Goal: Communication & Community: Answer question/provide support

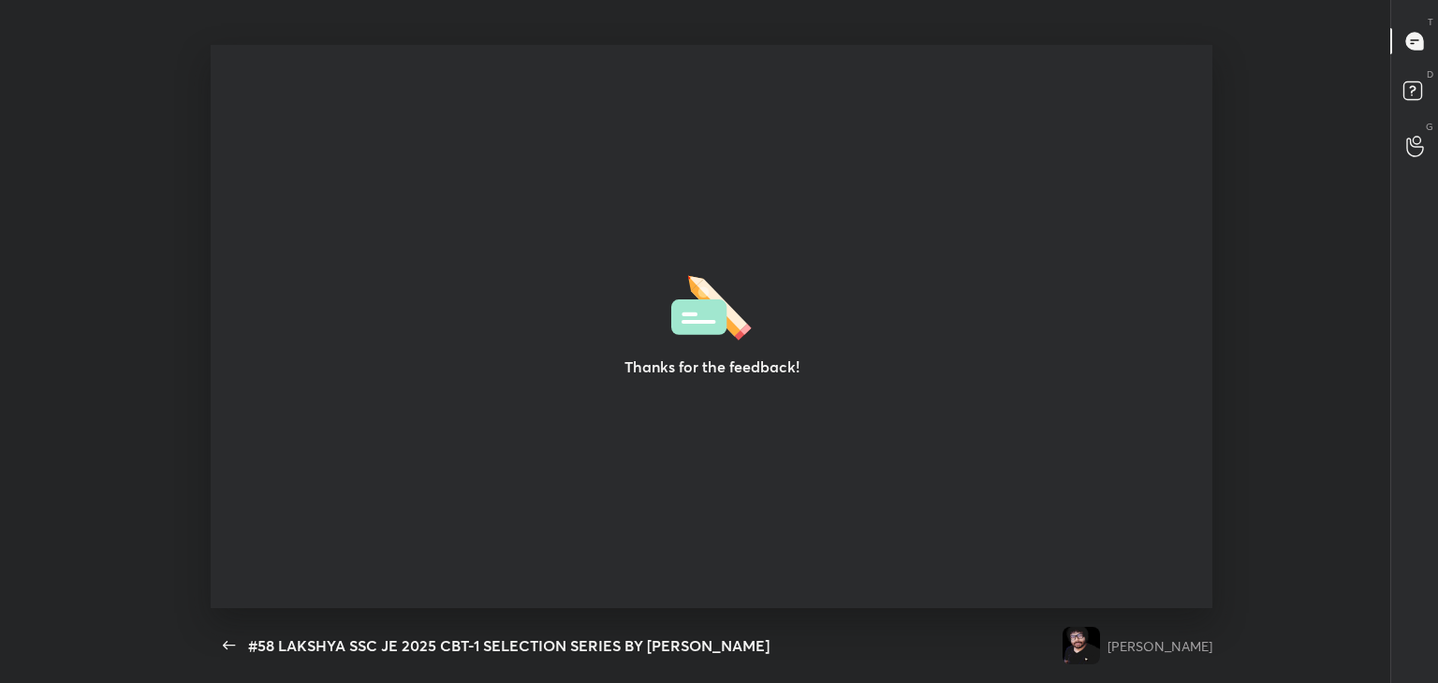
scroll to position [6, 0]
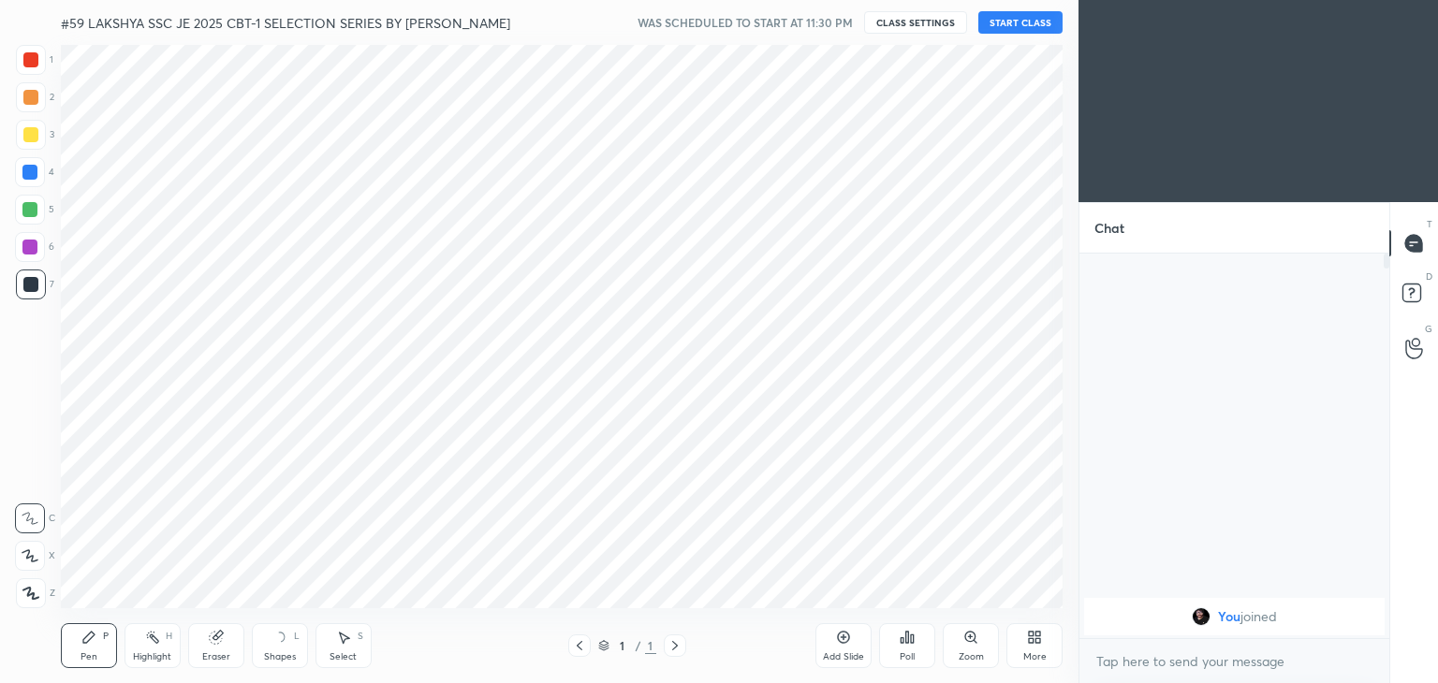
scroll to position [563, 1003]
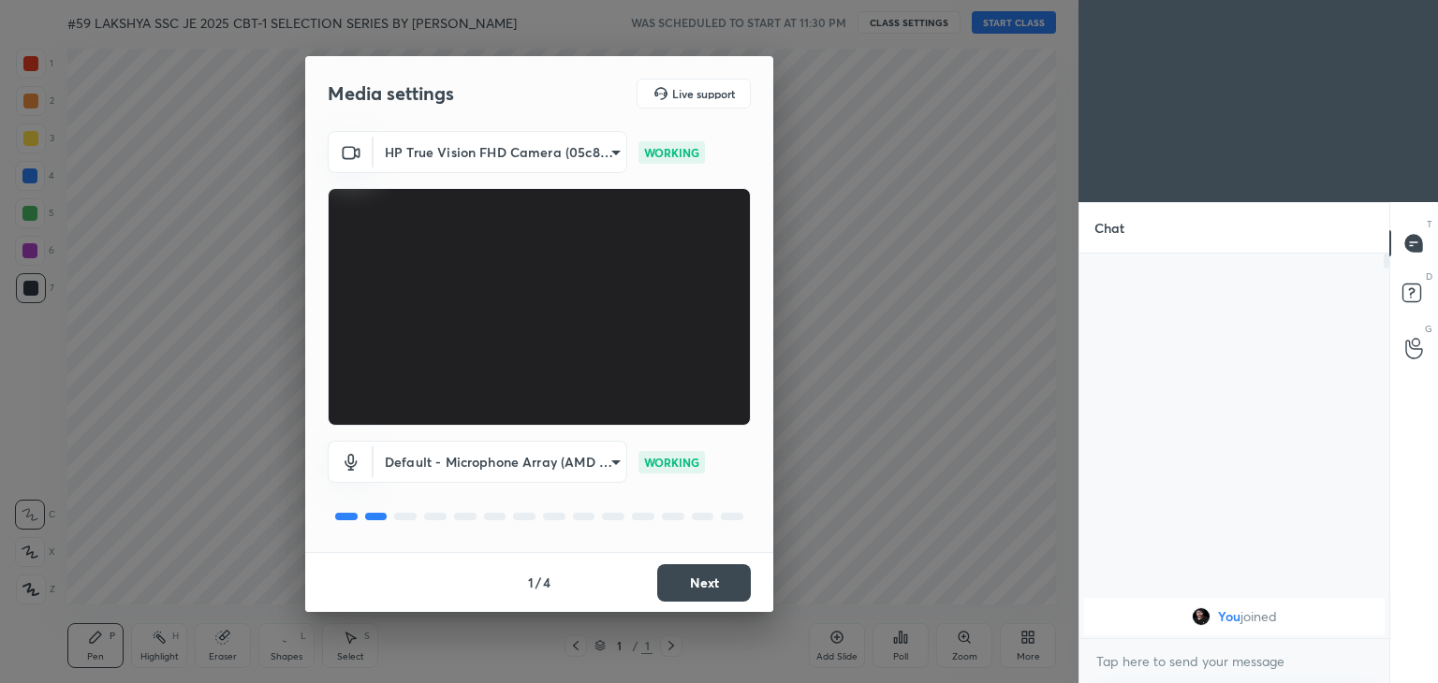
click at [720, 585] on button "Next" at bounding box center [704, 582] width 94 height 37
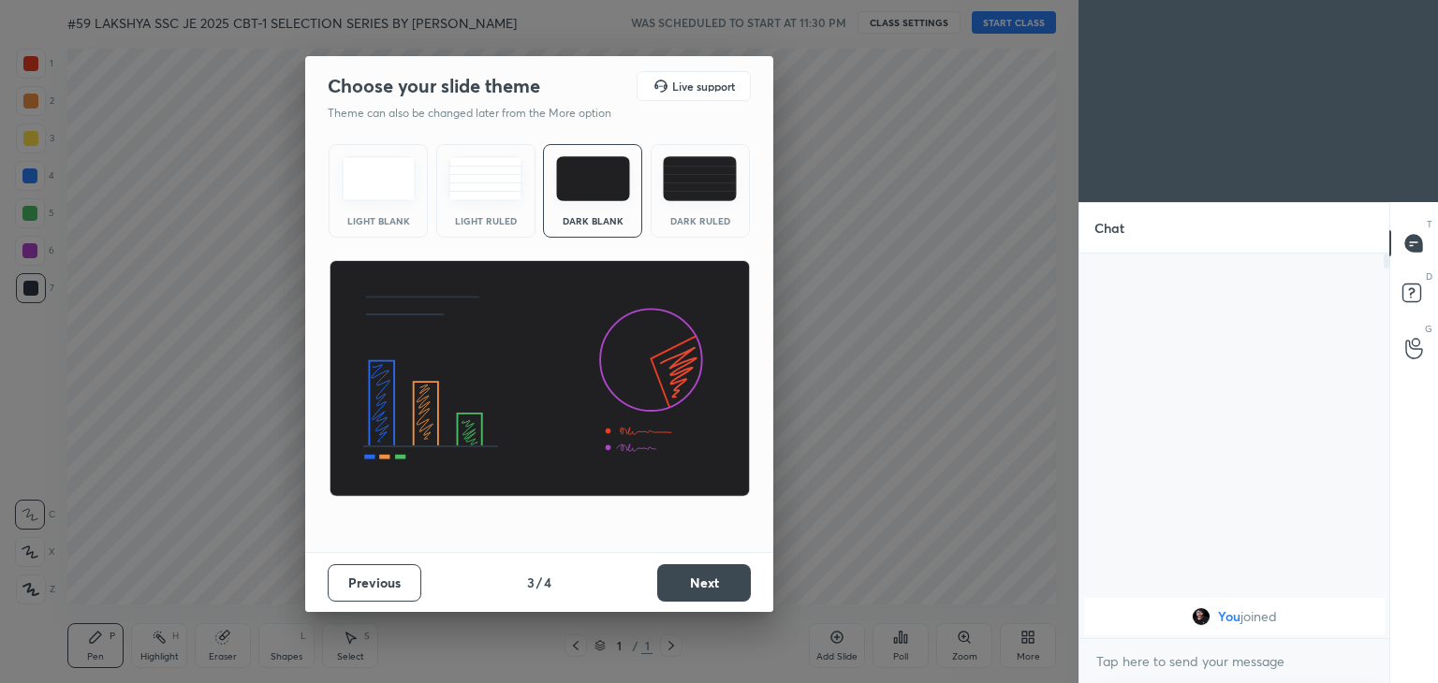
click at [720, 585] on button "Next" at bounding box center [704, 582] width 94 height 37
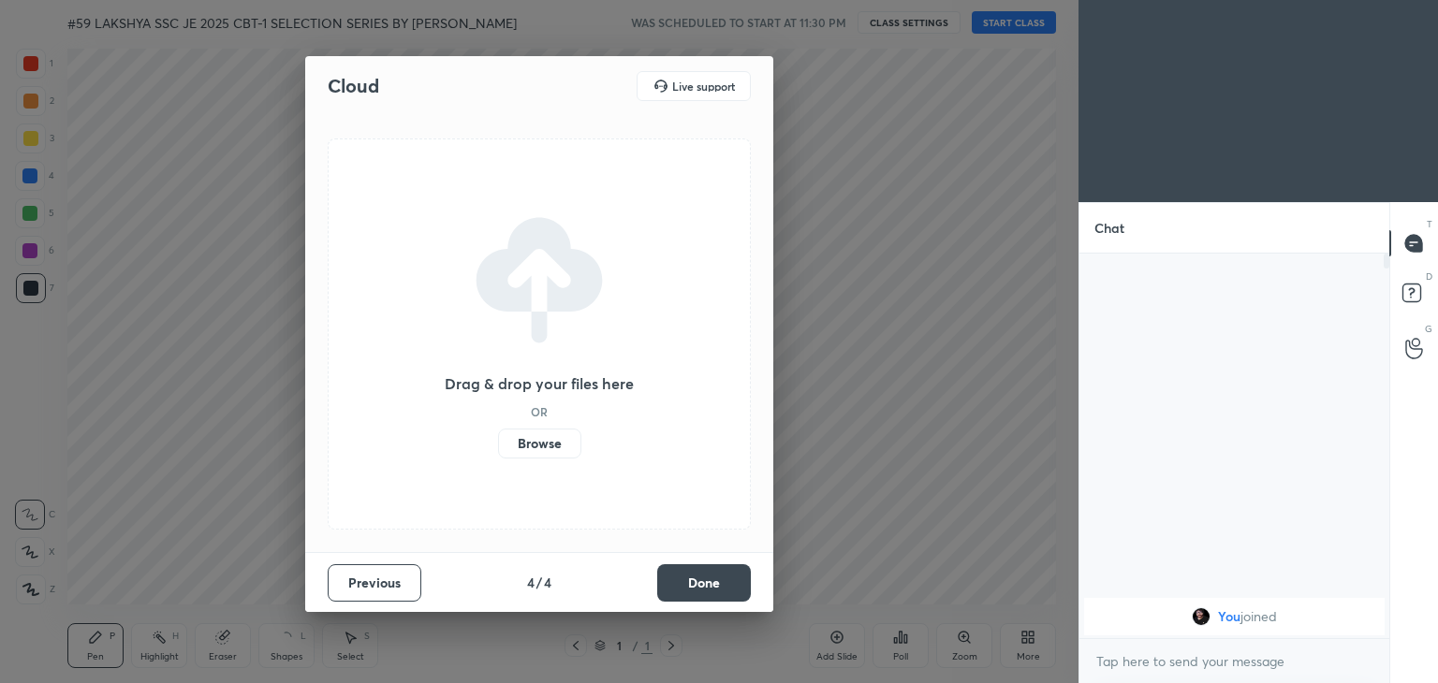
click at [720, 585] on button "Done" at bounding box center [704, 582] width 94 height 37
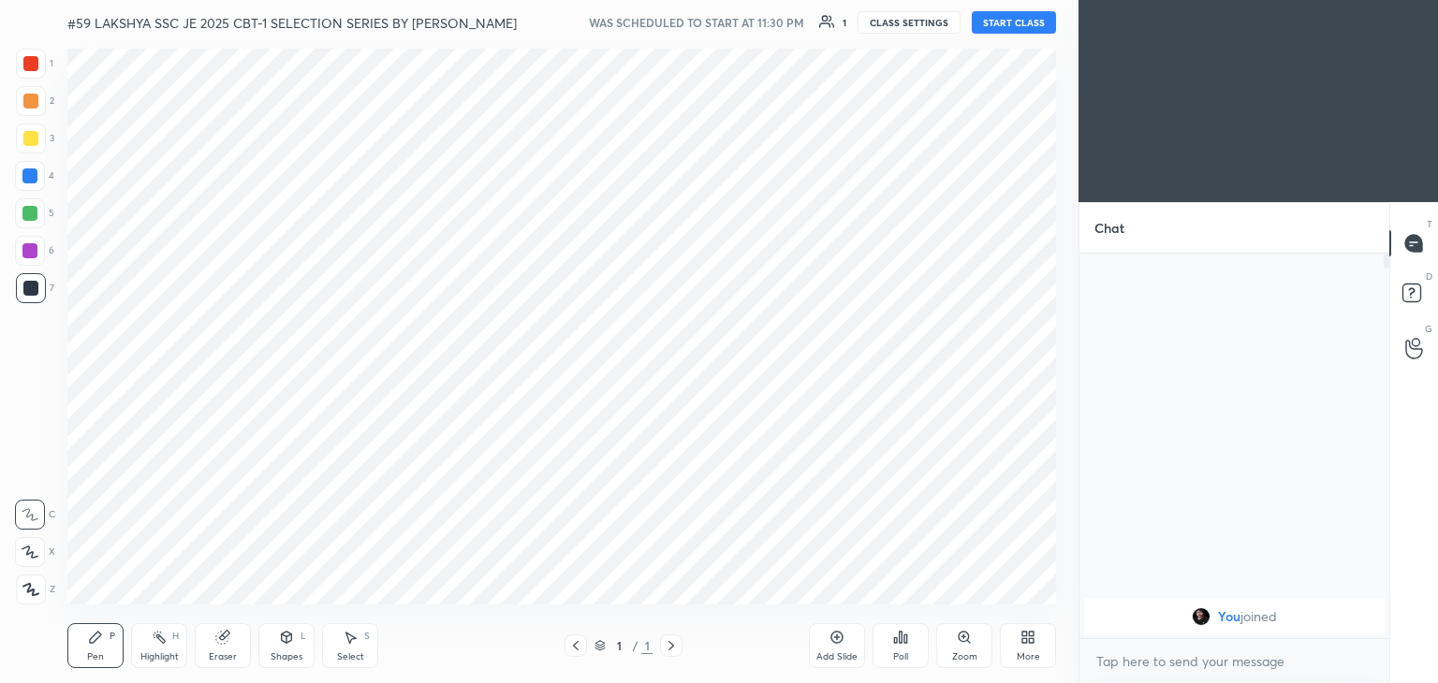
click at [31, 66] on div at bounding box center [30, 63] width 15 height 15
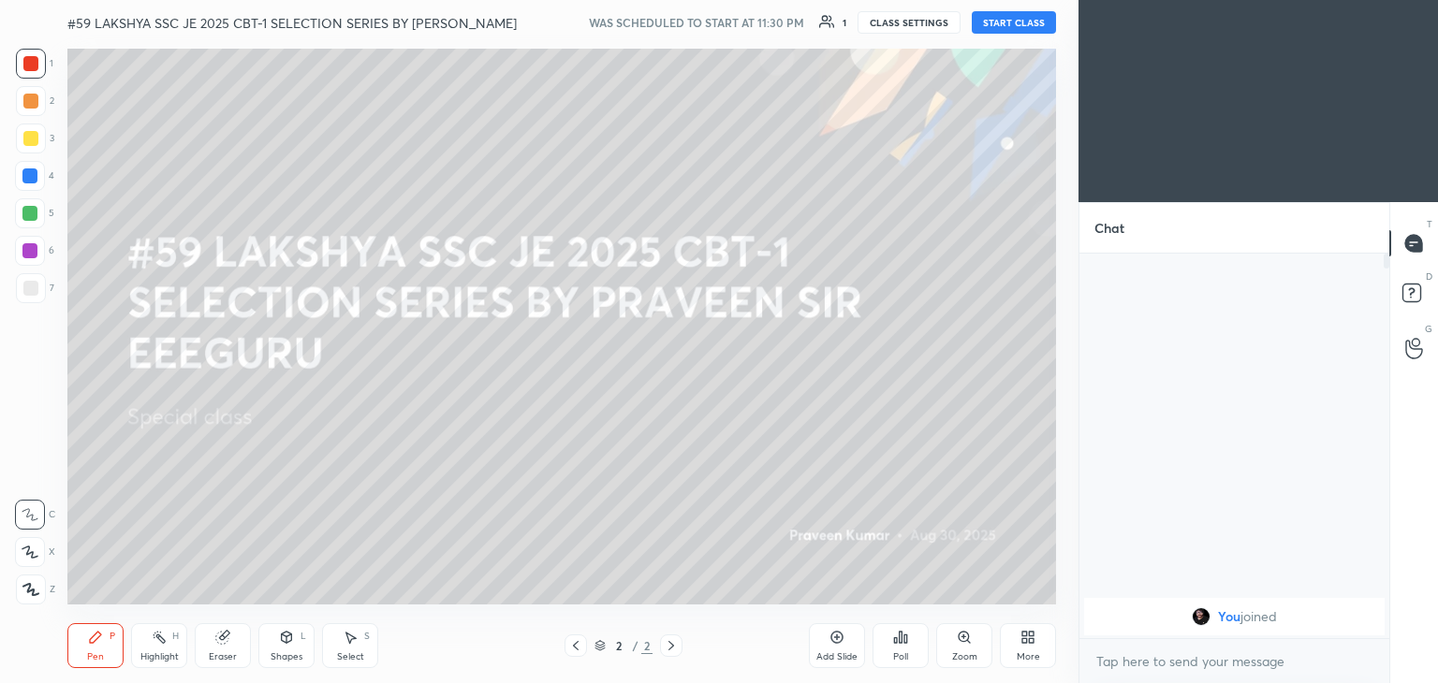
click at [29, 68] on div at bounding box center [30, 63] width 15 height 15
click at [1011, 23] on button "START CLASS" at bounding box center [1014, 22] width 84 height 22
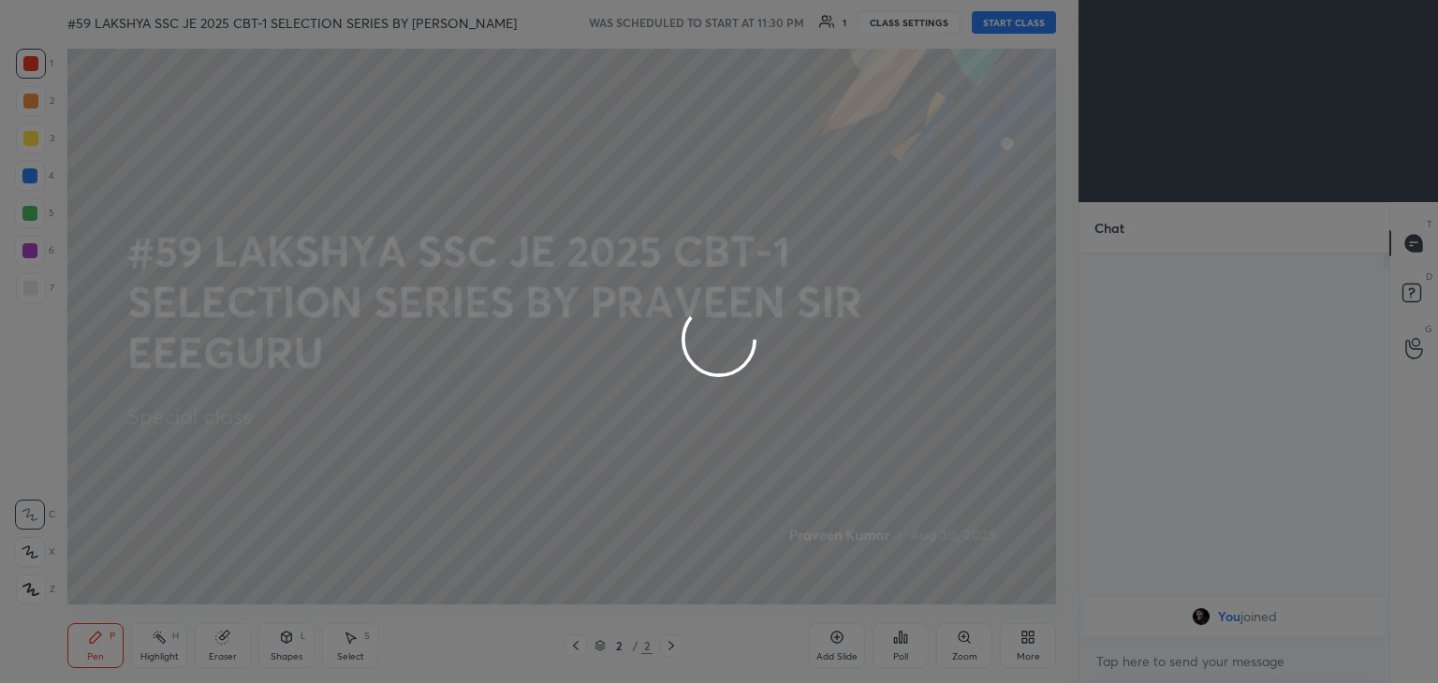
type textarea "x"
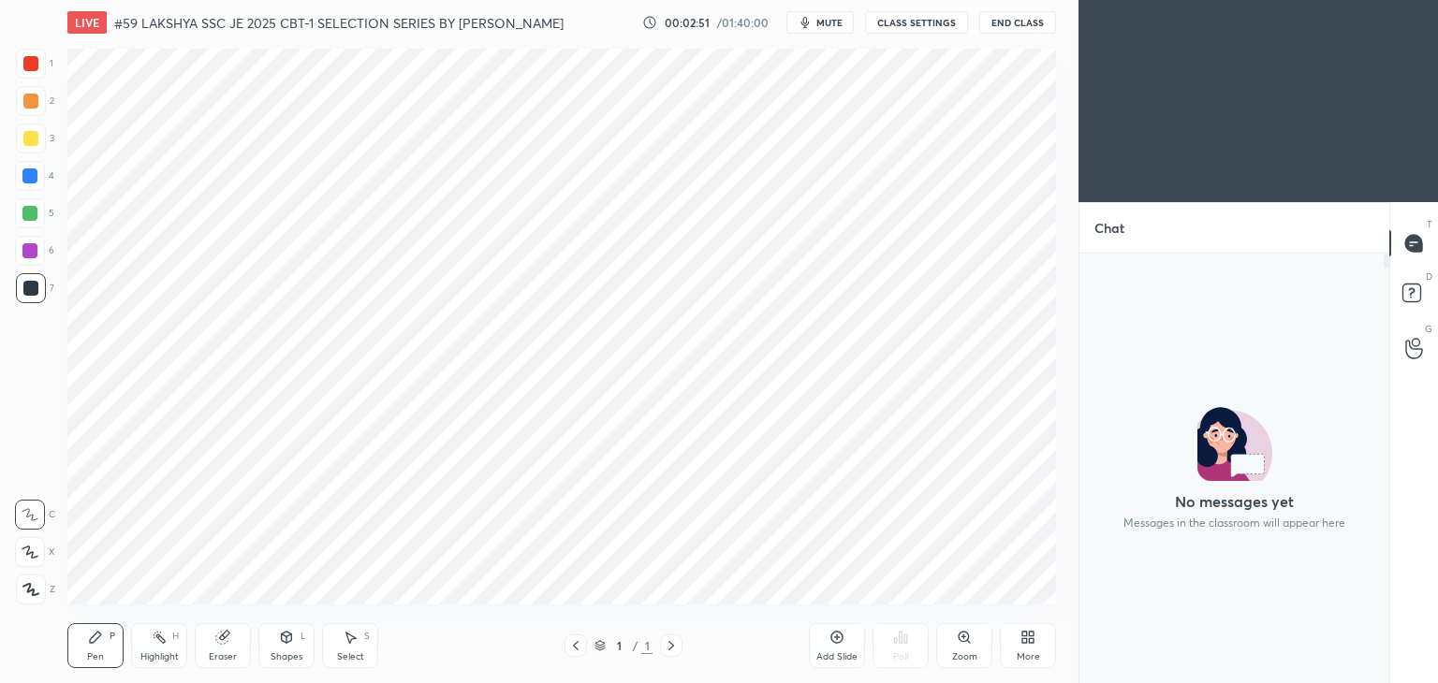
scroll to position [93034, 92595]
click at [29, 256] on div at bounding box center [29, 250] width 15 height 15
click at [34, 215] on div at bounding box center [29, 213] width 15 height 15
click at [36, 173] on div at bounding box center [29, 175] width 15 height 15
click at [34, 133] on div at bounding box center [30, 138] width 15 height 15
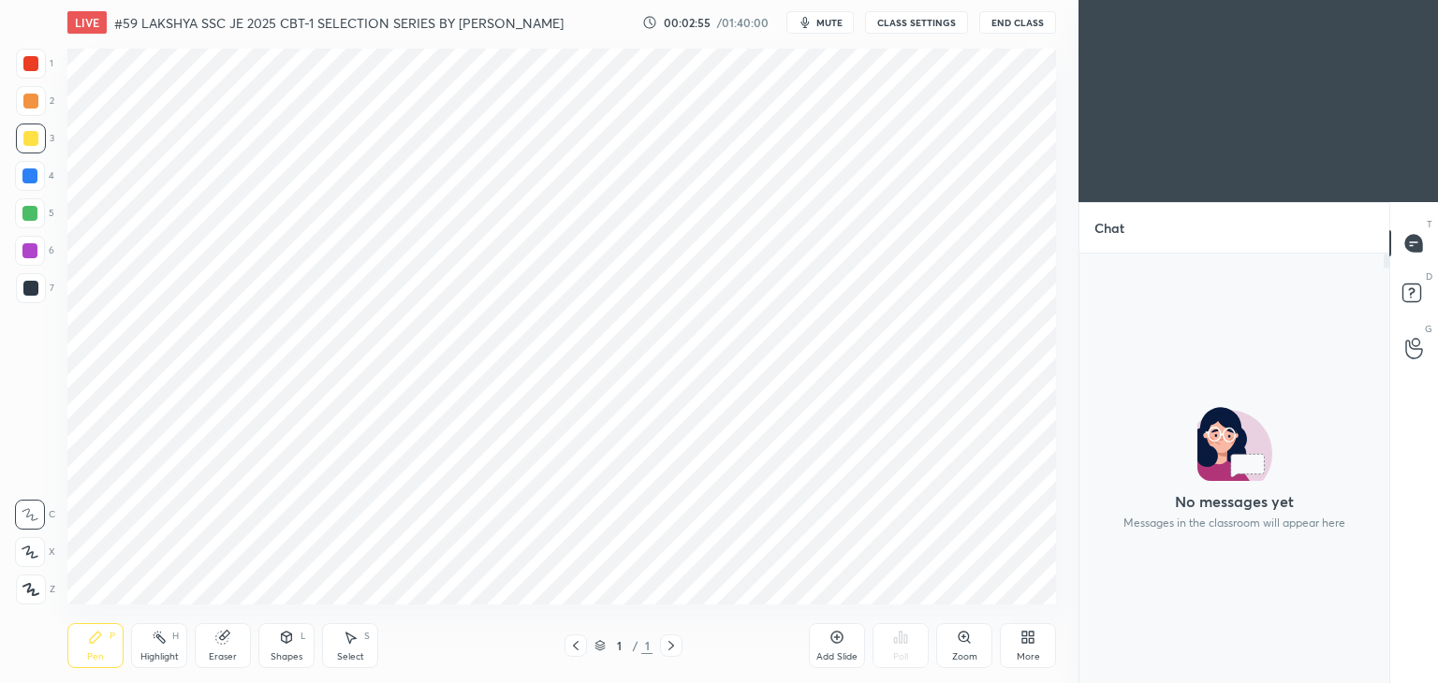
click at [36, 105] on div at bounding box center [30, 101] width 15 height 15
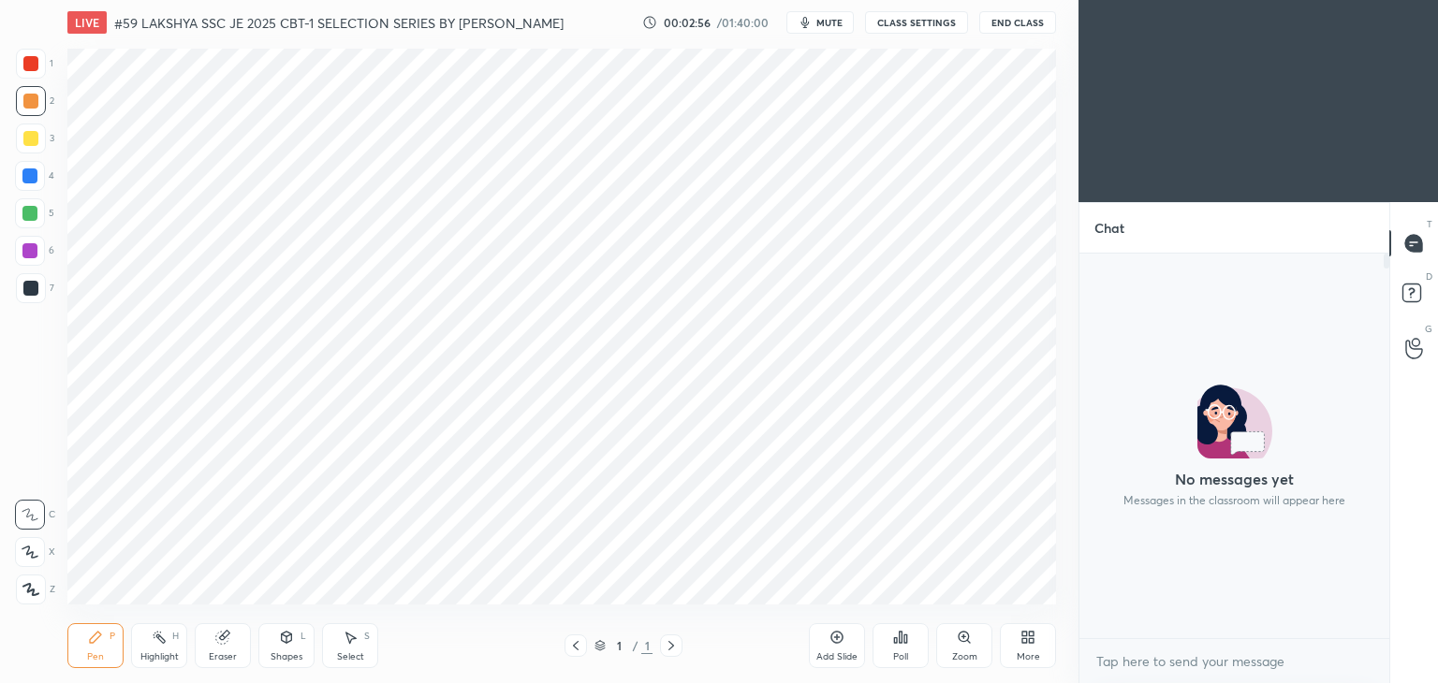
scroll to position [7, 6]
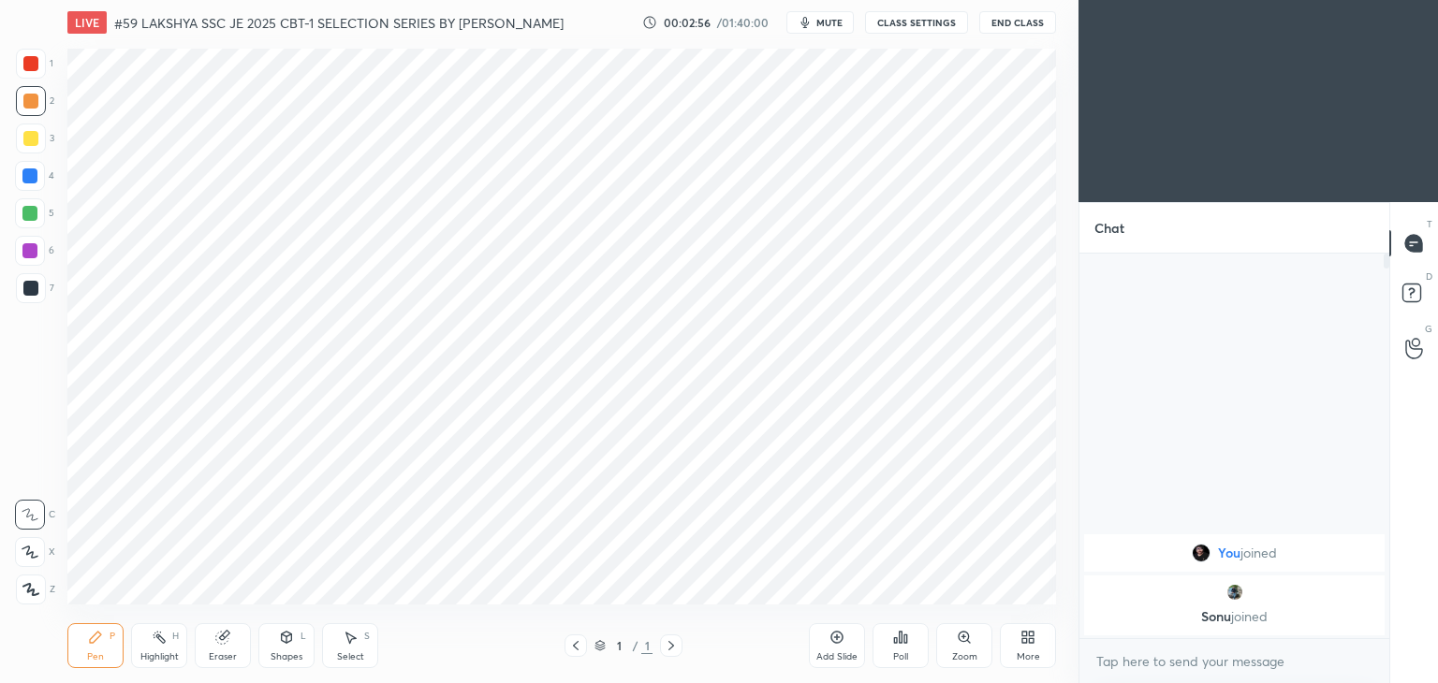
click at [33, 53] on div at bounding box center [31, 64] width 30 height 30
click at [836, 23] on span "mute" at bounding box center [829, 22] width 26 height 13
click at [1033, 642] on icon at bounding box center [1027, 637] width 15 height 15
click at [924, 446] on icon at bounding box center [921, 441] width 11 height 11
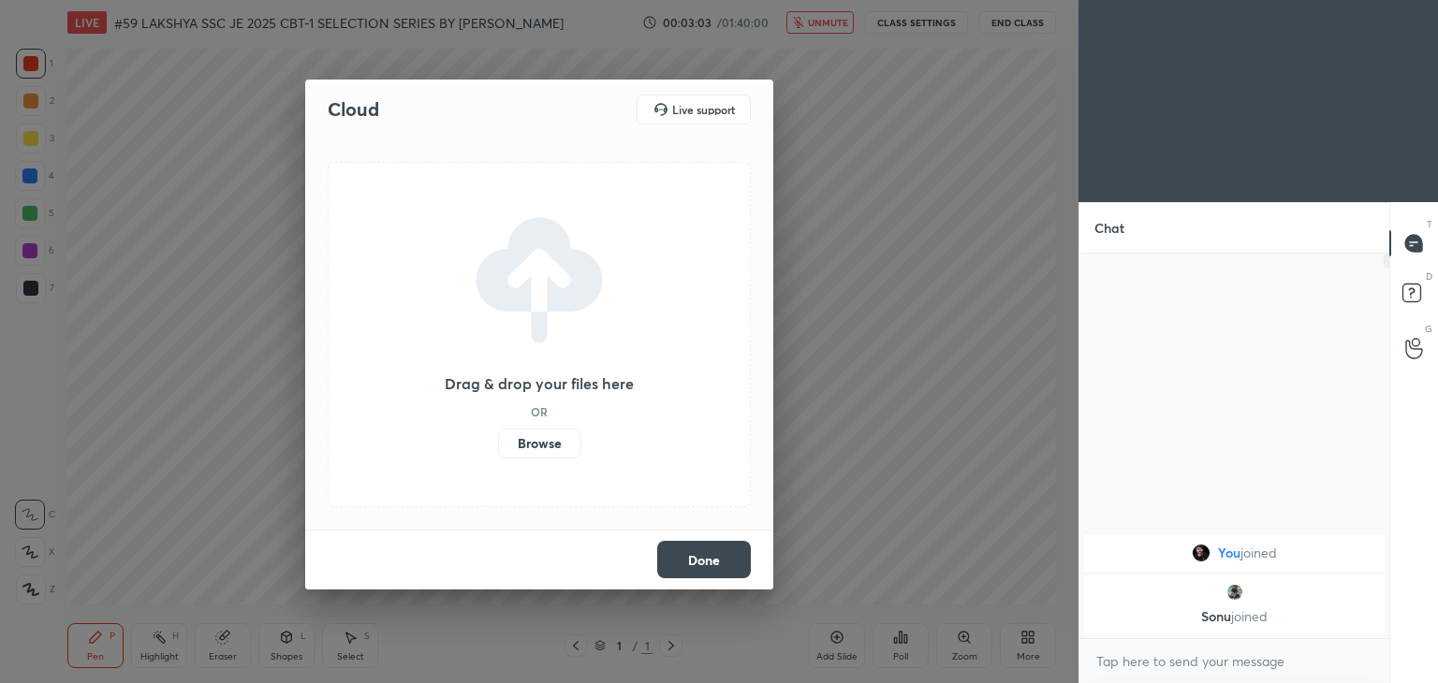
click at [543, 446] on label "Browse" at bounding box center [539, 444] width 83 height 30
click at [498, 446] on input "Browse" at bounding box center [498, 444] width 0 height 30
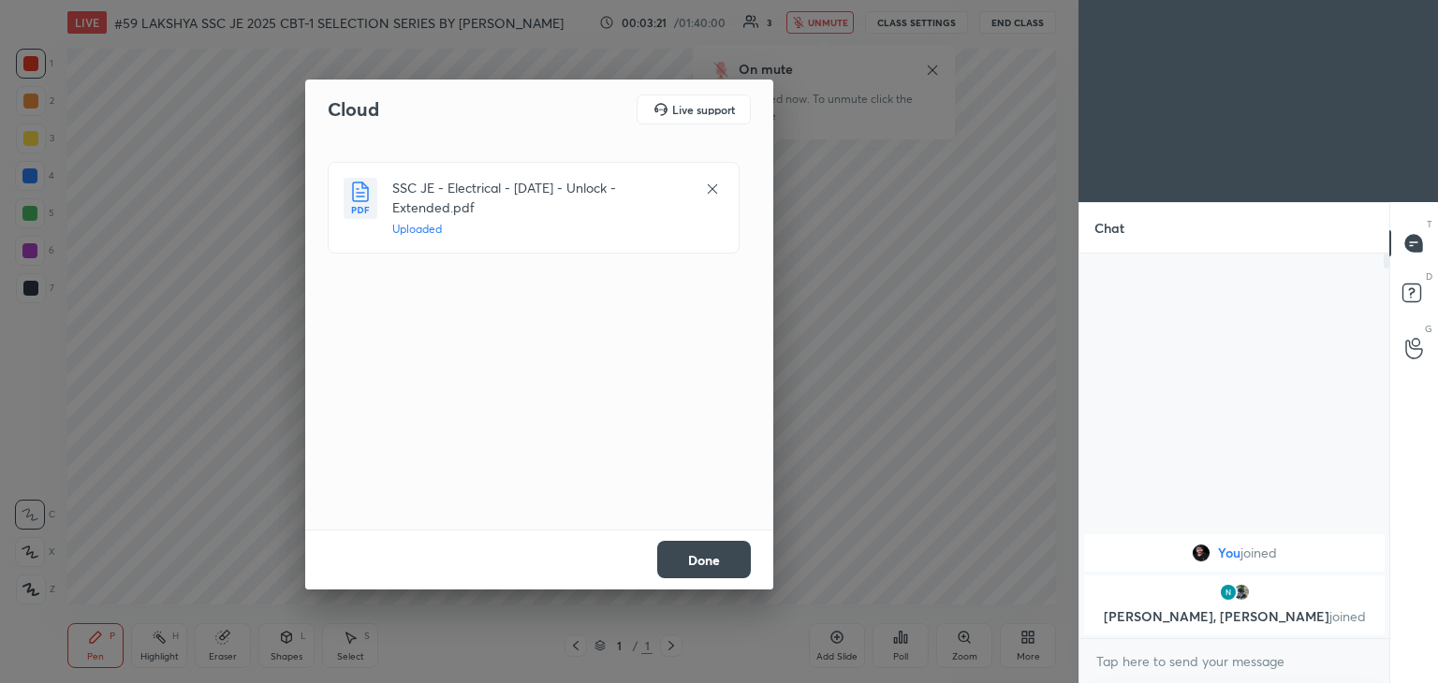
click at [697, 557] on button "Done" at bounding box center [704, 559] width 94 height 37
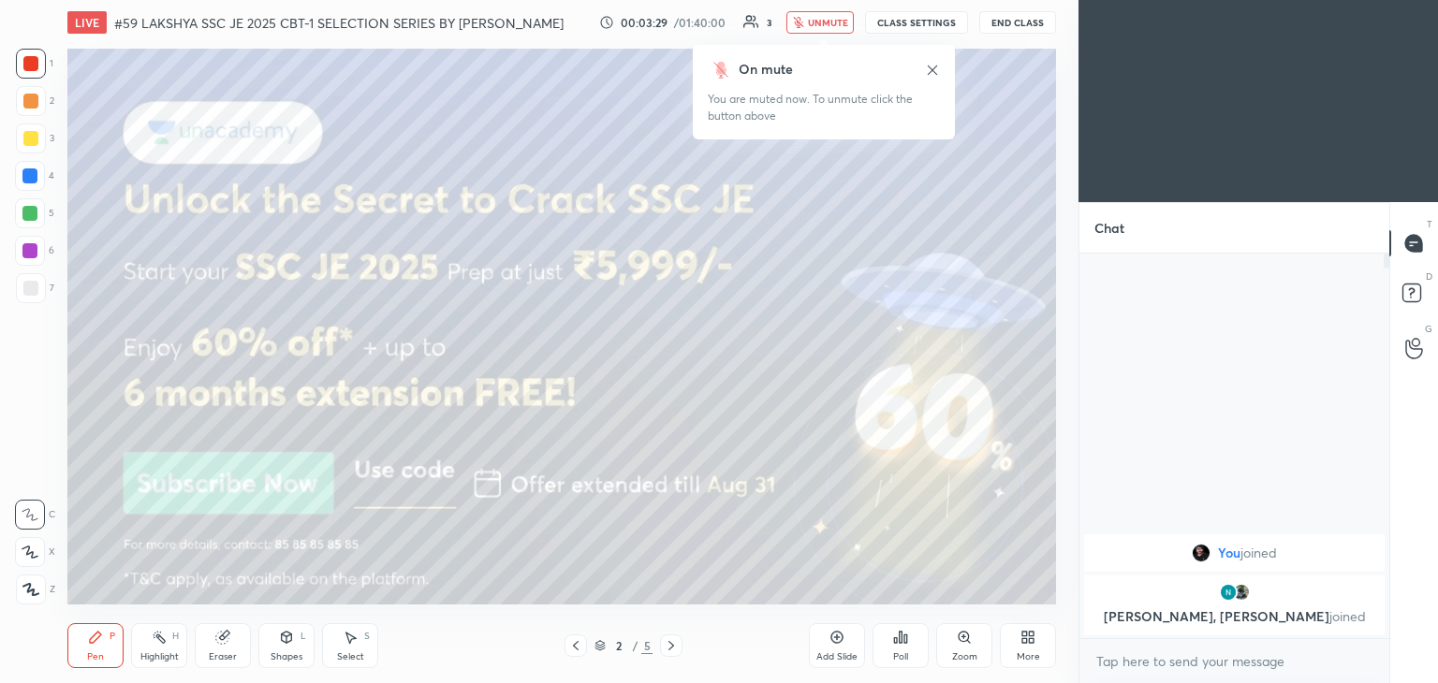
click at [43, 57] on div at bounding box center [31, 64] width 30 height 30
drag, startPoint x: 37, startPoint y: 66, endPoint x: 40, endPoint y: 100, distance: 34.7
click at [37, 66] on div at bounding box center [30, 63] width 15 height 15
drag, startPoint x: 34, startPoint y: 176, endPoint x: 32, endPoint y: 212, distance: 36.6
click at [34, 176] on div at bounding box center [29, 175] width 15 height 15
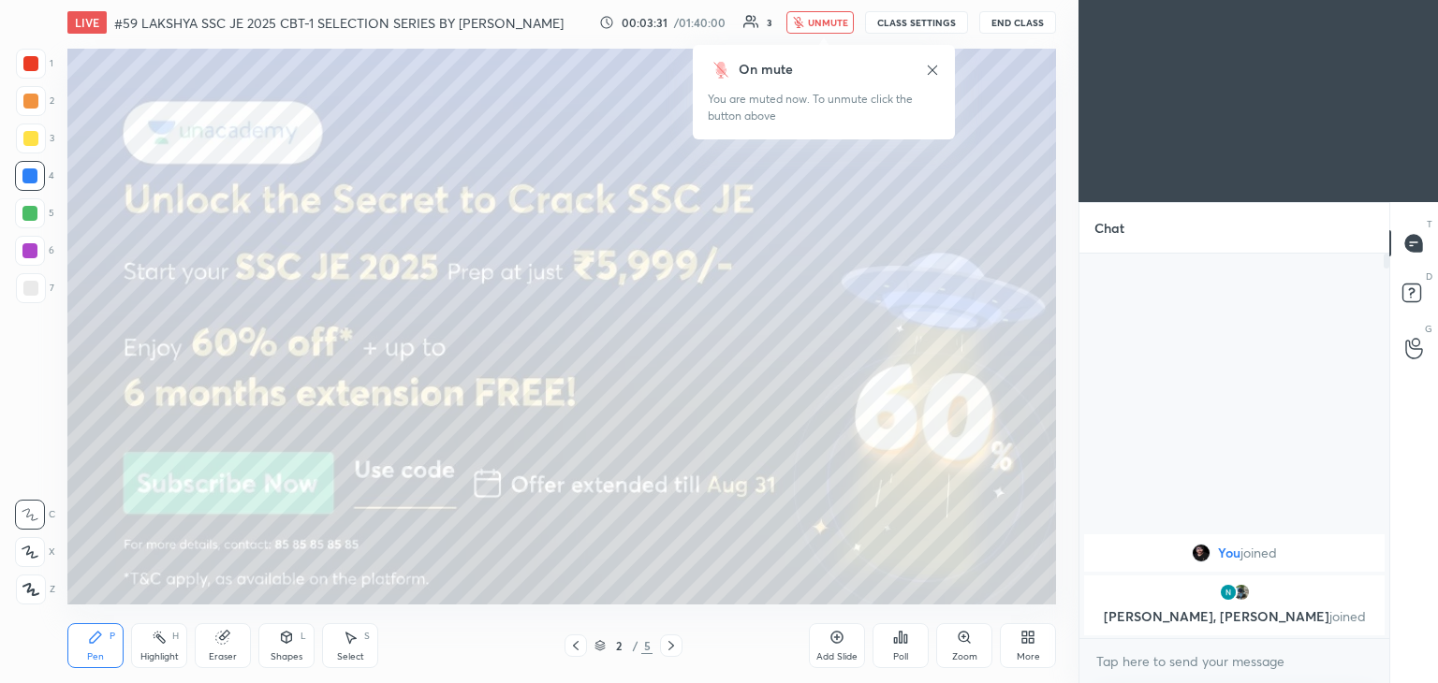
click at [30, 253] on div at bounding box center [29, 250] width 15 height 15
click at [31, 212] on div at bounding box center [29, 213] width 15 height 15
drag, startPoint x: 33, startPoint y: 175, endPoint x: 33, endPoint y: 148, distance: 27.1
click at [33, 173] on div at bounding box center [29, 175] width 15 height 15
drag, startPoint x: 32, startPoint y: 140, endPoint x: 37, endPoint y: 105, distance: 35.9
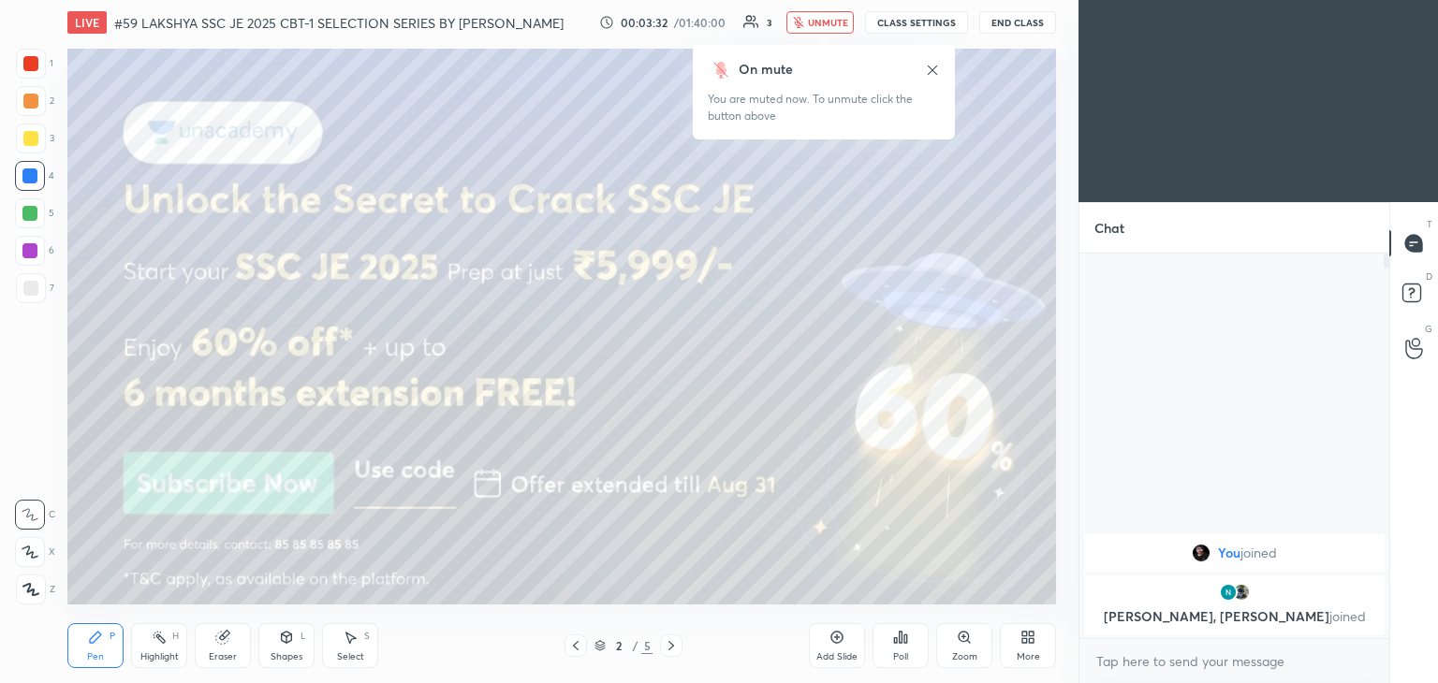
click at [33, 139] on div at bounding box center [30, 138] width 15 height 15
drag, startPoint x: 37, startPoint y: 98, endPoint x: 39, endPoint y: 76, distance: 22.6
click at [37, 96] on div at bounding box center [30, 101] width 15 height 15
click at [40, 72] on div at bounding box center [31, 64] width 30 height 30
click at [30, 72] on div at bounding box center [31, 64] width 30 height 30
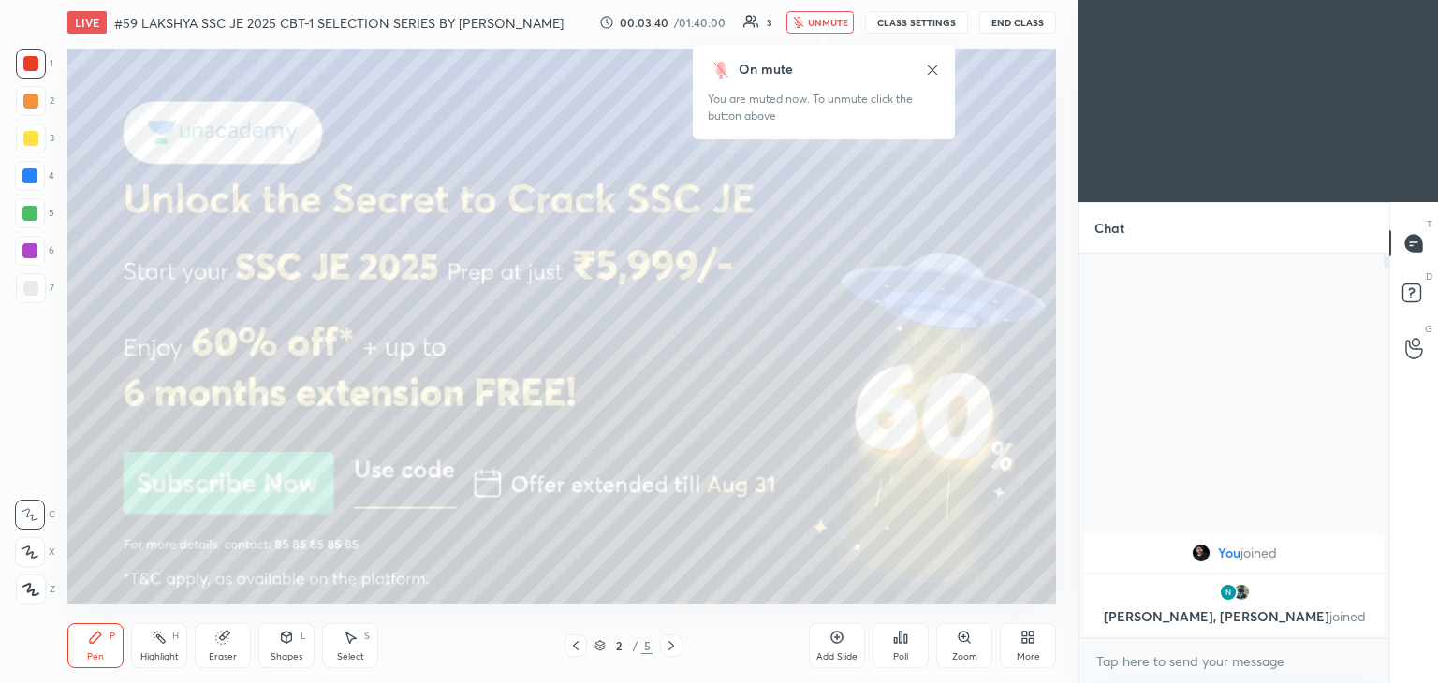
drag, startPoint x: 36, startPoint y: 99, endPoint x: 33, endPoint y: 127, distance: 28.2
click at [36, 100] on div at bounding box center [30, 101] width 15 height 15
click at [30, 136] on div at bounding box center [30, 138] width 15 height 15
click at [31, 187] on div at bounding box center [30, 176] width 30 height 30
drag, startPoint x: 30, startPoint y: 216, endPoint x: 31, endPoint y: 240, distance: 23.4
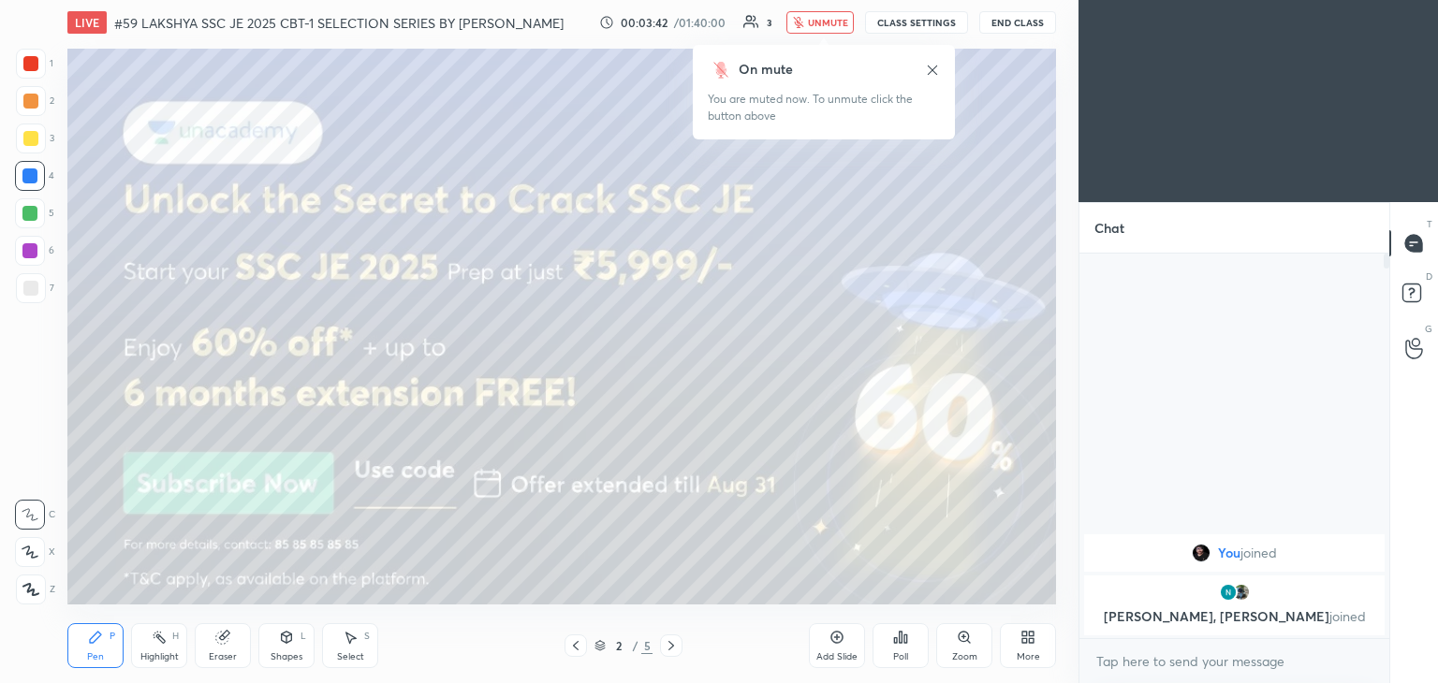
click at [30, 217] on div at bounding box center [29, 213] width 15 height 15
click at [28, 260] on div at bounding box center [30, 251] width 30 height 30
click at [30, 286] on div at bounding box center [30, 288] width 15 height 15
click at [34, 253] on div at bounding box center [29, 250] width 15 height 15
click at [31, 209] on div at bounding box center [29, 213] width 15 height 15
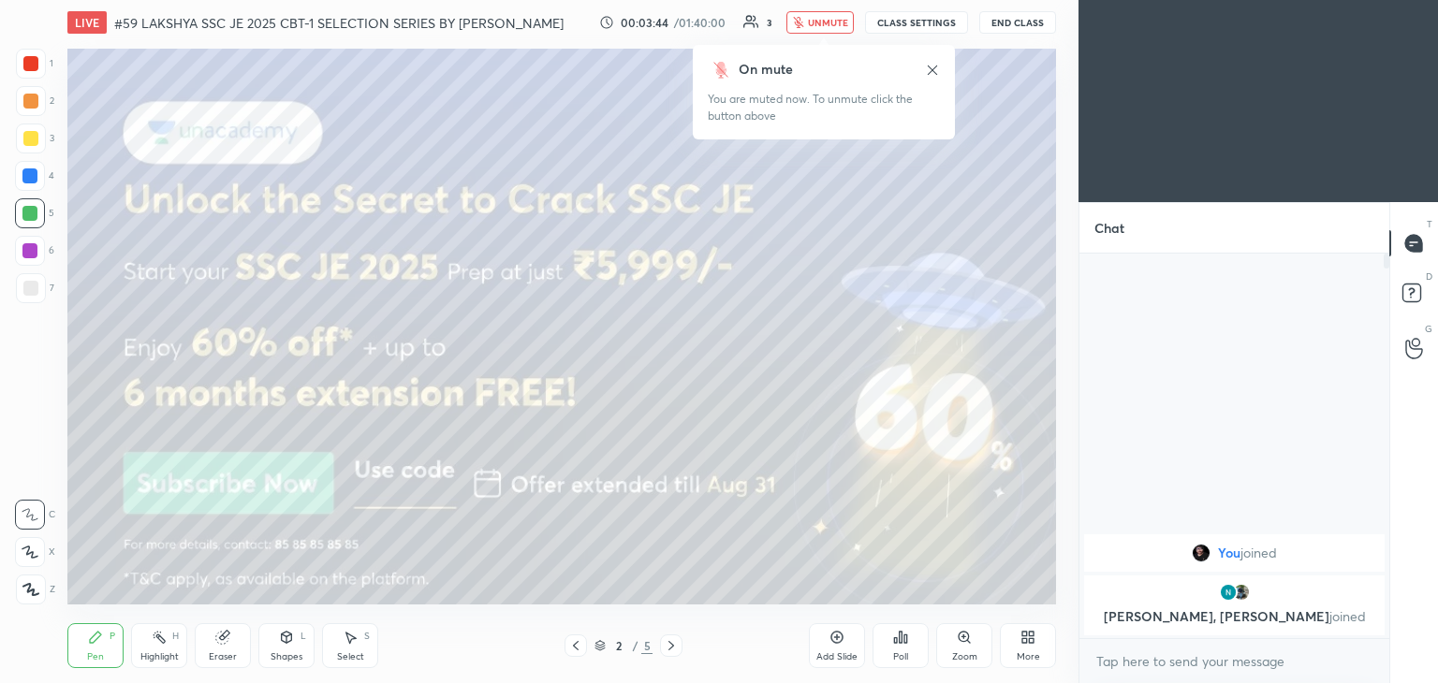
click at [26, 168] on div at bounding box center [29, 175] width 15 height 15
click at [34, 126] on div at bounding box center [31, 139] width 30 height 30
click at [34, 89] on div at bounding box center [31, 101] width 30 height 30
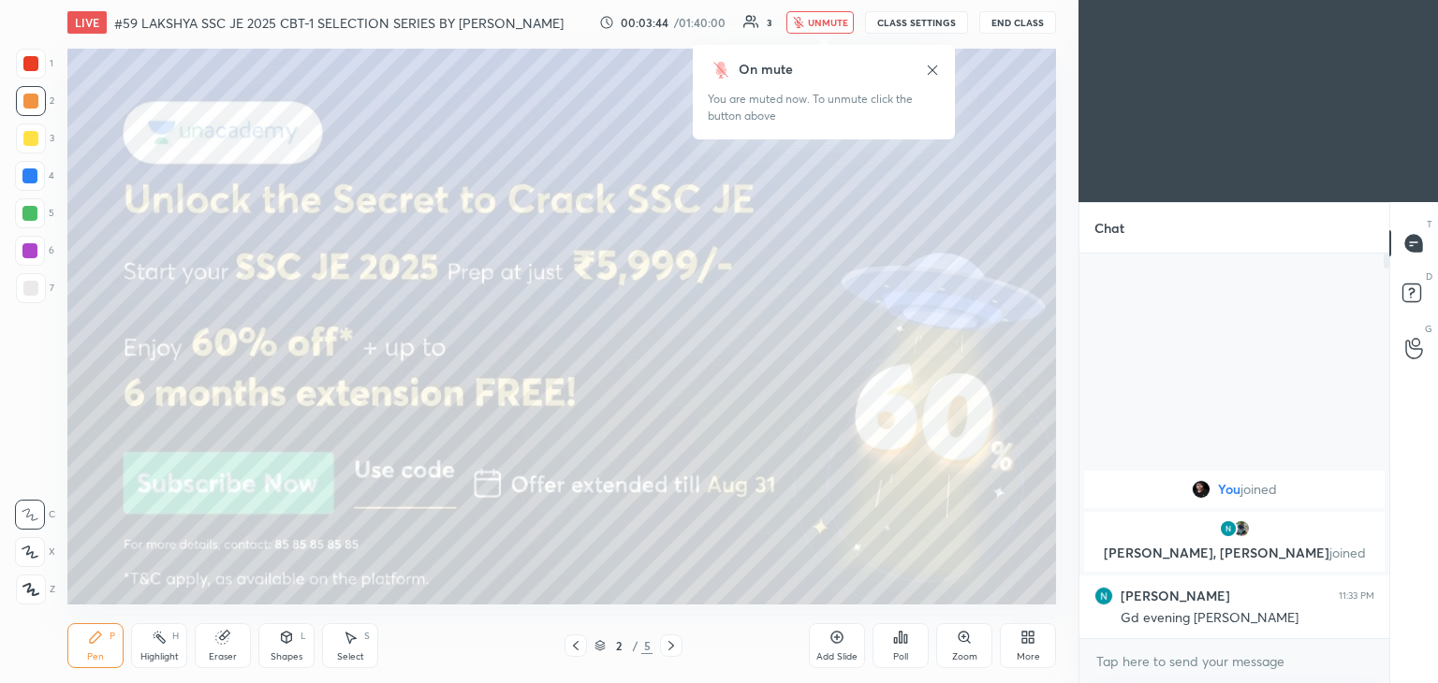
click at [33, 58] on div at bounding box center [30, 63] width 15 height 15
click at [27, 65] on div at bounding box center [30, 63] width 15 height 15
click at [29, 72] on div at bounding box center [31, 64] width 30 height 30
click at [29, 98] on div at bounding box center [30, 101] width 15 height 15
click at [35, 72] on div at bounding box center [31, 64] width 30 height 30
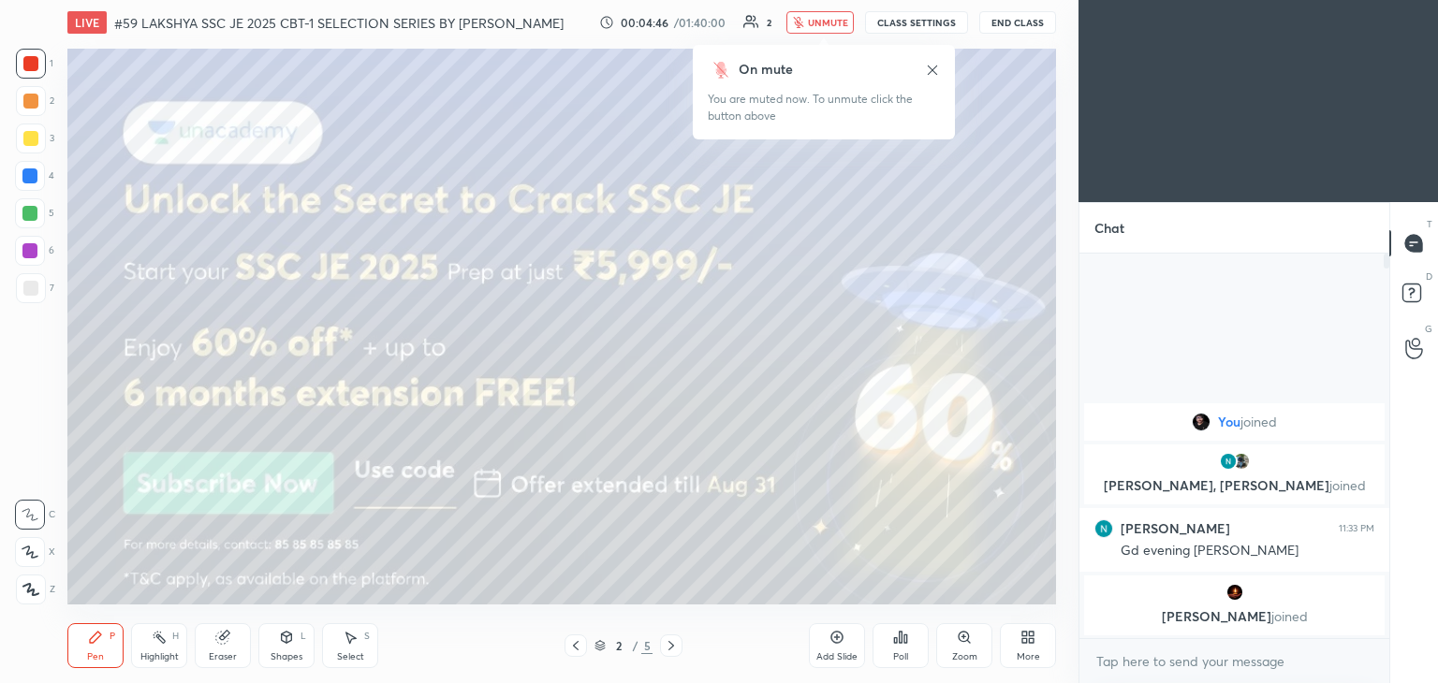
click at [32, 72] on div at bounding box center [31, 64] width 30 height 30
click at [30, 71] on div at bounding box center [31, 64] width 30 height 30
click at [37, 63] on div at bounding box center [30, 63] width 15 height 15
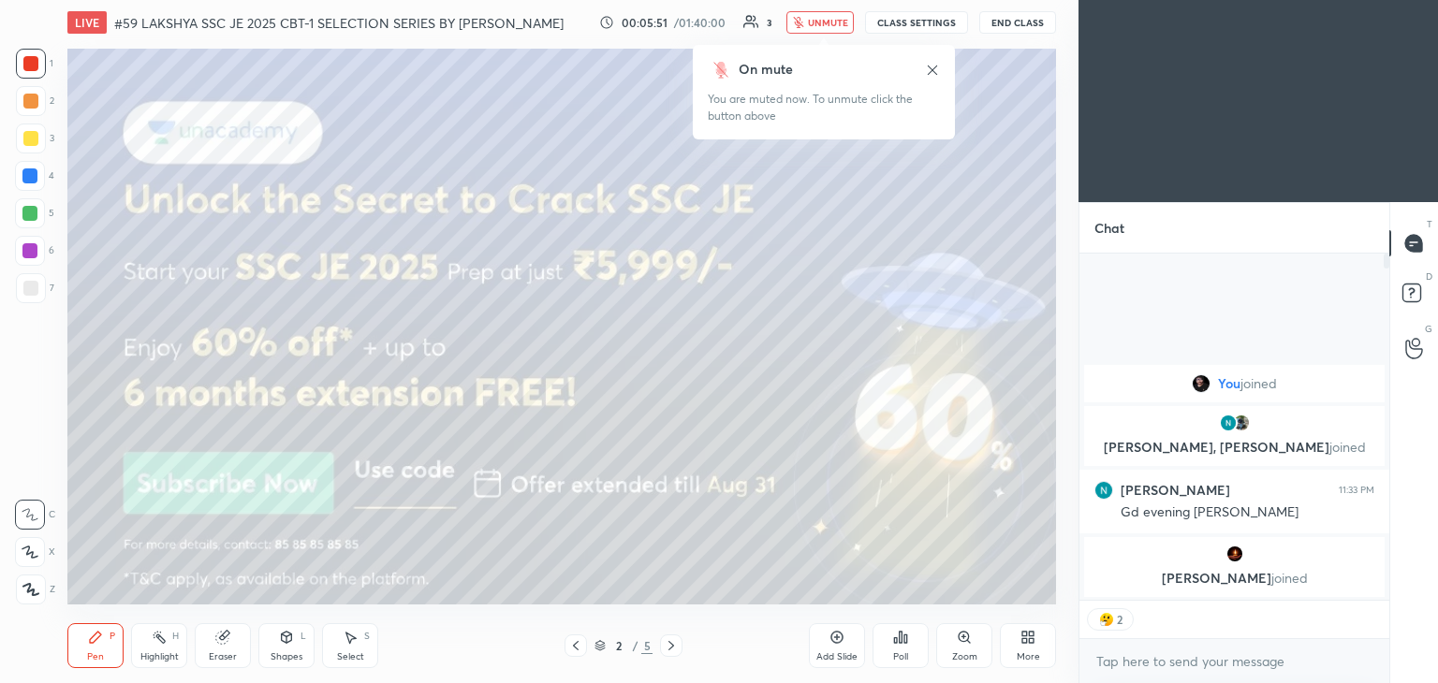
click at [824, 23] on span "unmute" at bounding box center [828, 22] width 40 height 13
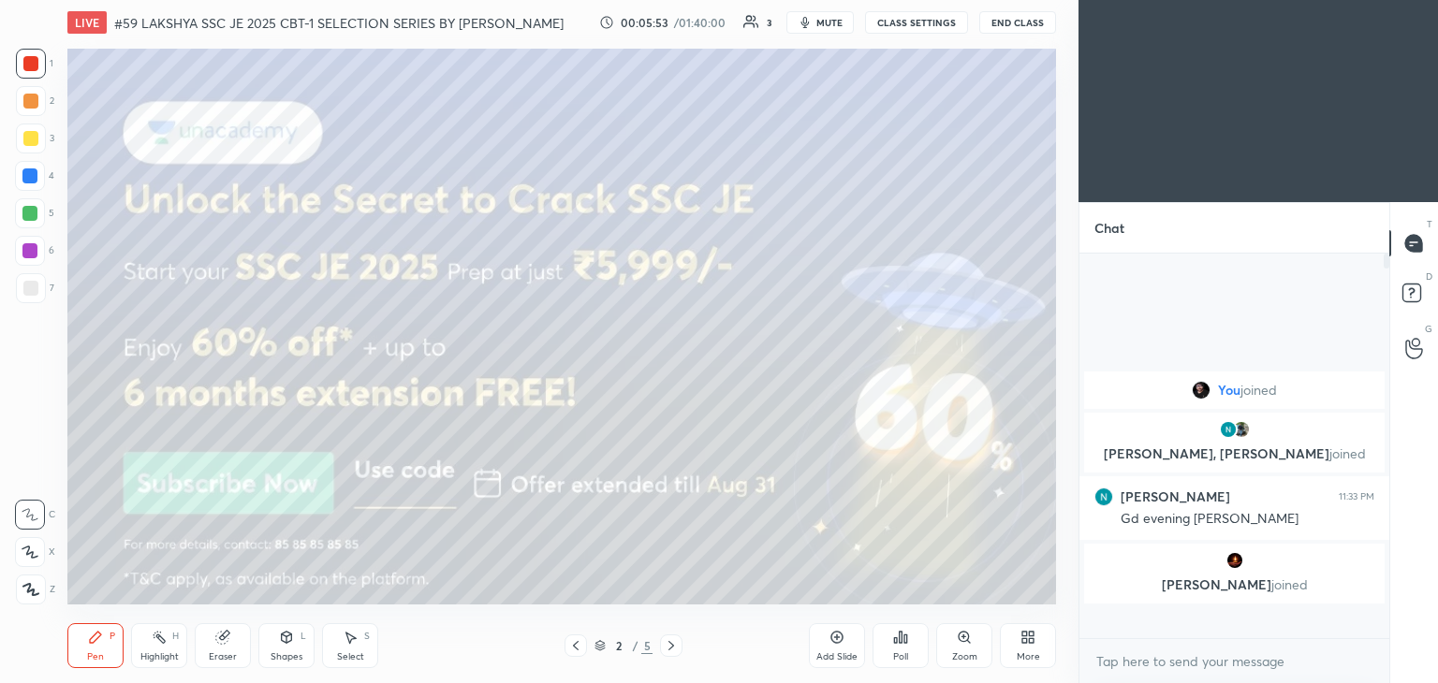
scroll to position [379, 304]
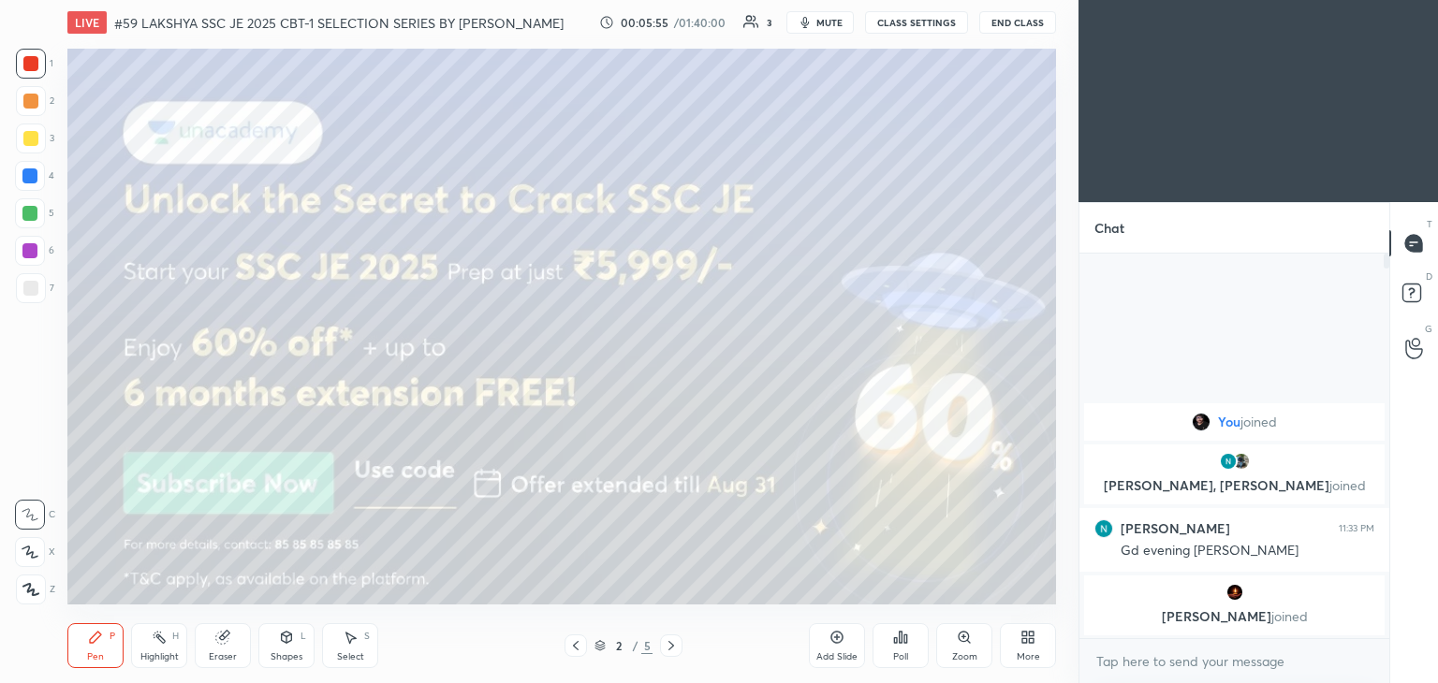
drag, startPoint x: 26, startPoint y: 139, endPoint x: 18, endPoint y: 204, distance: 65.1
click at [26, 139] on div at bounding box center [30, 138] width 15 height 15
click at [29, 291] on div at bounding box center [30, 288] width 15 height 15
drag, startPoint x: 26, startPoint y: 252, endPoint x: 26, endPoint y: 233, distance: 18.7
click at [26, 254] on div at bounding box center [29, 250] width 15 height 15
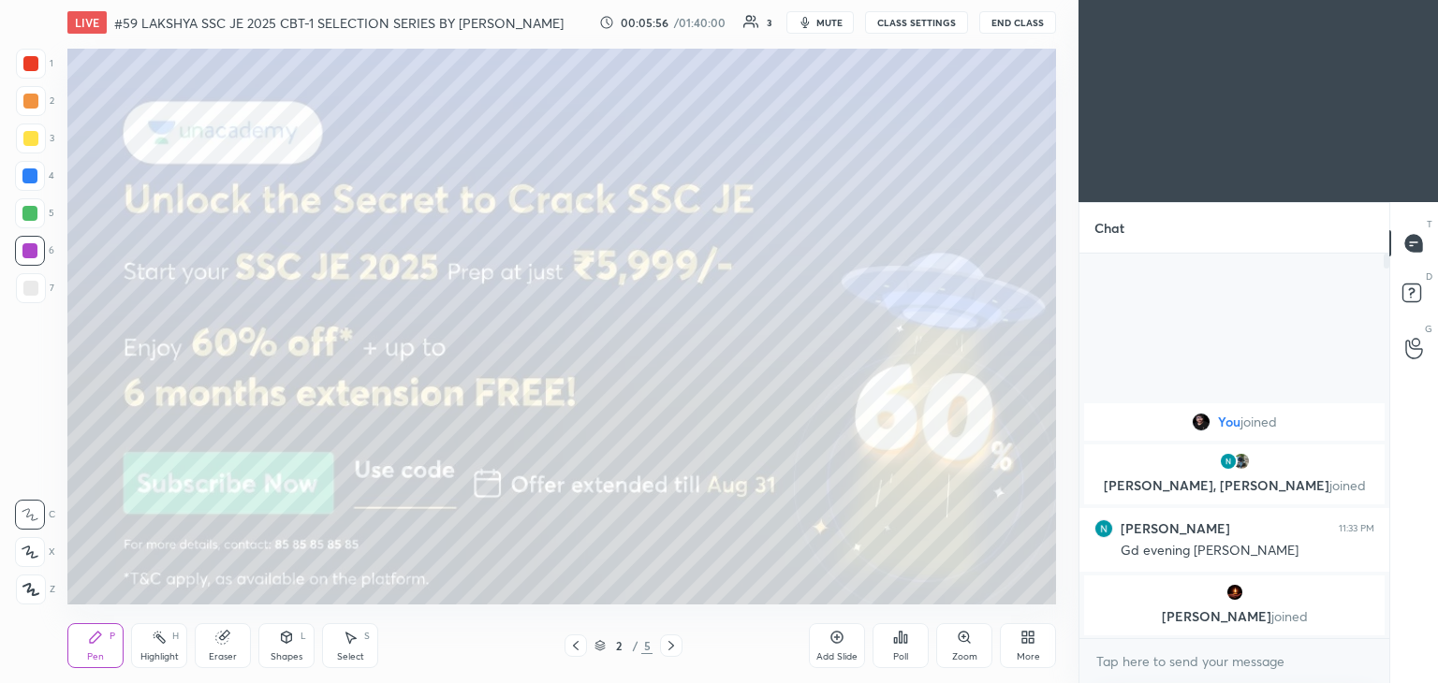
drag, startPoint x: 32, startPoint y: 216, endPoint x: 32, endPoint y: 199, distance: 16.8
click at [32, 213] on div at bounding box center [29, 213] width 15 height 15
drag, startPoint x: 34, startPoint y: 177, endPoint x: 33, endPoint y: 140, distance: 36.5
click at [34, 174] on div at bounding box center [29, 175] width 15 height 15
click at [31, 130] on div at bounding box center [31, 139] width 30 height 30
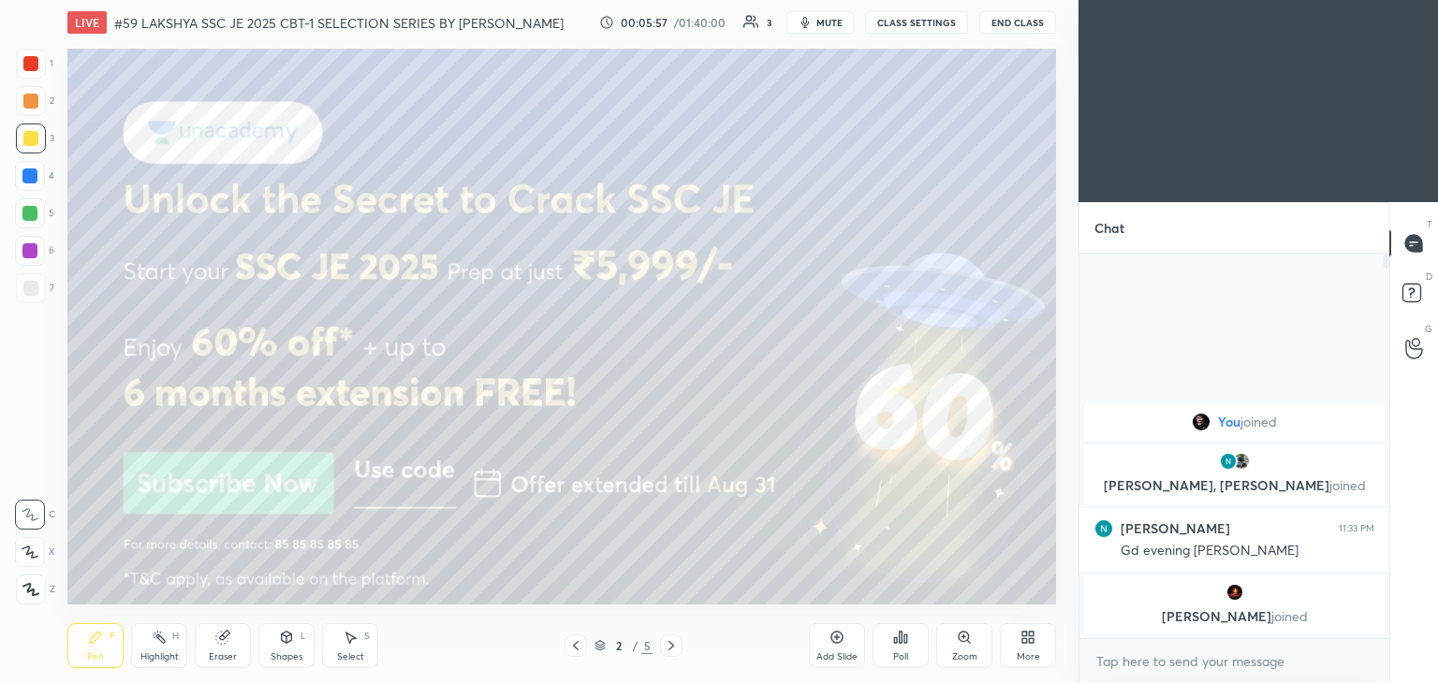
click at [30, 97] on div at bounding box center [30, 101] width 15 height 15
click at [31, 61] on div at bounding box center [30, 63] width 15 height 15
click at [30, 136] on div at bounding box center [30, 138] width 15 height 15
click at [26, 192] on div "4" at bounding box center [34, 179] width 39 height 37
click at [28, 222] on div at bounding box center [30, 213] width 30 height 30
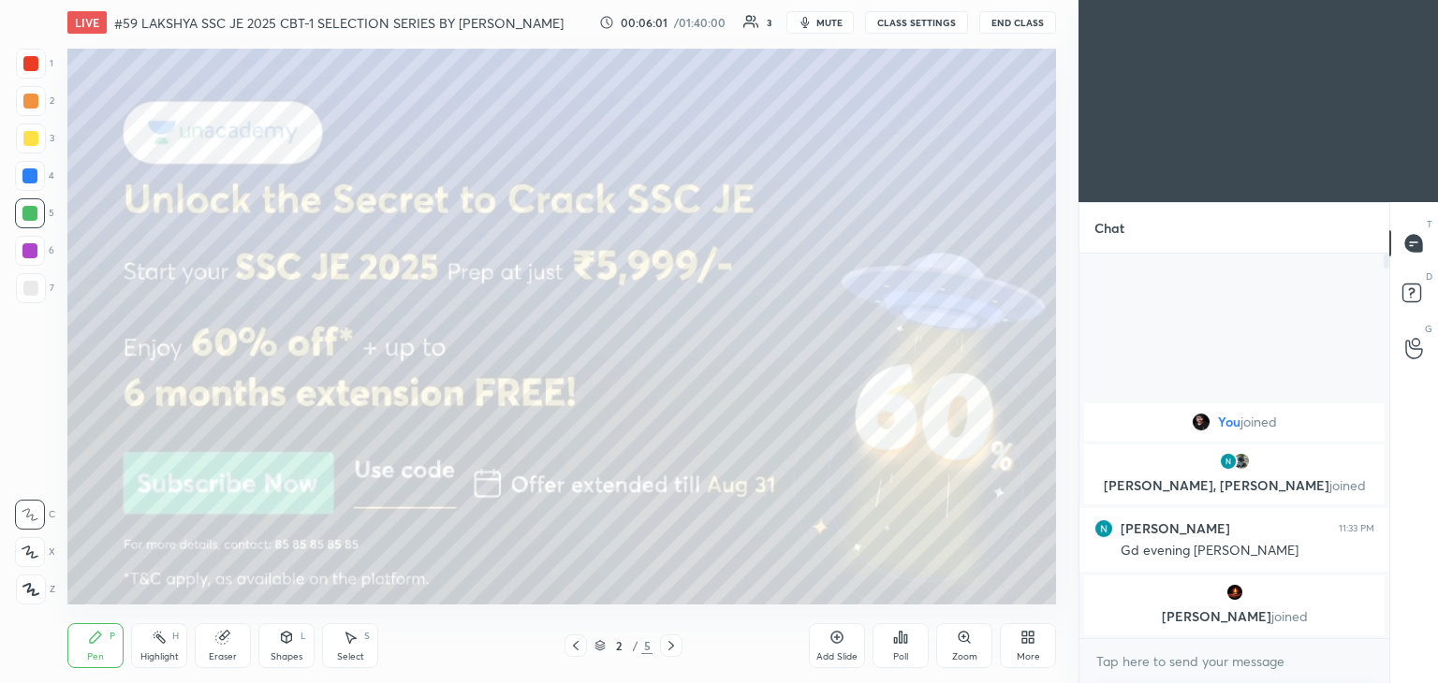
click at [28, 255] on div at bounding box center [29, 250] width 15 height 15
click at [30, 287] on div at bounding box center [30, 288] width 15 height 15
click at [29, 255] on div at bounding box center [29, 250] width 15 height 15
click at [24, 213] on div at bounding box center [29, 213] width 15 height 15
click at [28, 183] on div at bounding box center [30, 176] width 30 height 30
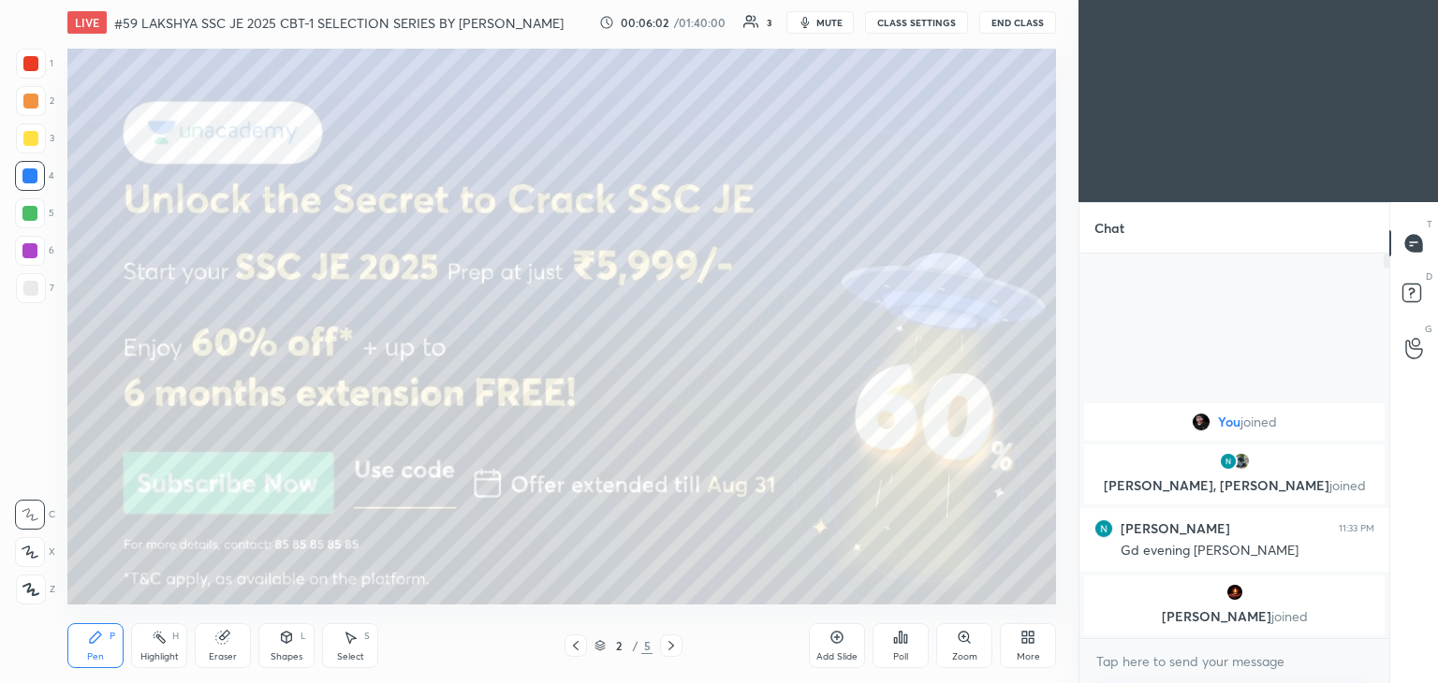
click at [29, 134] on div at bounding box center [30, 138] width 15 height 15
click at [30, 100] on div at bounding box center [30, 101] width 15 height 15
click at [37, 65] on div at bounding box center [30, 63] width 15 height 15
click at [26, 139] on div at bounding box center [30, 138] width 15 height 15
click at [31, 288] on div at bounding box center [30, 288] width 15 height 15
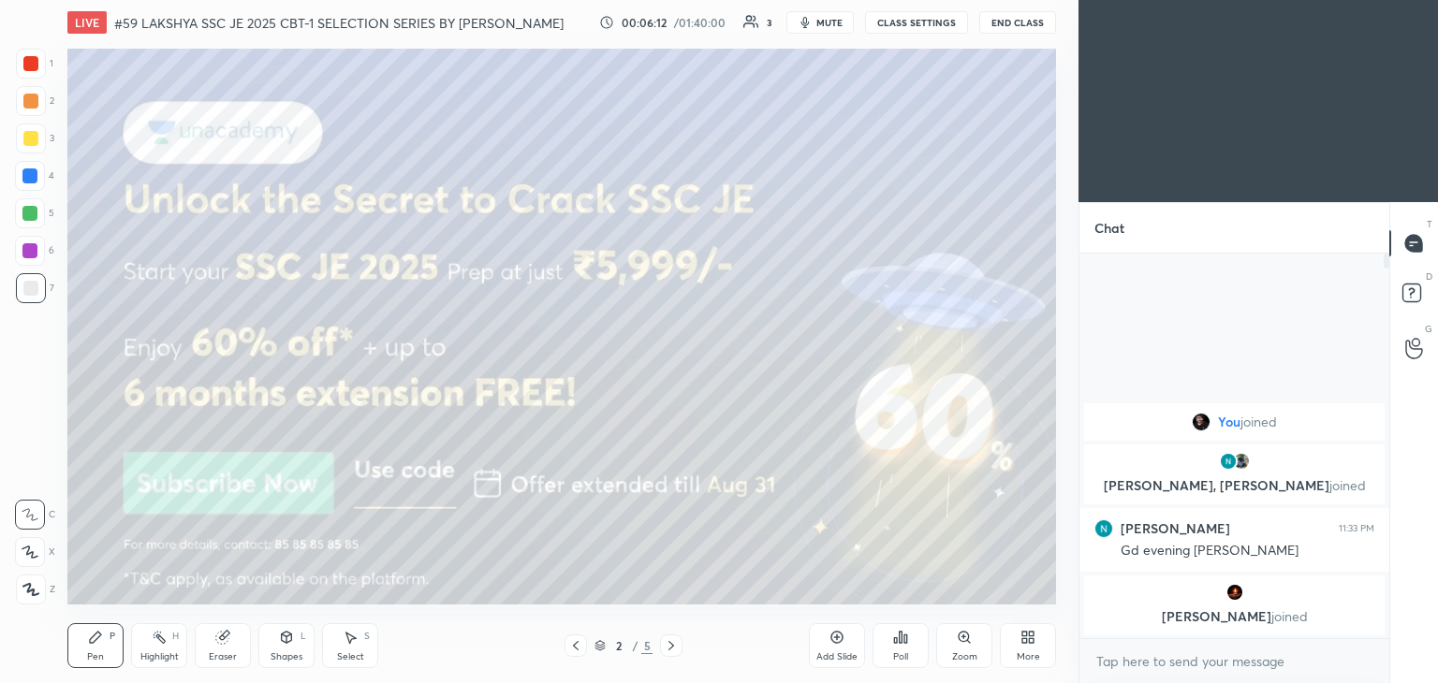
click at [34, 292] on div at bounding box center [30, 288] width 15 height 15
drag, startPoint x: 36, startPoint y: 592, endPoint x: 65, endPoint y: 626, distance: 45.2
click at [35, 591] on icon at bounding box center [30, 589] width 17 height 13
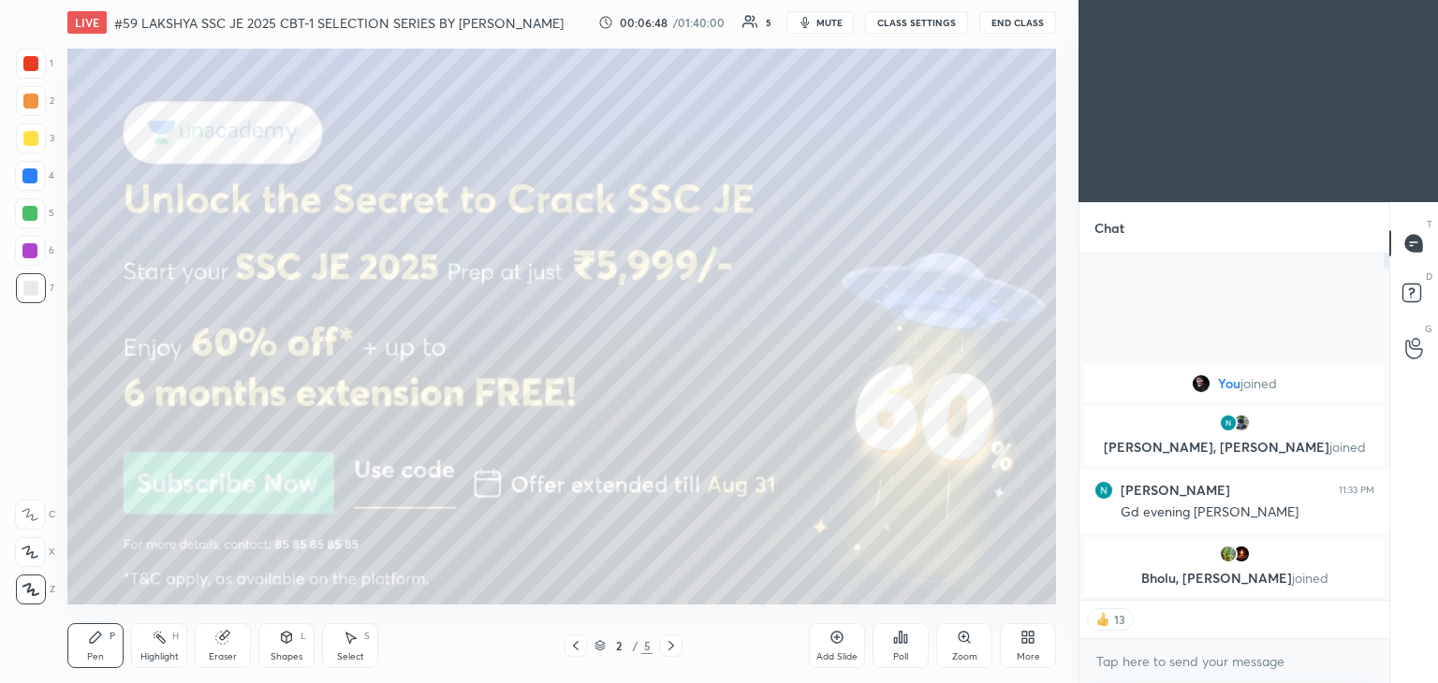
click at [37, 57] on div at bounding box center [31, 64] width 30 height 30
click at [28, 71] on div at bounding box center [31, 64] width 30 height 30
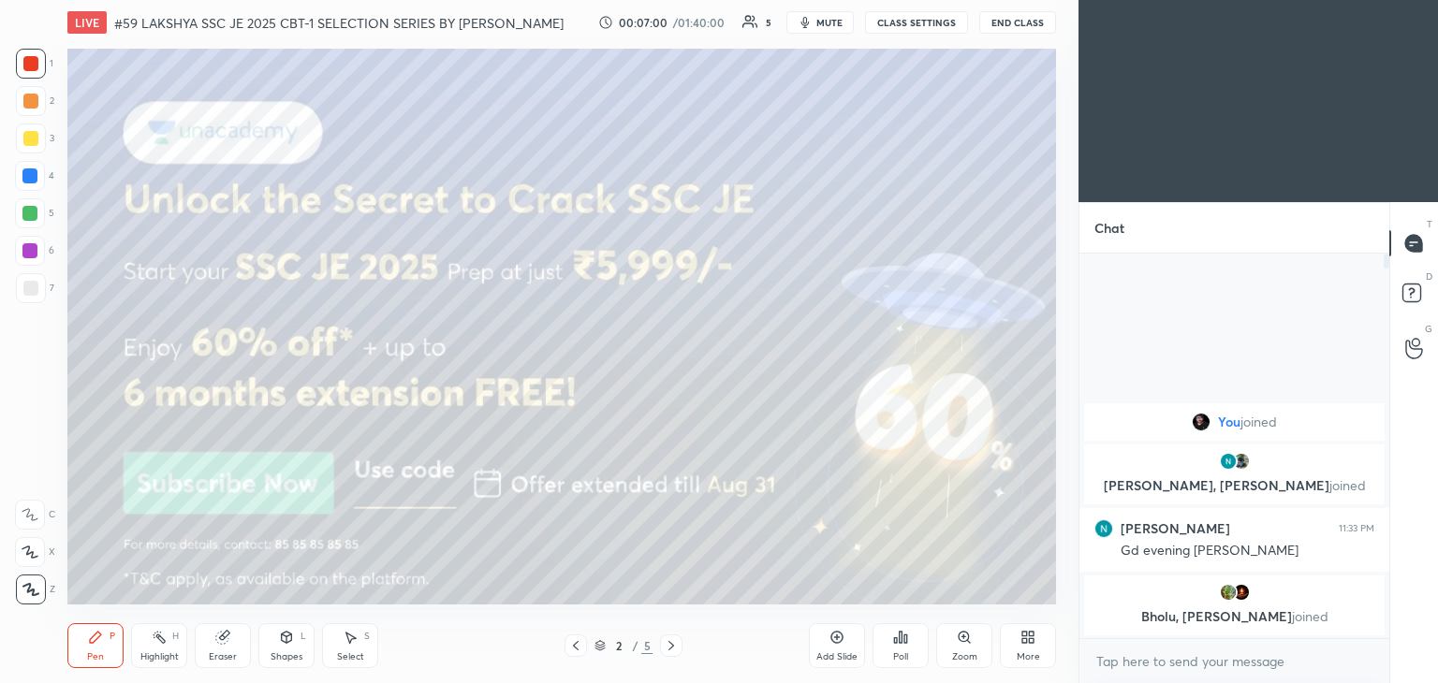
click at [36, 71] on div at bounding box center [31, 64] width 30 height 30
click at [1035, 643] on div "More" at bounding box center [1028, 645] width 56 height 45
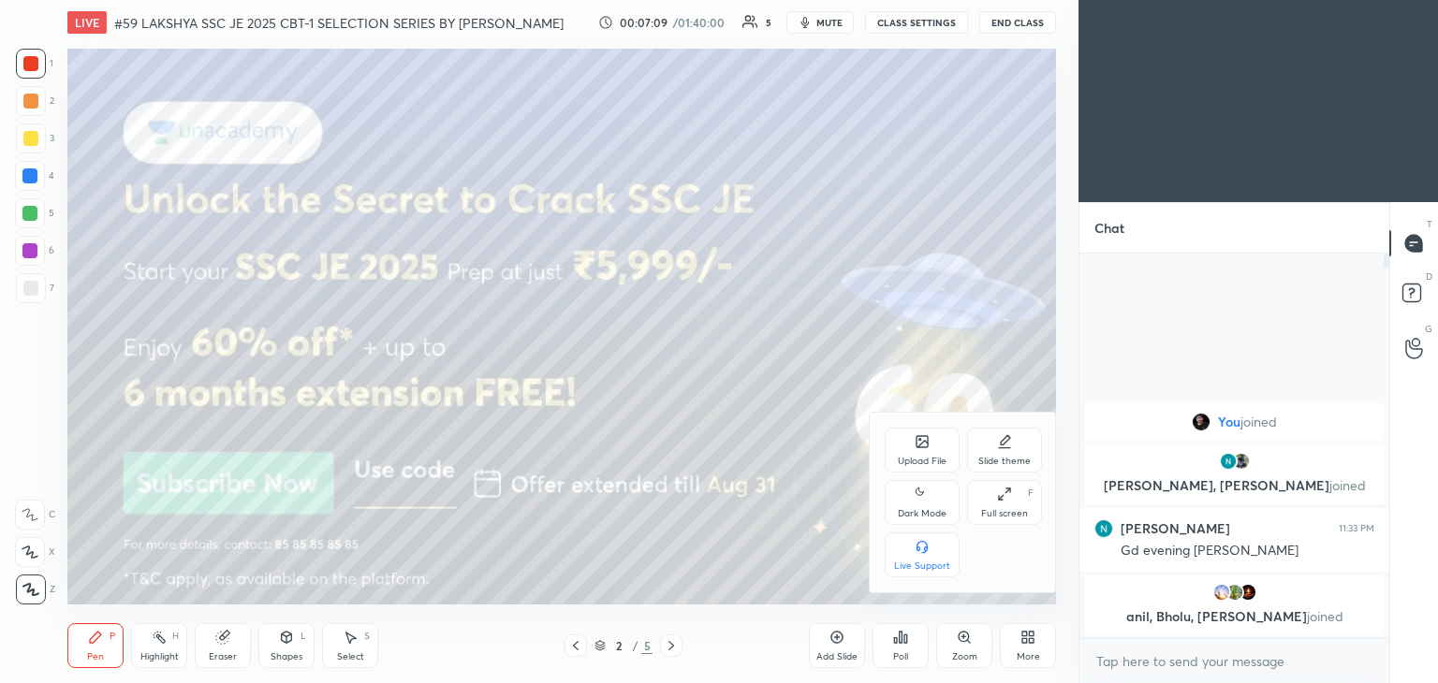
click at [921, 458] on div "Upload File" at bounding box center [922, 461] width 49 height 9
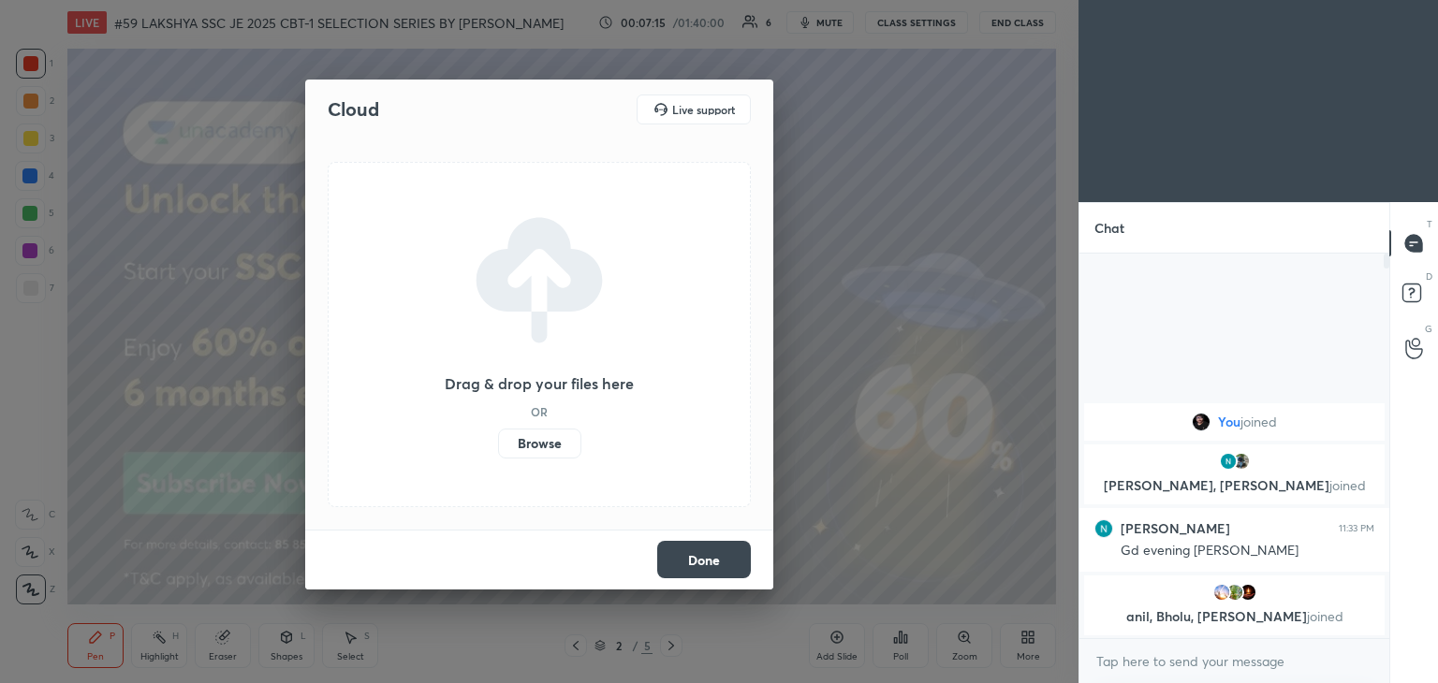
click at [540, 450] on label "Browse" at bounding box center [539, 444] width 83 height 30
click at [498, 450] on input "Browse" at bounding box center [498, 444] width 0 height 30
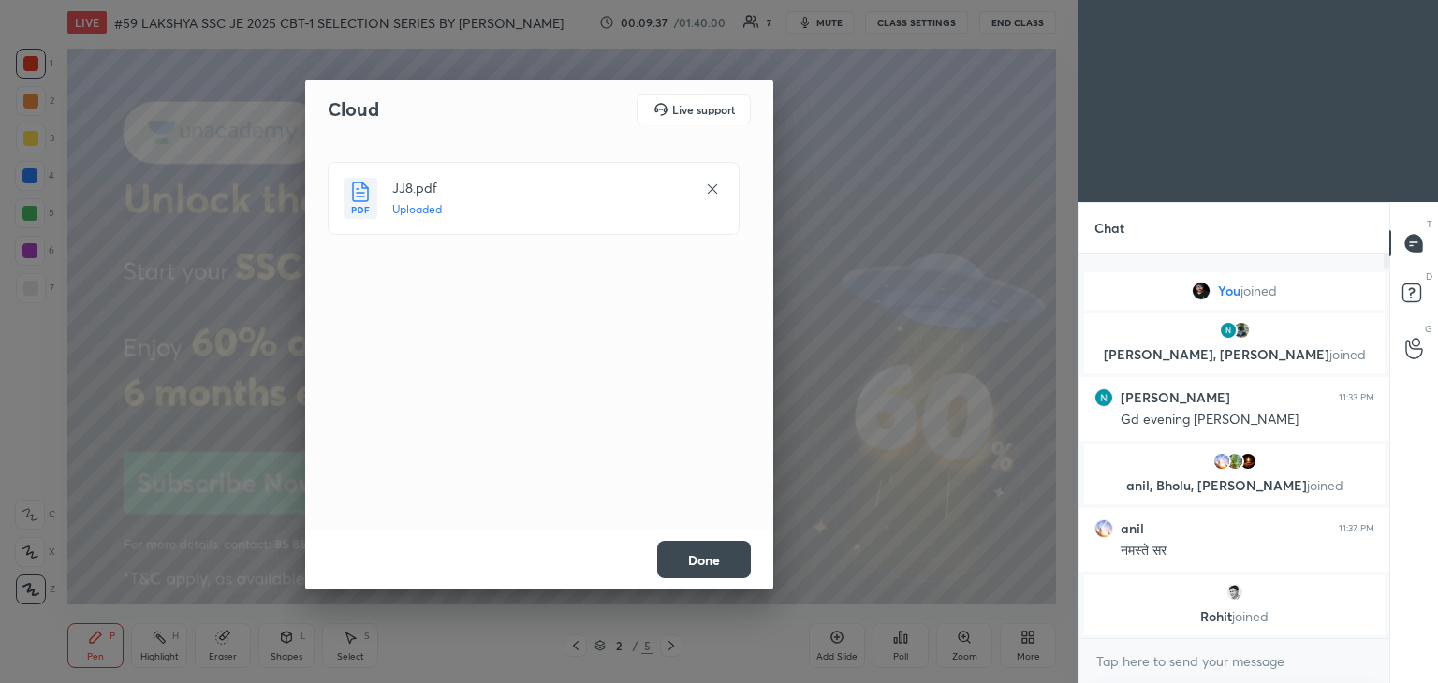
drag, startPoint x: 705, startPoint y: 559, endPoint x: 722, endPoint y: 390, distance: 169.3
click at [722, 390] on div "Cloud Live support JJ8.pdf Uploaded Done" at bounding box center [539, 335] width 468 height 510
click at [711, 192] on icon at bounding box center [712, 189] width 15 height 15
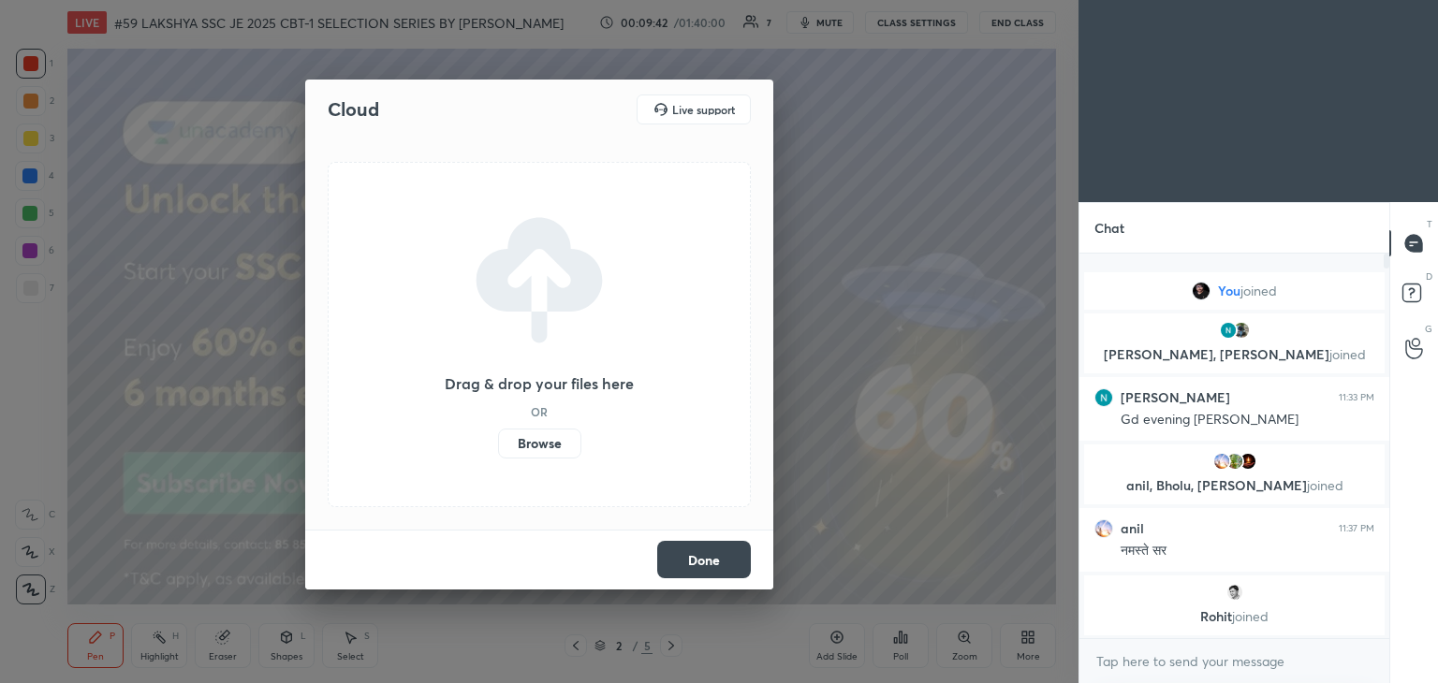
click at [709, 563] on button "Done" at bounding box center [704, 559] width 94 height 37
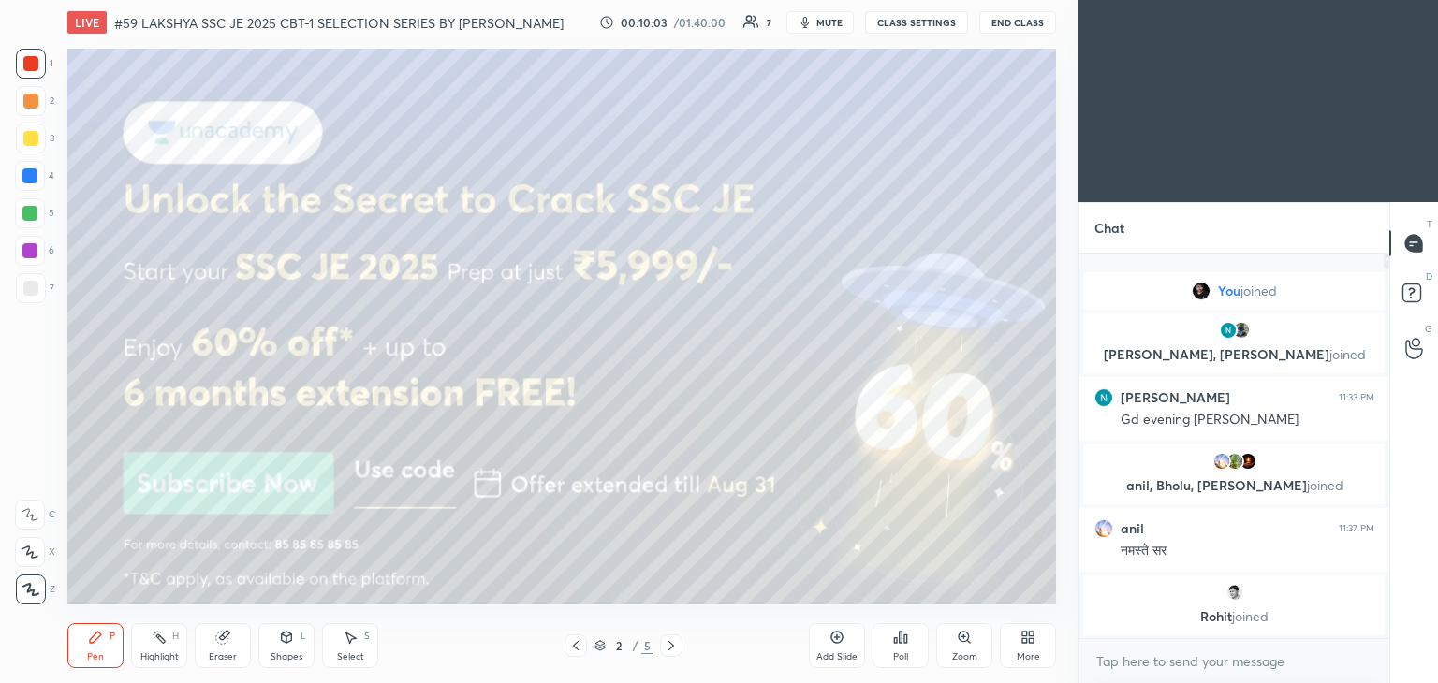
click at [671, 647] on icon at bounding box center [671, 645] width 6 height 9
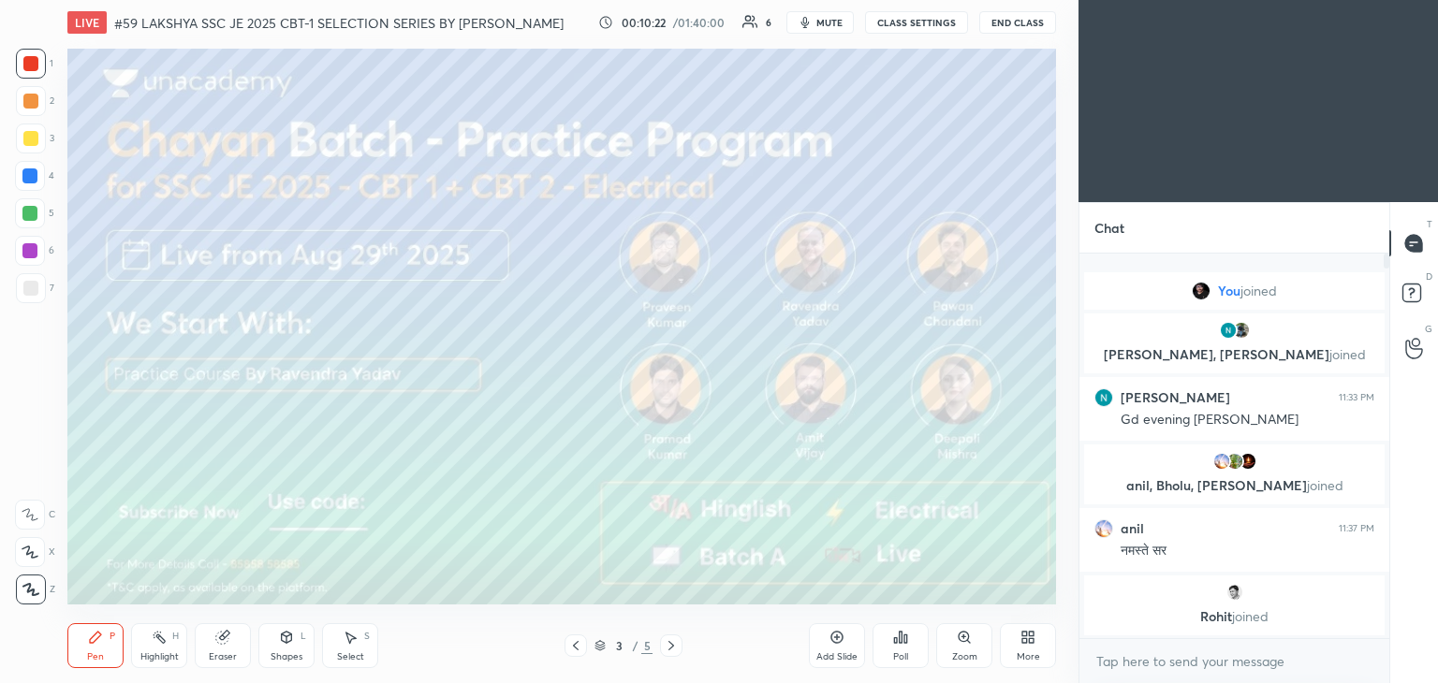
click at [666, 646] on icon at bounding box center [671, 645] width 15 height 15
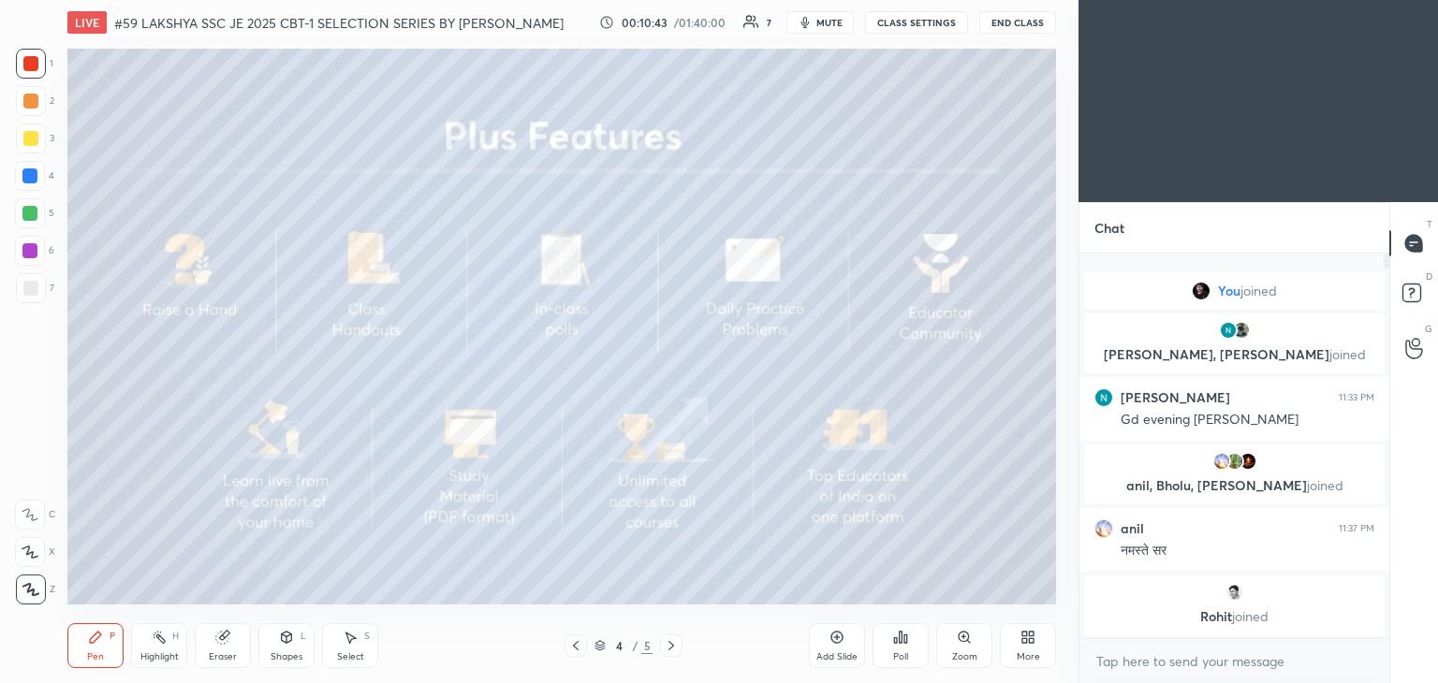
click at [671, 652] on icon at bounding box center [671, 645] width 15 height 15
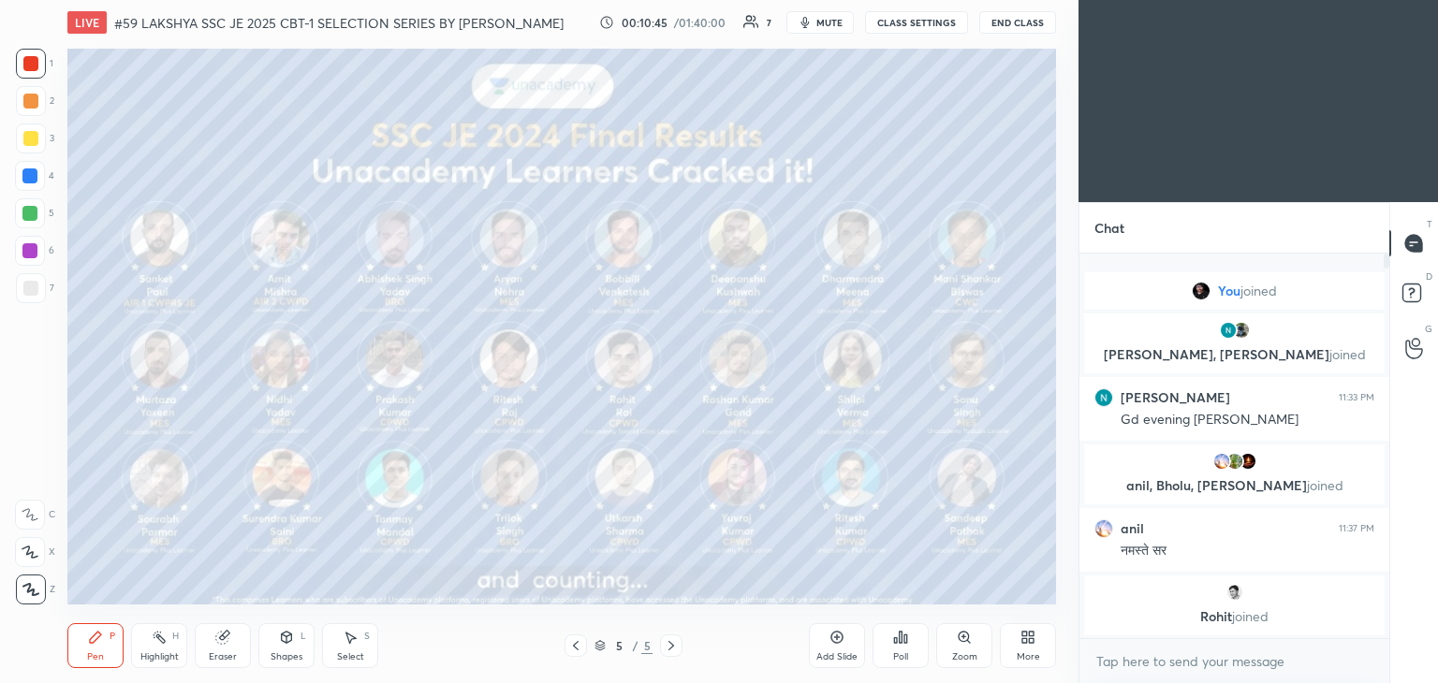
click at [34, 140] on div at bounding box center [30, 138] width 15 height 15
drag, startPoint x: 33, startPoint y: 65, endPoint x: 37, endPoint y: 88, distance: 23.9
click at [34, 67] on div at bounding box center [30, 63] width 15 height 15
click at [33, 101] on div at bounding box center [30, 101] width 15 height 15
click at [34, 133] on div at bounding box center [30, 138] width 15 height 15
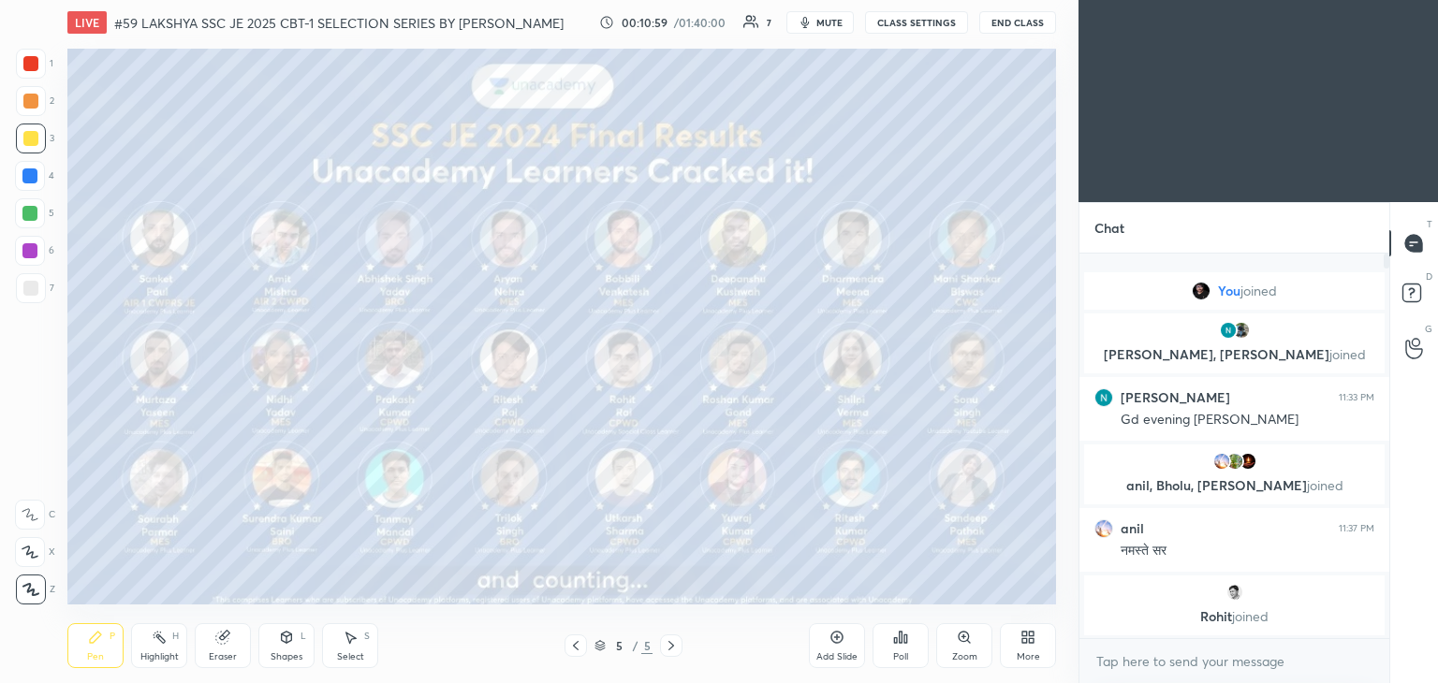
click at [1028, 641] on icon at bounding box center [1027, 637] width 15 height 15
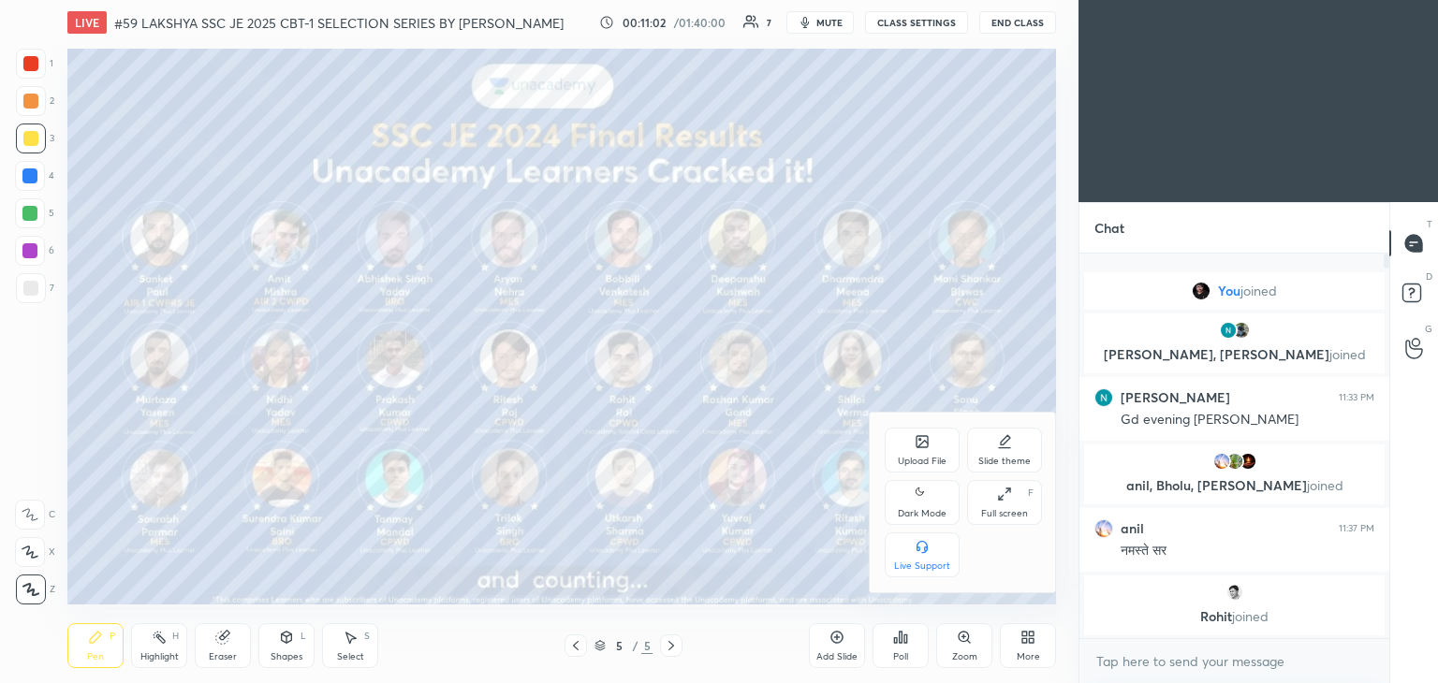
click at [924, 454] on div "Upload File" at bounding box center [922, 450] width 75 height 45
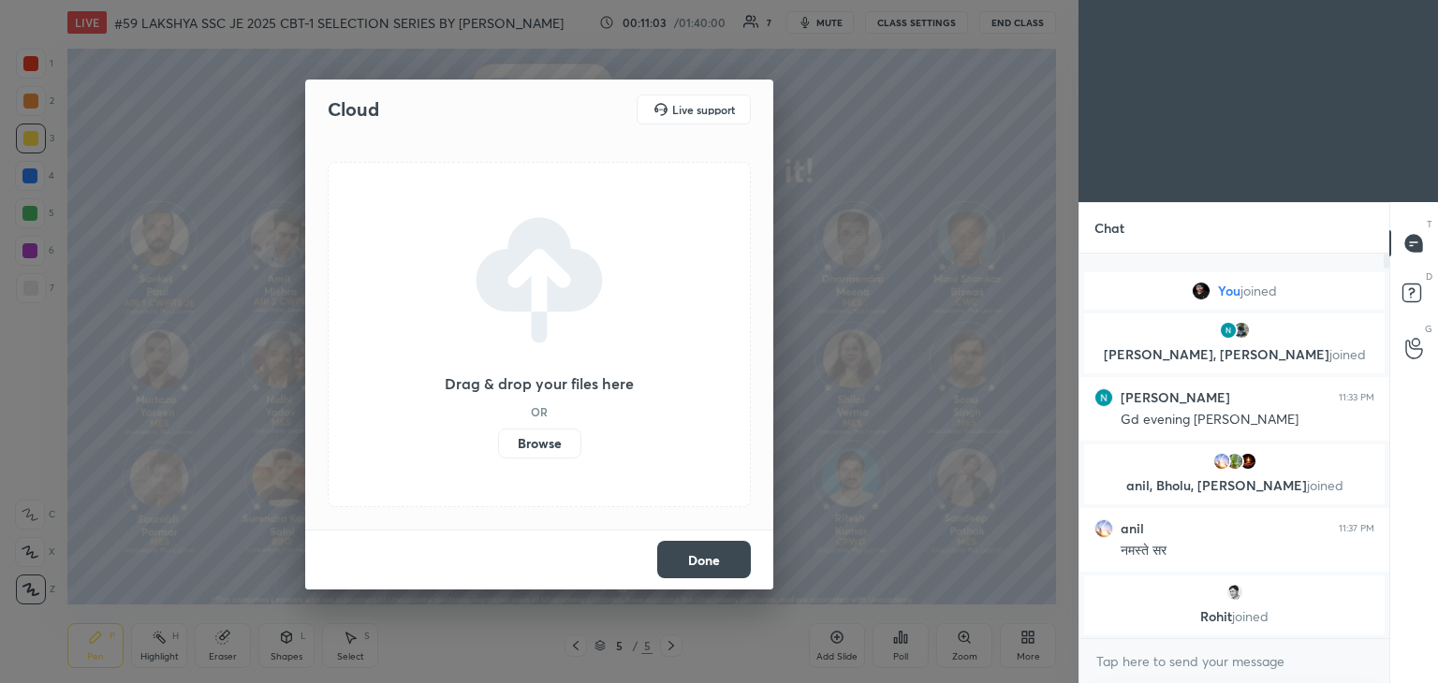
click at [543, 445] on label "Browse" at bounding box center [539, 444] width 83 height 30
click at [498, 445] on input "Browse" at bounding box center [498, 444] width 0 height 30
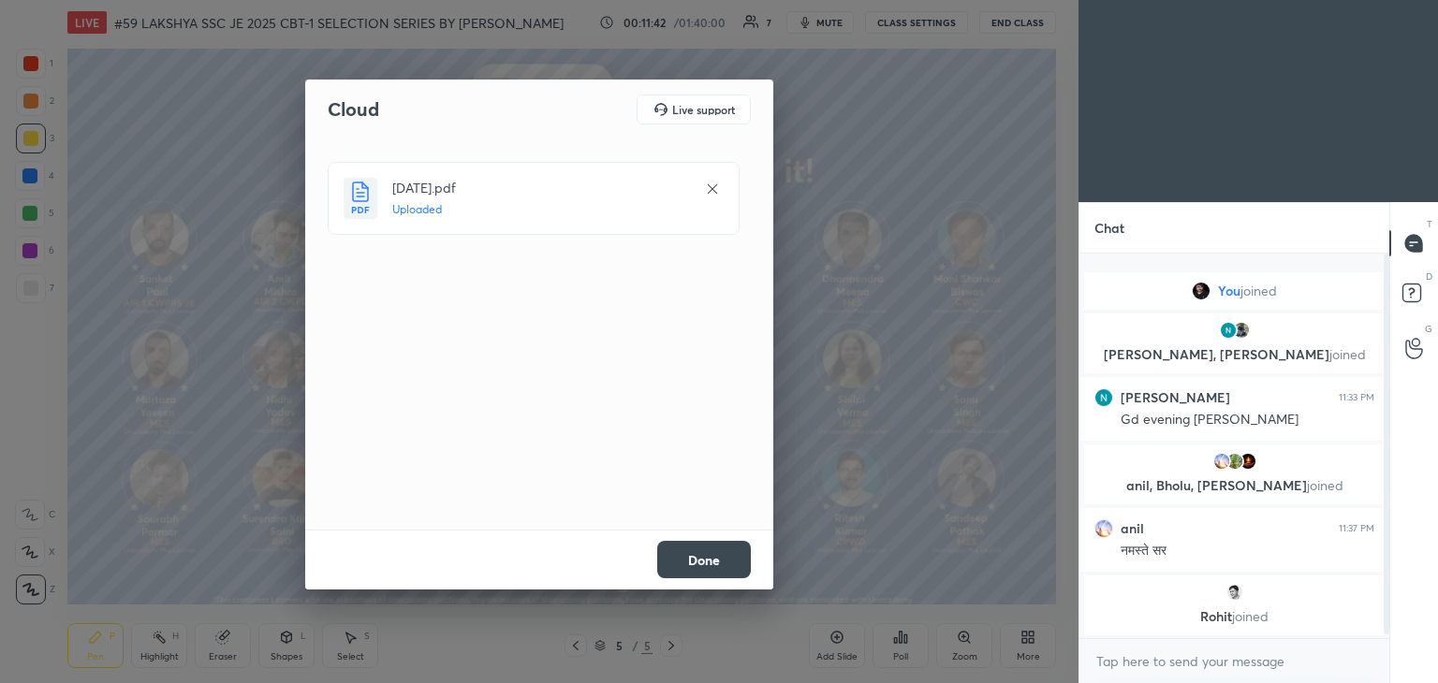
click at [733, 560] on button "Done" at bounding box center [704, 559] width 94 height 37
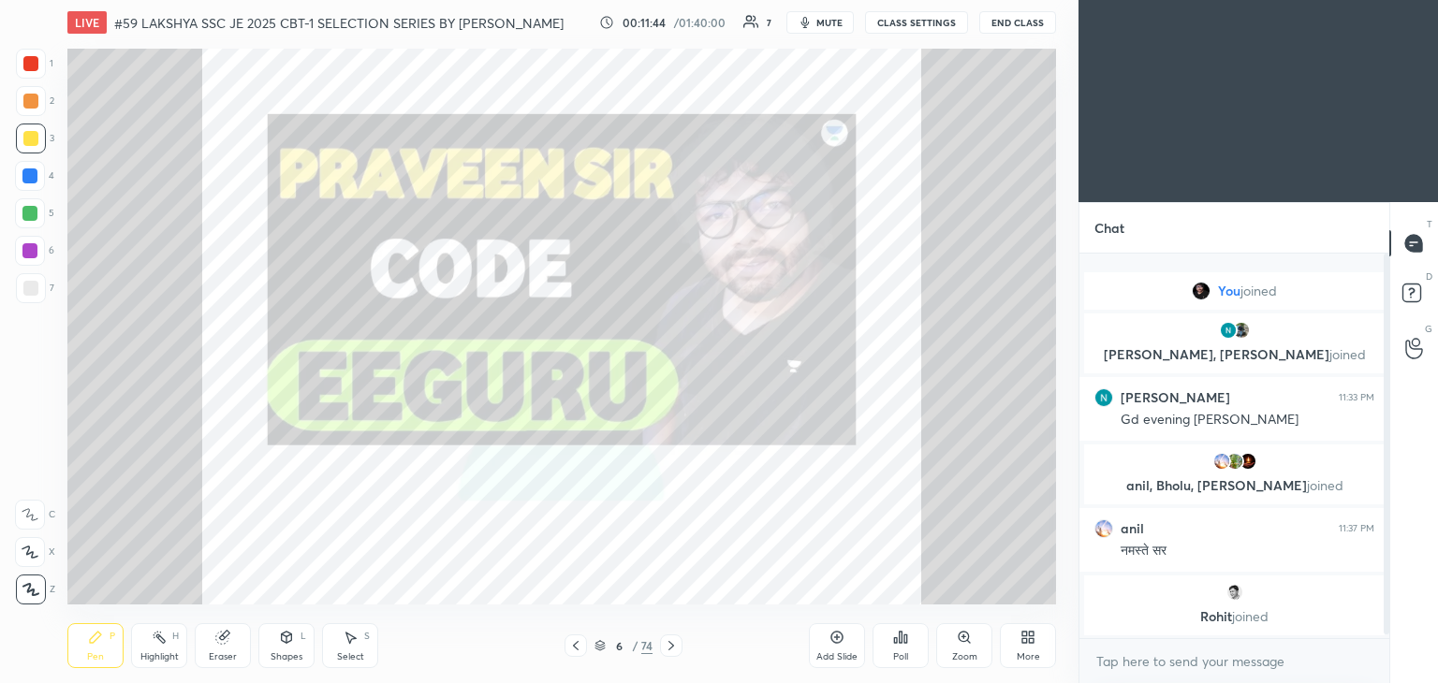
click at [603, 650] on icon at bounding box center [599, 645] width 11 height 11
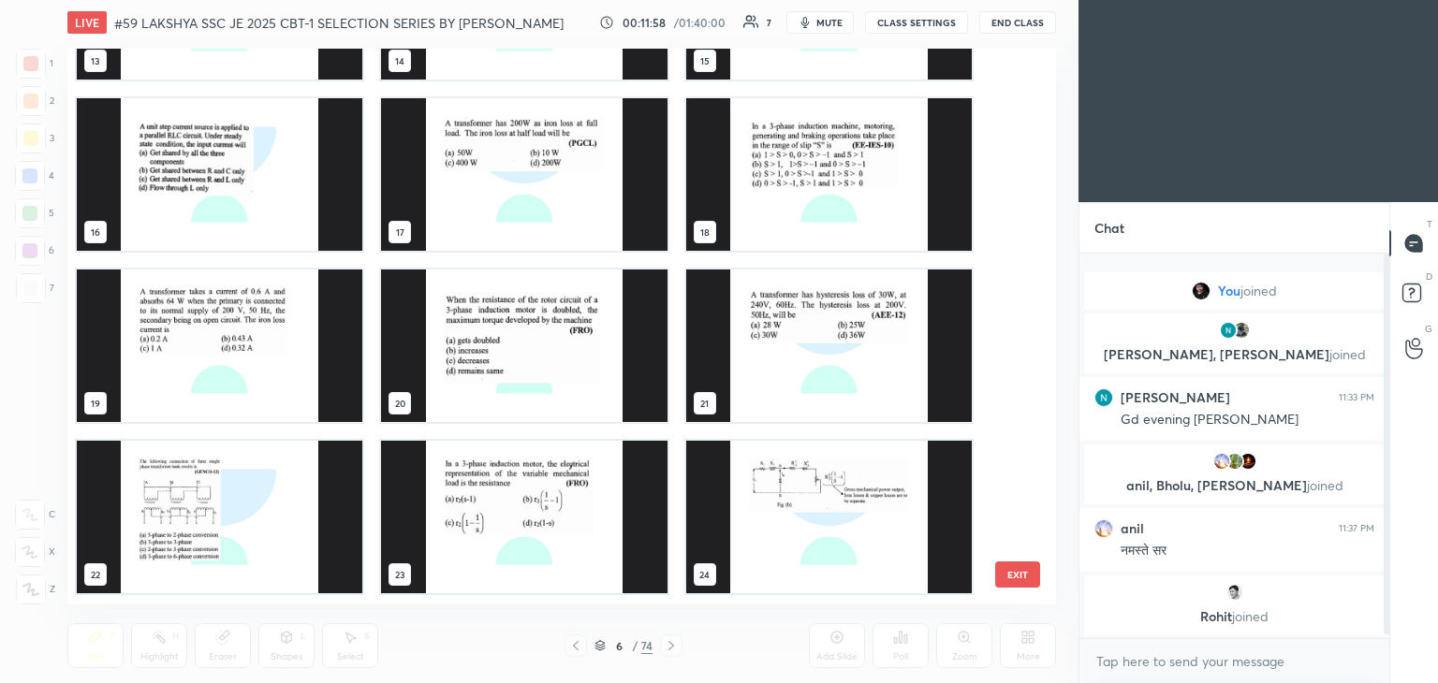
scroll to position [796, 0]
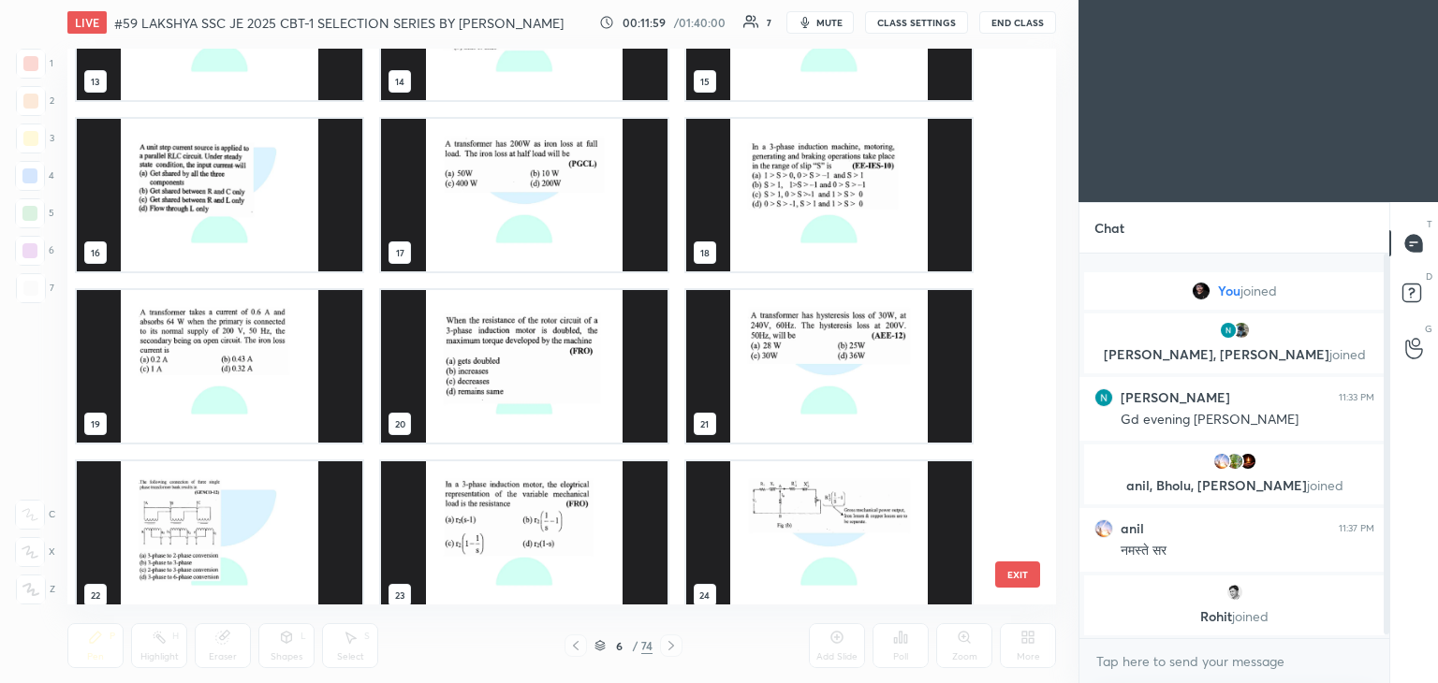
click at [584, 207] on img "grid" at bounding box center [523, 195] width 285 height 153
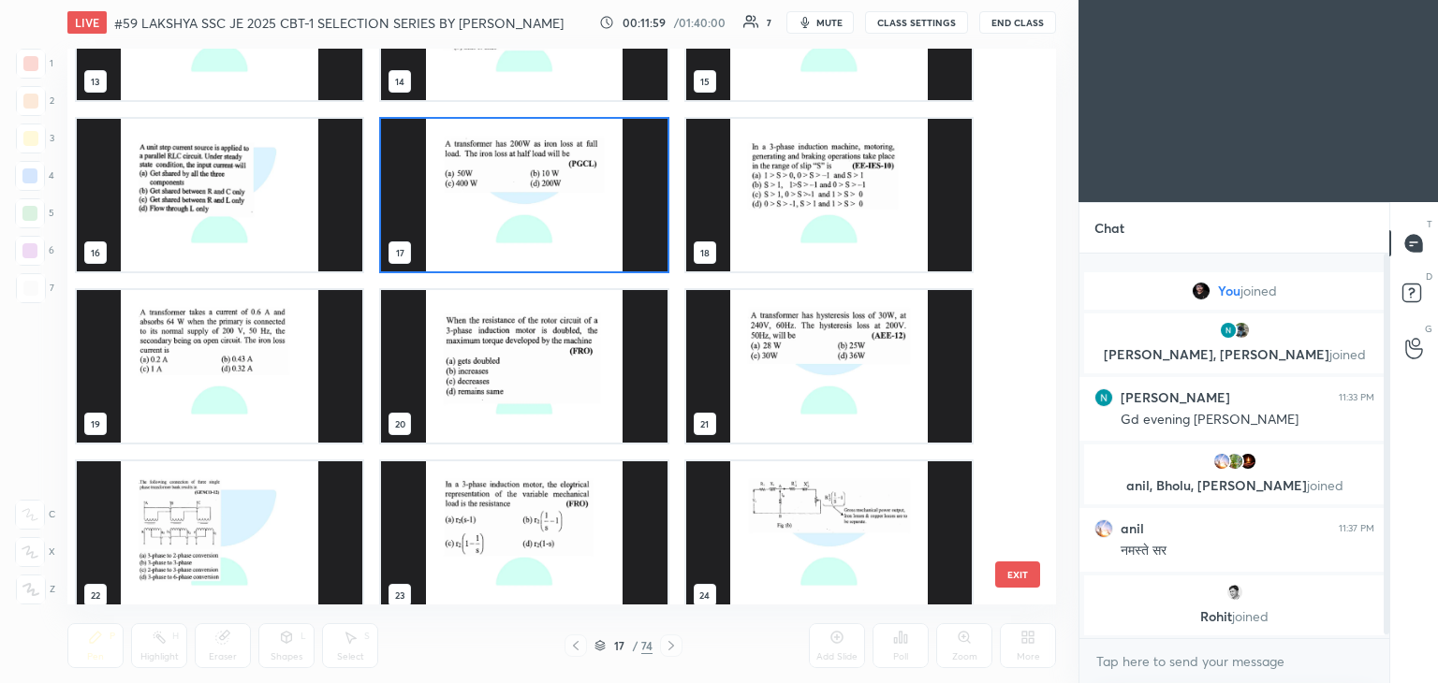
click at [586, 208] on img "grid" at bounding box center [523, 195] width 285 height 153
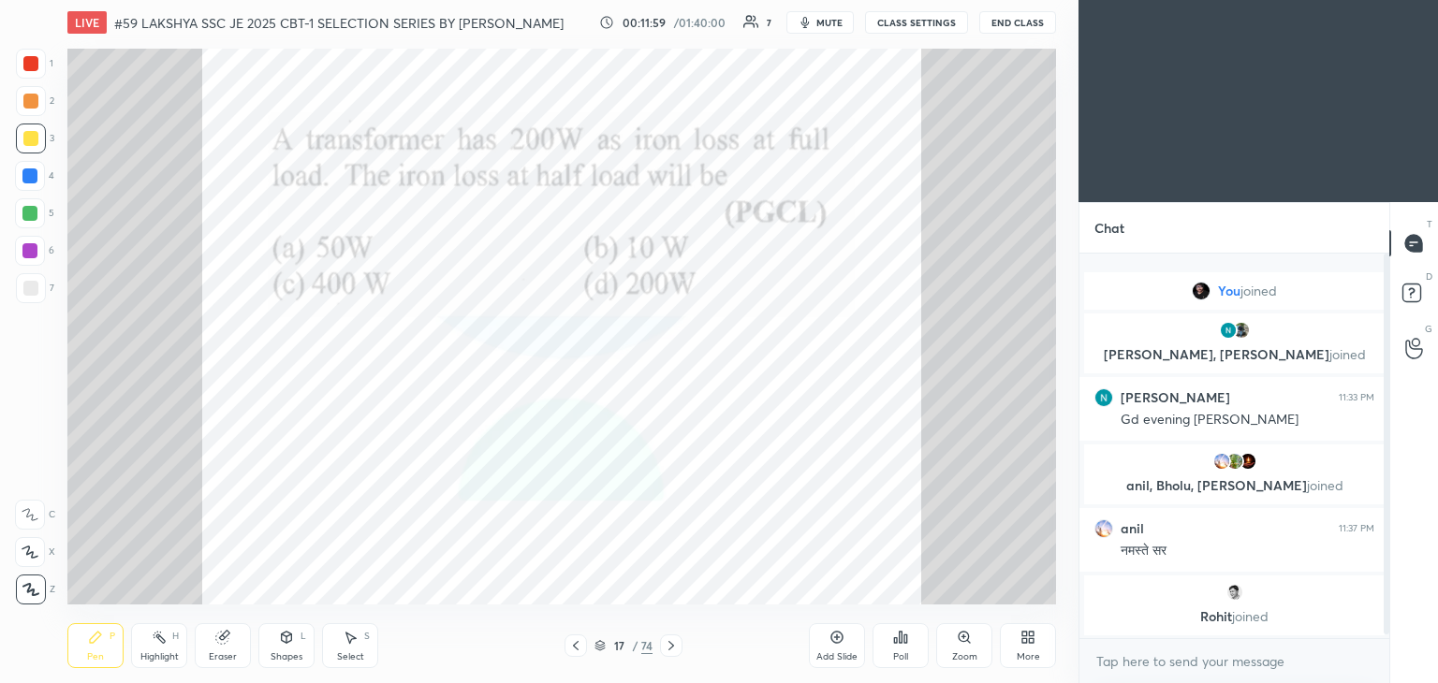
click at [588, 208] on img "grid" at bounding box center [523, 195] width 285 height 153
click at [902, 646] on div "Poll" at bounding box center [900, 645] width 56 height 45
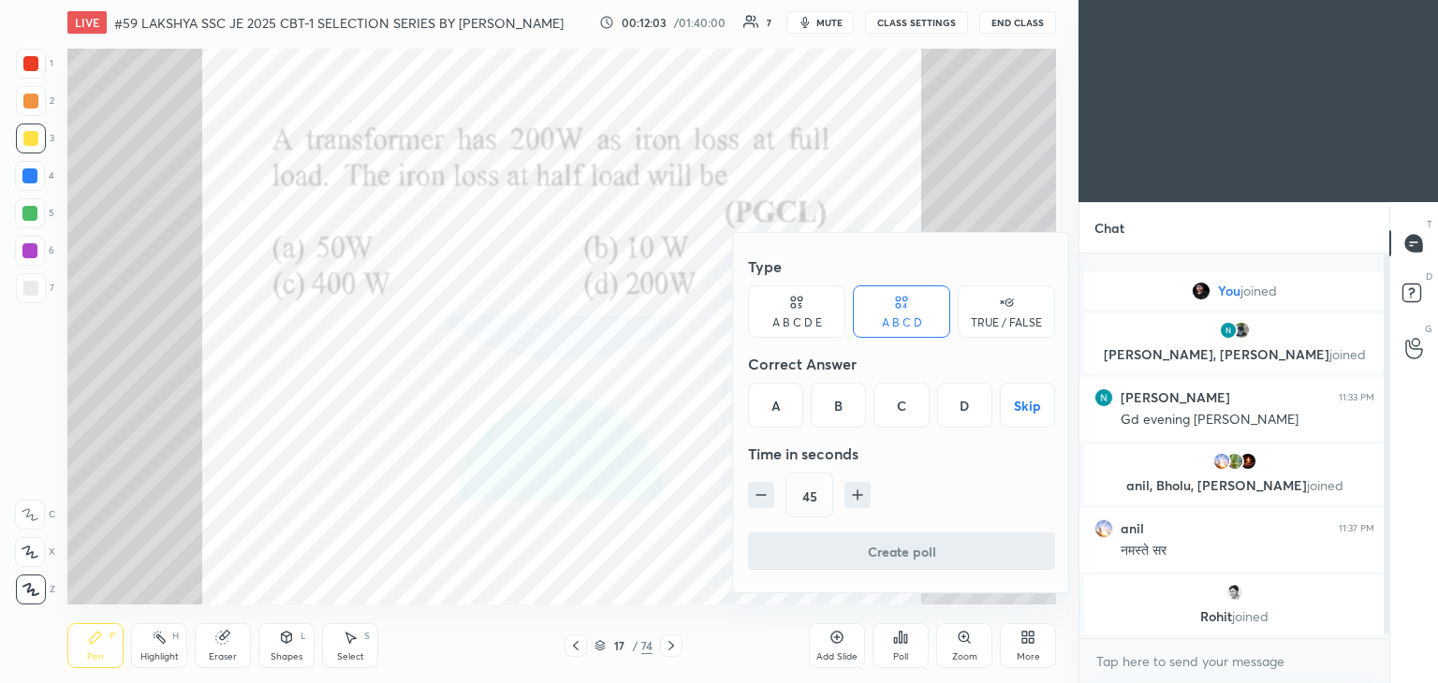
drag, startPoint x: 966, startPoint y: 409, endPoint x: 875, endPoint y: 490, distance: 121.3
click at [965, 409] on div "D" at bounding box center [964, 405] width 55 height 45
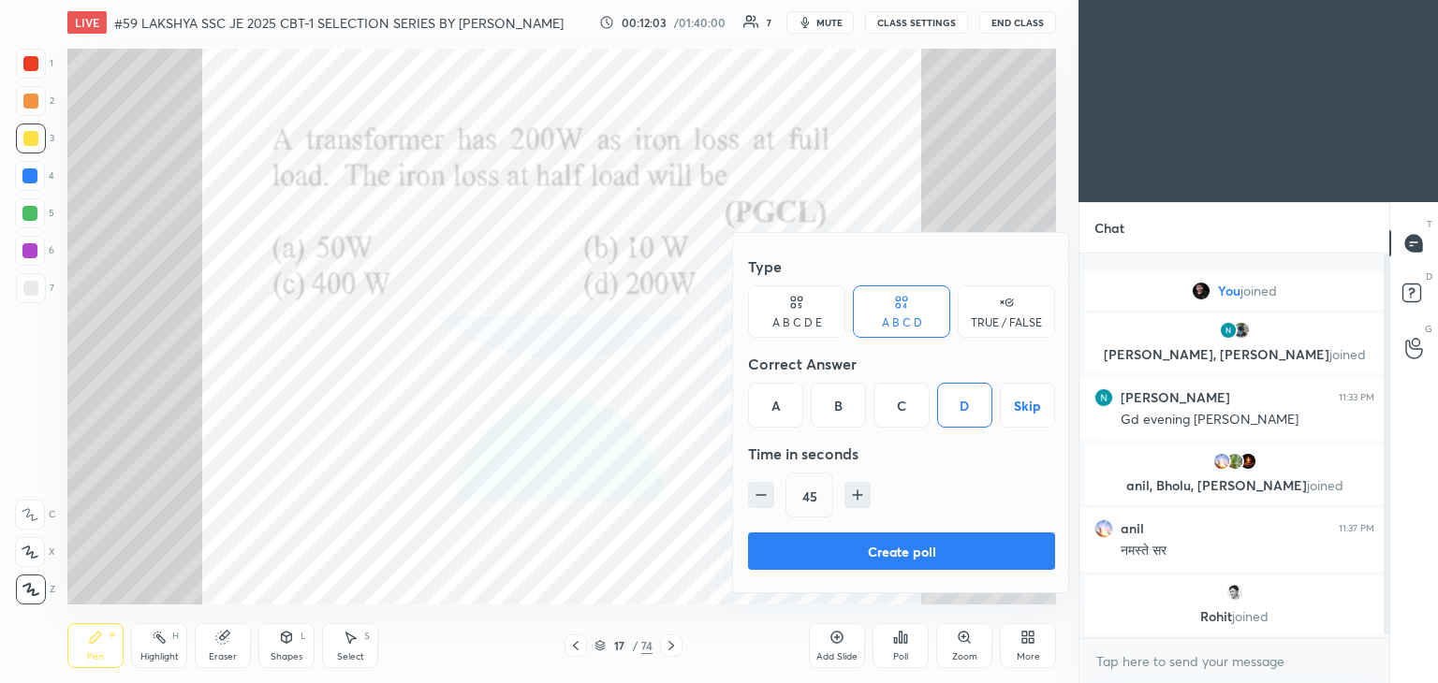
click at [820, 547] on button "Create poll" at bounding box center [901, 551] width 307 height 37
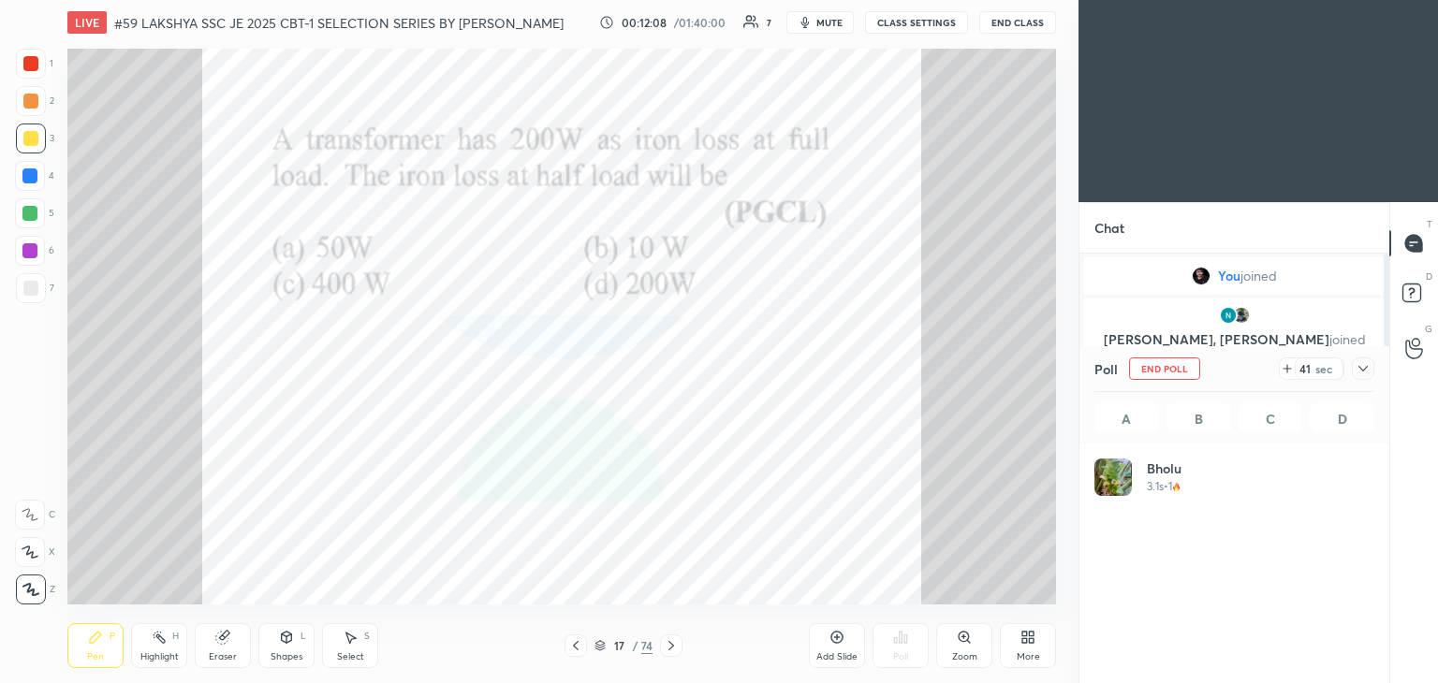
scroll to position [219, 274]
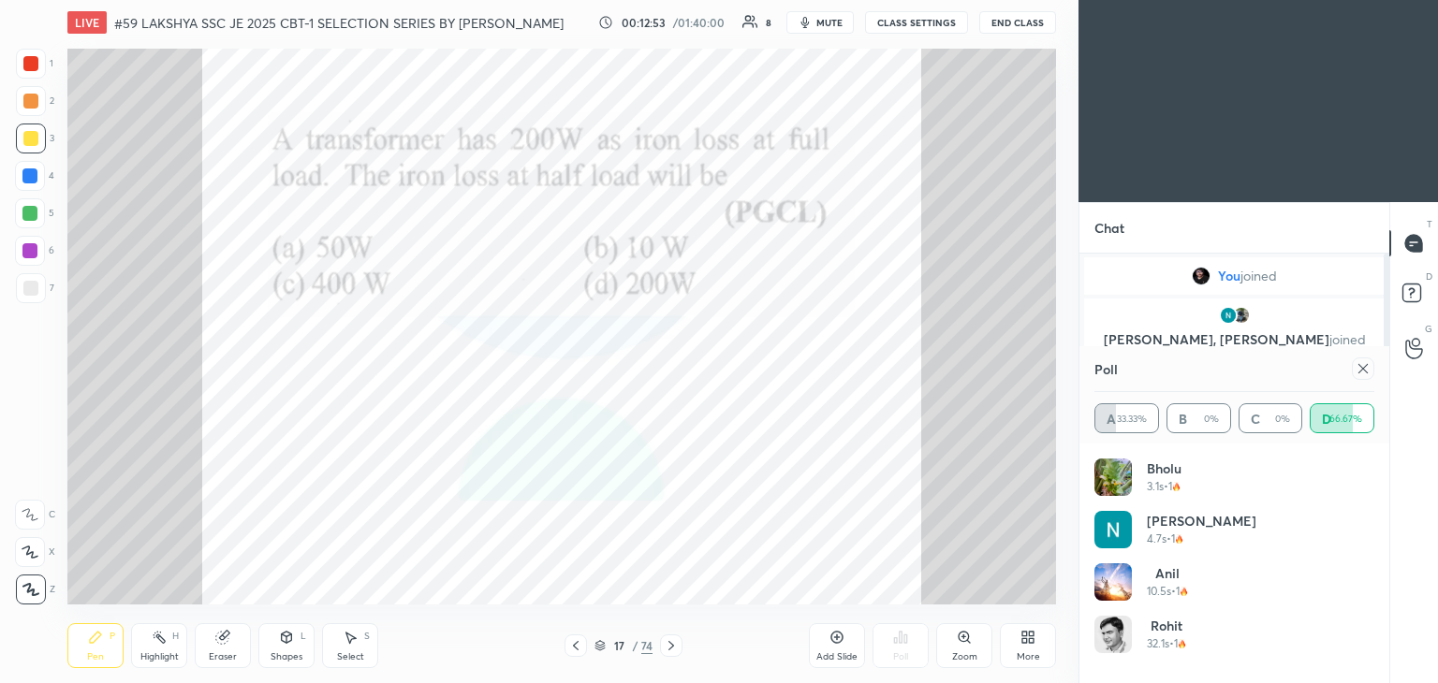
click at [30, 66] on div at bounding box center [30, 63] width 15 height 15
click at [1362, 372] on icon at bounding box center [1362, 368] width 15 height 15
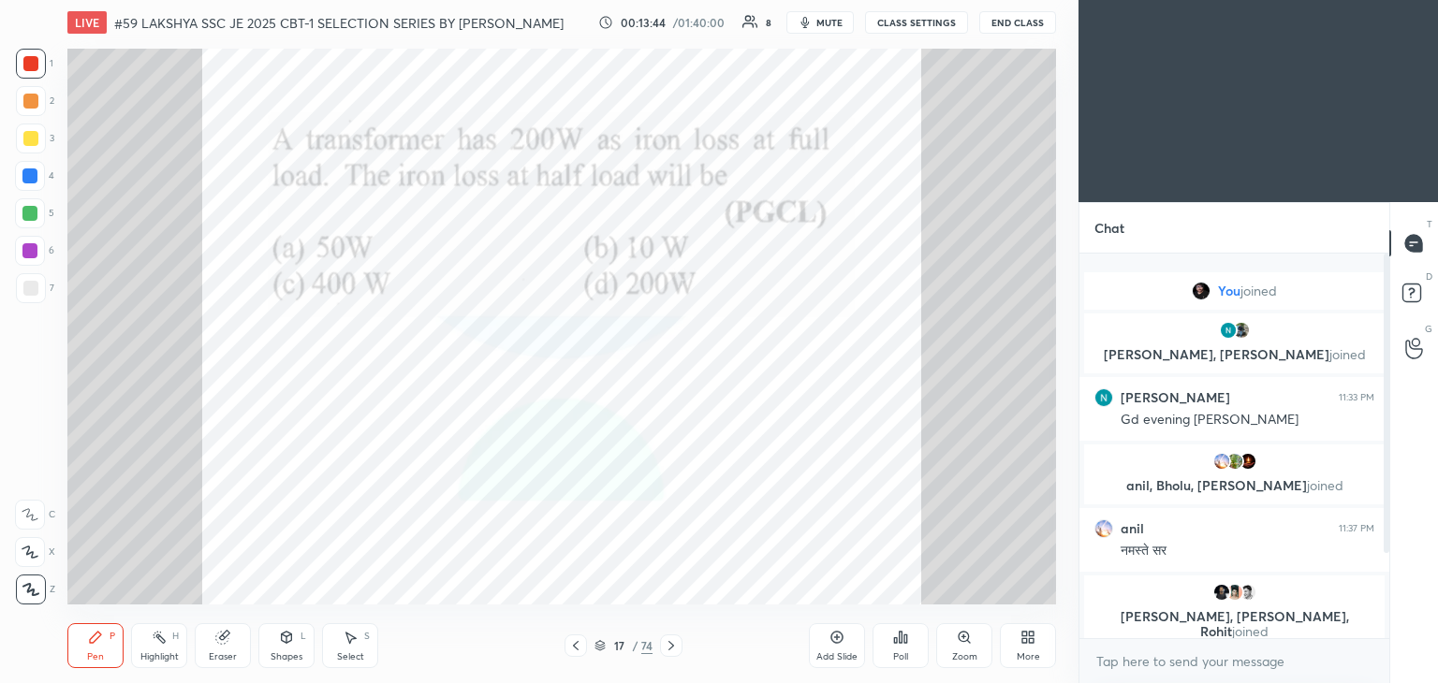
scroll to position [0, 0]
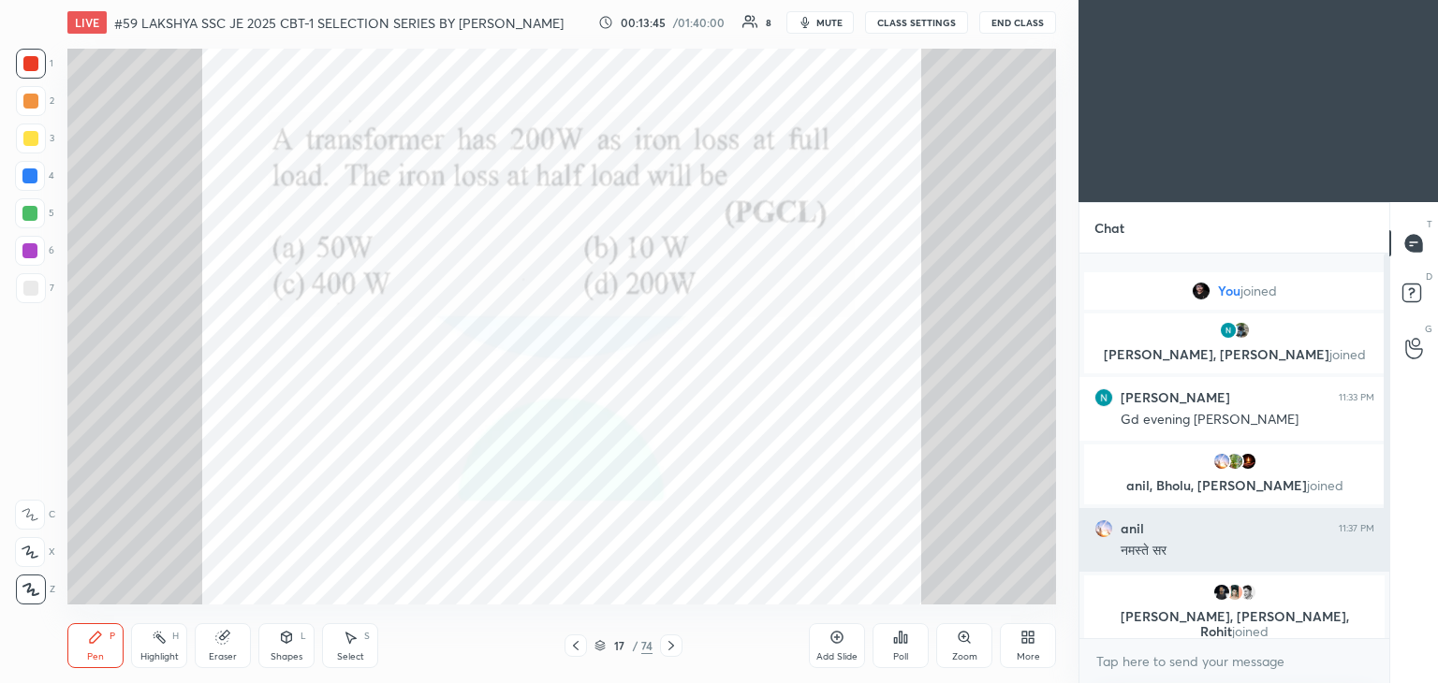
drag, startPoint x: 1386, startPoint y: 410, endPoint x: 1369, endPoint y: 528, distance: 119.1
click at [1370, 532] on div "You joined [PERSON_NAME], [PERSON_NAME] joined [PERSON_NAME] 11:33 PM Gd evenin…" at bounding box center [1234, 446] width 310 height 385
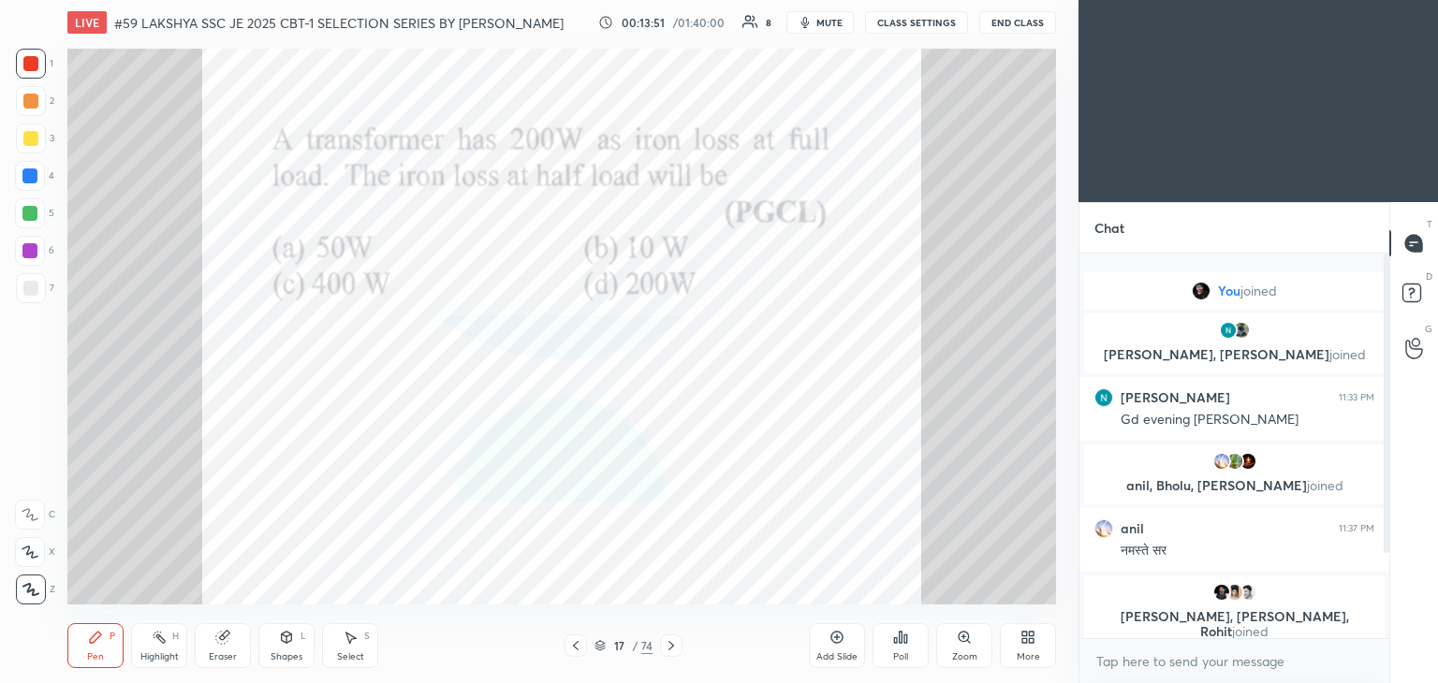
drag, startPoint x: 1386, startPoint y: 551, endPoint x: 1375, endPoint y: 630, distance: 79.4
click at [1376, 634] on div "You joined [PERSON_NAME], [PERSON_NAME] joined [PERSON_NAME] 11:33 PM Gd evenin…" at bounding box center [1234, 446] width 310 height 385
click at [1387, 533] on div "Chat You joined [PERSON_NAME], [PERSON_NAME] joined [PERSON_NAME] 11:33 PM Gd e…" at bounding box center [1257, 442] width 359 height 481
drag, startPoint x: 1389, startPoint y: 535, endPoint x: 1382, endPoint y: 601, distance: 65.8
click at [1382, 605] on div at bounding box center [1383, 446] width 11 height 385
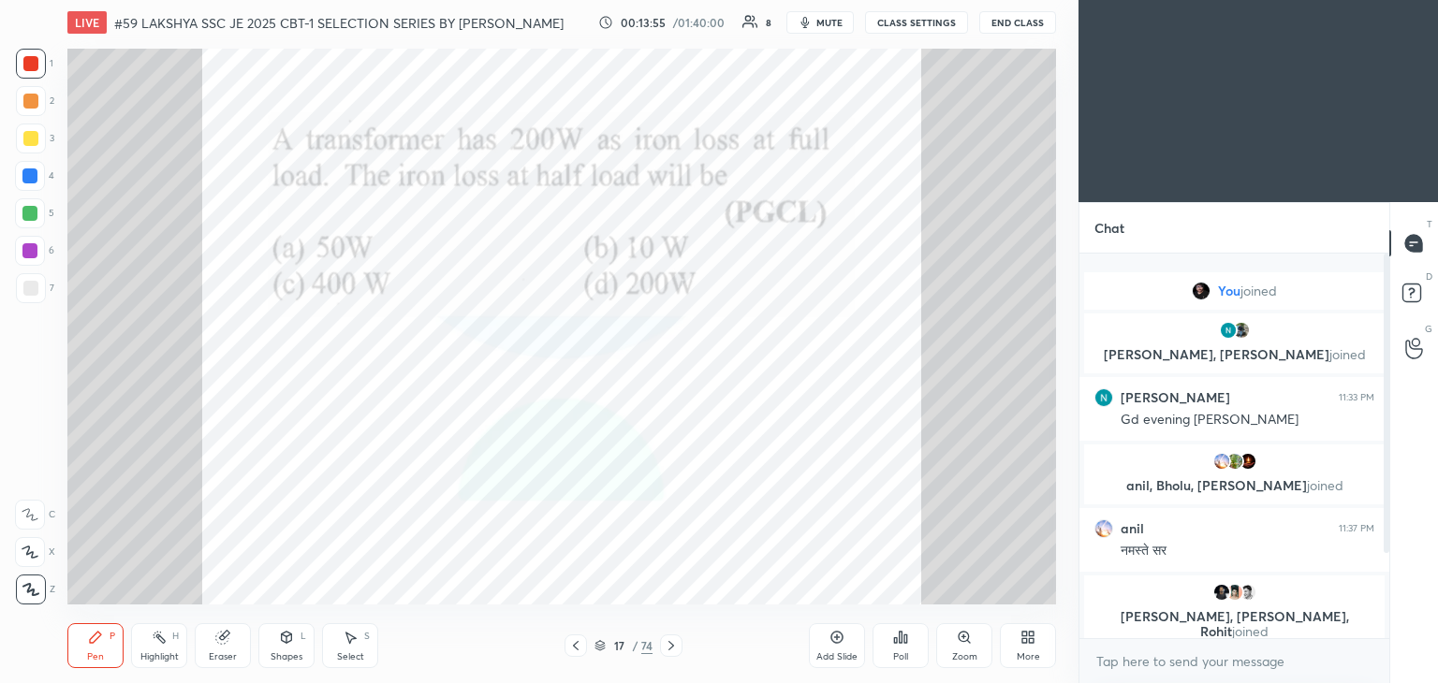
scroll to position [7, 6]
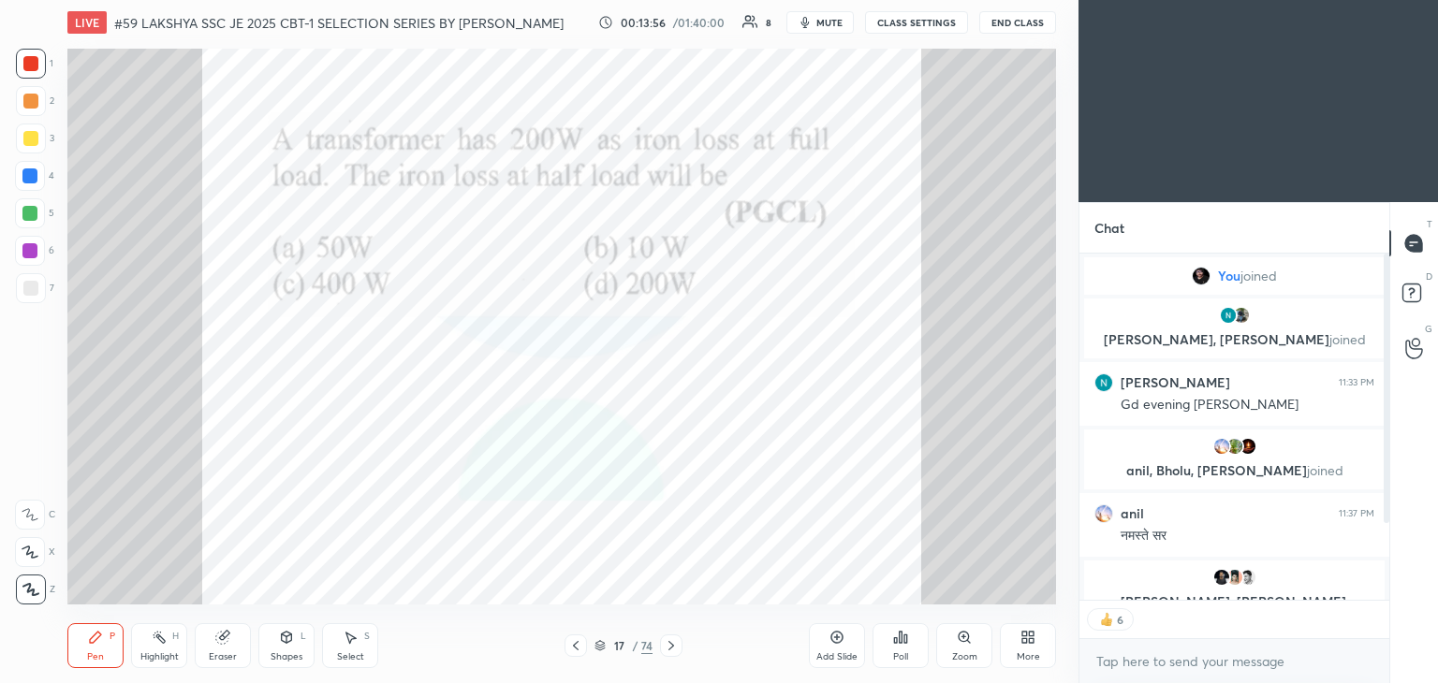
click at [226, 643] on icon at bounding box center [222, 637] width 15 height 15
click at [39, 592] on span "Erase all" at bounding box center [30, 589] width 28 height 13
click at [80, 636] on div "Pen P" at bounding box center [95, 645] width 56 height 45
click at [670, 649] on icon at bounding box center [671, 645] width 15 height 15
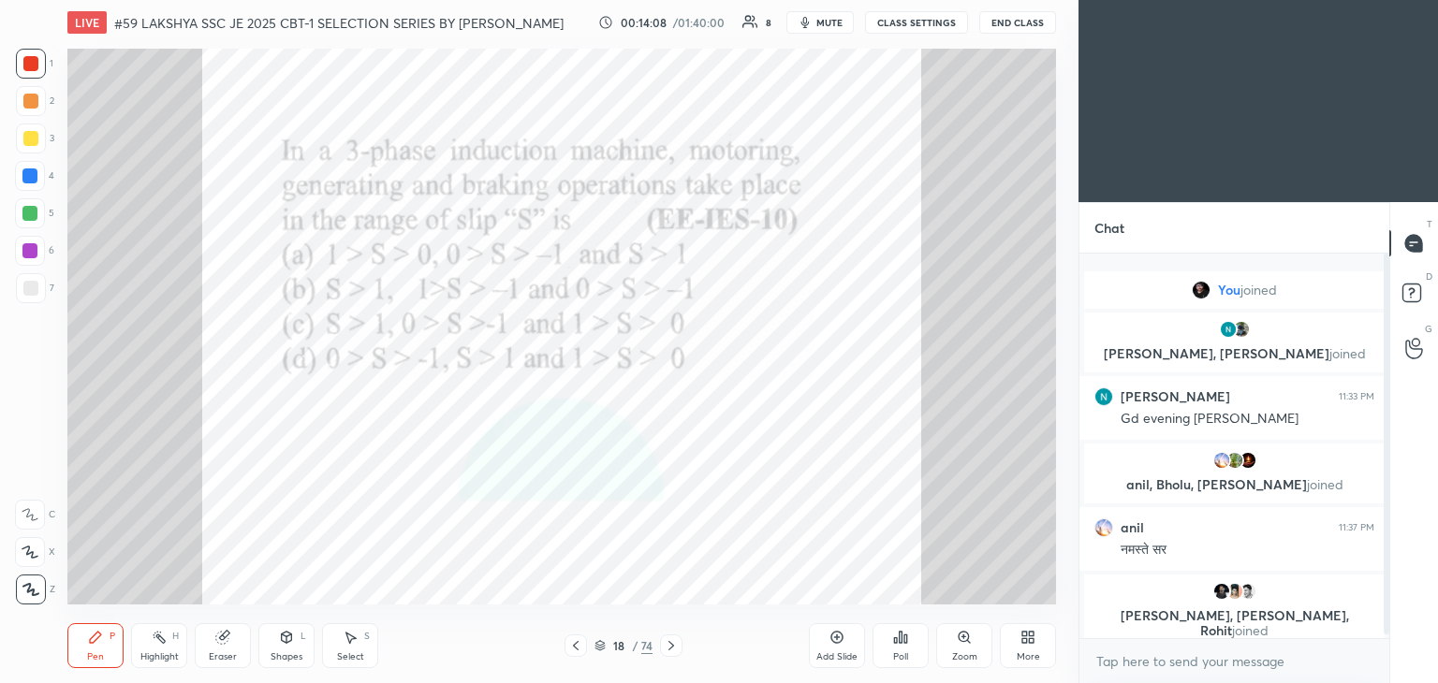
scroll to position [379, 304]
click at [897, 645] on icon at bounding box center [900, 637] width 15 height 15
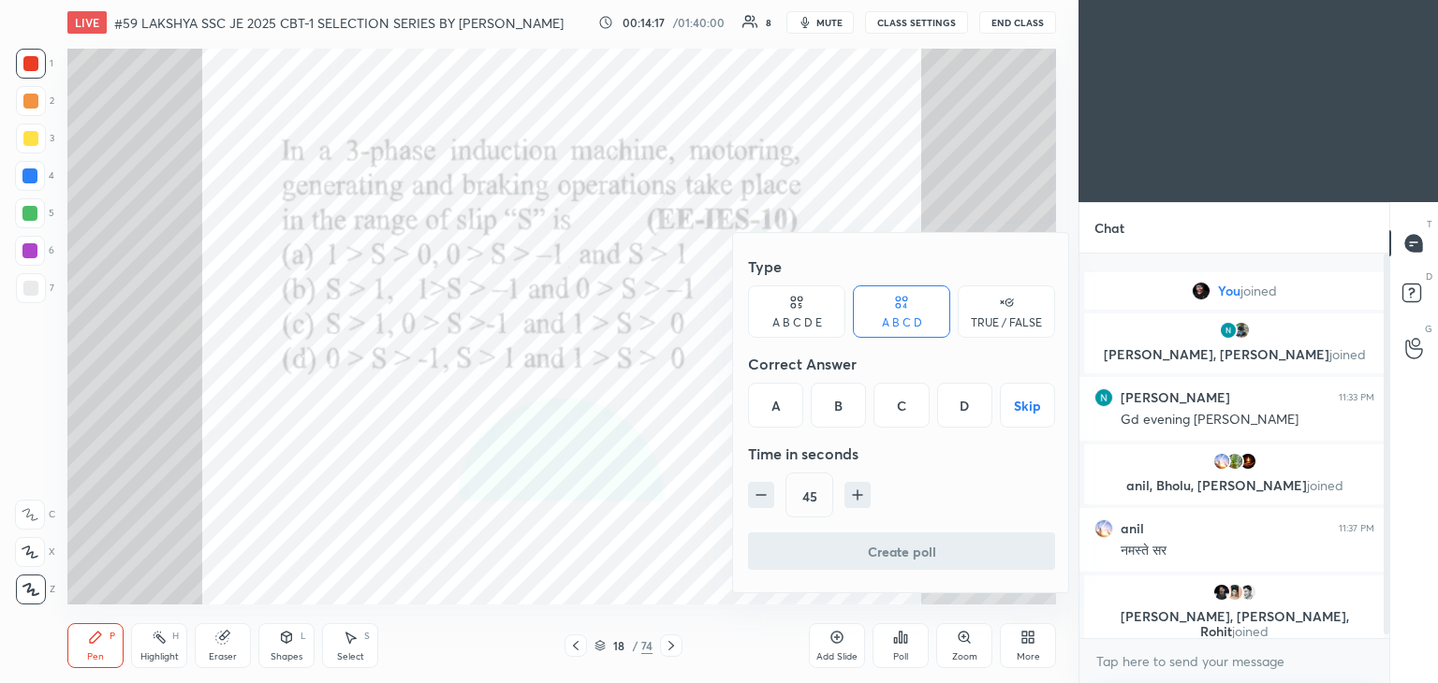
click at [771, 405] on div "A" at bounding box center [775, 405] width 55 height 45
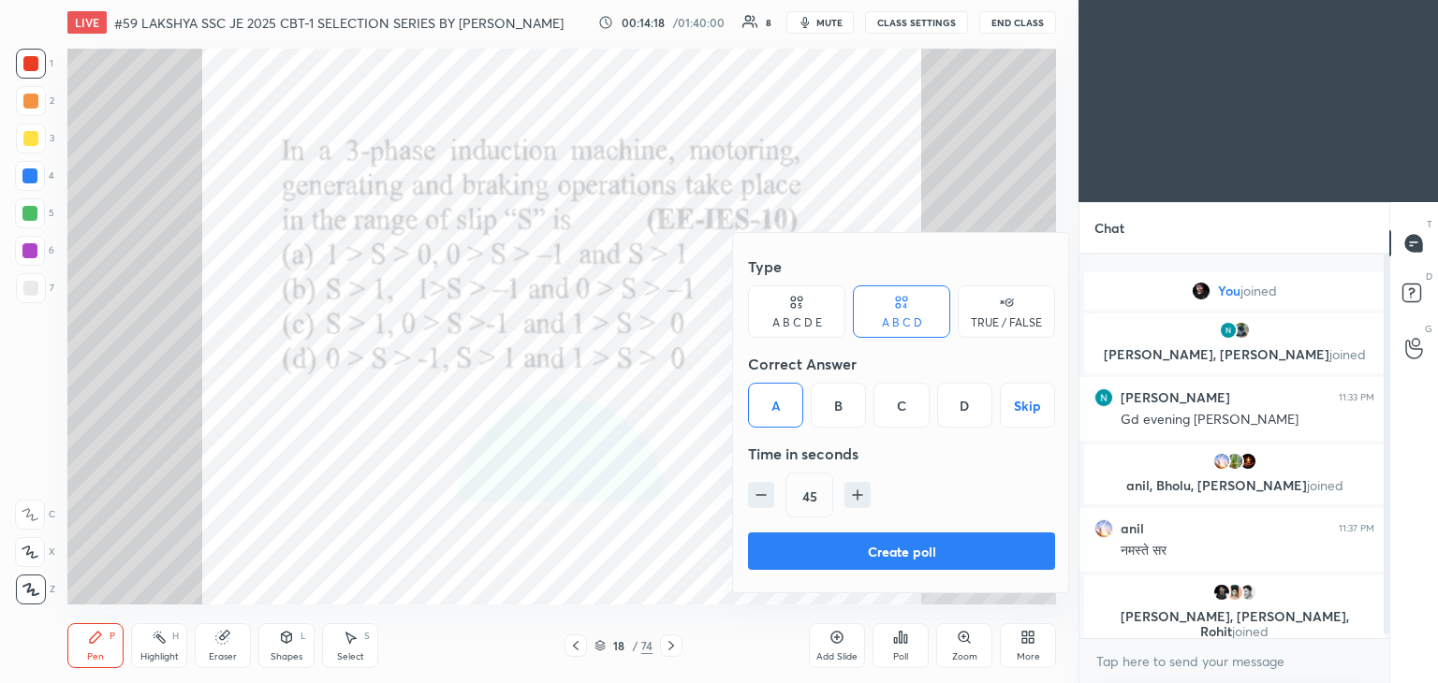
click at [789, 550] on button "Create poll" at bounding box center [901, 551] width 307 height 37
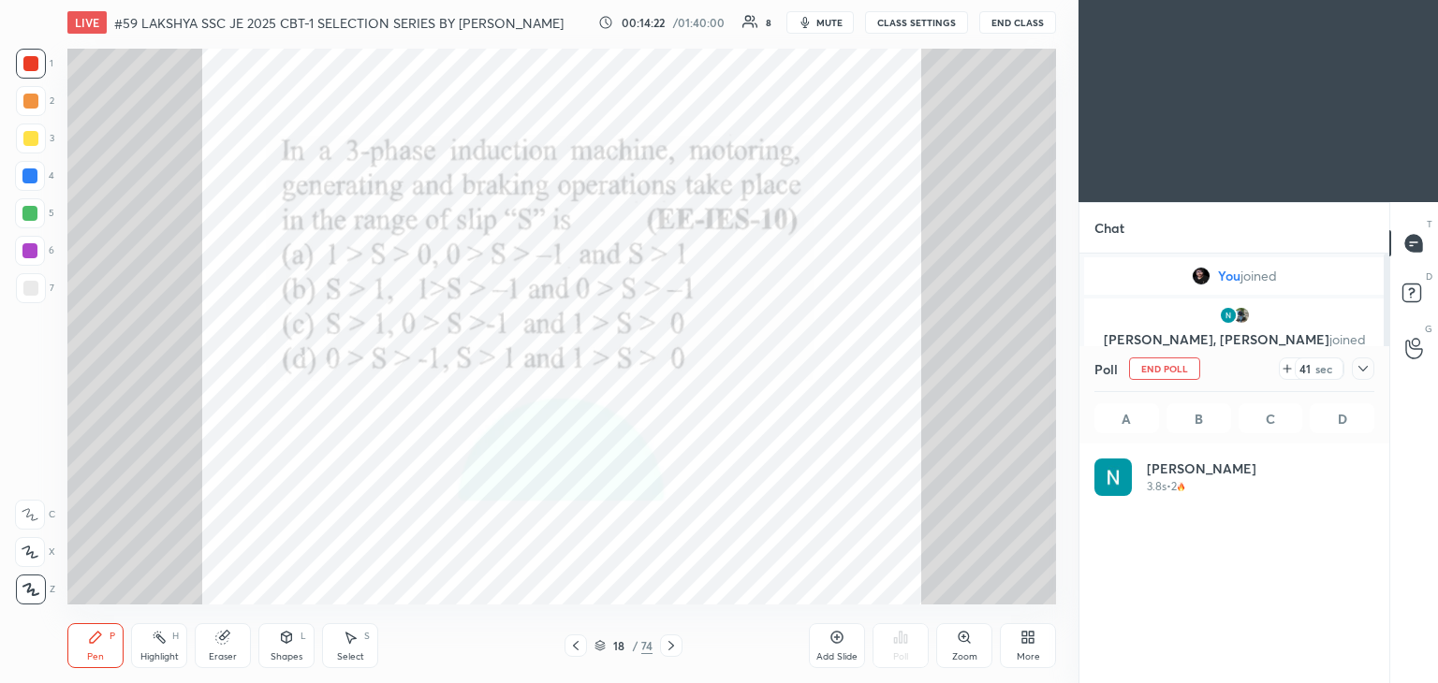
scroll to position [219, 274]
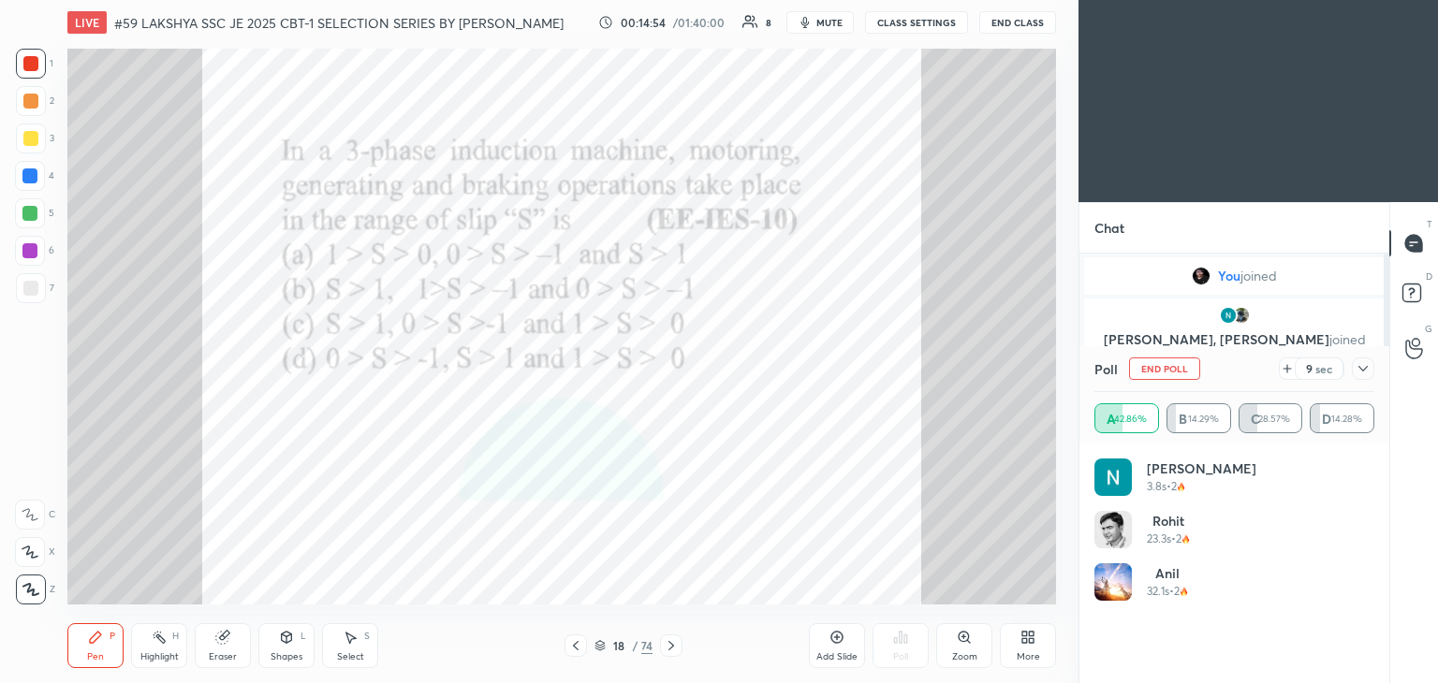
click at [34, 169] on div at bounding box center [29, 175] width 15 height 15
click at [1358, 370] on icon at bounding box center [1362, 368] width 15 height 15
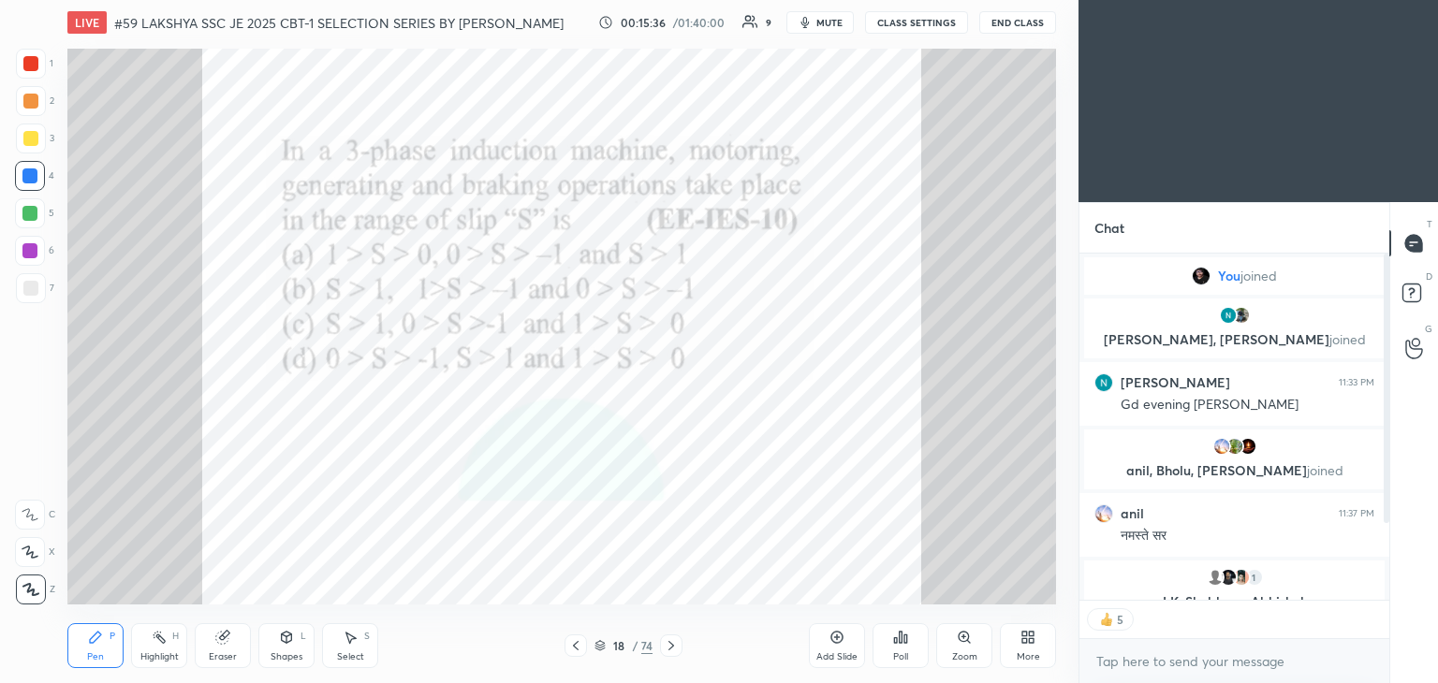
scroll to position [22, 0]
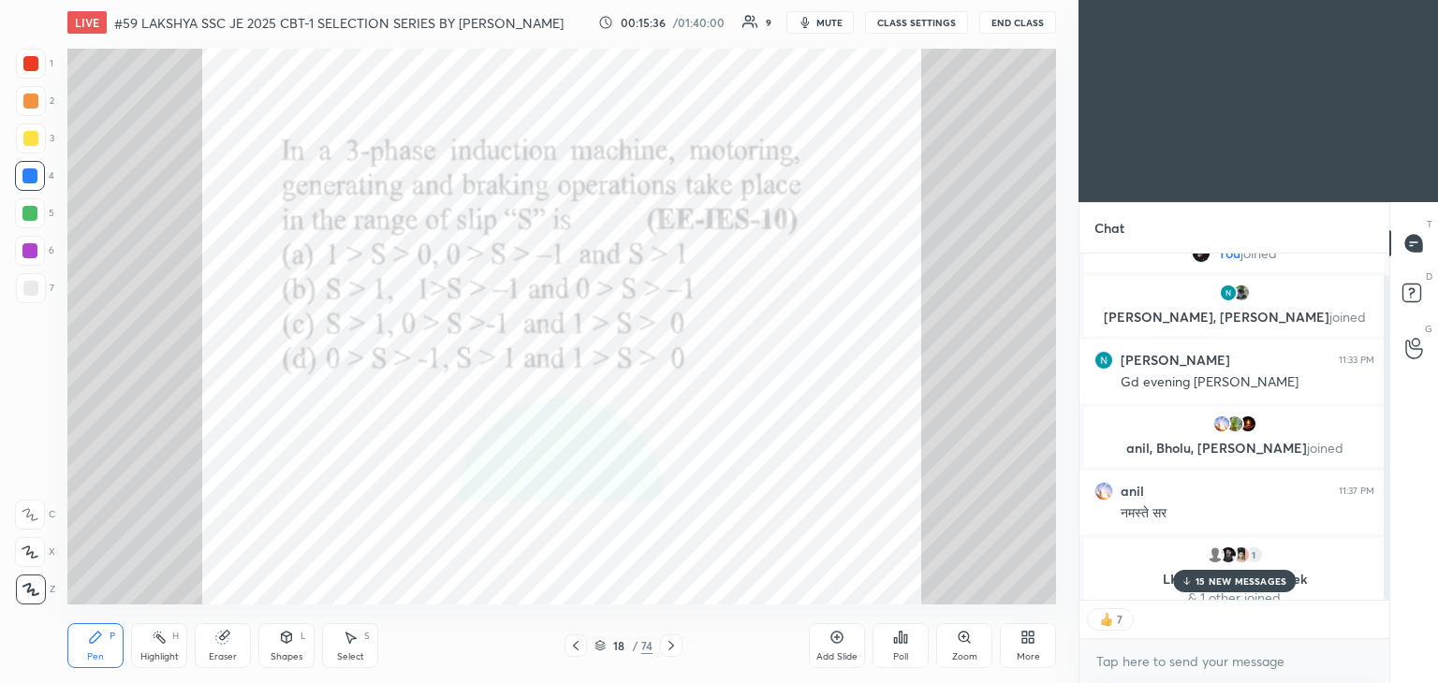
drag, startPoint x: 1387, startPoint y: 387, endPoint x: 1378, endPoint y: 544, distance: 156.6
click at [1378, 544] on div at bounding box center [1383, 427] width 11 height 346
click at [1238, 581] on p "15 NEW MESSAGES" at bounding box center [1240, 581] width 91 height 11
click at [223, 649] on div "Eraser" at bounding box center [223, 645] width 56 height 45
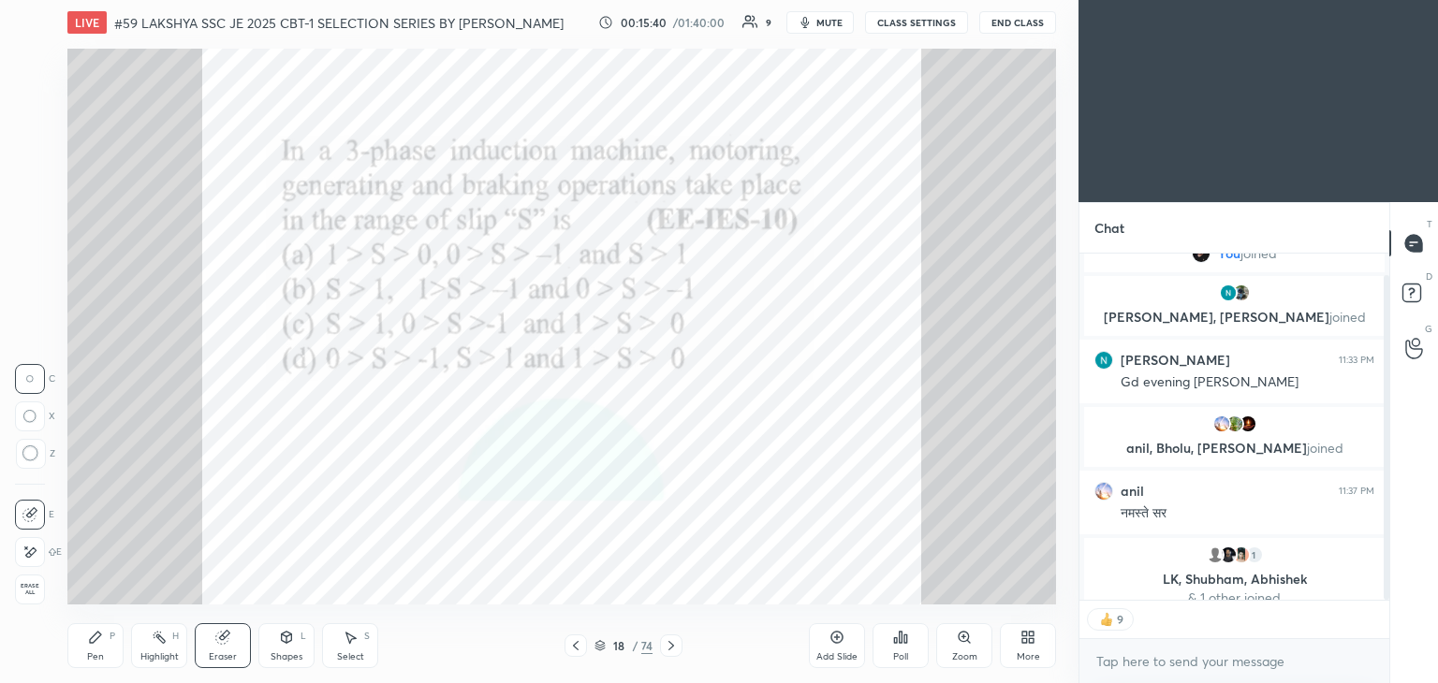
drag, startPoint x: 37, startPoint y: 592, endPoint x: 71, endPoint y: 628, distance: 50.3
click at [39, 594] on span "Erase all" at bounding box center [30, 589] width 28 height 13
click at [69, 631] on div "Pen P" at bounding box center [95, 645] width 56 height 45
click at [672, 649] on icon at bounding box center [671, 645] width 15 height 15
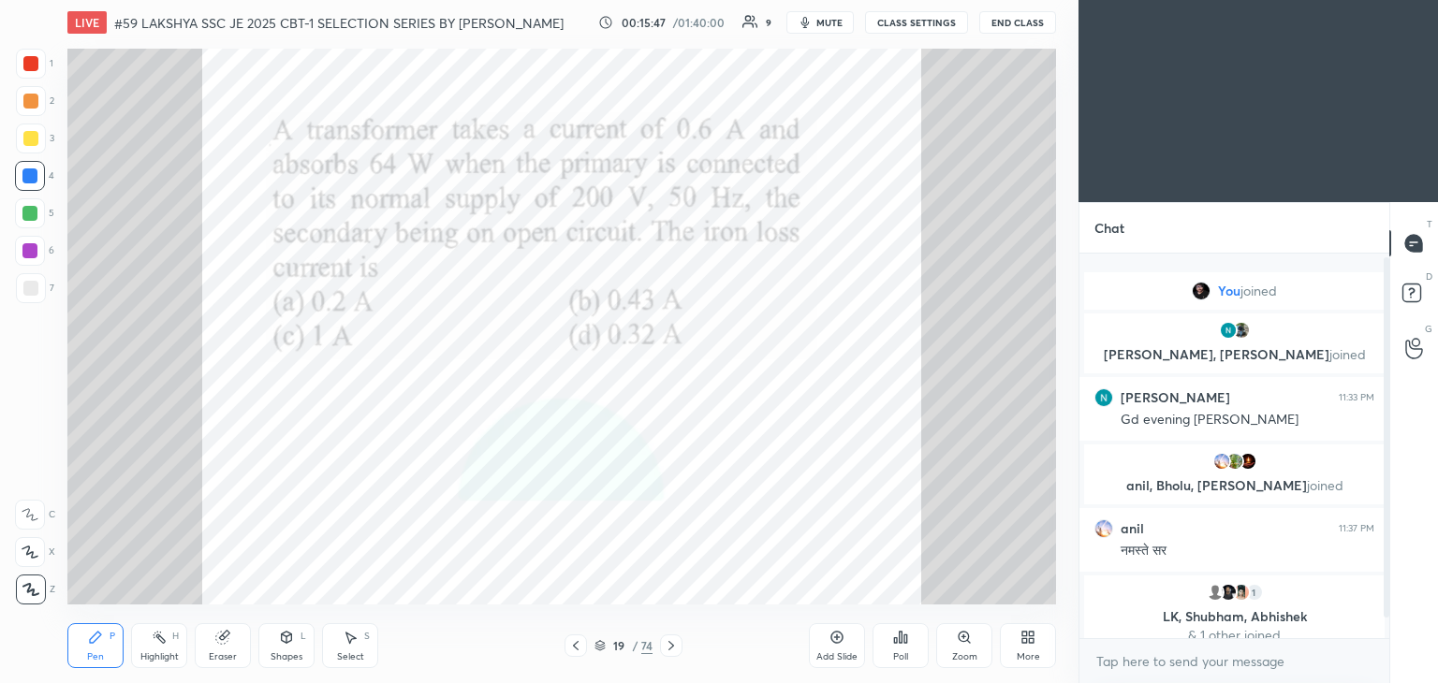
scroll to position [379, 304]
click at [33, 61] on div at bounding box center [30, 63] width 15 height 15
click at [666, 649] on icon at bounding box center [671, 645] width 15 height 15
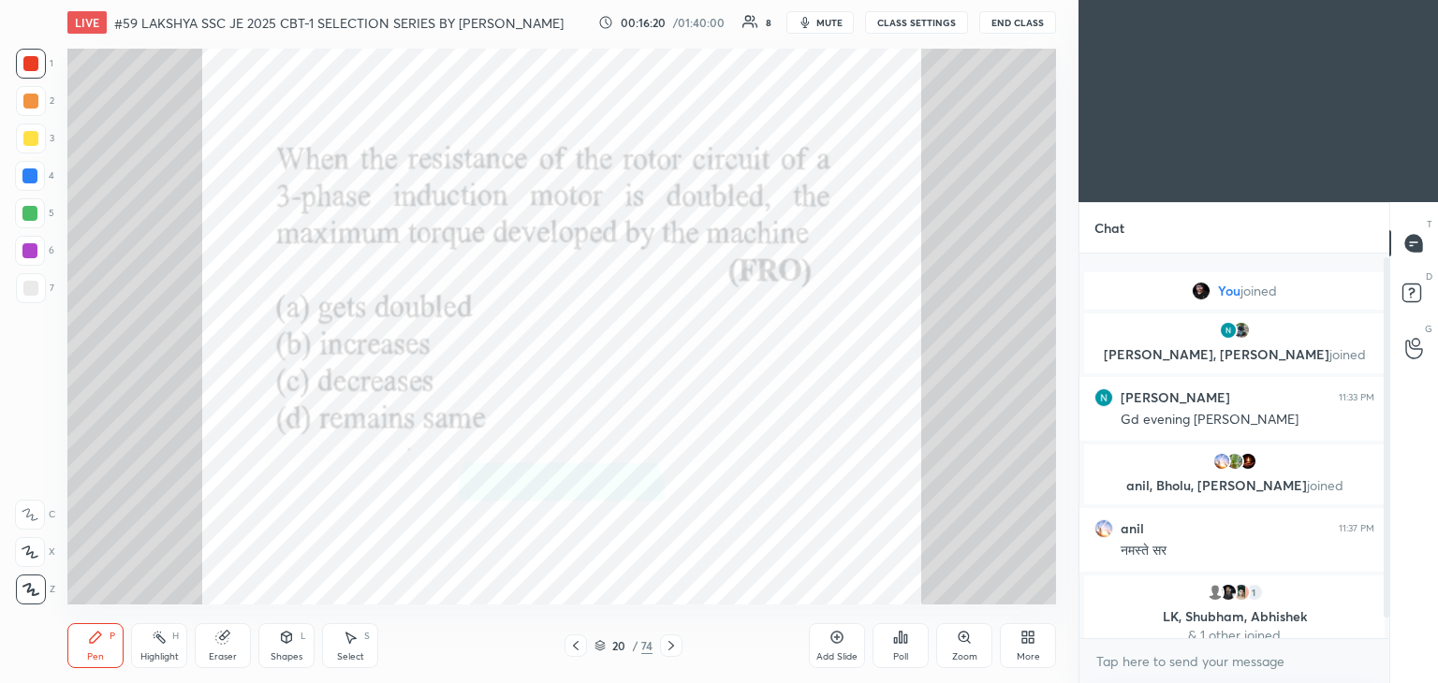
click at [903, 650] on div "Poll" at bounding box center [900, 645] width 56 height 45
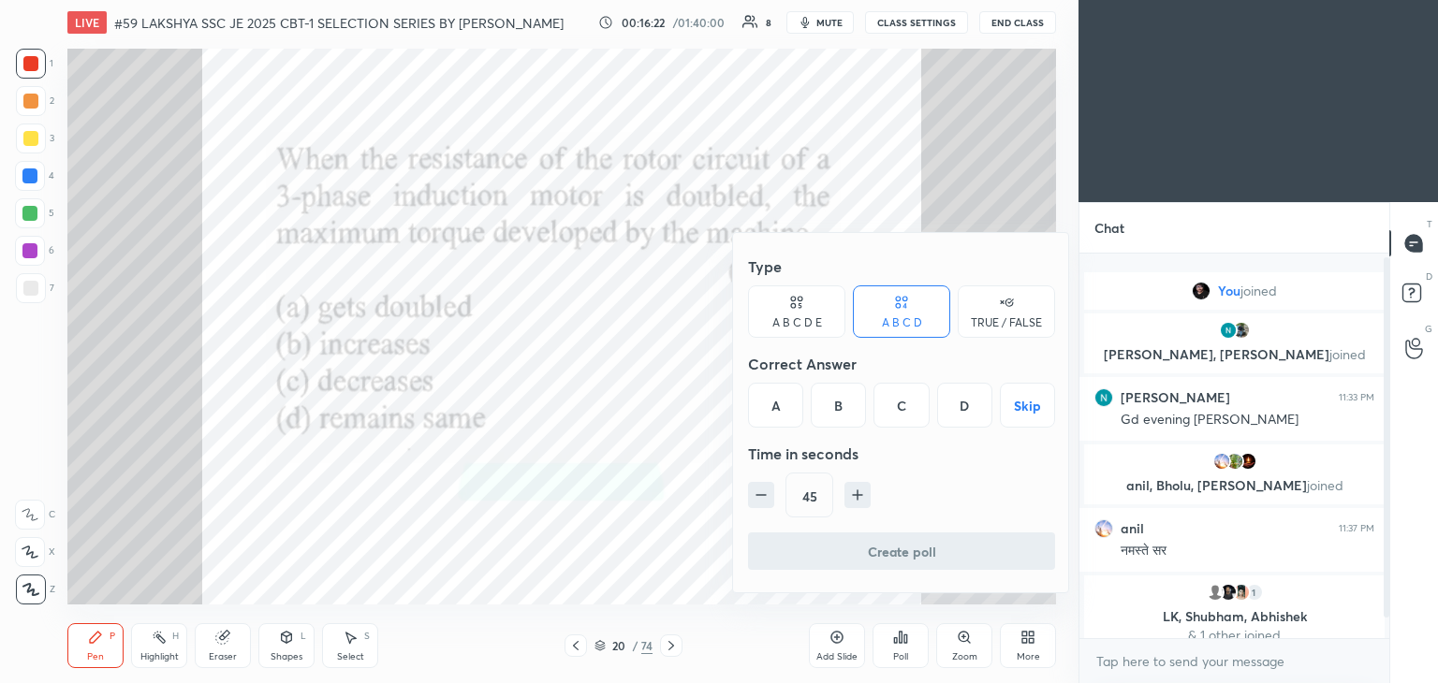
click at [969, 407] on div "D" at bounding box center [964, 405] width 55 height 45
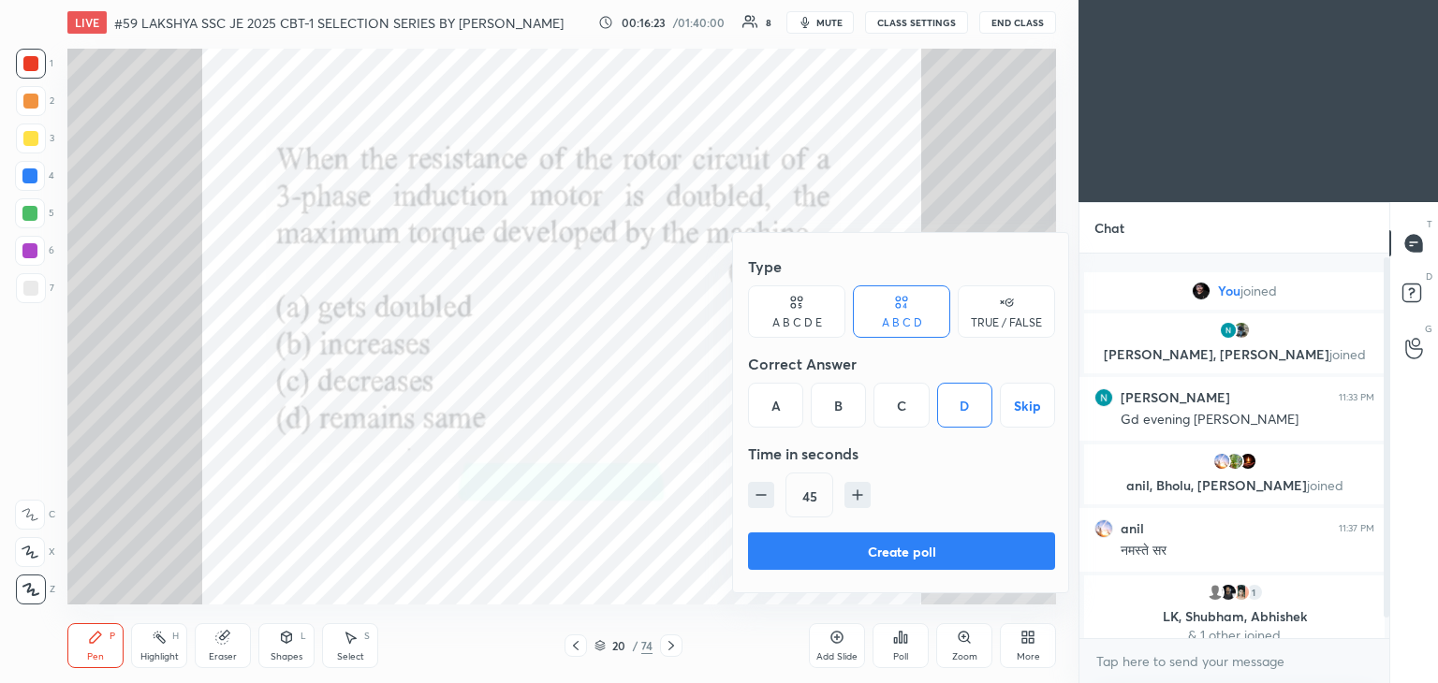
click at [834, 541] on button "Create poll" at bounding box center [901, 551] width 307 height 37
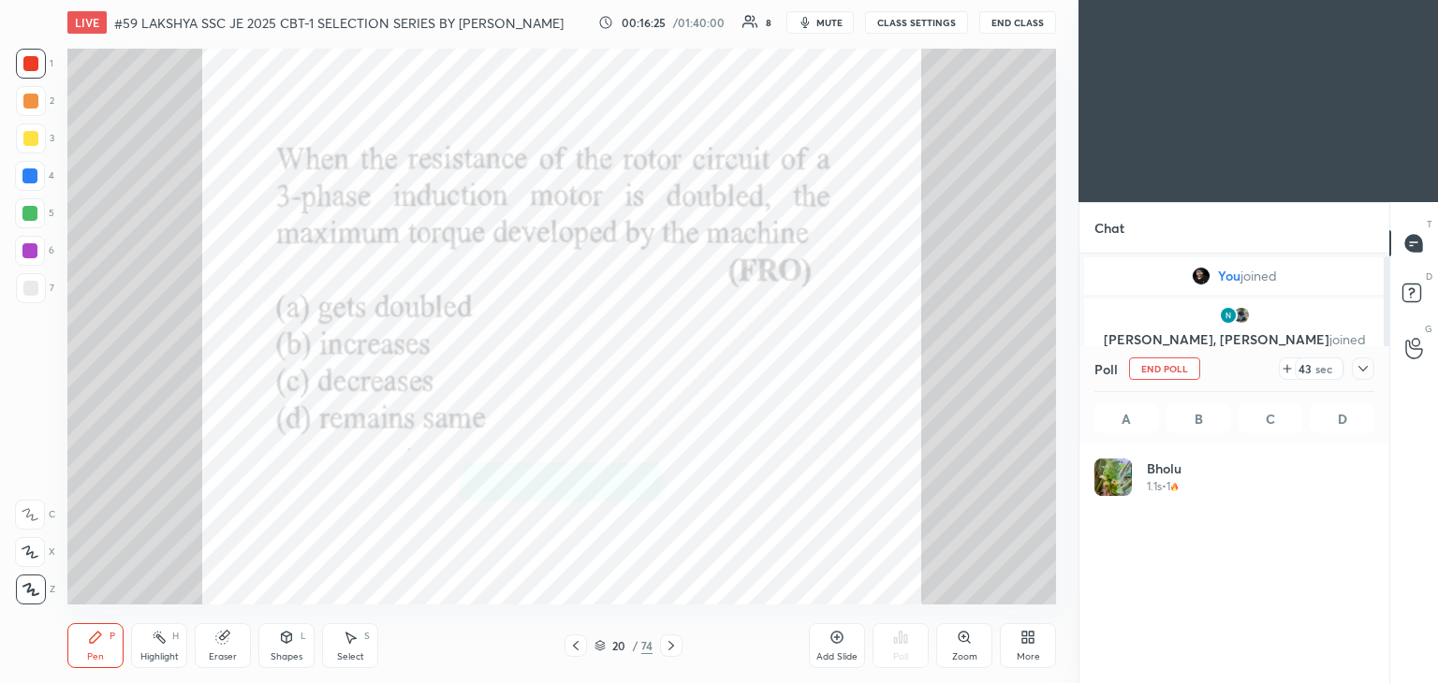
scroll to position [6, 6]
click at [33, 63] on div at bounding box center [30, 63] width 15 height 15
click at [1288, 371] on icon at bounding box center [1286, 368] width 15 height 15
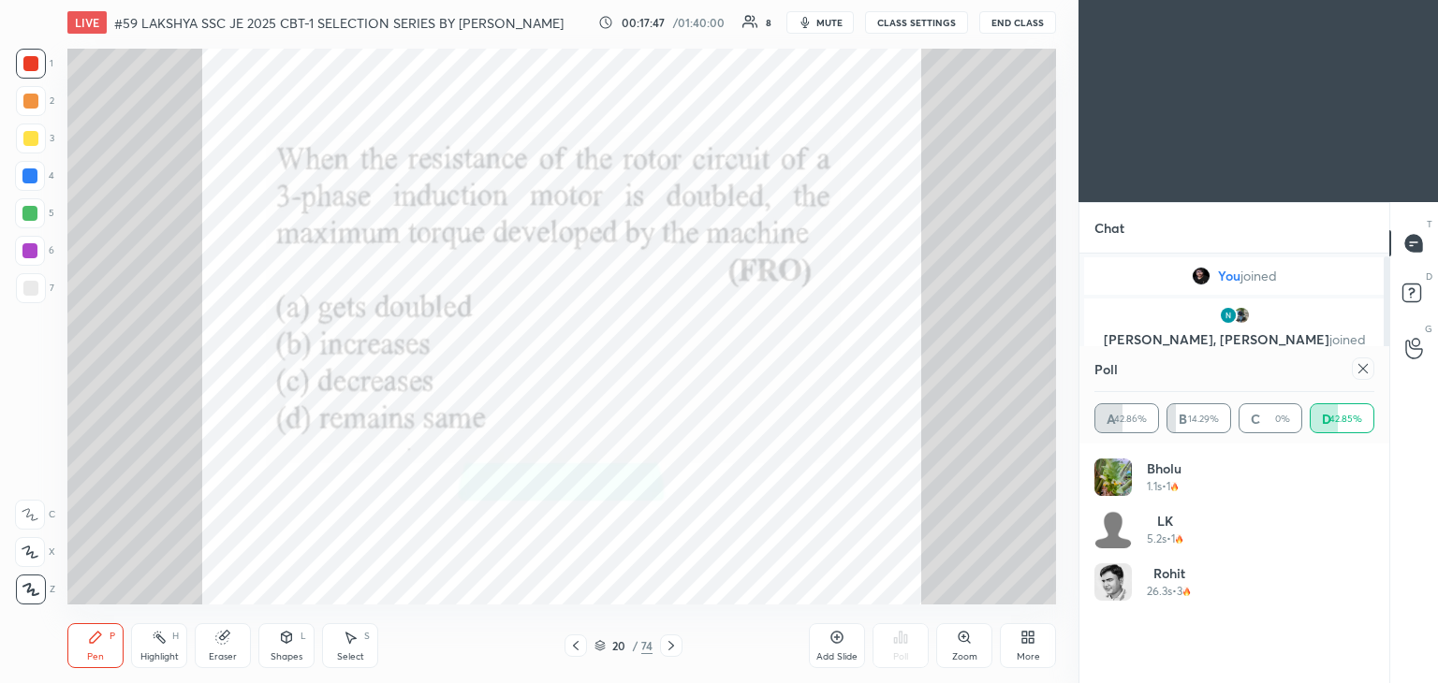
click at [32, 180] on div at bounding box center [29, 175] width 15 height 15
click at [1087, 57] on video at bounding box center [1257, 101] width 359 height 202
click at [1359, 370] on icon at bounding box center [1362, 368] width 15 height 15
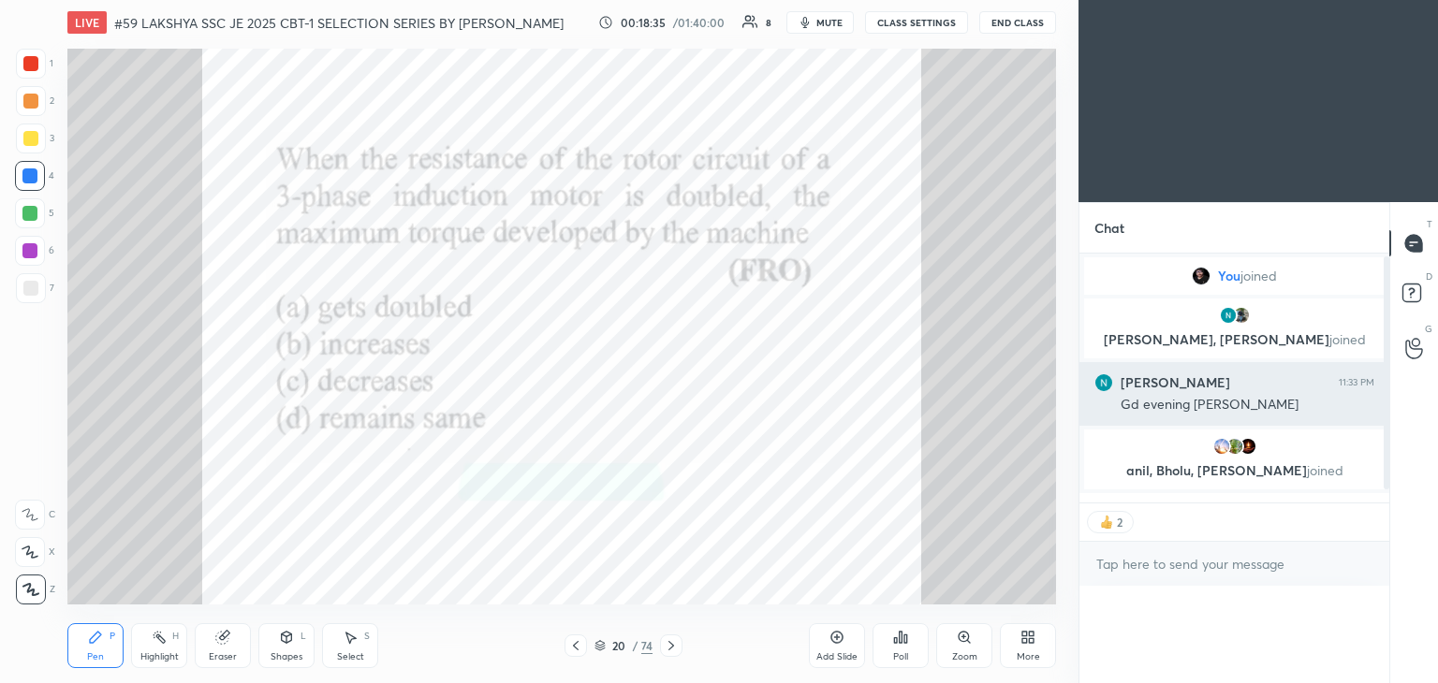
scroll to position [157, 304]
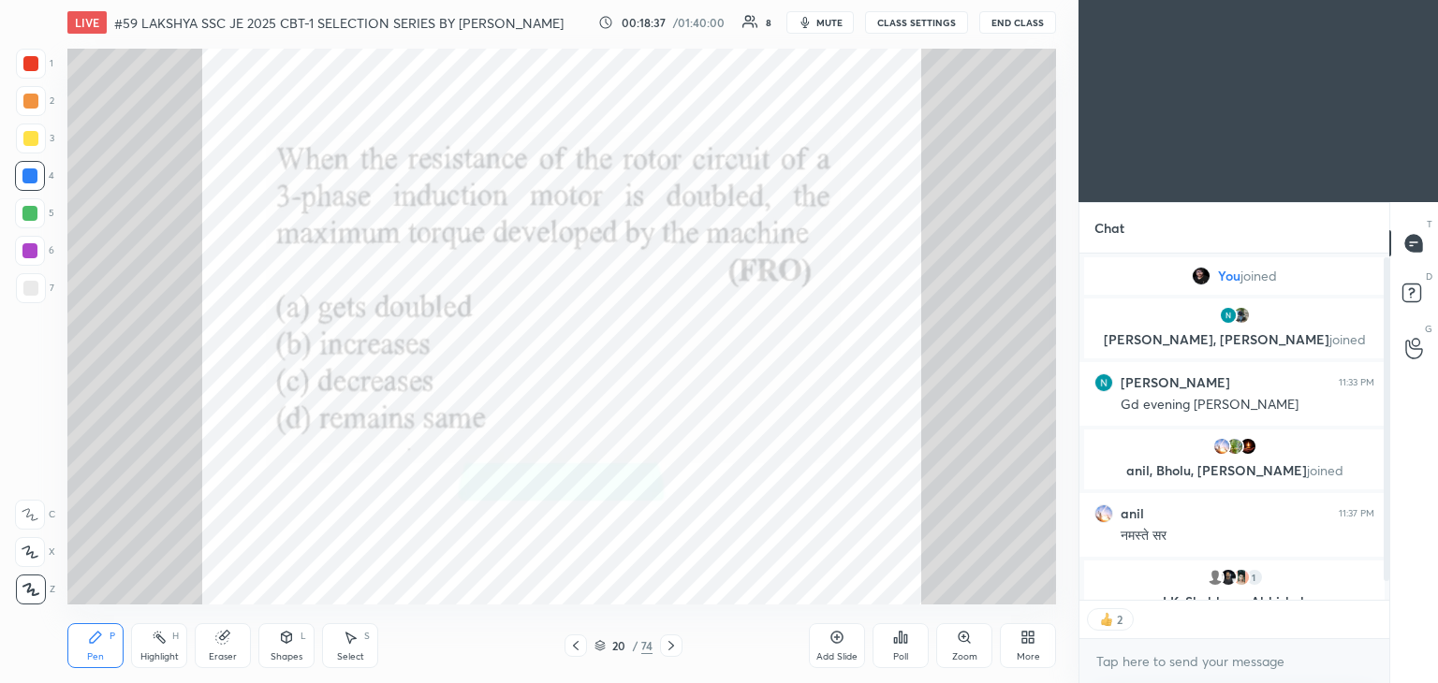
click at [1383, 455] on div at bounding box center [1386, 419] width 6 height 325
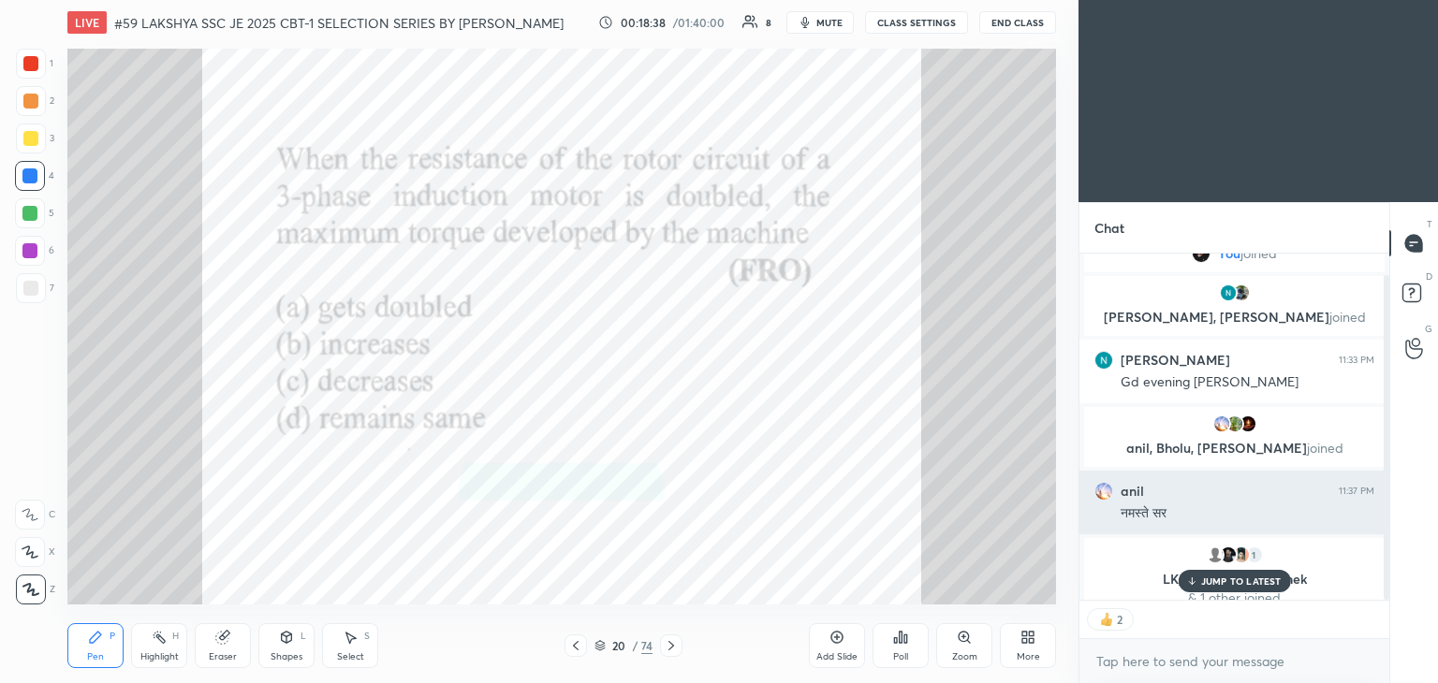
drag, startPoint x: 1385, startPoint y: 461, endPoint x: 1373, endPoint y: 530, distance: 69.4
click at [1373, 530] on div "You joined [PERSON_NAME], [PERSON_NAME] joined [PERSON_NAME] 11:33 PM Gd evenin…" at bounding box center [1234, 427] width 310 height 346
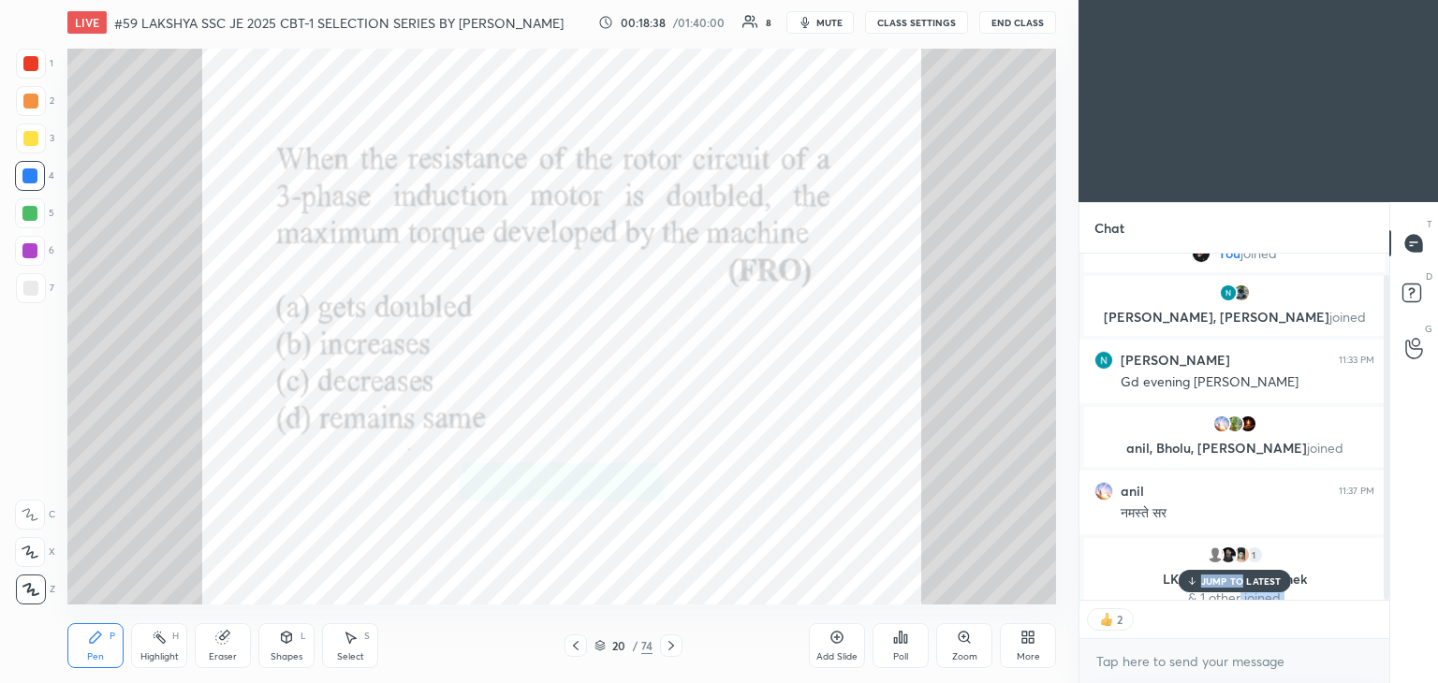
click at [1235, 592] on div "You joined [PERSON_NAME], [PERSON_NAME] joined [PERSON_NAME] 11:33 PM Gd evenin…" at bounding box center [1234, 427] width 310 height 346
click at [1237, 578] on p "JUMP TO LATEST" at bounding box center [1241, 581] width 80 height 11
click at [671, 646] on icon at bounding box center [671, 645] width 15 height 15
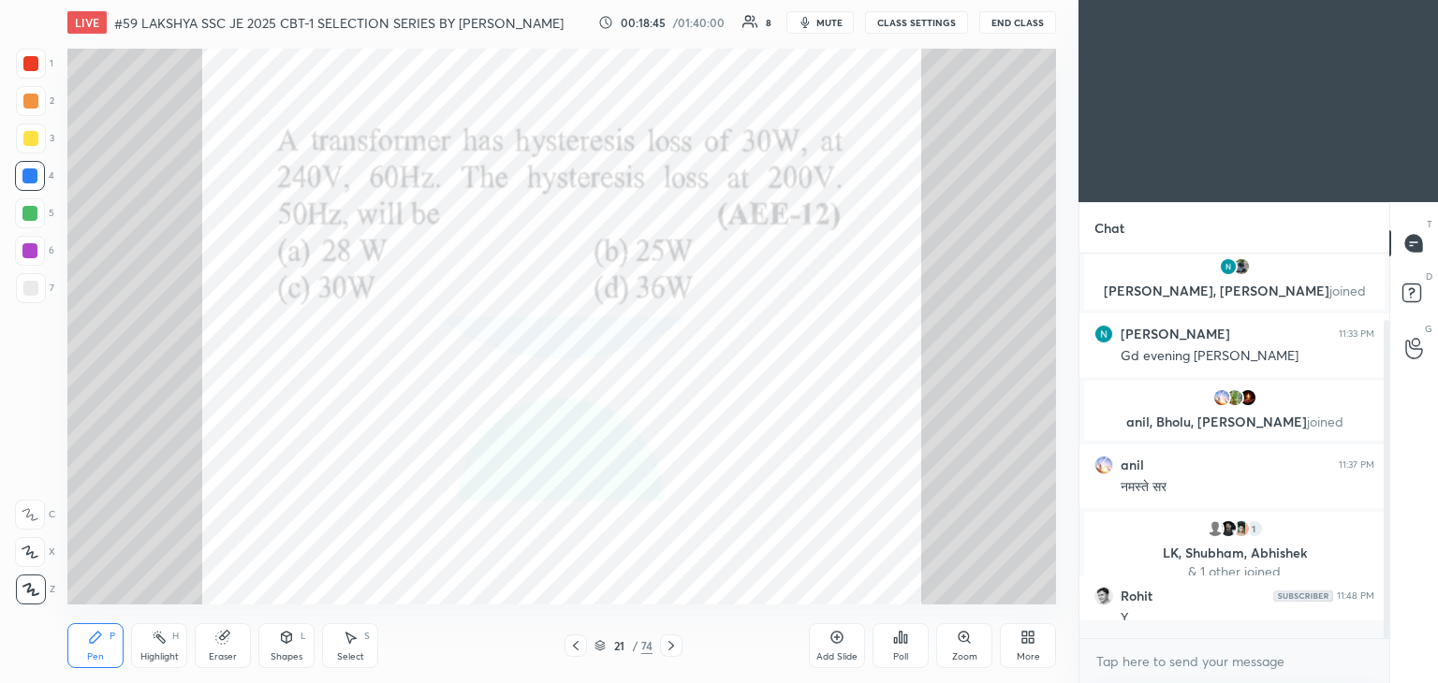
scroll to position [49, 0]
click at [667, 646] on icon at bounding box center [671, 645] width 15 height 15
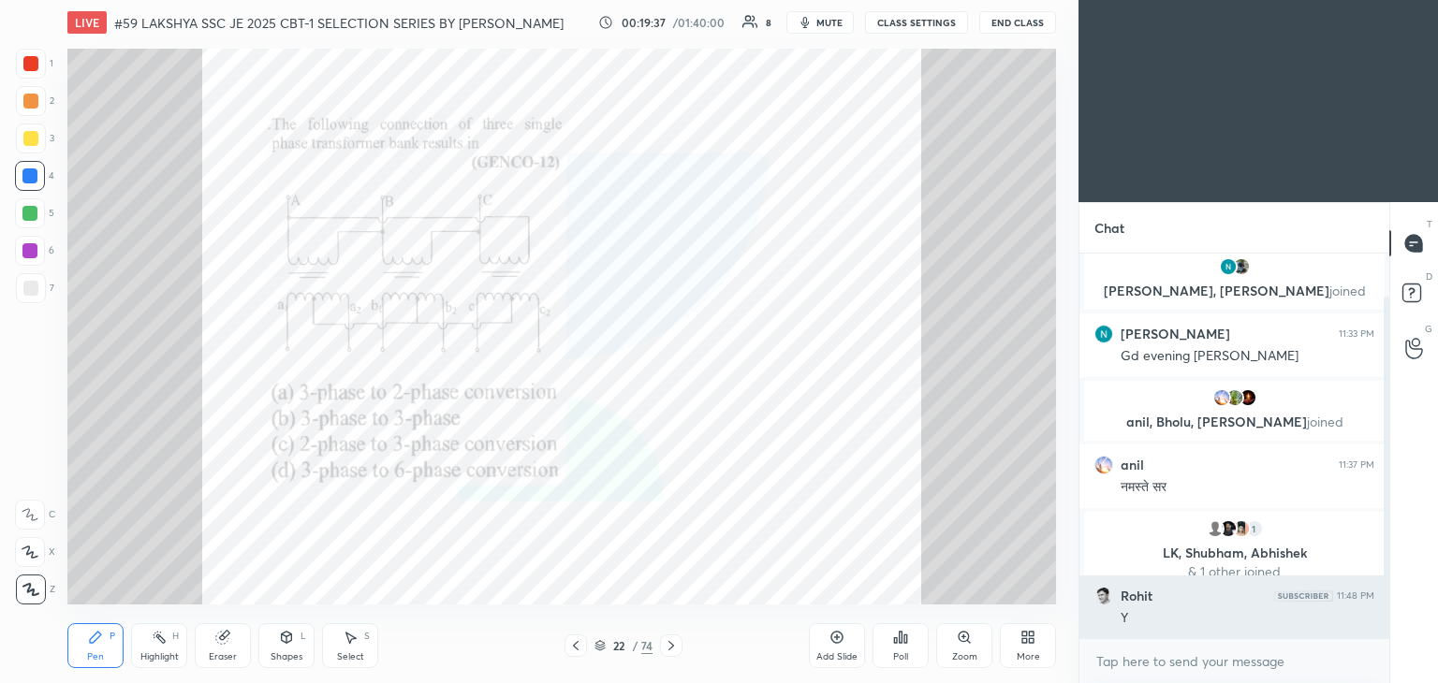
drag, startPoint x: 1389, startPoint y: 555, endPoint x: 1377, endPoint y: 628, distance: 74.0
click at [1378, 630] on div "Chat You joined [PERSON_NAME], [PERSON_NAME] joined [PERSON_NAME] 11:33 PM Gd e…" at bounding box center [1257, 442] width 359 height 481
drag, startPoint x: 1387, startPoint y: 548, endPoint x: 1374, endPoint y: 606, distance: 59.5
click at [1378, 612] on div at bounding box center [1383, 446] width 11 height 385
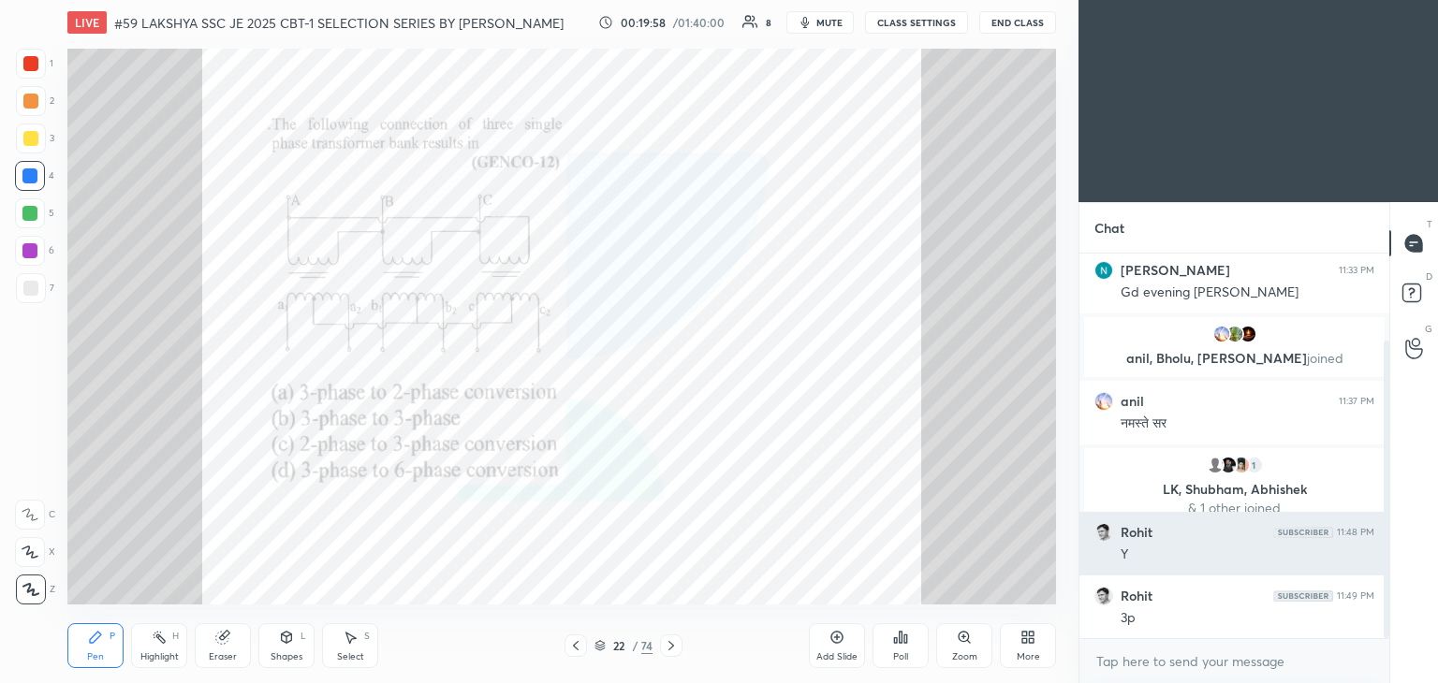
click at [1102, 532] on img "grid" at bounding box center [1103, 532] width 19 height 19
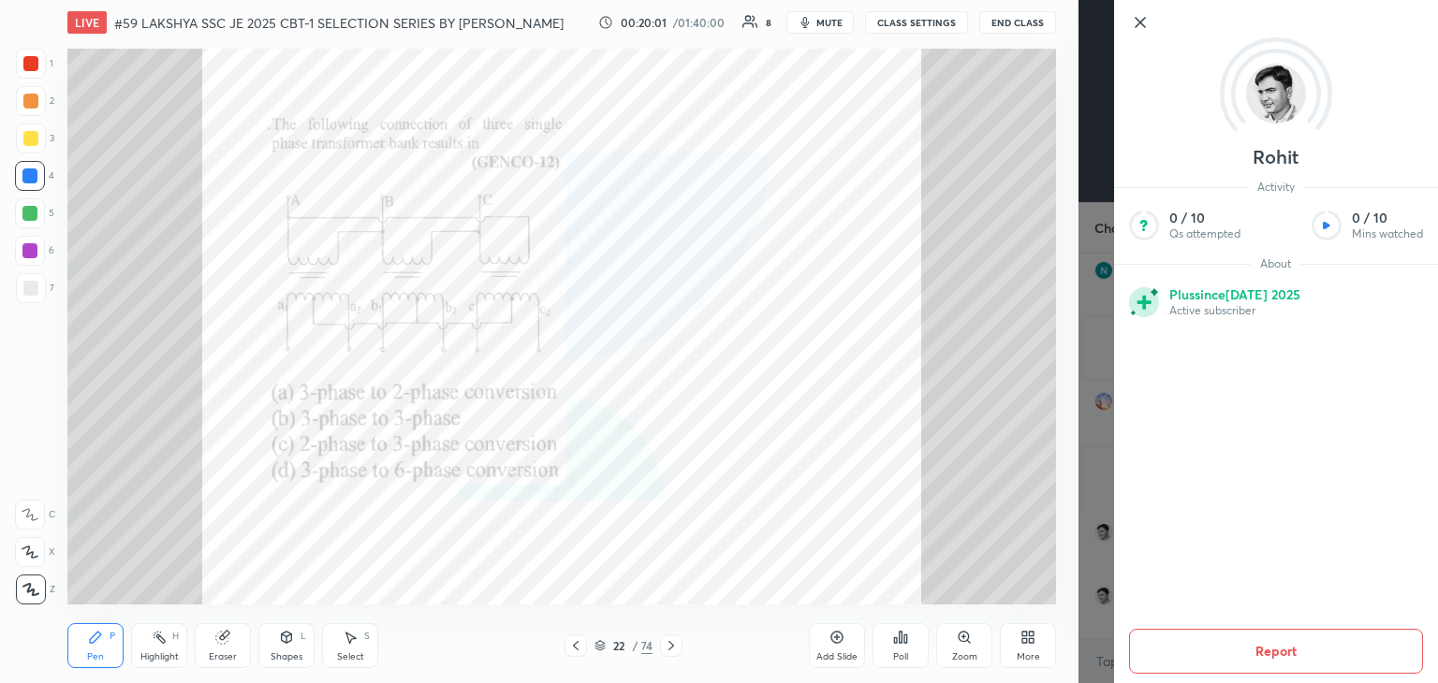
click at [1140, 23] on icon at bounding box center [1139, 22] width 9 height 9
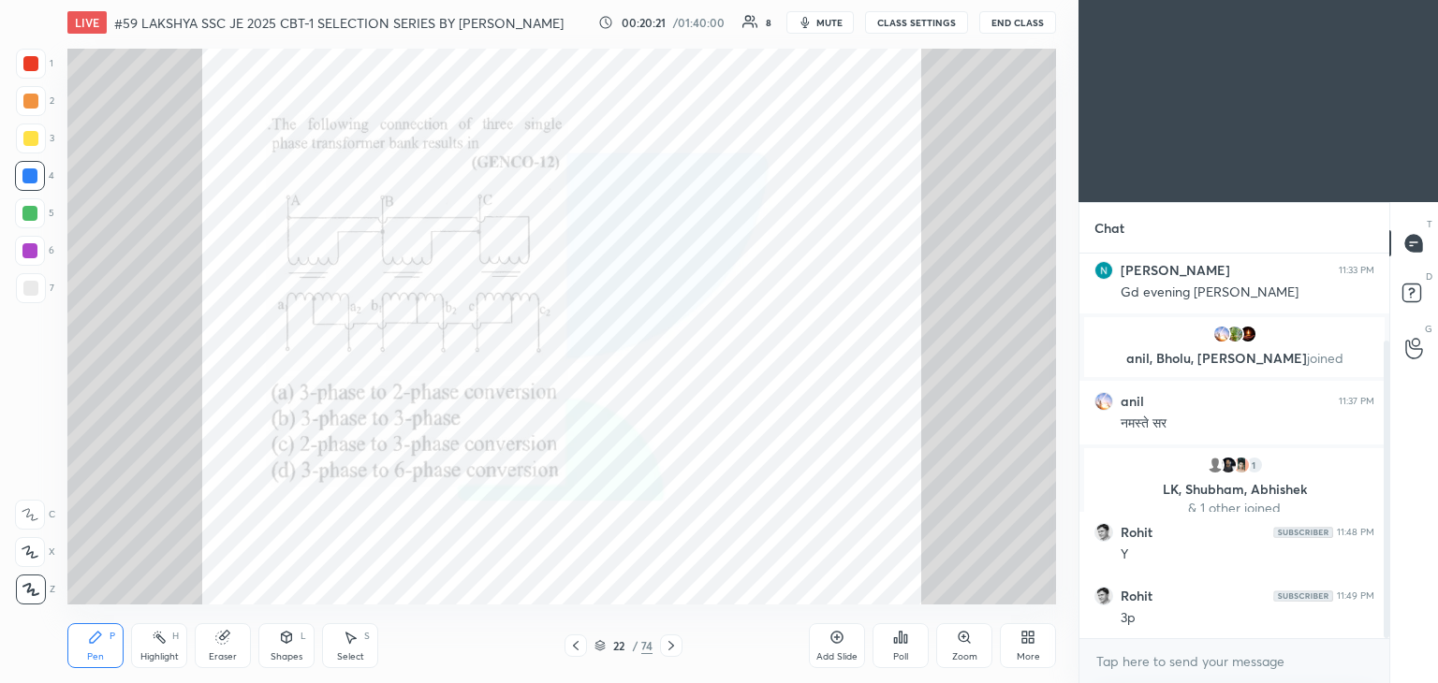
click at [225, 654] on div "Eraser" at bounding box center [223, 656] width 28 height 9
click at [42, 593] on span "Erase all" at bounding box center [30, 589] width 28 height 13
click at [77, 634] on div "Pen P" at bounding box center [95, 645] width 56 height 45
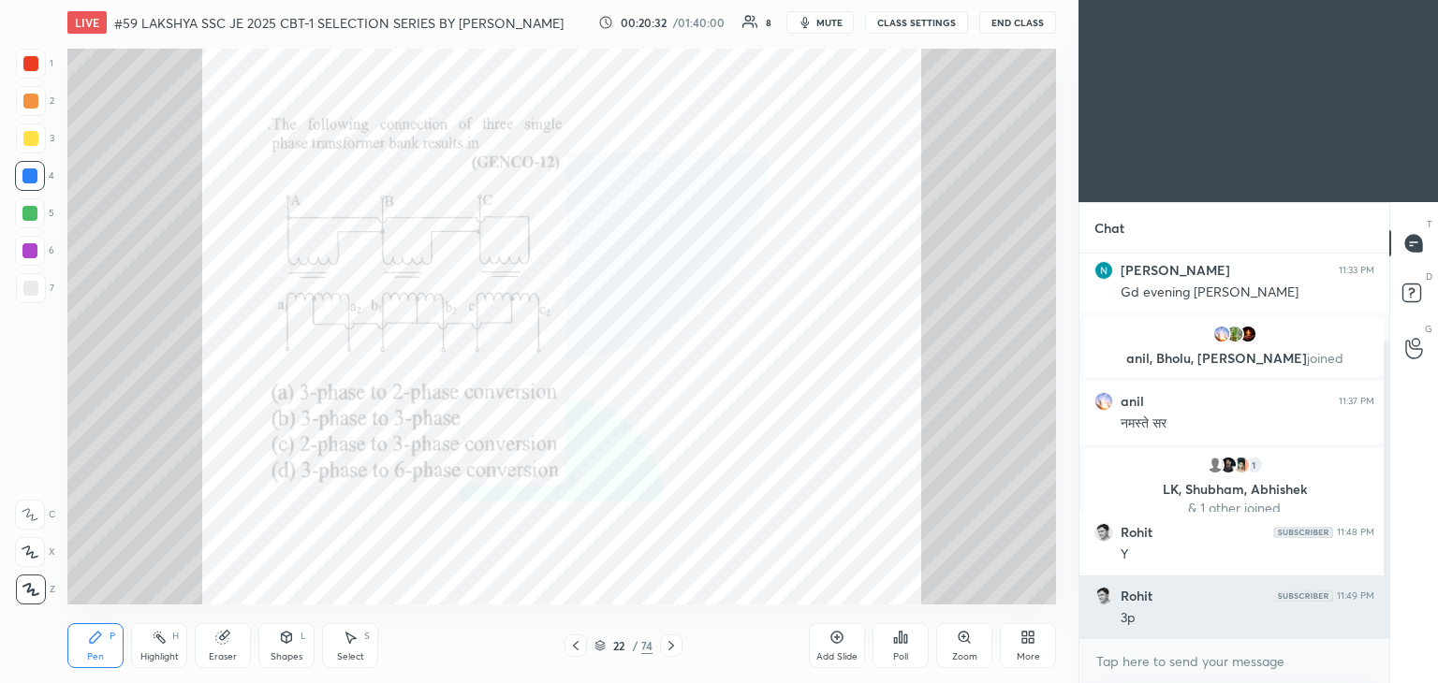
drag, startPoint x: 1387, startPoint y: 521, endPoint x: 1377, endPoint y: 607, distance: 85.8
click at [1377, 607] on div "[PERSON_NAME], [PERSON_NAME] joined [PERSON_NAME] 11:33 PM Gd evening [PERSON_N…" at bounding box center [1234, 446] width 310 height 385
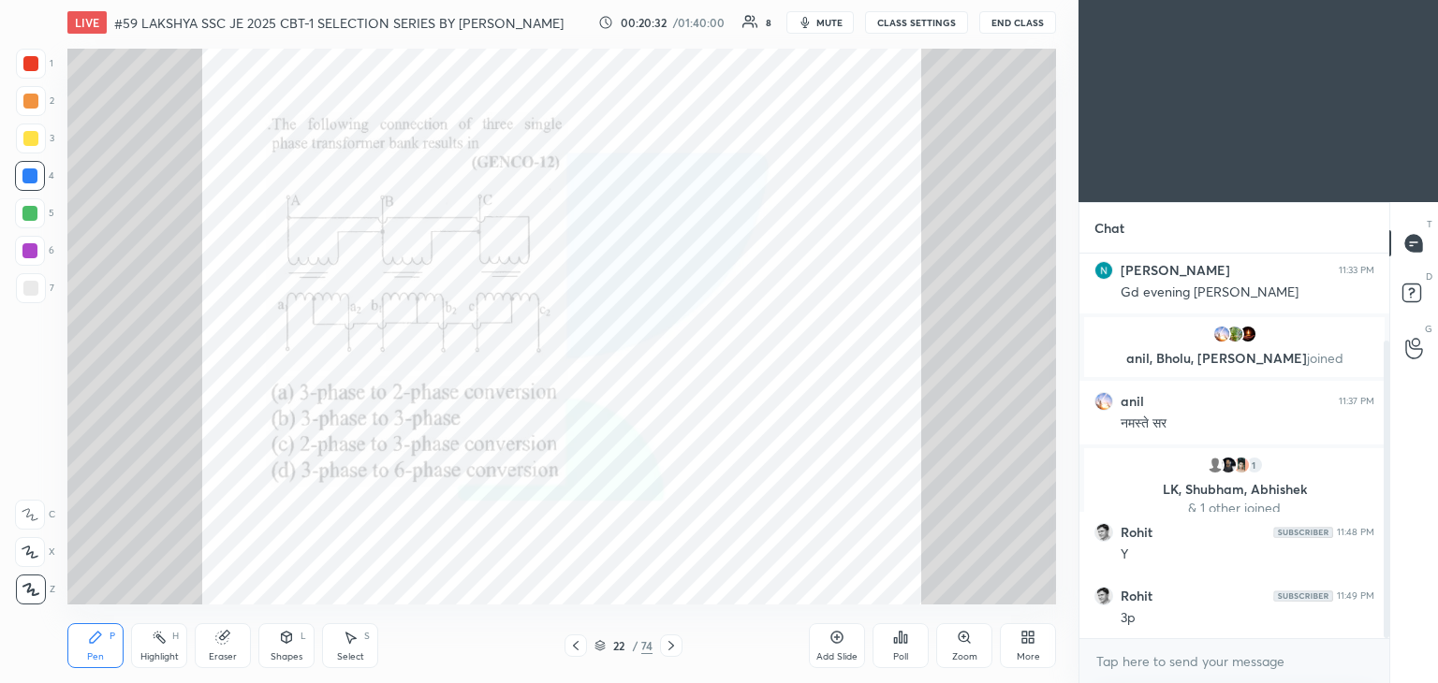
scroll to position [7, 6]
drag, startPoint x: 223, startPoint y: 639, endPoint x: 227, endPoint y: 608, distance: 31.2
click at [223, 639] on icon at bounding box center [222, 638] width 12 height 12
drag, startPoint x: 28, startPoint y: 587, endPoint x: 64, endPoint y: 622, distance: 50.3
click at [30, 589] on span "Erase all" at bounding box center [30, 589] width 28 height 13
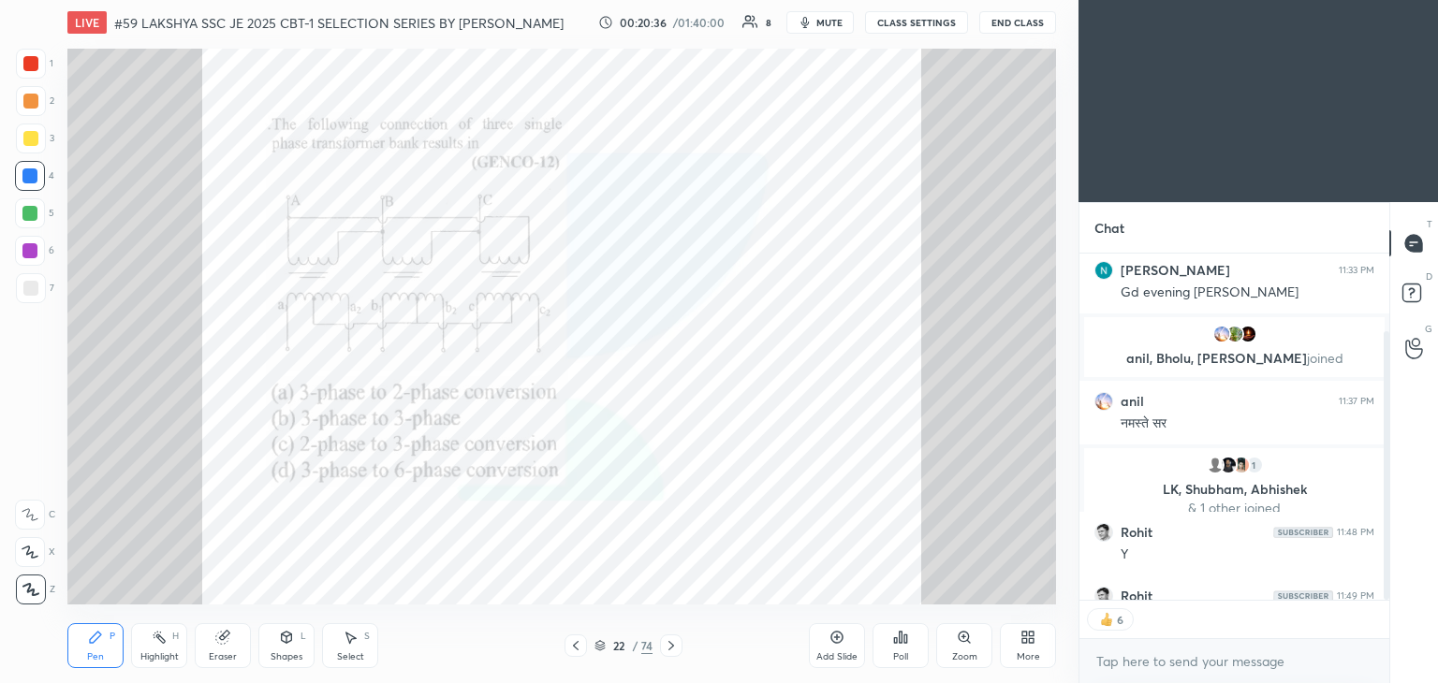
click at [72, 636] on div "Pen P" at bounding box center [95, 645] width 56 height 45
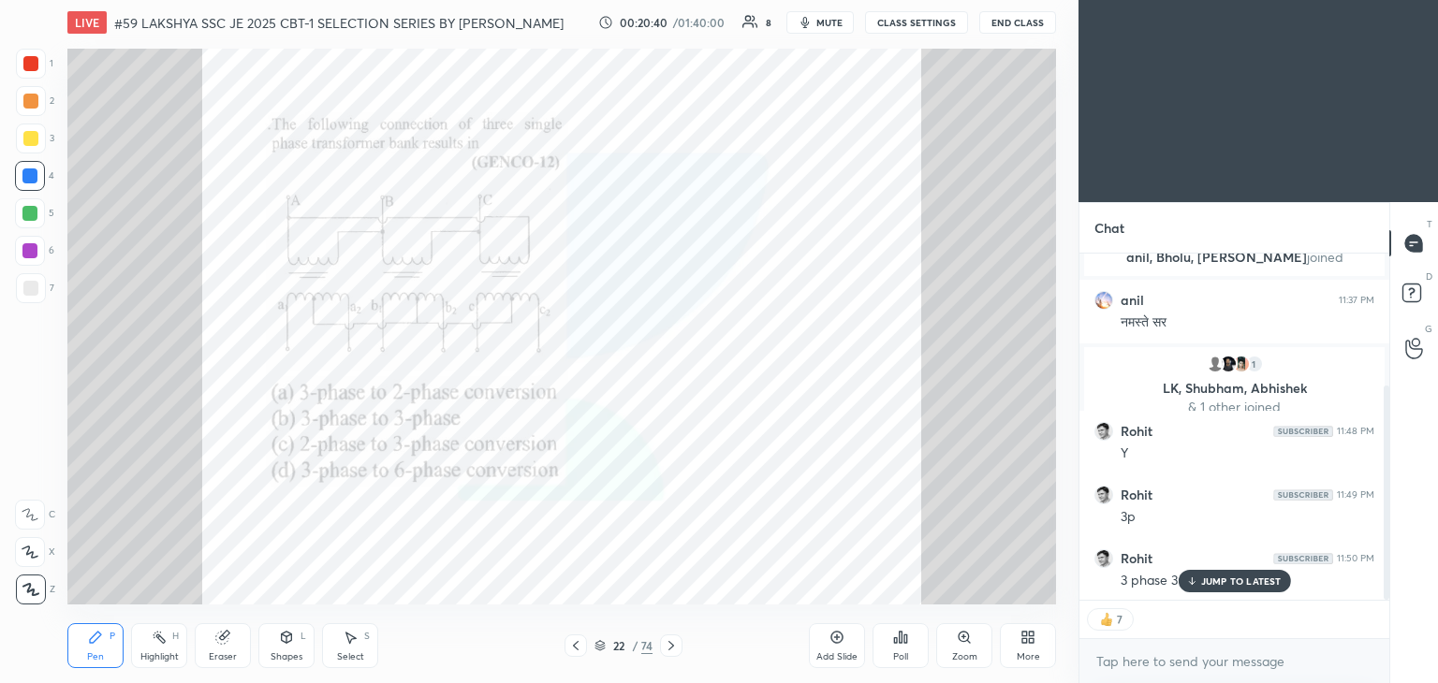
click at [1204, 588] on div "JUMP TO LATEST" at bounding box center [1233, 581] width 112 height 22
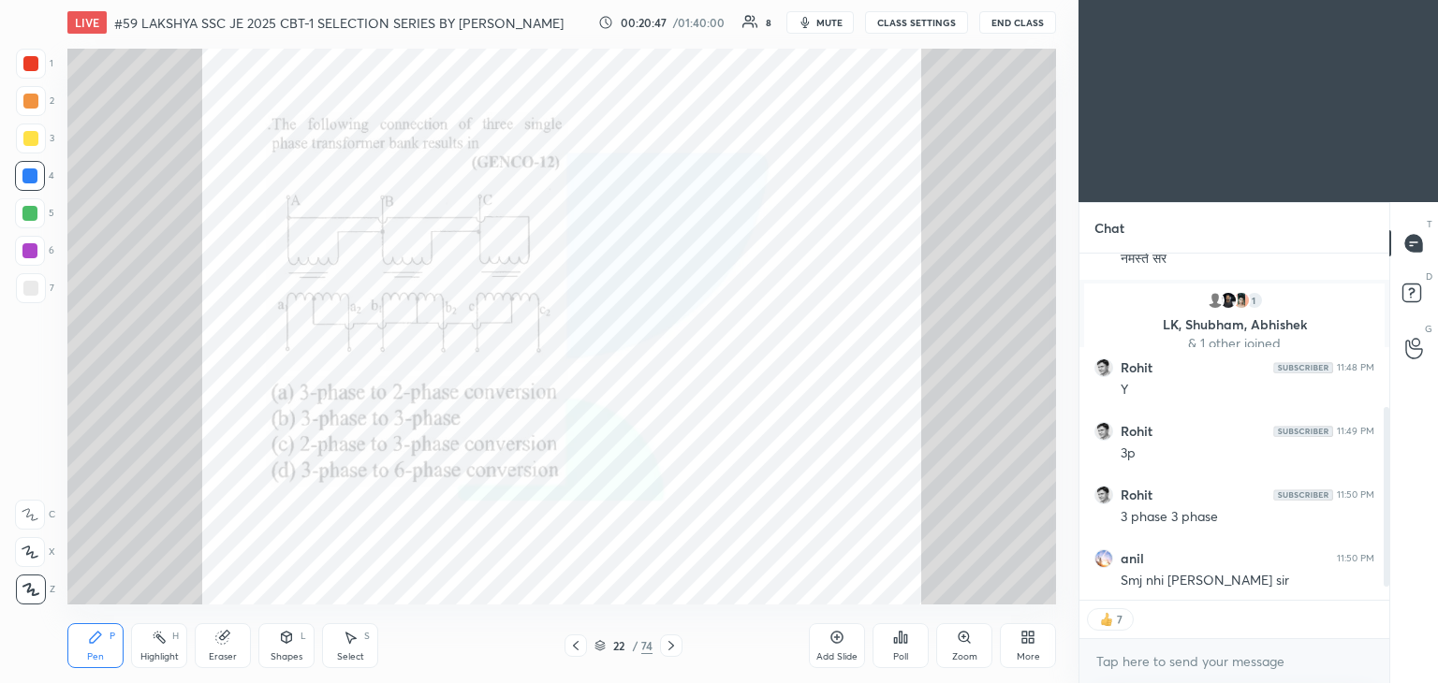
scroll to position [341, 0]
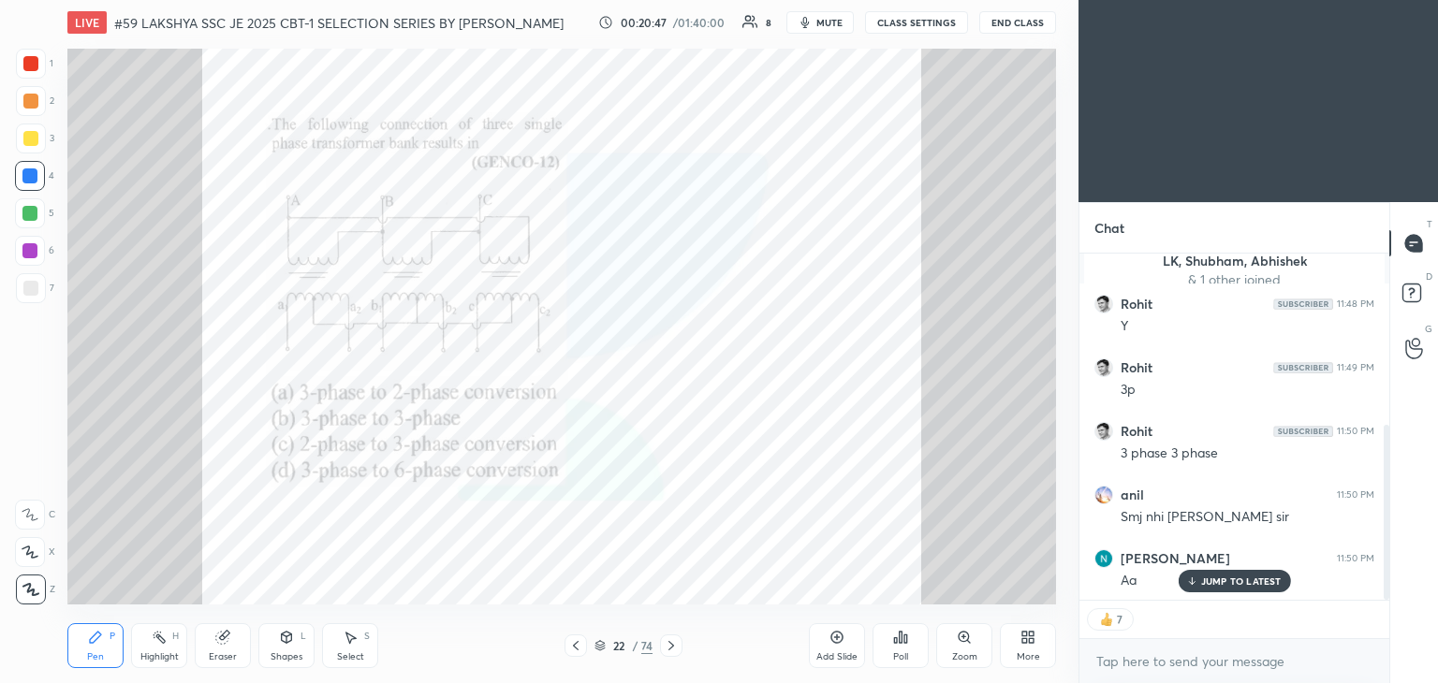
click at [1242, 581] on p "JUMP TO LATEST" at bounding box center [1241, 581] width 80 height 11
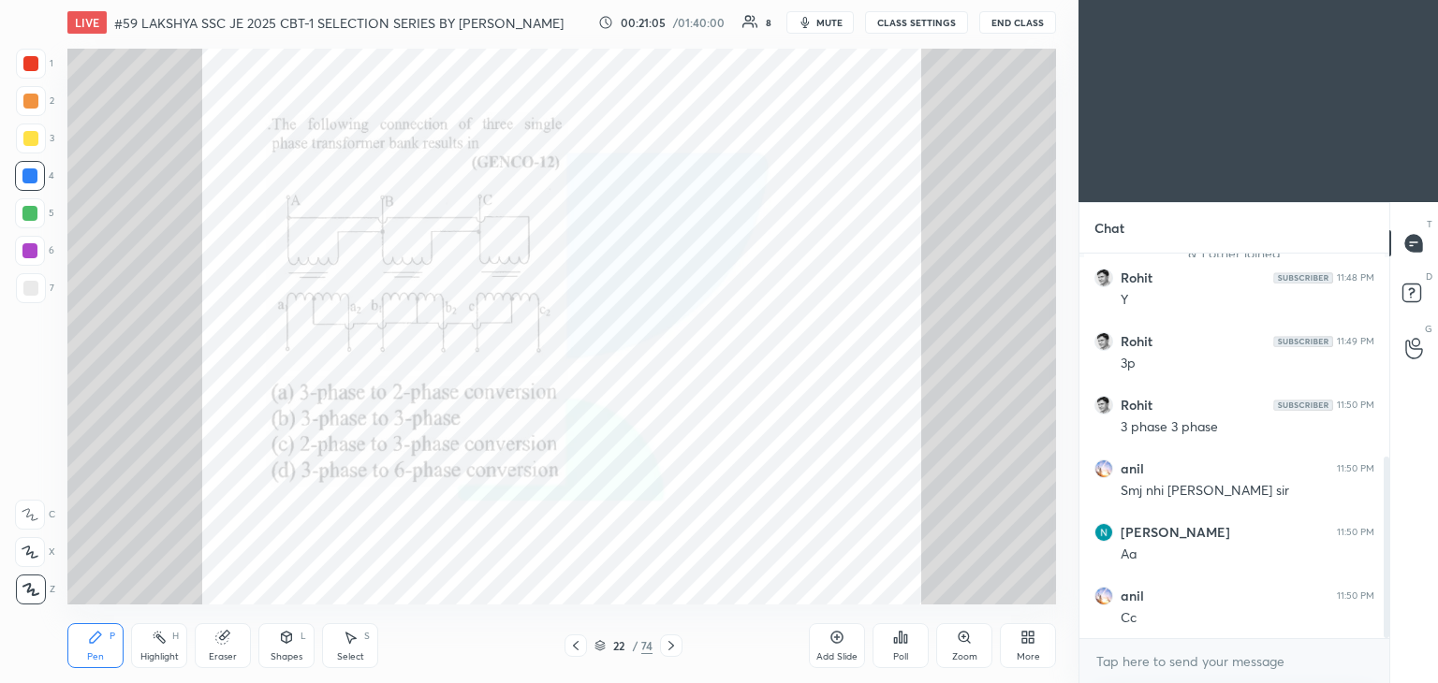
scroll to position [431, 0]
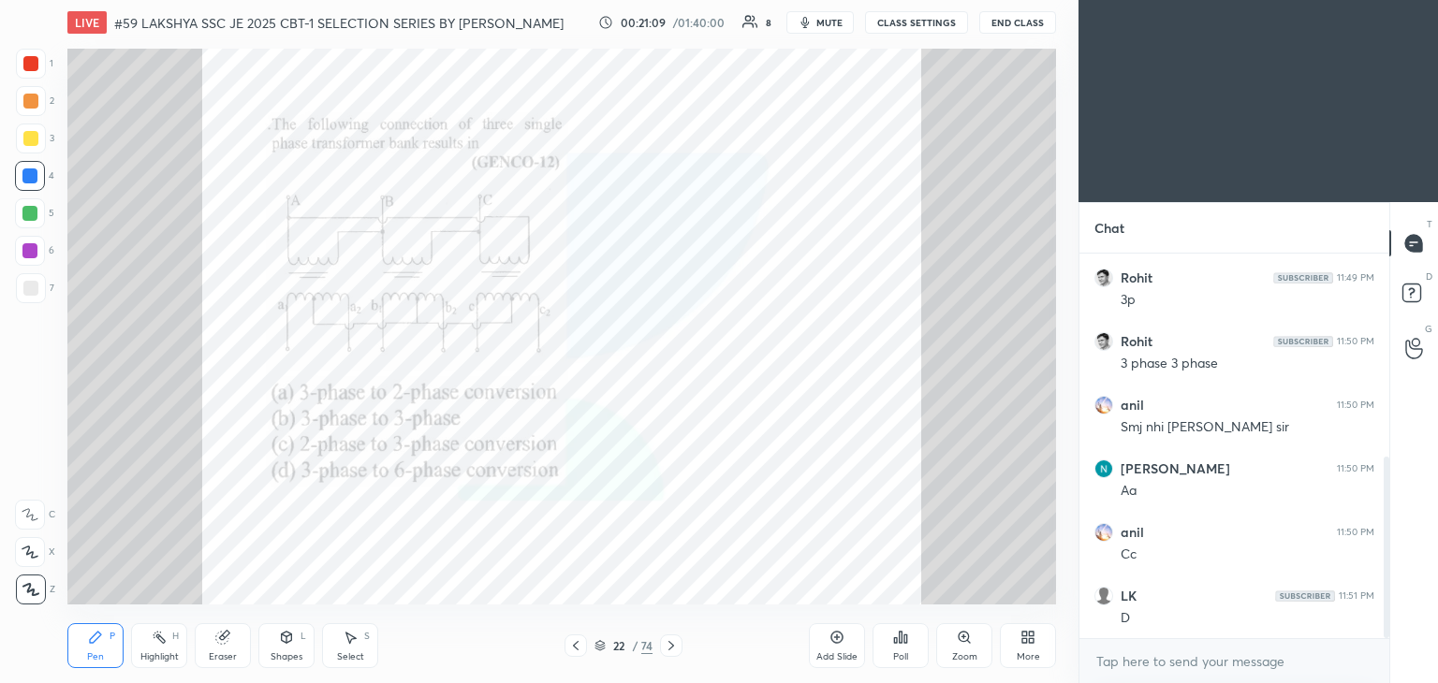
click at [666, 646] on icon at bounding box center [671, 645] width 15 height 15
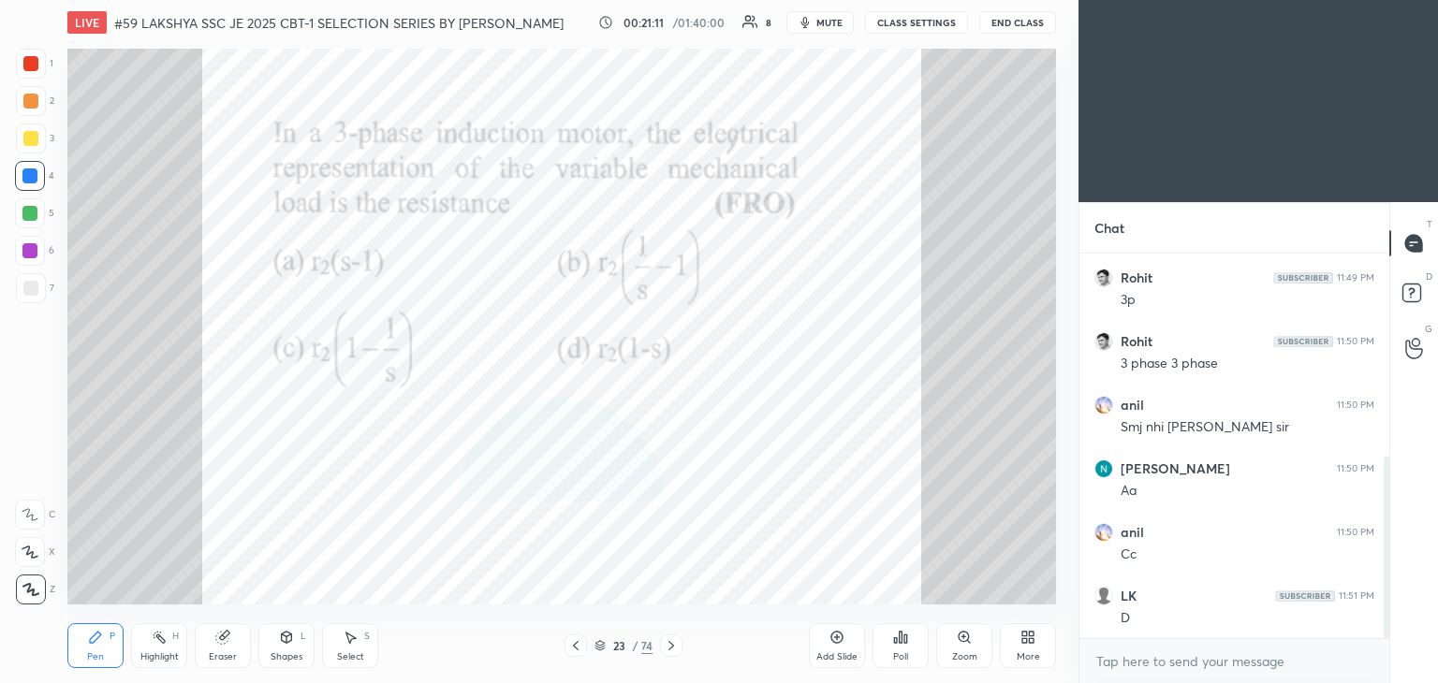
click at [673, 648] on icon at bounding box center [671, 645] width 15 height 15
click at [672, 649] on icon at bounding box center [671, 645] width 15 height 15
click at [670, 651] on icon at bounding box center [671, 645] width 15 height 15
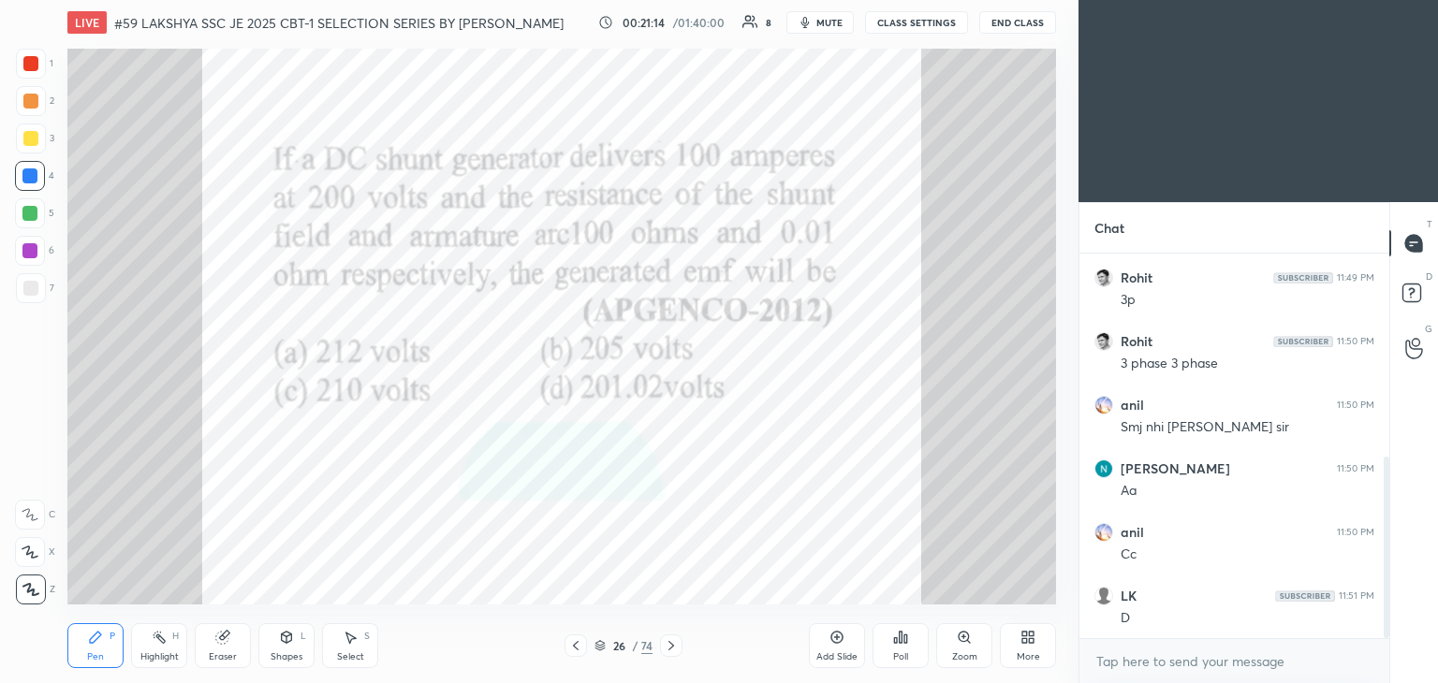
click at [674, 650] on icon at bounding box center [671, 645] width 15 height 15
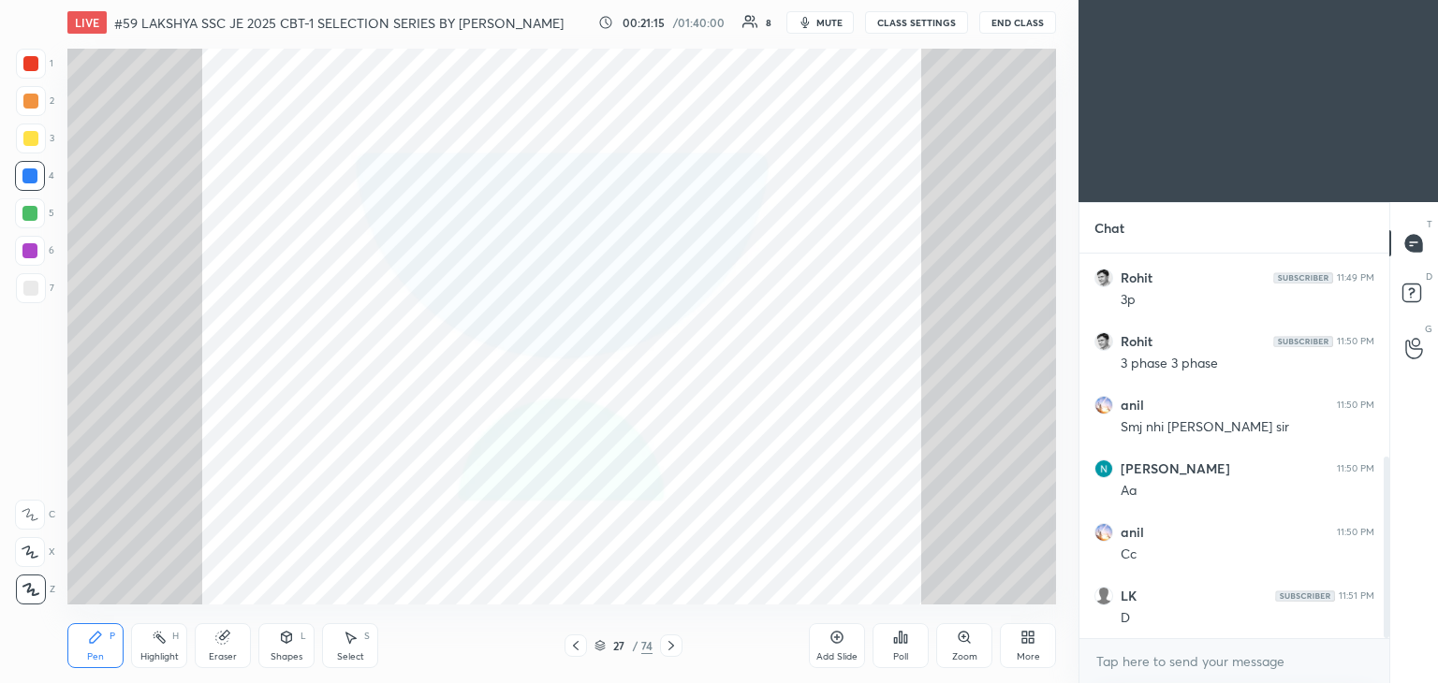
click at [675, 649] on icon at bounding box center [671, 645] width 15 height 15
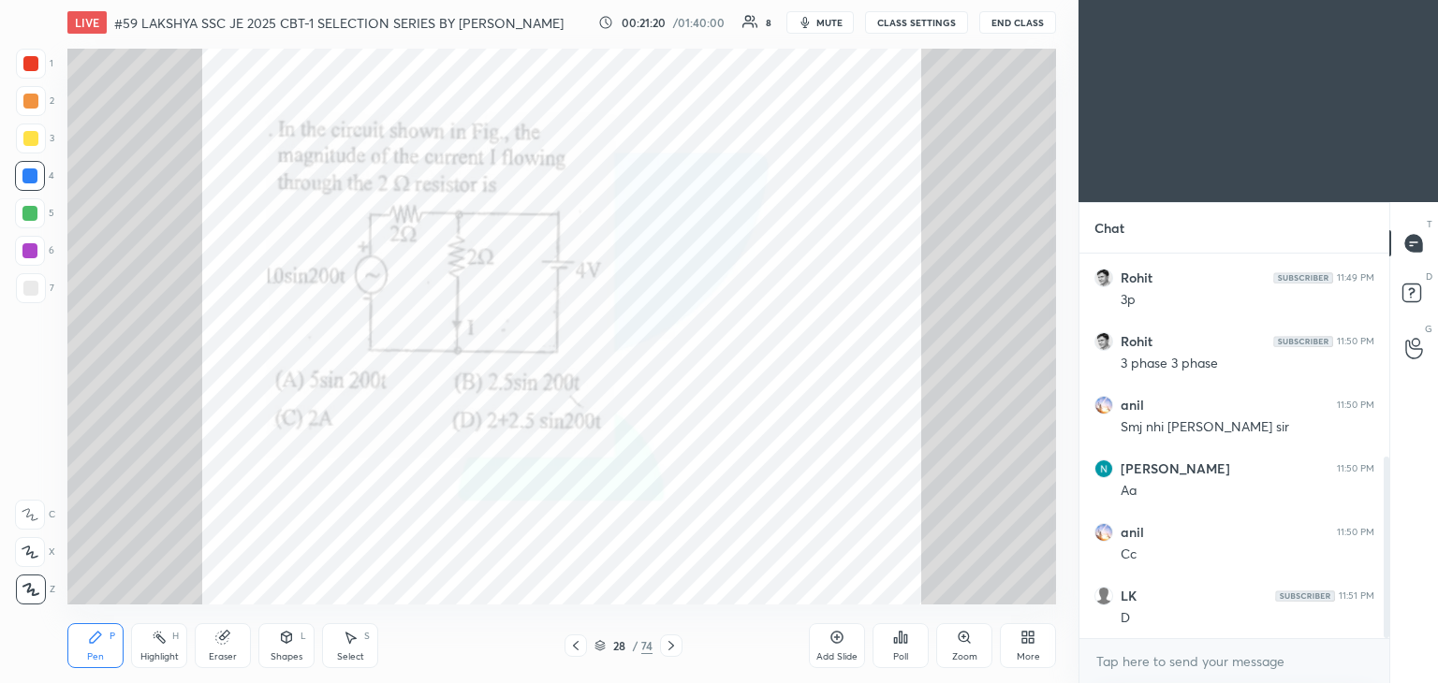
click at [669, 650] on icon at bounding box center [671, 645] width 6 height 9
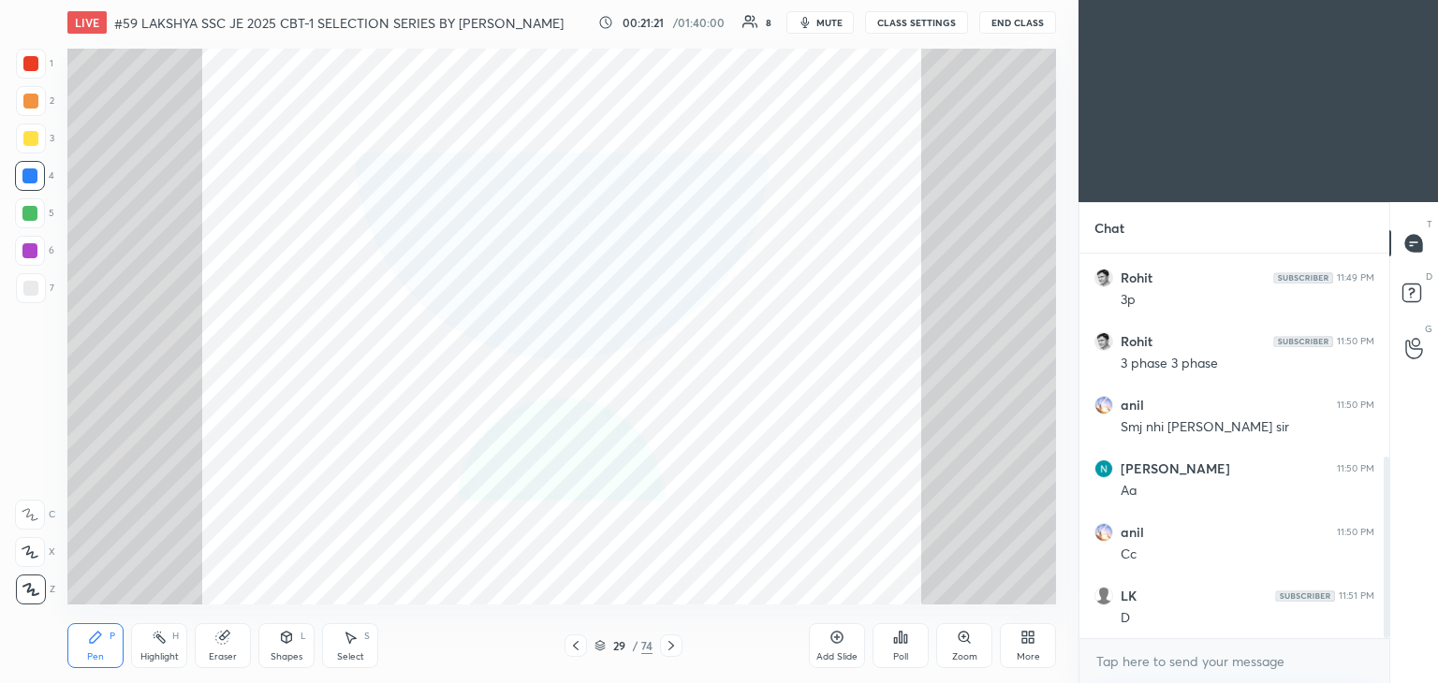
click at [669, 649] on icon at bounding box center [671, 645] width 6 height 9
click at [670, 649] on icon at bounding box center [671, 645] width 6 height 9
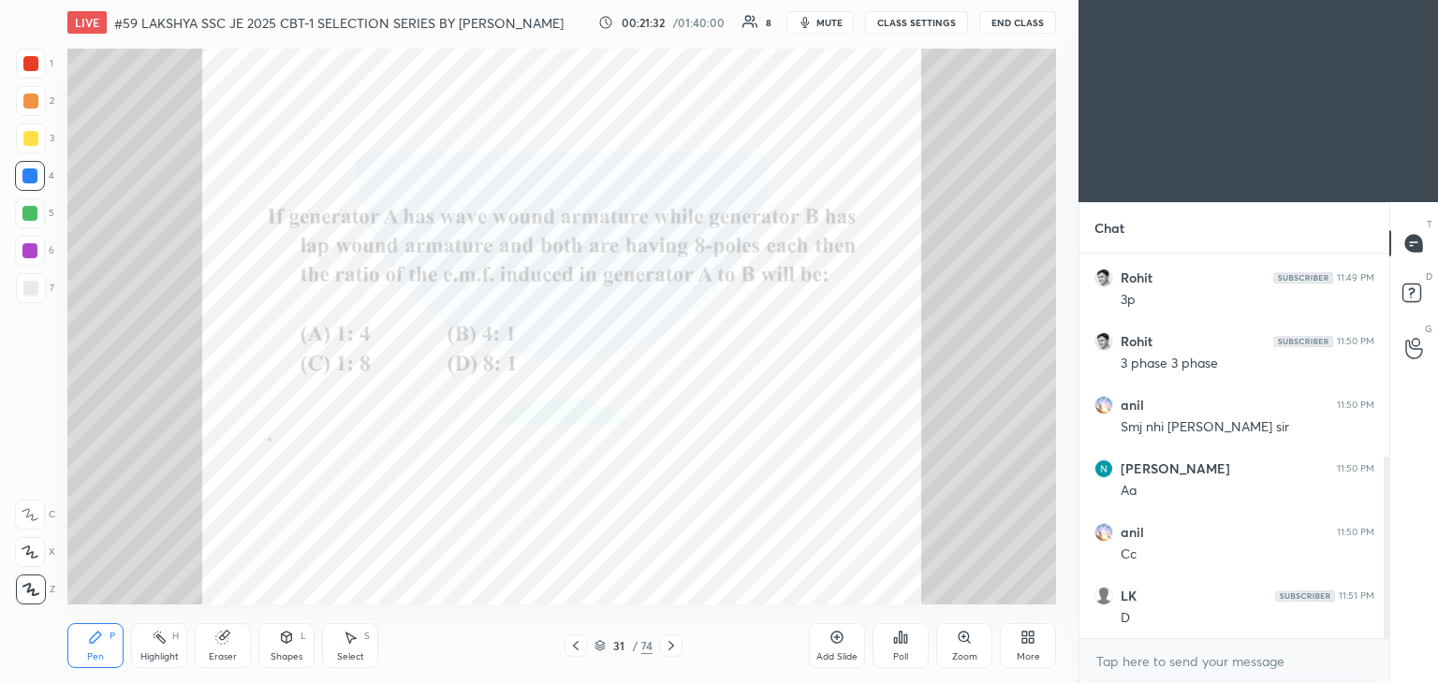
click at [674, 649] on icon at bounding box center [671, 645] width 15 height 15
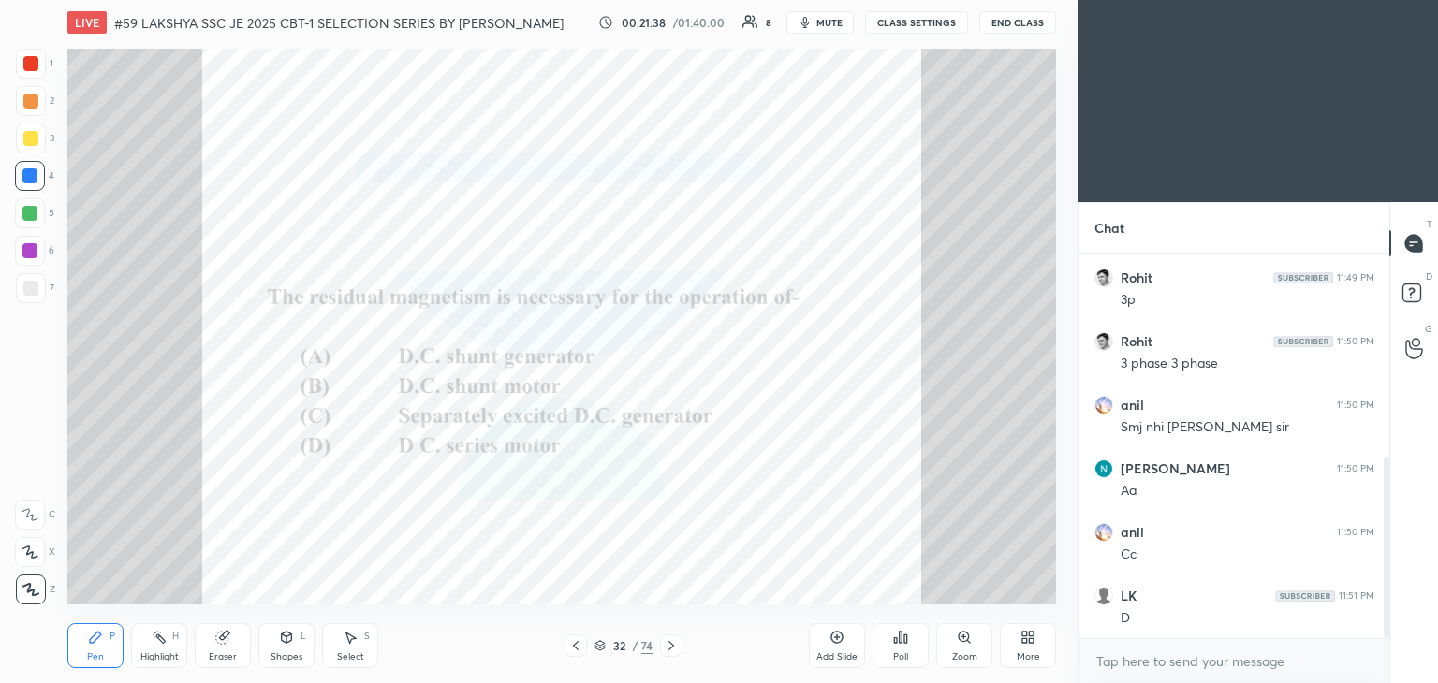
click at [905, 649] on div "Poll" at bounding box center [900, 645] width 56 height 45
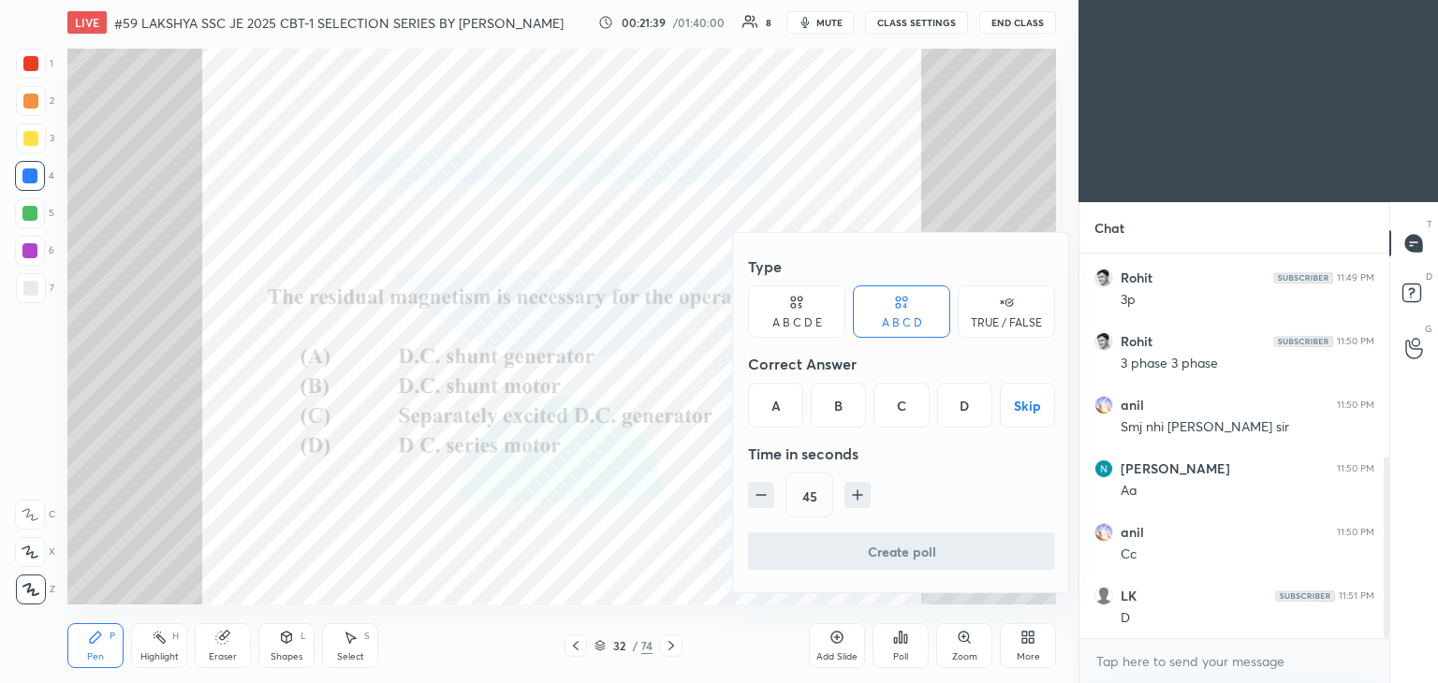
drag, startPoint x: 790, startPoint y: 402, endPoint x: 792, endPoint y: 468, distance: 66.5
click at [790, 402] on div "A" at bounding box center [775, 405] width 55 height 45
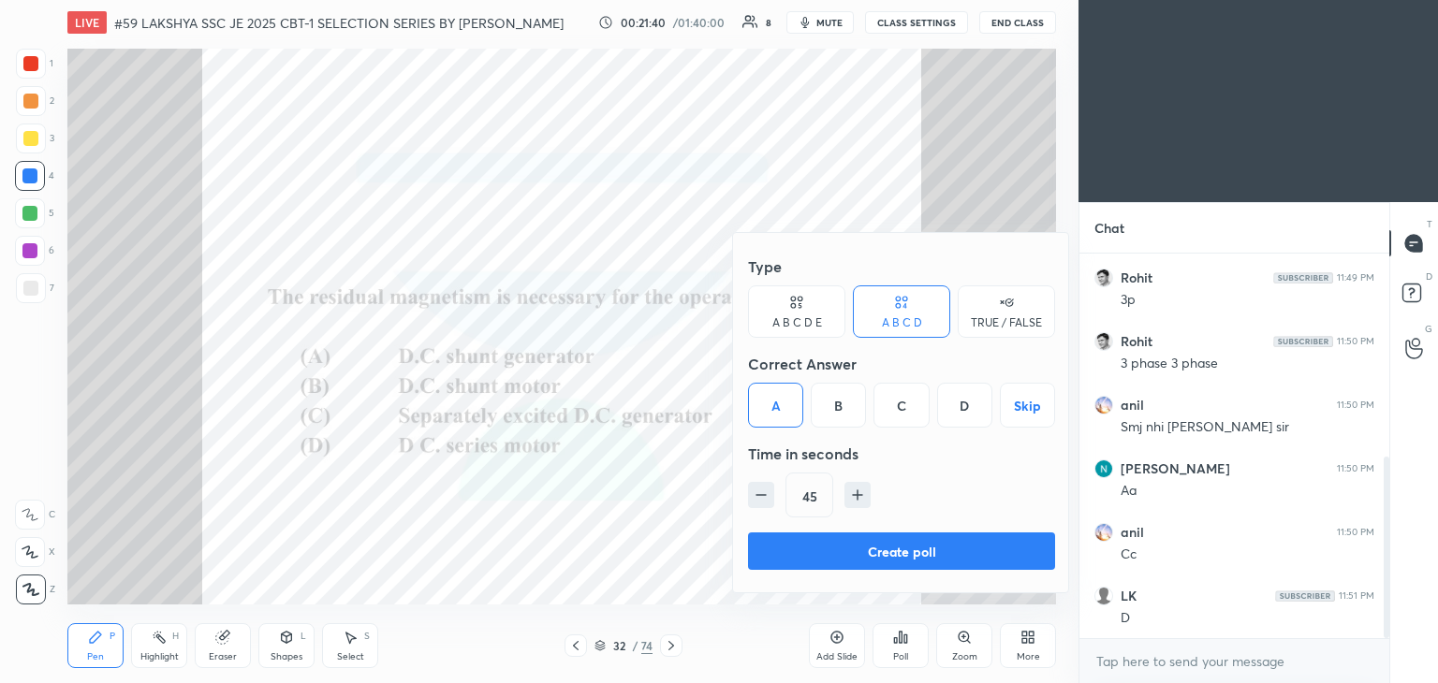
click at [784, 544] on button "Create poll" at bounding box center [901, 551] width 307 height 37
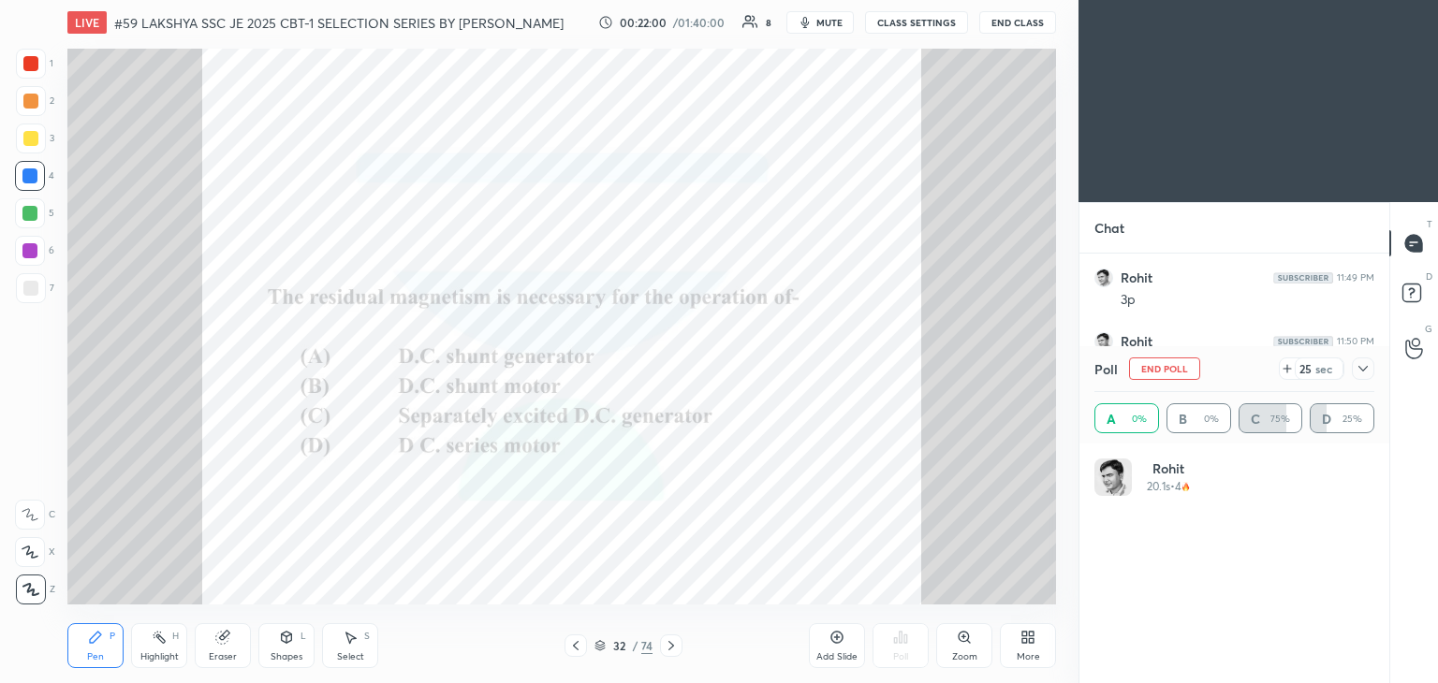
scroll to position [219, 274]
click at [29, 57] on div at bounding box center [30, 63] width 15 height 15
click at [1361, 370] on icon at bounding box center [1362, 368] width 15 height 15
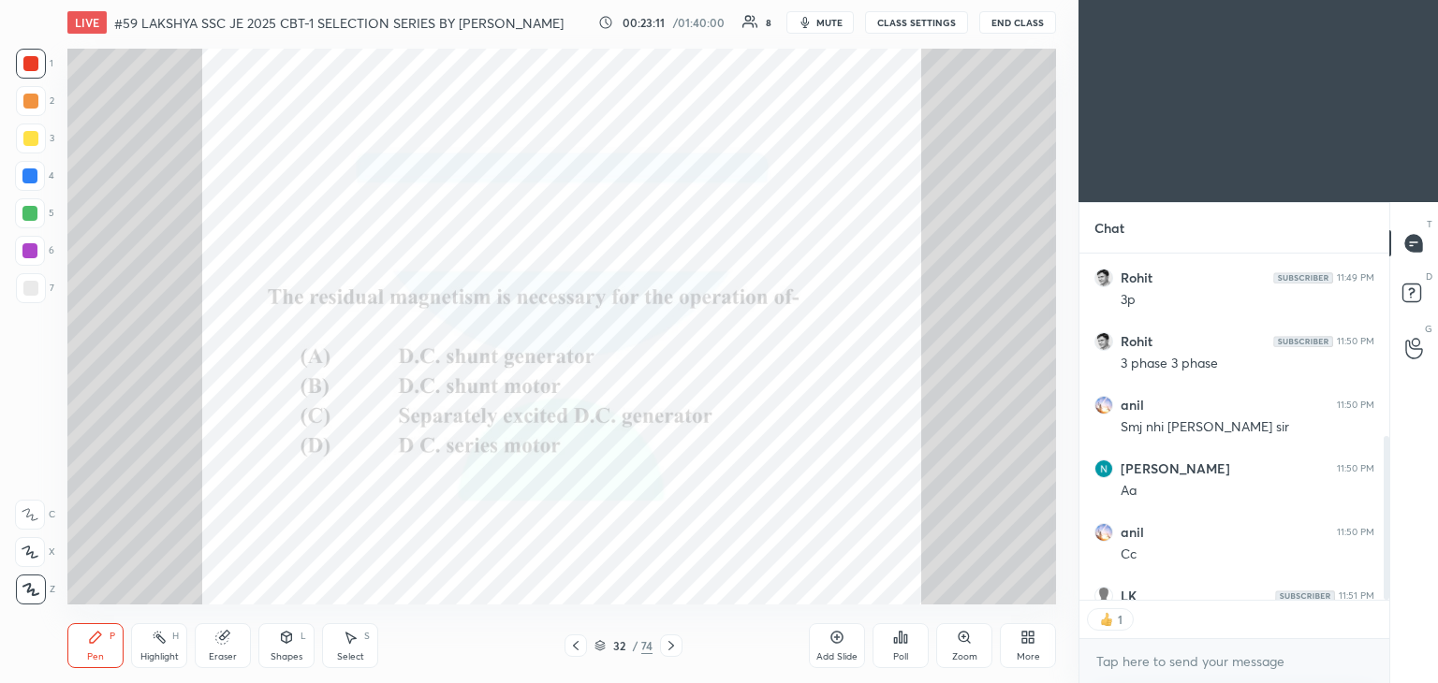
scroll to position [7, 6]
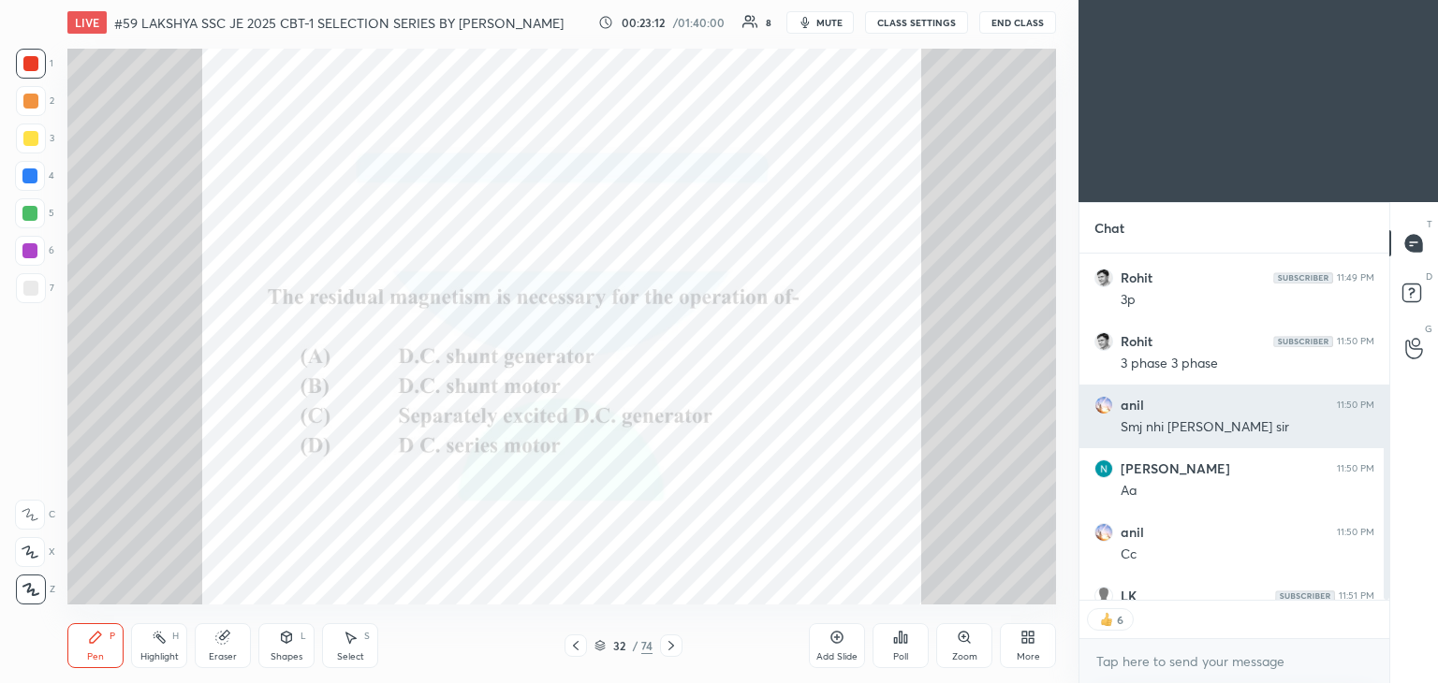
click at [1221, 454] on div "1 LK, [PERSON_NAME], [PERSON_NAME] & 1 other joined Rohit 11:48 PM Y Rohit 11:4…" at bounding box center [1234, 231] width 310 height 816
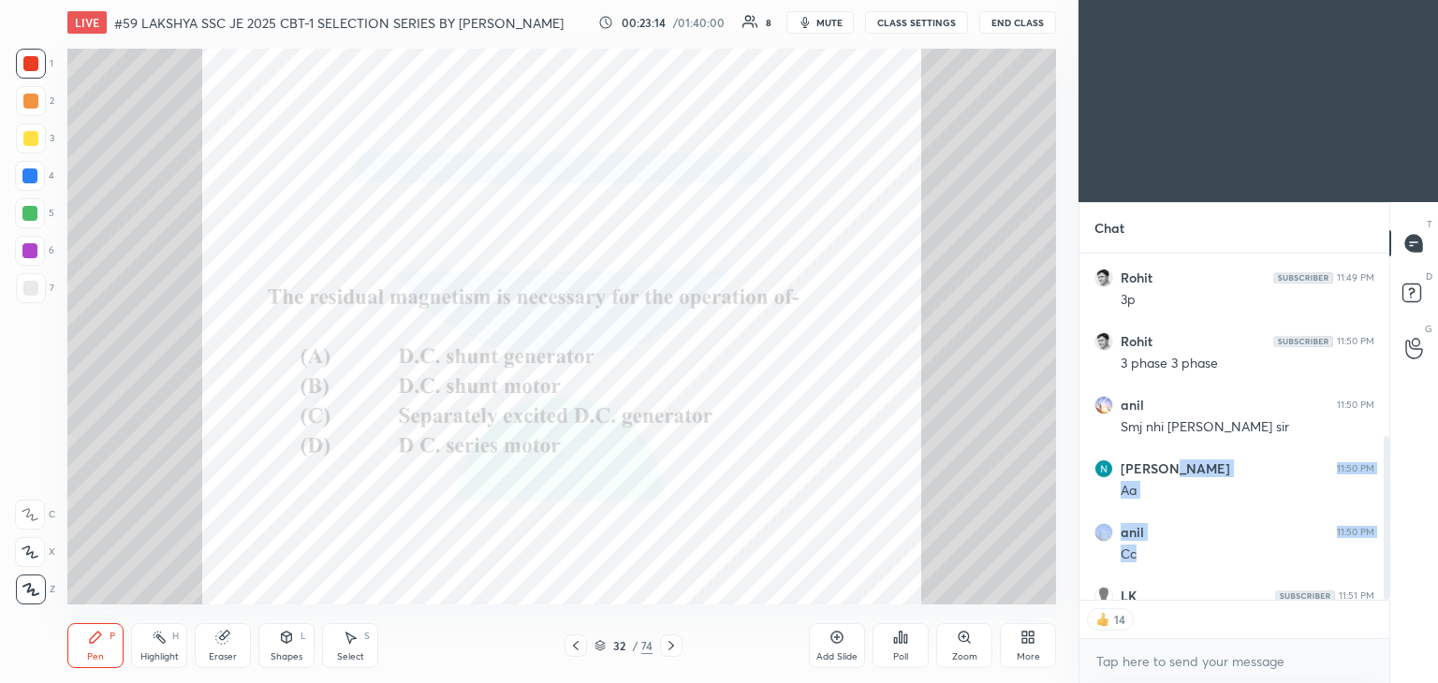
drag, startPoint x: 1393, startPoint y: 256, endPoint x: 1388, endPoint y: 353, distance: 97.5
click at [1389, 356] on div "T Messages (T) D Doubts (D) G Raise Hand (G)" at bounding box center [1413, 442] width 49 height 481
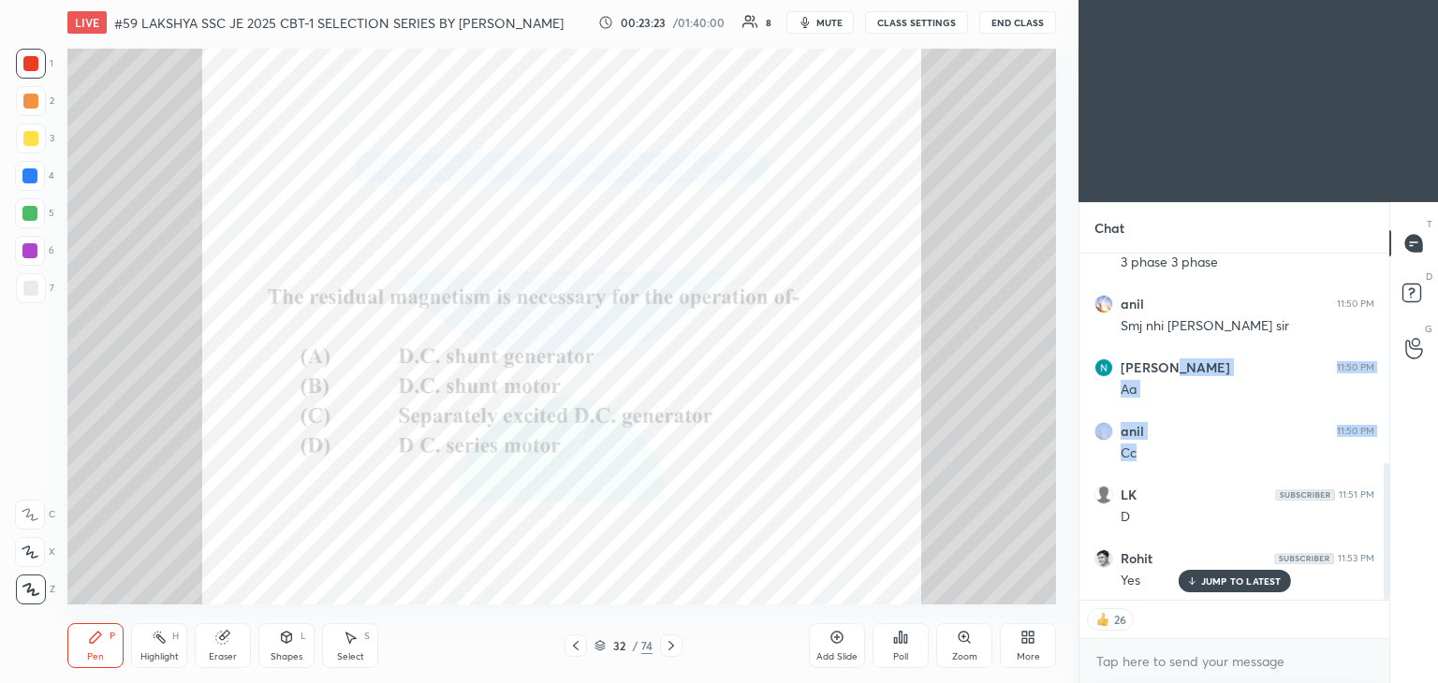
click at [673, 651] on icon at bounding box center [671, 645] width 15 height 15
click at [673, 646] on icon at bounding box center [671, 645] width 6 height 9
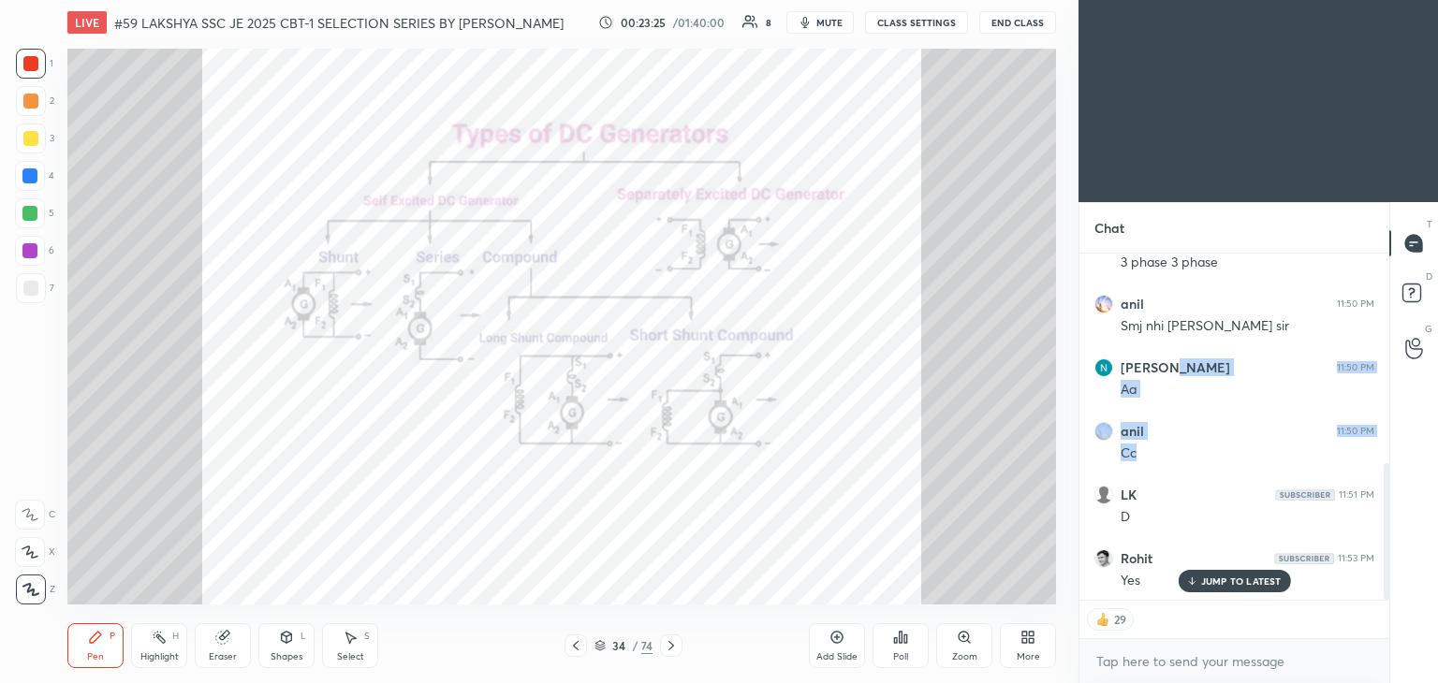
click at [672, 649] on icon at bounding box center [671, 645] width 15 height 15
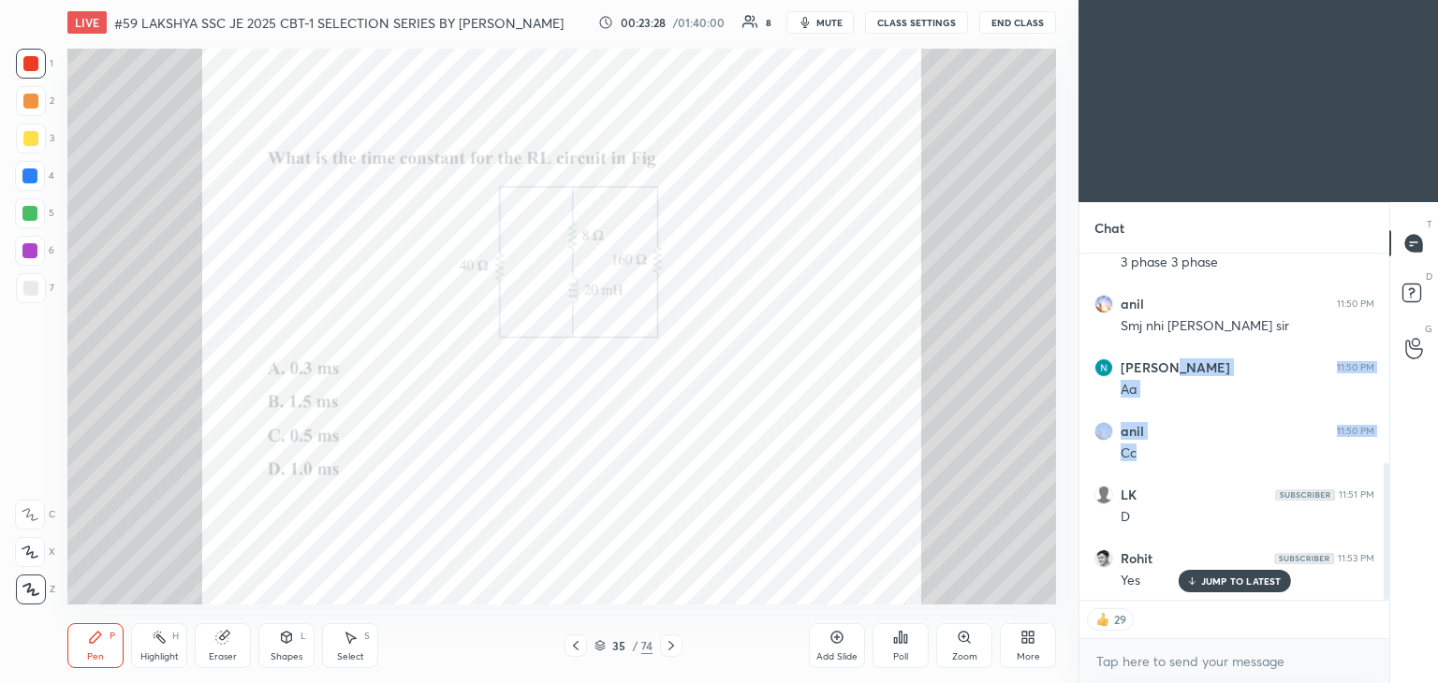
click at [674, 644] on icon at bounding box center [671, 645] width 15 height 15
type textarea "x"
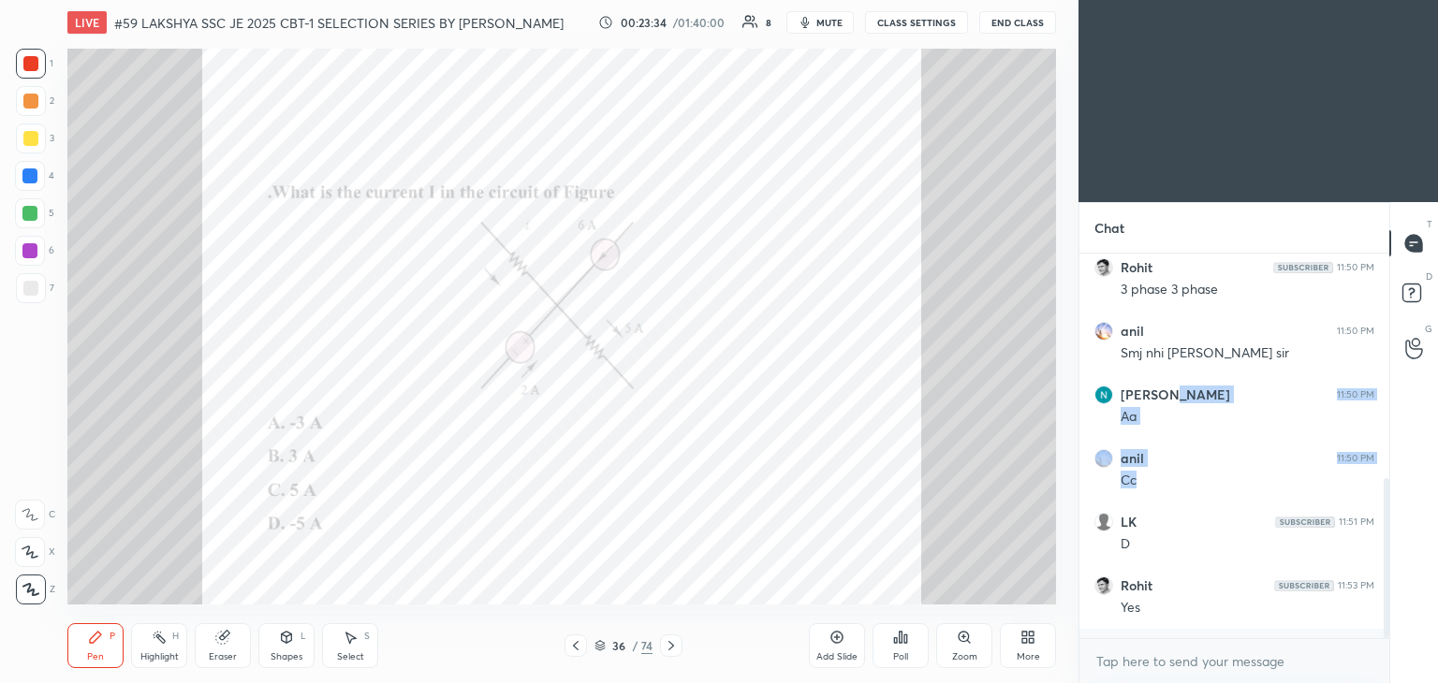
scroll to position [379, 304]
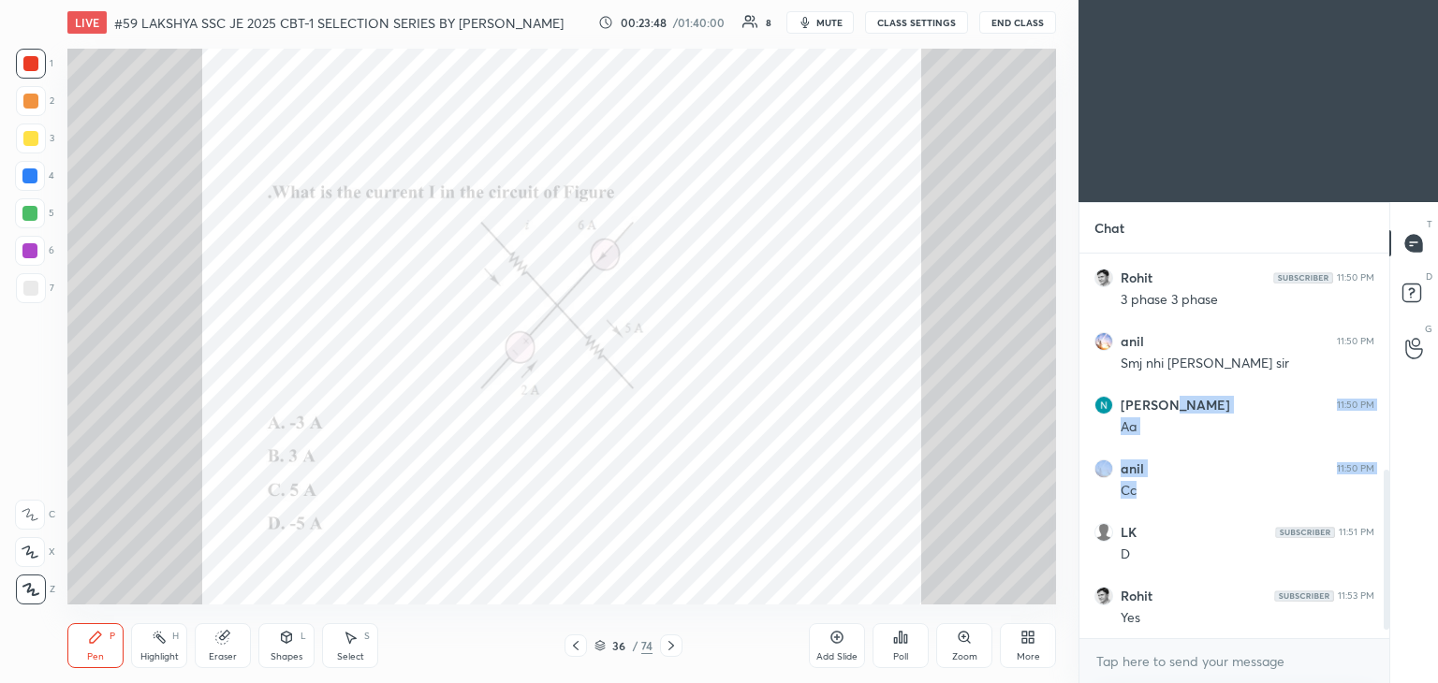
click at [895, 649] on div "Poll" at bounding box center [900, 645] width 56 height 45
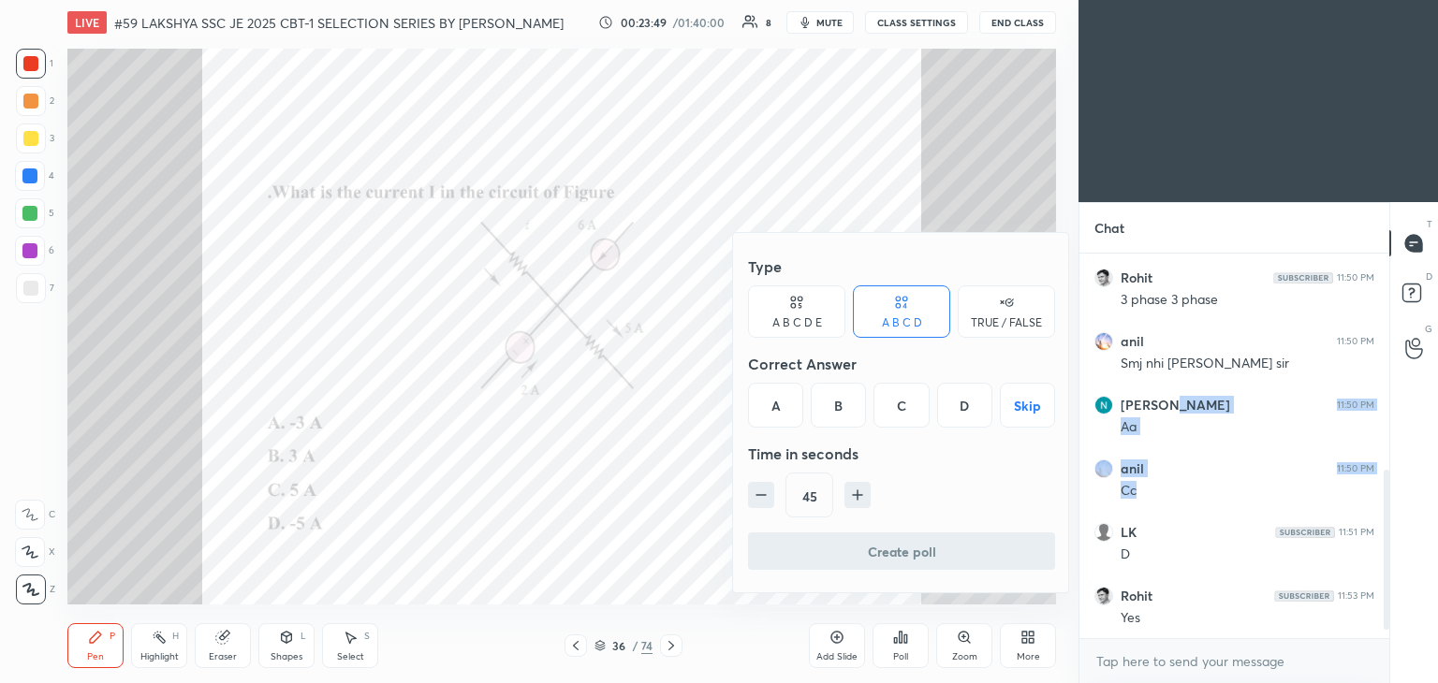
drag, startPoint x: 784, startPoint y: 407, endPoint x: 768, endPoint y: 465, distance: 60.4
click at [784, 406] on div "A" at bounding box center [775, 405] width 55 height 45
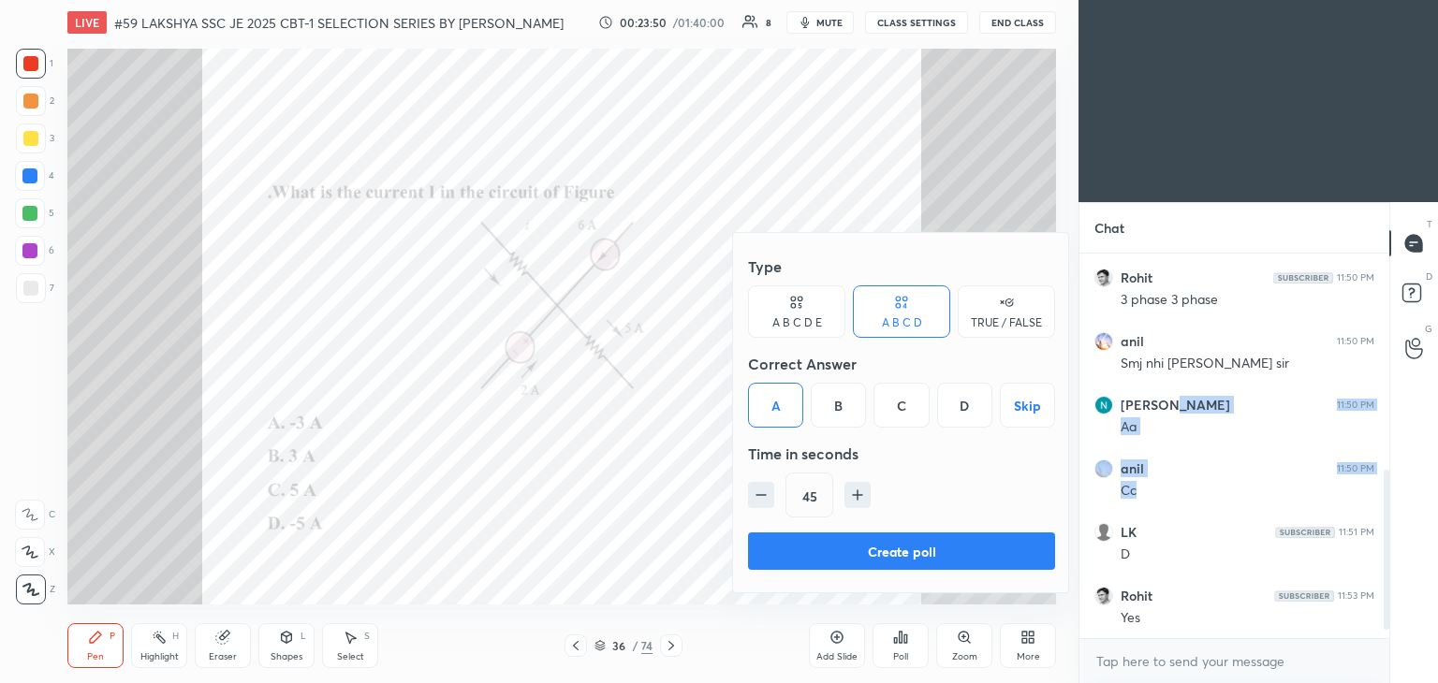
drag, startPoint x: 760, startPoint y: 491, endPoint x: 761, endPoint y: 512, distance: 20.6
click at [761, 491] on icon "button" at bounding box center [761, 495] width 19 height 19
type input "30"
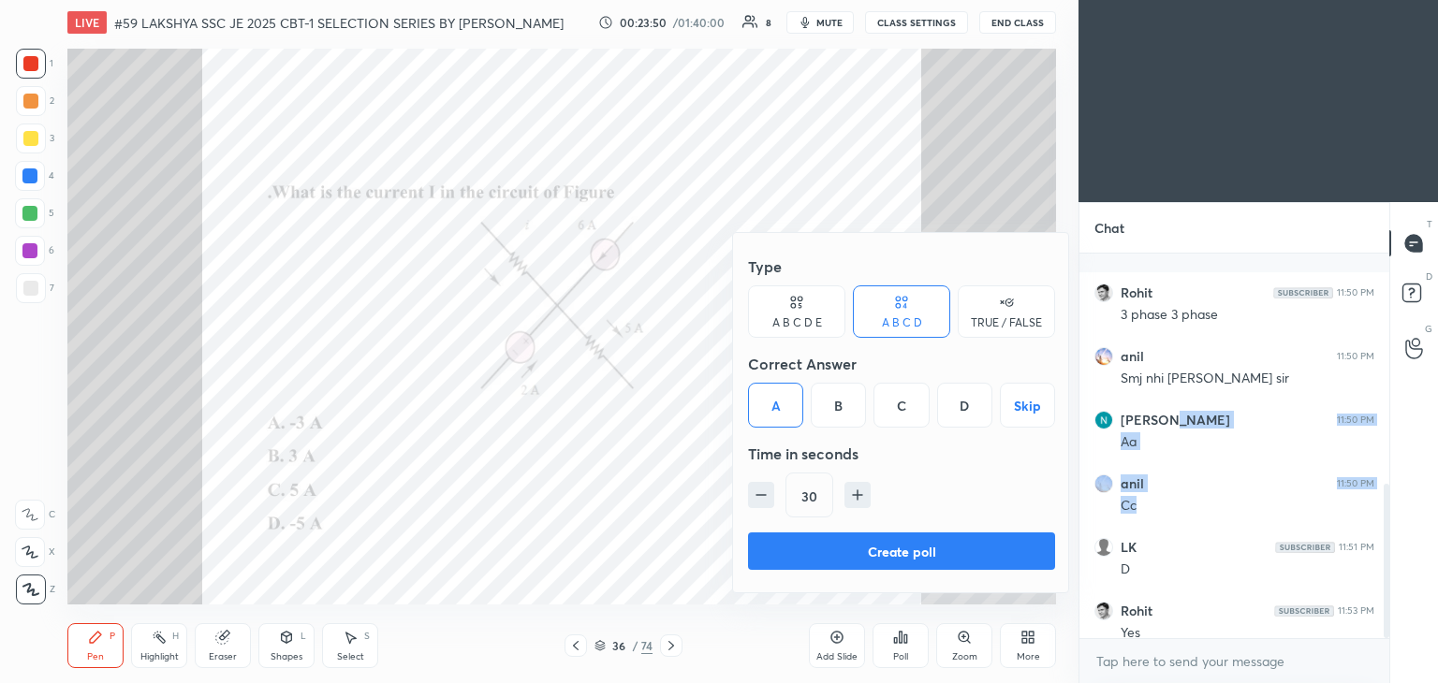
scroll to position [577, 0]
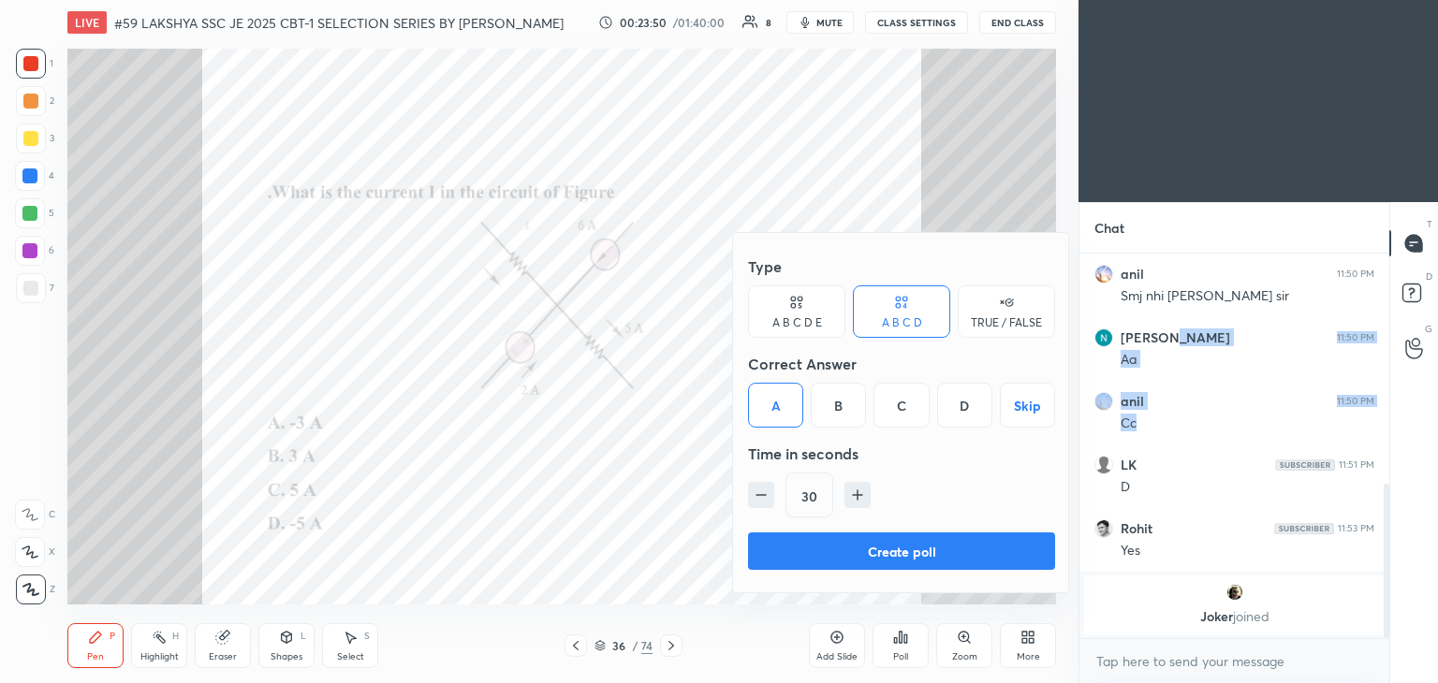
click at [765, 541] on button "Create poll" at bounding box center [901, 551] width 307 height 37
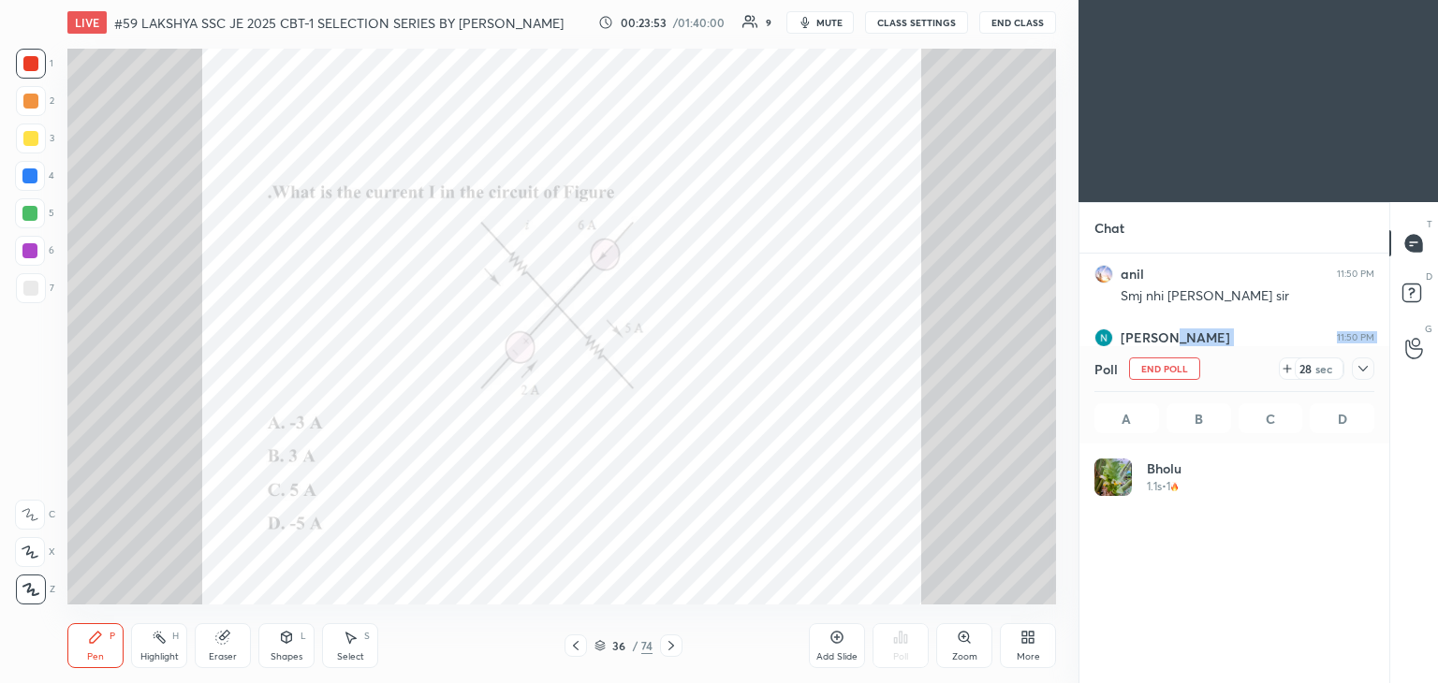
scroll to position [219, 274]
click at [225, 641] on icon at bounding box center [222, 638] width 12 height 12
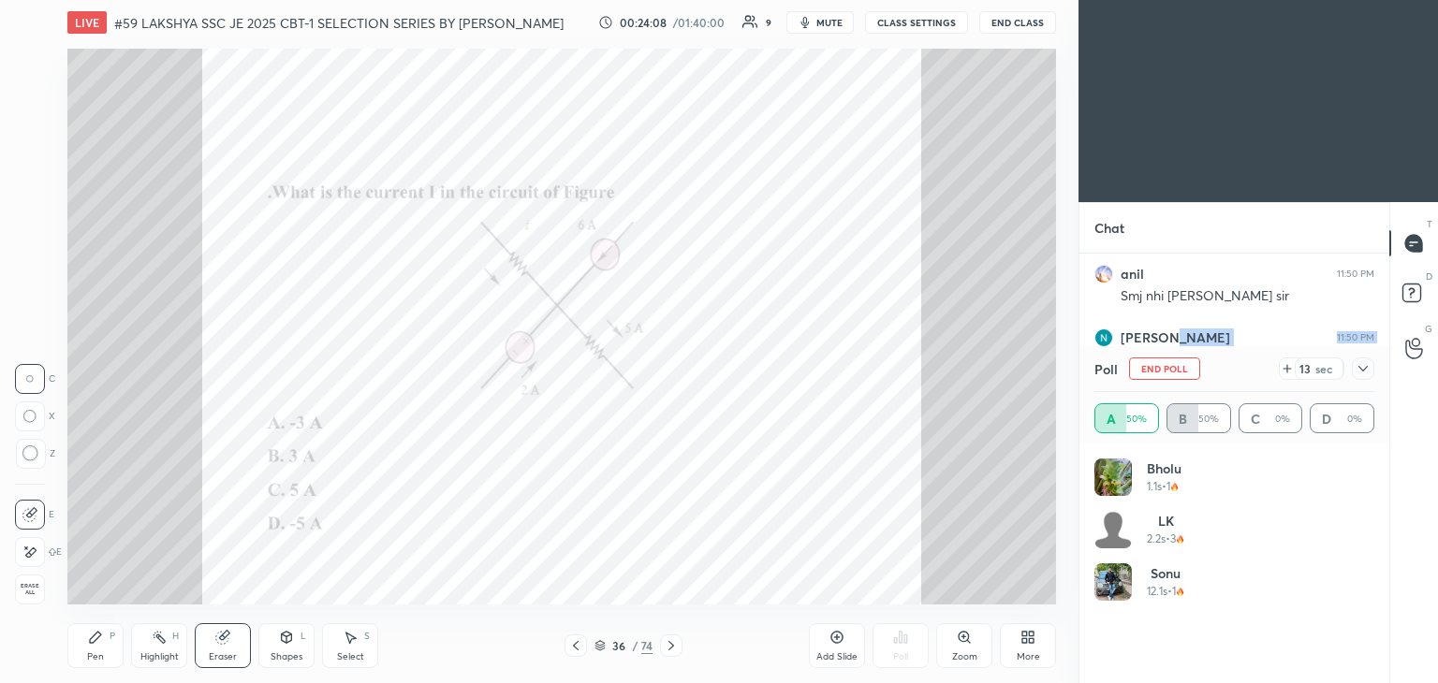
drag, startPoint x: 33, startPoint y: 589, endPoint x: 40, endPoint y: 596, distance: 10.6
click at [34, 590] on span "Erase all" at bounding box center [30, 589] width 28 height 13
click at [64, 621] on div "LIVE #59 LAKSHYA SSC JE 2025 CBT-1 SELECTION SERIES BY [PERSON_NAME] 00:24:08 /…" at bounding box center [561, 341] width 1003 height 683
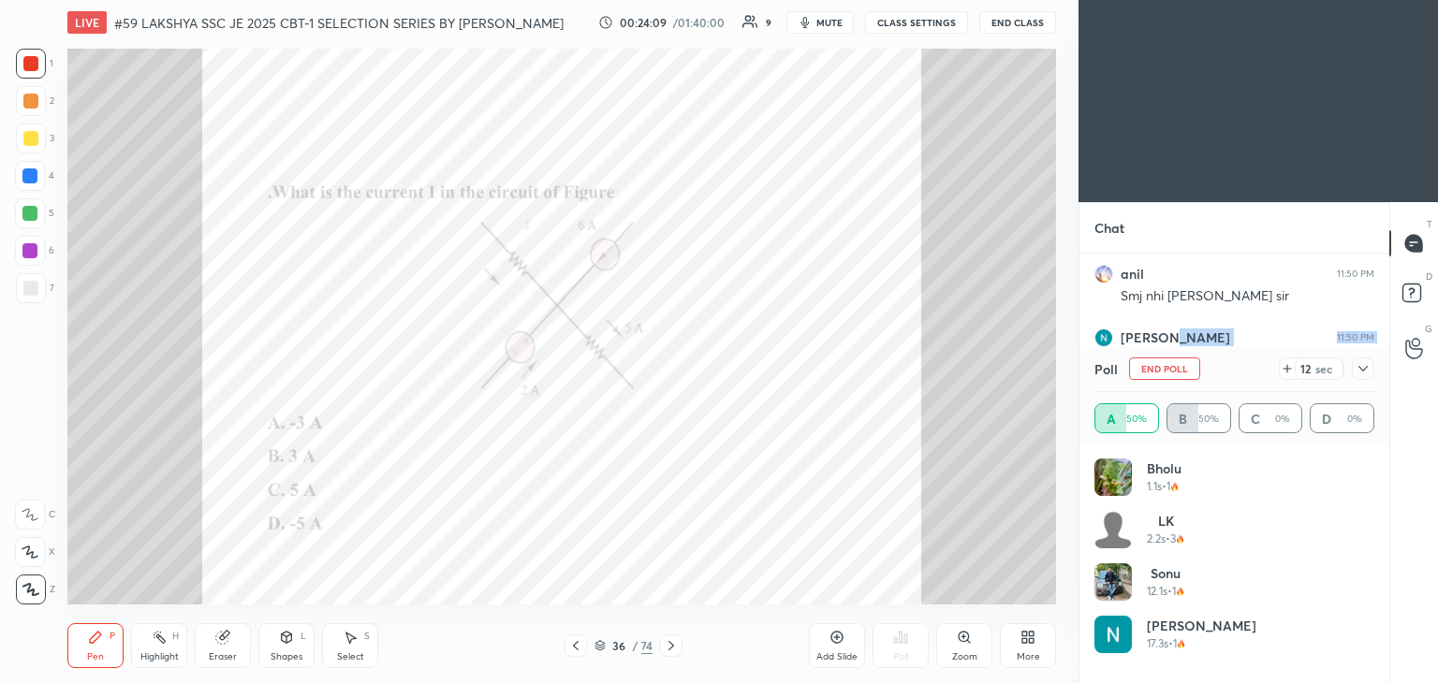
scroll to position [738, 0]
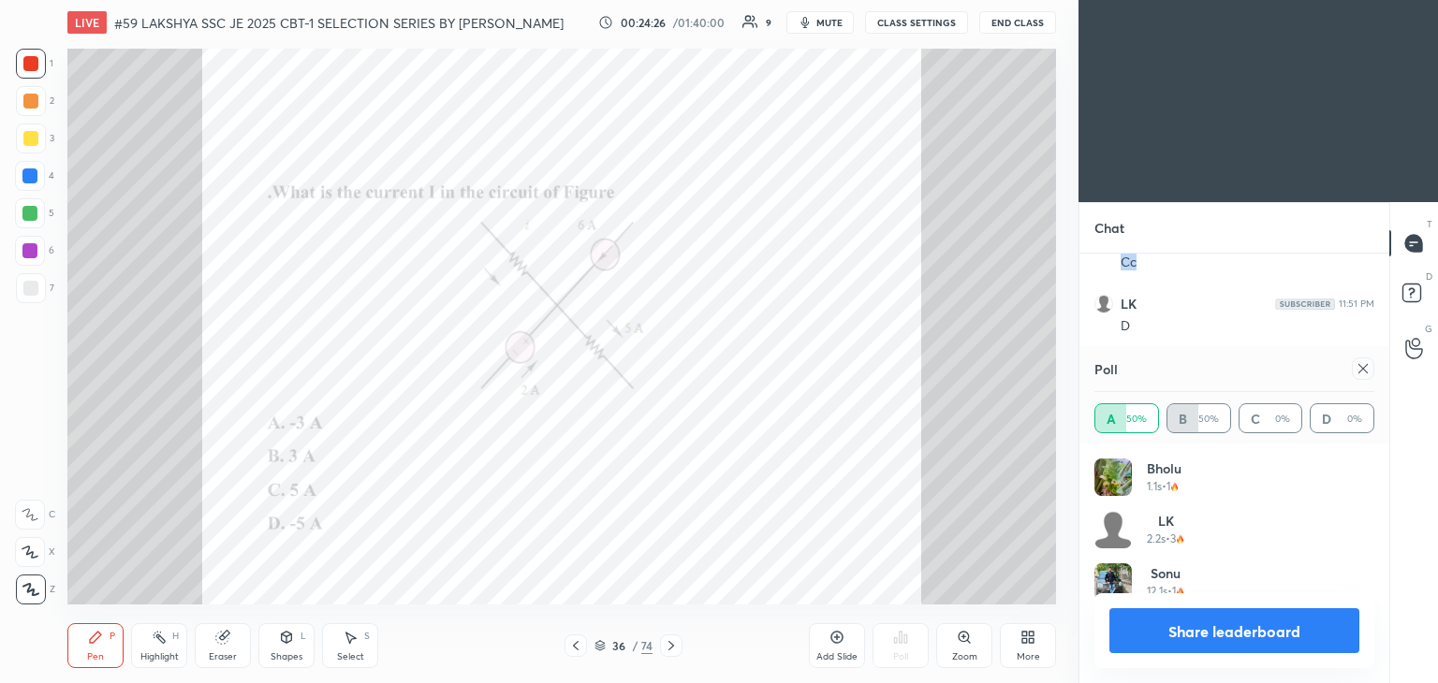
click at [1361, 371] on icon at bounding box center [1362, 368] width 15 height 15
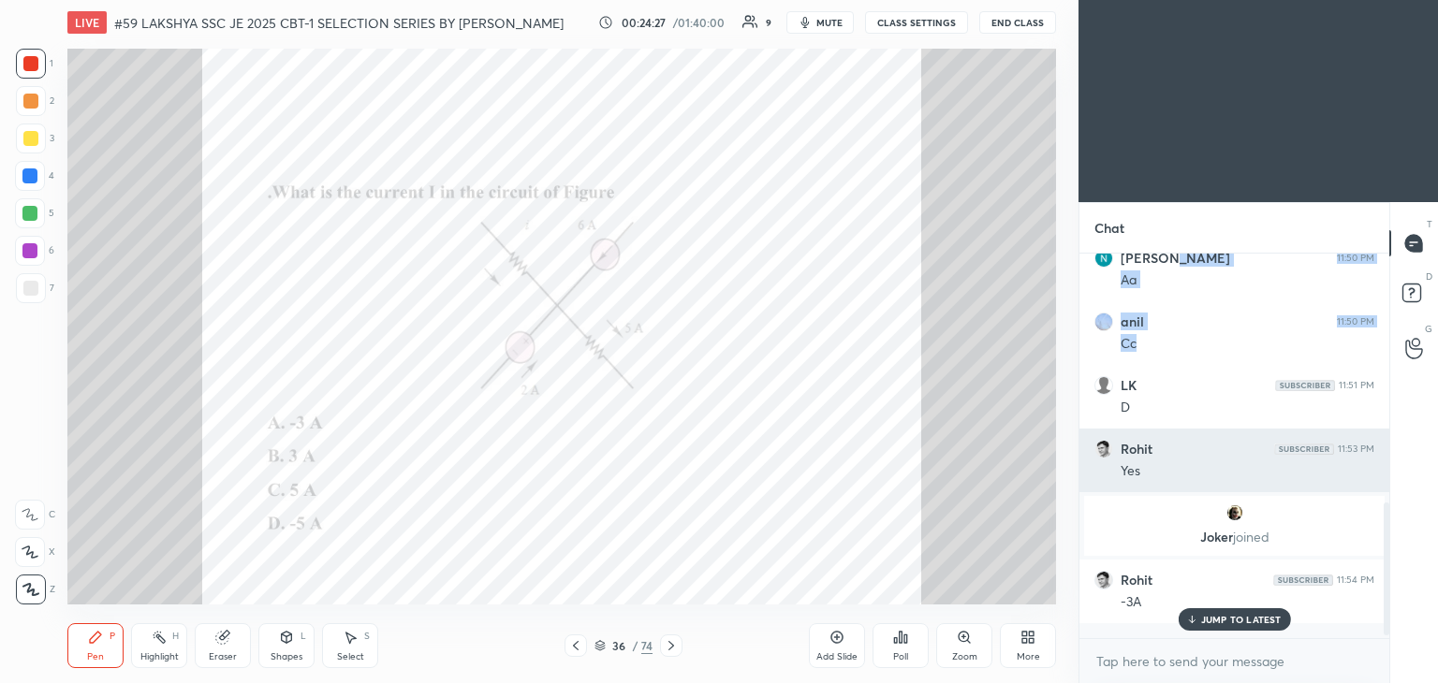
scroll to position [371, 304]
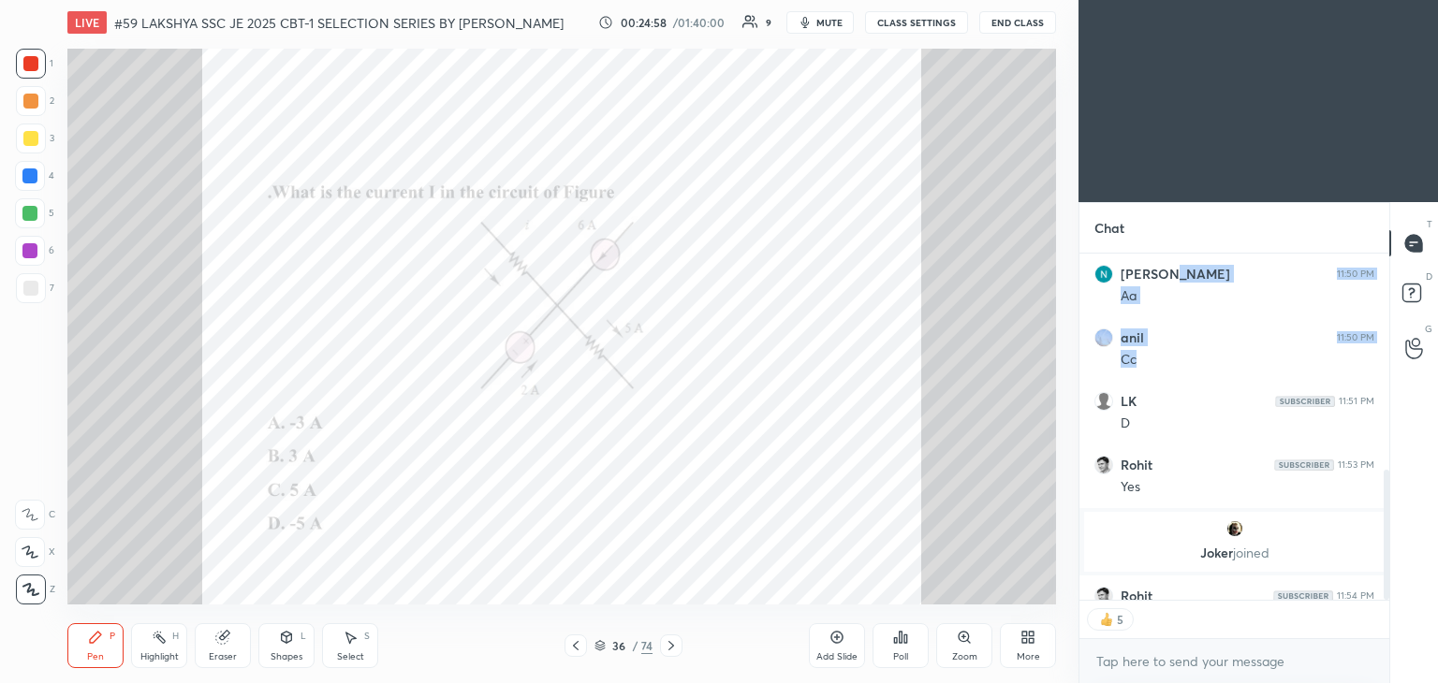
click at [669, 649] on icon at bounding box center [671, 645] width 15 height 15
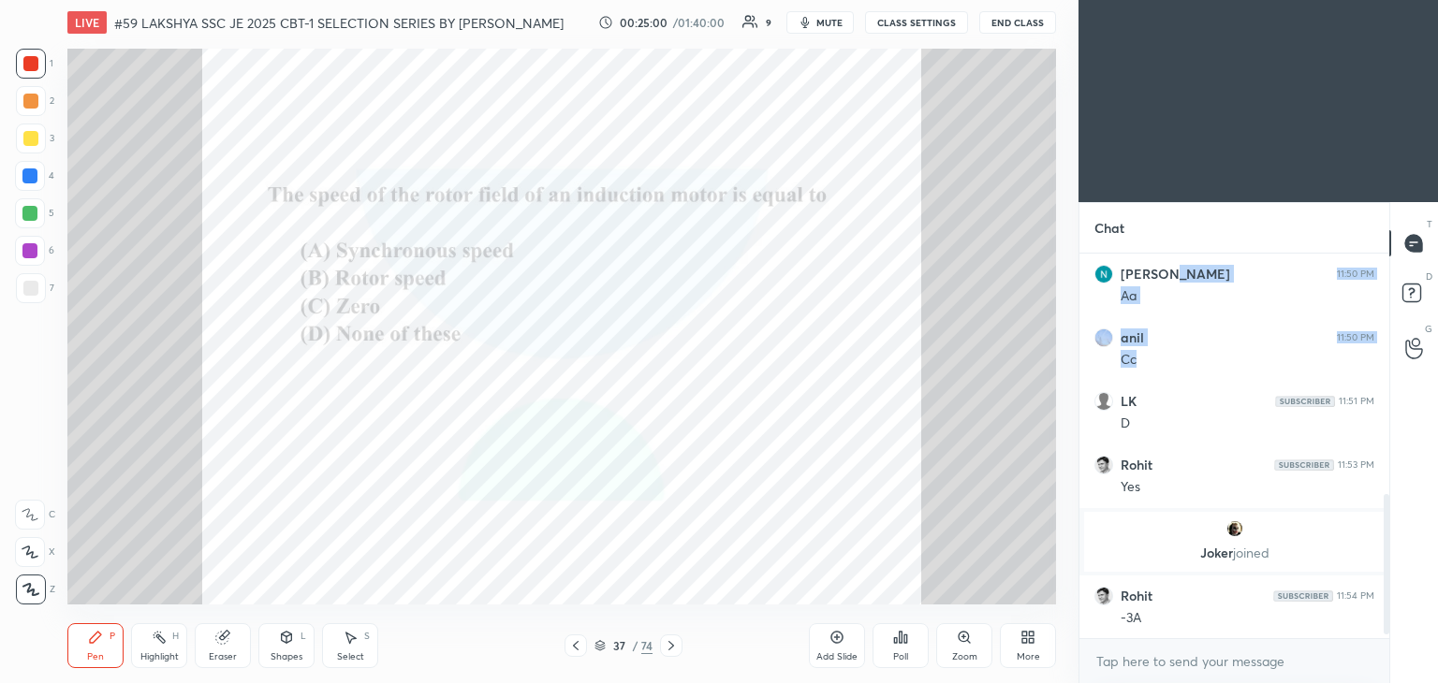
scroll to position [640, 0]
click at [899, 659] on div "Poll" at bounding box center [900, 656] width 15 height 9
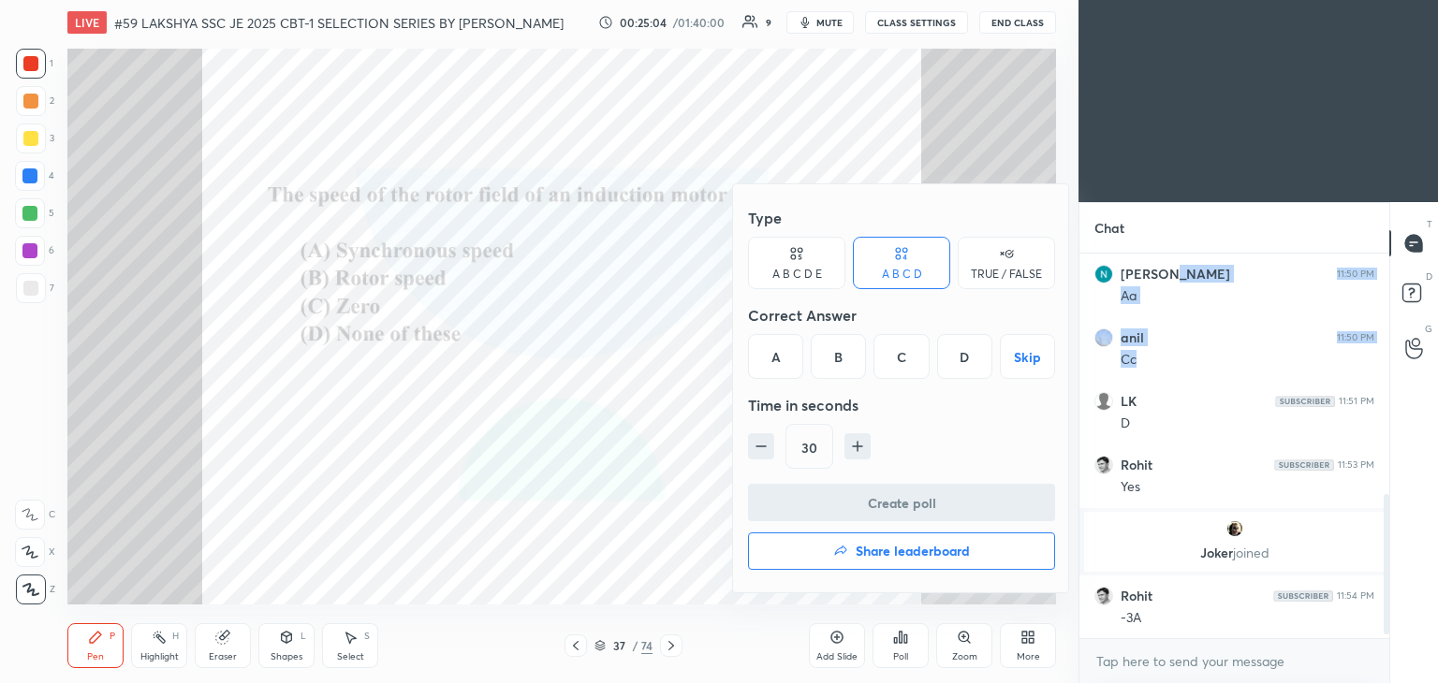
click at [779, 358] on div "A" at bounding box center [775, 356] width 55 height 45
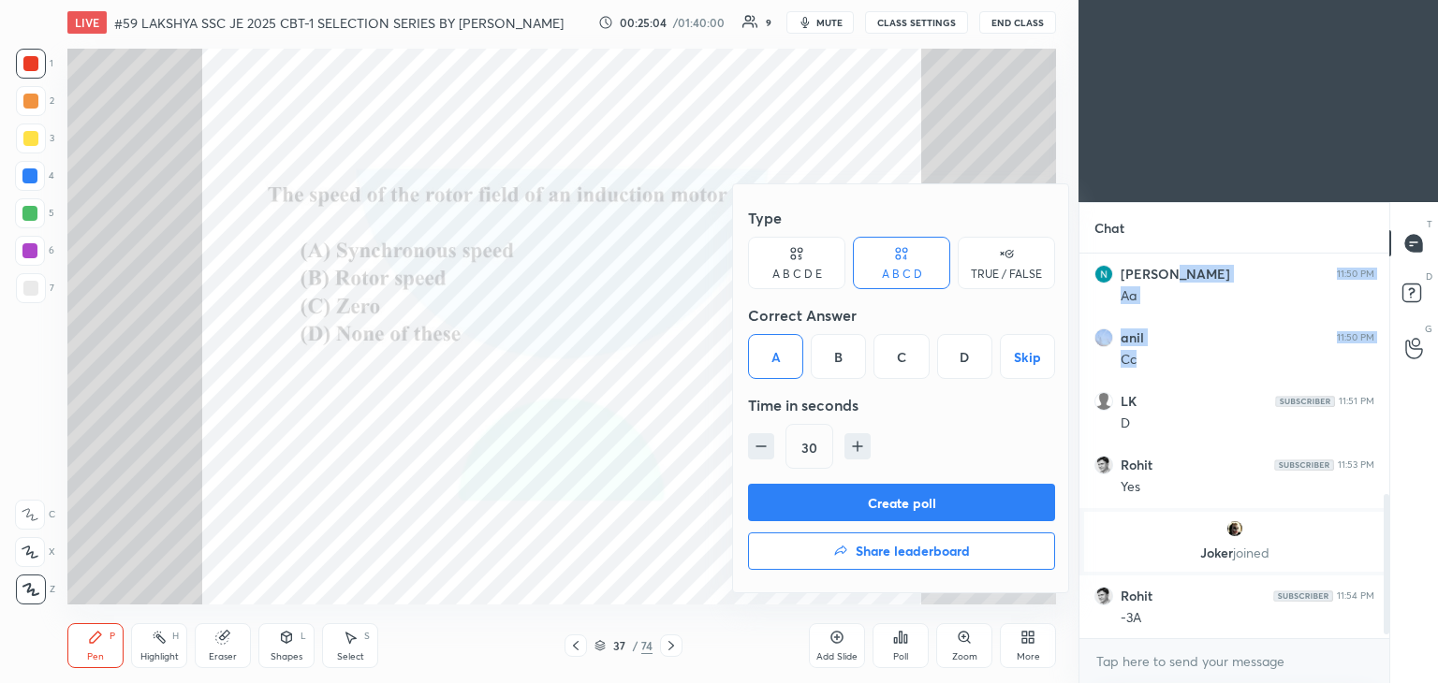
click at [835, 504] on button "Create poll" at bounding box center [901, 502] width 307 height 37
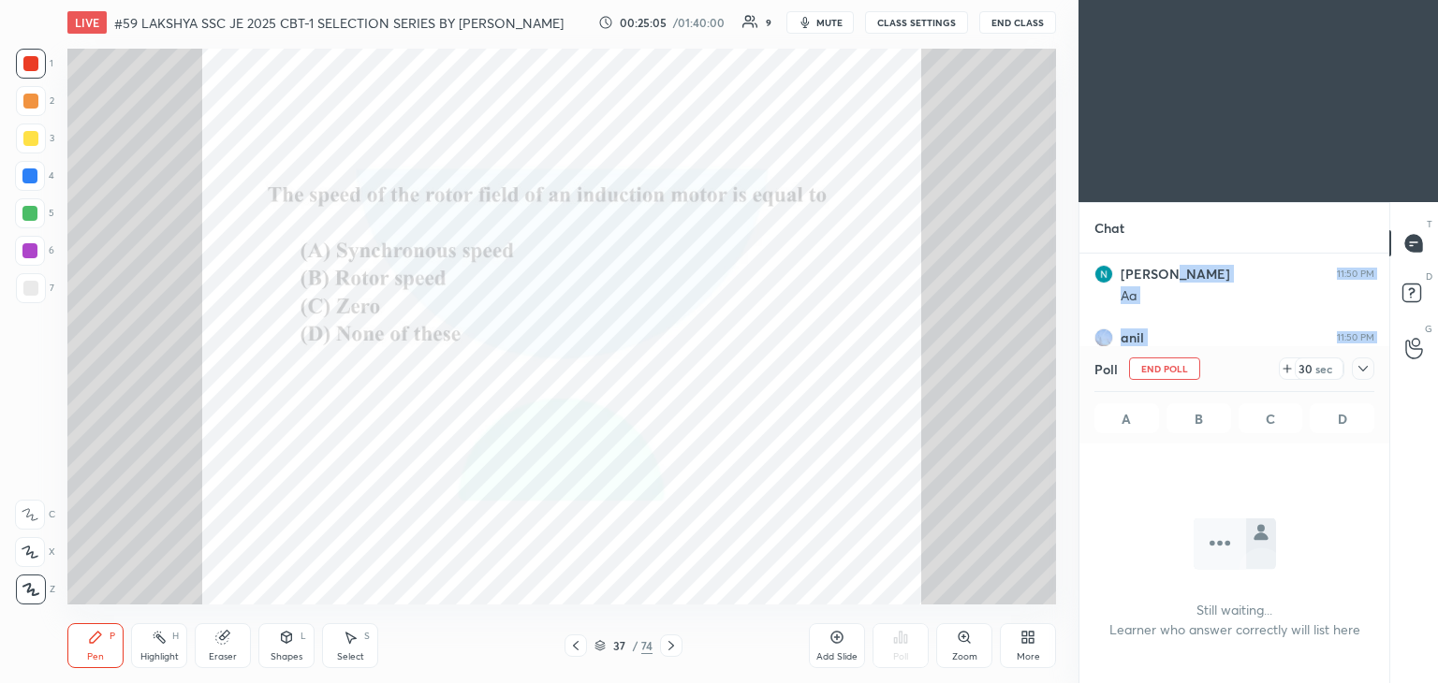
scroll to position [288, 304]
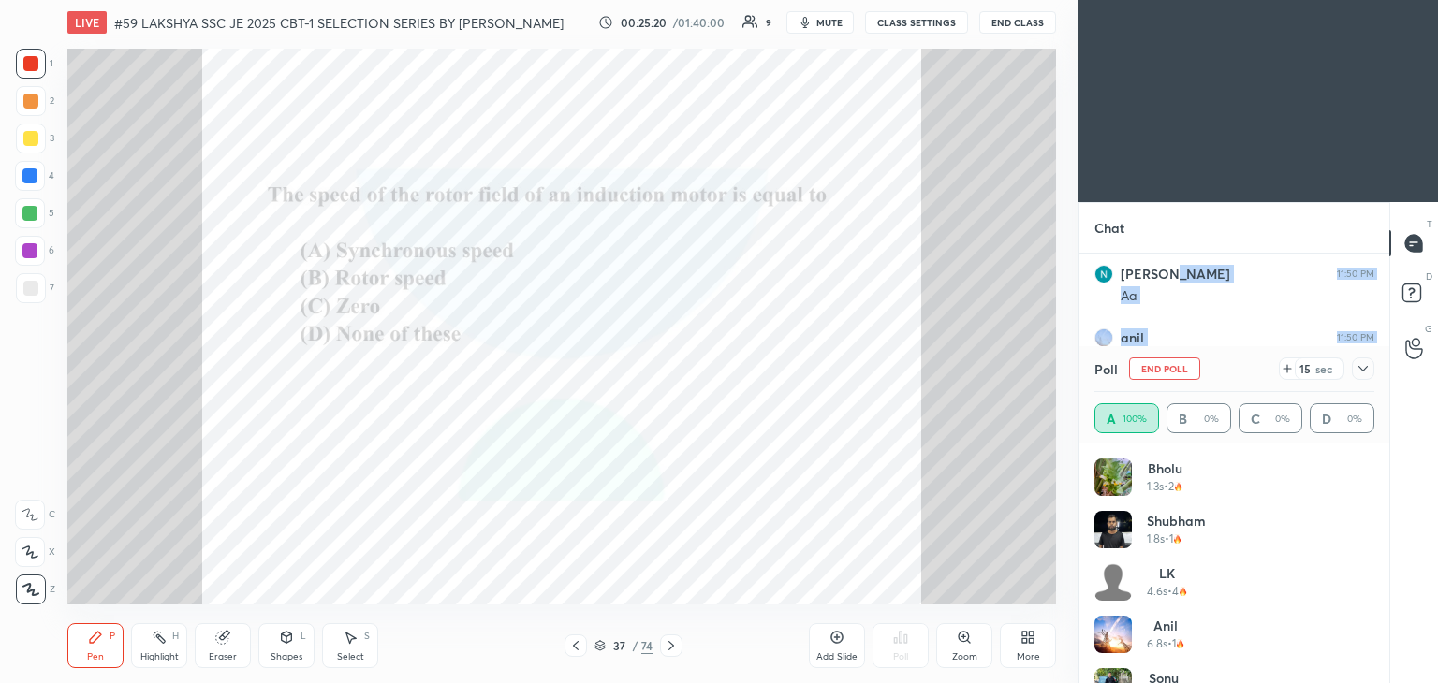
click at [215, 652] on div "Eraser" at bounding box center [223, 656] width 28 height 9
drag, startPoint x: 31, startPoint y: 592, endPoint x: 41, endPoint y: 597, distance: 11.7
click at [33, 594] on span "Erase all" at bounding box center [30, 589] width 28 height 13
click at [94, 626] on div "Pen P" at bounding box center [95, 645] width 56 height 45
drag, startPoint x: 30, startPoint y: 589, endPoint x: 95, endPoint y: 630, distance: 76.6
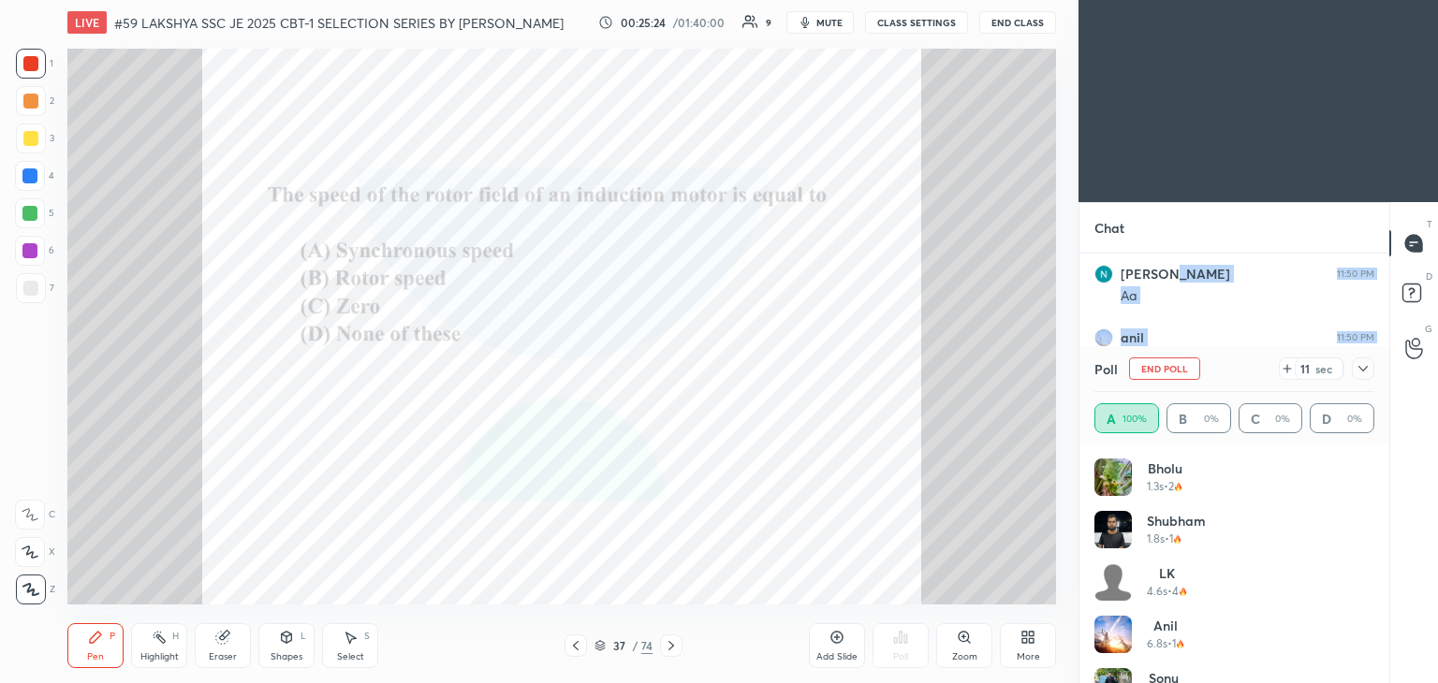
click at [35, 593] on icon at bounding box center [30, 589] width 17 height 13
click at [104, 634] on div "Pen P" at bounding box center [95, 645] width 56 height 45
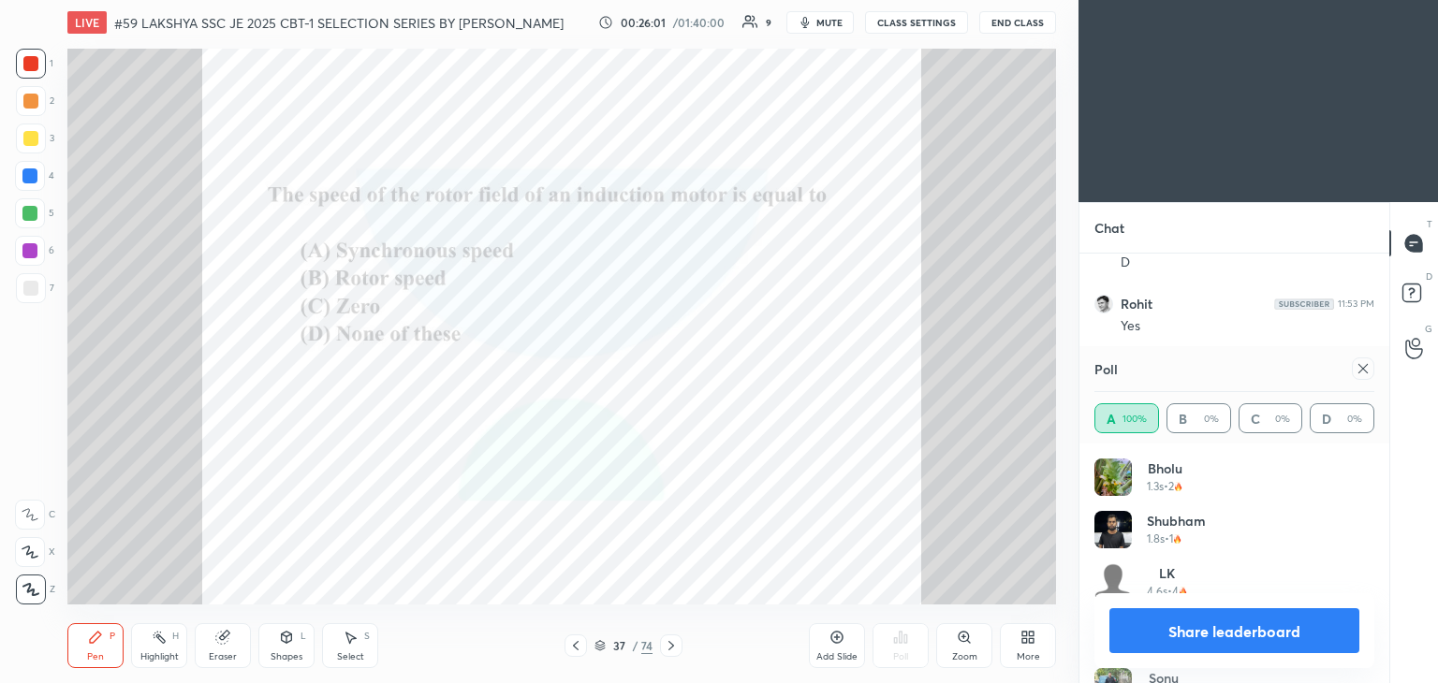
scroll to position [195, 0]
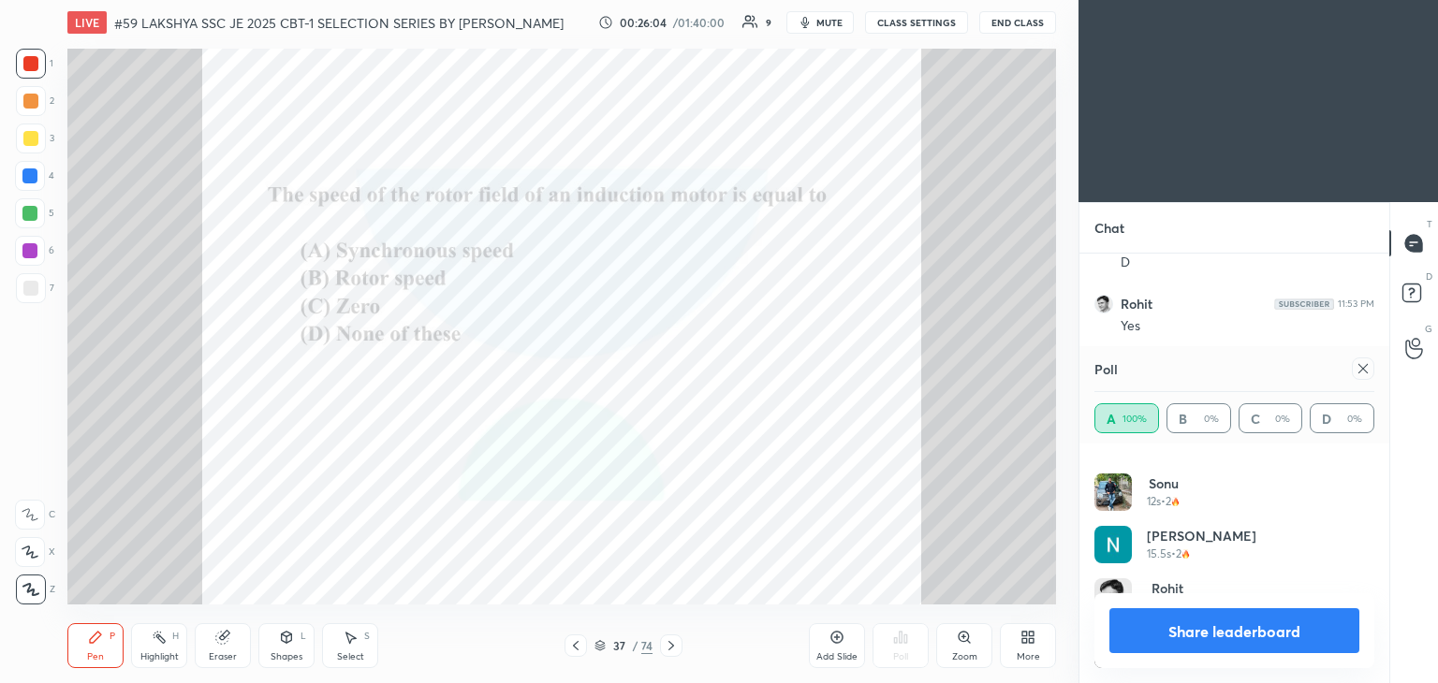
click at [1361, 371] on icon at bounding box center [1362, 368] width 15 height 15
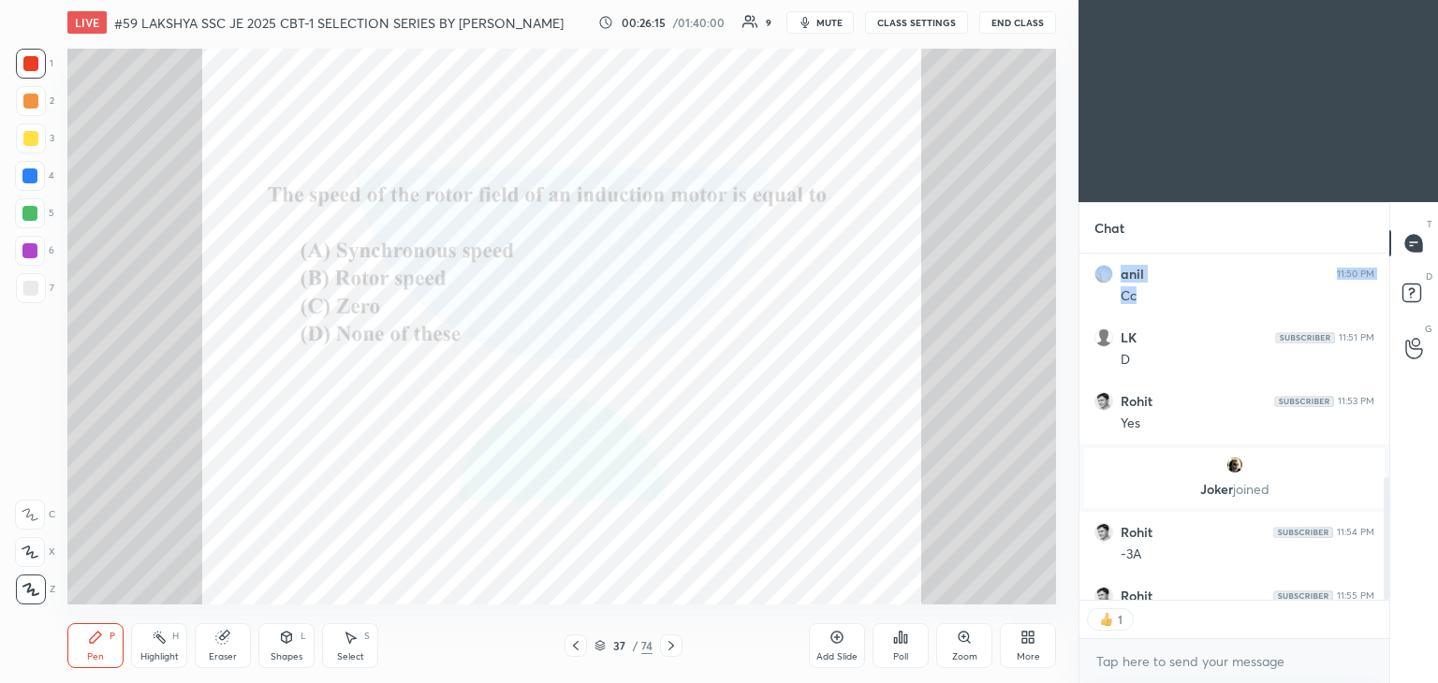
scroll to position [7, 6]
click at [237, 641] on div "Eraser" at bounding box center [223, 645] width 56 height 45
click at [28, 596] on span "Erase all" at bounding box center [30, 589] width 28 height 13
click at [94, 624] on div "Pen P" at bounding box center [95, 645] width 56 height 45
click at [674, 643] on icon at bounding box center [671, 645] width 15 height 15
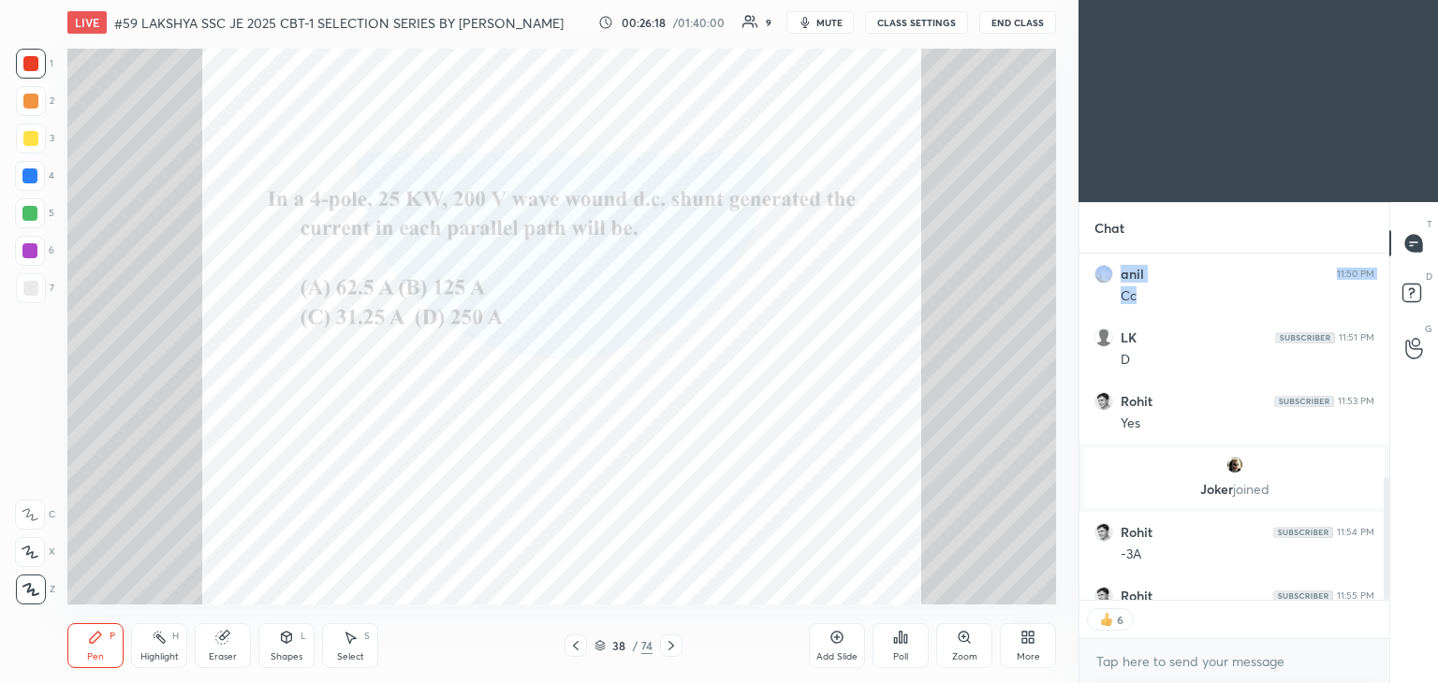
scroll to position [805, 0]
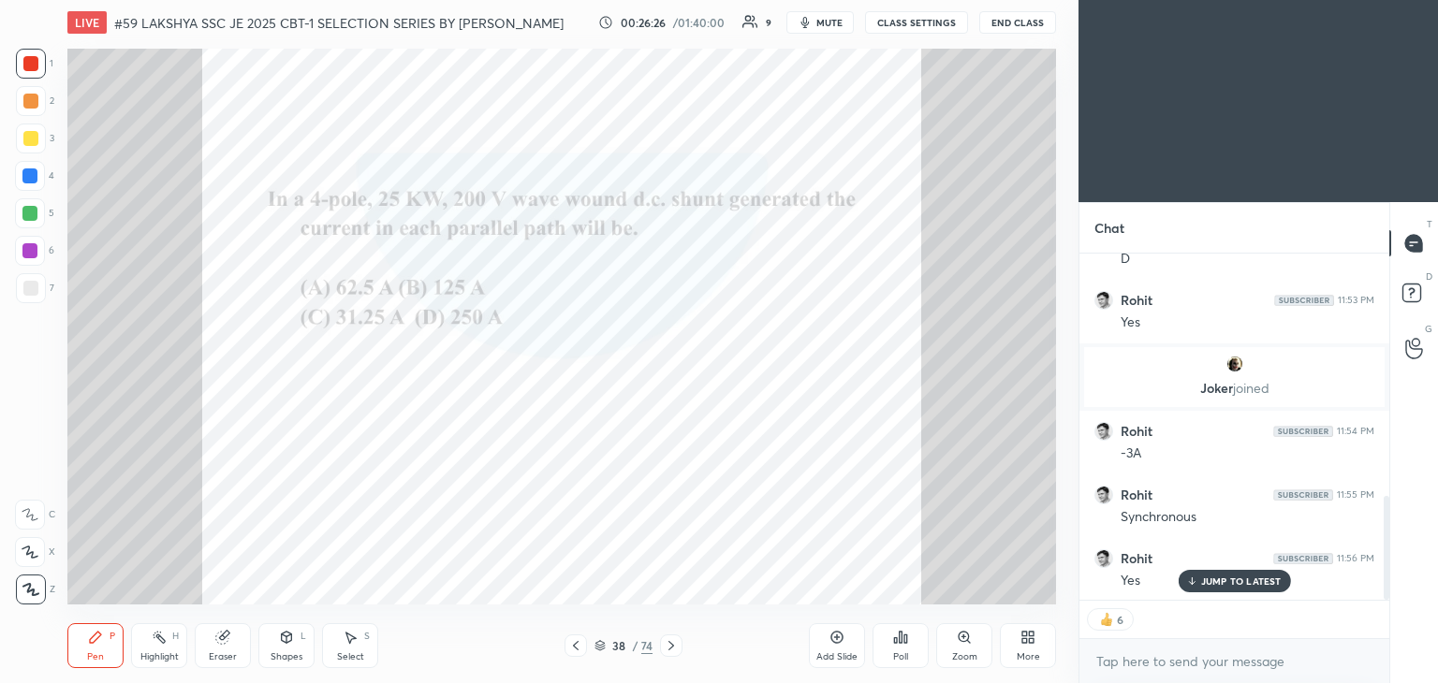
click at [966, 645] on div "Zoom" at bounding box center [964, 645] width 56 height 45
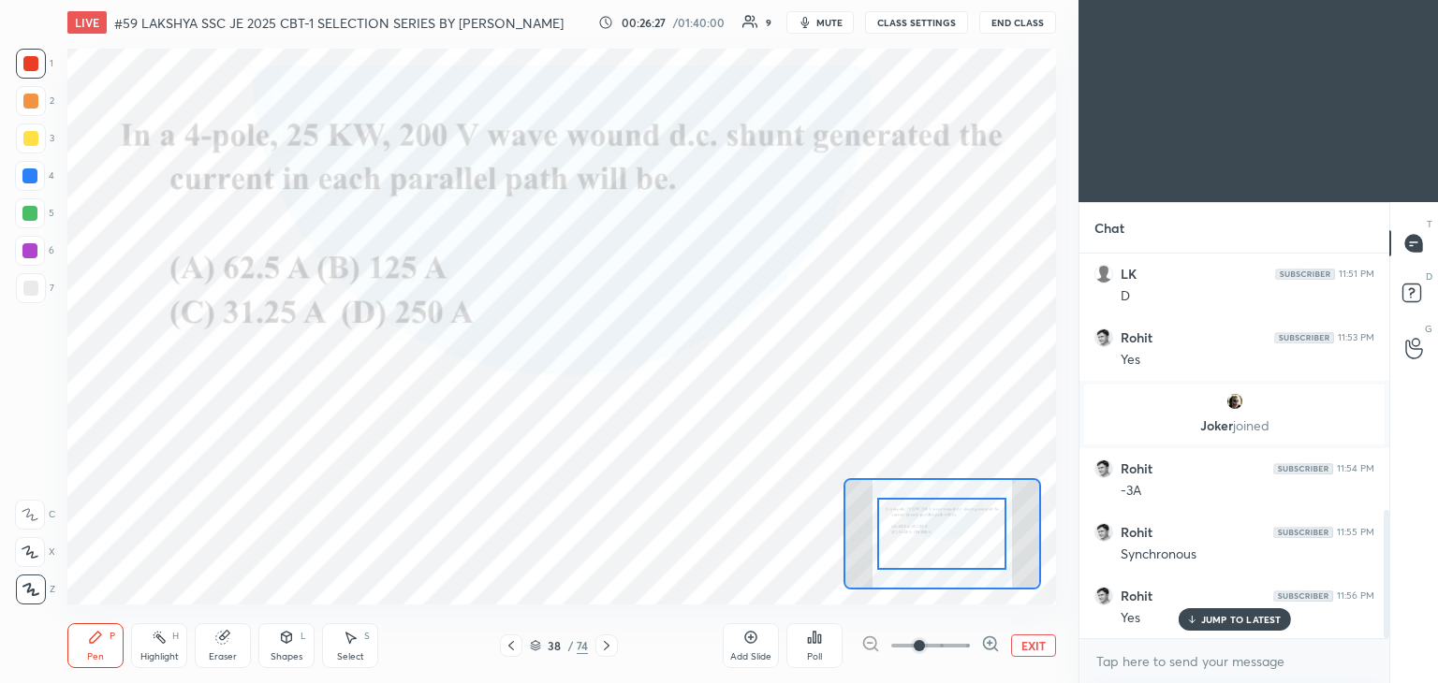
scroll to position [768, 0]
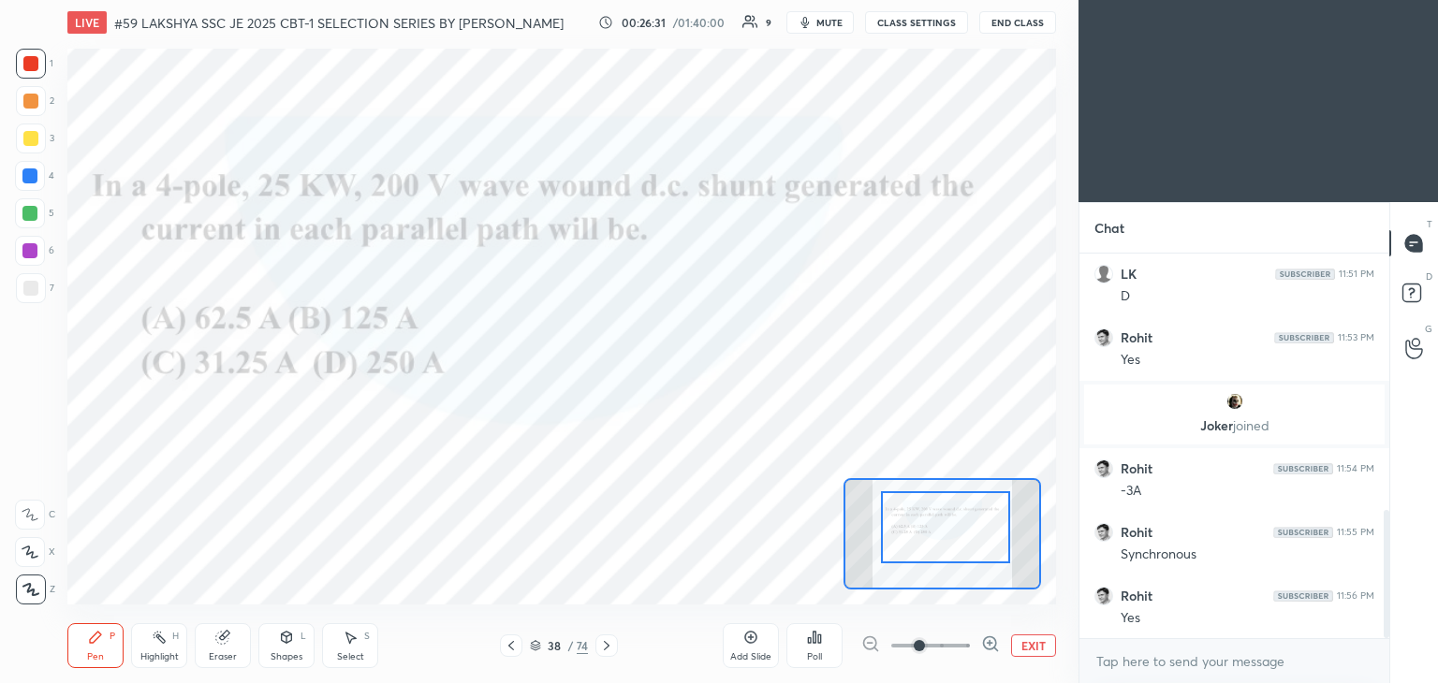
drag, startPoint x: 951, startPoint y: 540, endPoint x: 954, endPoint y: 526, distance: 14.3
click at [955, 531] on div at bounding box center [945, 527] width 129 height 72
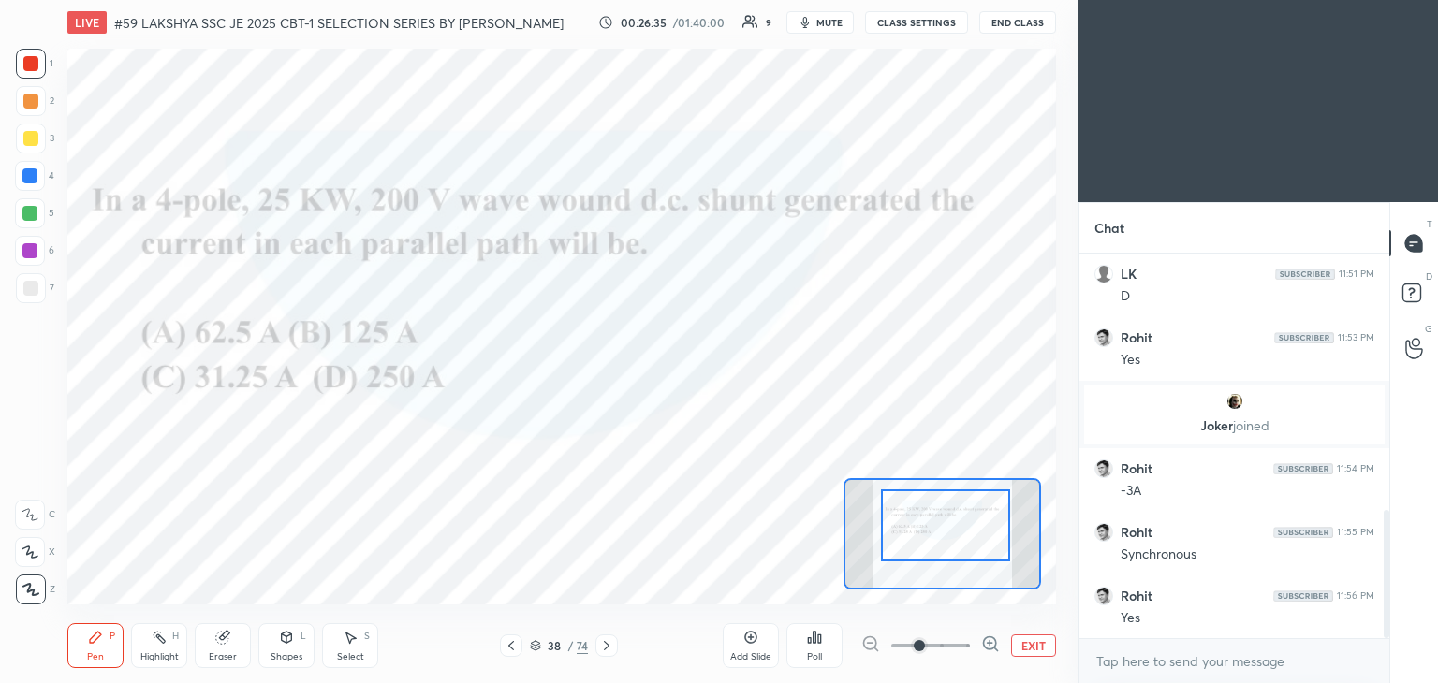
click at [218, 652] on div "Eraser" at bounding box center [223, 656] width 28 height 9
drag, startPoint x: 26, startPoint y: 589, endPoint x: 66, endPoint y: 620, distance: 50.0
click at [31, 590] on span "Erase all" at bounding box center [30, 589] width 28 height 13
click at [110, 635] on div "P" at bounding box center [113, 636] width 6 height 9
click at [34, 69] on div at bounding box center [30, 63] width 15 height 15
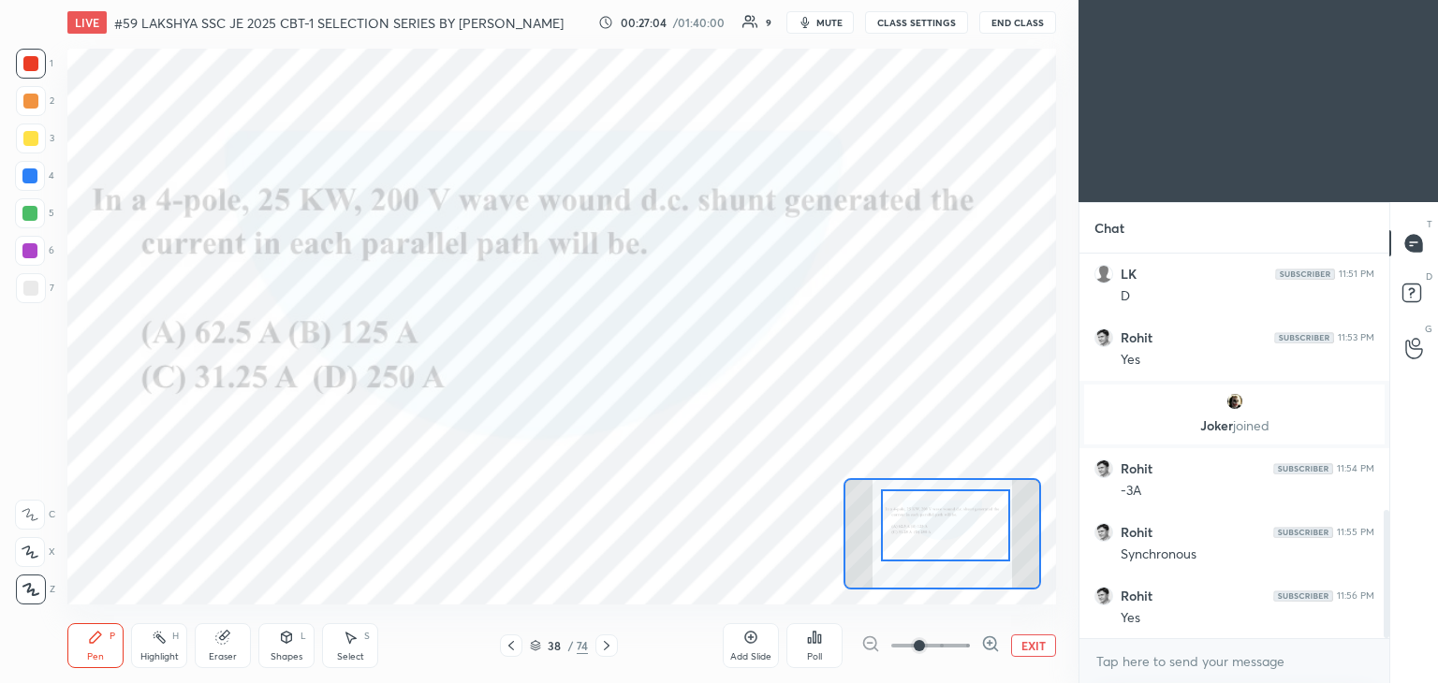
click at [33, 108] on div at bounding box center [30, 101] width 15 height 15
click at [34, 138] on div at bounding box center [30, 138] width 15 height 15
click at [36, 174] on div at bounding box center [29, 175] width 15 height 15
click at [36, 213] on div at bounding box center [29, 213] width 15 height 15
click at [29, 262] on div at bounding box center [30, 251] width 30 height 30
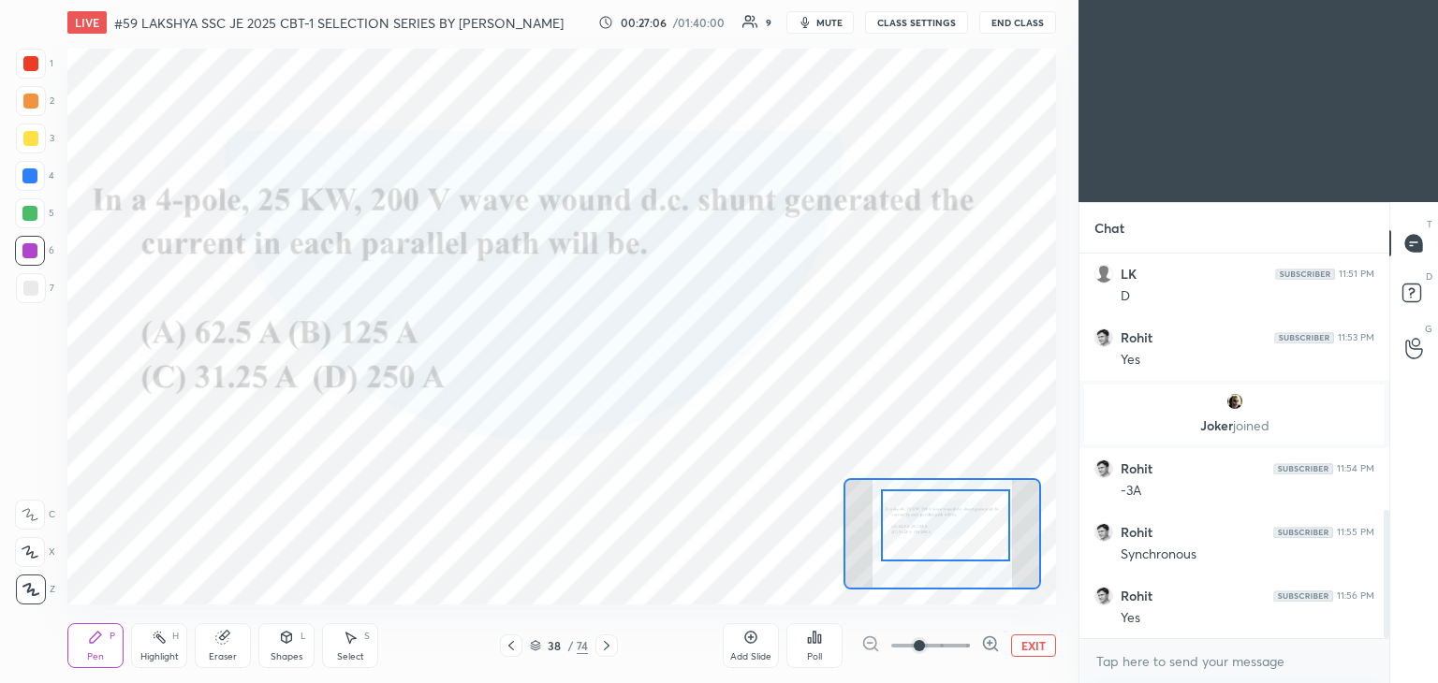
click at [30, 289] on div at bounding box center [30, 288] width 15 height 15
click at [28, 252] on div at bounding box center [29, 250] width 15 height 15
click at [23, 203] on div at bounding box center [30, 213] width 30 height 30
drag, startPoint x: 26, startPoint y: 169, endPoint x: 26, endPoint y: 148, distance: 21.5
click at [26, 168] on div at bounding box center [30, 176] width 30 height 30
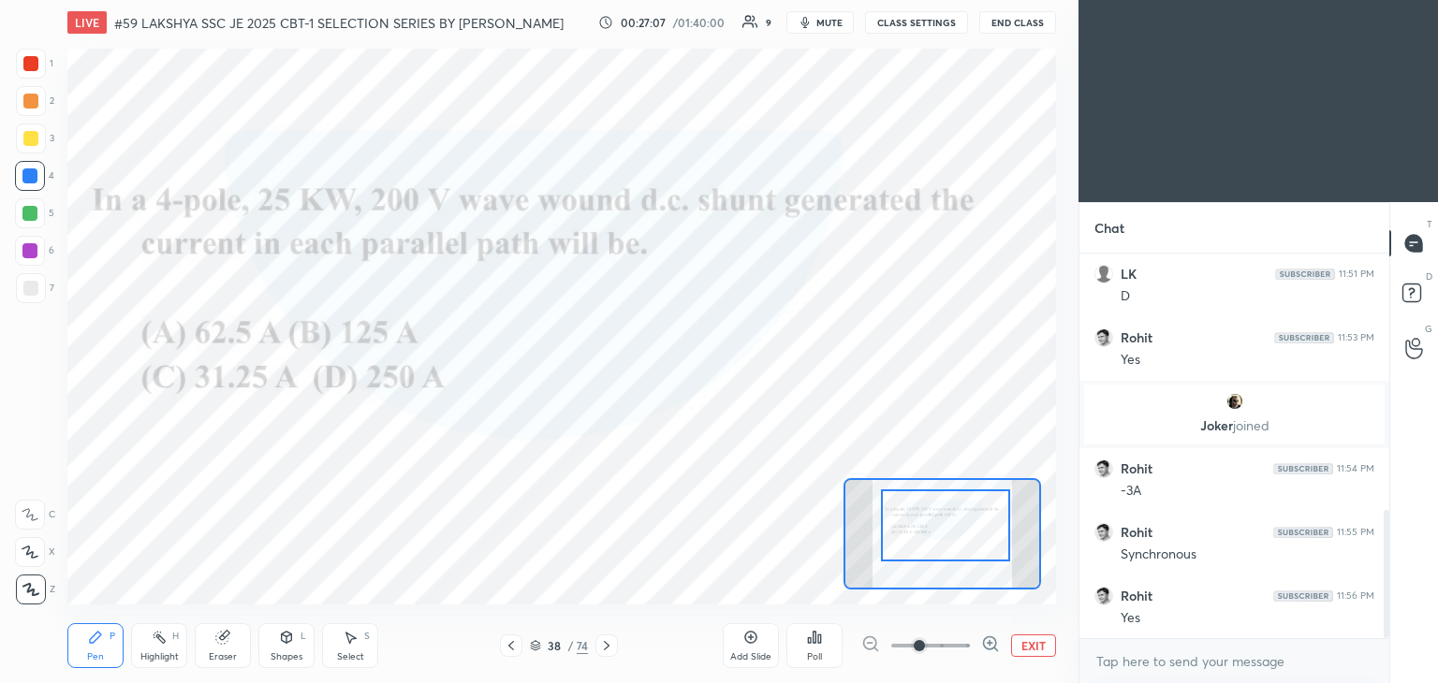
click at [23, 132] on div at bounding box center [30, 138] width 15 height 15
drag, startPoint x: 23, startPoint y: 95, endPoint x: 26, endPoint y: 63, distance: 31.9
click at [25, 95] on div at bounding box center [30, 101] width 15 height 15
click at [27, 54] on div at bounding box center [31, 64] width 30 height 30
drag, startPoint x: 32, startPoint y: 96, endPoint x: 37, endPoint y: 136, distance: 39.7
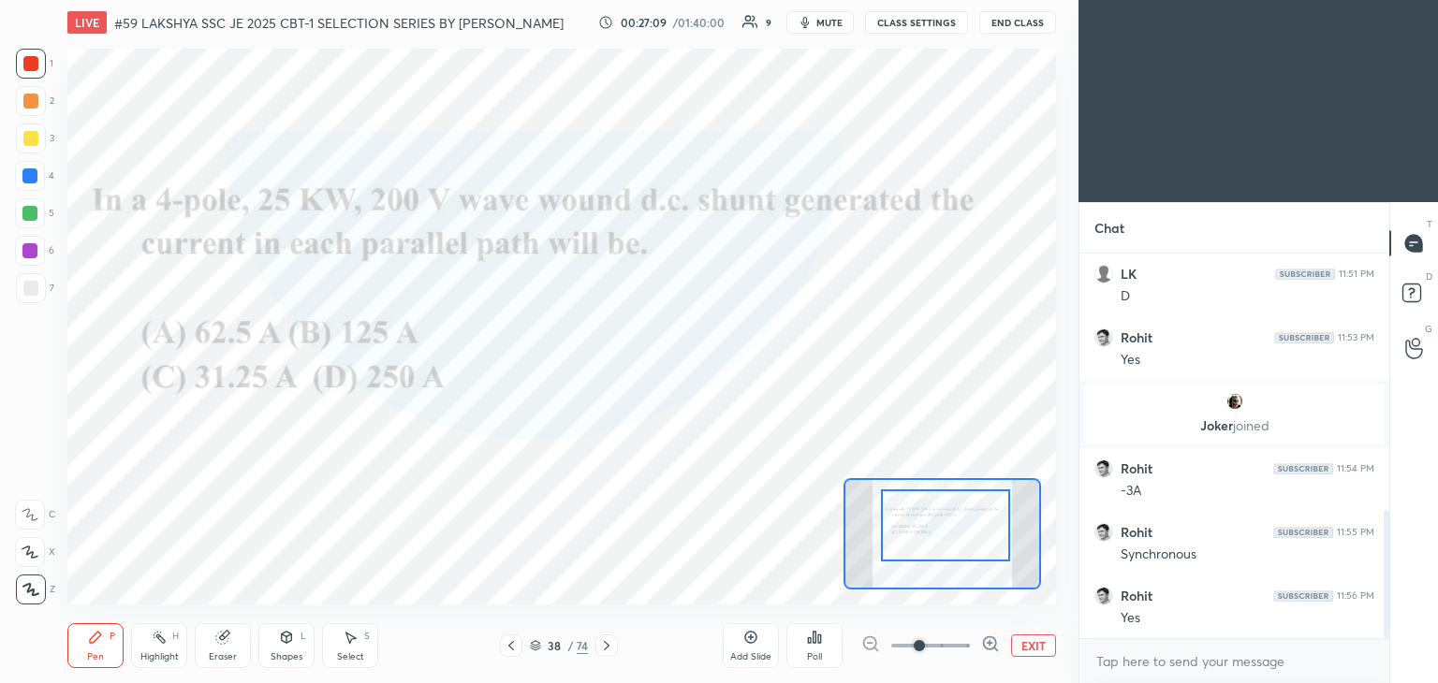
click at [32, 97] on div at bounding box center [30, 101] width 15 height 15
click at [37, 143] on div at bounding box center [31, 139] width 30 height 30
click at [37, 173] on div at bounding box center [29, 175] width 15 height 15
click at [37, 199] on div at bounding box center [30, 213] width 30 height 30
click at [36, 240] on div at bounding box center [30, 251] width 30 height 30
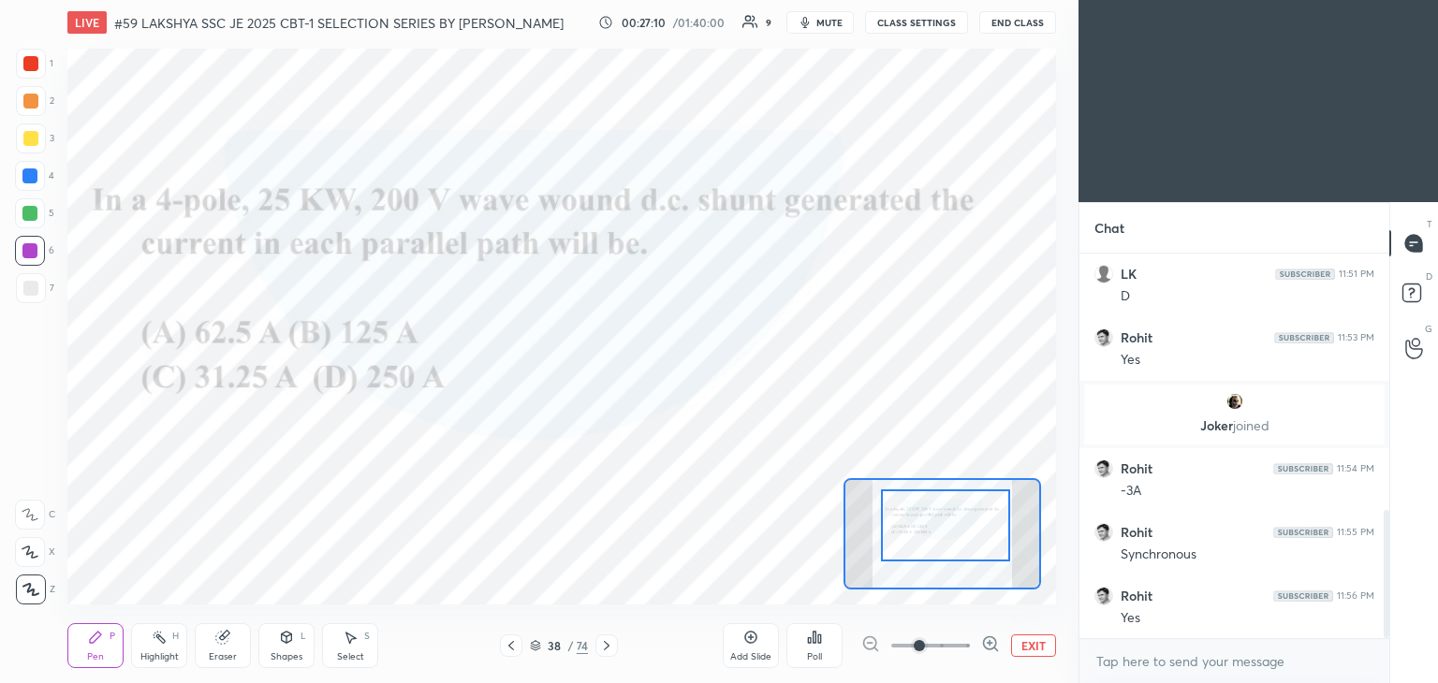
click at [35, 282] on div at bounding box center [30, 288] width 15 height 15
click at [223, 641] on icon at bounding box center [222, 638] width 12 height 12
drag, startPoint x: 34, startPoint y: 590, endPoint x: 42, endPoint y: 598, distance: 11.9
click at [37, 592] on span "Erase all" at bounding box center [30, 589] width 28 height 13
click at [104, 645] on div "Pen P" at bounding box center [95, 645] width 56 height 45
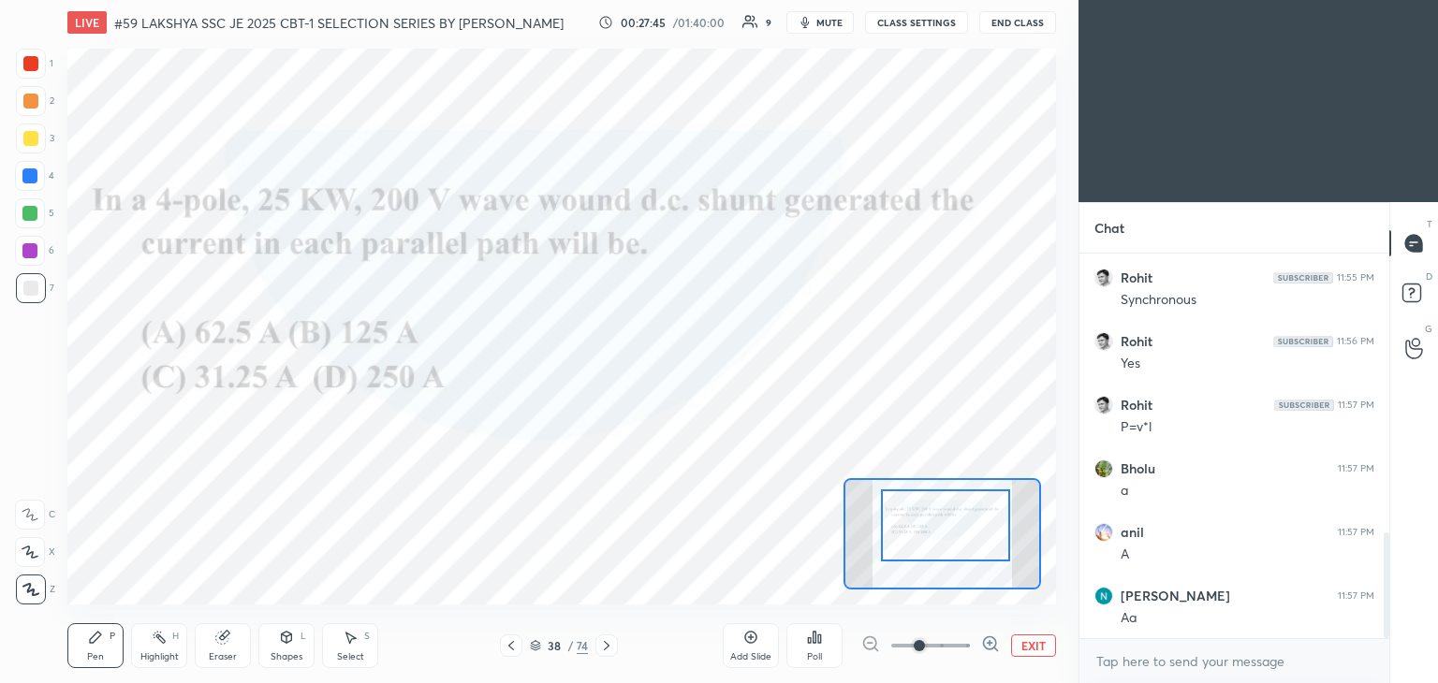
scroll to position [1041, 0]
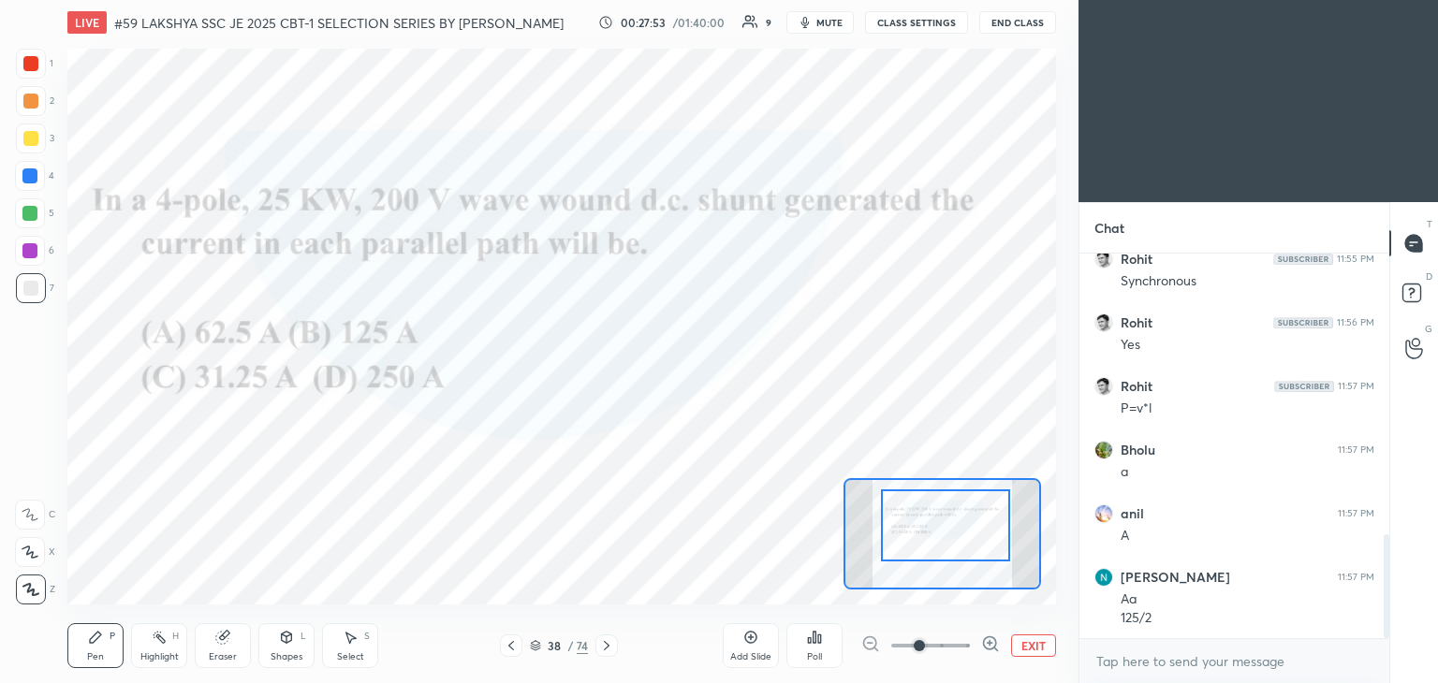
click at [35, 71] on div at bounding box center [31, 64] width 30 height 30
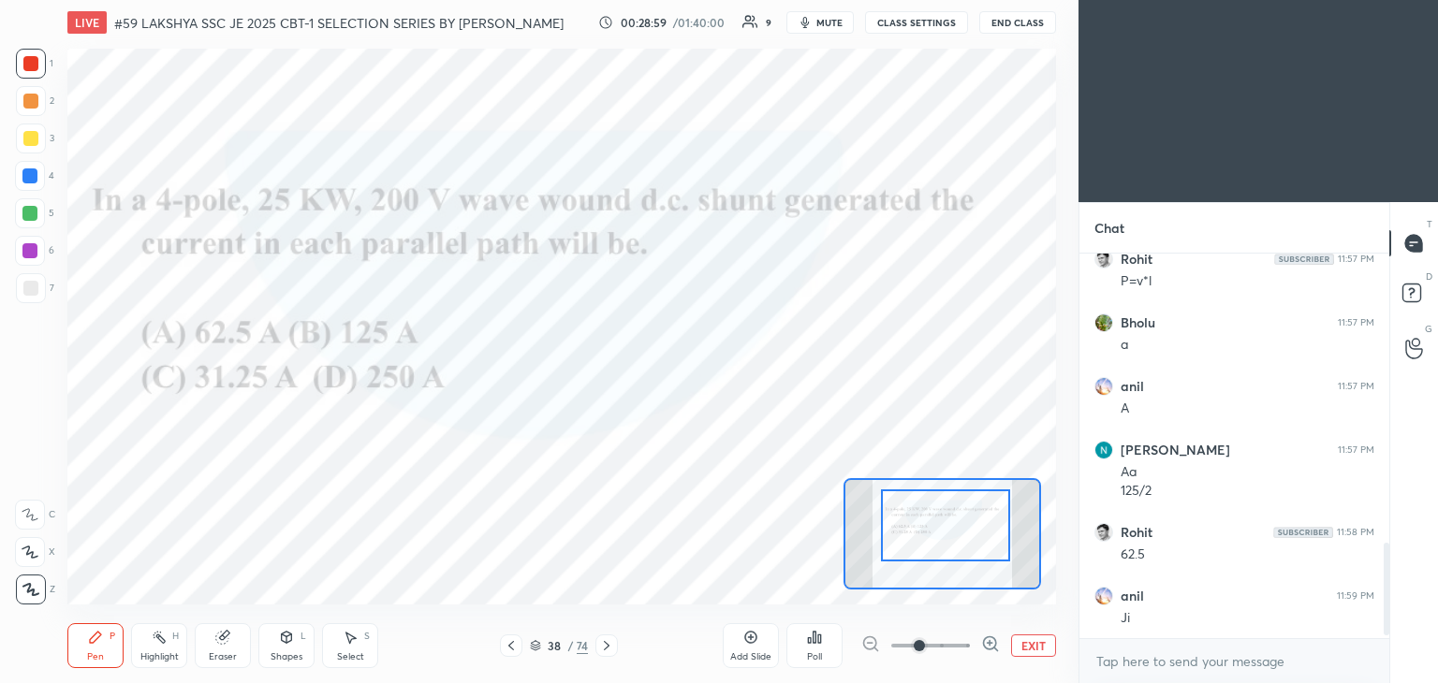
scroll to position [1232, 0]
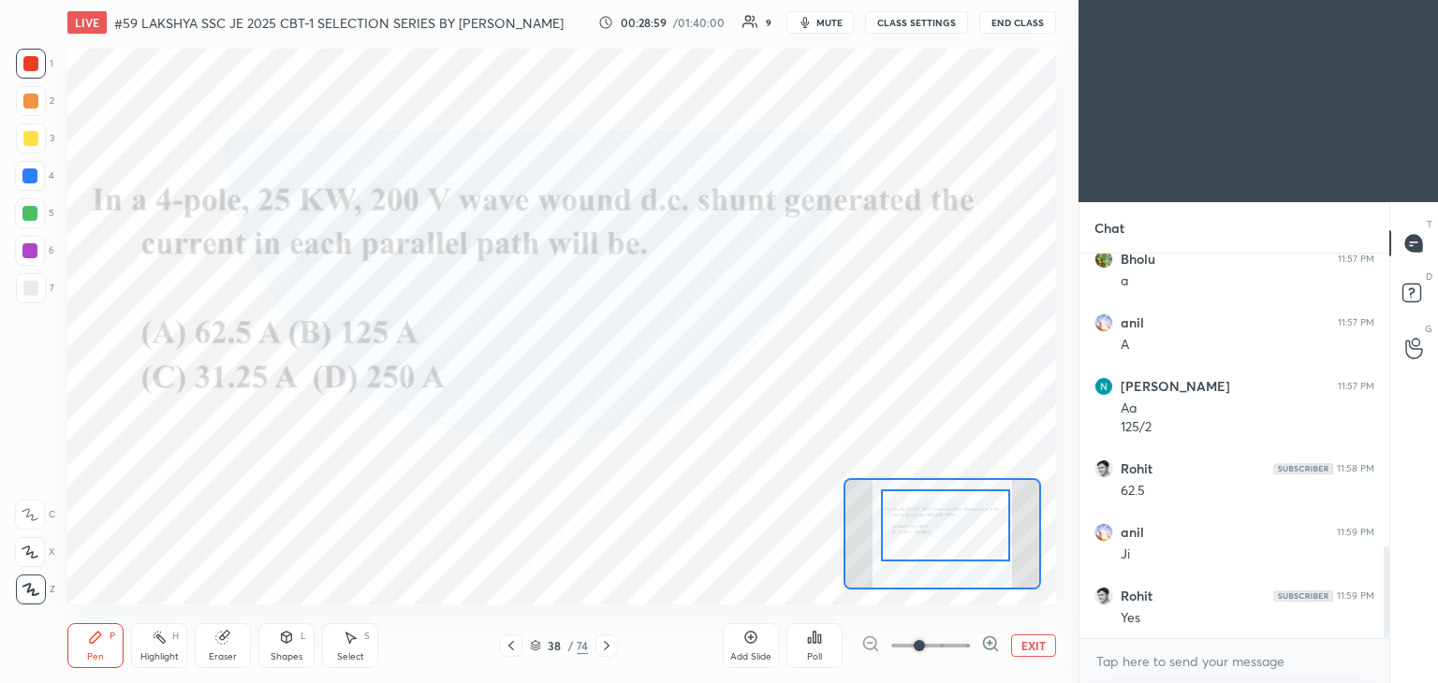
drag, startPoint x: 30, startPoint y: 181, endPoint x: 64, endPoint y: 198, distance: 38.1
click at [30, 181] on div at bounding box center [29, 175] width 15 height 15
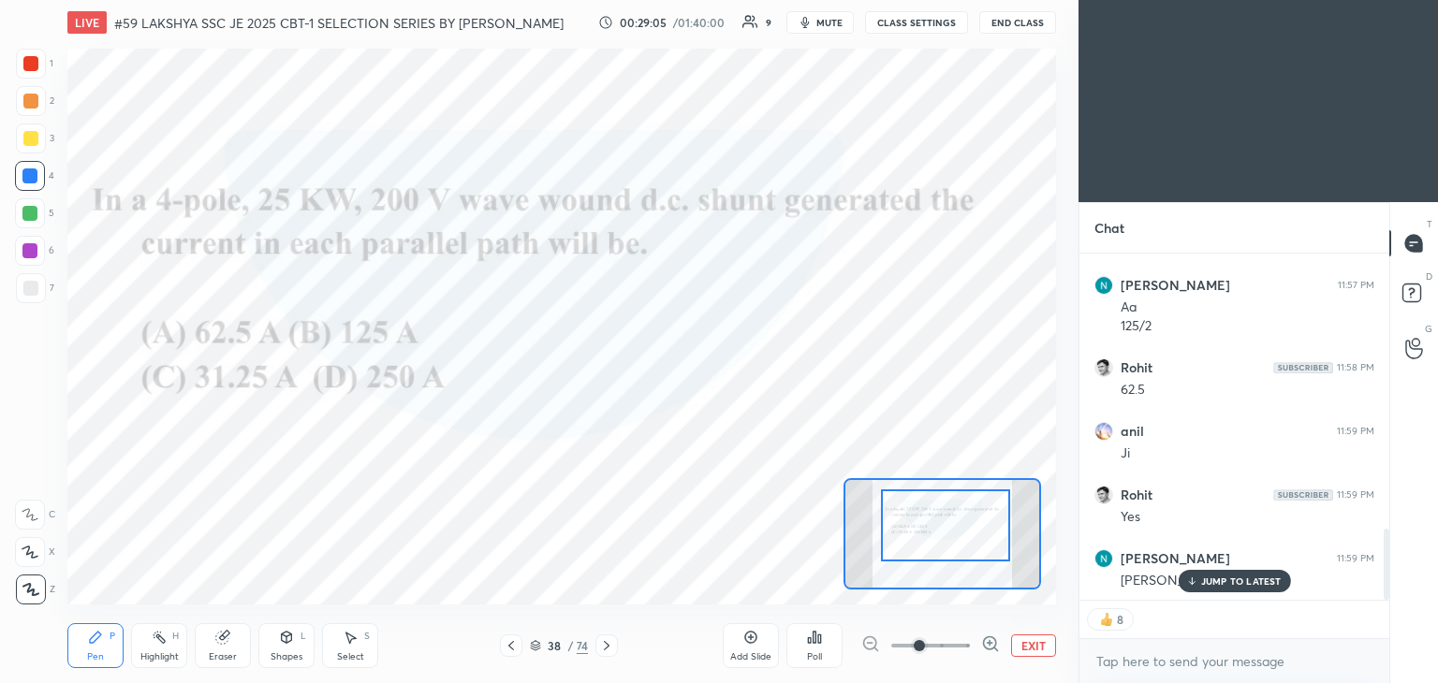
drag, startPoint x: 235, startPoint y: 646, endPoint x: 157, endPoint y: 645, distance: 77.7
click at [232, 646] on div "Eraser" at bounding box center [223, 645] width 56 height 45
drag, startPoint x: 36, startPoint y: 591, endPoint x: 103, endPoint y: 636, distance: 81.0
click at [40, 594] on span "Erase all" at bounding box center [30, 589] width 28 height 13
click at [106, 637] on div "Pen P" at bounding box center [95, 645] width 56 height 45
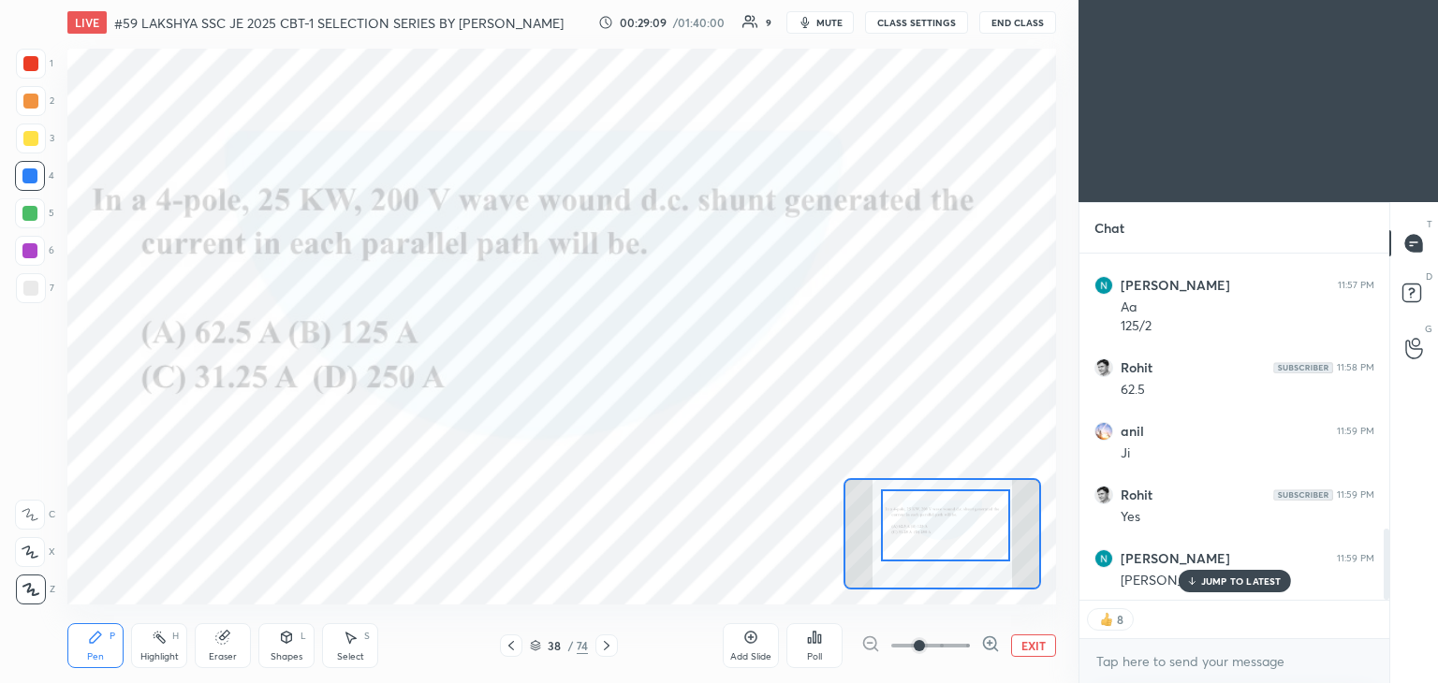
click at [609, 647] on icon at bounding box center [606, 645] width 15 height 15
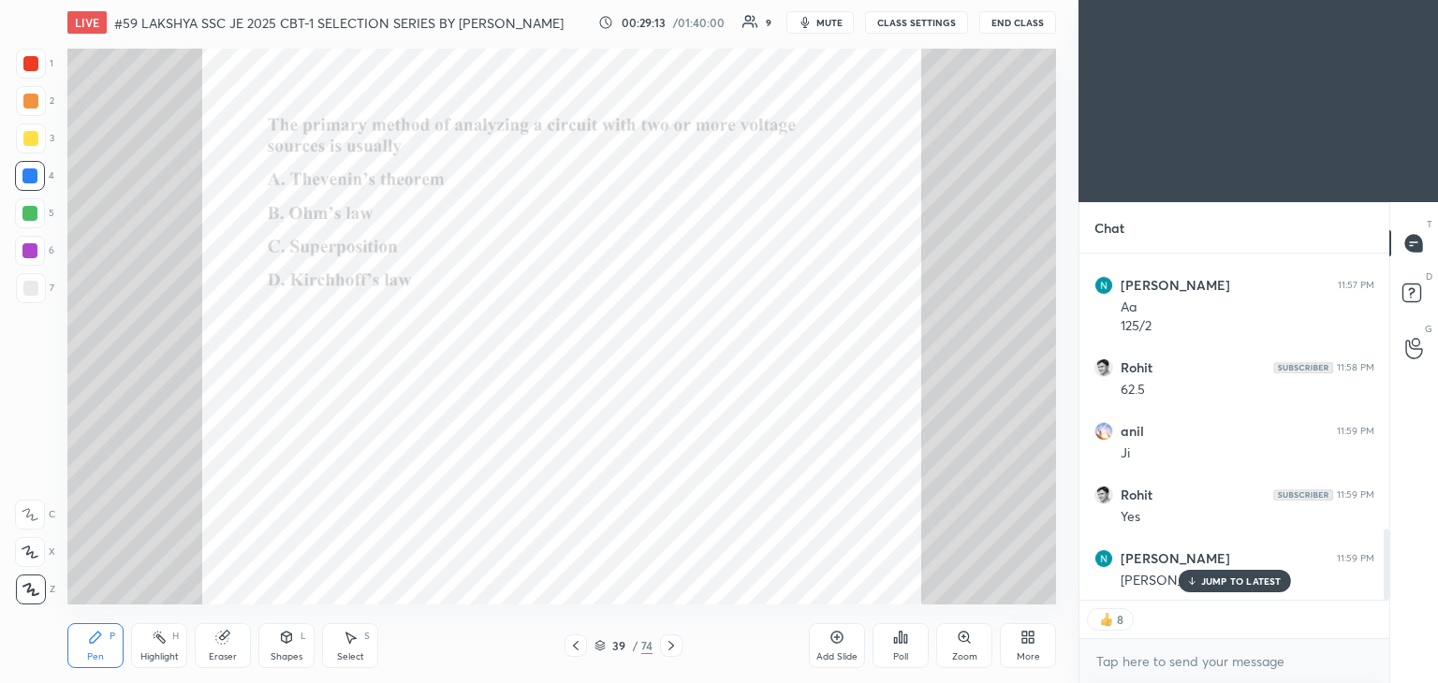
click at [958, 645] on div "Zoom" at bounding box center [964, 645] width 56 height 45
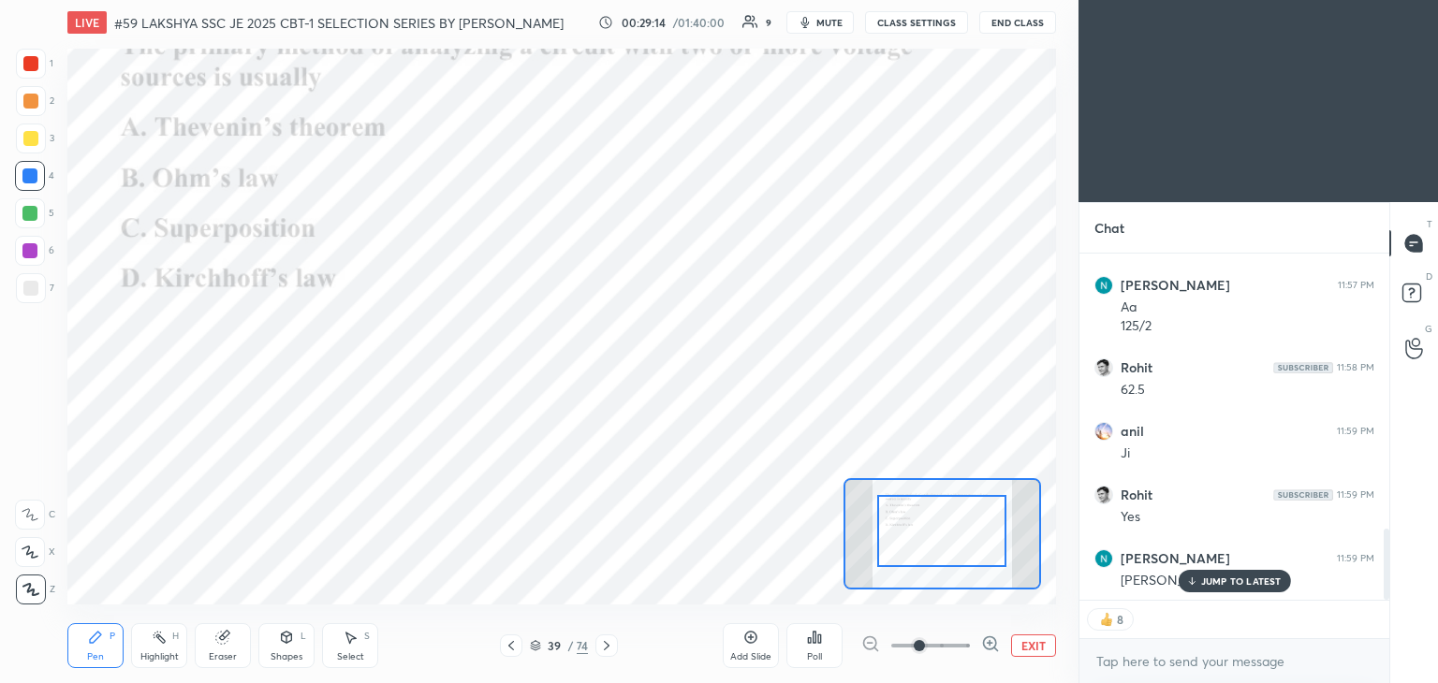
drag, startPoint x: 947, startPoint y: 549, endPoint x: 959, endPoint y: 559, distance: 15.4
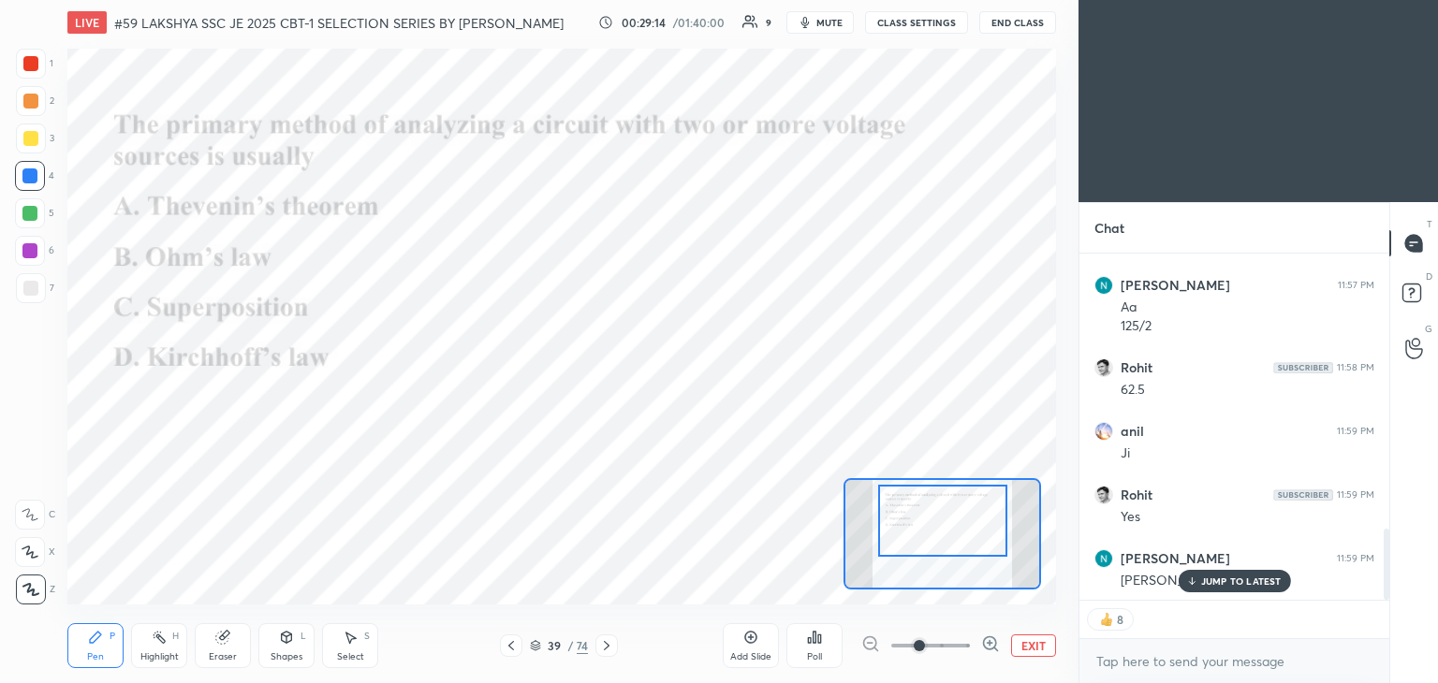
drag, startPoint x: 957, startPoint y: 565, endPoint x: 958, endPoint y: 555, distance: 10.3
click at [958, 555] on div at bounding box center [942, 521] width 129 height 72
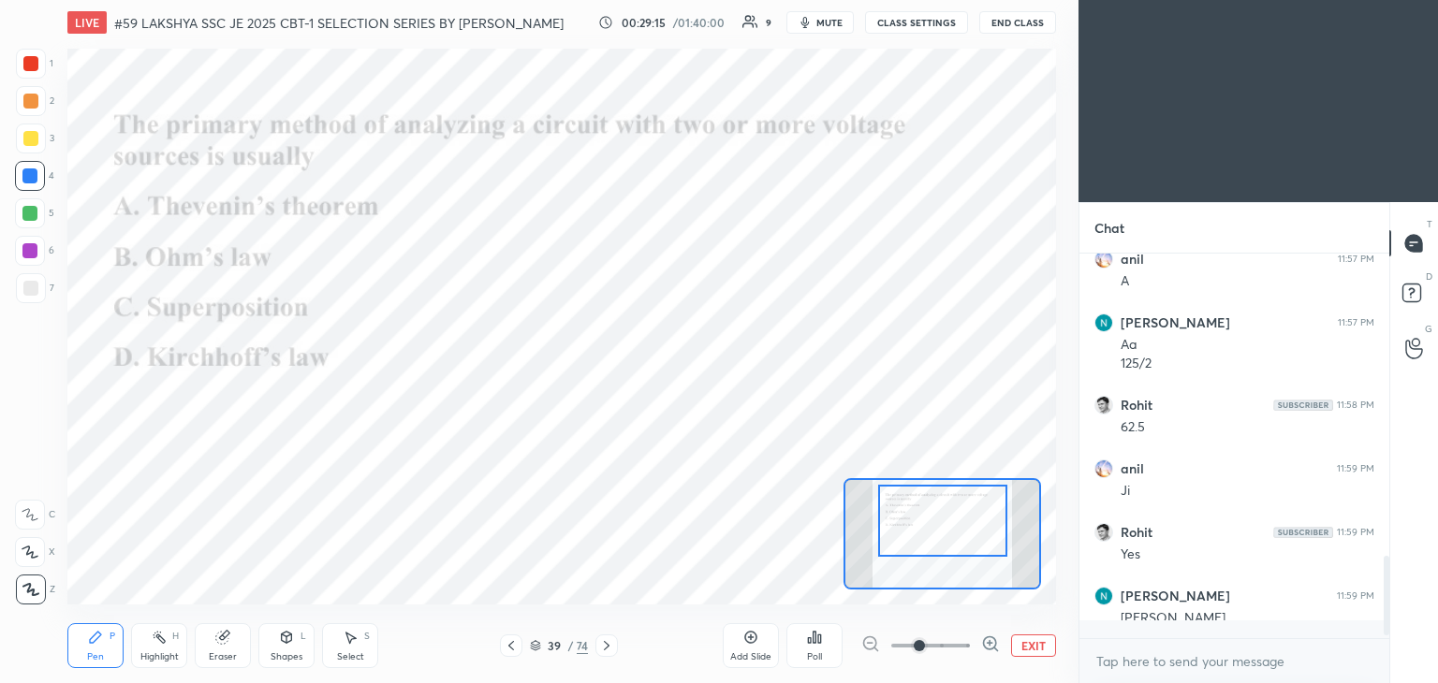
scroll to position [1295, 0]
click at [812, 638] on icon at bounding box center [814, 637] width 15 height 15
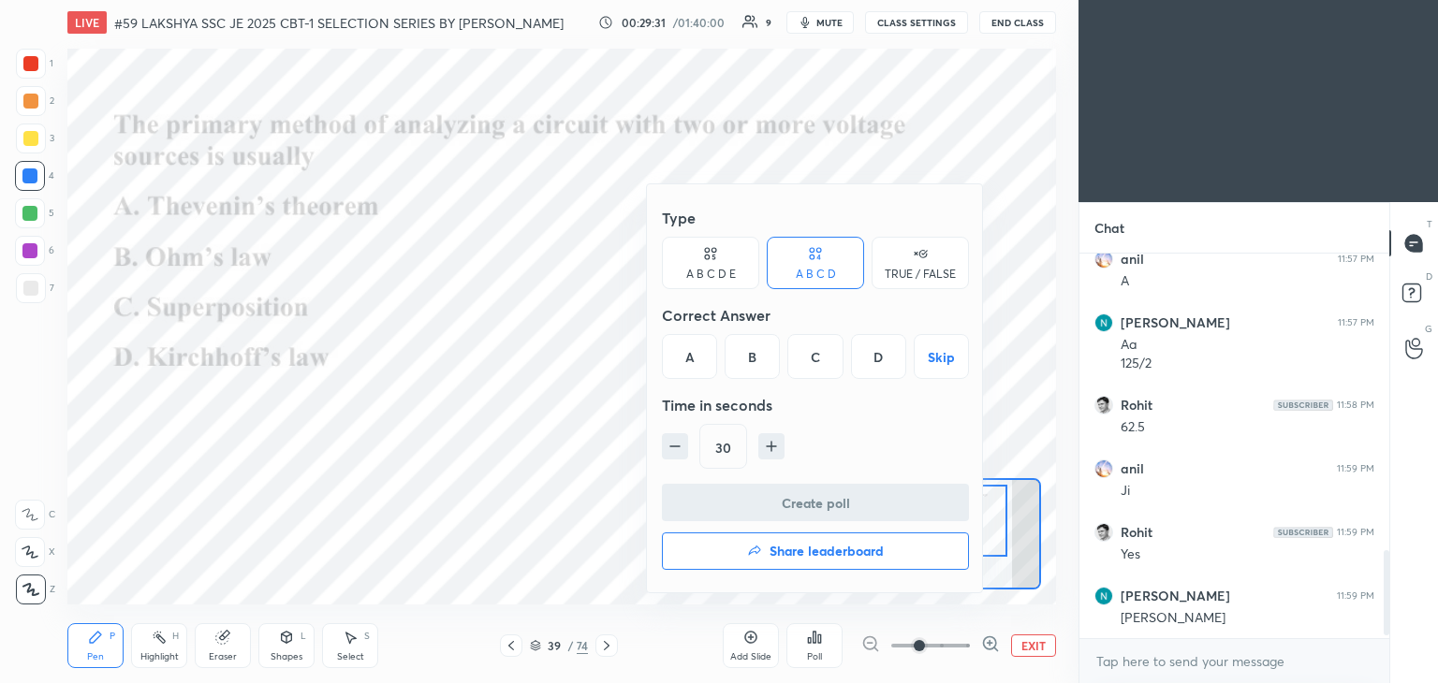
drag, startPoint x: 814, startPoint y: 353, endPoint x: 792, endPoint y: 443, distance: 92.6
click at [814, 354] on div "C" at bounding box center [814, 356] width 55 height 45
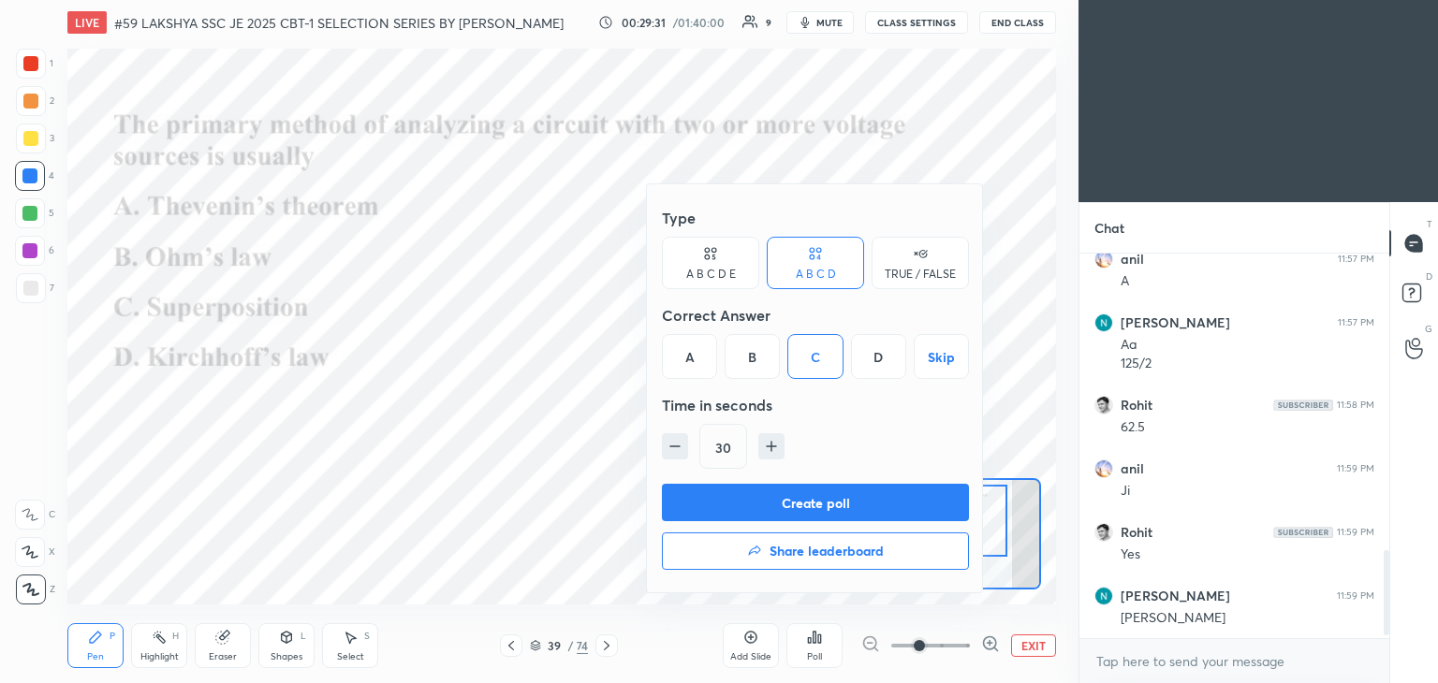
click at [776, 506] on button "Create poll" at bounding box center [815, 502] width 307 height 37
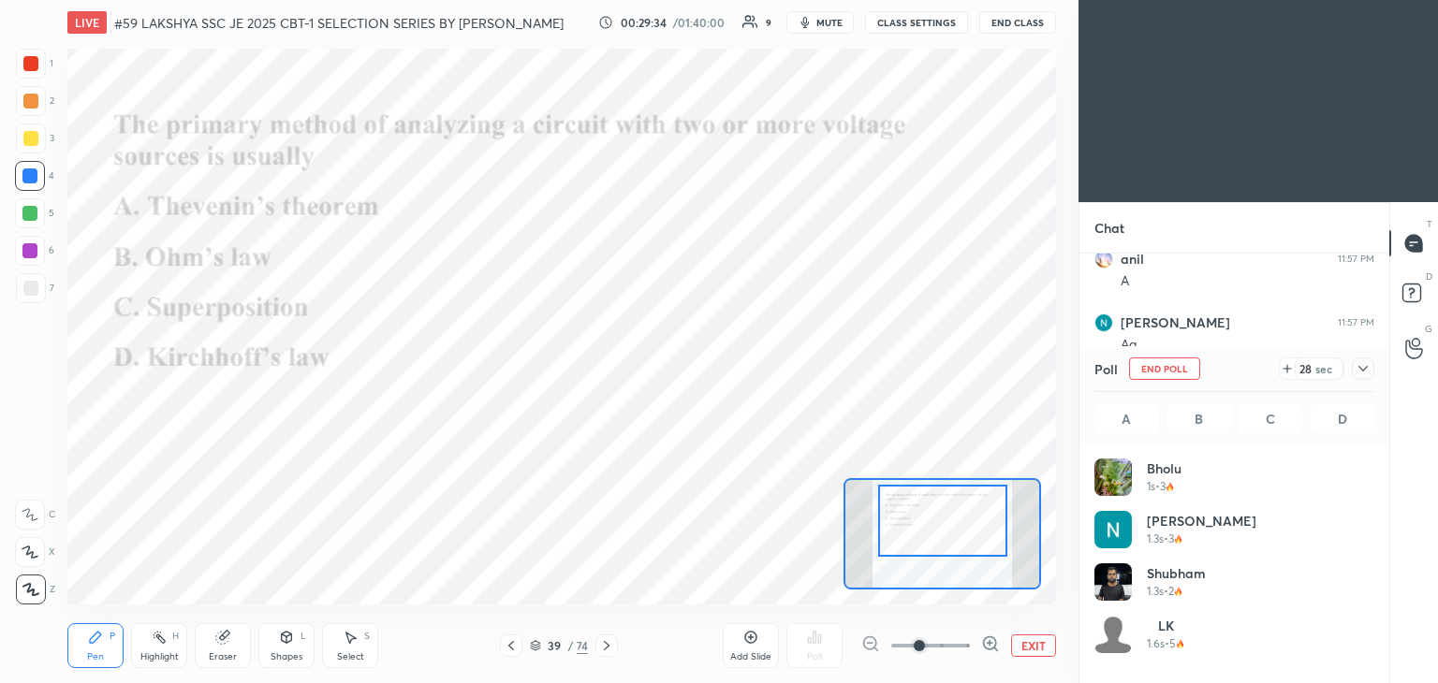
scroll to position [219, 274]
click at [37, 62] on div at bounding box center [30, 63] width 15 height 15
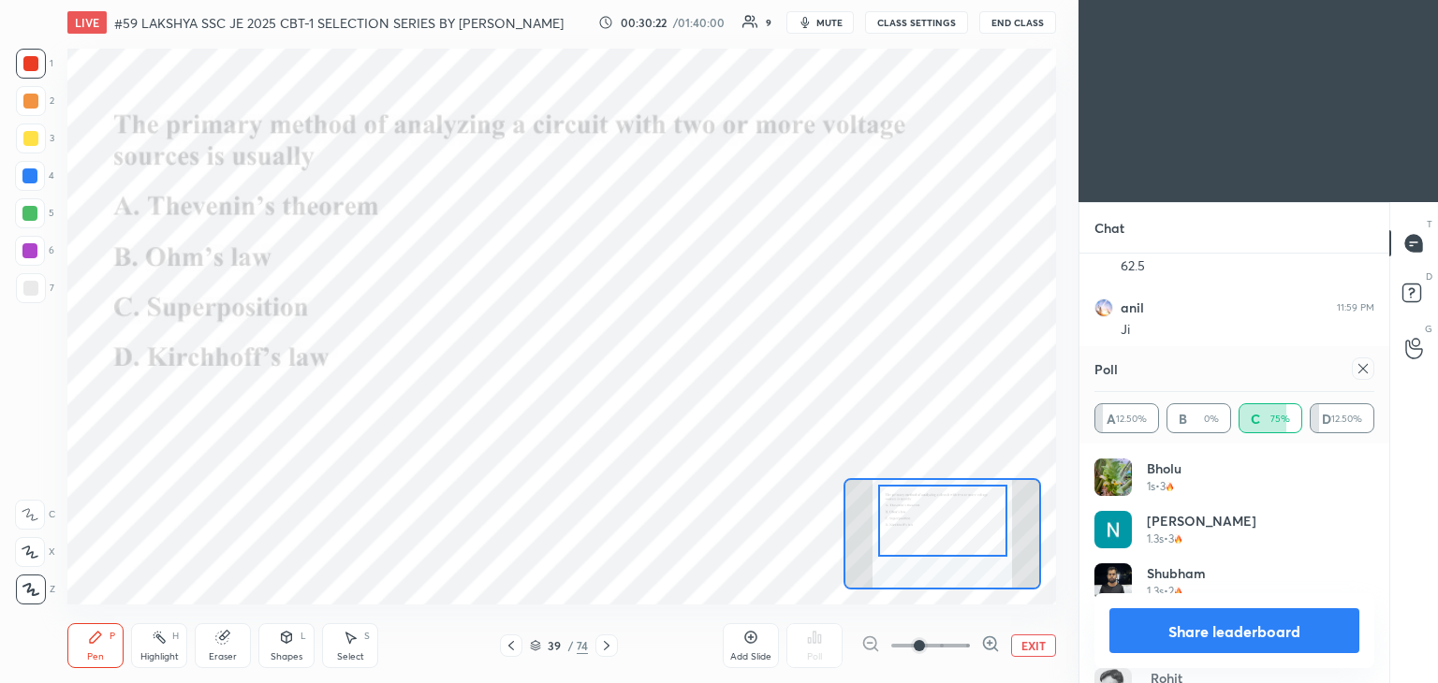
click at [1356, 370] on icon at bounding box center [1362, 368] width 15 height 15
type textarea "x"
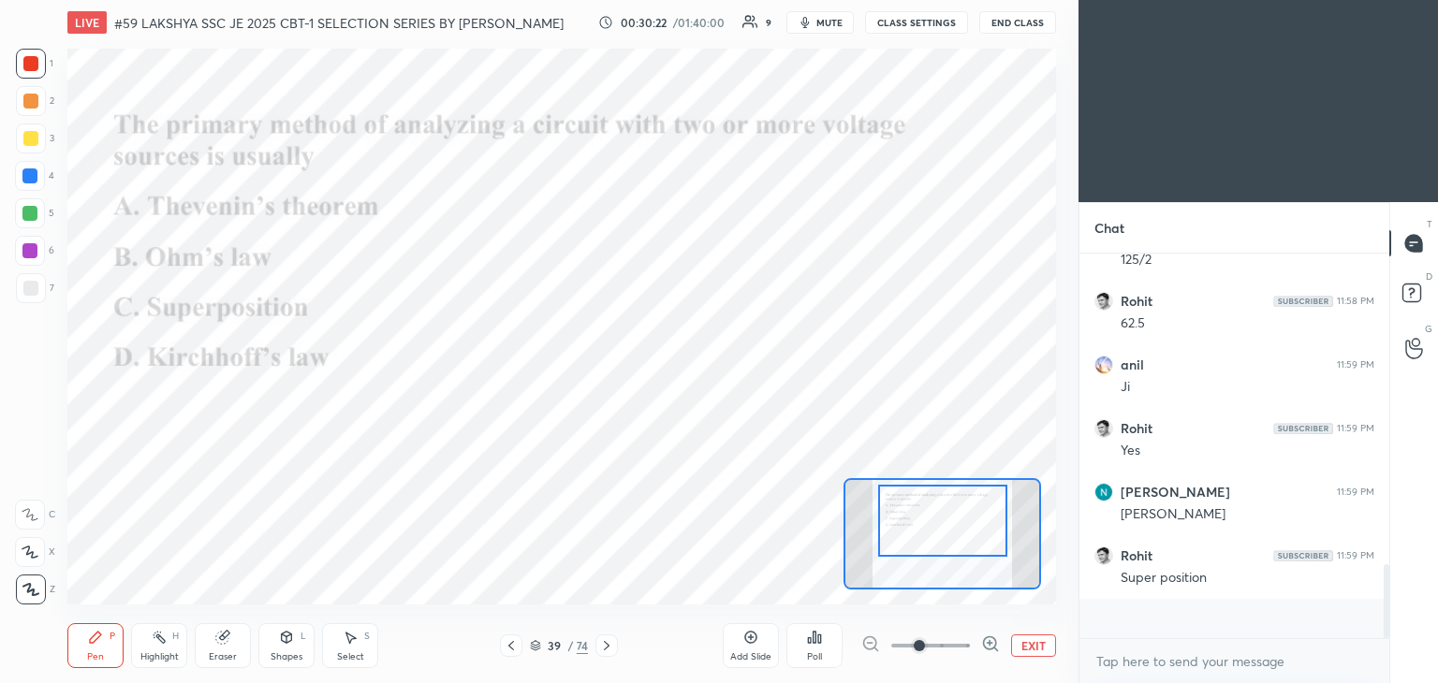
scroll to position [363, 304]
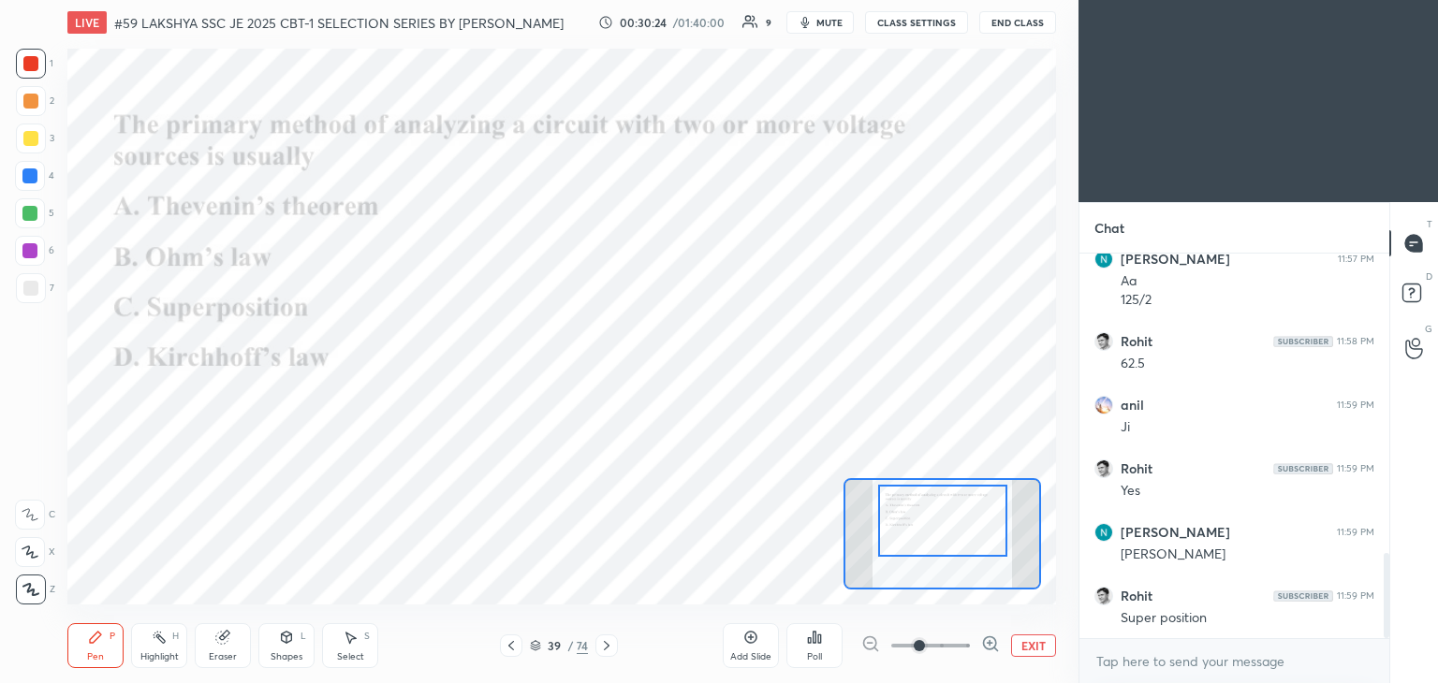
click at [609, 647] on icon at bounding box center [606, 645] width 15 height 15
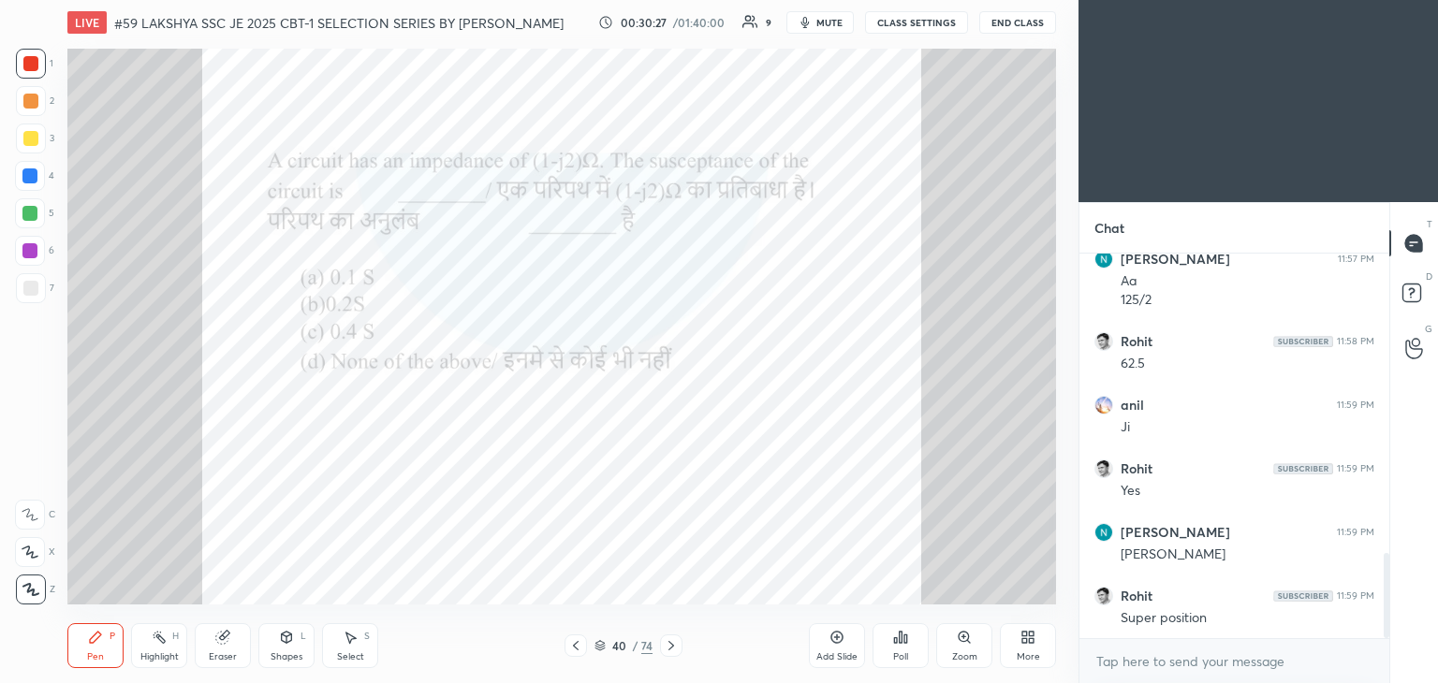
click at [26, 185] on div at bounding box center [30, 176] width 30 height 30
click at [28, 145] on div at bounding box center [30, 138] width 15 height 15
click at [27, 101] on div at bounding box center [30, 101] width 15 height 15
click at [29, 61] on div at bounding box center [30, 63] width 15 height 15
drag, startPoint x: 37, startPoint y: 221, endPoint x: 33, endPoint y: 211, distance: 11.3
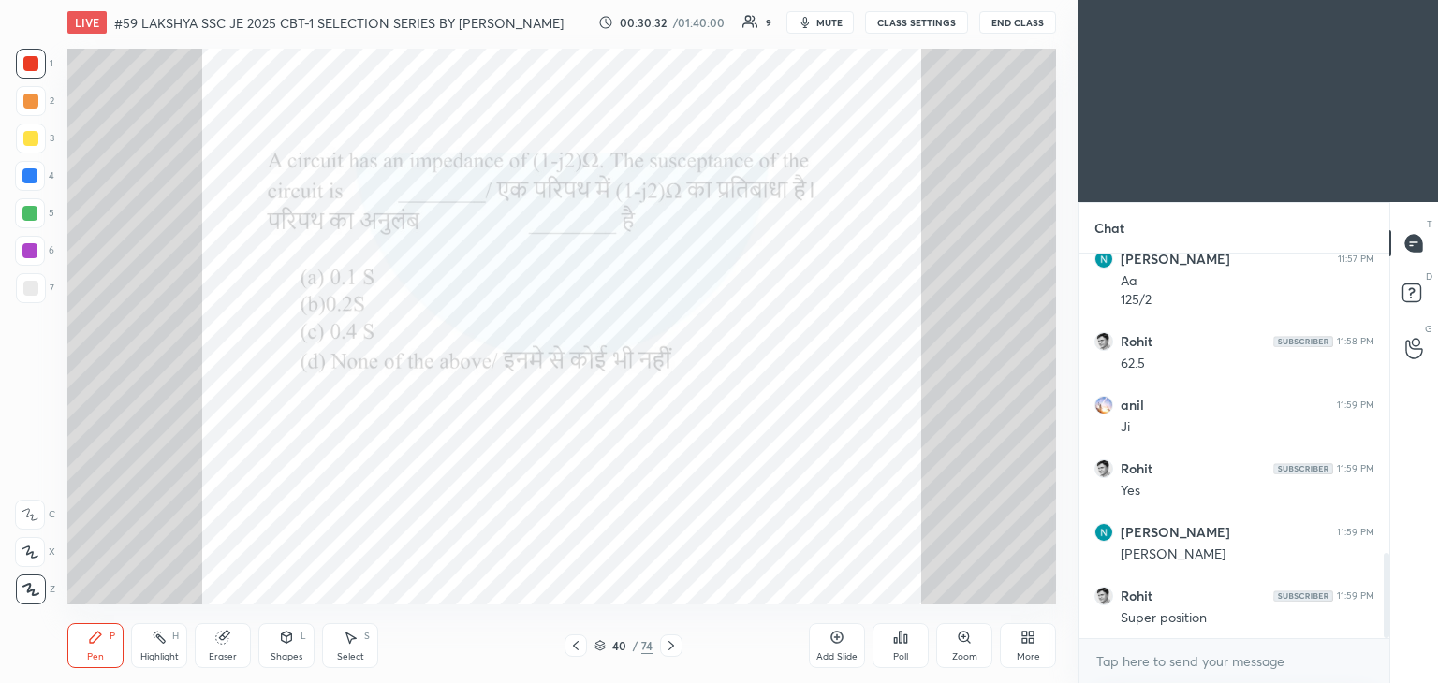
click at [36, 220] on div at bounding box center [30, 213] width 30 height 30
click at [27, 182] on div at bounding box center [29, 175] width 15 height 15
click at [32, 253] on div at bounding box center [29, 250] width 15 height 15
click at [34, 291] on div at bounding box center [30, 288] width 15 height 15
drag, startPoint x: 228, startPoint y: 645, endPoint x: 201, endPoint y: 642, distance: 27.3
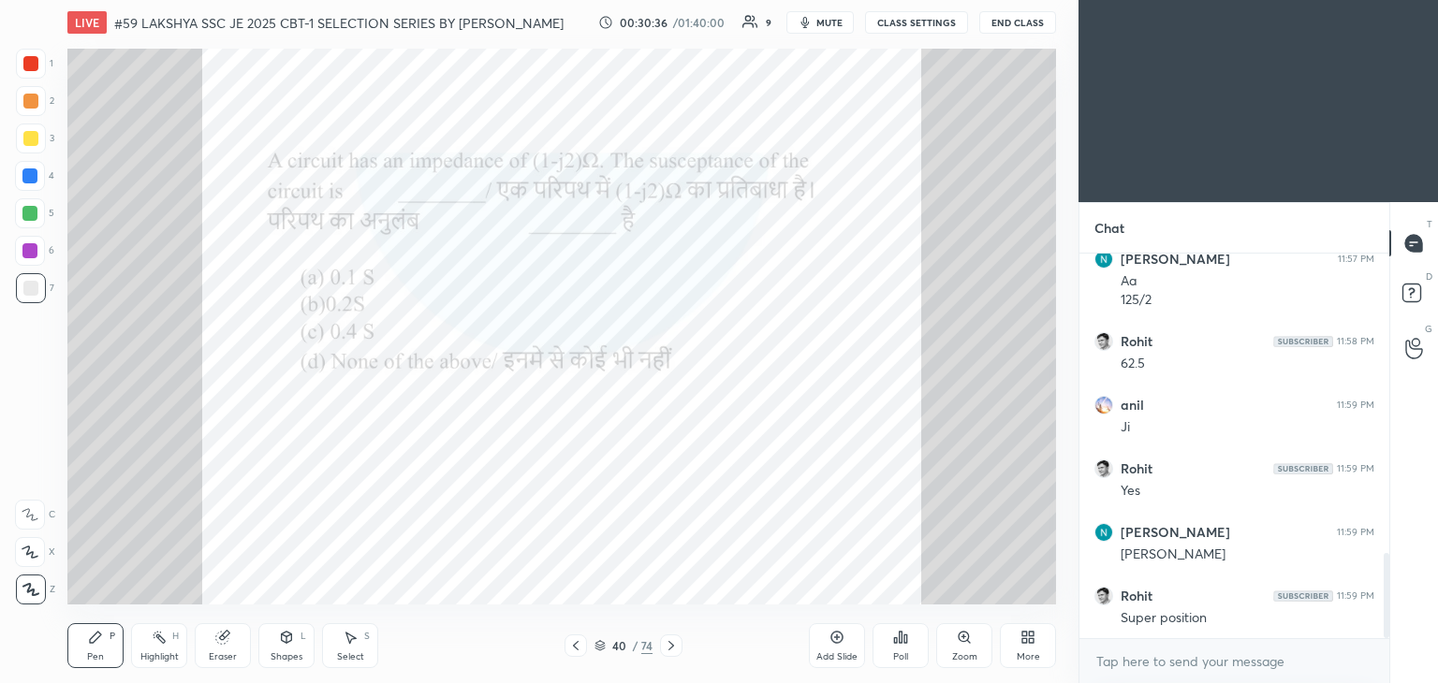
click at [226, 645] on icon at bounding box center [222, 637] width 15 height 15
click at [36, 592] on span "Erase all" at bounding box center [30, 589] width 28 height 13
click at [90, 652] on div "Pen" at bounding box center [95, 656] width 17 height 9
click at [25, 70] on div at bounding box center [30, 63] width 15 height 15
click at [225, 636] on g at bounding box center [223, 638] width 14 height 14
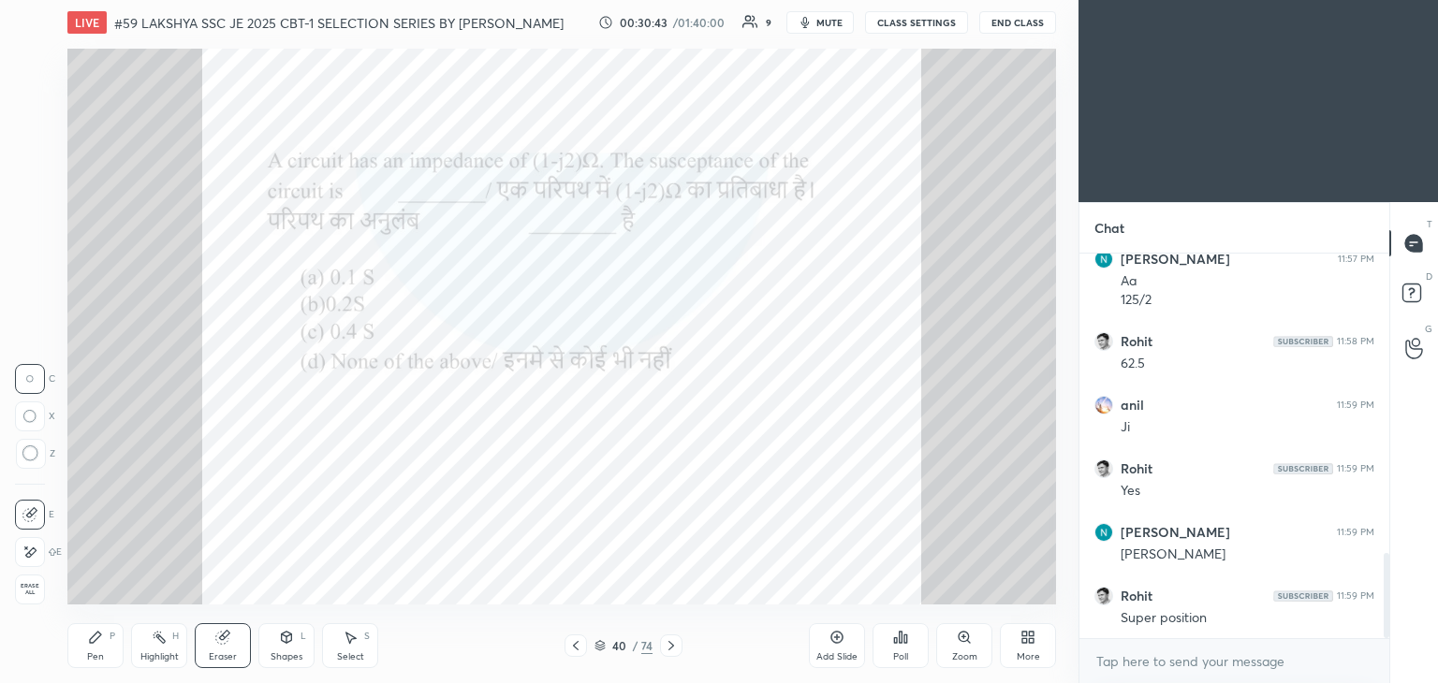
drag, startPoint x: 34, startPoint y: 592, endPoint x: 95, endPoint y: 647, distance: 82.9
click at [39, 597] on div "Erase all" at bounding box center [30, 590] width 30 height 30
click at [105, 654] on div "Pen P" at bounding box center [95, 645] width 56 height 45
click at [35, 252] on div at bounding box center [29, 250] width 15 height 15
drag, startPoint x: 24, startPoint y: 211, endPoint x: 27, endPoint y: 201, distance: 9.8
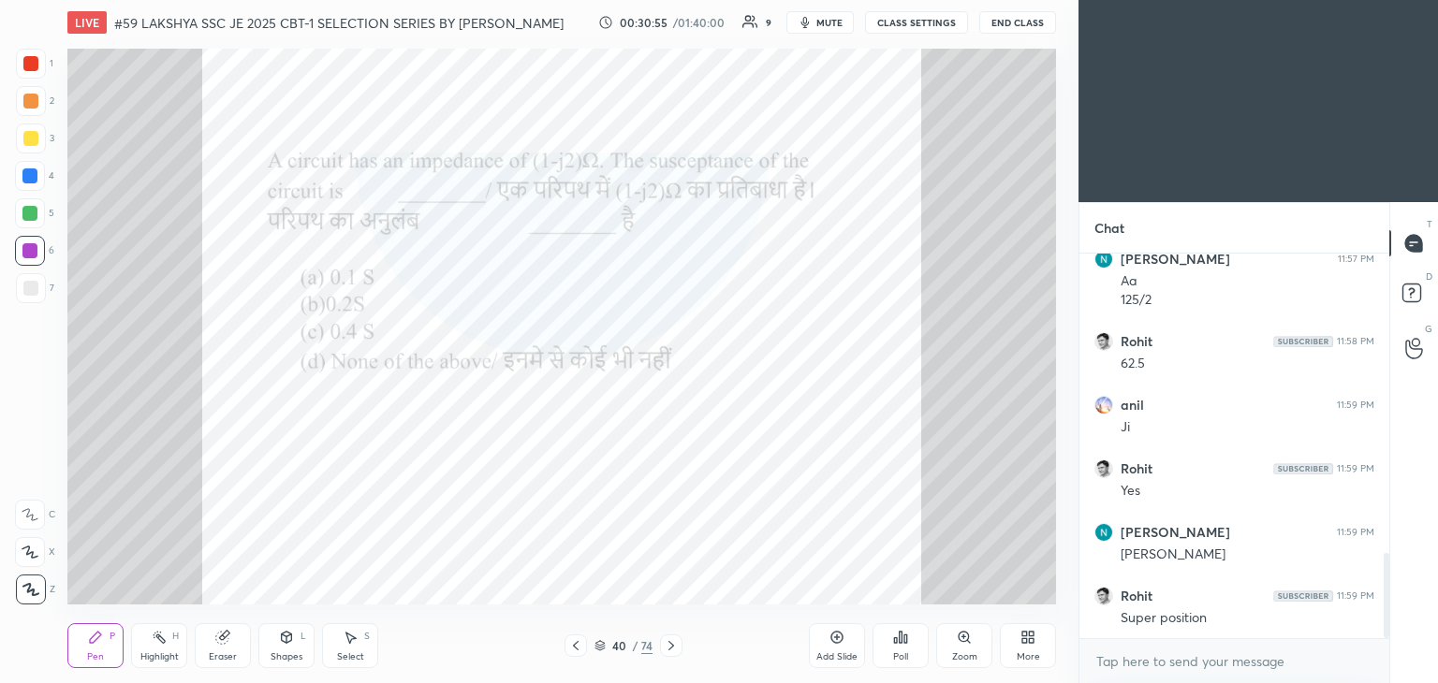
click at [23, 211] on div at bounding box center [29, 213] width 15 height 15
drag, startPoint x: 32, startPoint y: 183, endPoint x: 29, endPoint y: 173, distance: 9.8
click at [30, 183] on div at bounding box center [29, 175] width 15 height 15
click at [30, 139] on div at bounding box center [30, 138] width 15 height 15
click at [33, 95] on div at bounding box center [30, 101] width 15 height 15
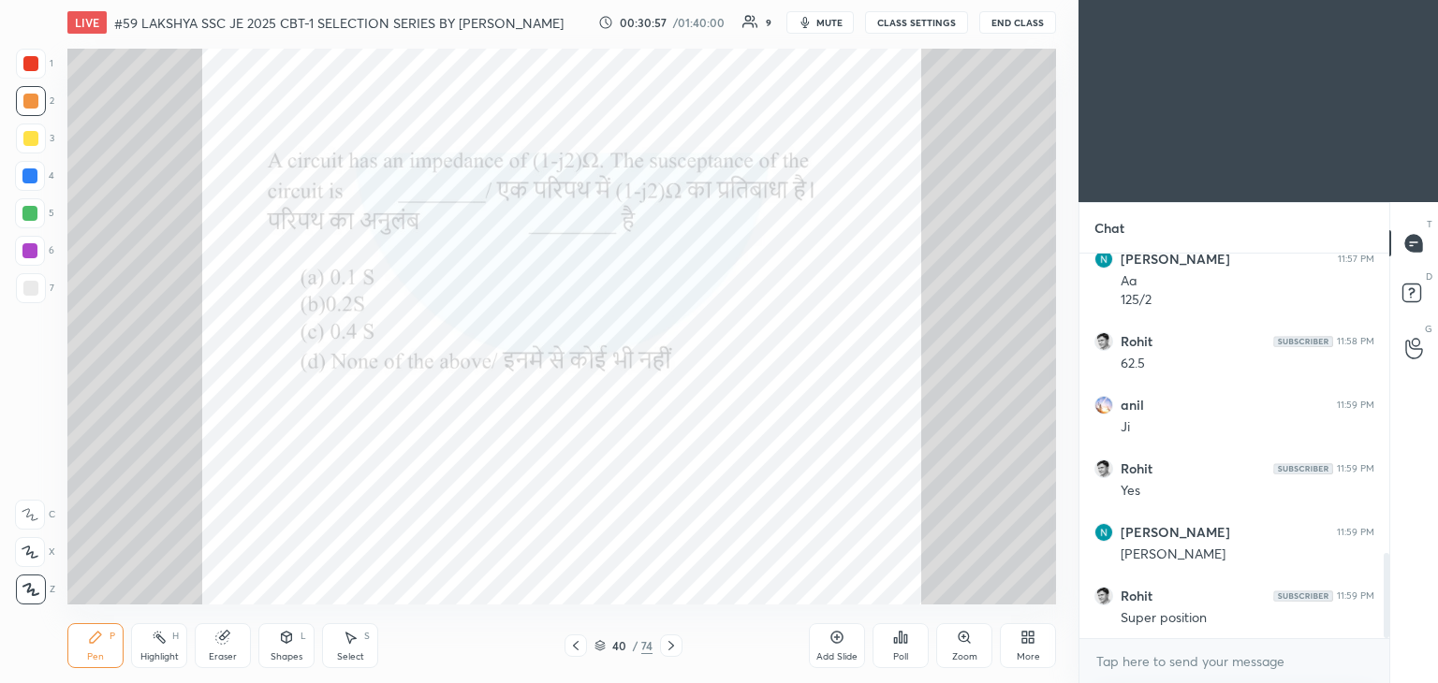
click at [25, 61] on div at bounding box center [30, 63] width 15 height 15
drag, startPoint x: 30, startPoint y: 139, endPoint x: 30, endPoint y: 169, distance: 30.0
click at [30, 141] on div at bounding box center [30, 138] width 15 height 15
click at [27, 178] on div at bounding box center [29, 175] width 15 height 15
drag, startPoint x: 29, startPoint y: 213, endPoint x: 31, endPoint y: 244, distance: 30.9
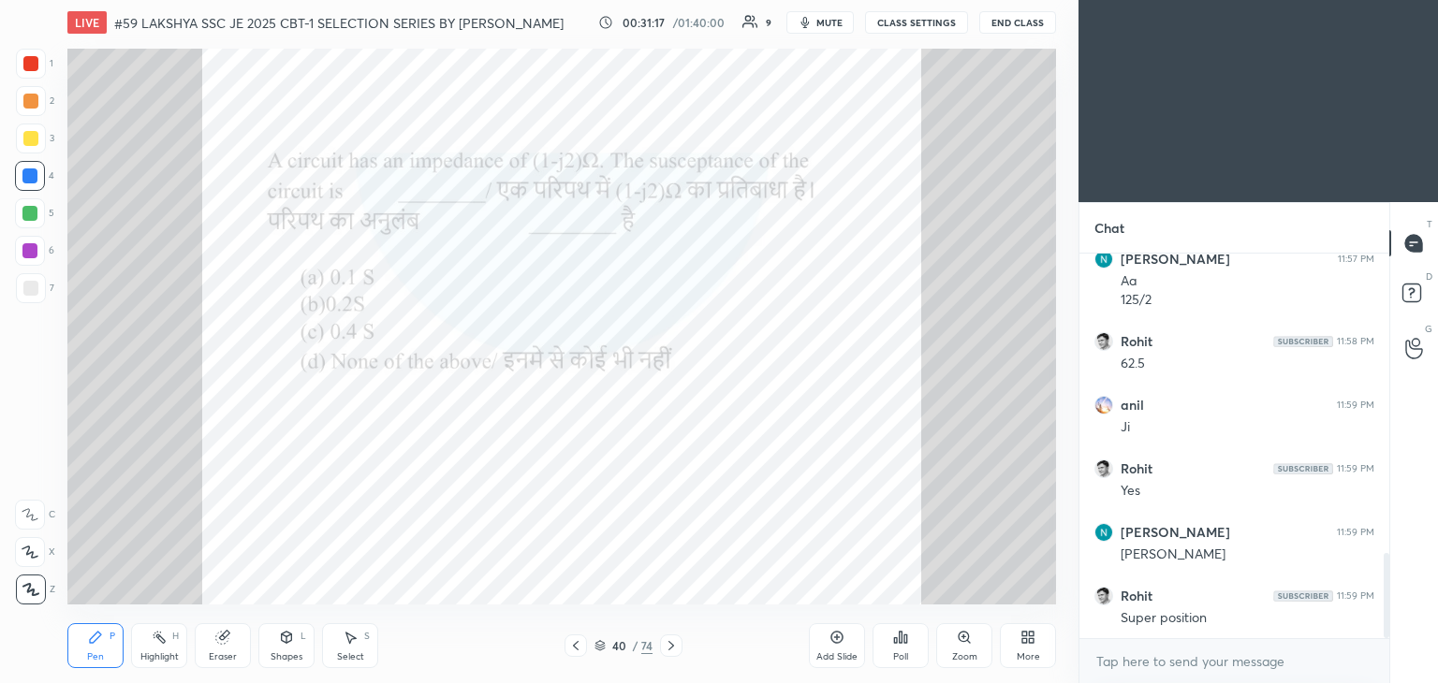
click at [29, 215] on div at bounding box center [29, 213] width 15 height 15
click at [28, 259] on div at bounding box center [30, 251] width 30 height 30
click at [35, 293] on div at bounding box center [30, 288] width 15 height 15
drag, startPoint x: 31, startPoint y: 259, endPoint x: 30, endPoint y: 238, distance: 21.5
click at [32, 256] on div at bounding box center [30, 251] width 30 height 30
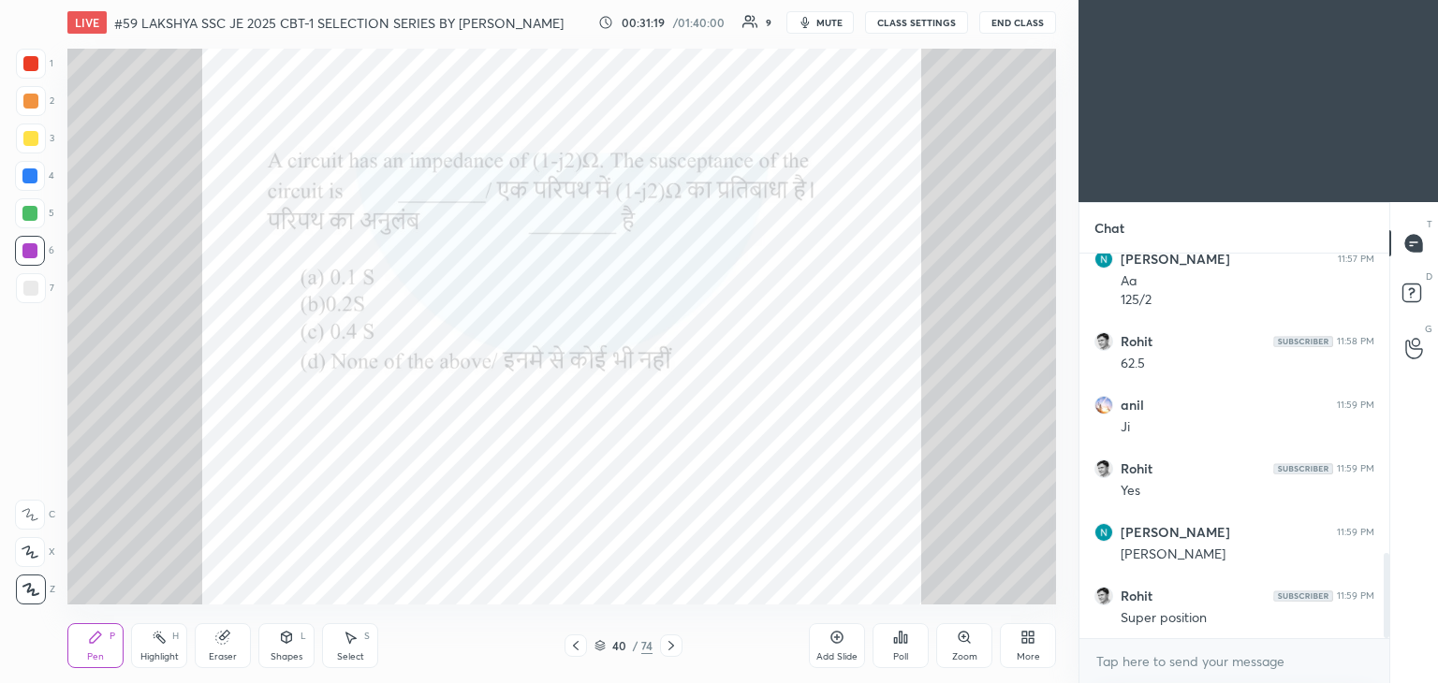
drag, startPoint x: 22, startPoint y: 203, endPoint x: 27, endPoint y: 182, distance: 22.0
click at [23, 199] on div at bounding box center [30, 213] width 30 height 30
drag, startPoint x: 30, startPoint y: 169, endPoint x: 32, endPoint y: 147, distance: 22.5
click at [30, 169] on div at bounding box center [29, 175] width 15 height 15
click at [29, 132] on div at bounding box center [30, 138] width 15 height 15
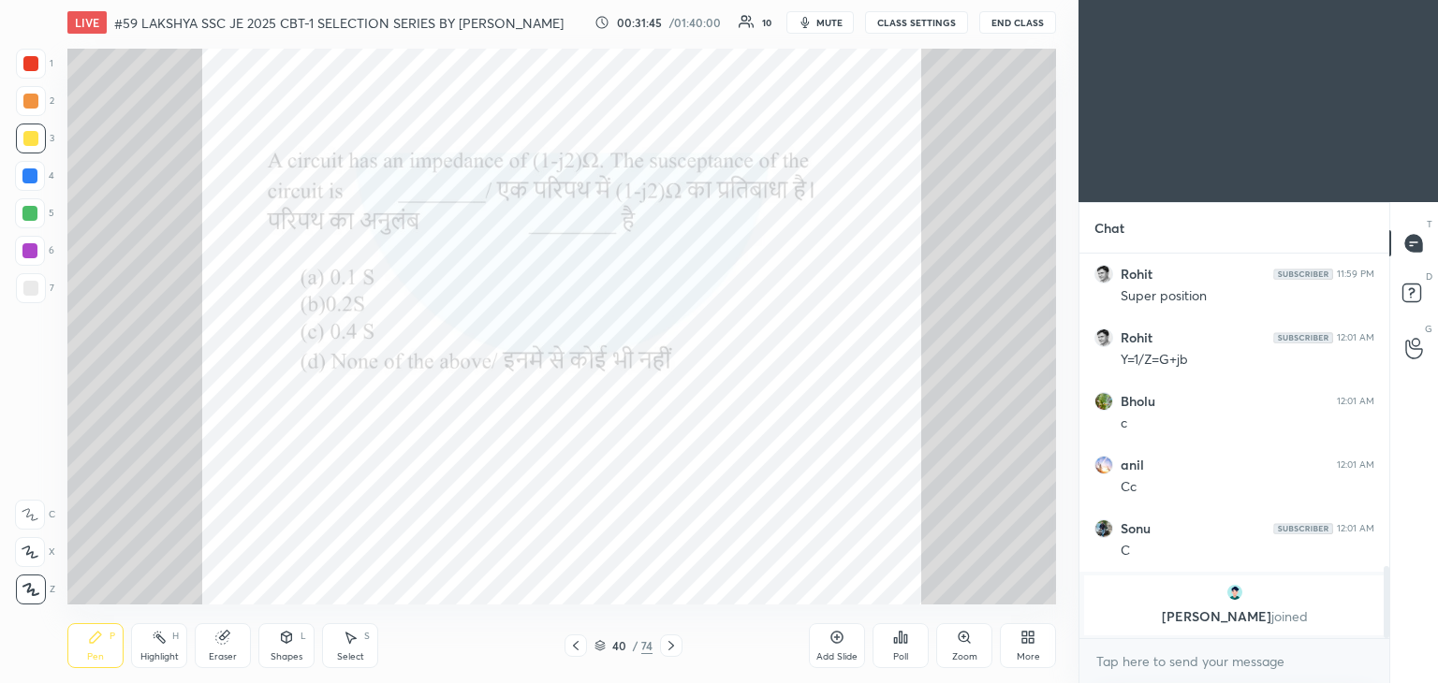
scroll to position [1505, 0]
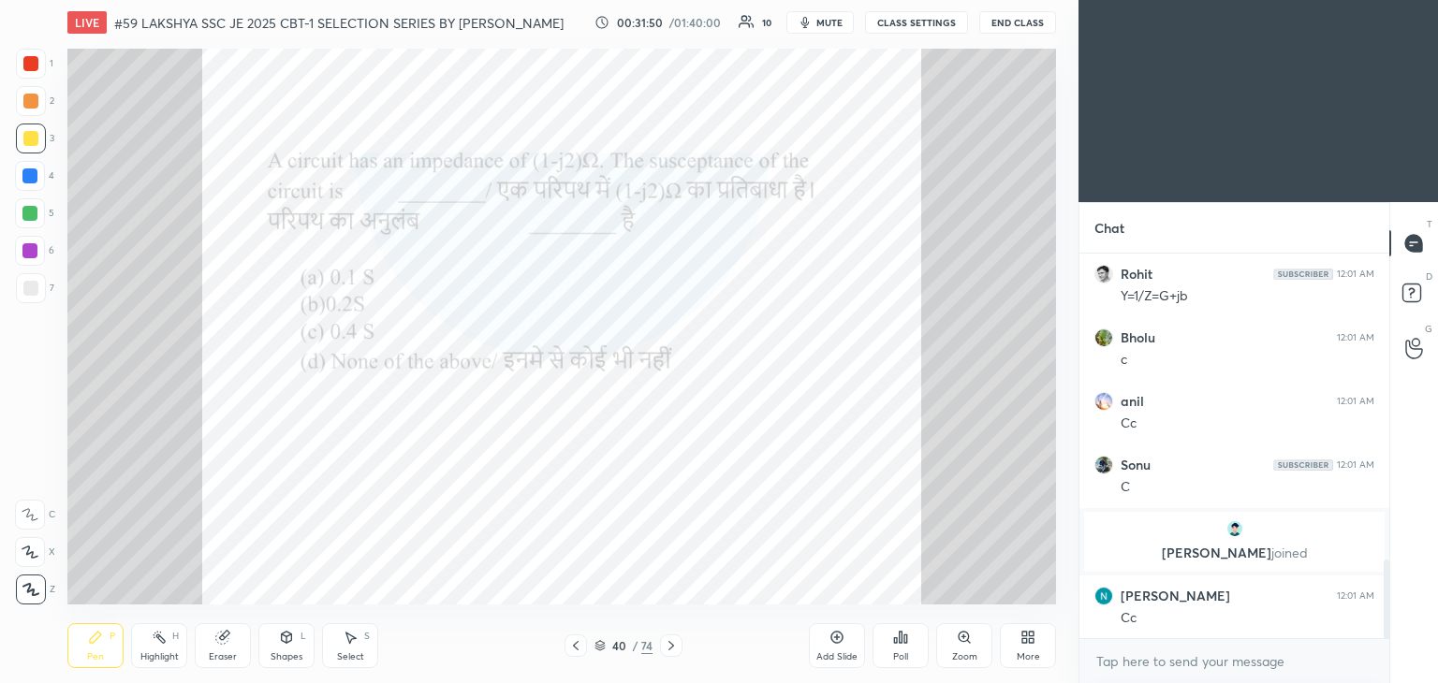
click at [32, 65] on div at bounding box center [30, 63] width 15 height 15
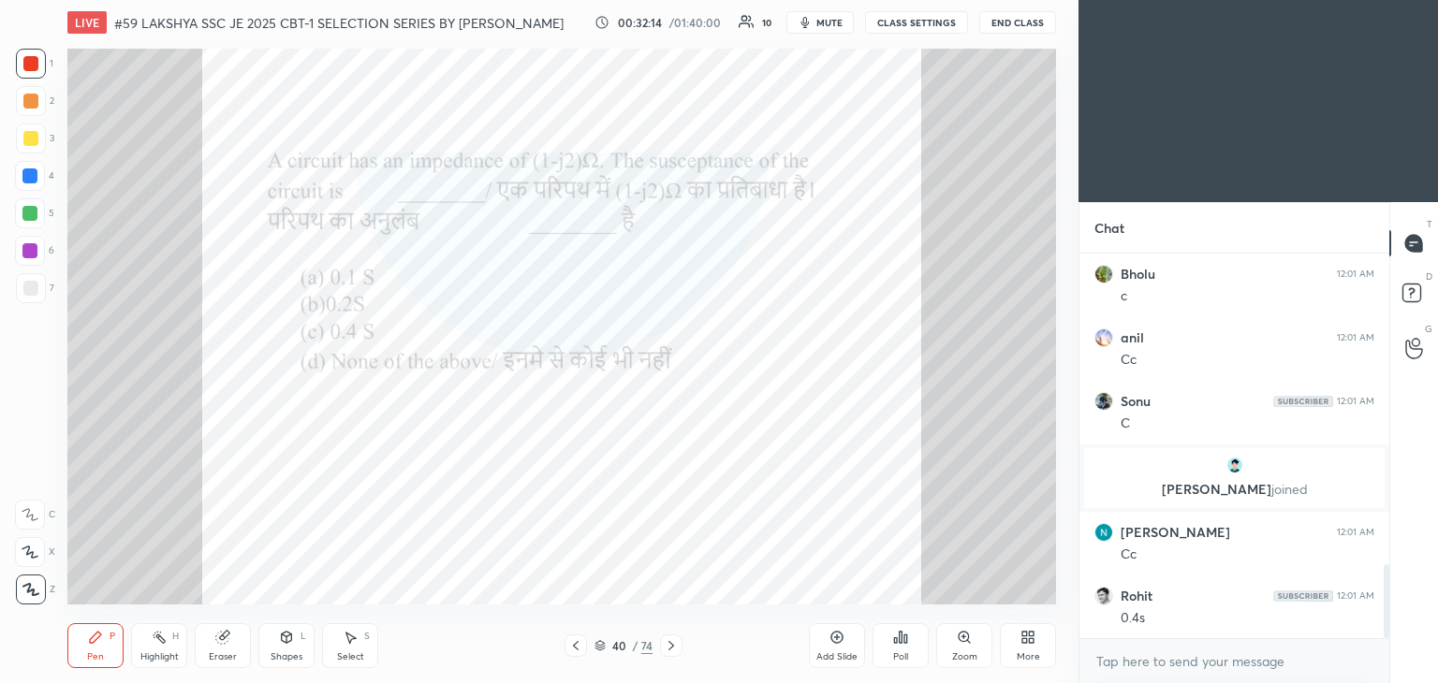
scroll to position [1632, 0]
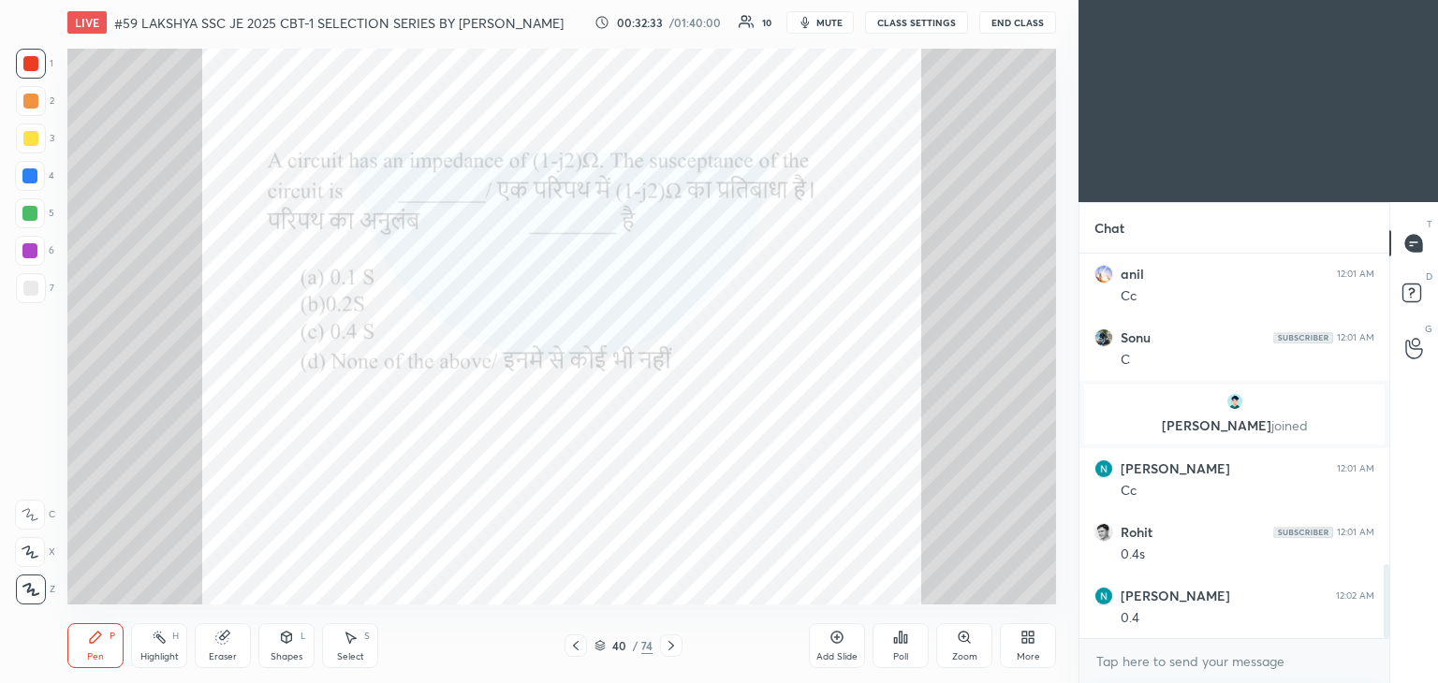
click at [232, 631] on div "Eraser" at bounding box center [223, 645] width 56 height 45
click at [37, 596] on div "Erase all" at bounding box center [30, 590] width 30 height 30
click at [103, 661] on div "Pen P" at bounding box center [95, 645] width 56 height 45
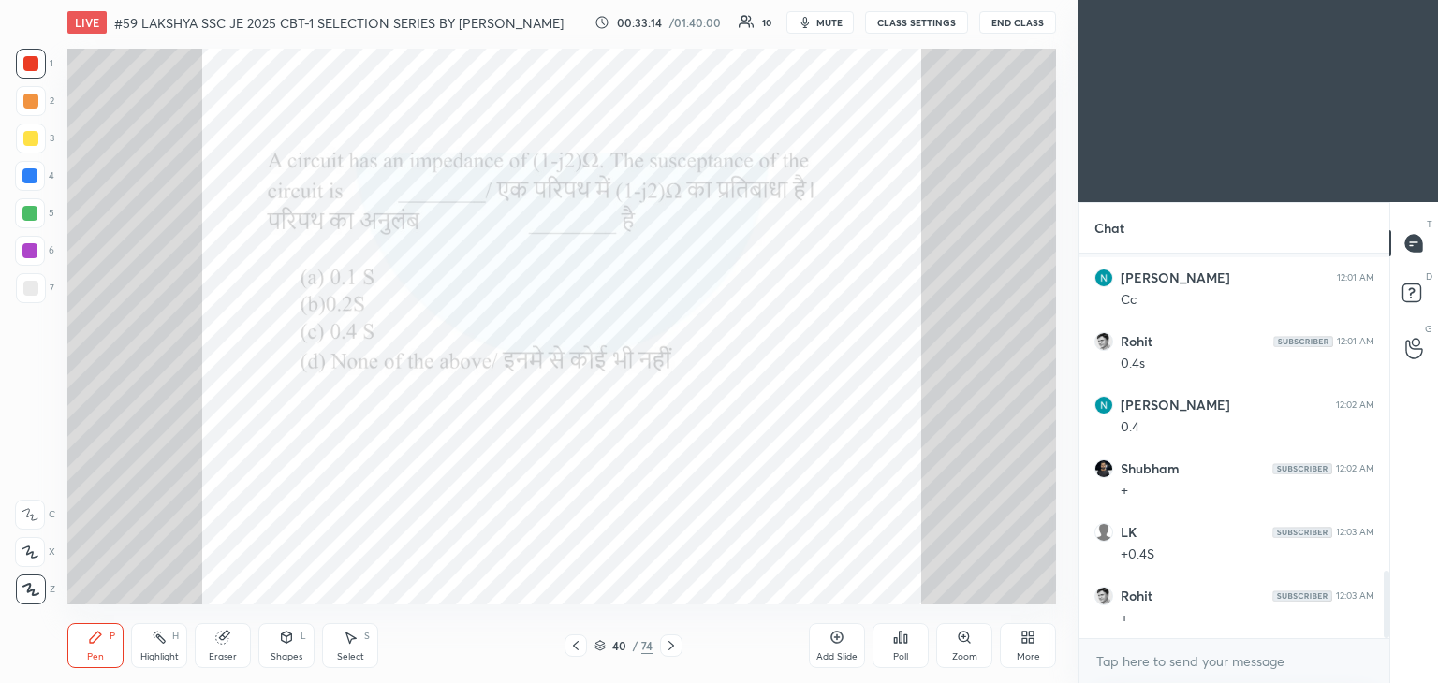
scroll to position [1887, 0]
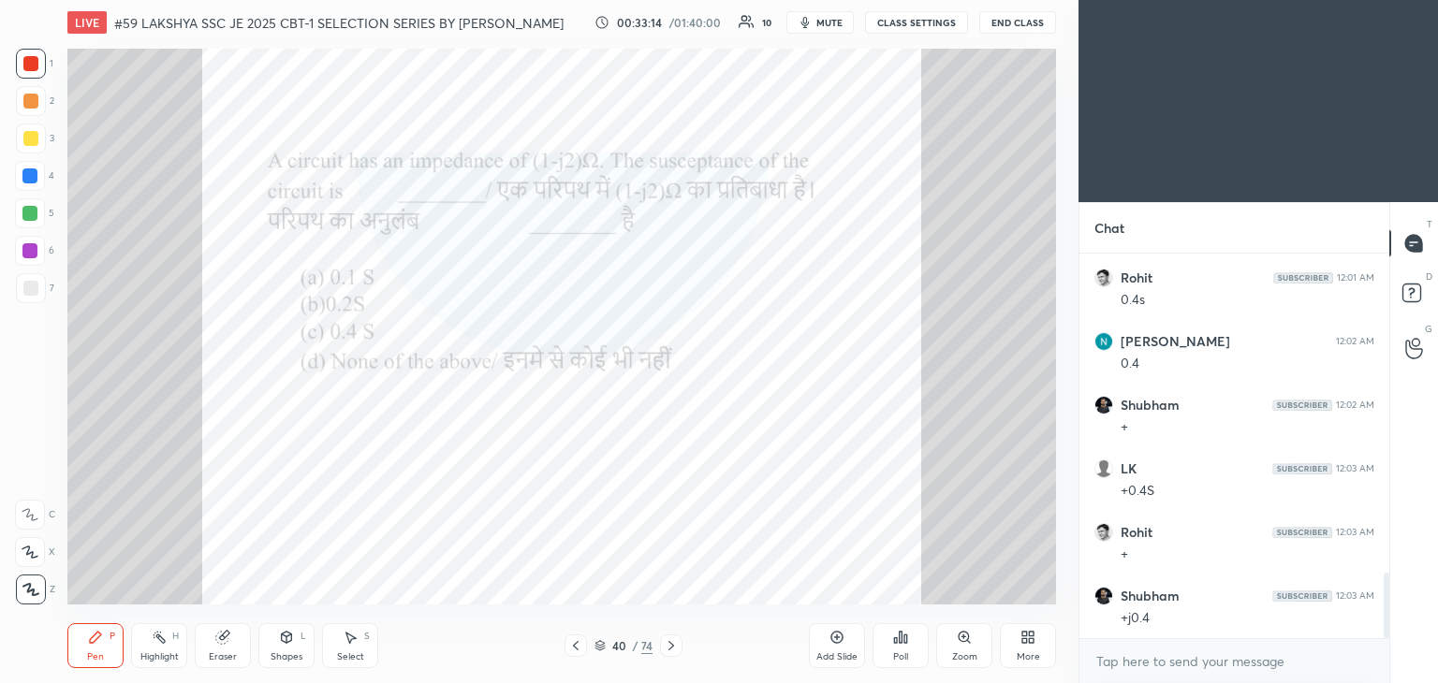
click at [35, 69] on div at bounding box center [30, 63] width 15 height 15
click at [37, 175] on div at bounding box center [30, 176] width 30 height 30
click at [225, 649] on div "Eraser" at bounding box center [223, 645] width 56 height 45
drag, startPoint x: 95, startPoint y: 648, endPoint x: 68, endPoint y: 656, distance: 27.5
click at [94, 649] on div "Pen P" at bounding box center [95, 645] width 56 height 45
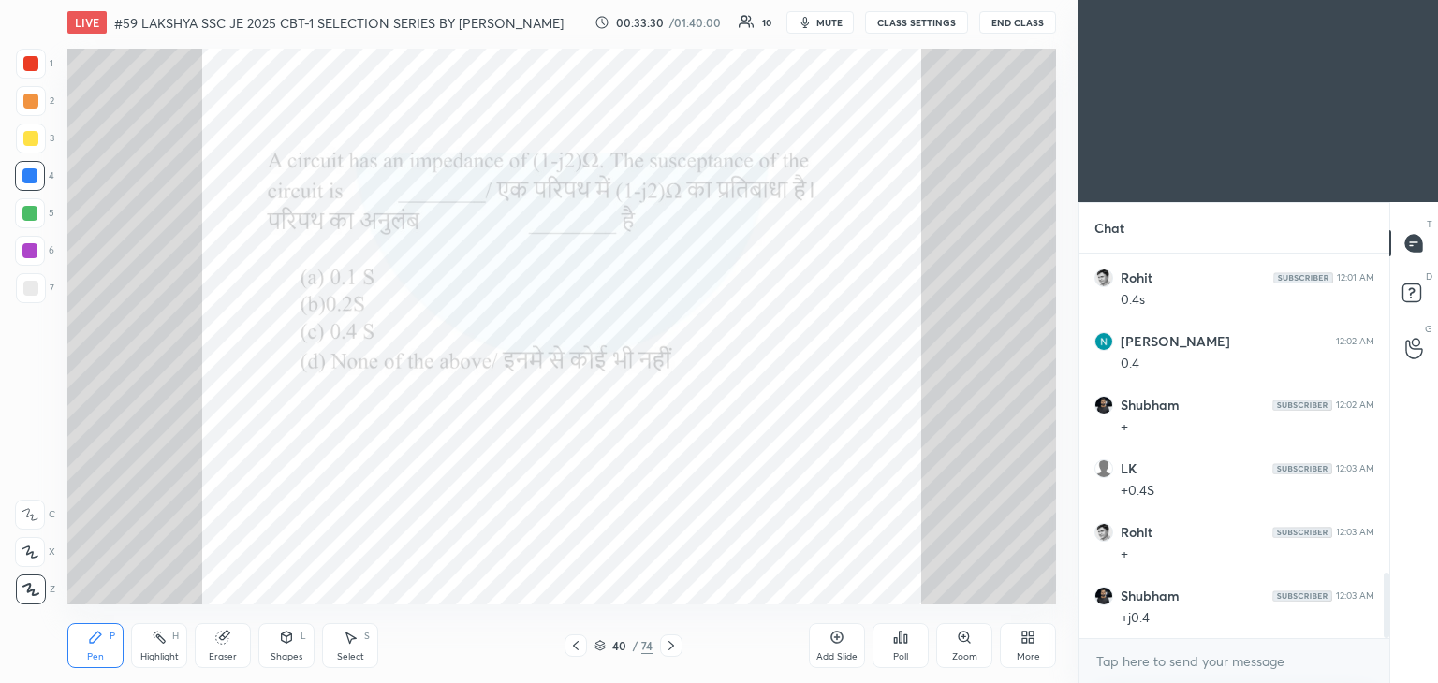
click at [30, 248] on div at bounding box center [29, 250] width 15 height 15
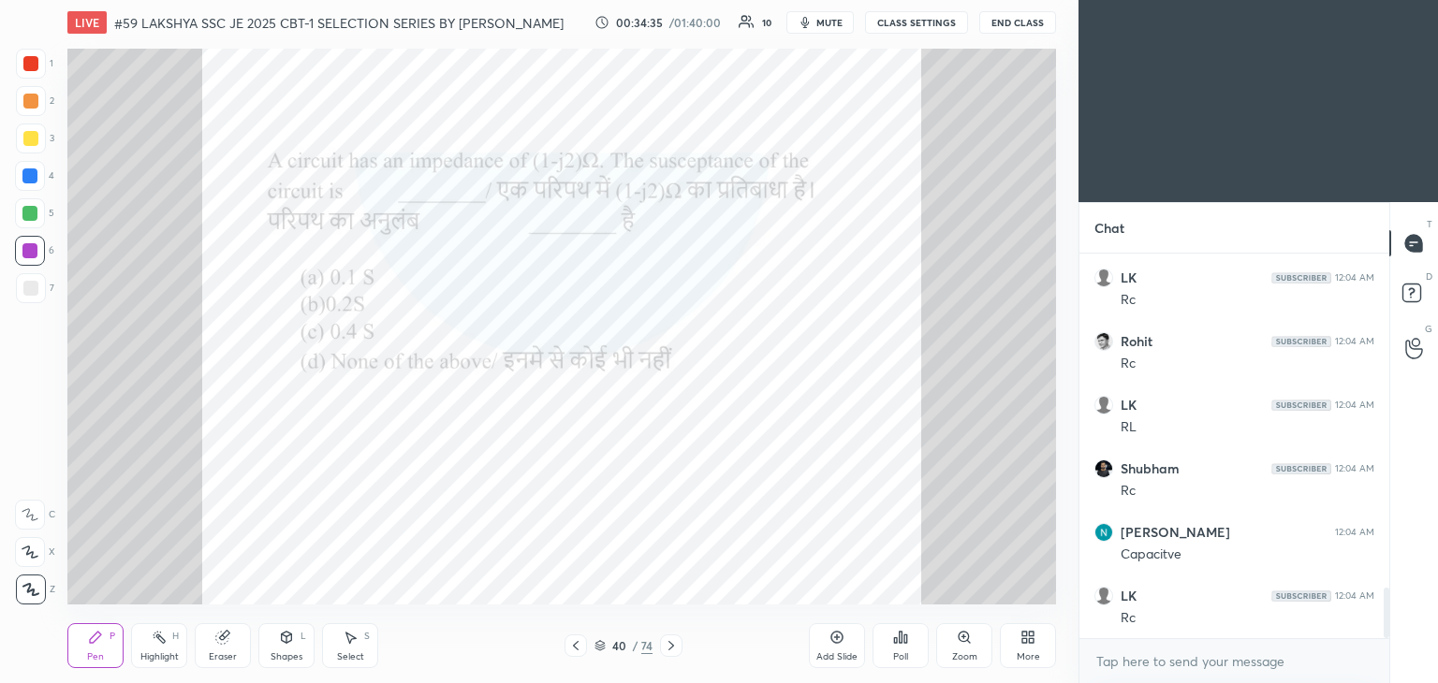
scroll to position [2523, 0]
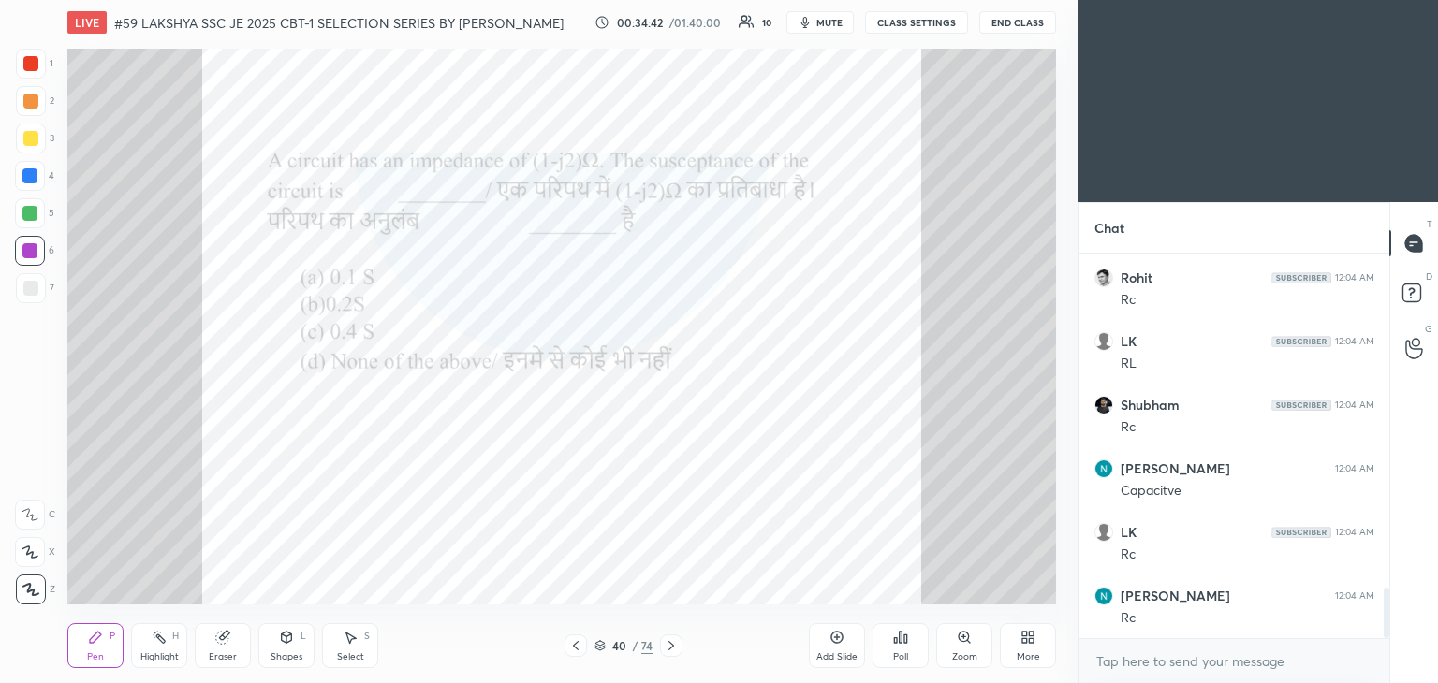
click at [227, 643] on icon at bounding box center [222, 637] width 15 height 15
drag, startPoint x: 22, startPoint y: 587, endPoint x: 75, endPoint y: 661, distance: 91.2
click at [23, 587] on span "Erase all" at bounding box center [30, 589] width 28 height 13
click at [78, 664] on div "Pen P" at bounding box center [95, 645] width 56 height 45
click at [34, 63] on div at bounding box center [30, 63] width 15 height 15
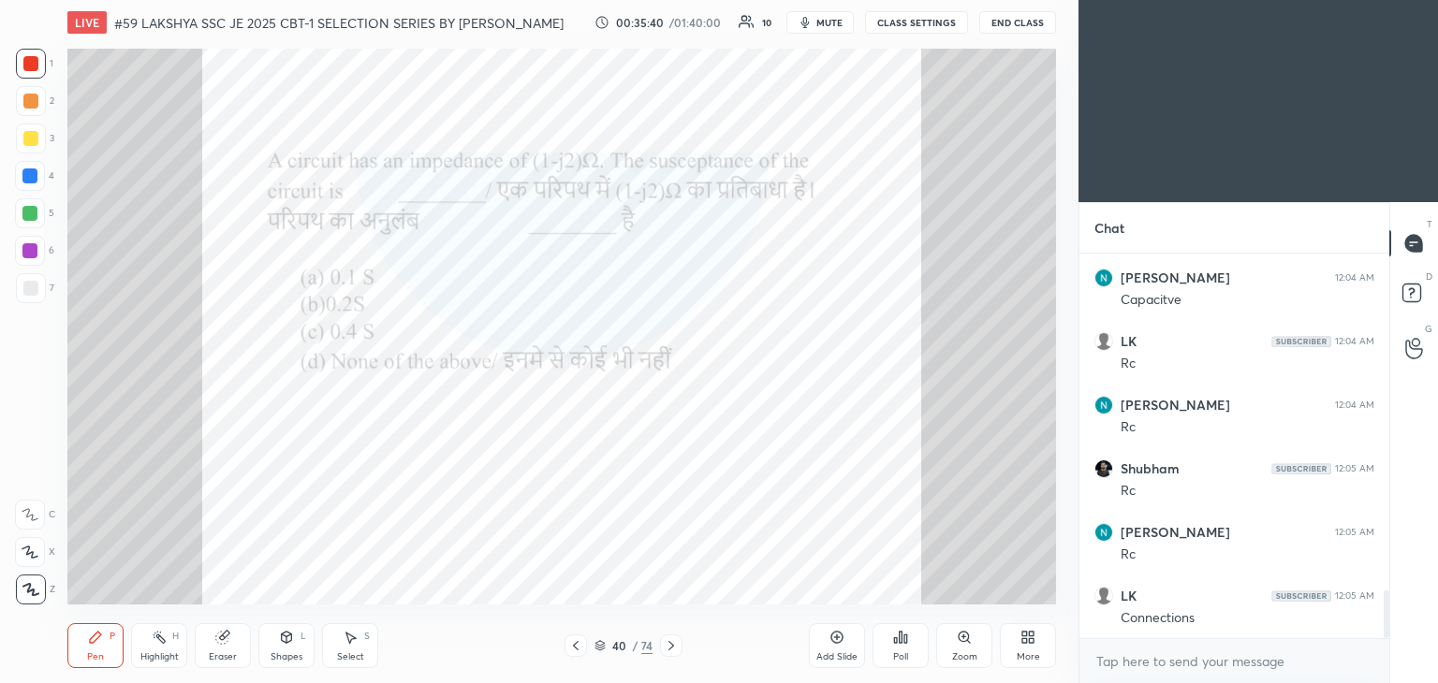
scroll to position [2778, 0]
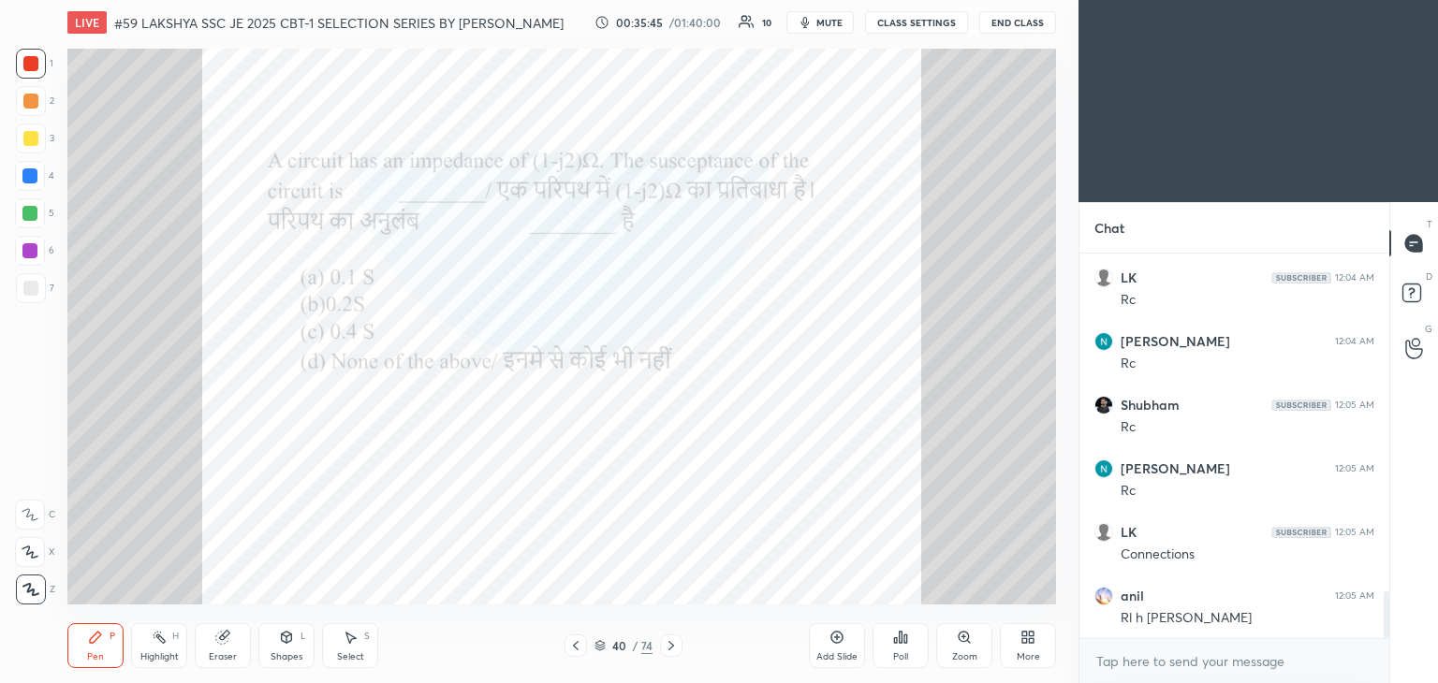
click at [32, 180] on div at bounding box center [29, 175] width 15 height 15
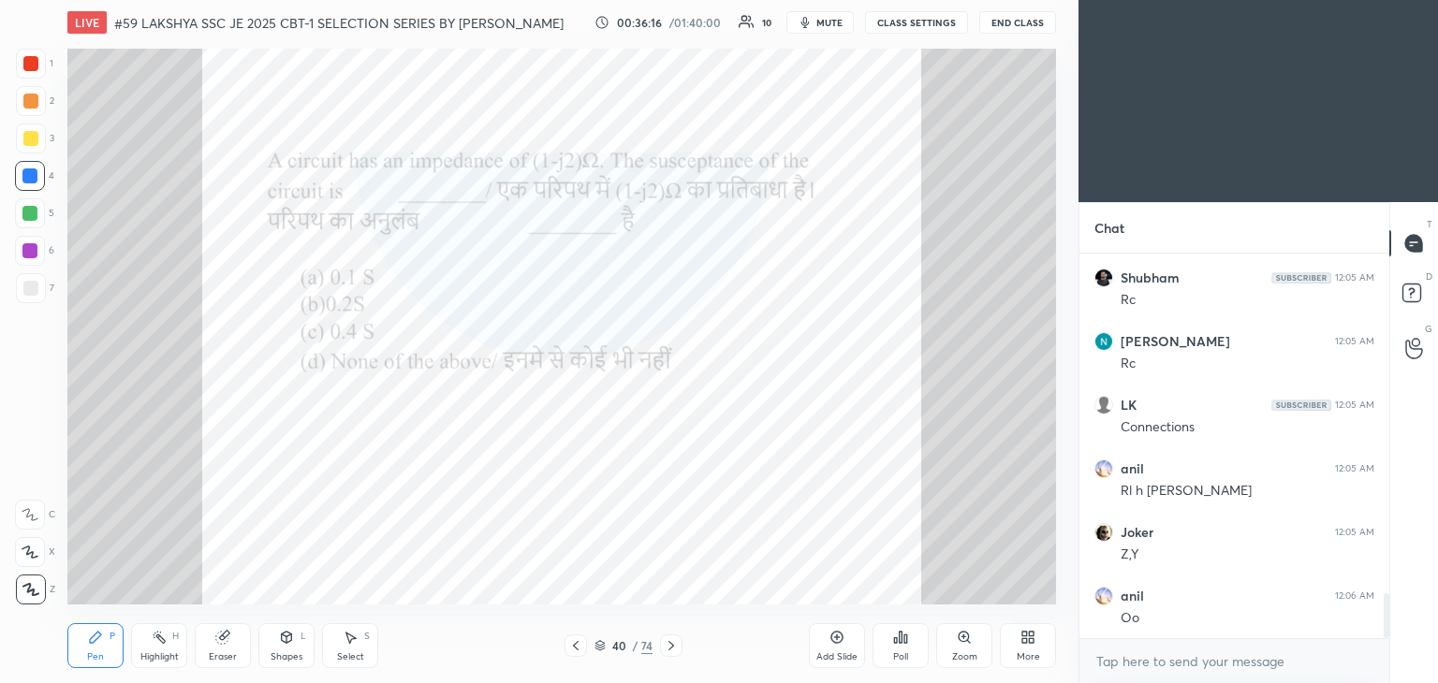
scroll to position [2924, 0]
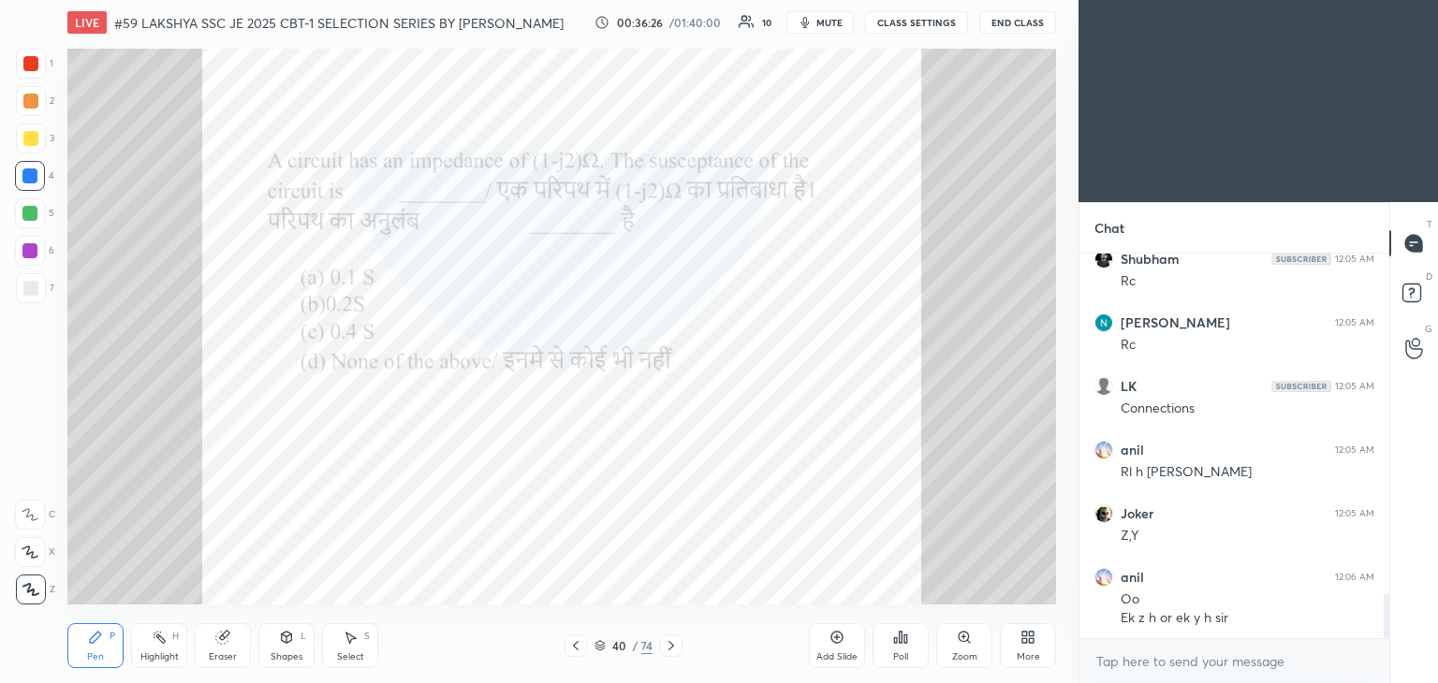
click at [674, 651] on icon at bounding box center [671, 645] width 15 height 15
click at [674, 649] on icon at bounding box center [671, 645] width 15 height 15
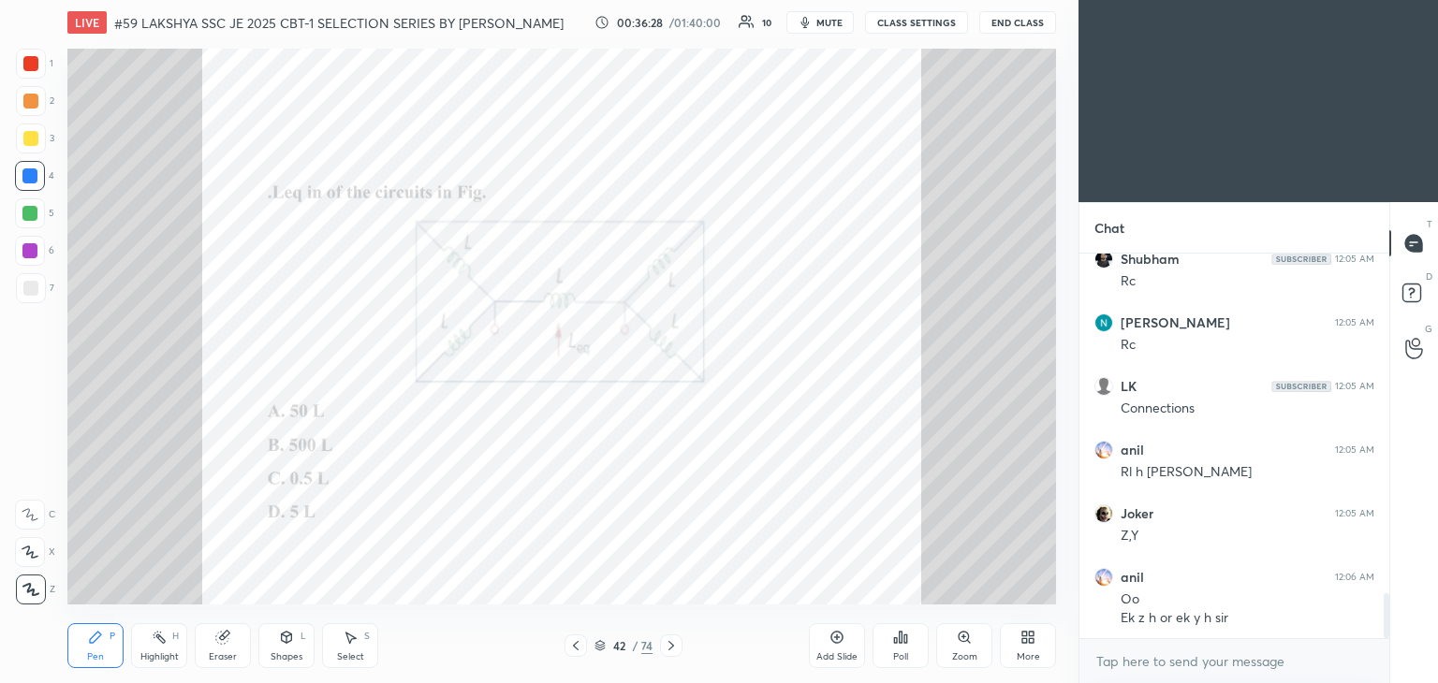
click at [674, 649] on icon at bounding box center [671, 645] width 15 height 15
click at [667, 647] on icon at bounding box center [671, 645] width 15 height 15
click at [671, 646] on icon at bounding box center [671, 645] width 15 height 15
click at [671, 647] on icon at bounding box center [671, 645] width 6 height 9
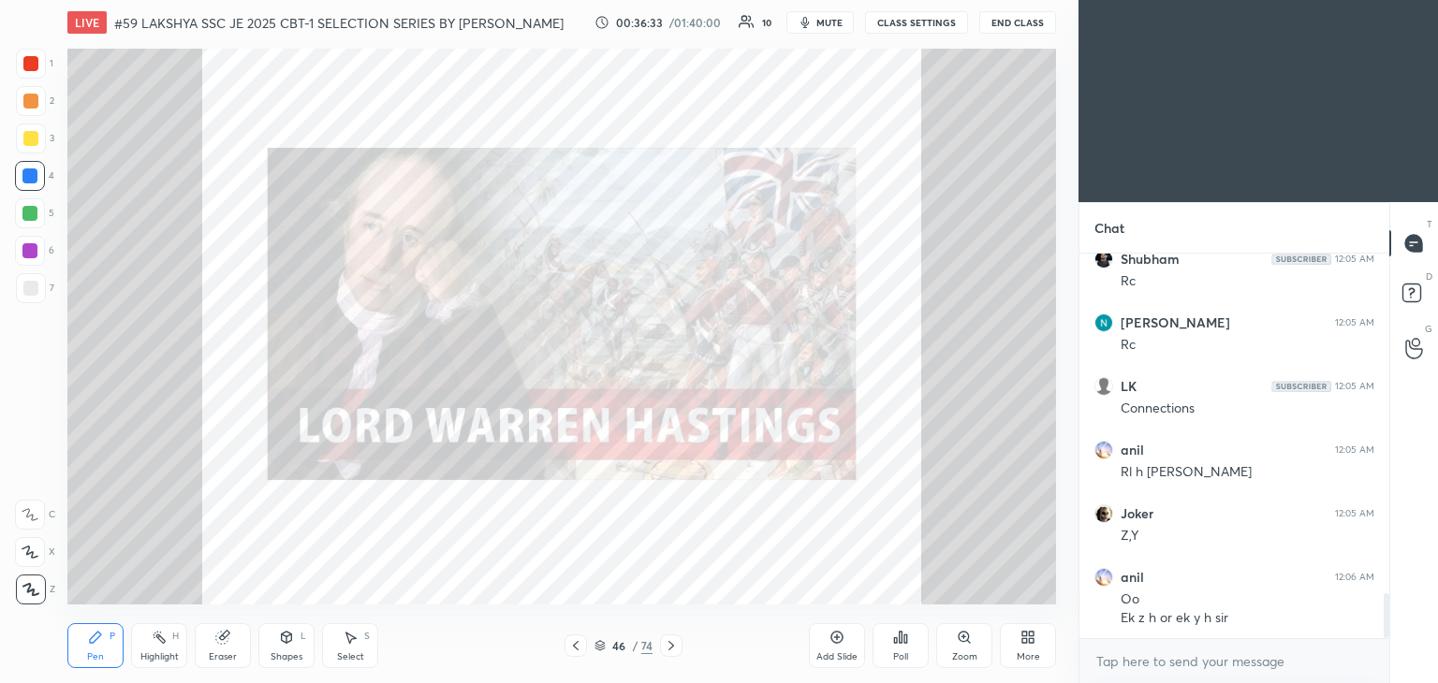
click at [673, 649] on icon at bounding box center [671, 645] width 15 height 15
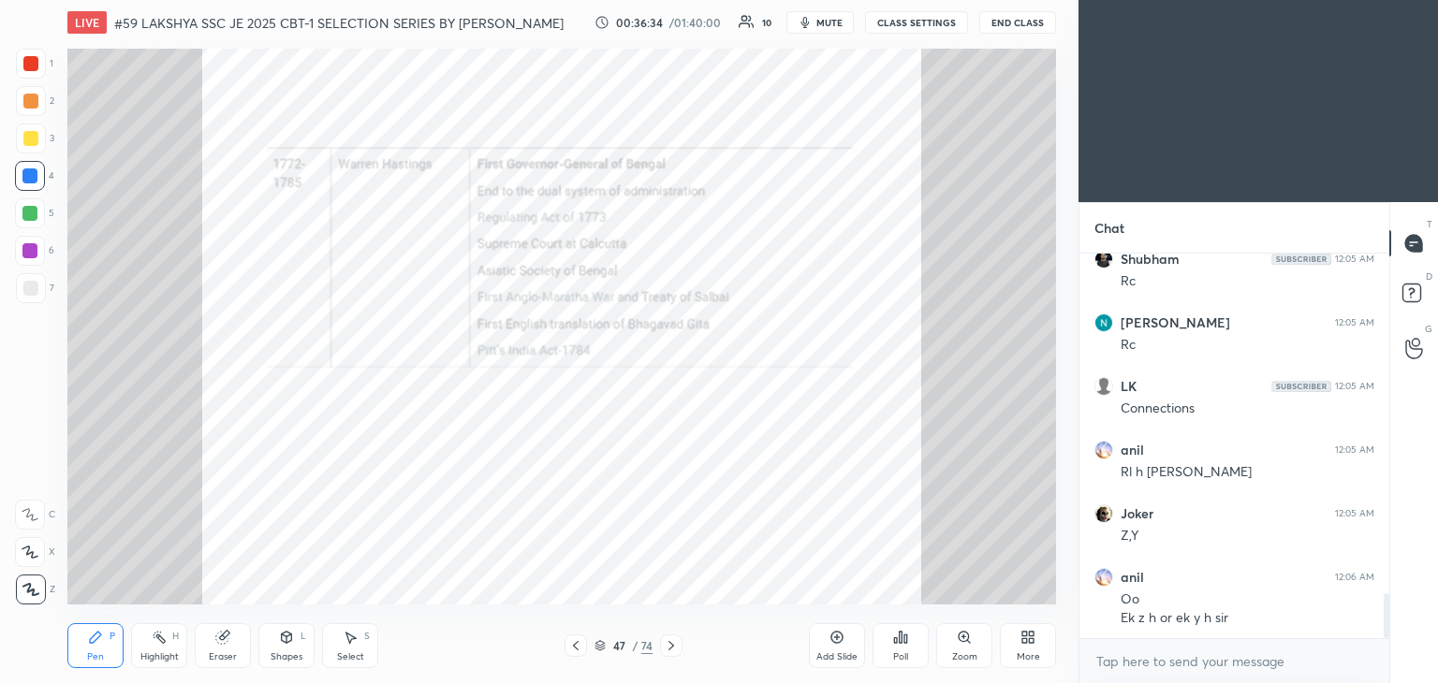
click at [673, 648] on icon at bounding box center [671, 645] width 15 height 15
click at [671, 643] on icon at bounding box center [671, 645] width 15 height 15
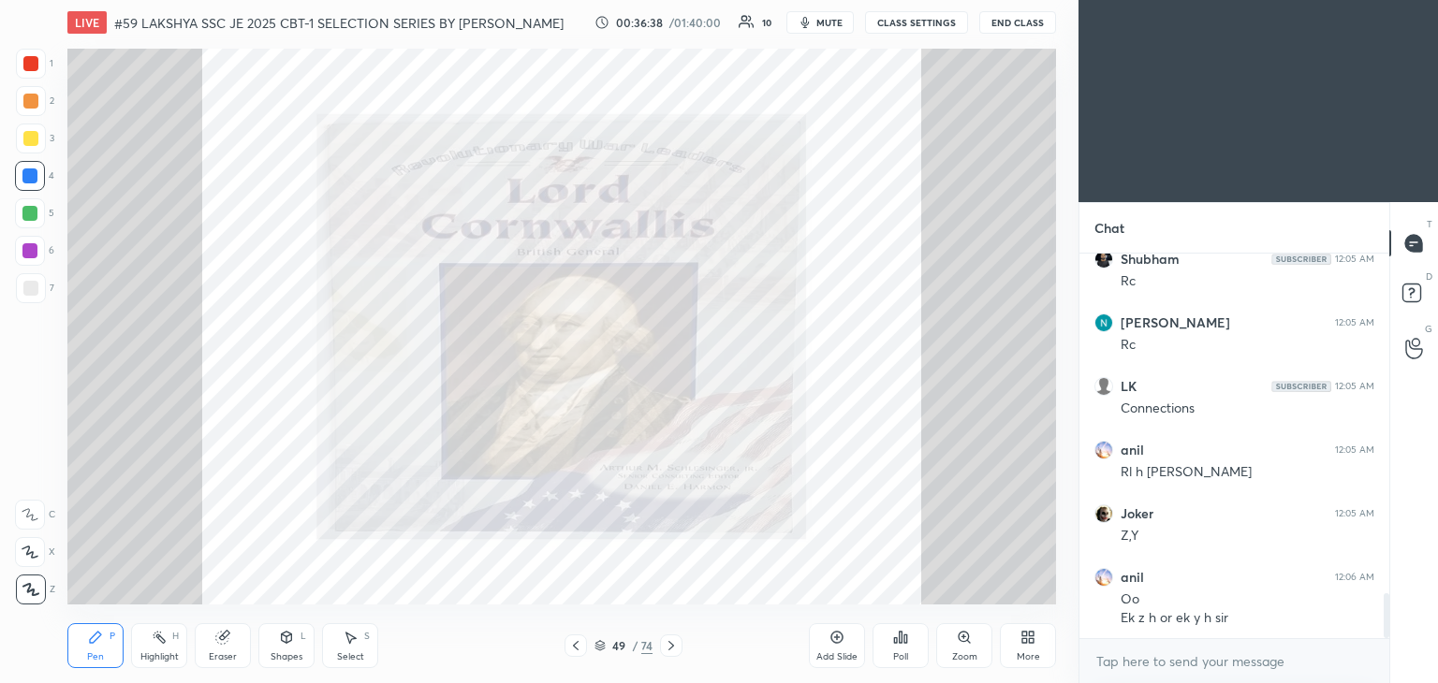
click at [670, 643] on icon at bounding box center [671, 645] width 6 height 9
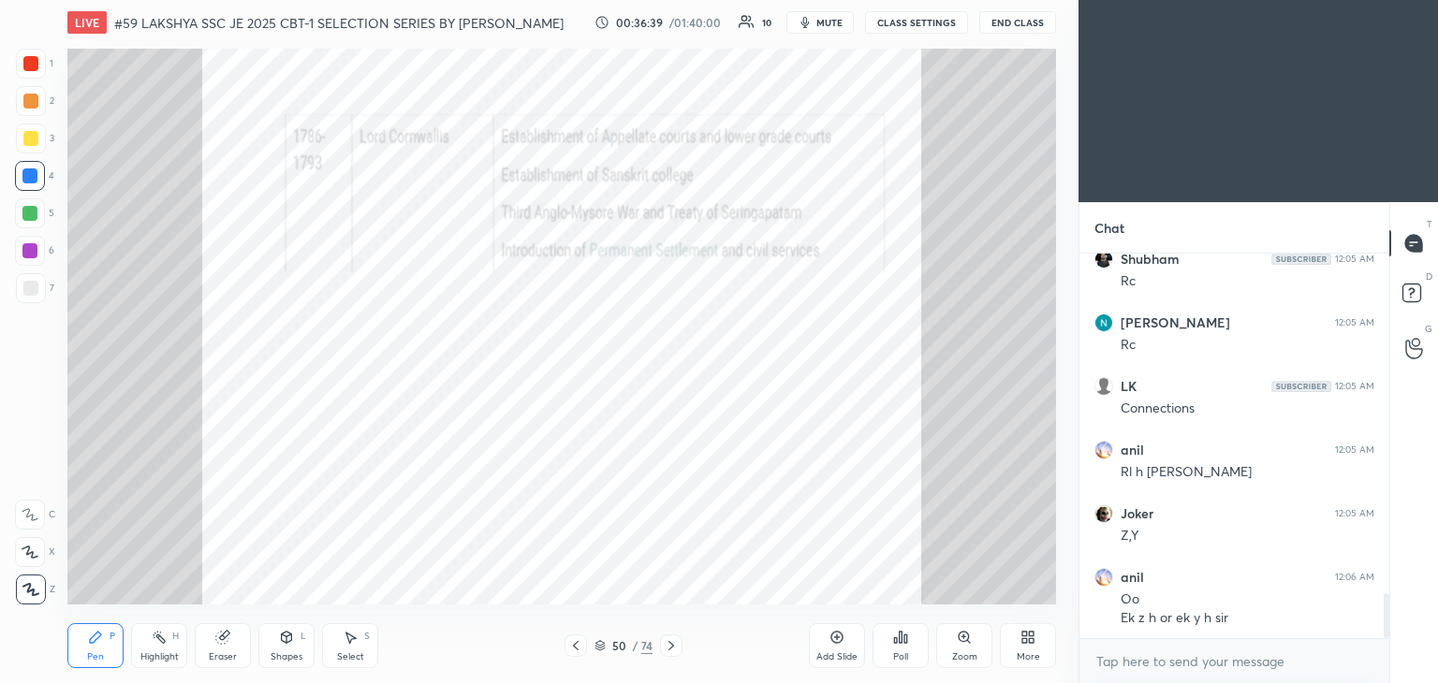
click at [671, 645] on icon at bounding box center [671, 645] width 15 height 15
click at [600, 647] on icon at bounding box center [599, 645] width 11 height 11
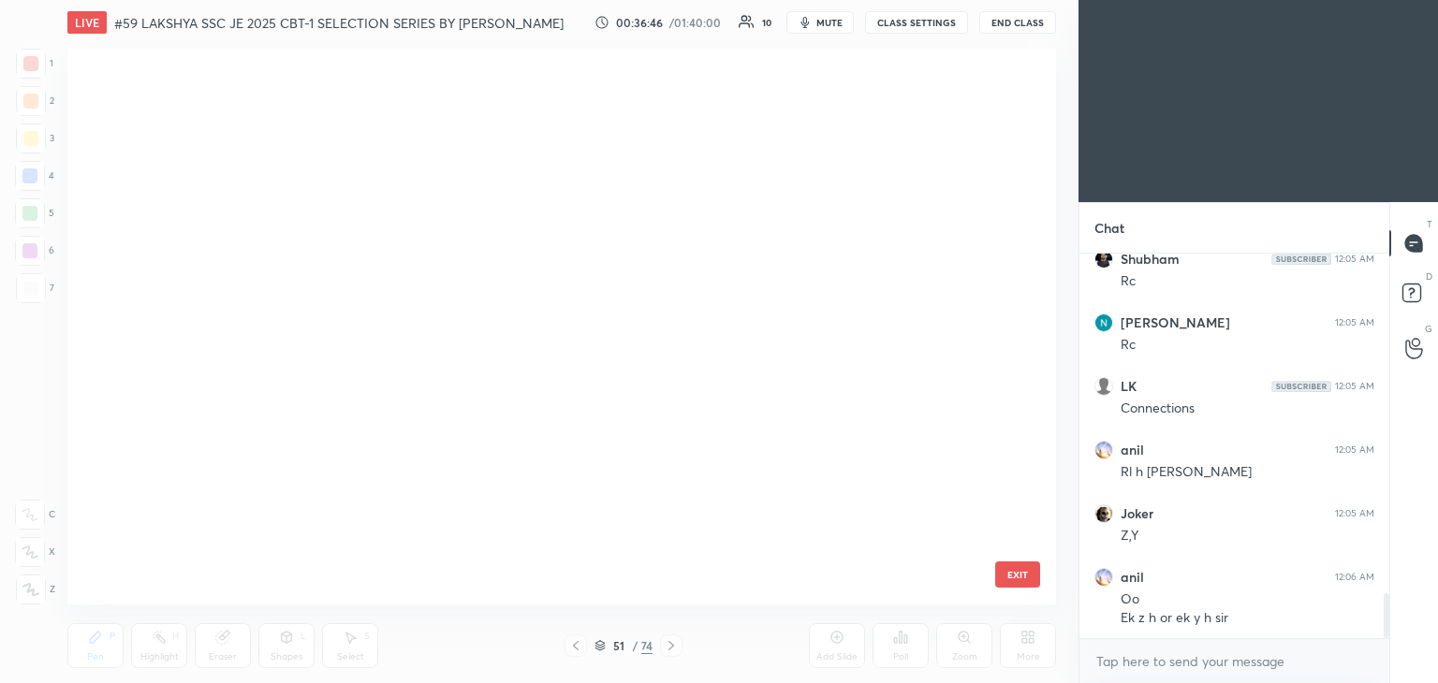
scroll to position [550, 979]
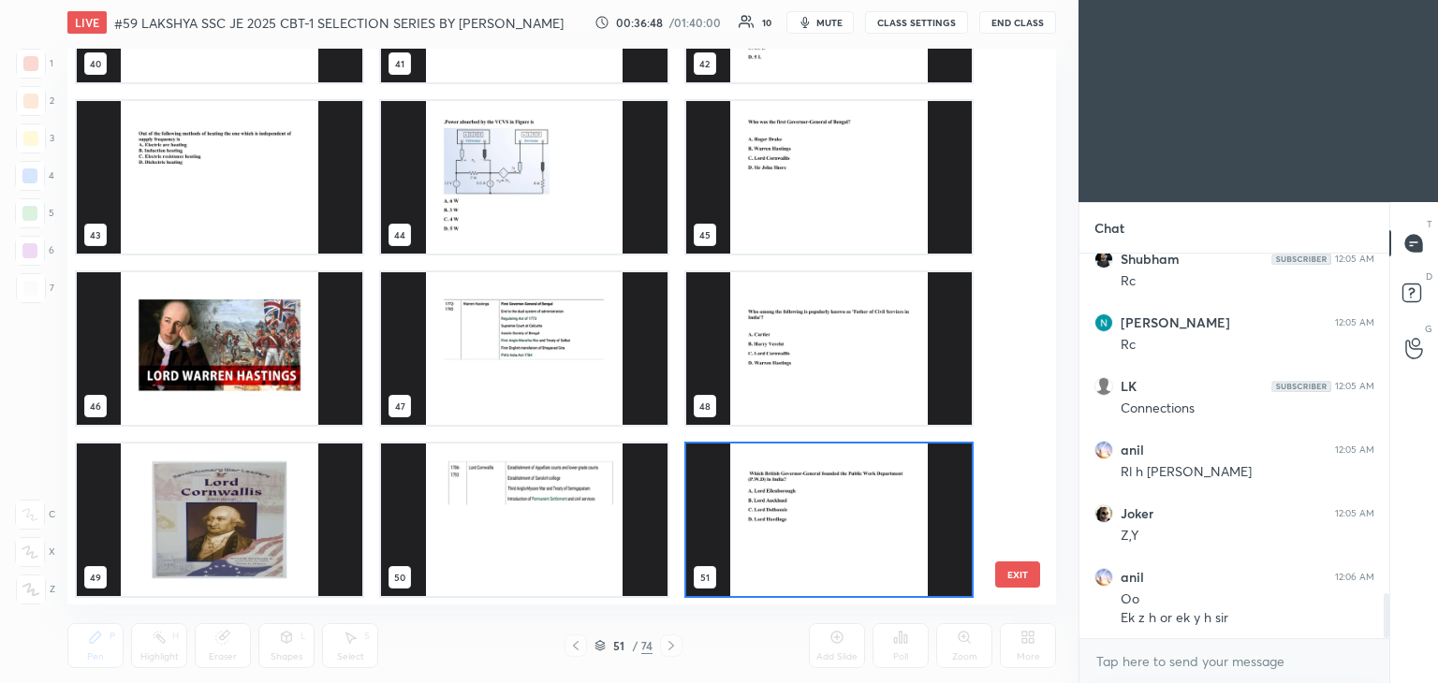
drag, startPoint x: 1024, startPoint y: 358, endPoint x: 1004, endPoint y: 404, distance: 49.9
click at [1006, 452] on div "37 38 39 40 41 42 43 44 45 46 47 48 49 50 51 EXIT" at bounding box center [561, 327] width 988 height 556
drag, startPoint x: 1022, startPoint y: 382, endPoint x: 1018, endPoint y: 448, distance: 66.6
click at [1018, 454] on div "37 38 39 40 41 42 43 44 45 46 47 48 49 50 51 EXIT" at bounding box center [561, 327] width 988 height 556
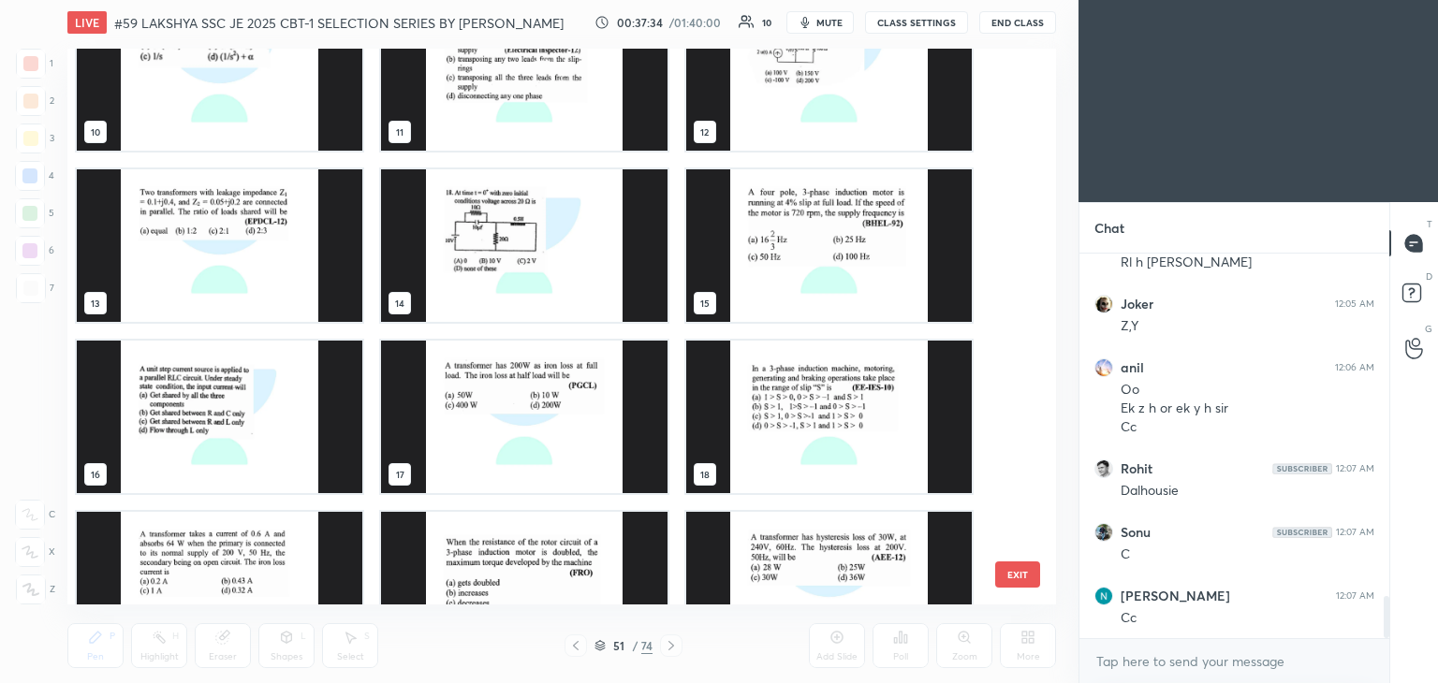
scroll to position [580, 0]
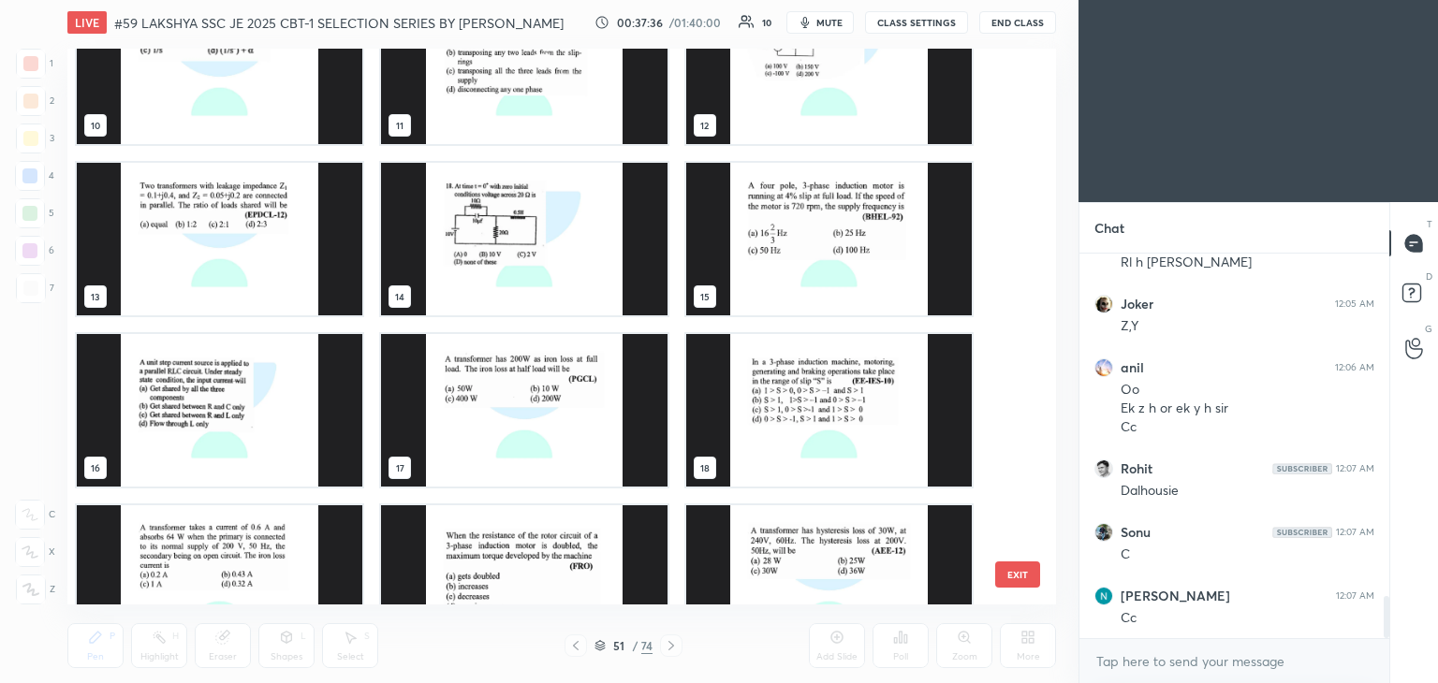
click at [279, 425] on img "grid" at bounding box center [219, 410] width 285 height 153
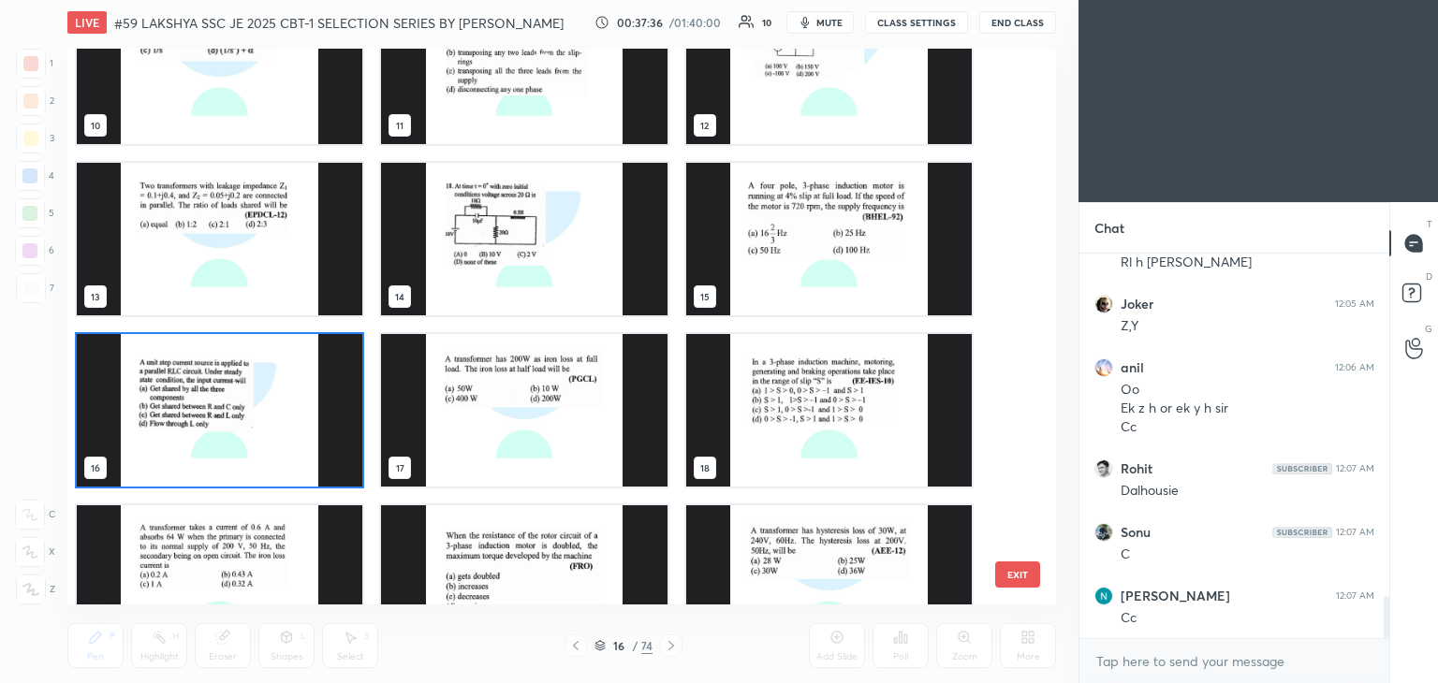
click at [280, 427] on img "grid" at bounding box center [219, 410] width 285 height 153
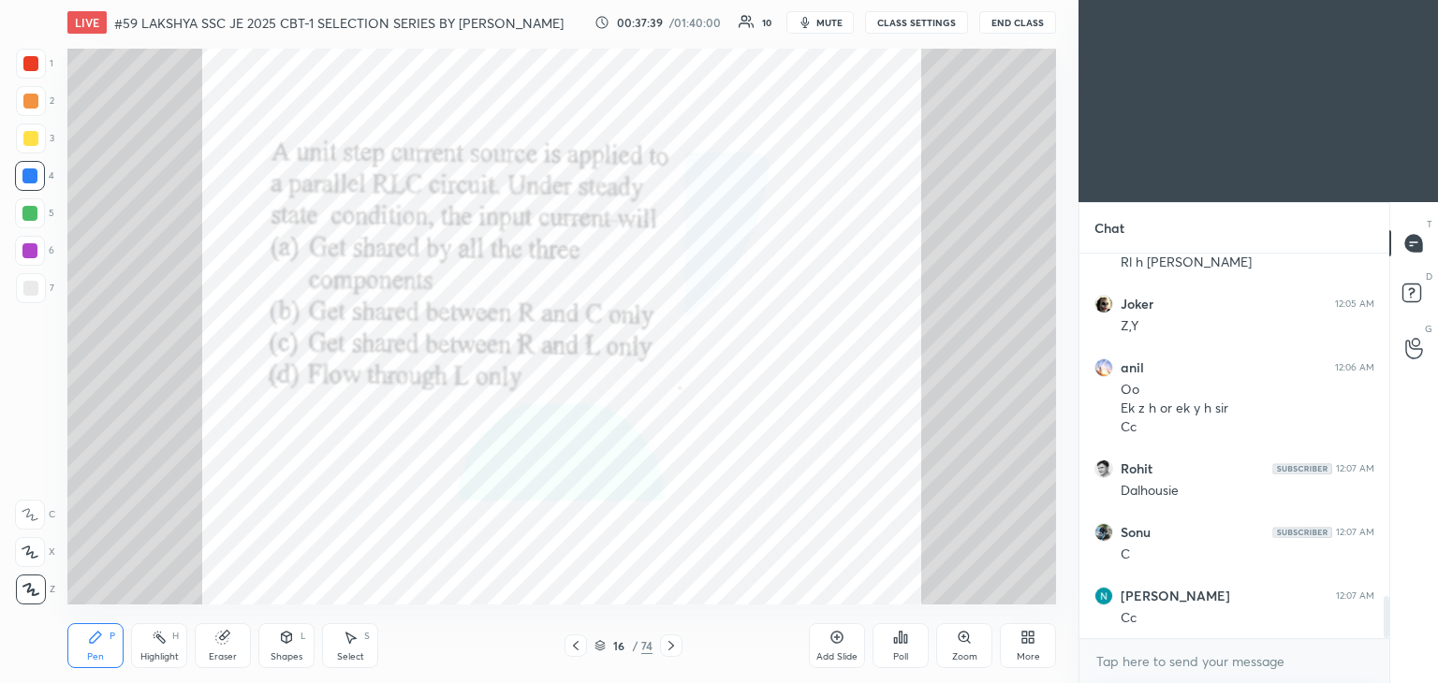
click at [959, 641] on icon at bounding box center [964, 637] width 15 height 15
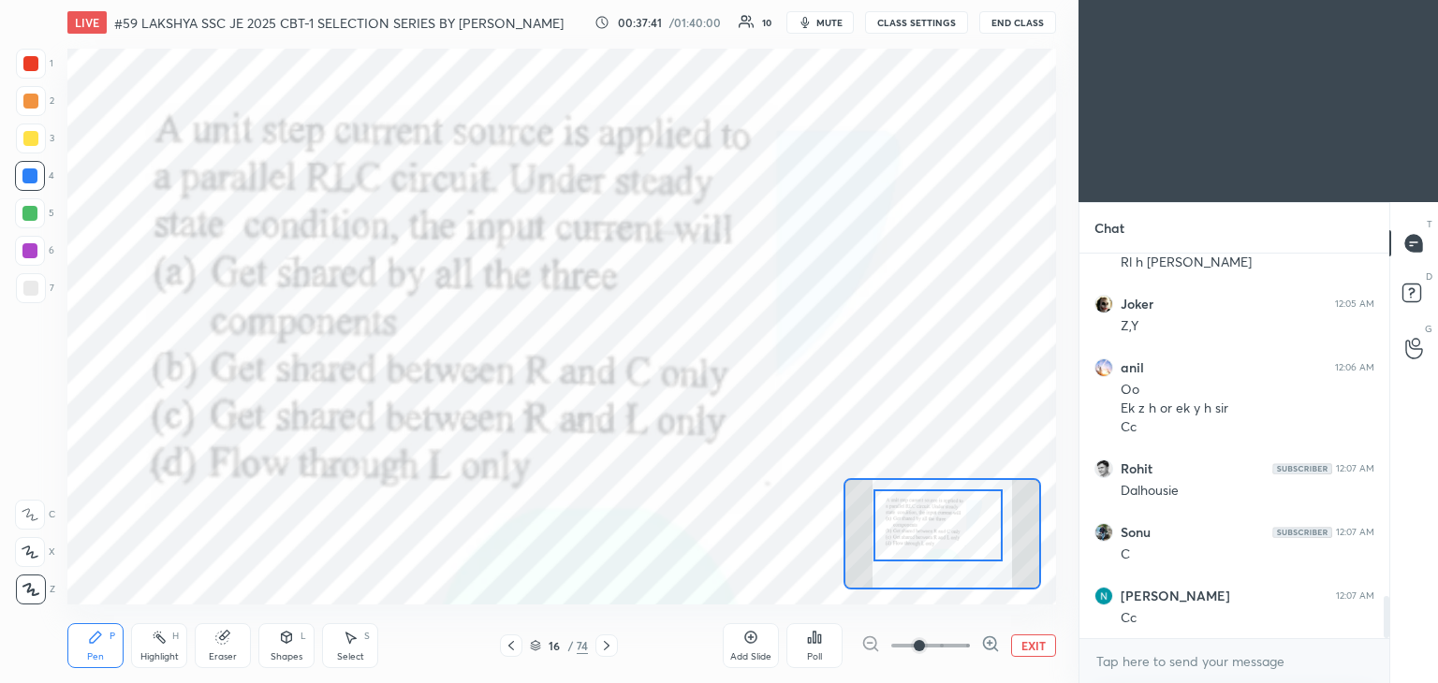
click at [937, 533] on div at bounding box center [937, 526] width 129 height 72
click at [815, 642] on icon at bounding box center [814, 637] width 3 height 11
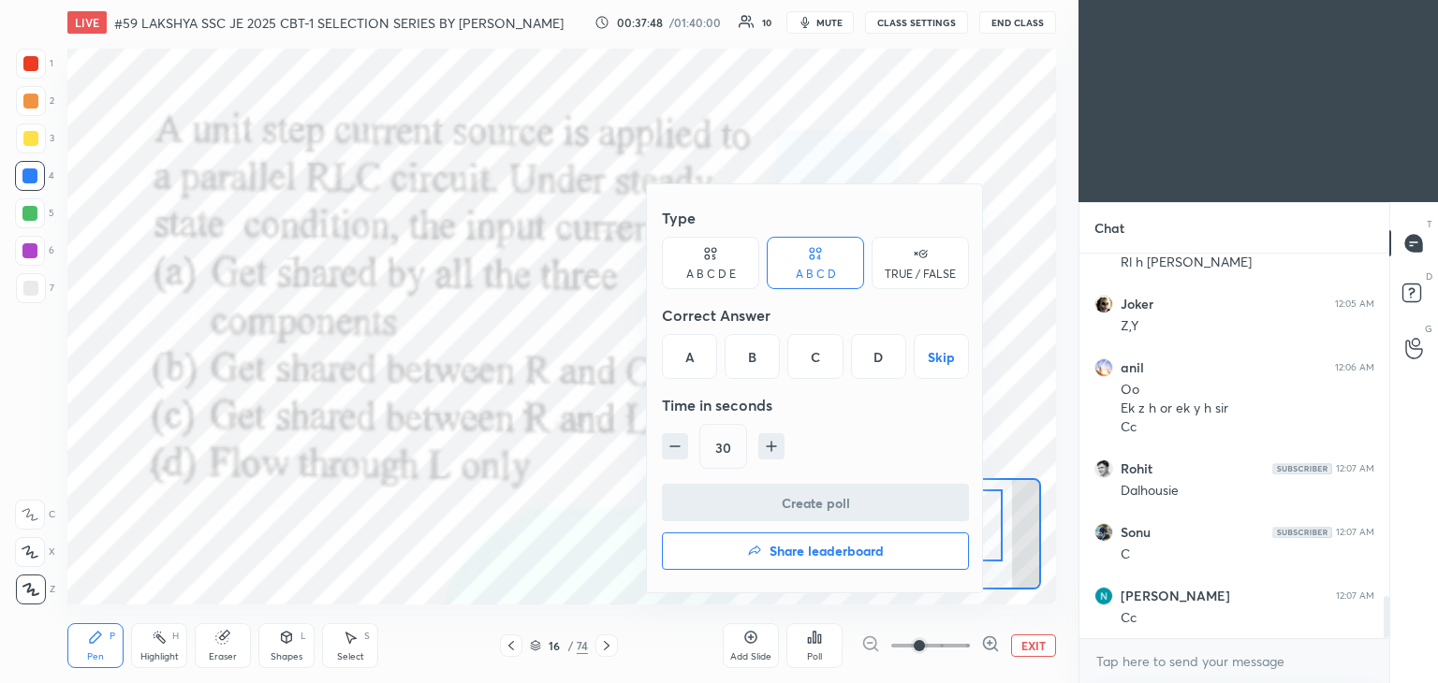
click at [871, 353] on div "D" at bounding box center [878, 356] width 55 height 45
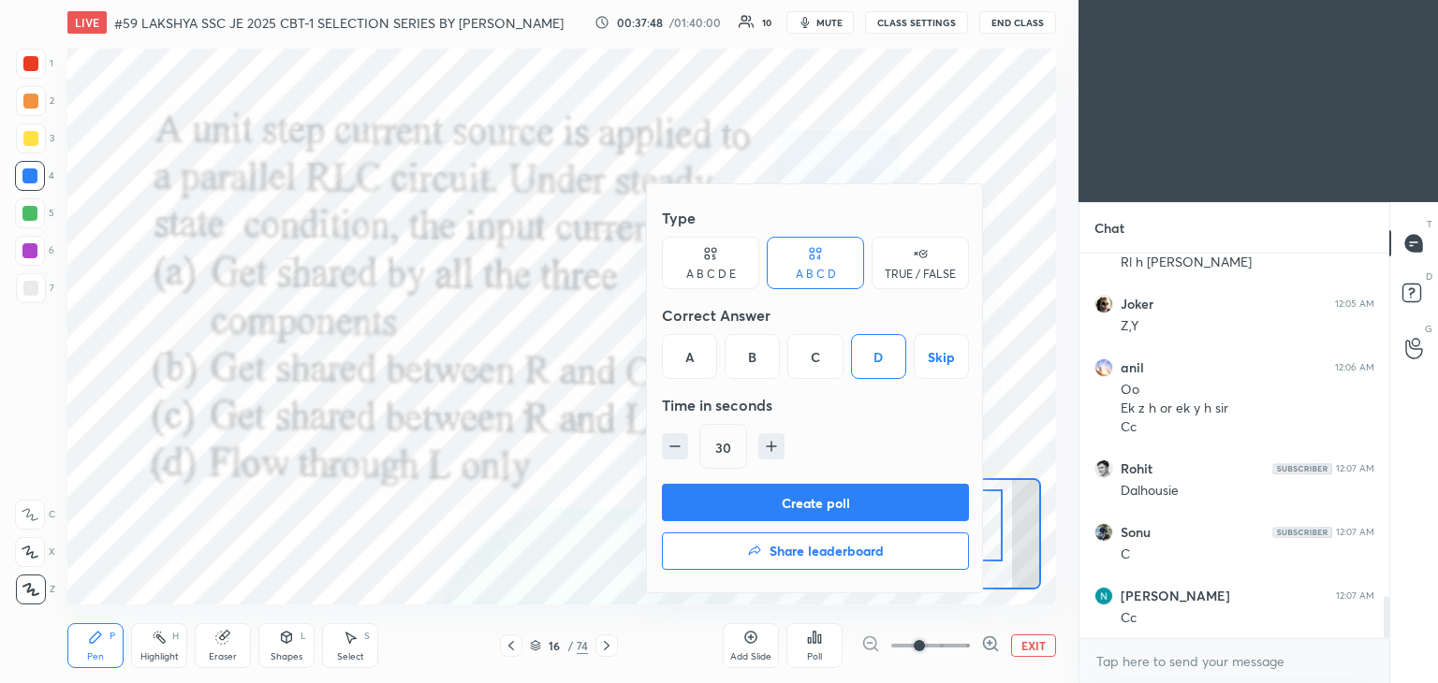
click at [766, 446] on icon "button" at bounding box center [771, 446] width 19 height 19
type input "45"
click at [762, 481] on div "Type A B C D E A B C D TRUE / FALSE Correct Answer A B C D Skip Time in seconds…" at bounding box center [815, 341] width 307 height 285
click at [760, 495] on button "Create poll" at bounding box center [815, 502] width 307 height 37
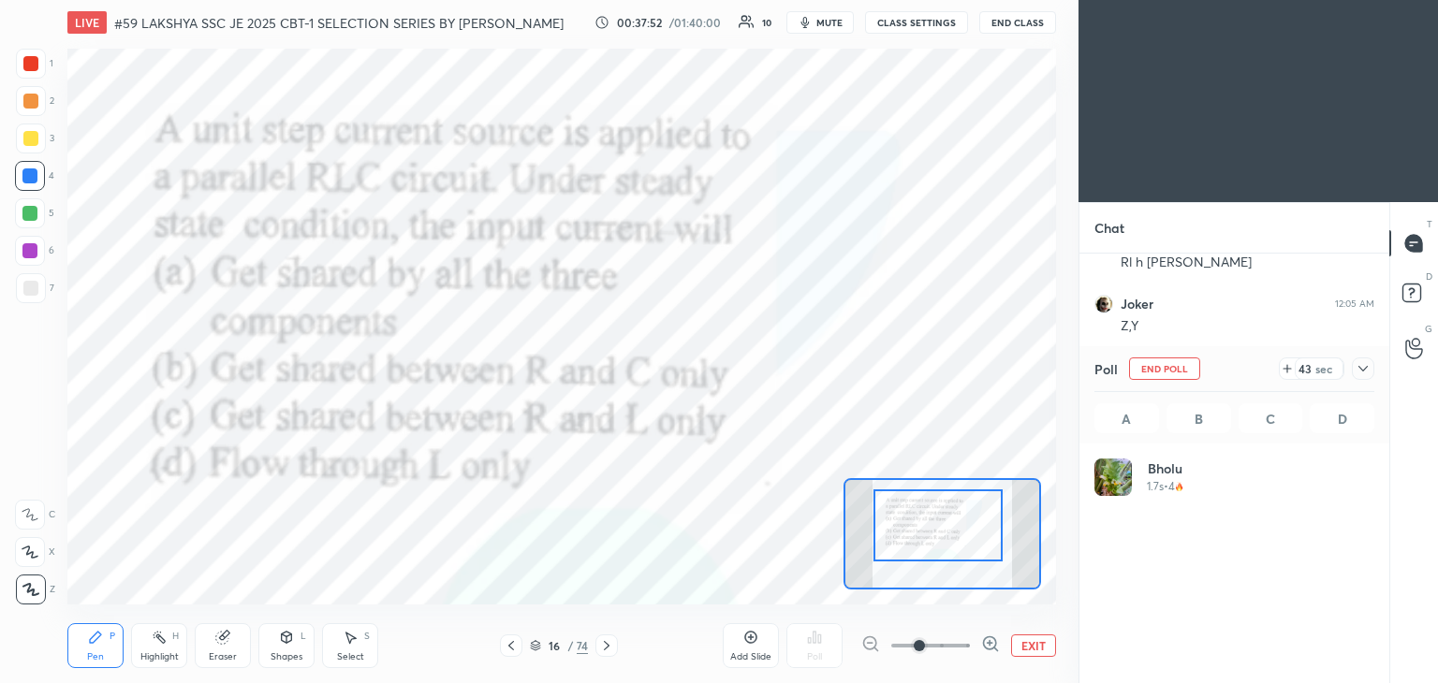
scroll to position [219, 274]
click at [29, 177] on div at bounding box center [29, 175] width 15 height 15
click at [34, 177] on div at bounding box center [29, 175] width 15 height 15
click at [32, 178] on div at bounding box center [29, 175] width 15 height 15
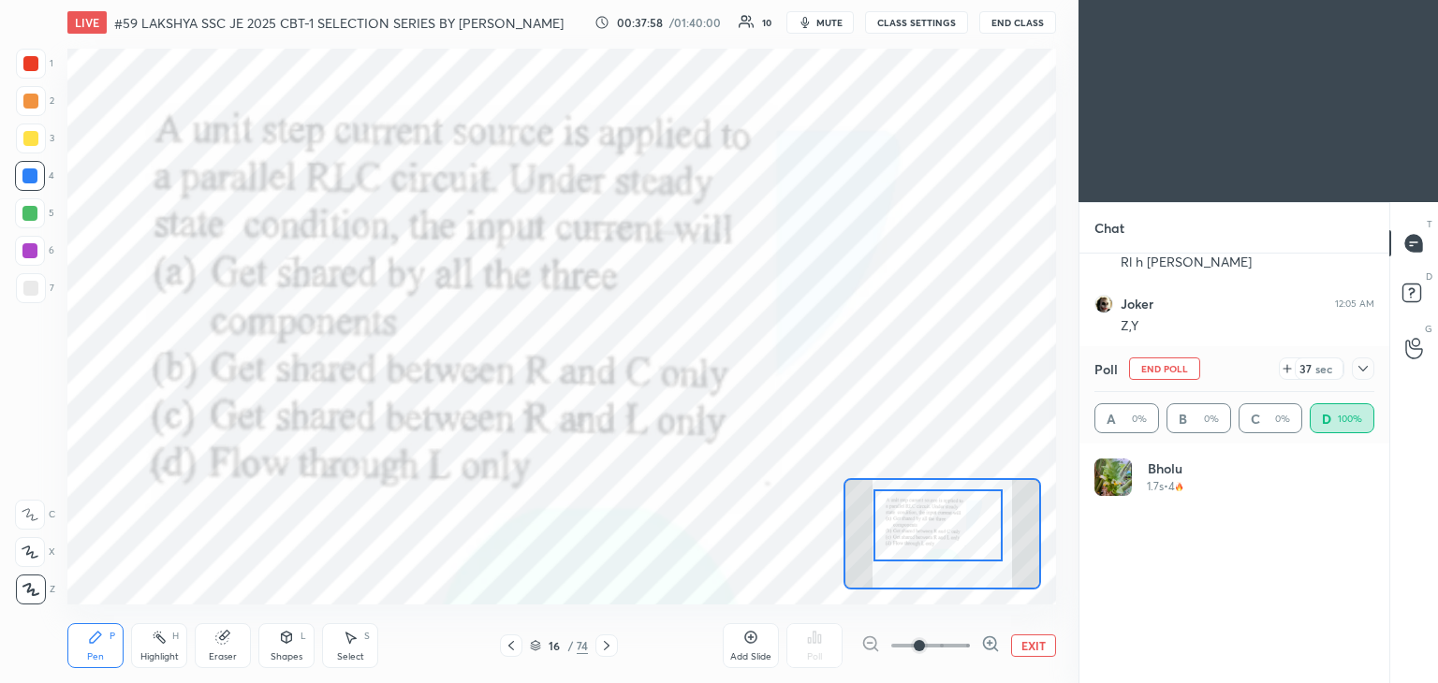
click at [30, 178] on div at bounding box center [29, 175] width 15 height 15
click at [32, 179] on div at bounding box center [29, 175] width 15 height 15
click at [32, 178] on div at bounding box center [29, 175] width 15 height 15
click at [31, 177] on div at bounding box center [29, 175] width 15 height 15
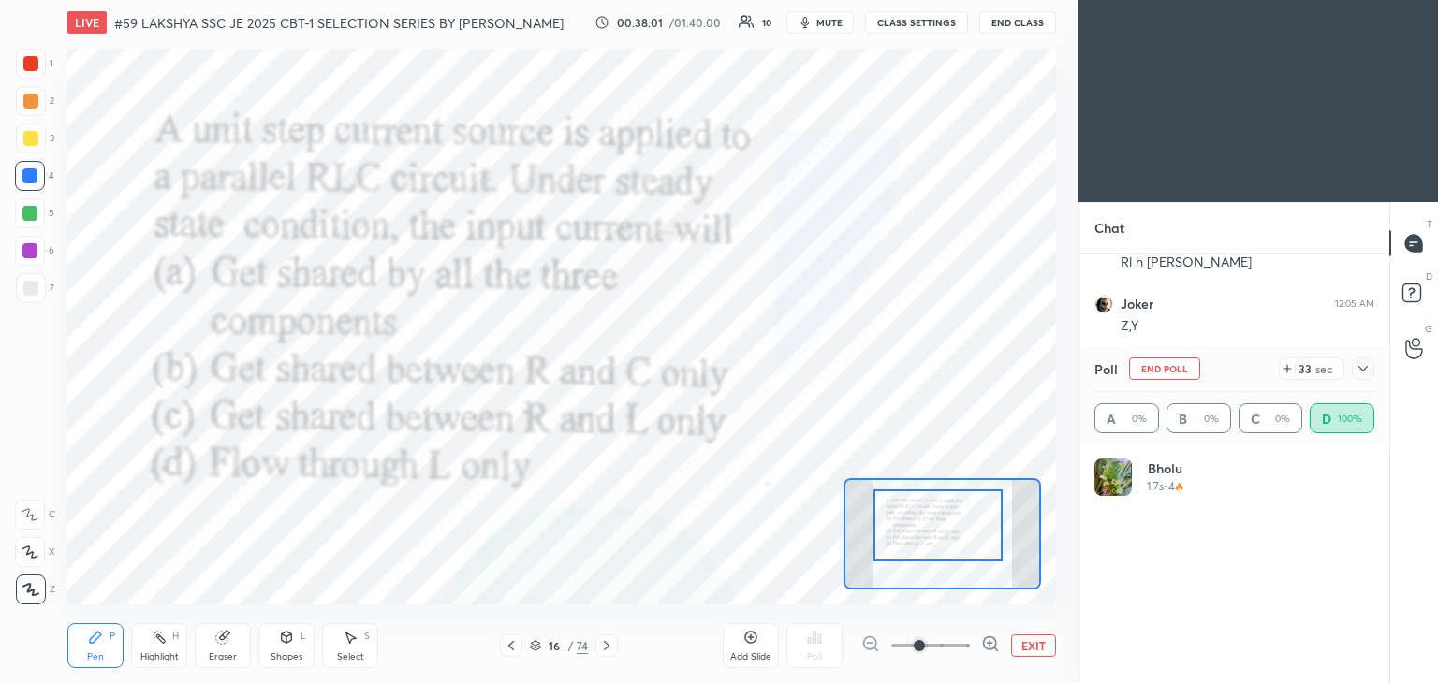
click at [45, 175] on div at bounding box center [30, 176] width 30 height 30
click at [57, 170] on div "1 2 3 4 5 6 7 C X Z C X Z E E Erase all H H" at bounding box center [30, 327] width 60 height 556
drag, startPoint x: 22, startPoint y: 186, endPoint x: 39, endPoint y: 174, distance: 20.8
click at [55, 169] on div "1 2 3 4 5 6 7 C X Z C X Z E E Erase all H H" at bounding box center [30, 327] width 60 height 556
click at [56, 167] on div "1 2 3 4 5 6 7 C X Z C X Z E E Erase all H H" at bounding box center [30, 327] width 60 height 556
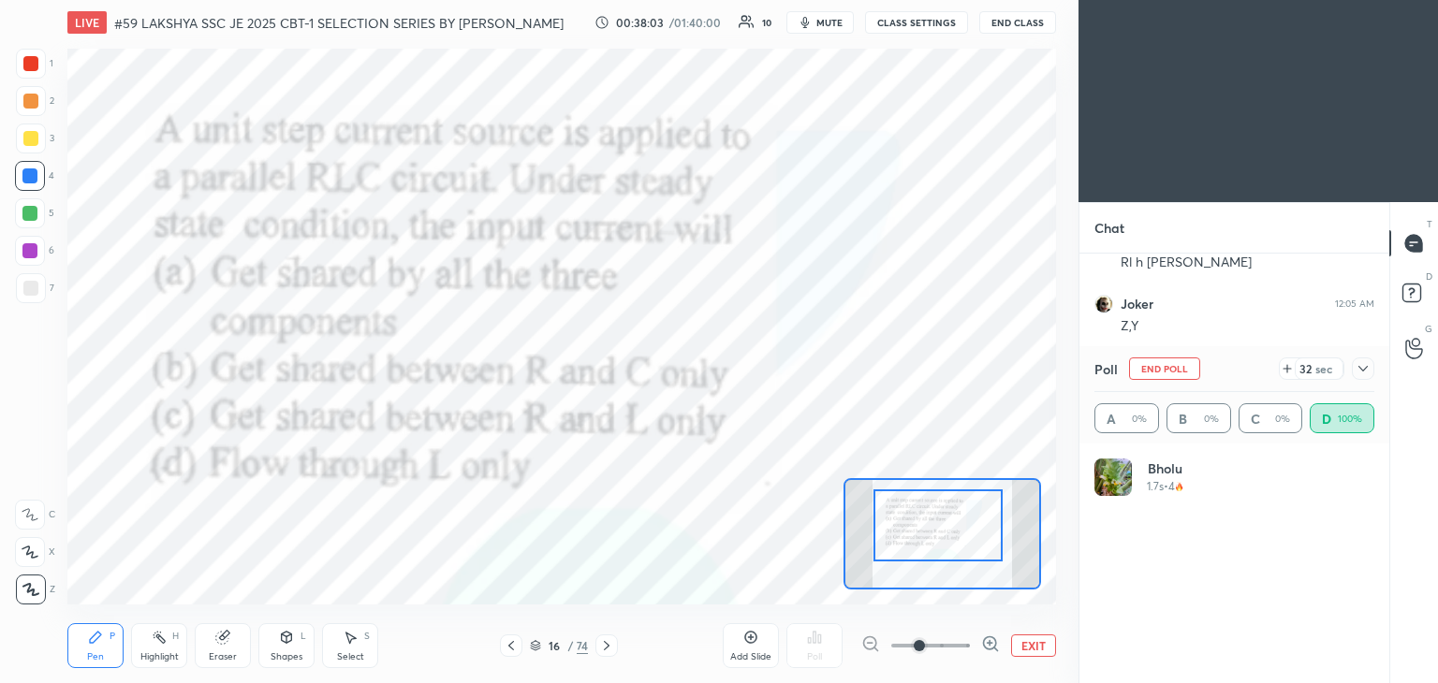
click at [67, 165] on div "1 2 3 4 5 6 7 C X Z C X Z E E Erase all H H LIVE #59 LAKSHYA SSC JE 2025 CBT-1 …" at bounding box center [531, 341] width 1063 height 683
click at [64, 166] on div "1 2 3 4 5 6 7 C X Z C X Z E E Erase all H H LIVE #59 LAKSHYA SSC JE 2025 CBT-1 …" at bounding box center [531, 341] width 1063 height 683
click at [60, 168] on div "1 2 3 4 5 6 7 C X Z C X Z E E Erase all H H LIVE #59 LAKSHYA SSC JE 2025 CBT-1 …" at bounding box center [531, 341] width 1063 height 683
click at [45, 183] on div "4" at bounding box center [34, 176] width 39 height 30
click at [43, 179] on div at bounding box center [30, 176] width 30 height 30
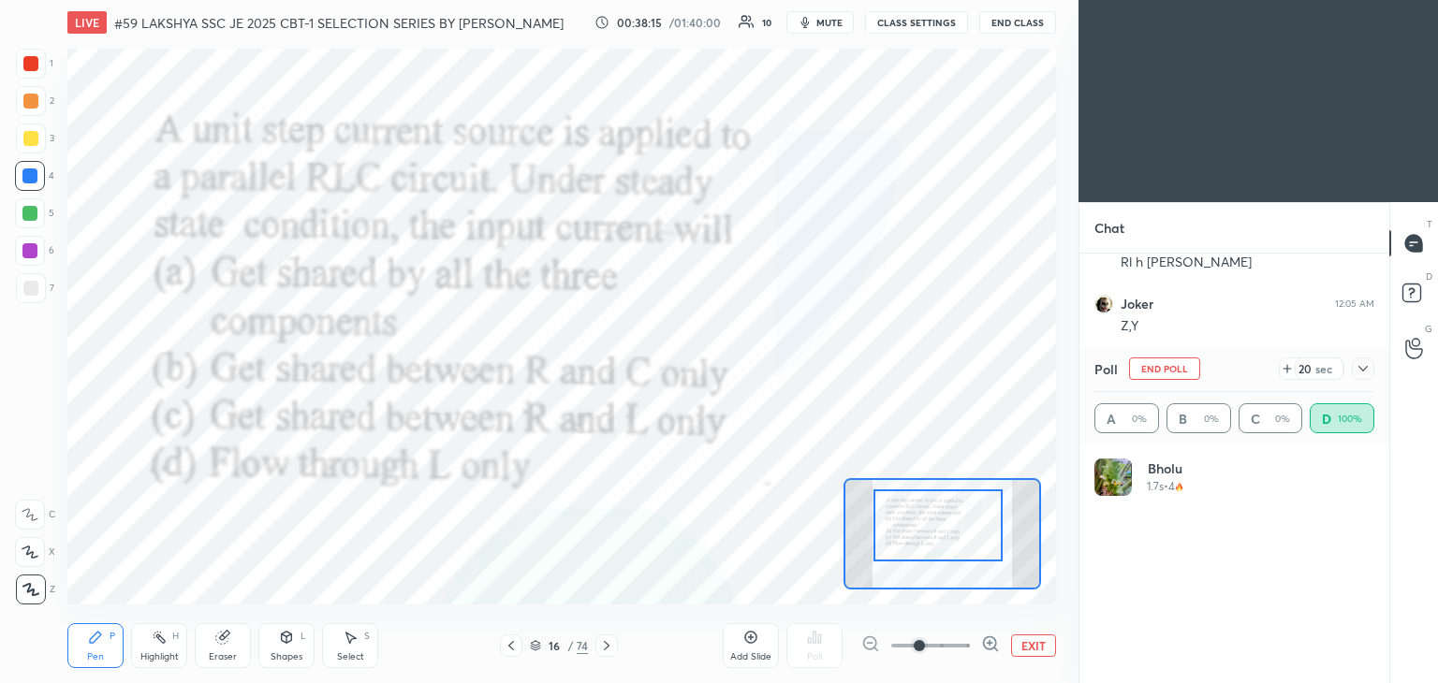
click at [41, 181] on div at bounding box center [30, 176] width 30 height 30
click at [227, 638] on icon at bounding box center [222, 637] width 15 height 15
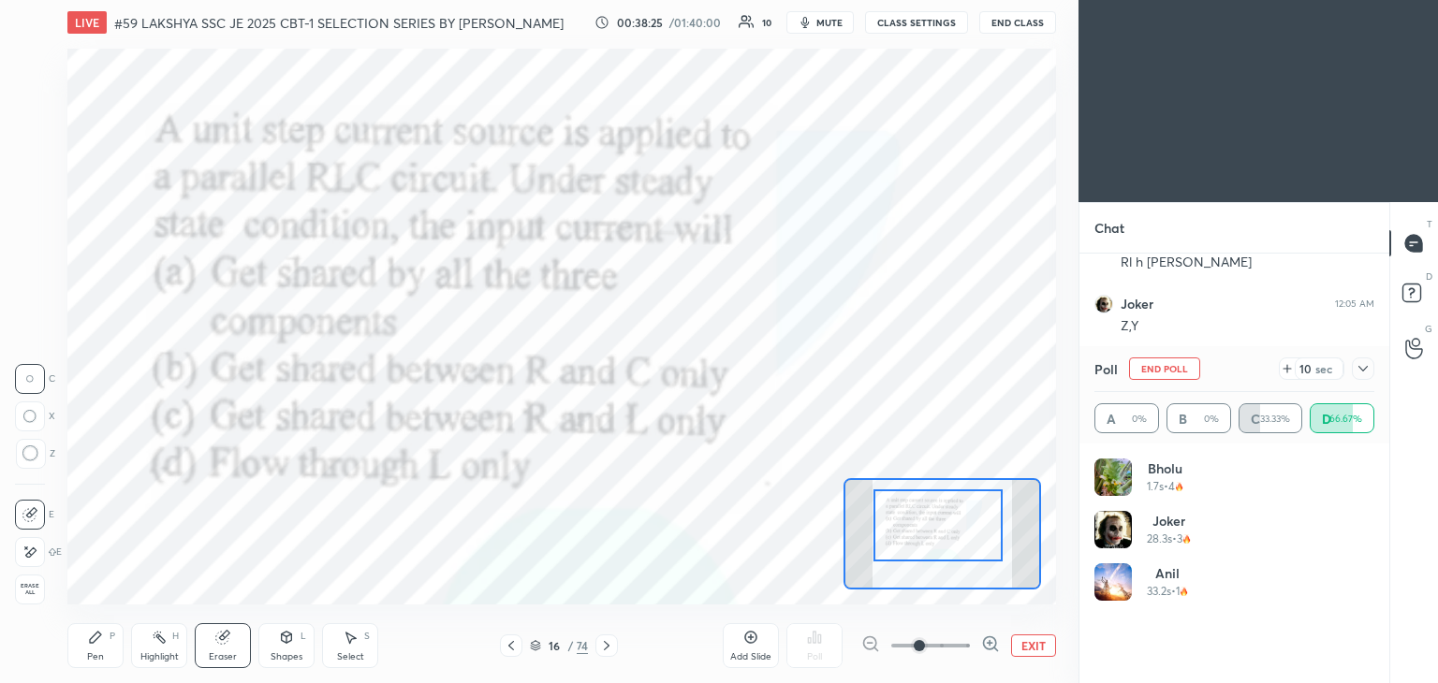
click at [37, 589] on span "Erase all" at bounding box center [30, 589] width 28 height 13
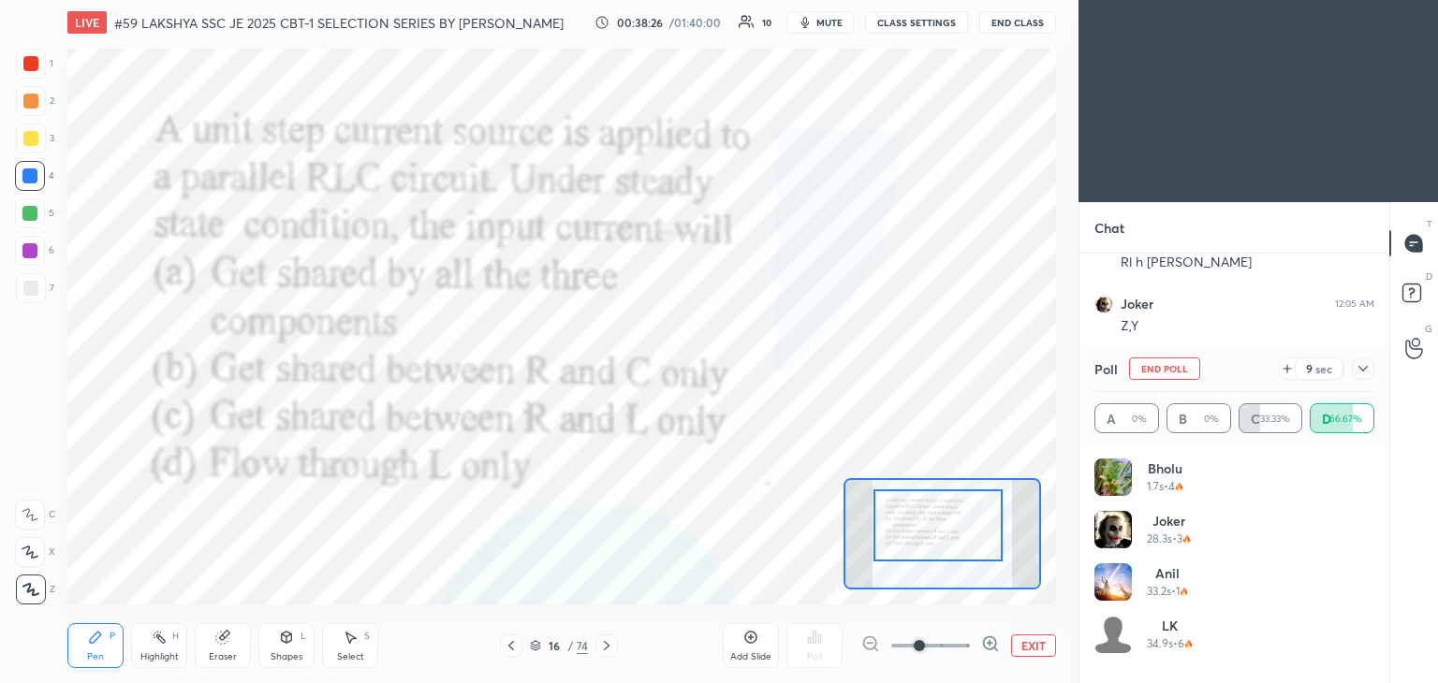
click at [97, 643] on icon at bounding box center [95, 637] width 15 height 15
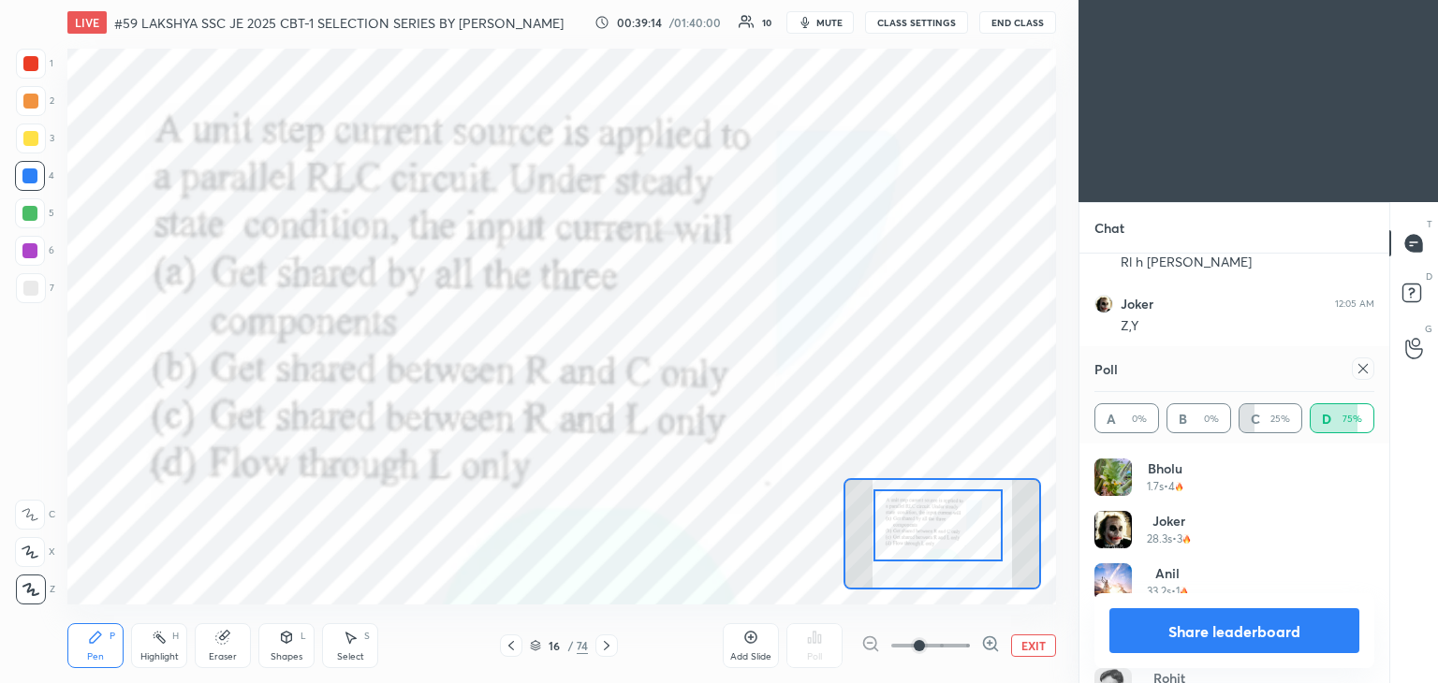
scroll to position [3332, 0]
click at [1358, 376] on div at bounding box center [1363, 369] width 22 height 22
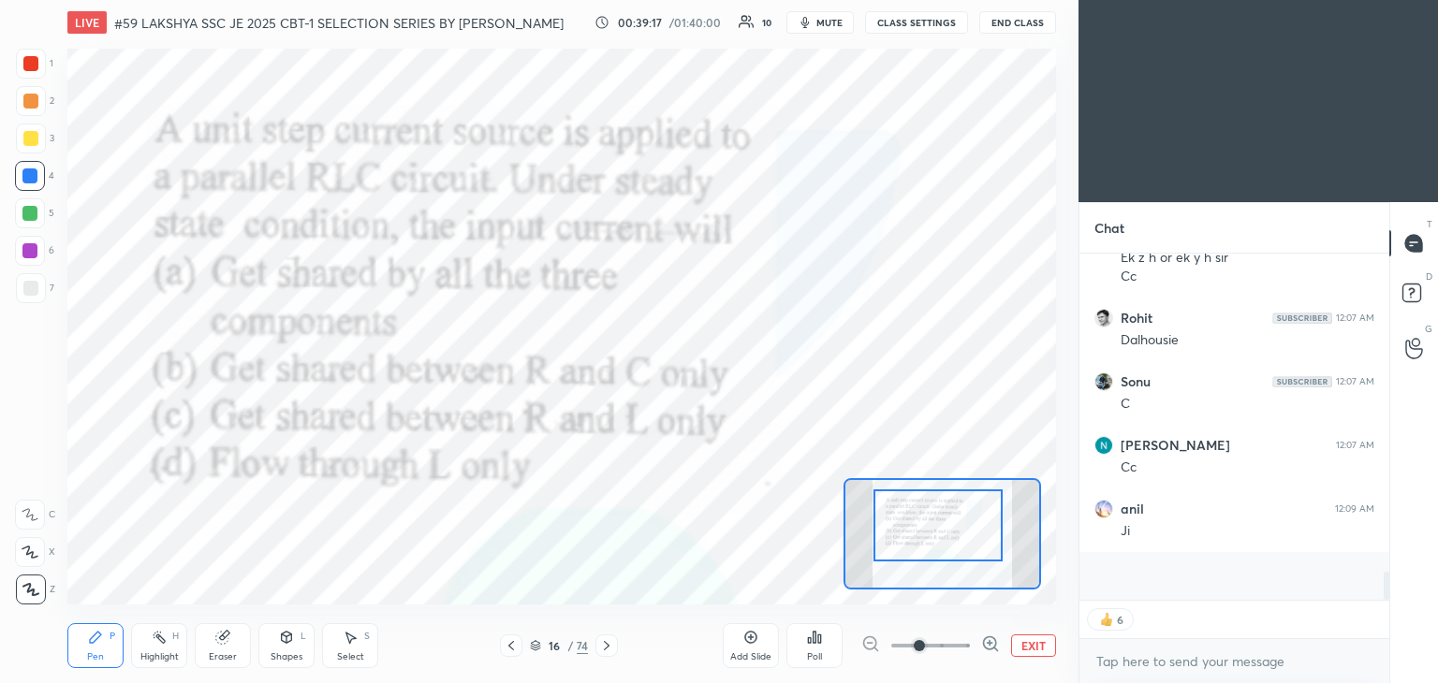
scroll to position [3235, 0]
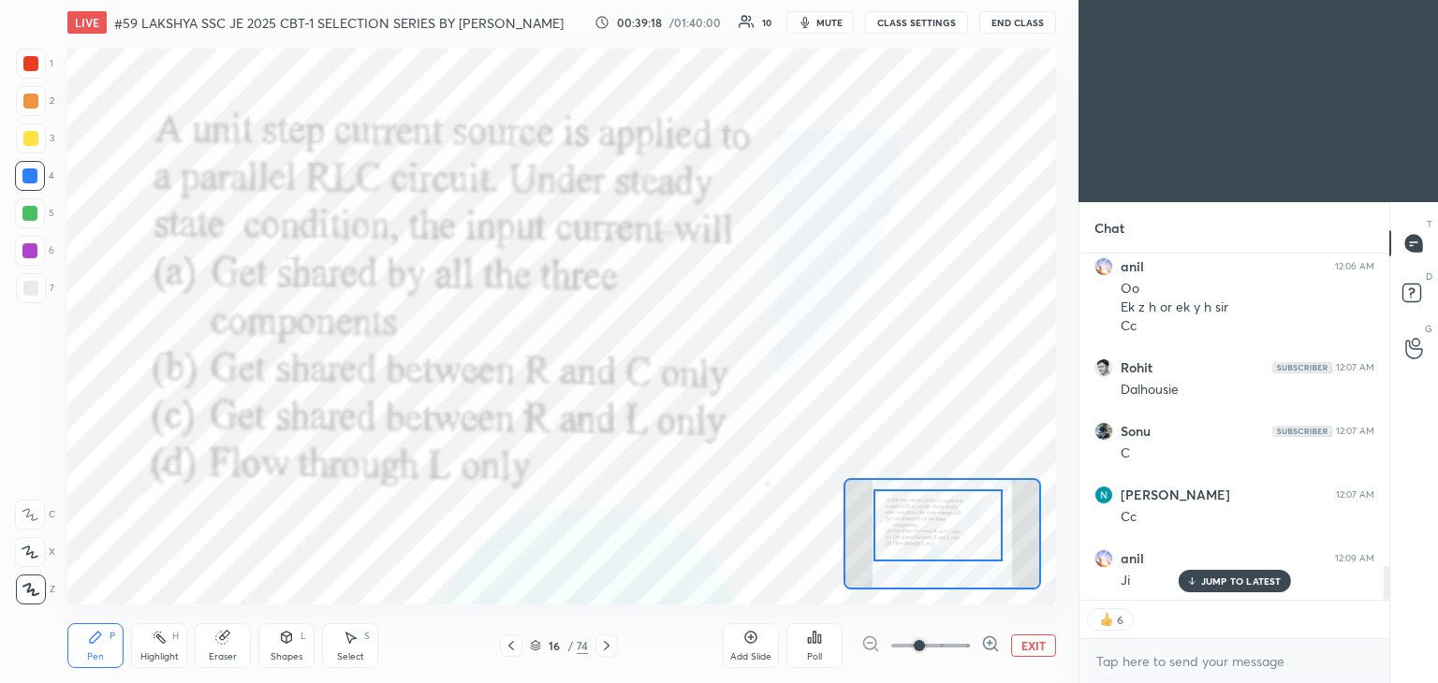
click at [1239, 581] on p "JUMP TO LATEST" at bounding box center [1241, 581] width 80 height 11
click at [236, 640] on div "Eraser" at bounding box center [223, 645] width 56 height 45
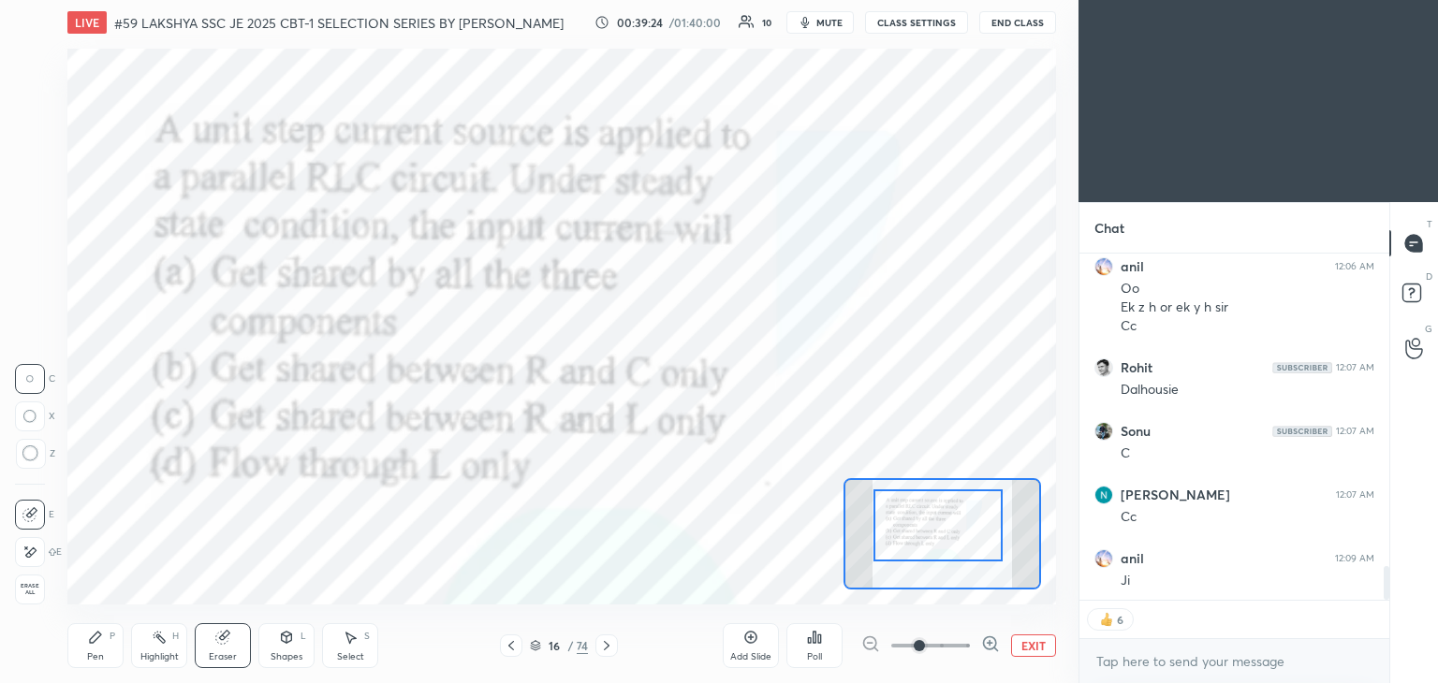
click at [37, 589] on span "Erase all" at bounding box center [30, 589] width 28 height 13
click at [74, 636] on div "Pen P" at bounding box center [95, 645] width 56 height 45
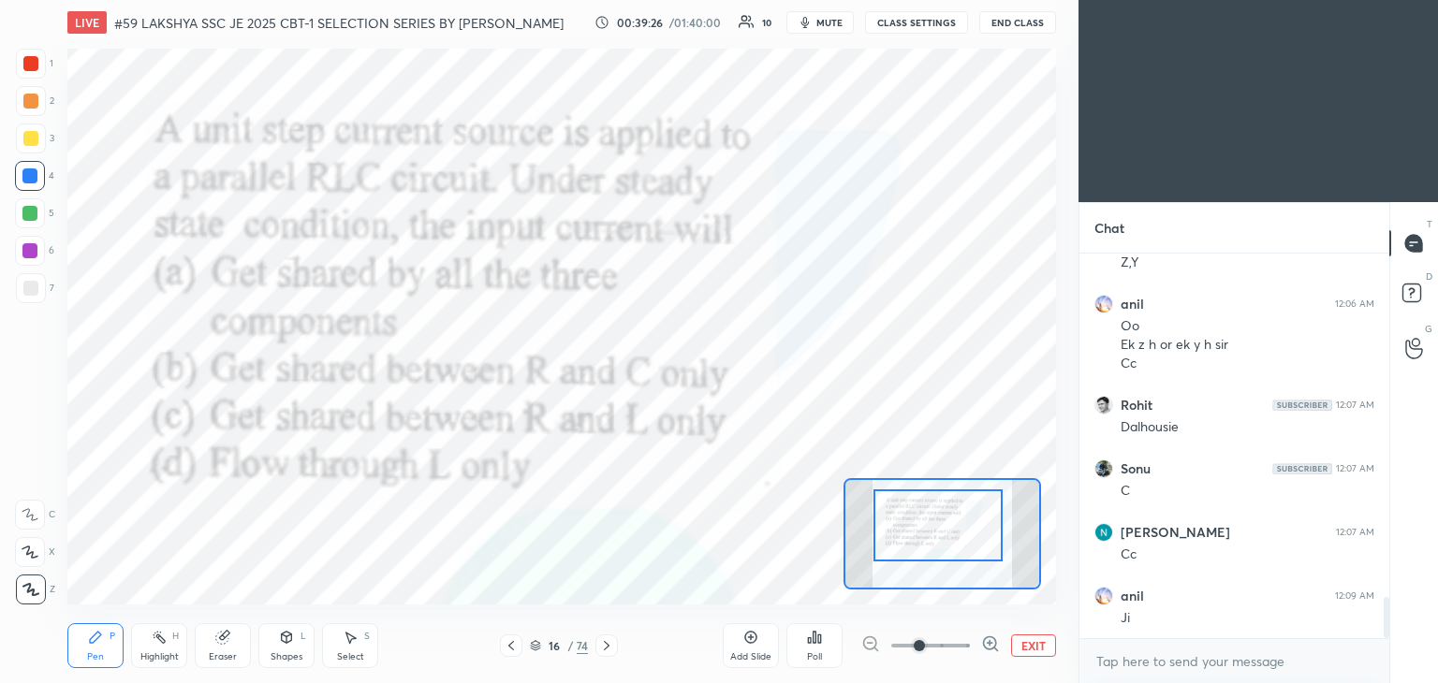
scroll to position [3197, 0]
click at [603, 642] on icon at bounding box center [606, 645] width 15 height 15
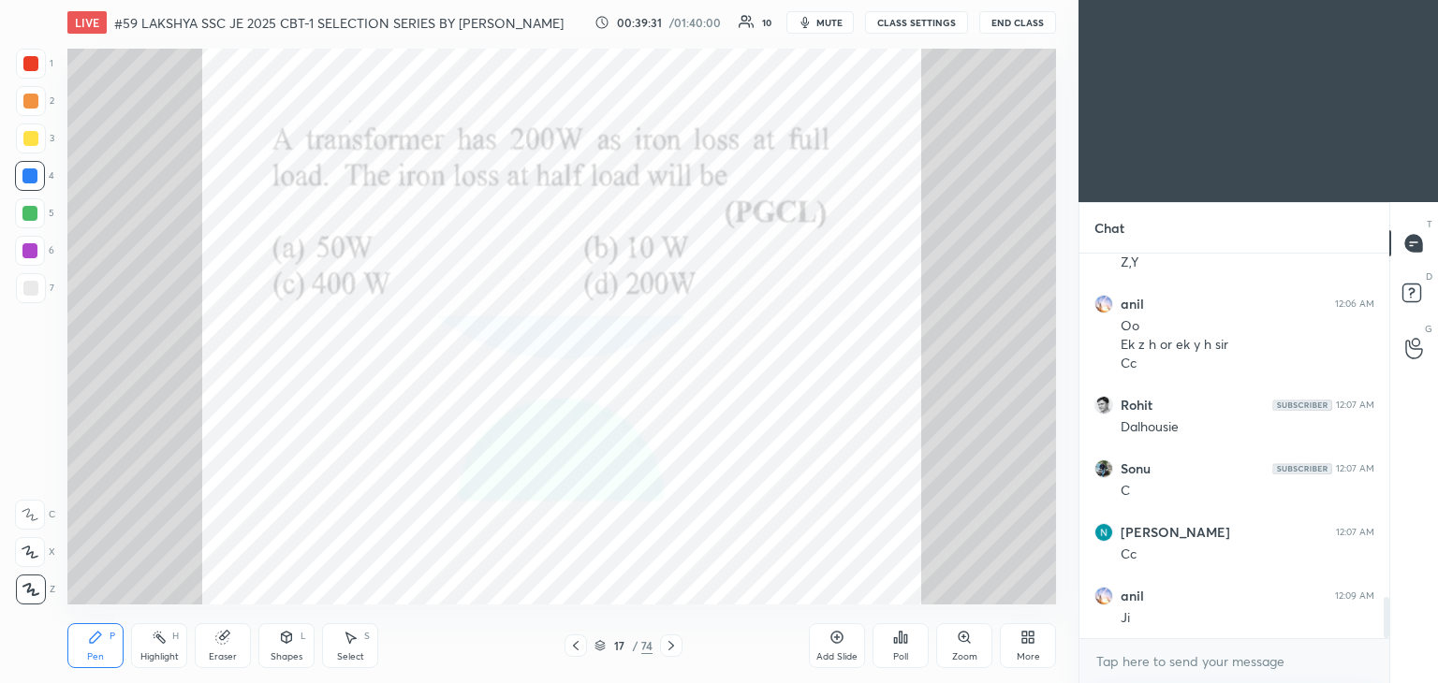
scroll to position [3261, 0]
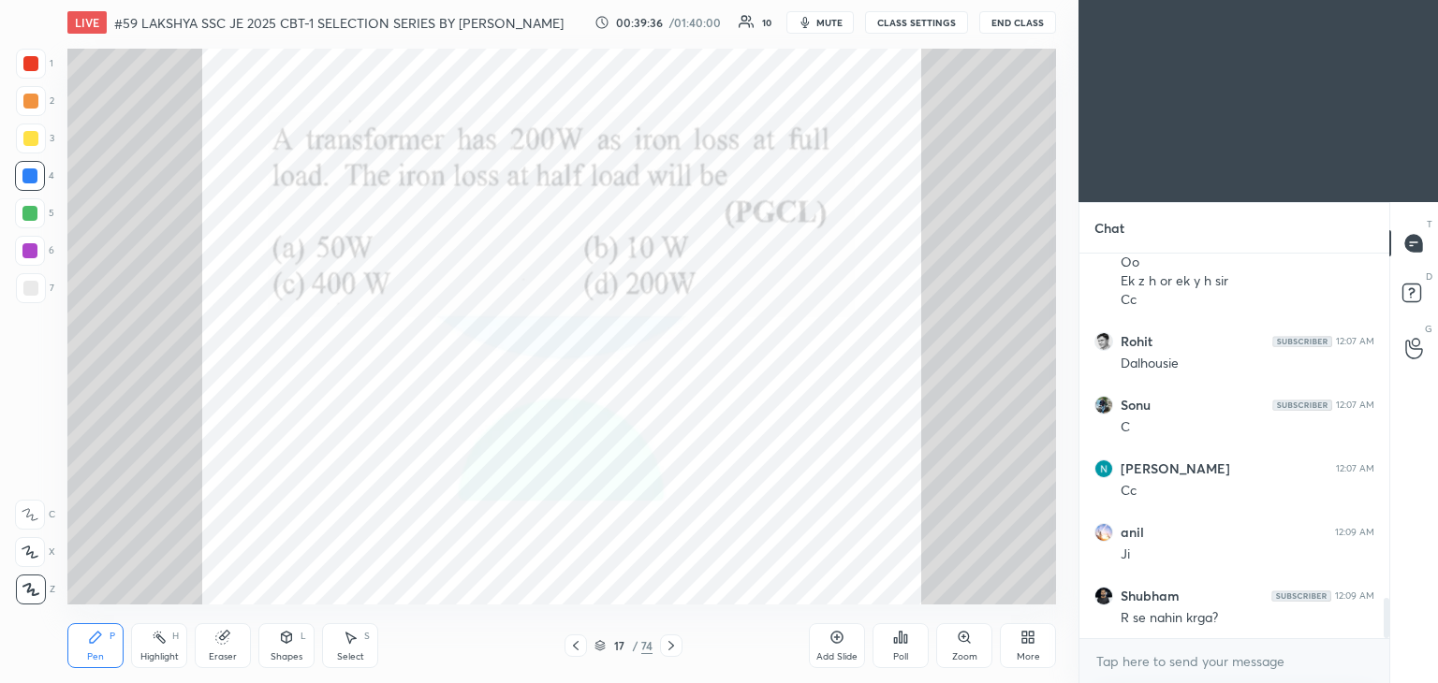
click at [578, 644] on icon at bounding box center [575, 645] width 15 height 15
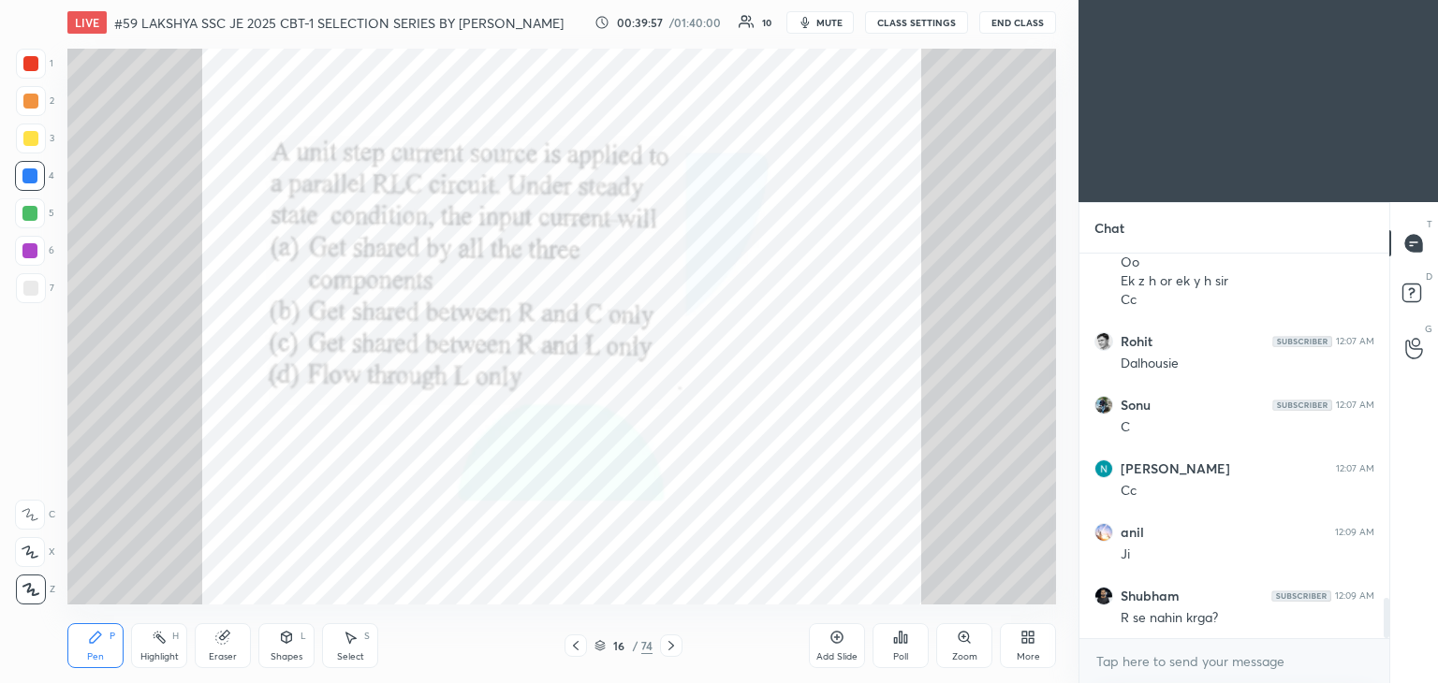
click at [33, 289] on div at bounding box center [30, 288] width 15 height 15
click at [30, 65] on div at bounding box center [30, 63] width 15 height 15
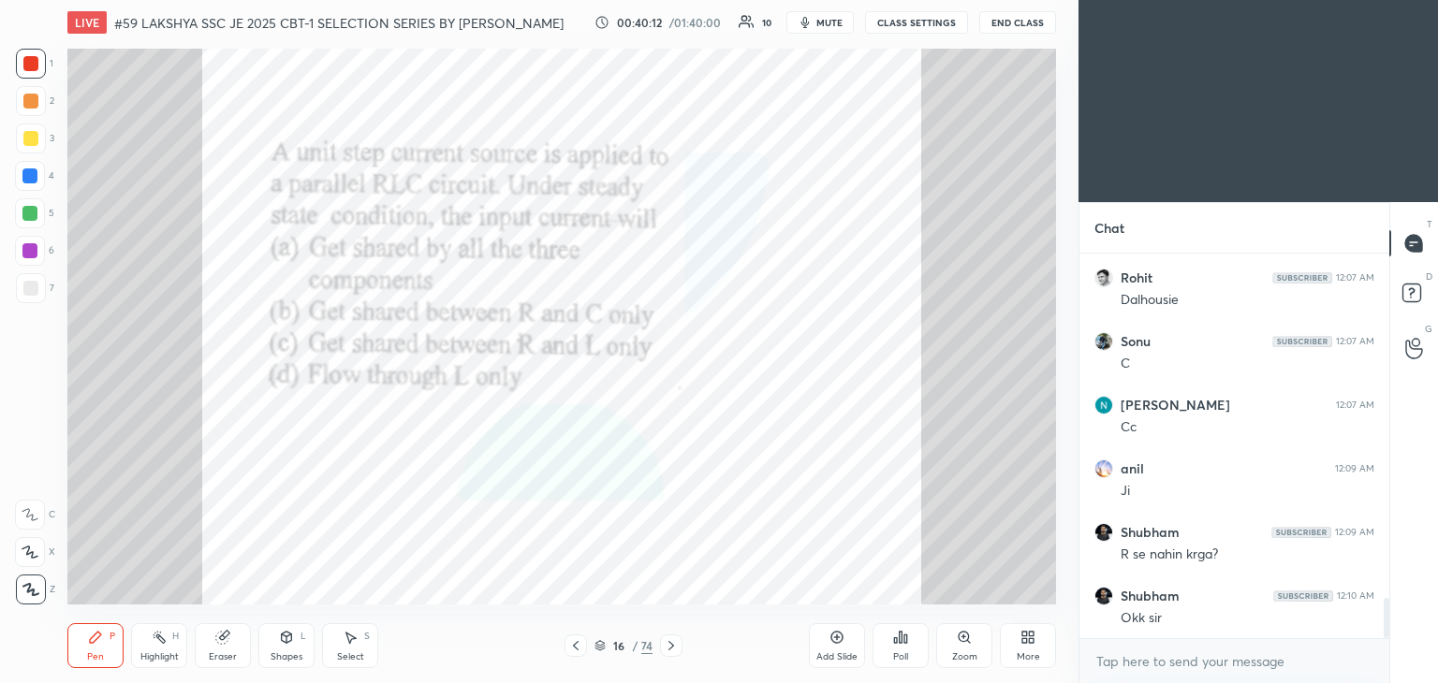
click at [31, 182] on div at bounding box center [29, 175] width 15 height 15
drag, startPoint x: 41, startPoint y: 216, endPoint x: 30, endPoint y: 218, distance: 11.4
click at [38, 218] on div at bounding box center [30, 213] width 30 height 30
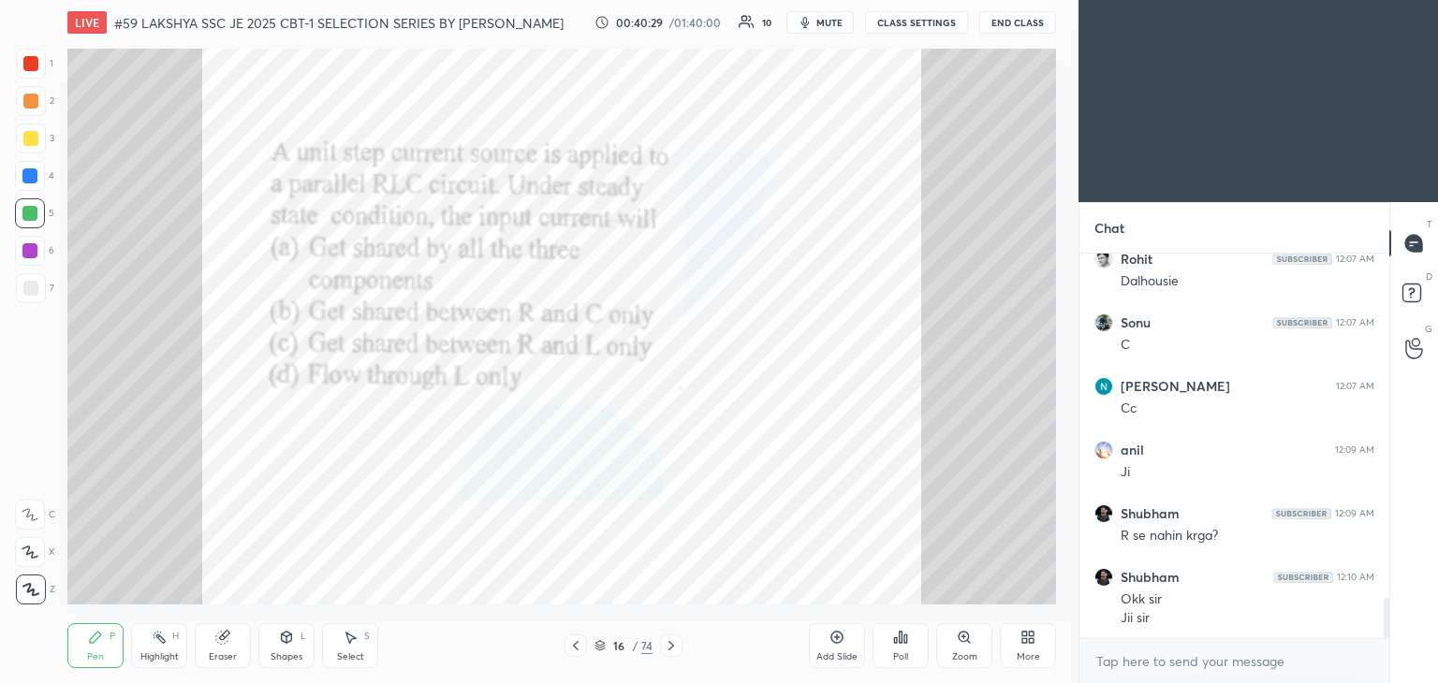
click at [670, 652] on icon at bounding box center [671, 645] width 15 height 15
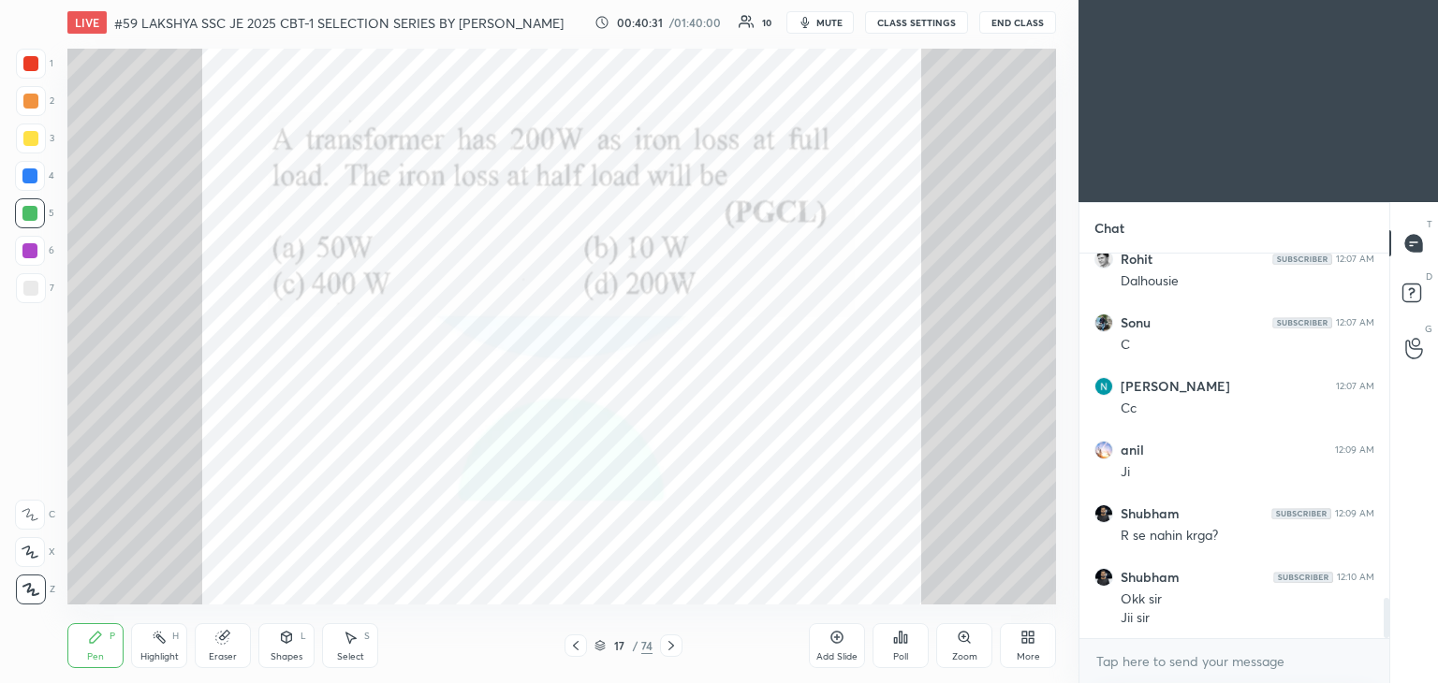
click at [671, 648] on icon at bounding box center [671, 645] width 6 height 9
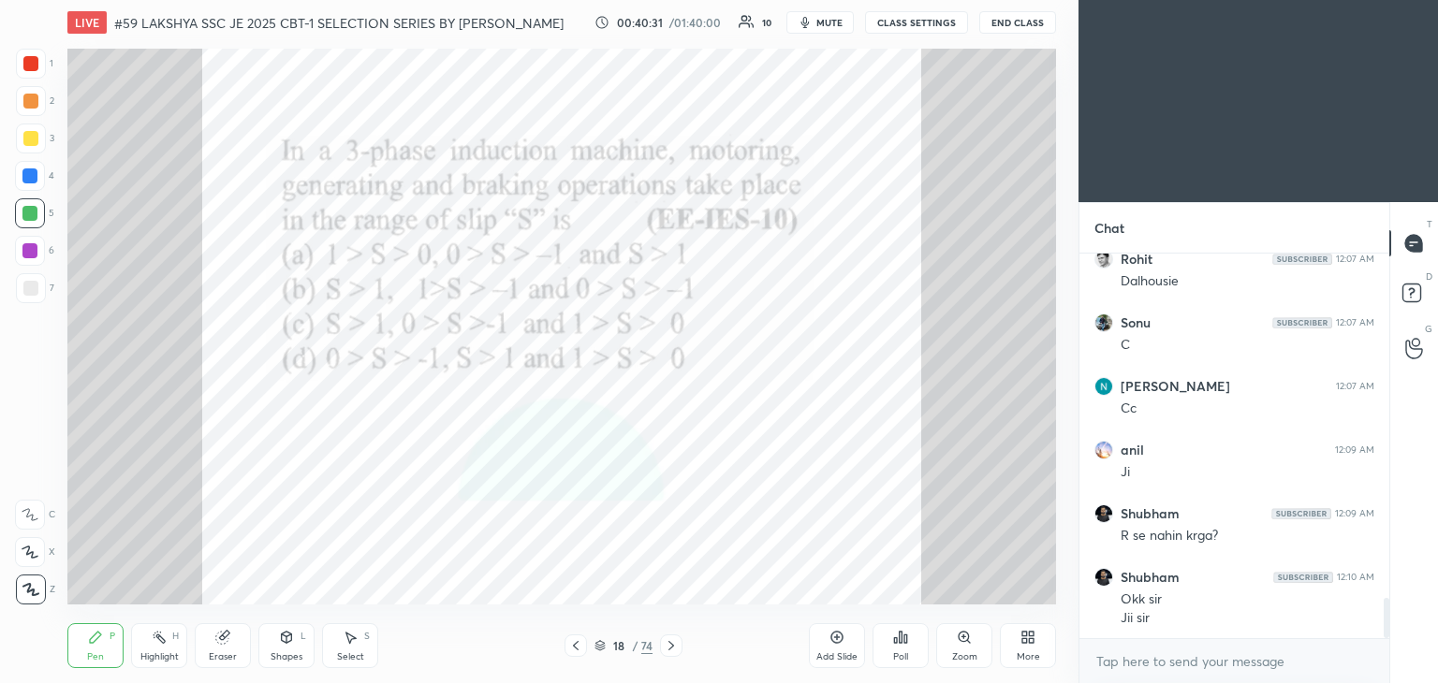
click at [673, 649] on icon at bounding box center [671, 645] width 15 height 15
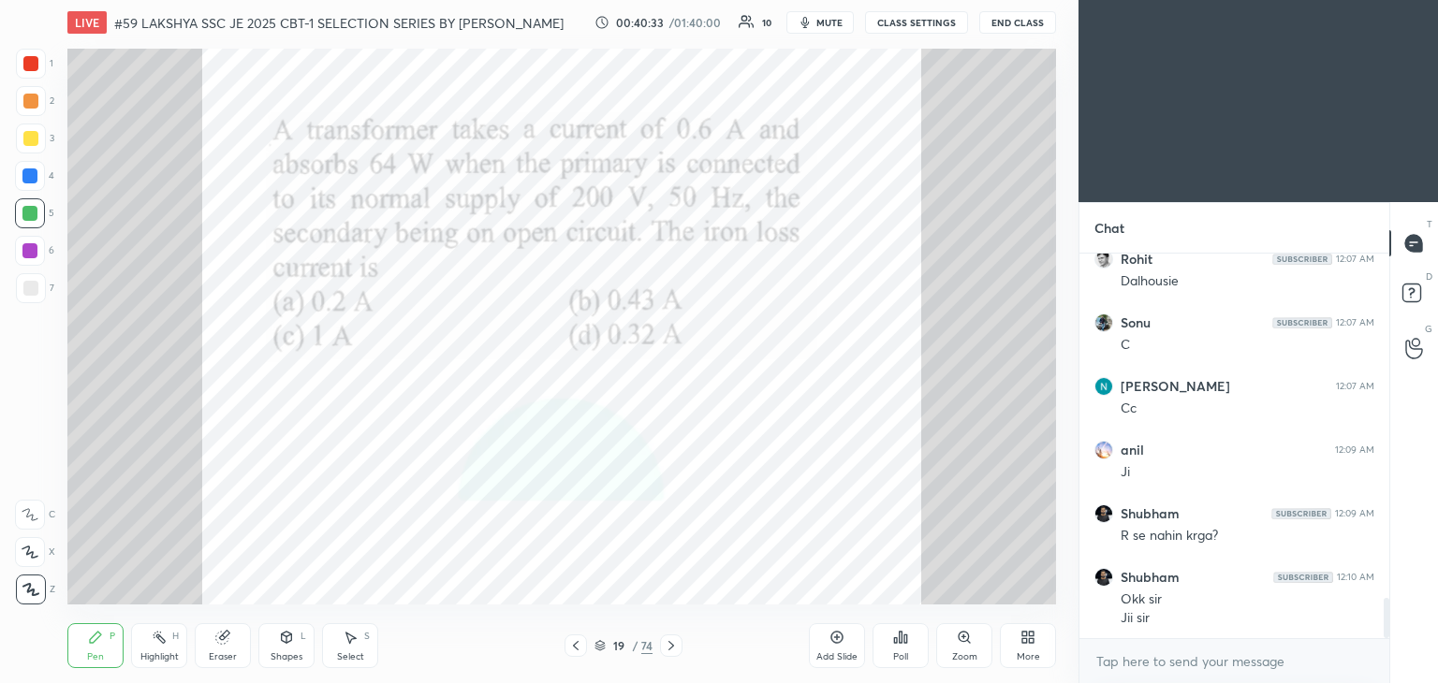
click at [602, 652] on div "19 / 74" at bounding box center [623, 645] width 58 height 17
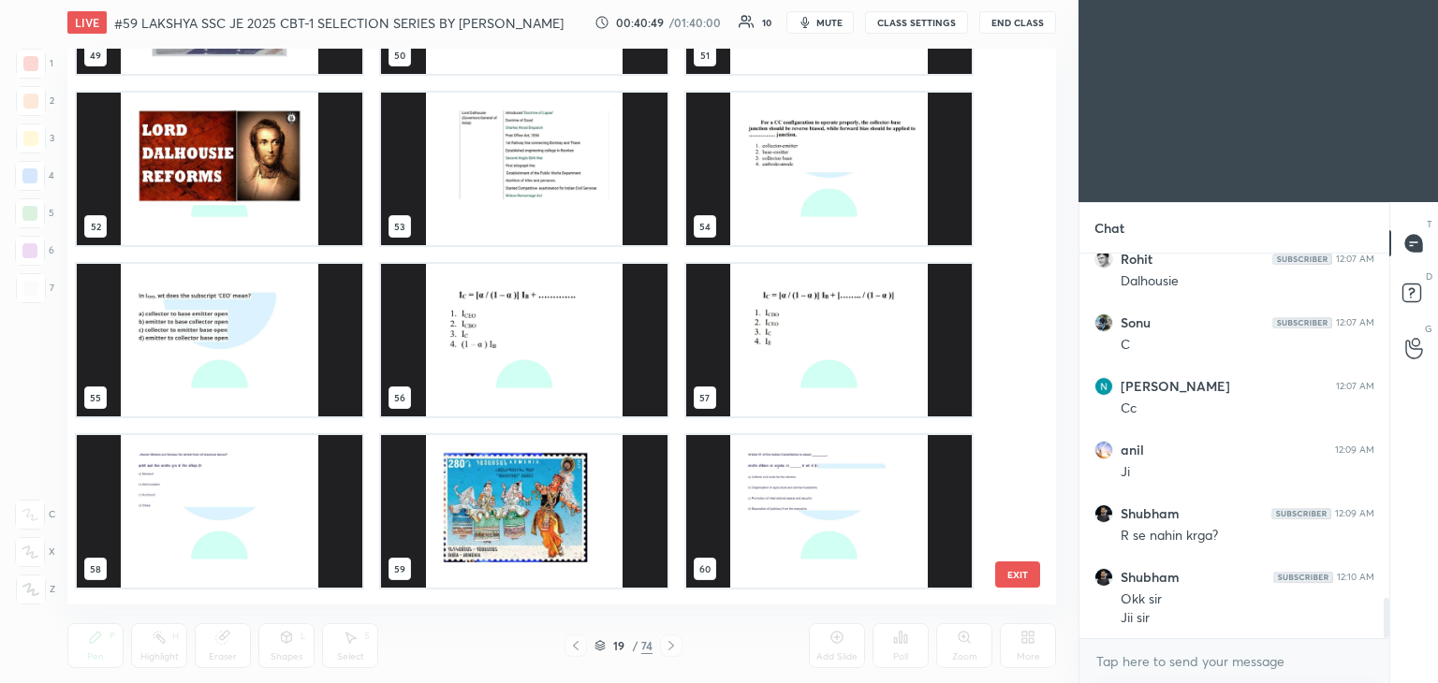
scroll to position [2864, 0]
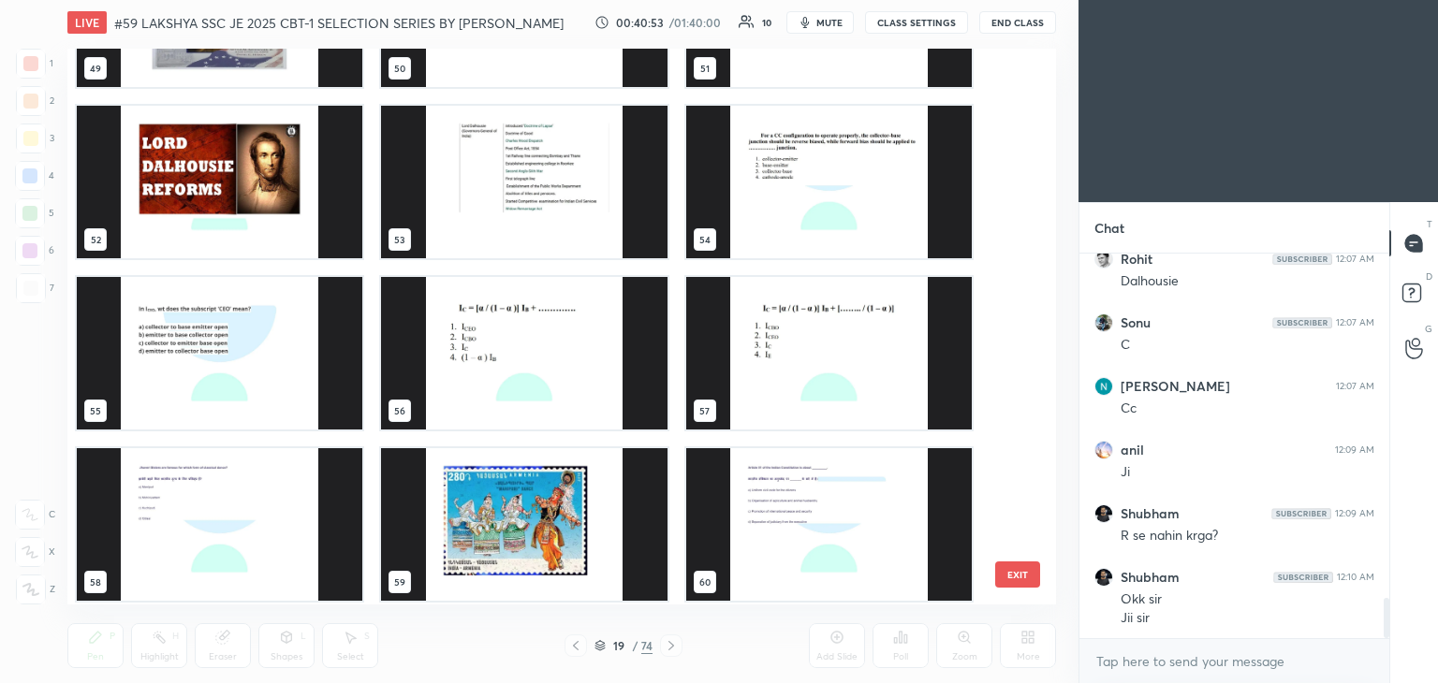
click at [262, 360] on img "grid" at bounding box center [219, 353] width 285 height 153
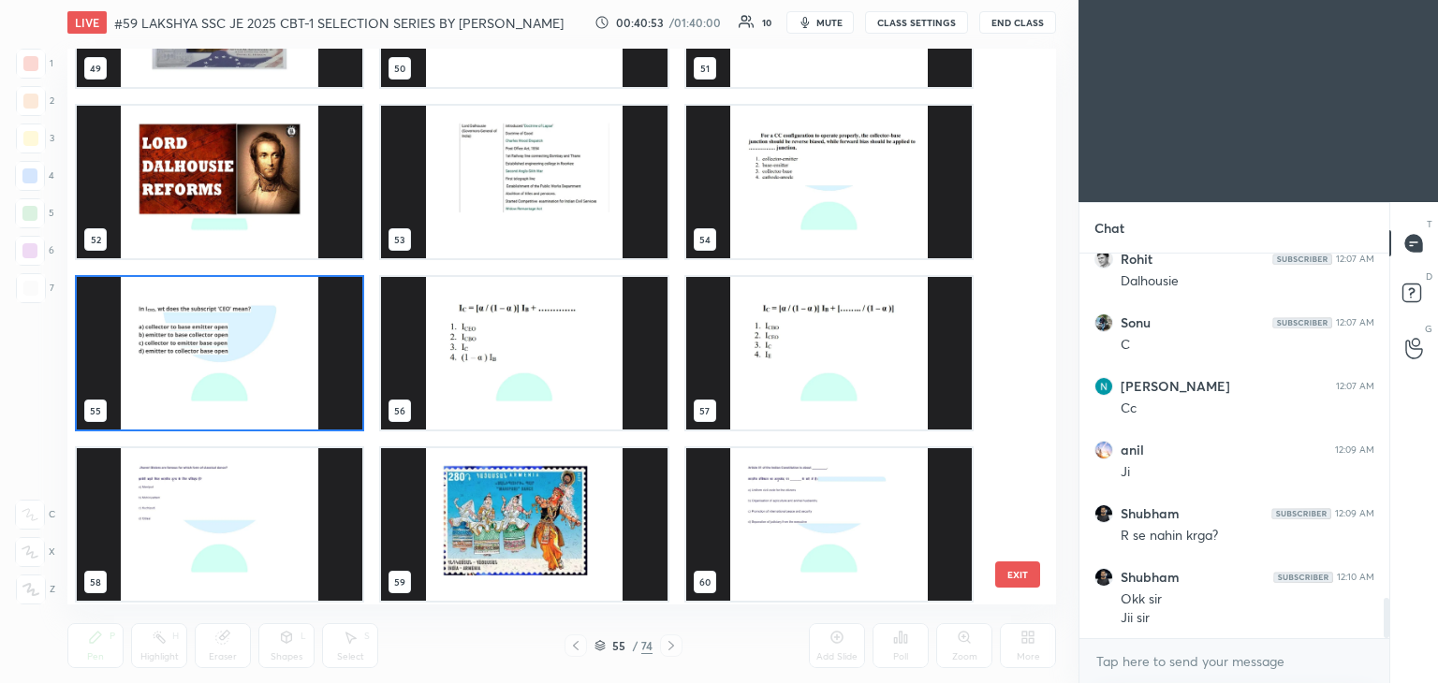
click at [262, 361] on img "grid" at bounding box center [219, 353] width 285 height 153
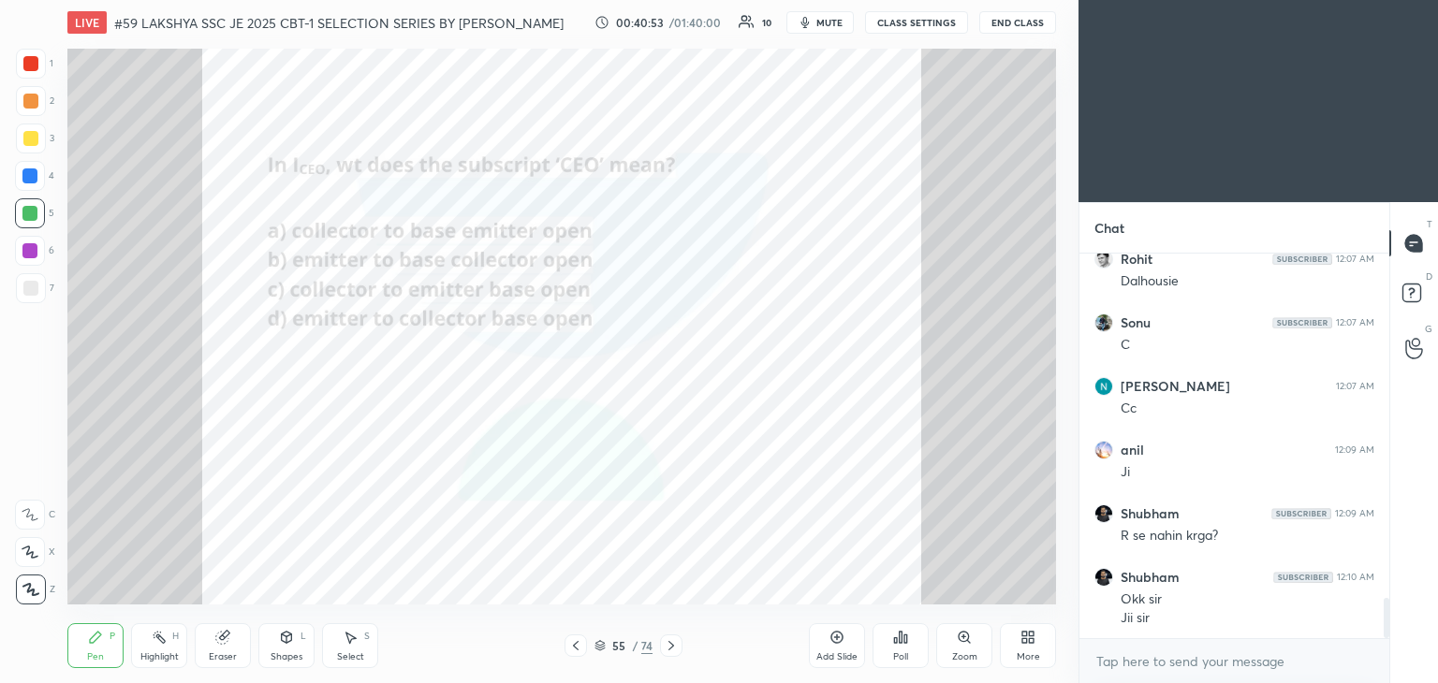
click at [262, 364] on img "grid" at bounding box center [219, 353] width 285 height 153
click at [899, 656] on div "Poll" at bounding box center [900, 656] width 15 height 9
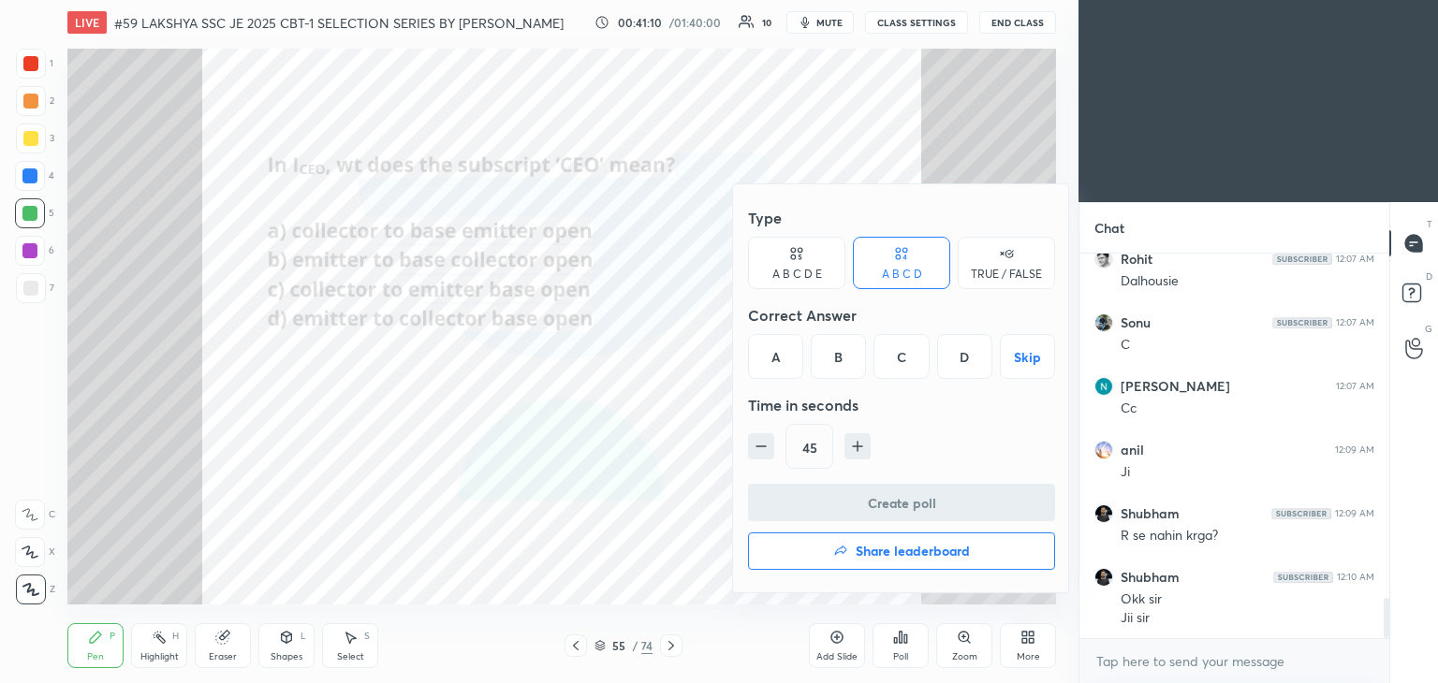
click at [903, 358] on div "C" at bounding box center [900, 356] width 55 height 45
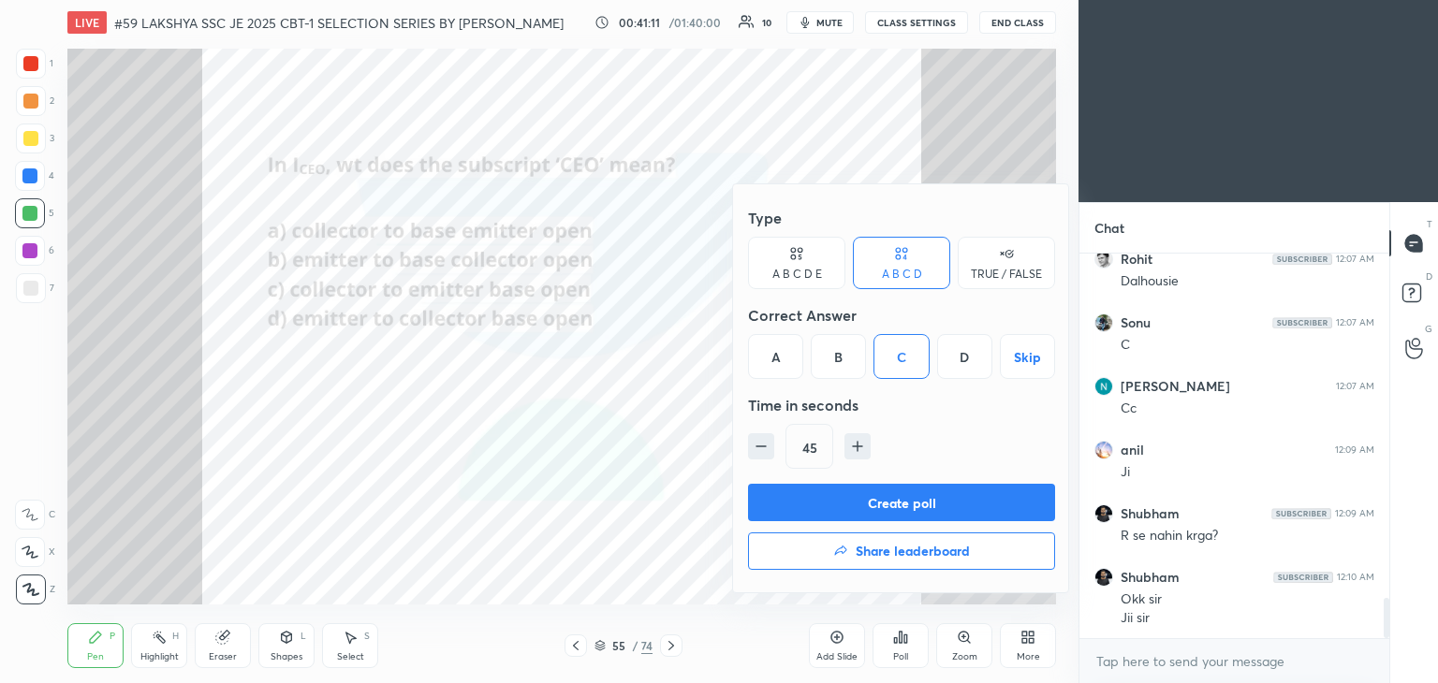
click at [816, 495] on button "Create poll" at bounding box center [901, 502] width 307 height 37
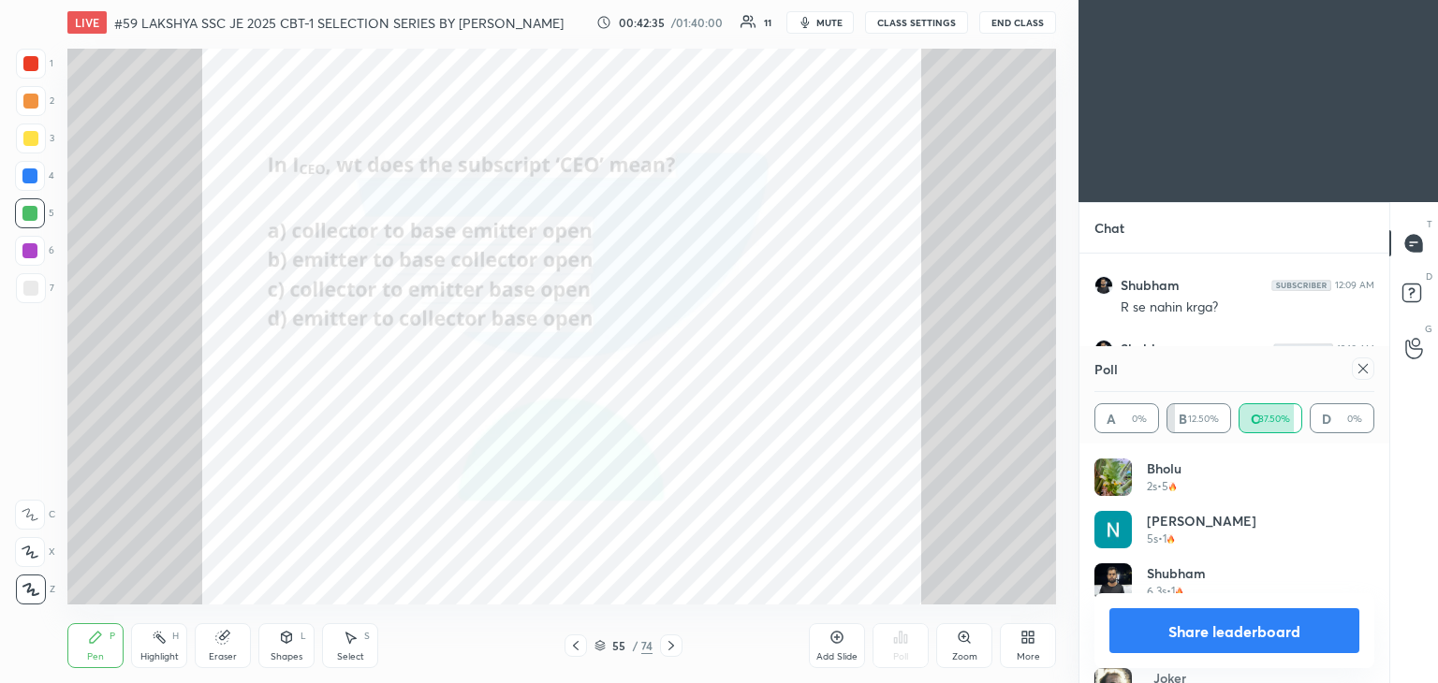
scroll to position [3006, 0]
click at [1367, 374] on icon at bounding box center [1362, 368] width 15 height 15
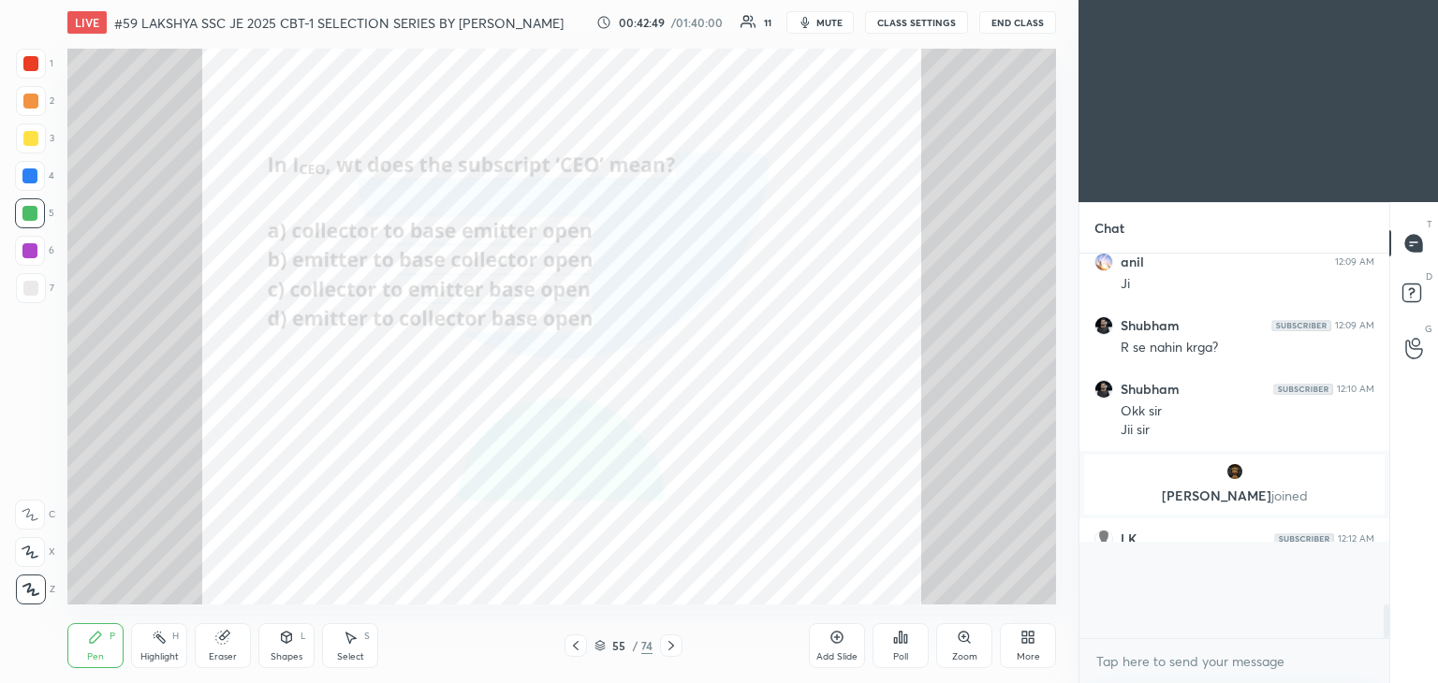
scroll to position [374, 304]
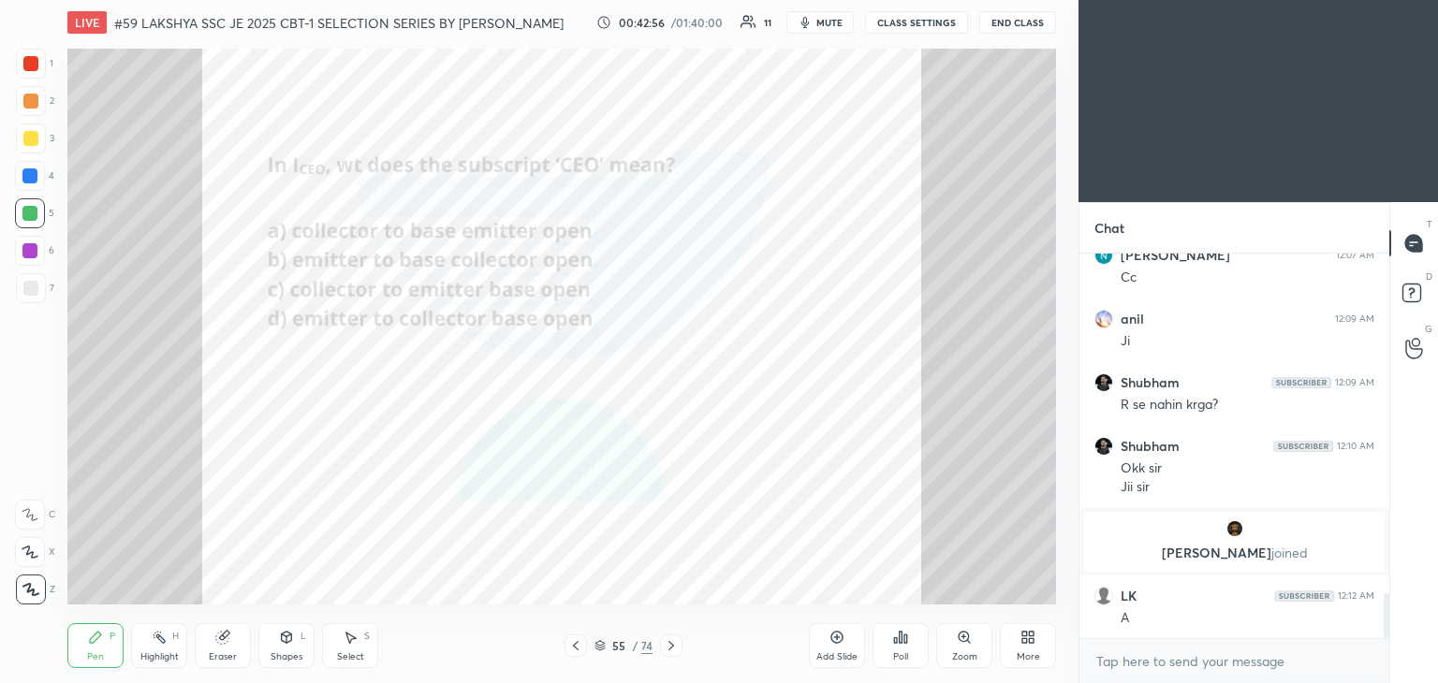
click at [26, 62] on div at bounding box center [30, 63] width 15 height 15
click at [223, 643] on icon at bounding box center [222, 637] width 15 height 15
click at [37, 592] on span "Erase all" at bounding box center [30, 589] width 28 height 13
click at [102, 641] on icon at bounding box center [95, 637] width 15 height 15
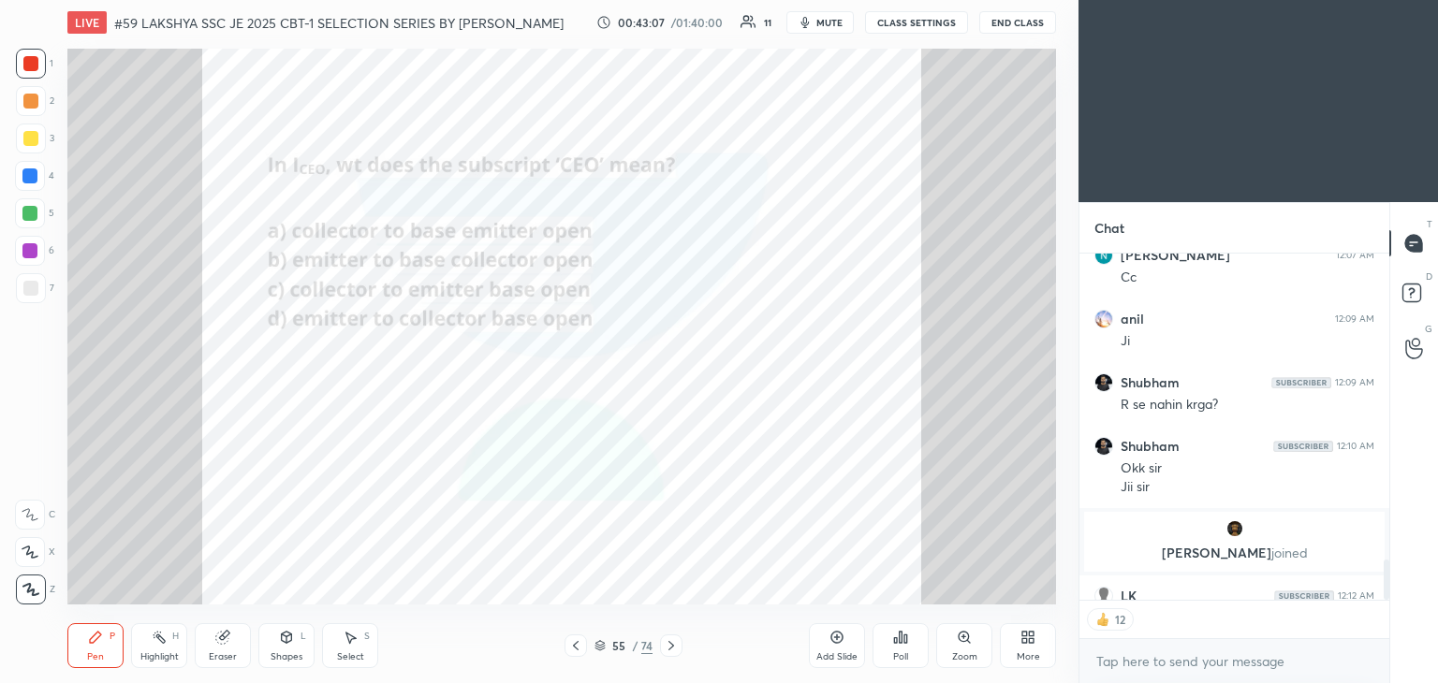
click at [670, 645] on icon at bounding box center [671, 645] width 15 height 15
click at [670, 641] on icon at bounding box center [671, 645] width 15 height 15
click at [670, 637] on div at bounding box center [671, 646] width 22 height 22
click at [578, 646] on icon at bounding box center [575, 645] width 15 height 15
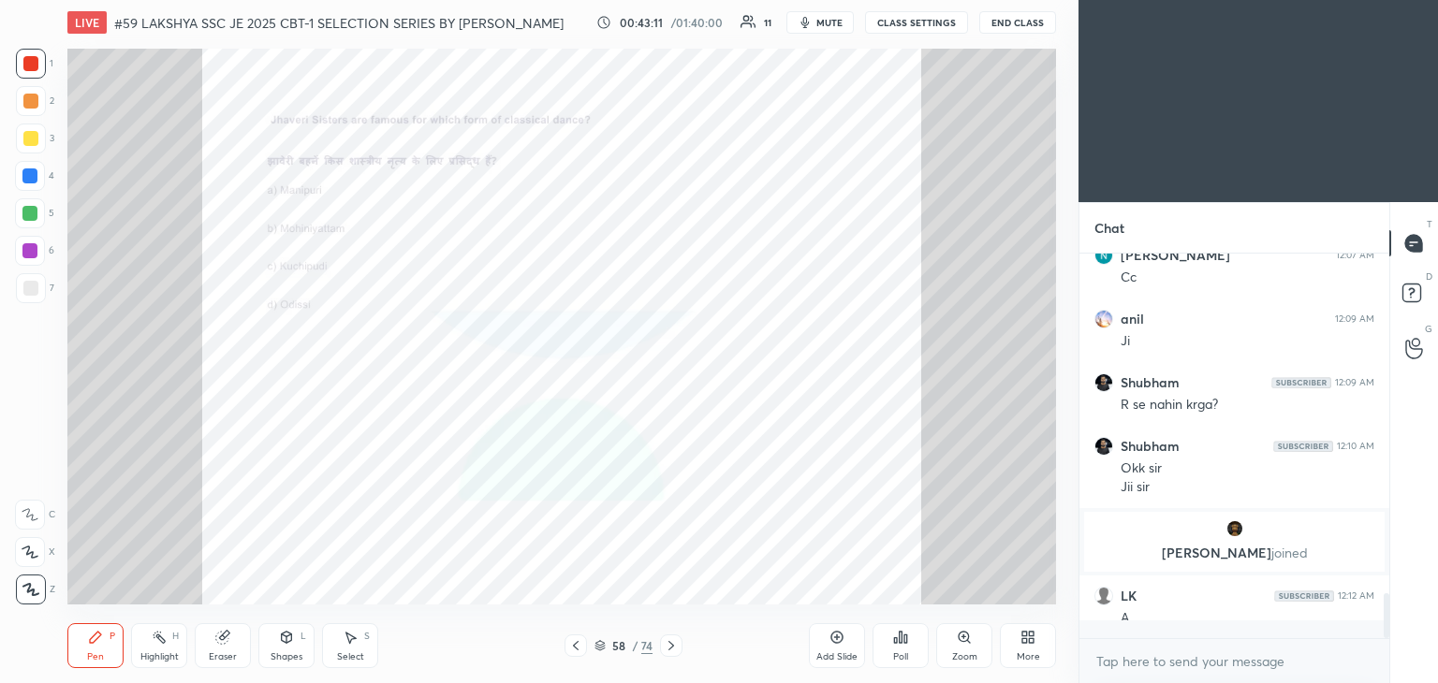
scroll to position [2909, 0]
click at [580, 644] on icon at bounding box center [575, 645] width 15 height 15
click at [579, 645] on icon at bounding box center [575, 645] width 15 height 15
click at [604, 646] on icon at bounding box center [599, 647] width 9 height 3
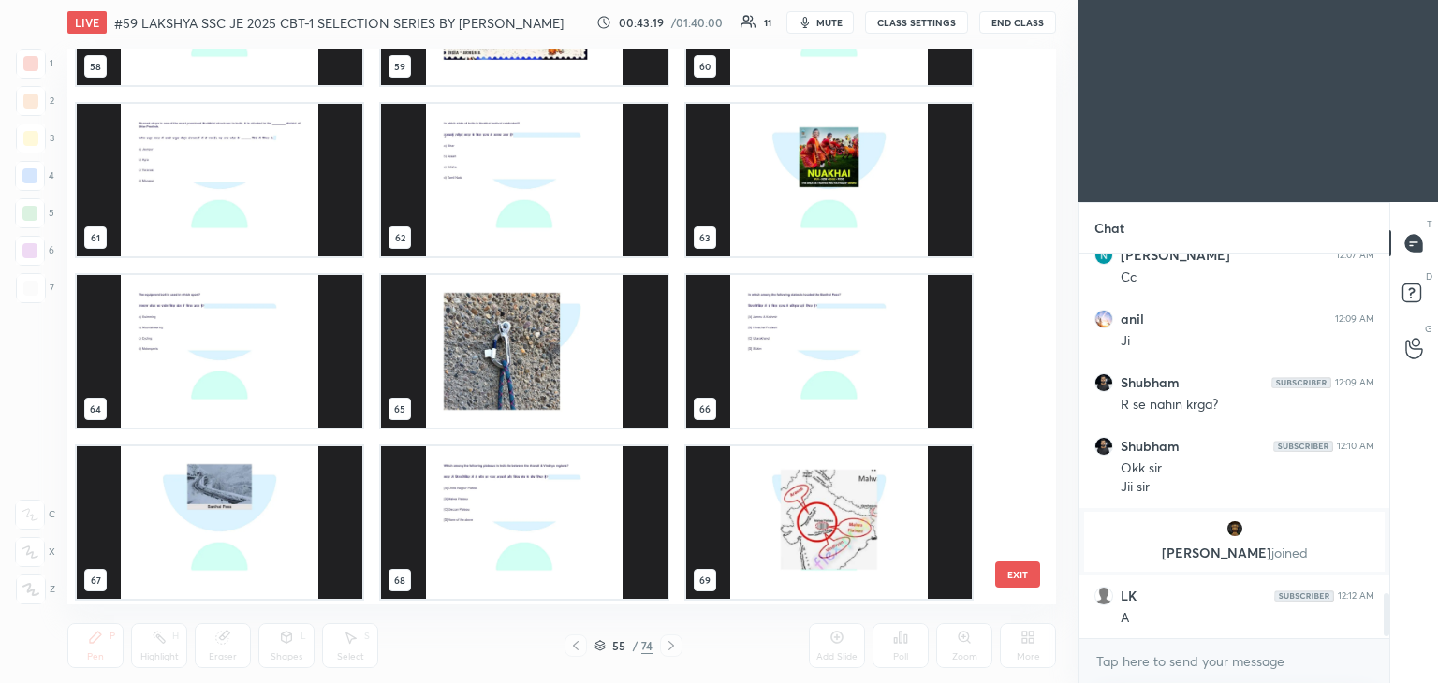
scroll to position [3725, 0]
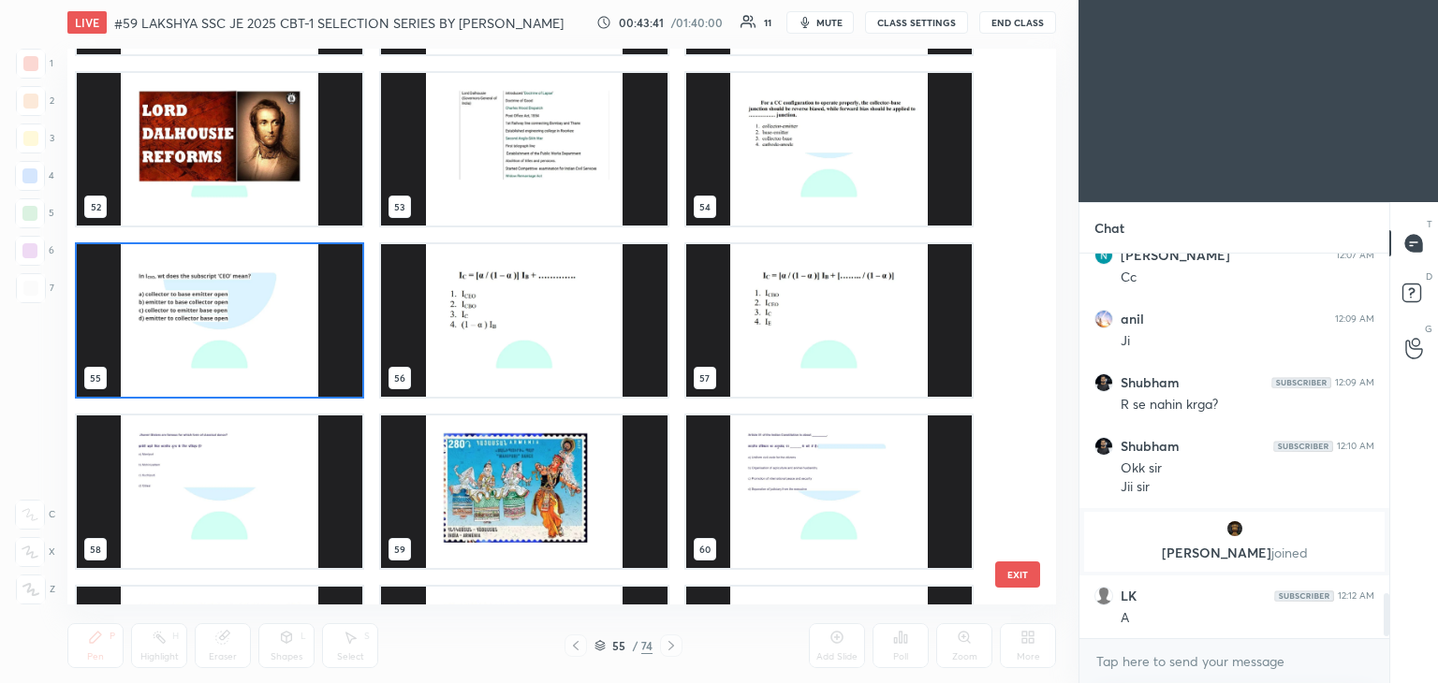
click at [814, 165] on img "grid" at bounding box center [828, 149] width 285 height 153
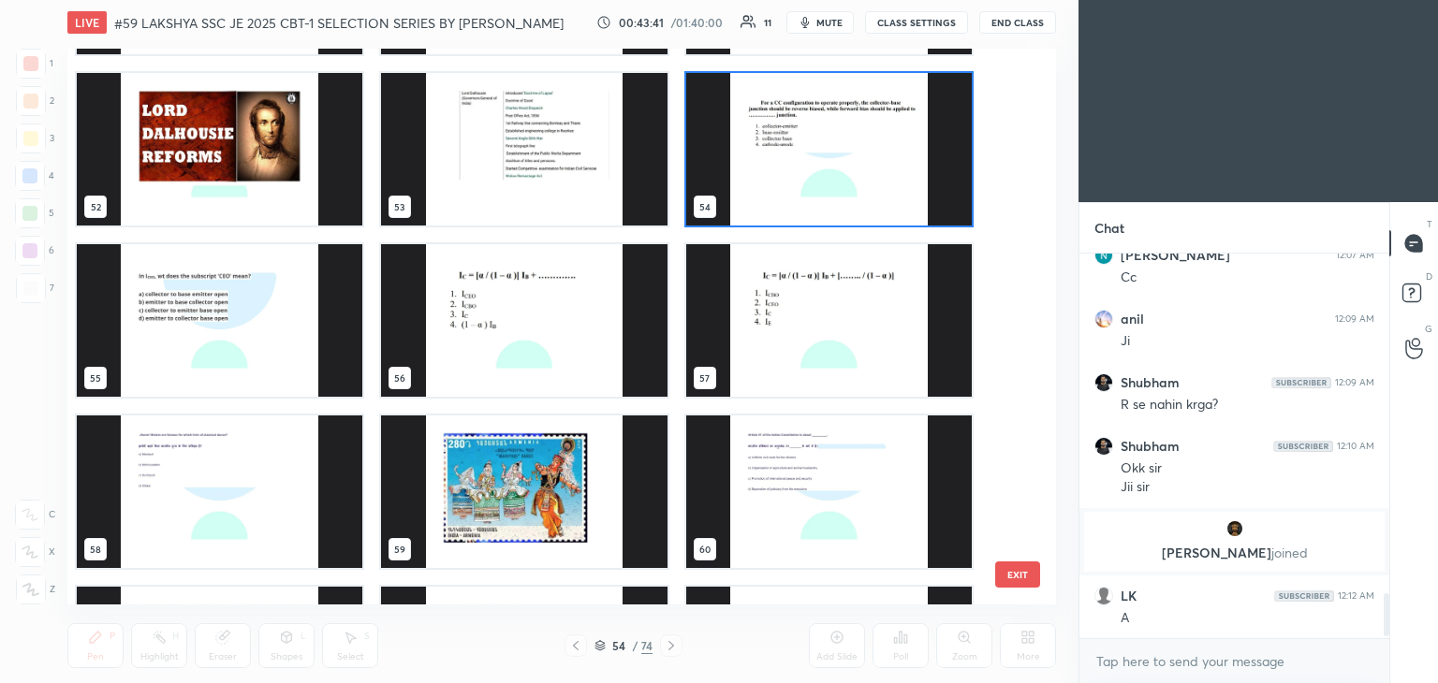
click at [815, 166] on img "grid" at bounding box center [828, 149] width 285 height 153
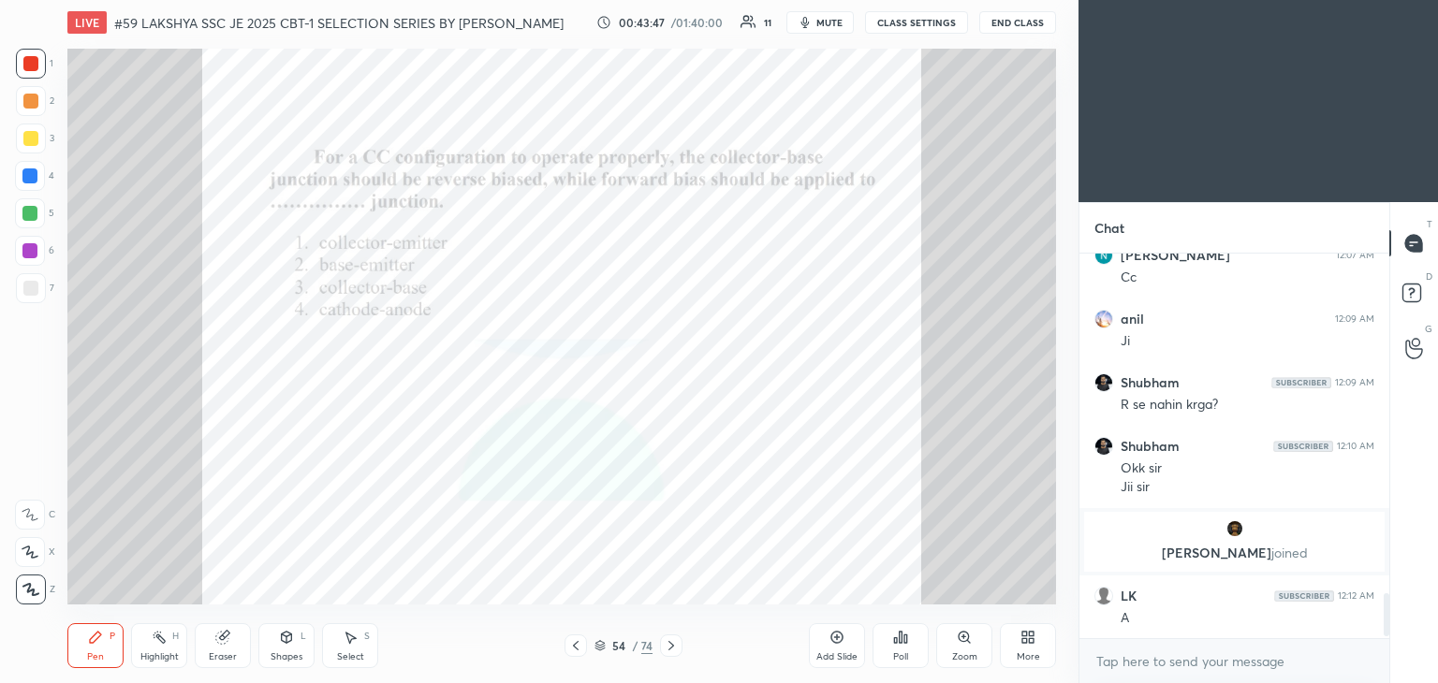
drag, startPoint x: 30, startPoint y: 107, endPoint x: 33, endPoint y: 78, distance: 29.2
click at [30, 106] on div at bounding box center [30, 101] width 15 height 15
drag, startPoint x: 36, startPoint y: 59, endPoint x: 34, endPoint y: 108, distance: 48.7
click at [36, 60] on div at bounding box center [30, 63] width 15 height 15
click at [33, 136] on div at bounding box center [30, 138] width 15 height 15
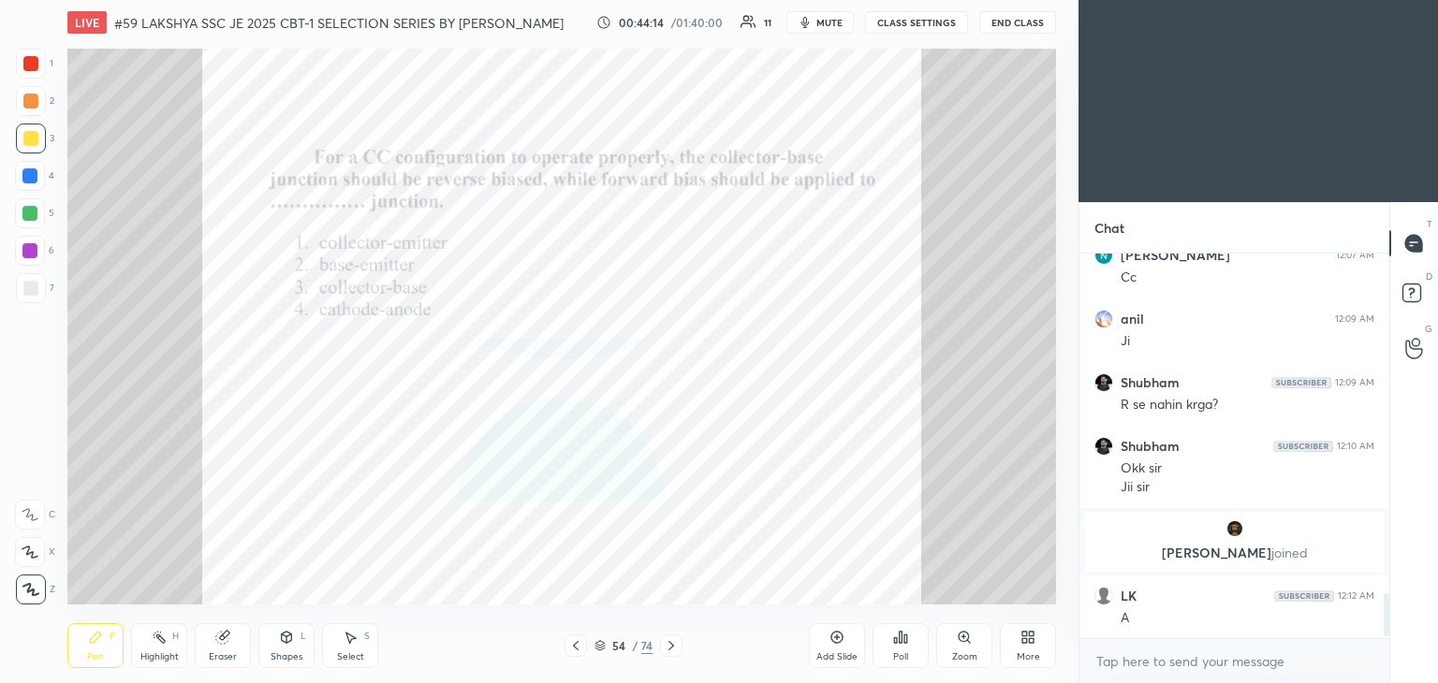
click at [904, 636] on icon at bounding box center [905, 639] width 3 height 8
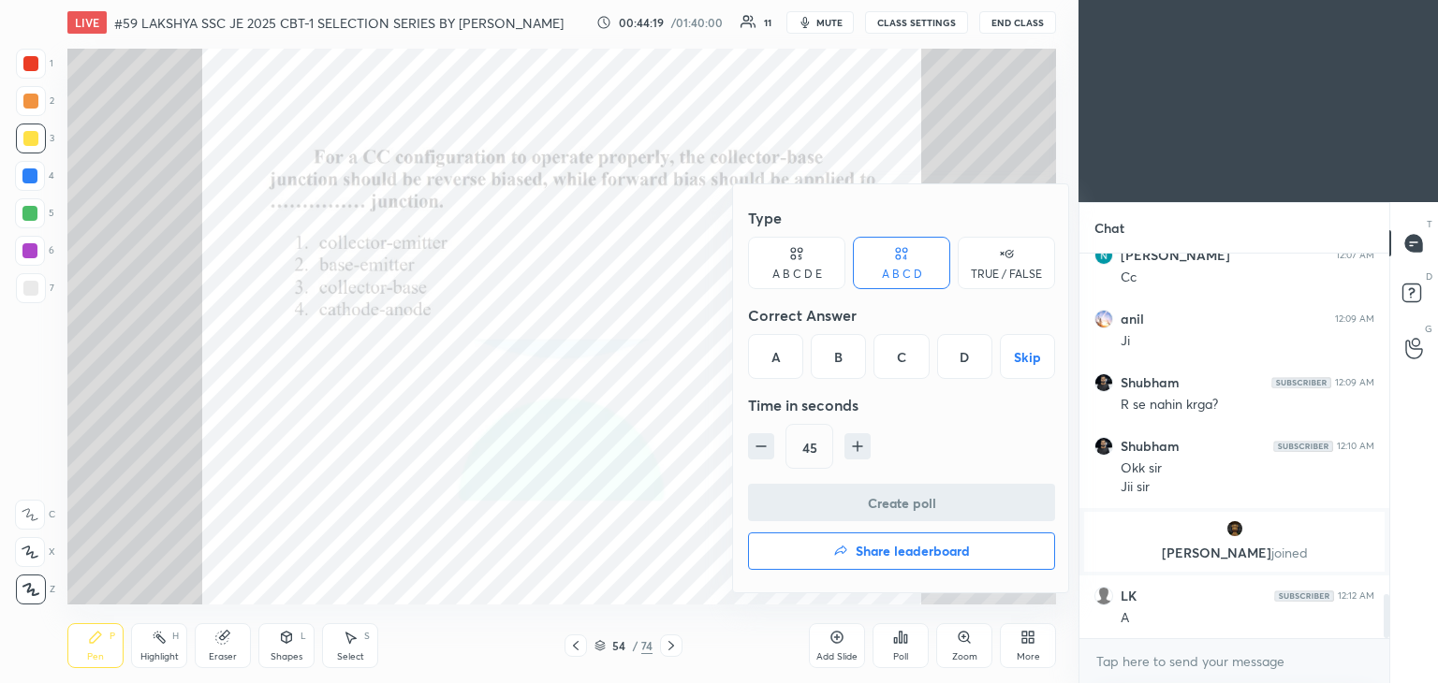
scroll to position [2973, 0]
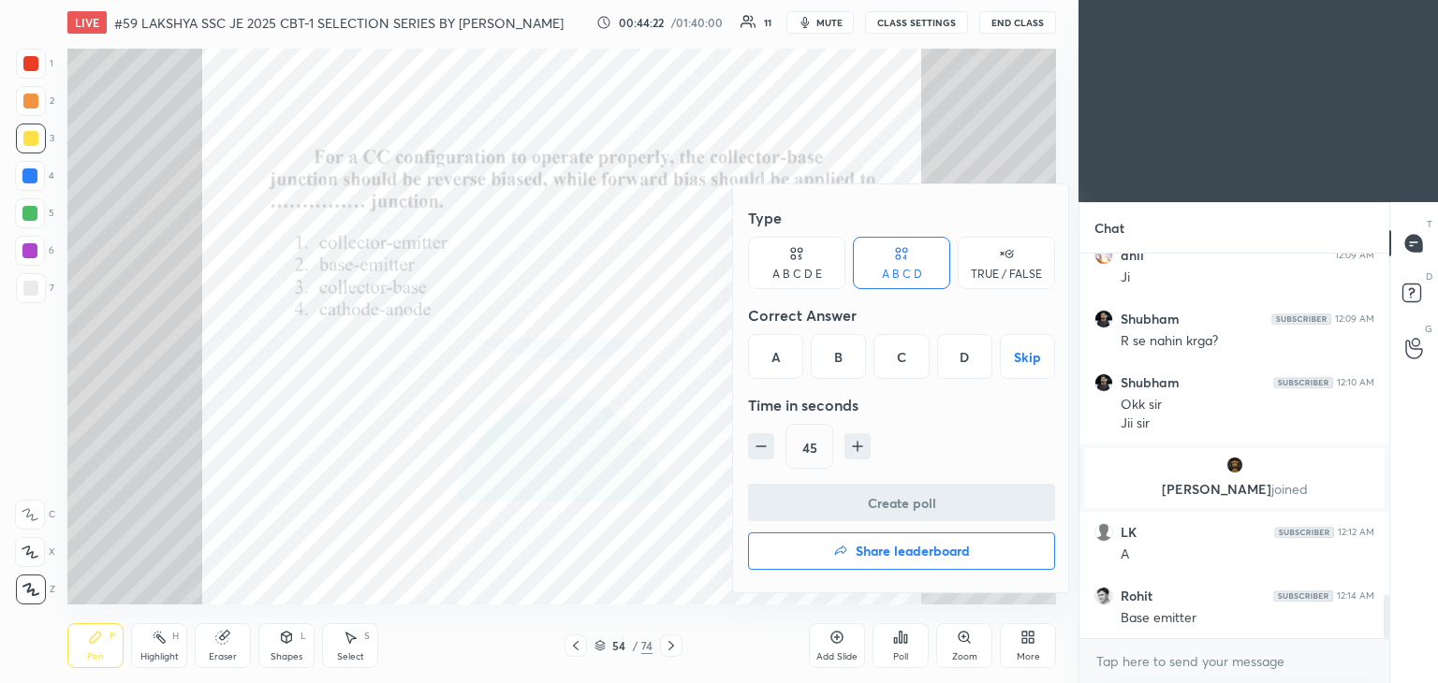
click at [770, 364] on div "A" at bounding box center [775, 356] width 55 height 45
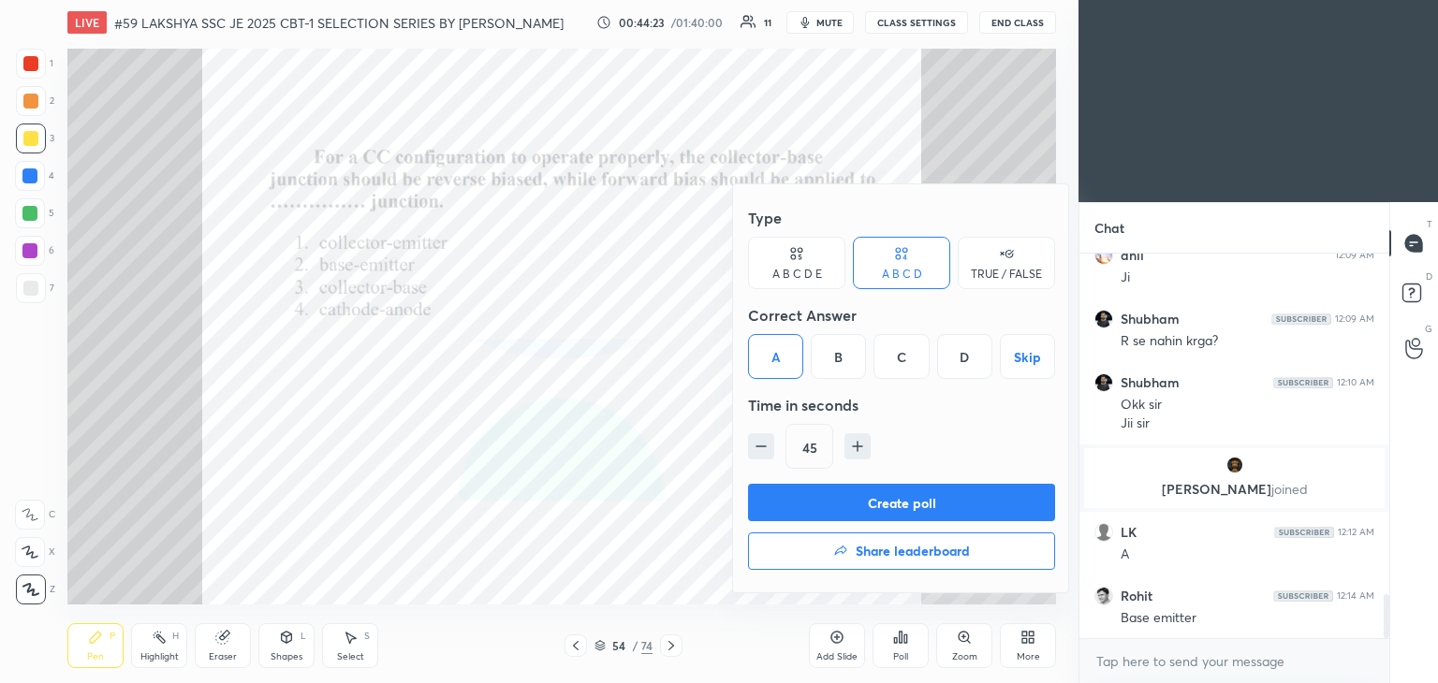
scroll to position [3036, 0]
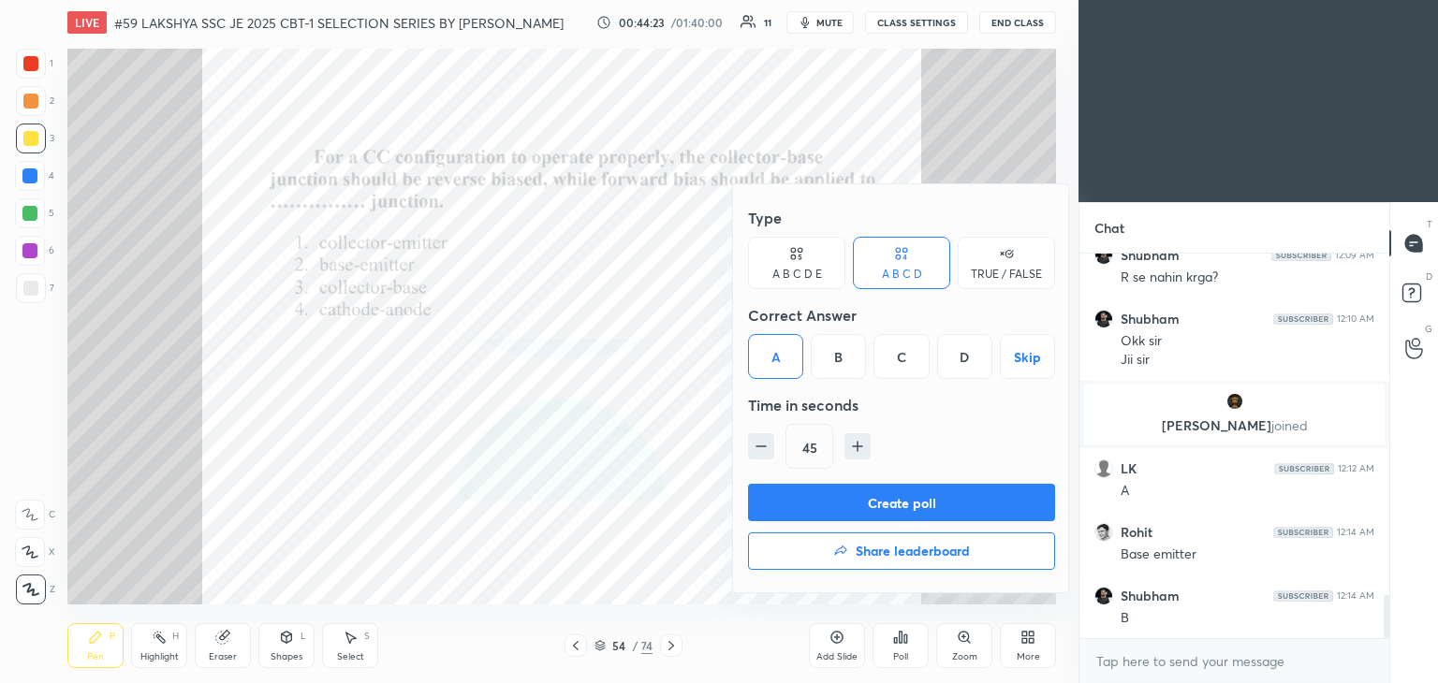
click at [790, 491] on button "Create poll" at bounding box center [901, 502] width 307 height 37
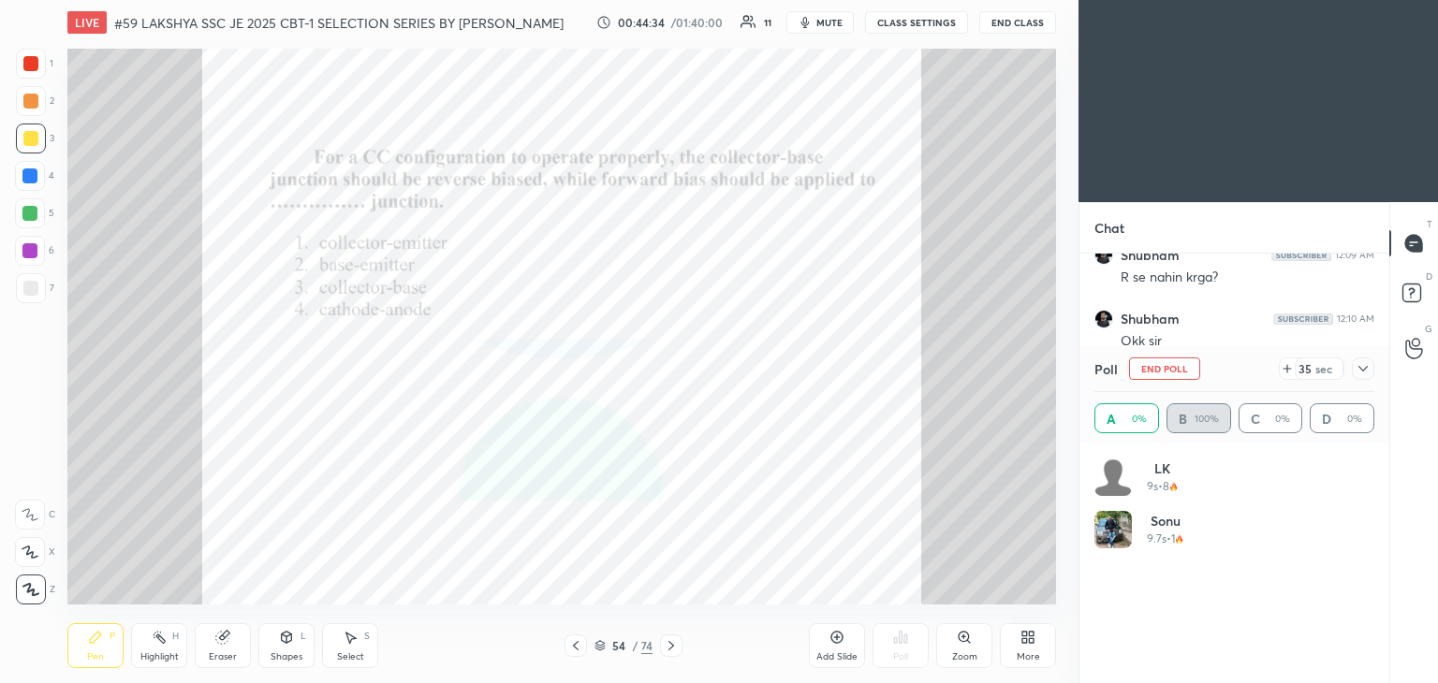
scroll to position [219, 274]
click at [1289, 368] on icon at bounding box center [1286, 368] width 15 height 15
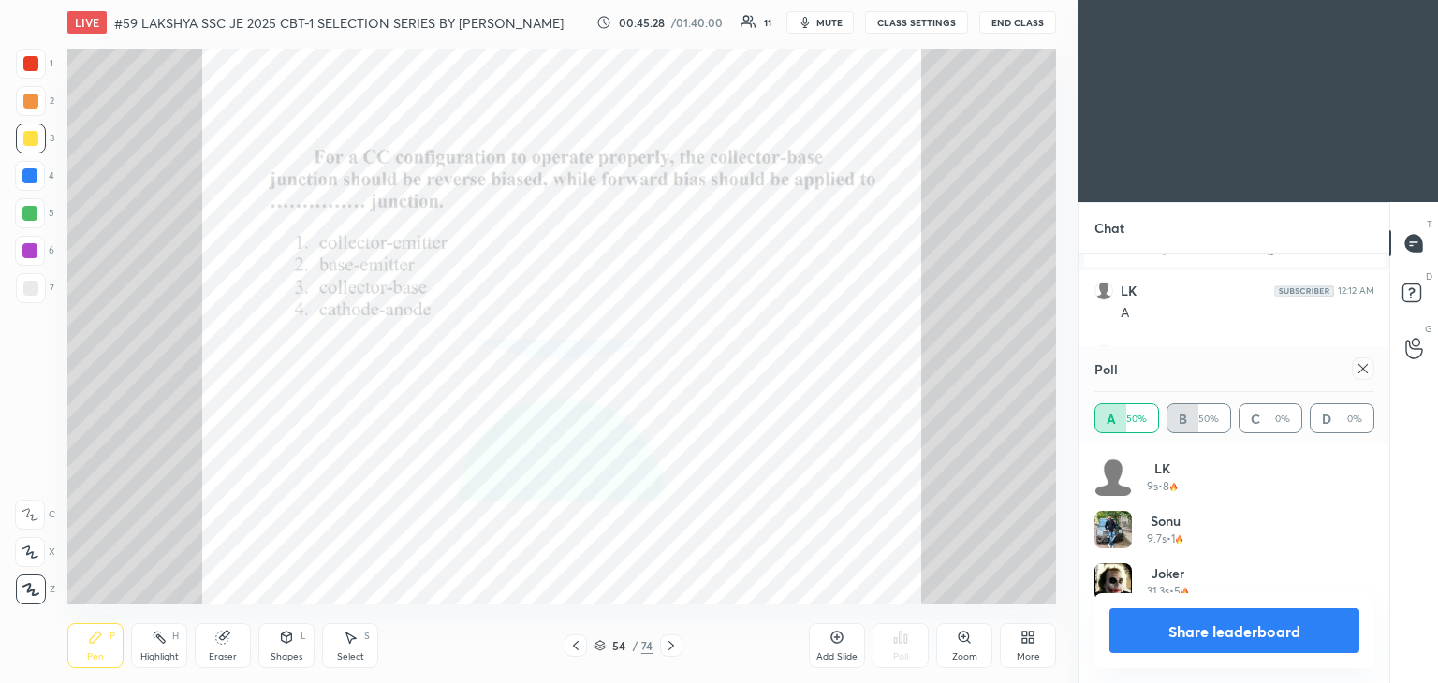
click at [1356, 372] on icon at bounding box center [1362, 368] width 15 height 15
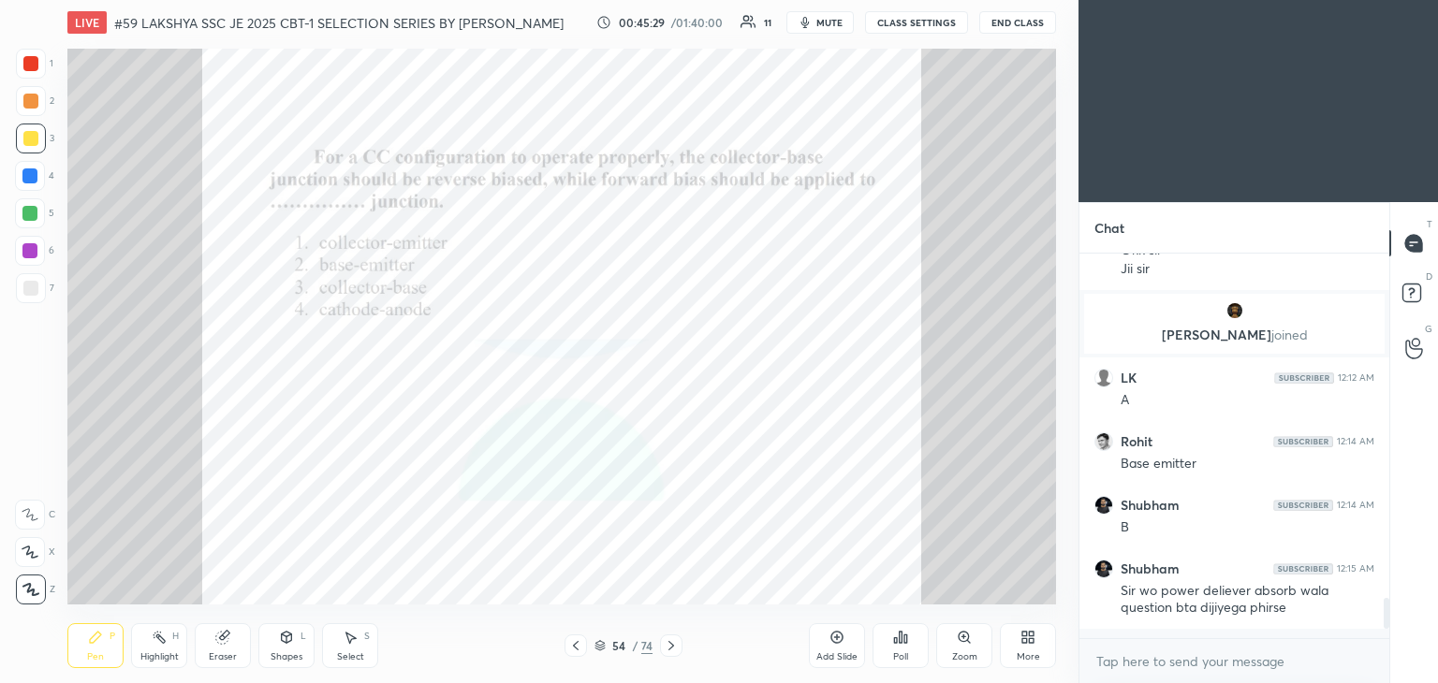
scroll to position [3117, 0]
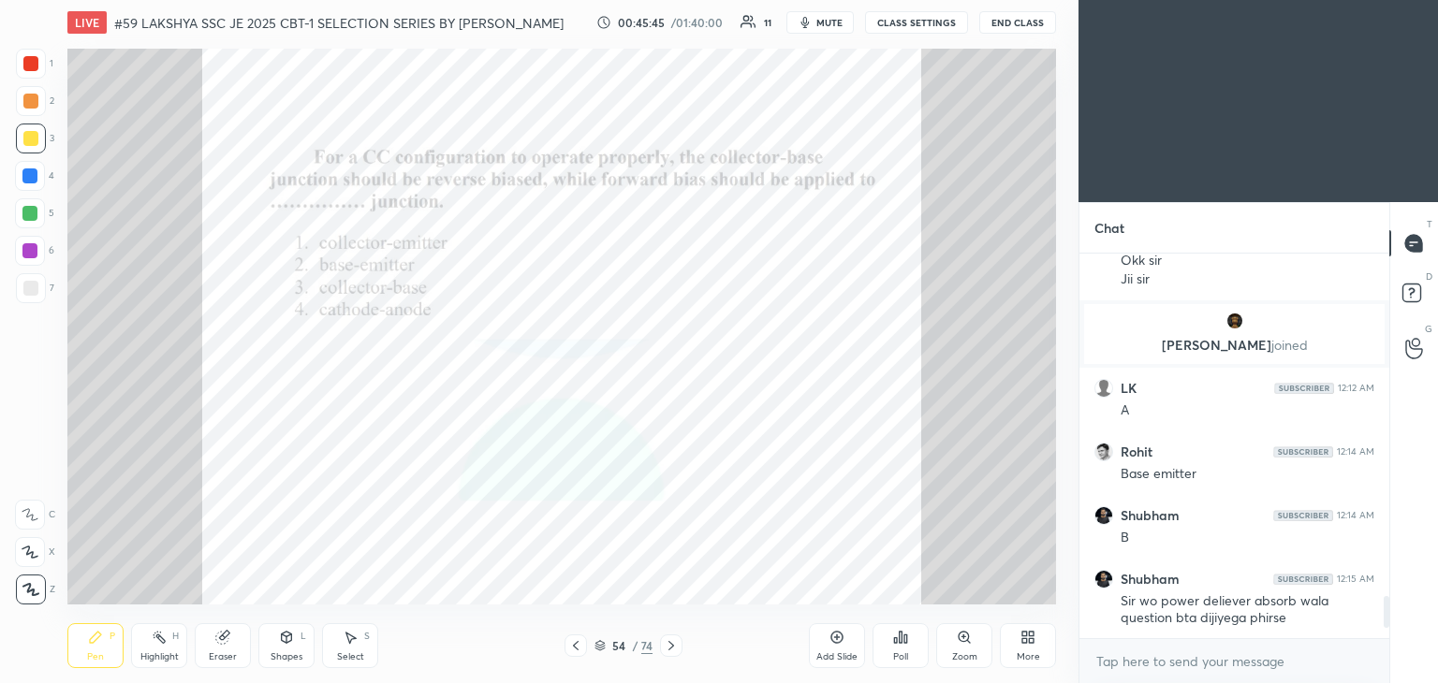
click at [222, 652] on div "Eraser" at bounding box center [223, 656] width 28 height 9
click at [37, 592] on span "Erase all" at bounding box center [30, 589] width 28 height 13
click at [90, 646] on div "Pen P" at bounding box center [95, 645] width 56 height 45
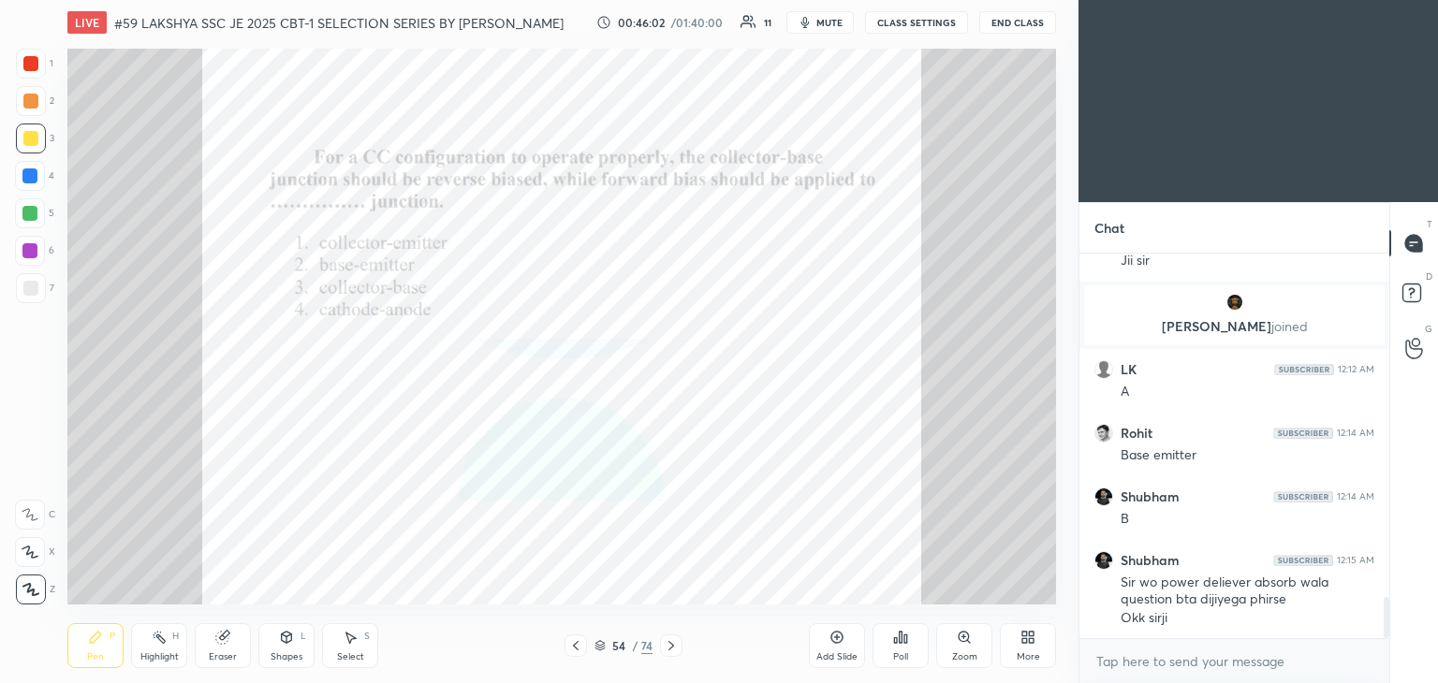
scroll to position [3199, 0]
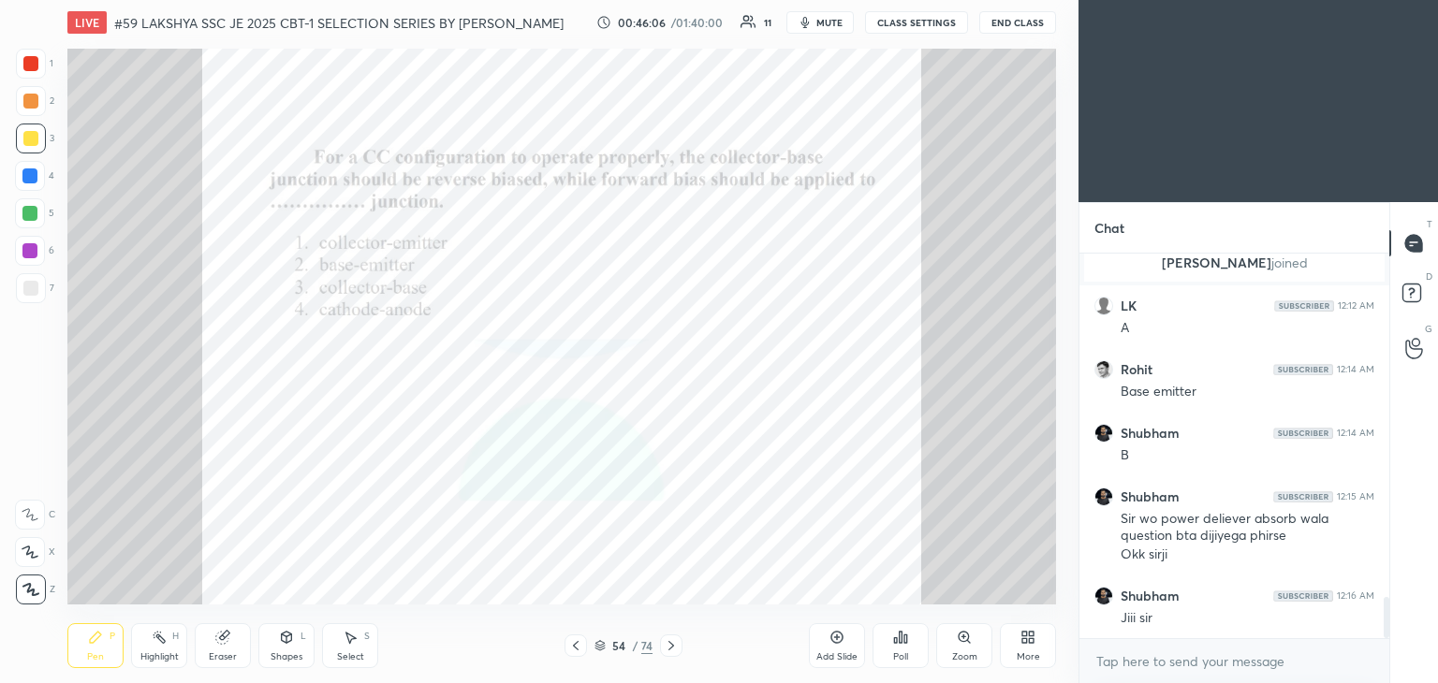
click at [47, 67] on div "1" at bounding box center [34, 64] width 37 height 30
drag, startPoint x: 30, startPoint y: 256, endPoint x: 30, endPoint y: 241, distance: 15.0
click at [30, 256] on div at bounding box center [29, 250] width 15 height 15
click at [30, 214] on div at bounding box center [29, 213] width 15 height 15
click at [33, 173] on div at bounding box center [29, 175] width 15 height 15
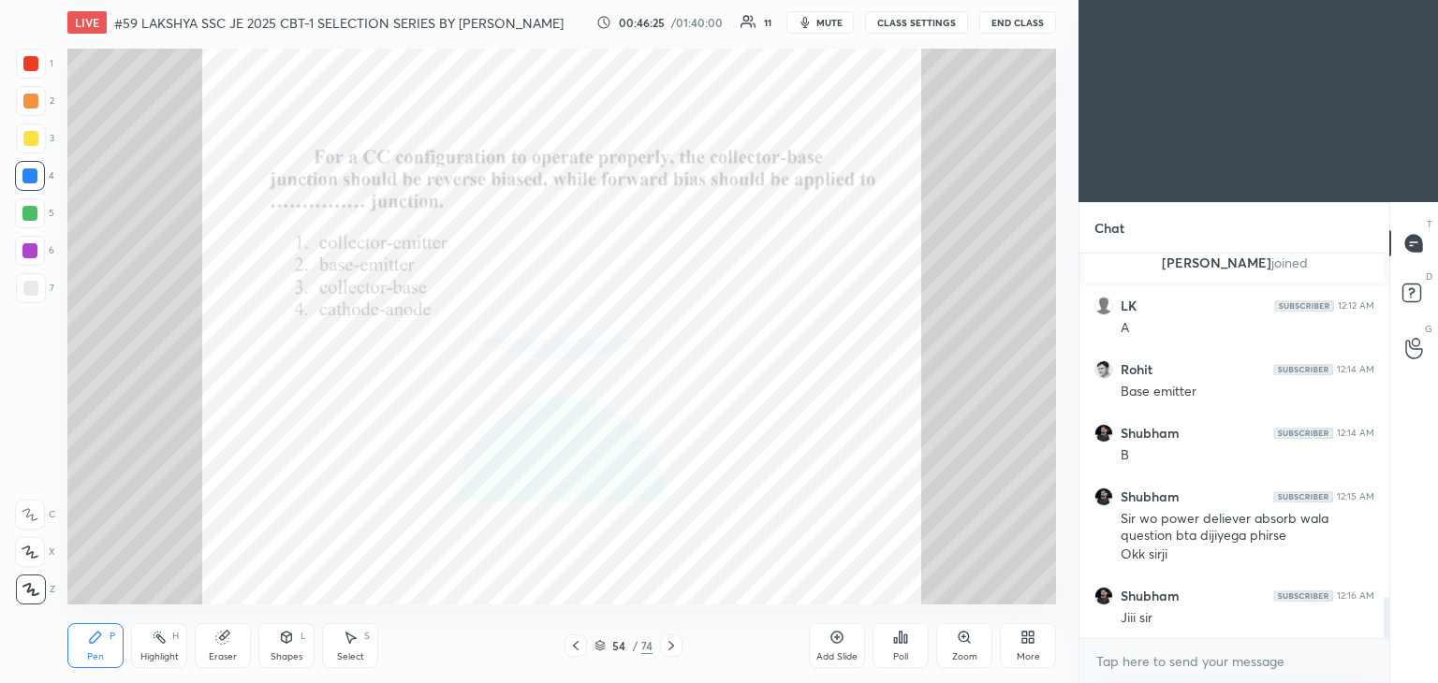
click at [34, 132] on div at bounding box center [30, 138] width 15 height 15
click at [36, 95] on div at bounding box center [30, 101] width 15 height 15
drag, startPoint x: 36, startPoint y: 65, endPoint x: 28, endPoint y: 134, distance: 69.7
click at [36, 64] on div at bounding box center [30, 63] width 15 height 15
click at [27, 216] on div at bounding box center [29, 213] width 15 height 15
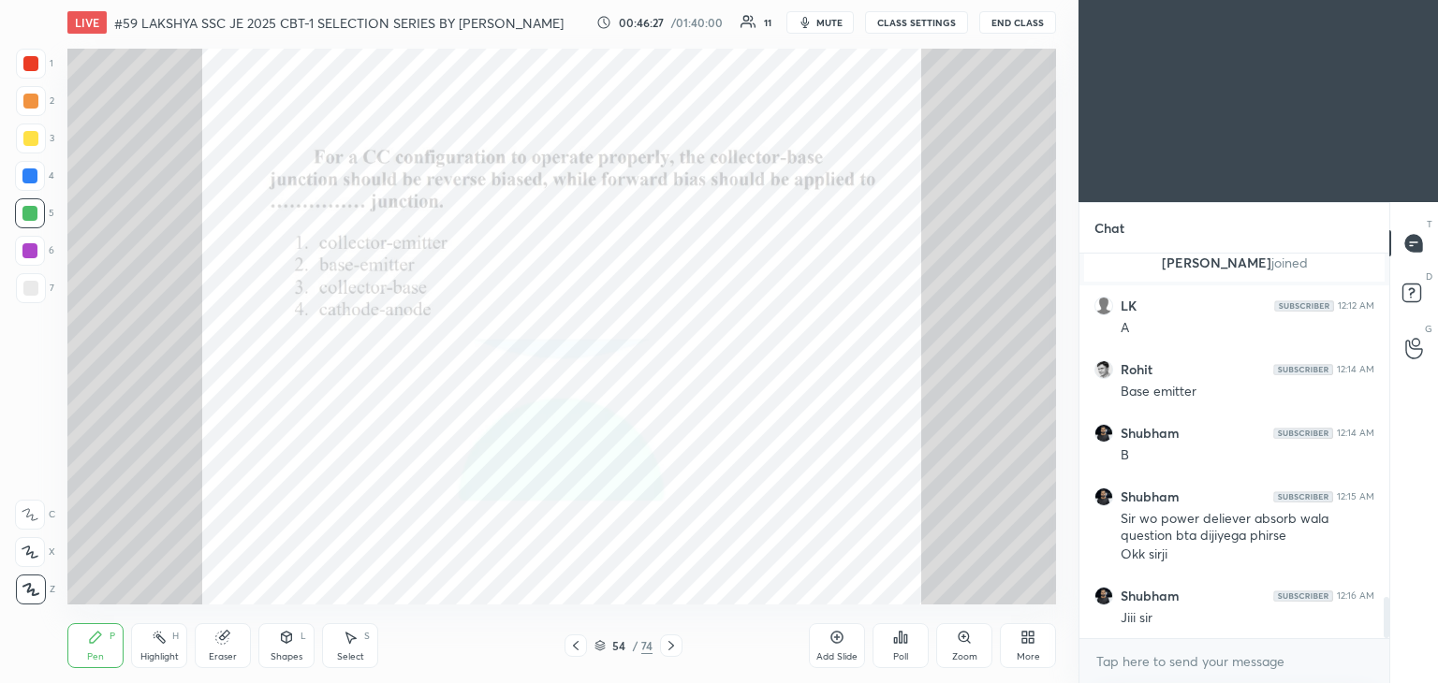
click at [34, 177] on div at bounding box center [29, 175] width 15 height 15
click at [31, 67] on div at bounding box center [30, 63] width 15 height 15
click at [663, 645] on div at bounding box center [671, 646] width 22 height 22
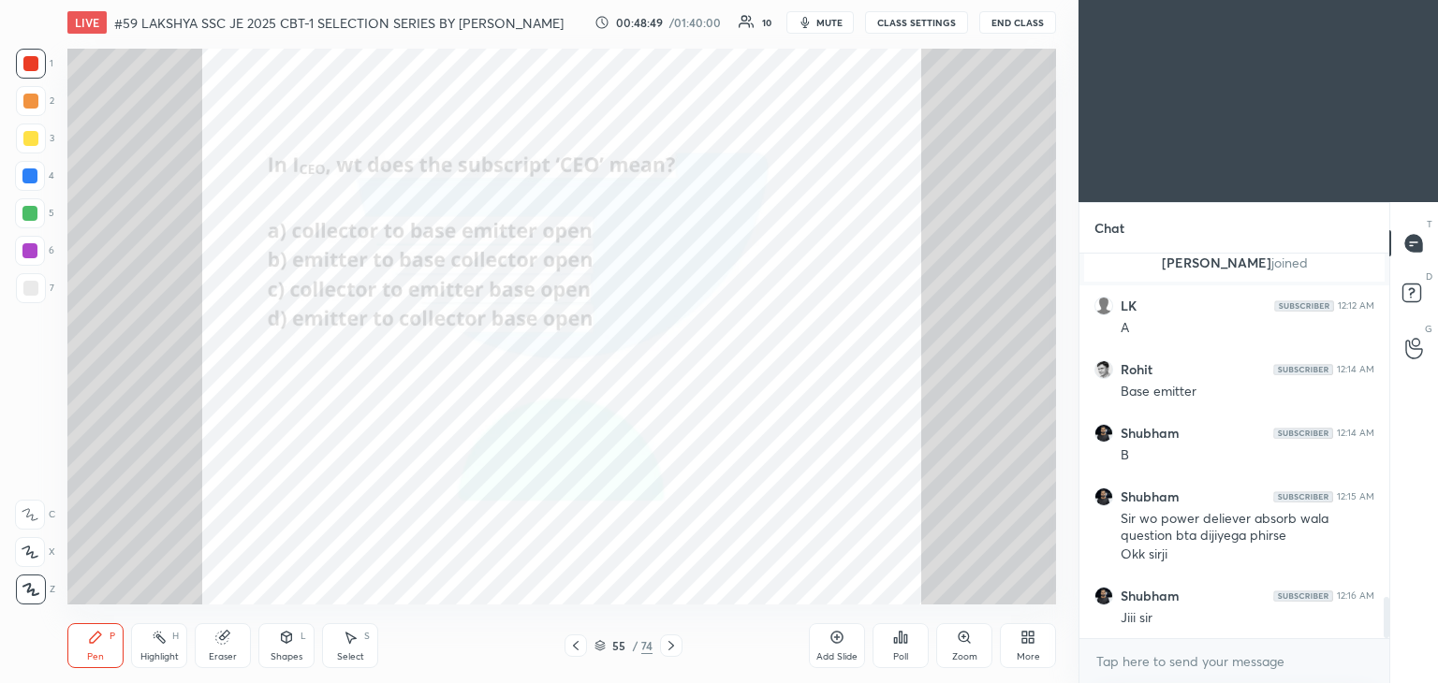
click at [606, 646] on div "55 / 74" at bounding box center [623, 645] width 58 height 17
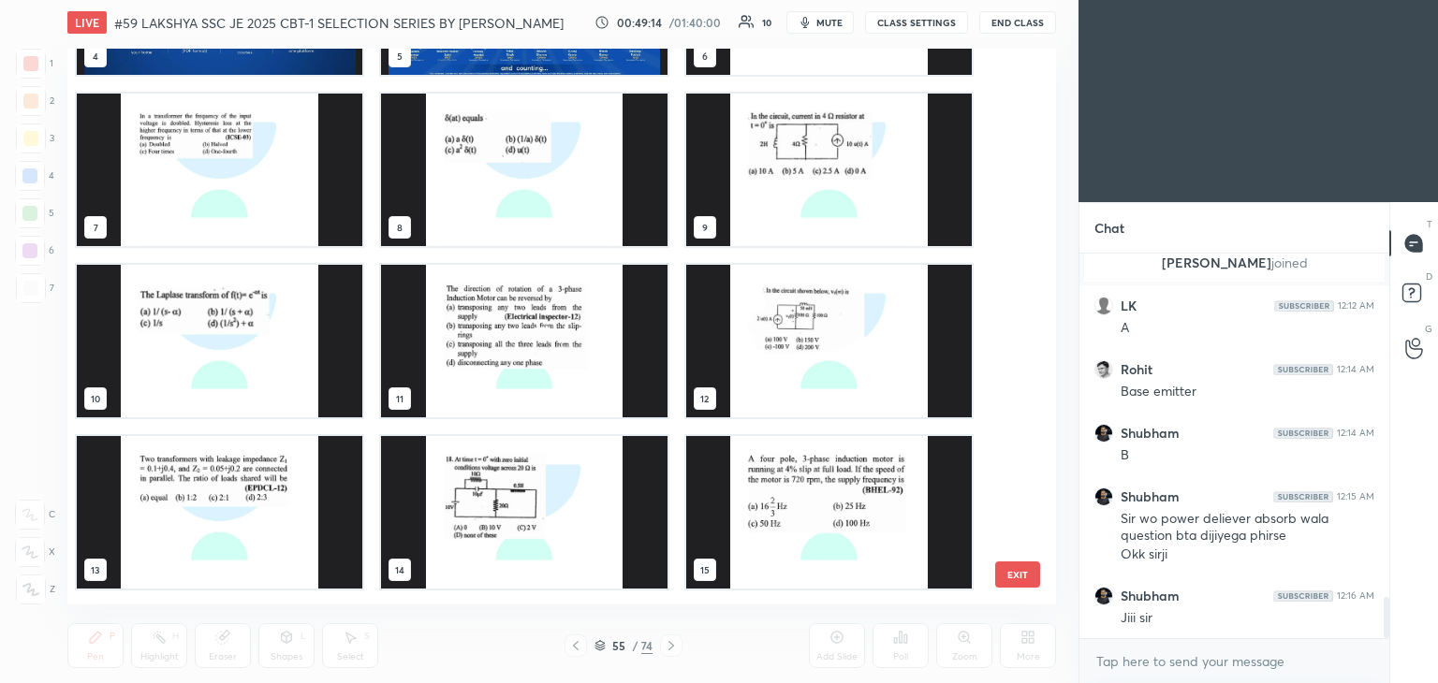
scroll to position [319, 0]
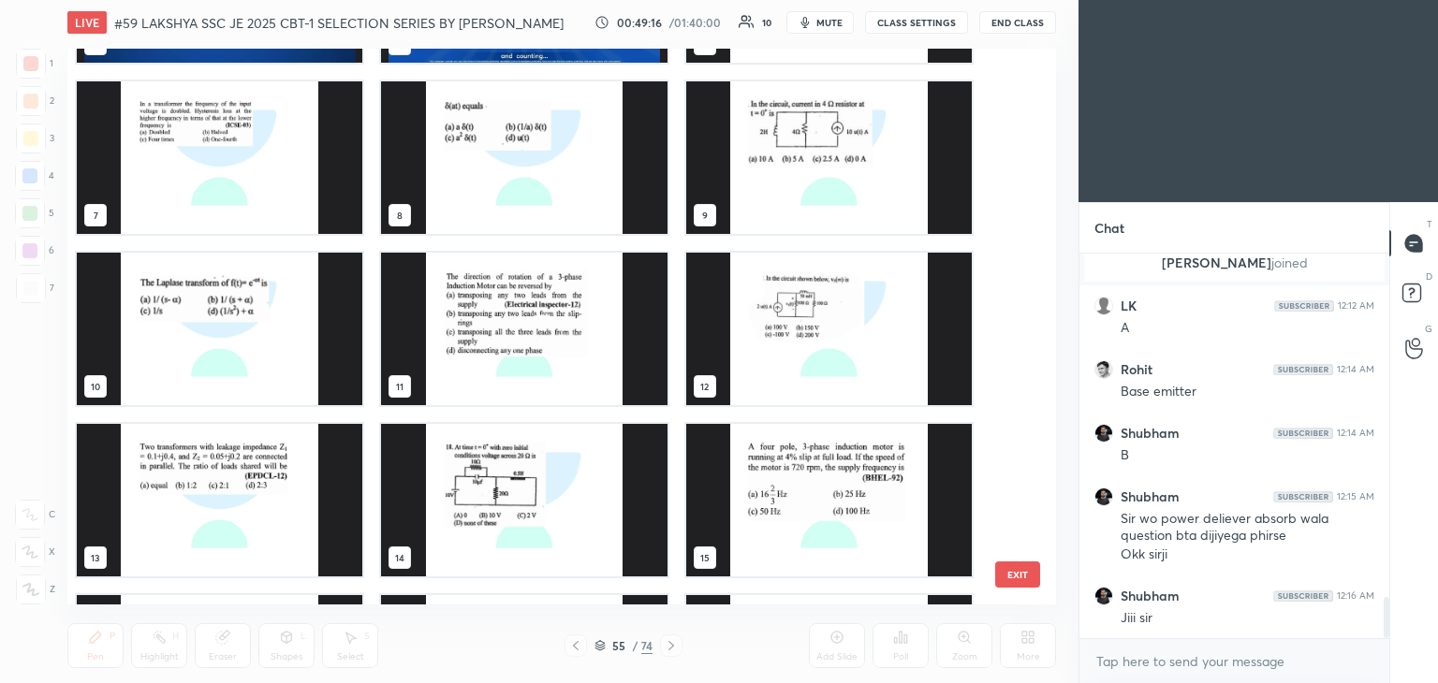
click at [508, 324] on img "grid" at bounding box center [523, 329] width 285 height 153
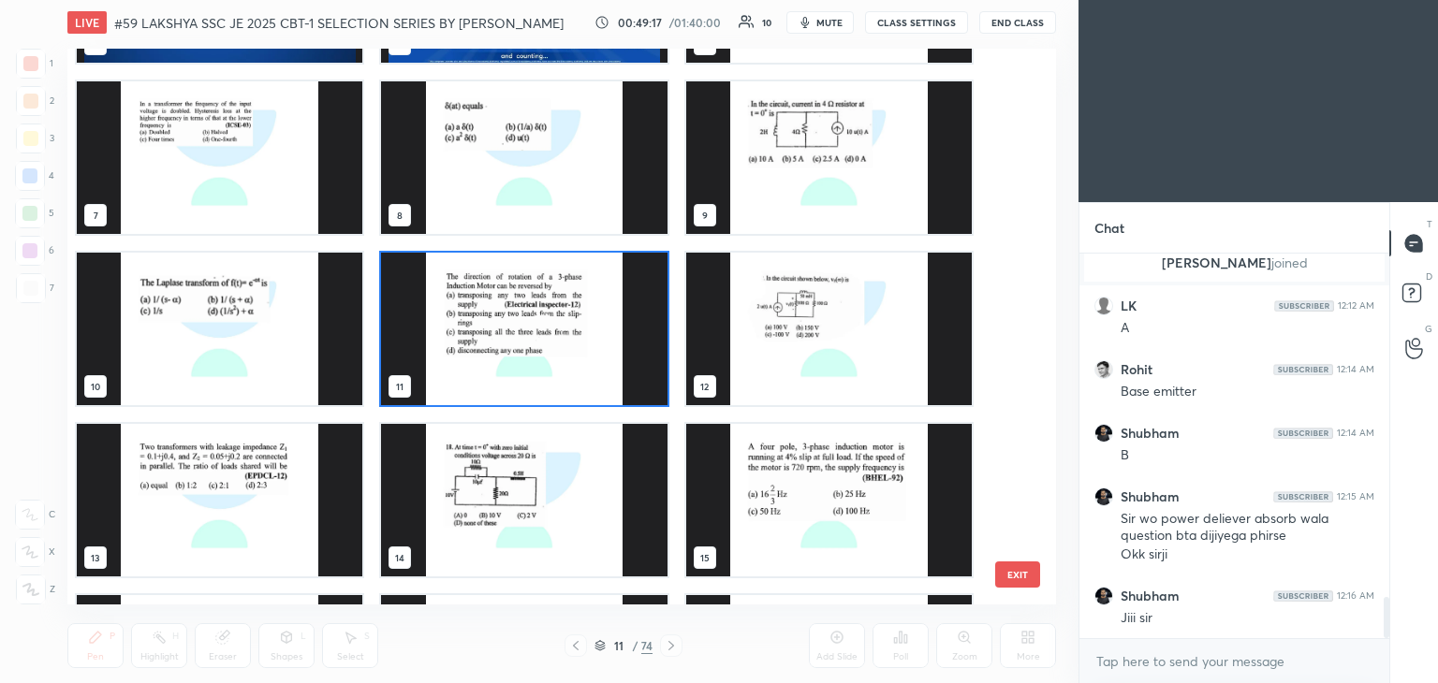
click at [505, 329] on img "grid" at bounding box center [523, 329] width 285 height 153
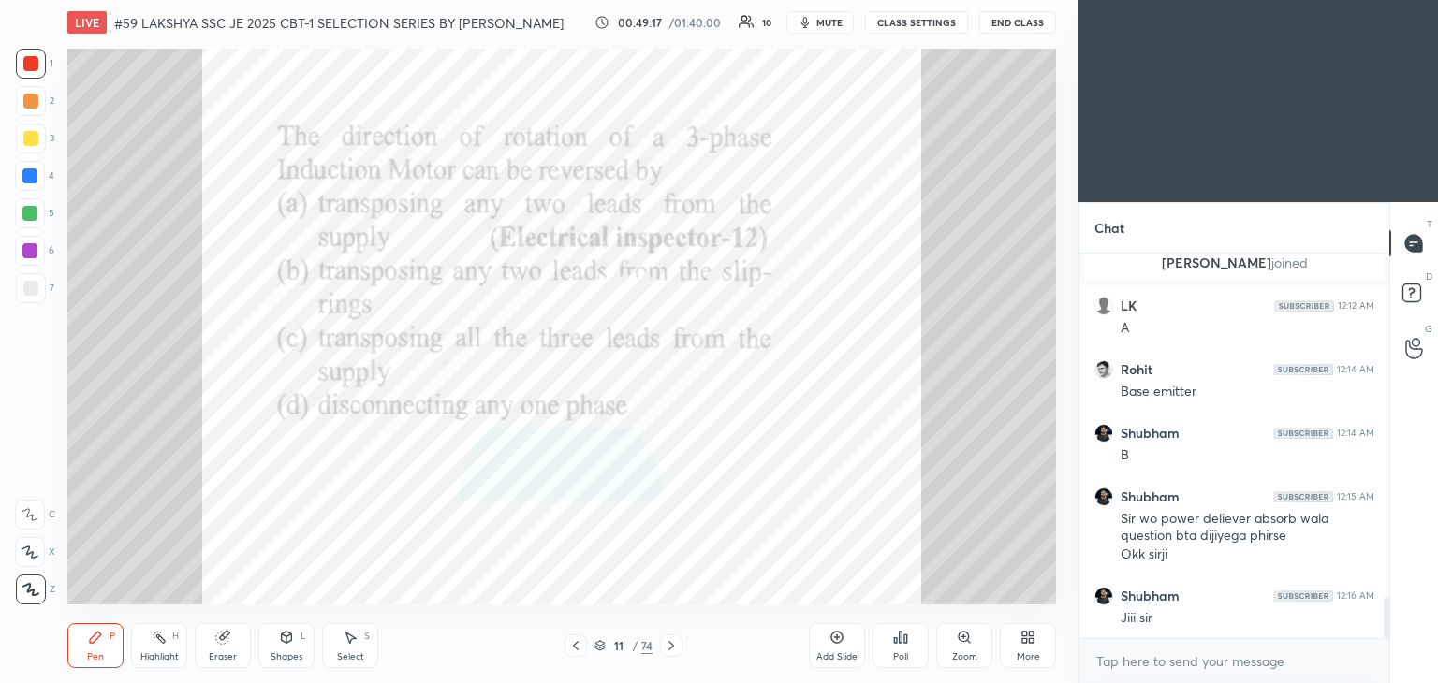
click at [505, 330] on img "grid" at bounding box center [523, 329] width 285 height 153
click at [598, 649] on icon at bounding box center [599, 645] width 11 height 11
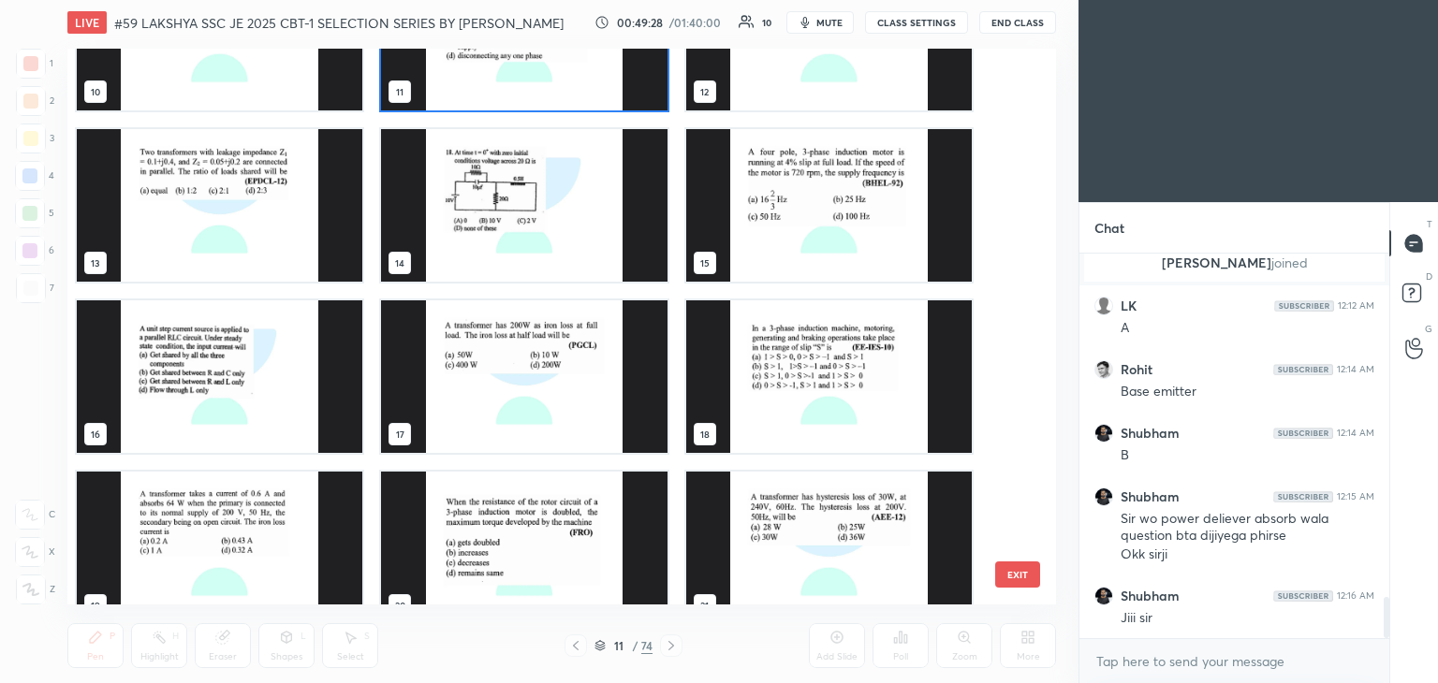
scroll to position [625, 0]
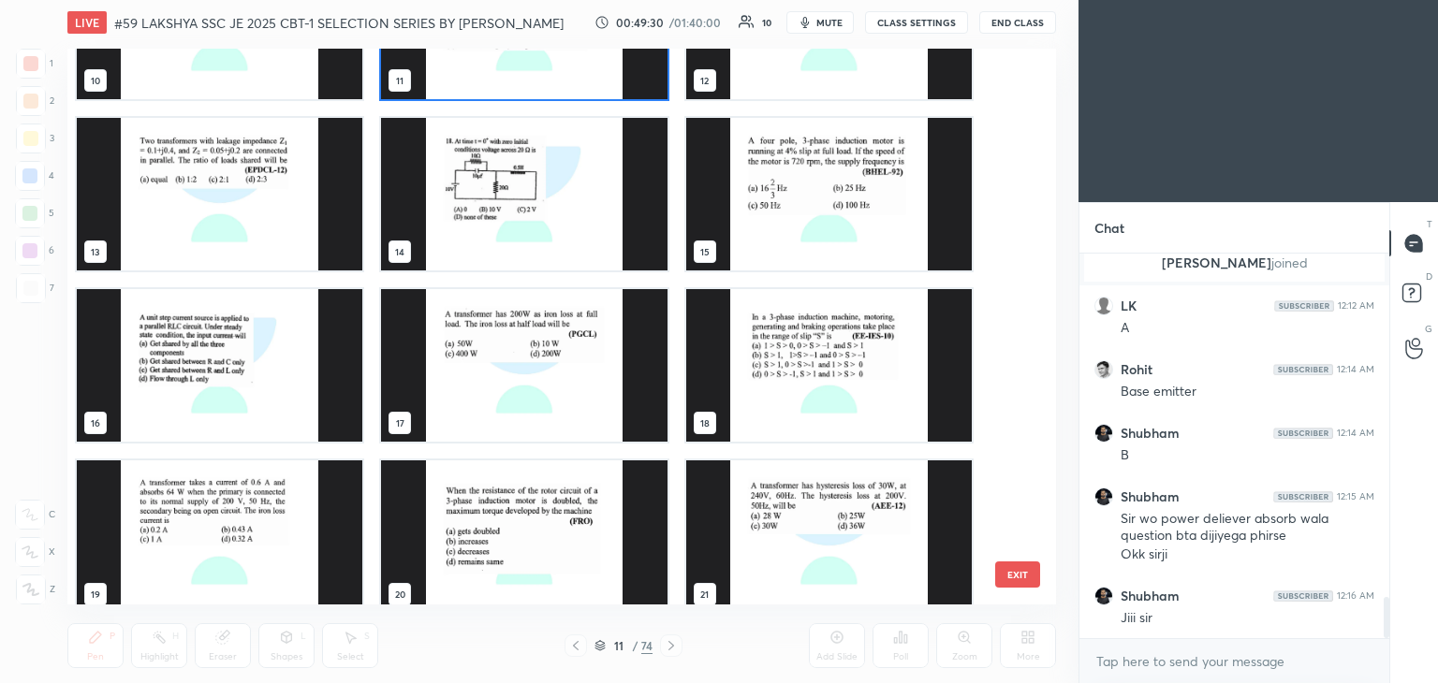
click at [577, 227] on img "grid" at bounding box center [523, 194] width 285 height 153
click at [578, 227] on img "grid" at bounding box center [523, 194] width 285 height 153
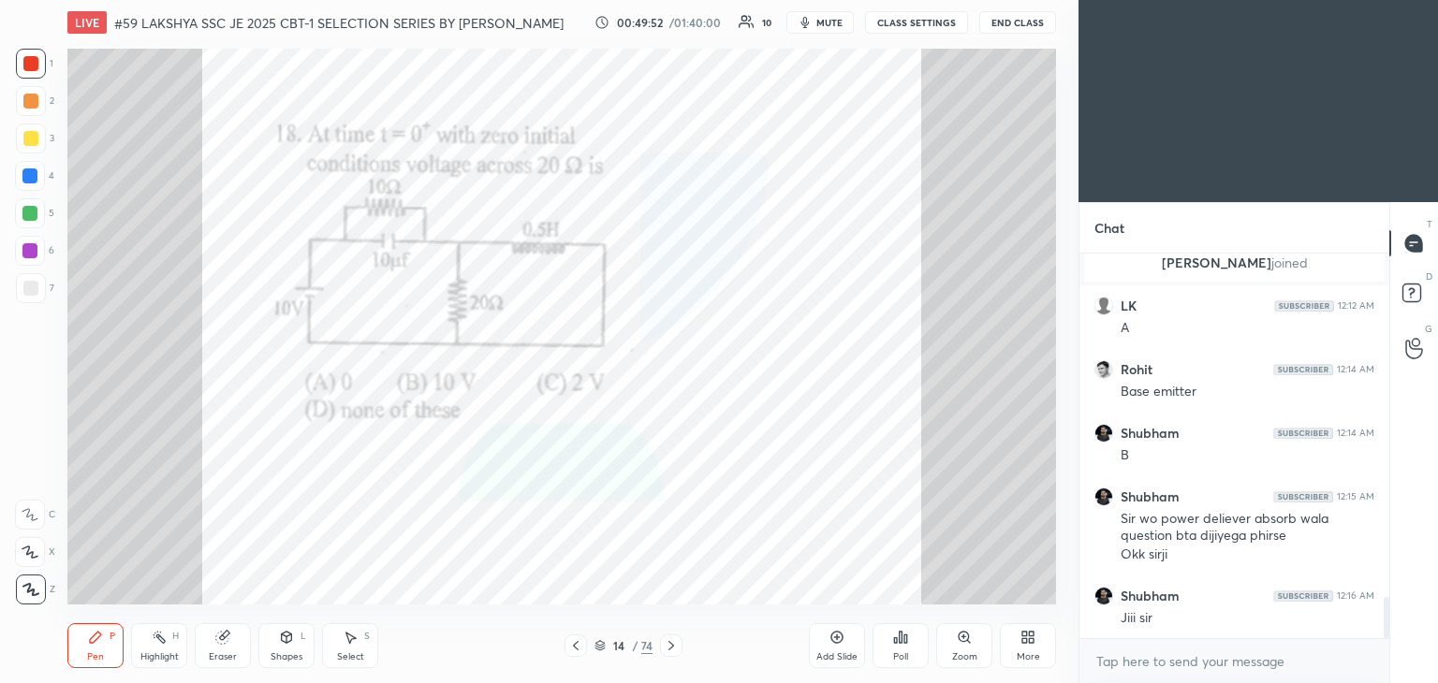
click at [909, 645] on div "Poll" at bounding box center [900, 645] width 56 height 45
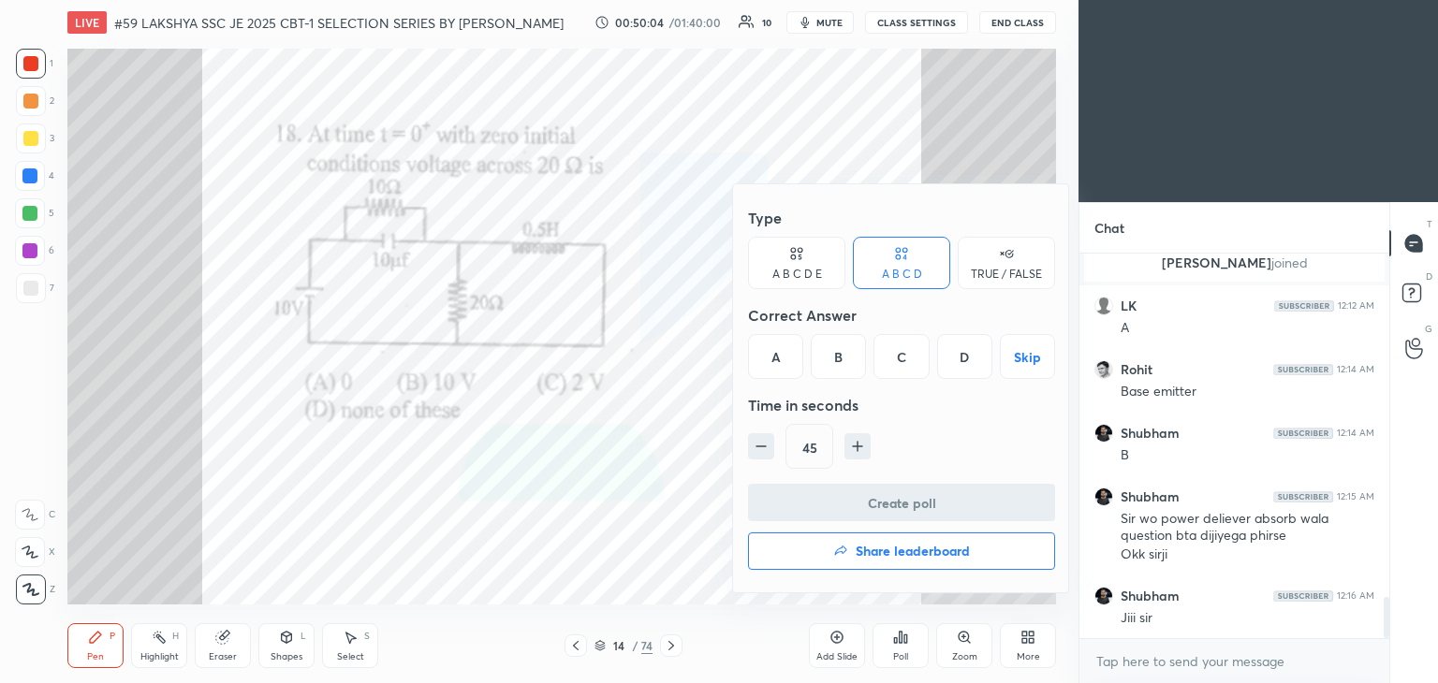
click at [840, 359] on div "B" at bounding box center [838, 356] width 55 height 45
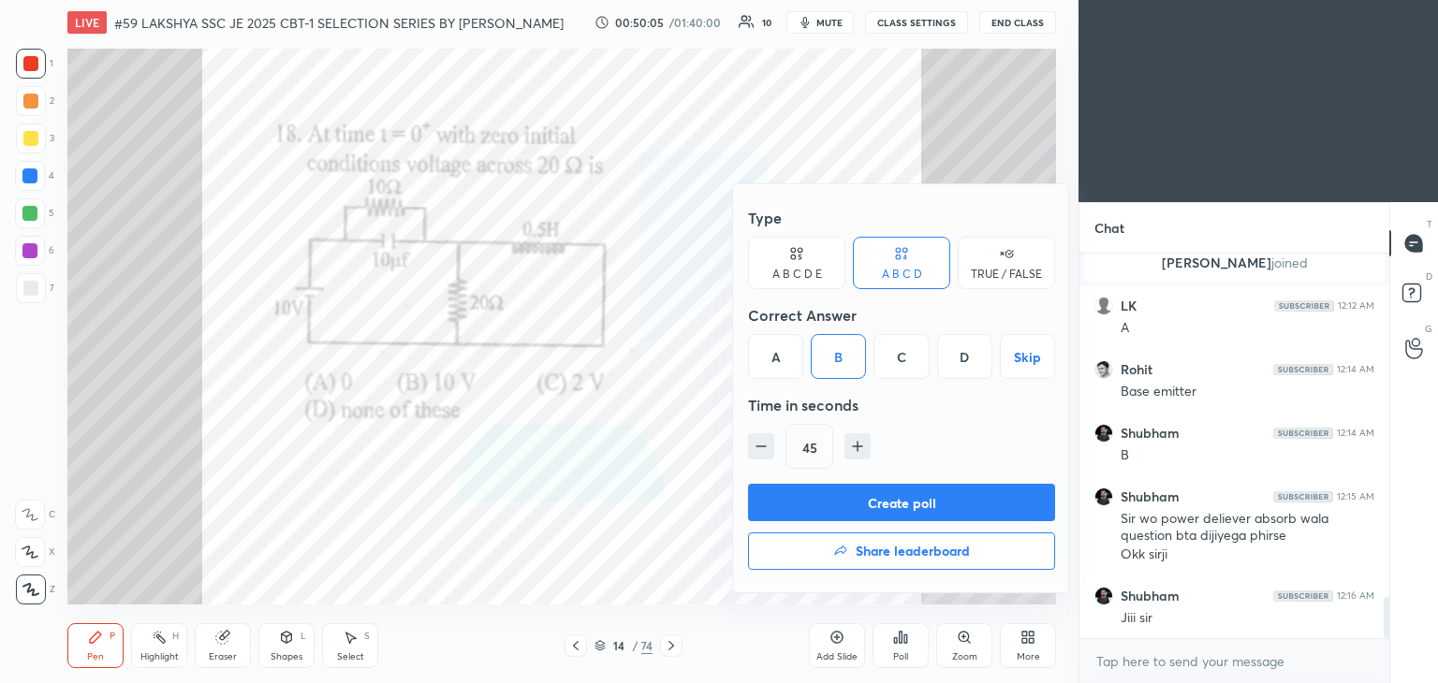
click at [831, 494] on button "Create poll" at bounding box center [901, 502] width 307 height 37
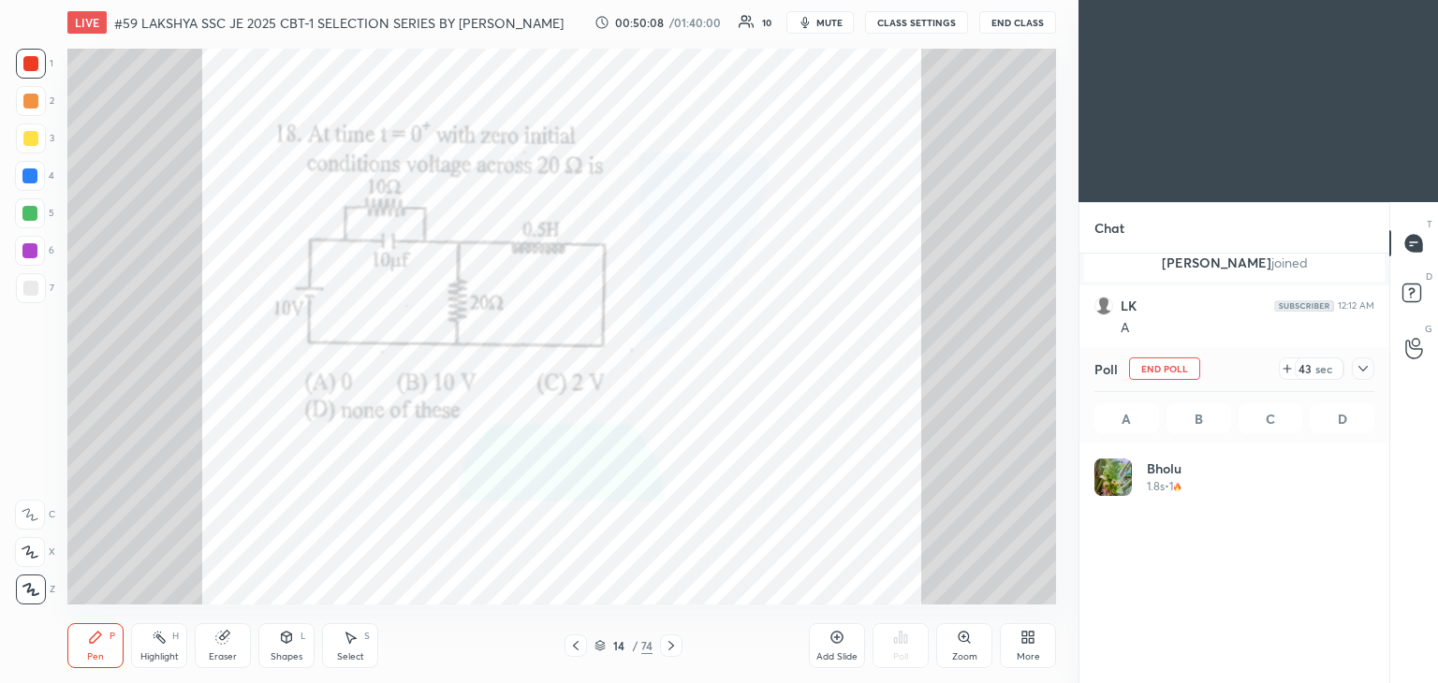
scroll to position [219, 274]
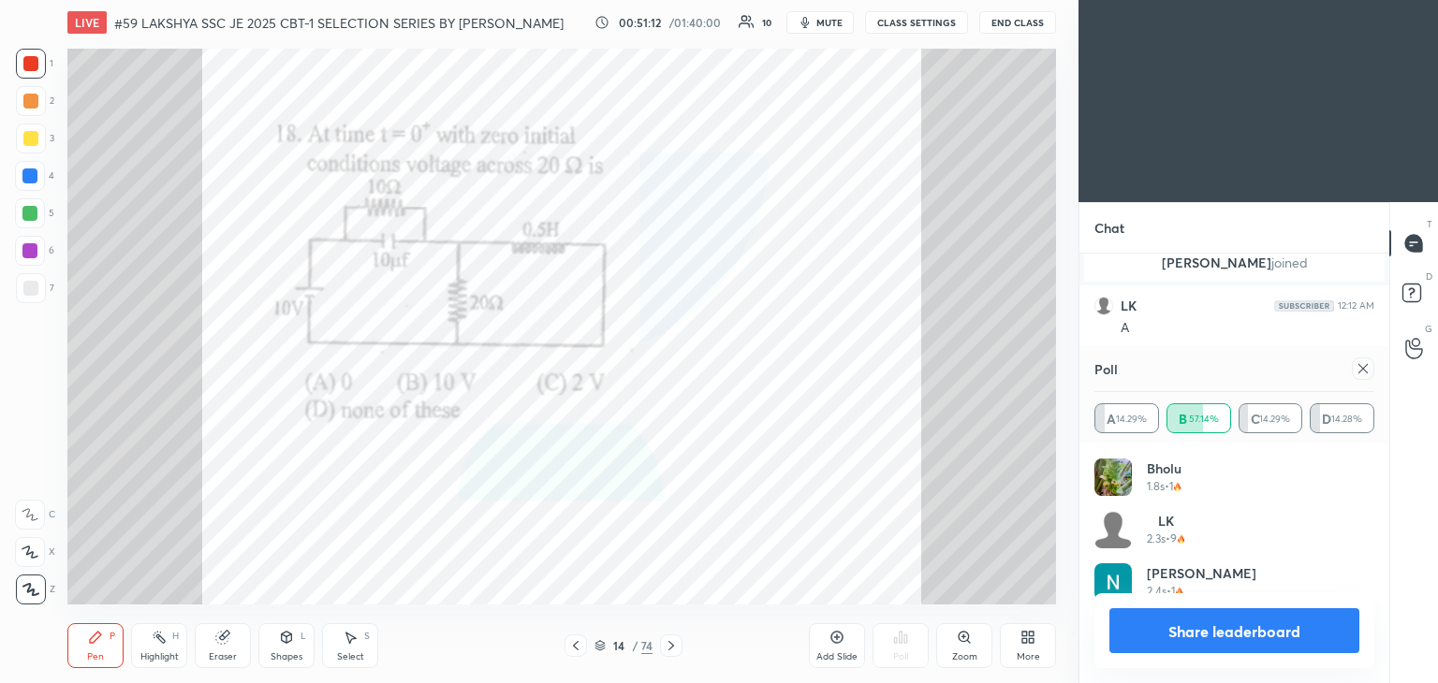
click at [34, 294] on div at bounding box center [30, 288] width 15 height 15
click at [34, 68] on div at bounding box center [30, 63] width 15 height 15
click at [1364, 373] on icon at bounding box center [1362, 368] width 15 height 15
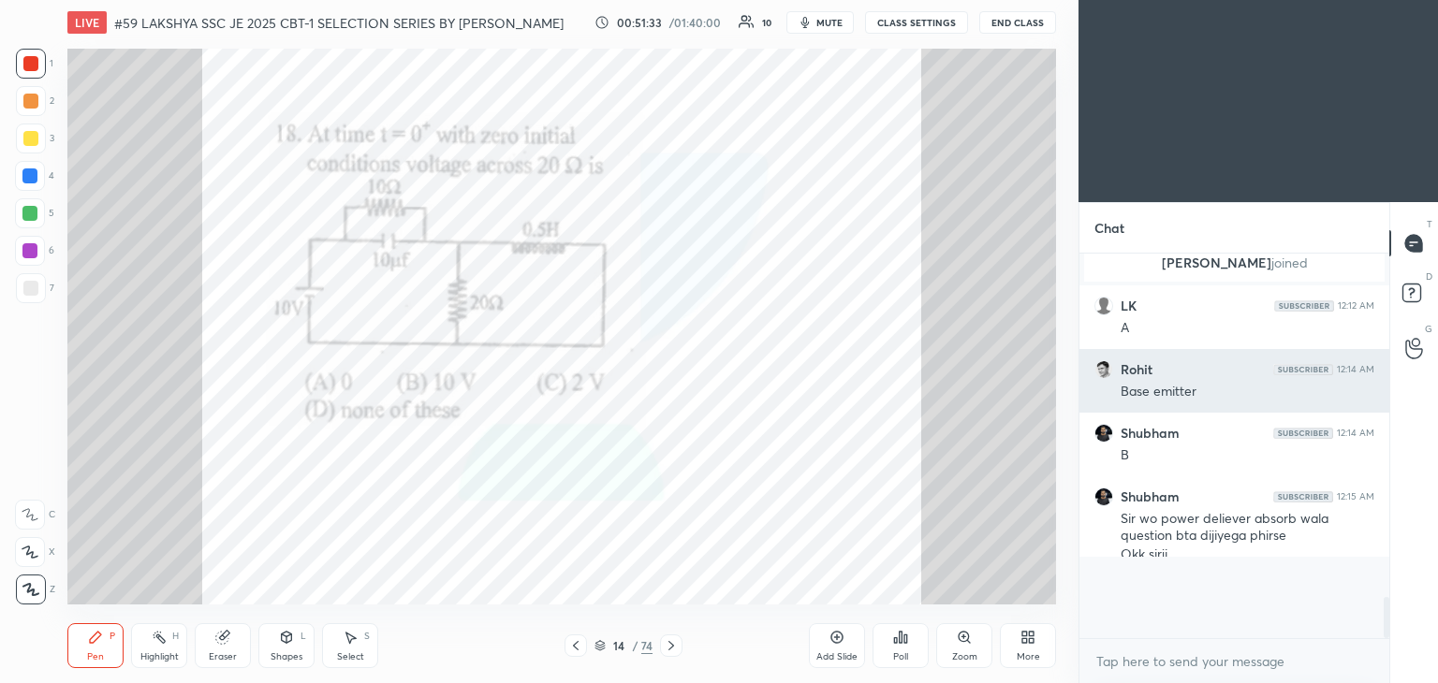
scroll to position [374, 304]
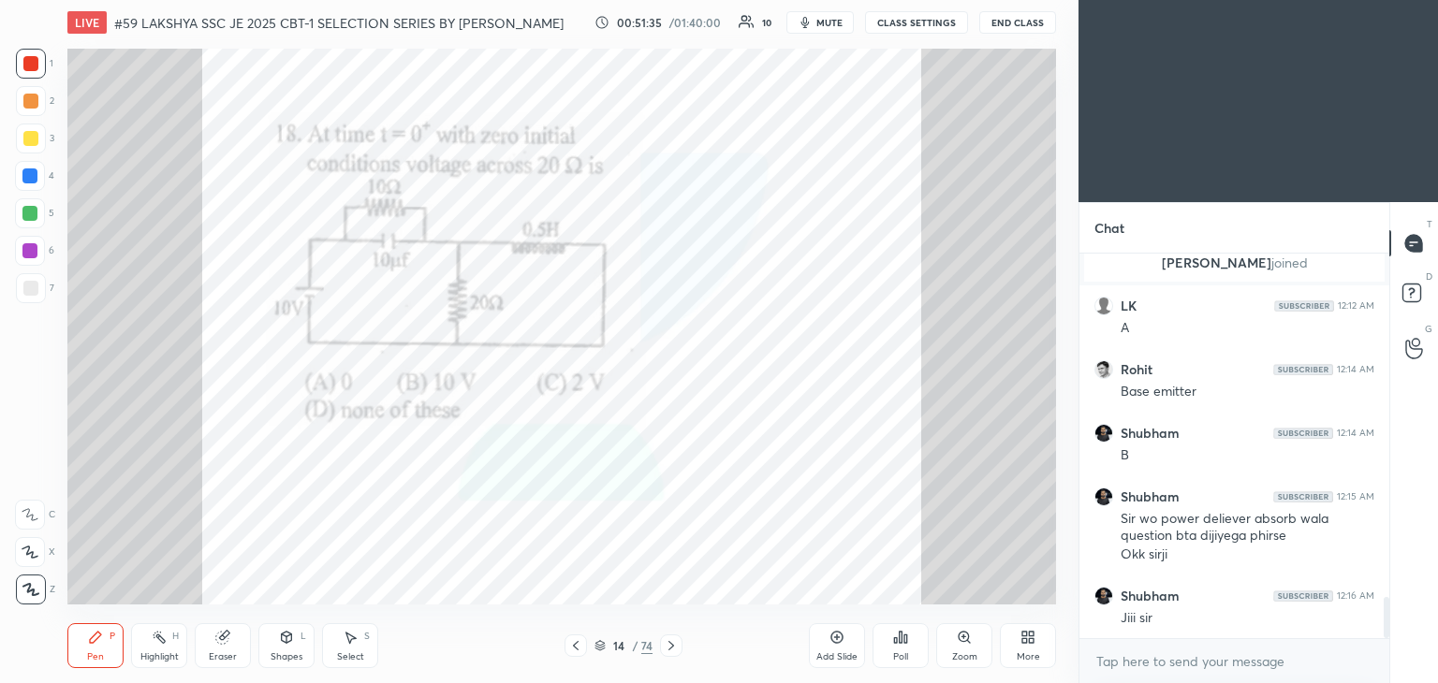
click at [226, 647] on div "Eraser" at bounding box center [223, 645] width 56 height 45
click at [36, 588] on span "Erase all" at bounding box center [30, 589] width 28 height 13
click at [86, 643] on div "Pen P" at bounding box center [95, 645] width 56 height 45
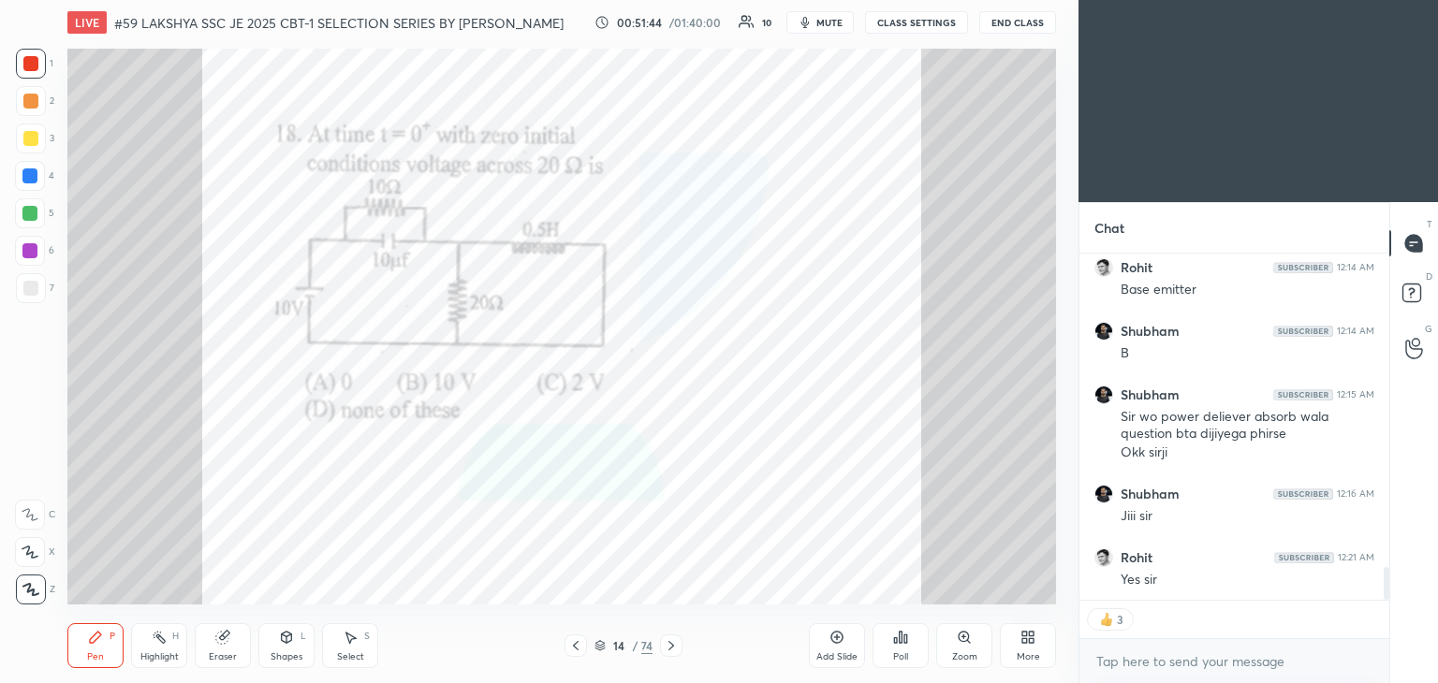
scroll to position [3365, 0]
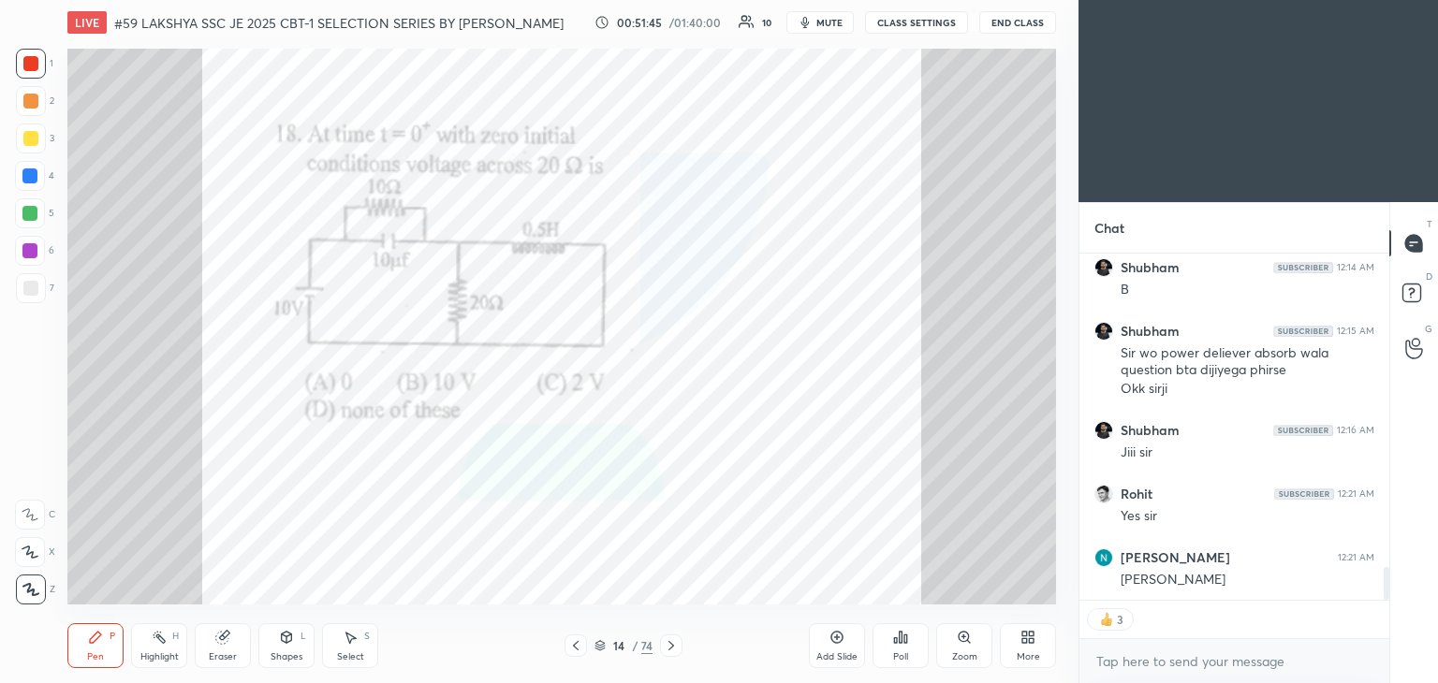
drag, startPoint x: 1387, startPoint y: 582, endPoint x: 1404, endPoint y: 608, distance: 31.2
click at [1389, 613] on div "Chat Rohit 12:14 AM Base emitter [PERSON_NAME] 12:14 AM B [PERSON_NAME] 12:15 A…" at bounding box center [1257, 442] width 359 height 481
drag, startPoint x: 225, startPoint y: 637, endPoint x: 194, endPoint y: 641, distance: 31.1
click at [225, 637] on icon at bounding box center [222, 638] width 12 height 12
drag, startPoint x: 30, startPoint y: 592, endPoint x: 99, endPoint y: 643, distance: 85.7
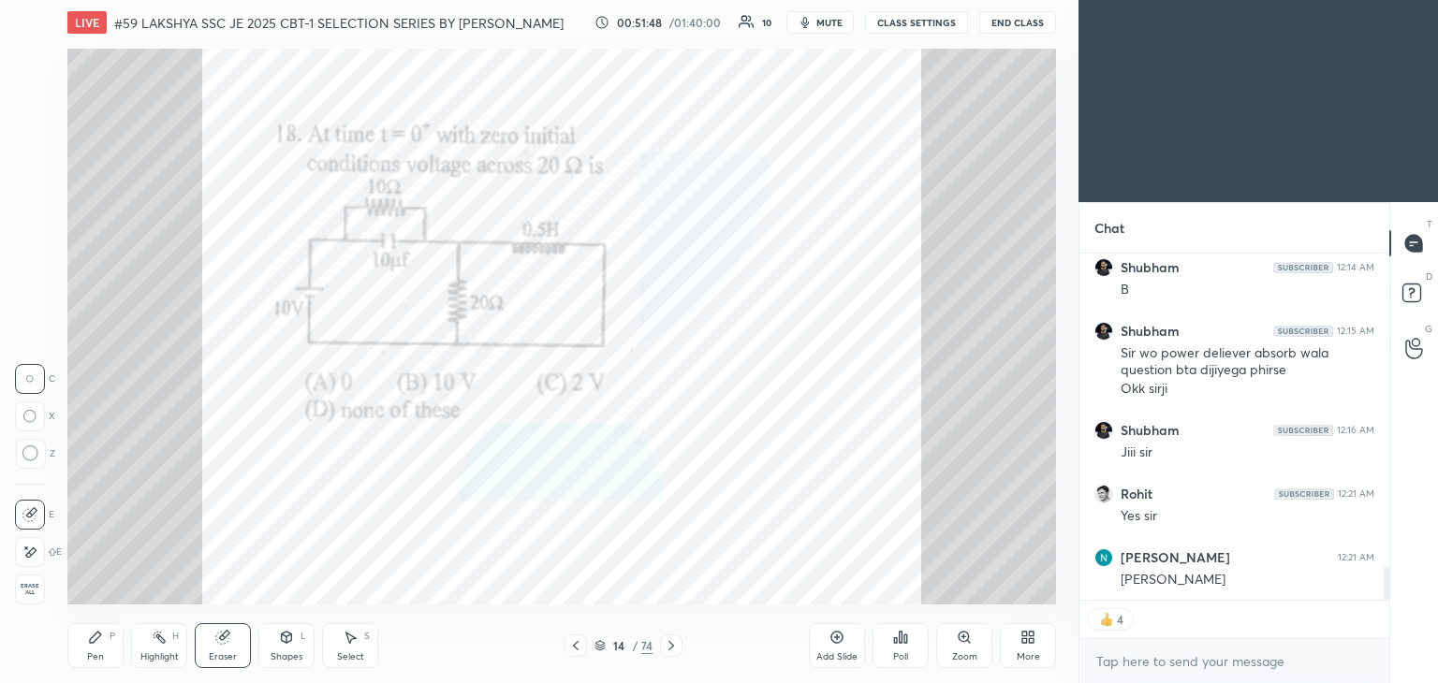
click at [37, 593] on span "Erase all" at bounding box center [30, 589] width 28 height 13
click at [108, 651] on div "Pen P" at bounding box center [95, 645] width 56 height 45
click at [669, 647] on icon at bounding box center [671, 645] width 15 height 15
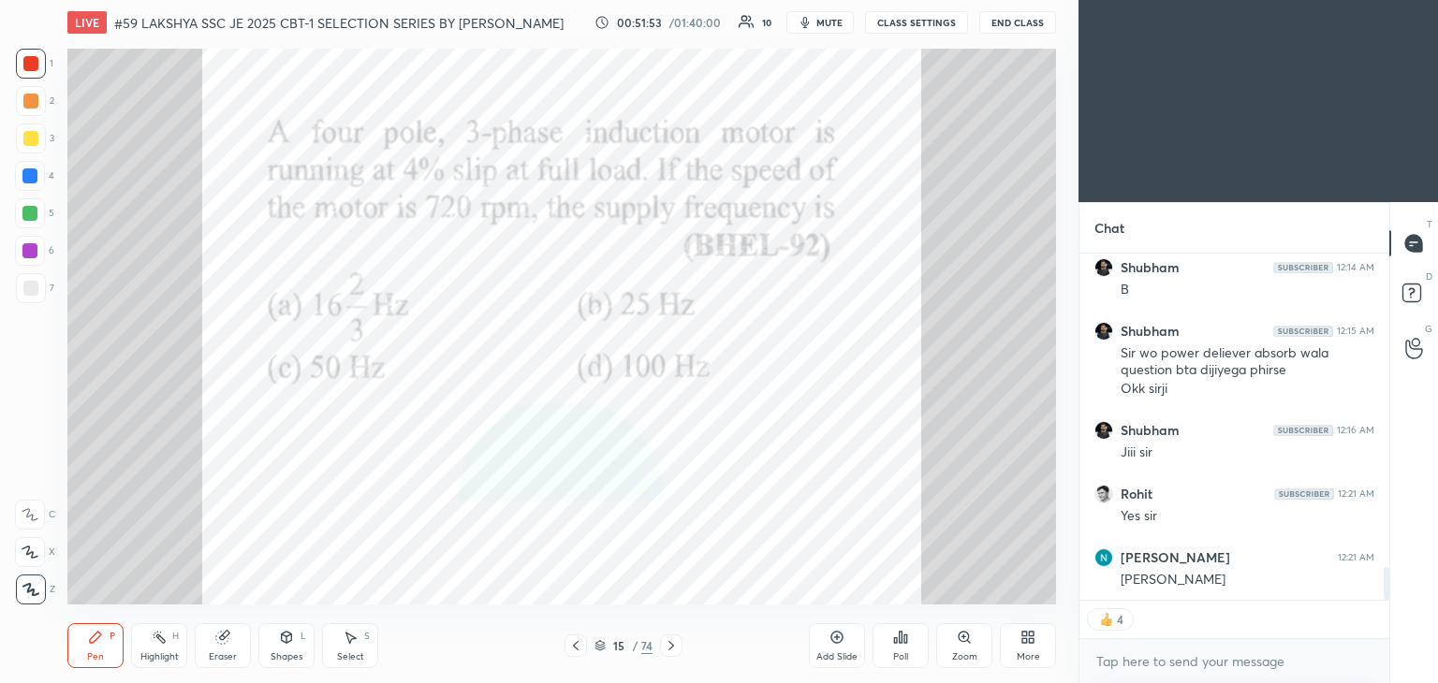
click at [582, 650] on icon at bounding box center [575, 645] width 15 height 15
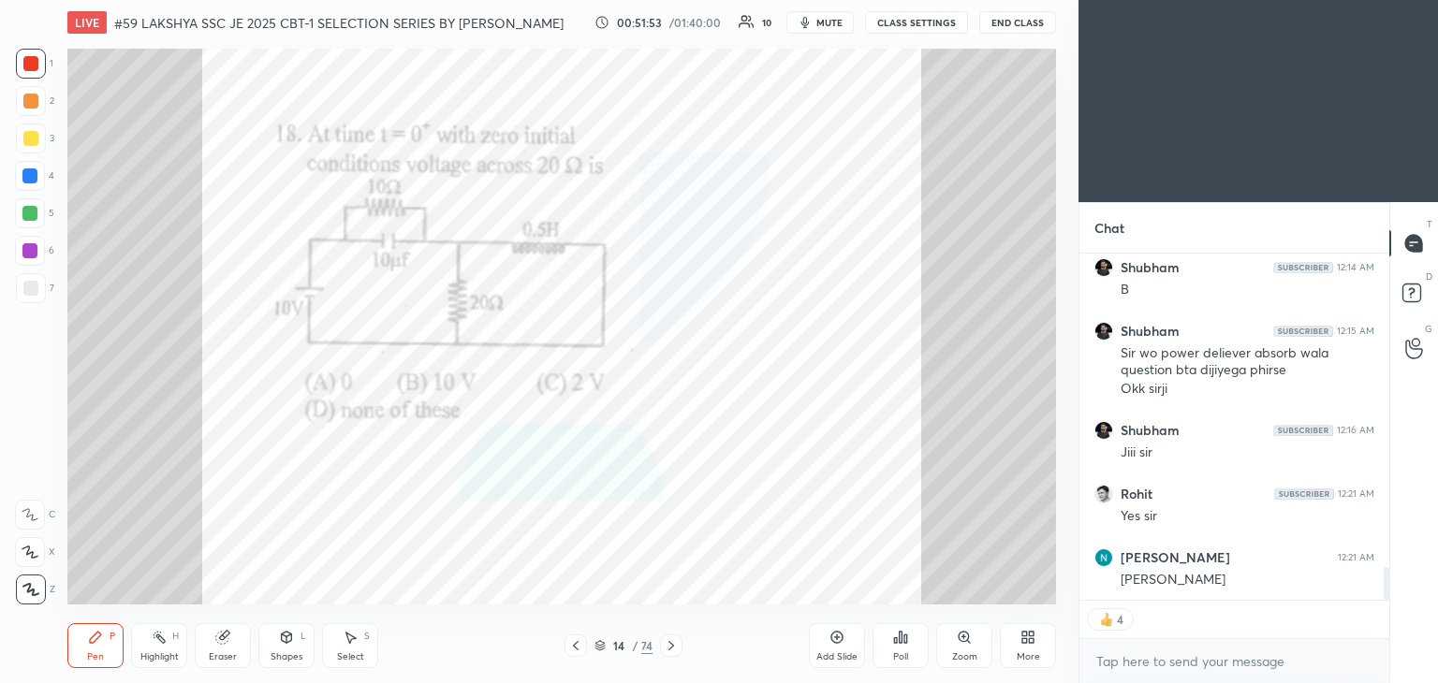
click at [581, 654] on div at bounding box center [575, 646] width 22 height 22
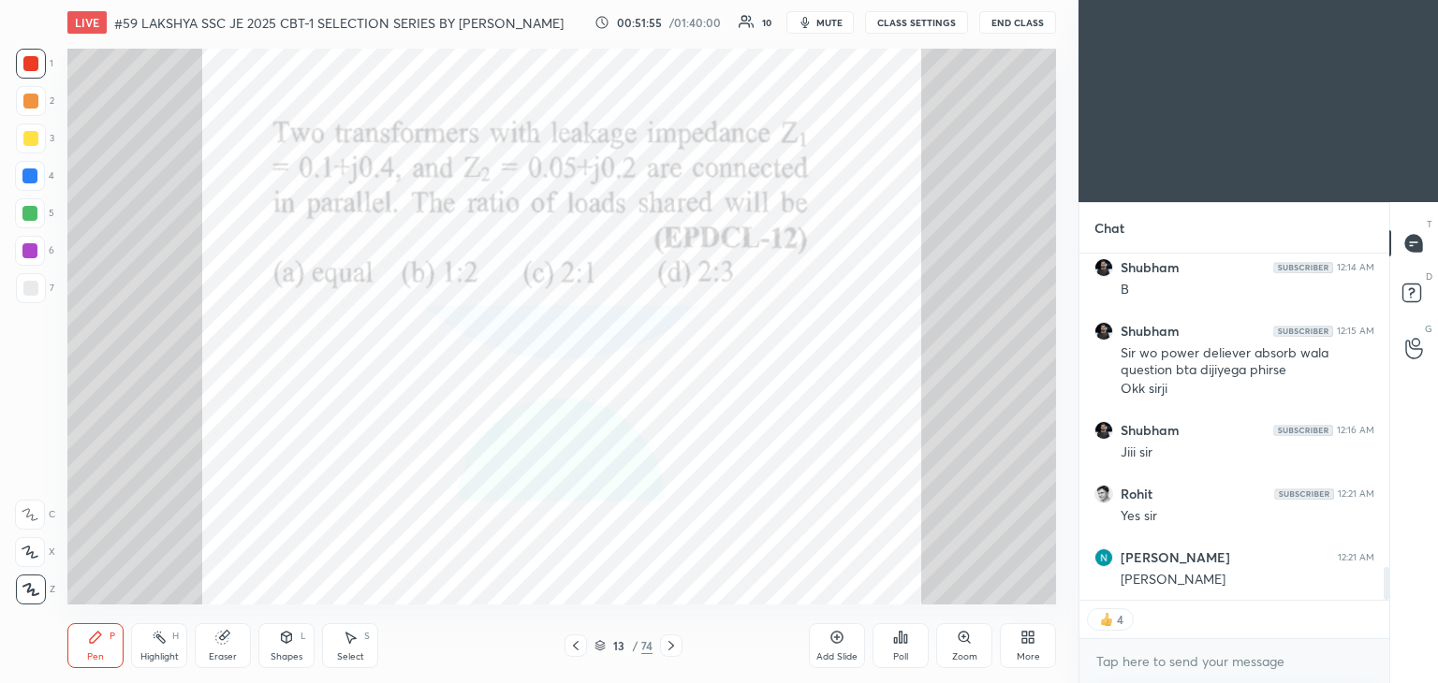
scroll to position [379, 304]
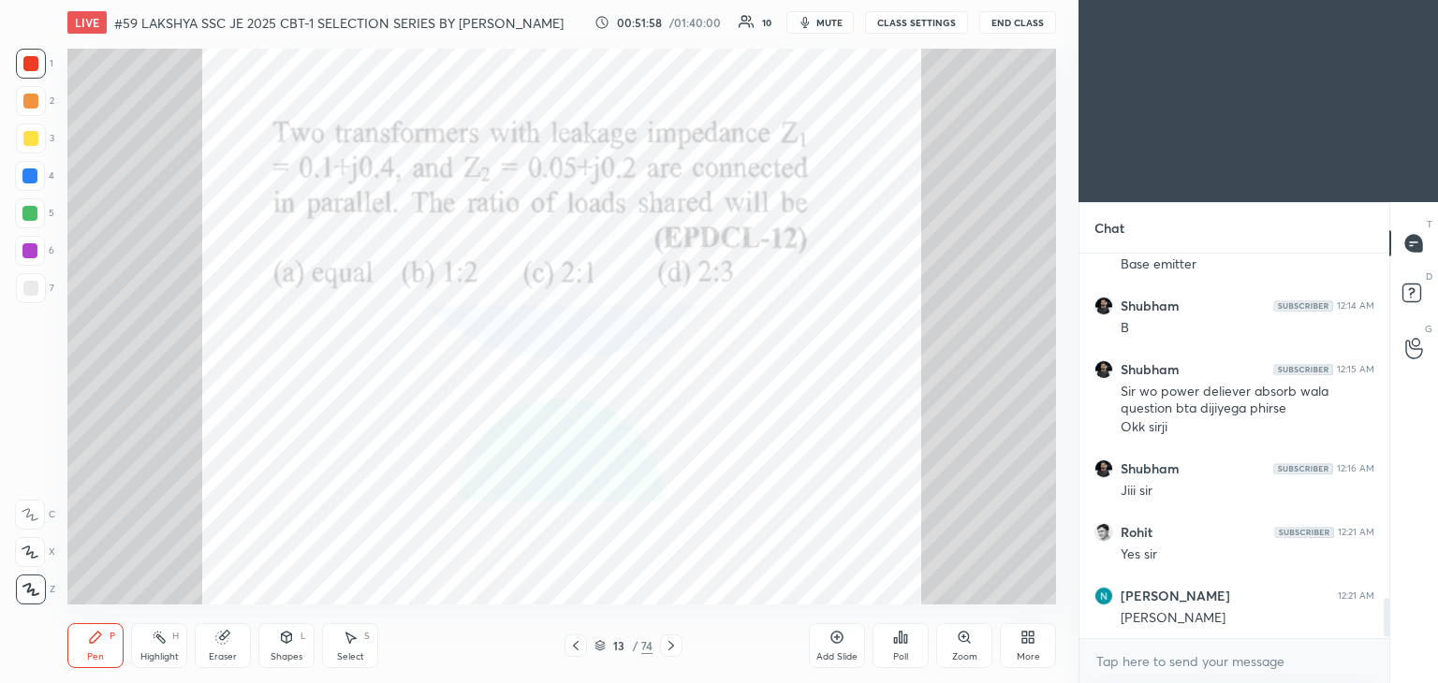
click at [667, 649] on icon at bounding box center [671, 645] width 15 height 15
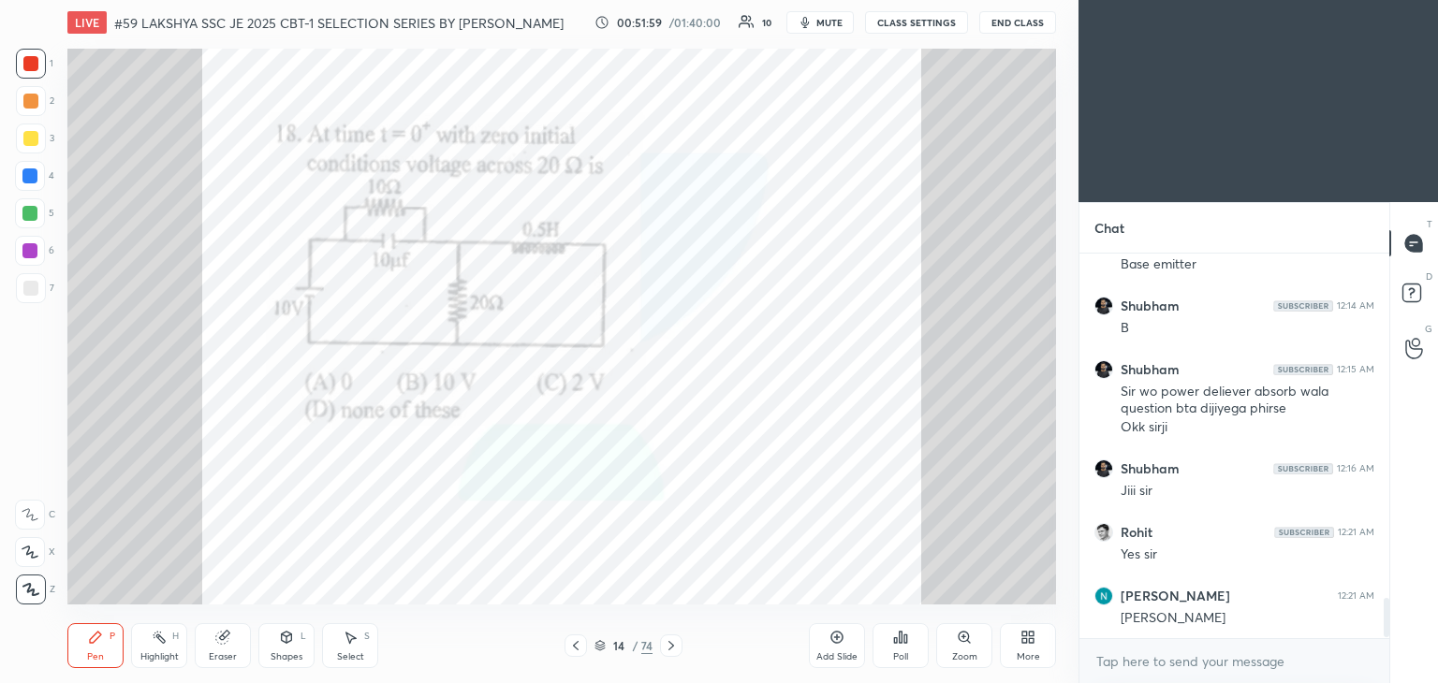
click at [602, 648] on icon at bounding box center [599, 645] width 11 height 11
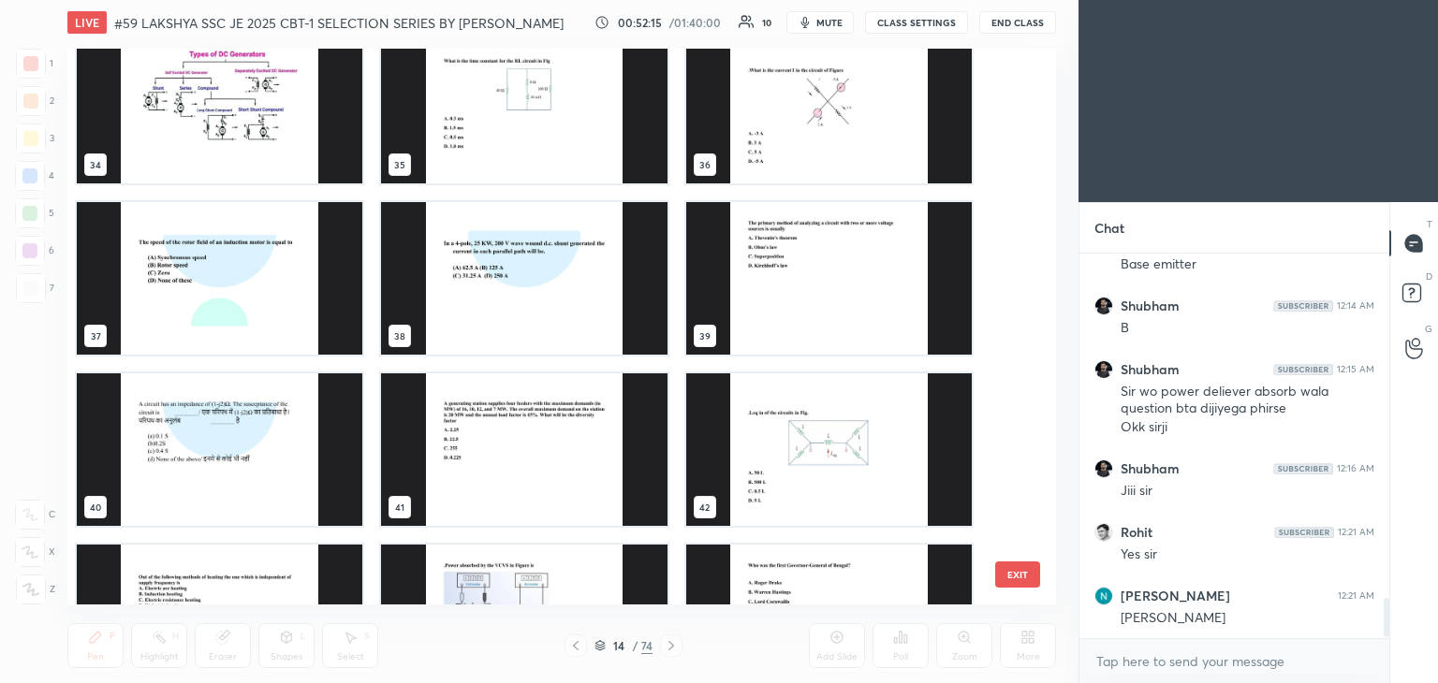
scroll to position [2120, 0]
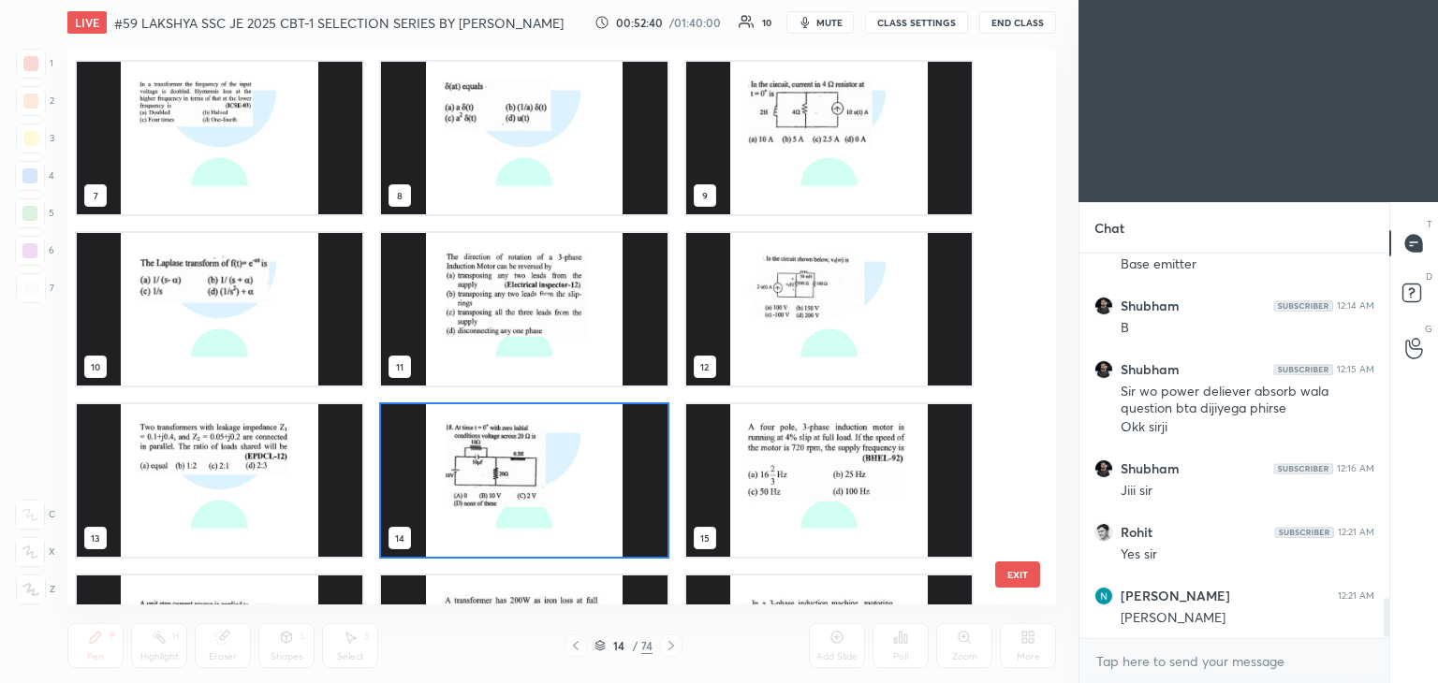
click at [250, 183] on img "grid" at bounding box center [219, 138] width 285 height 153
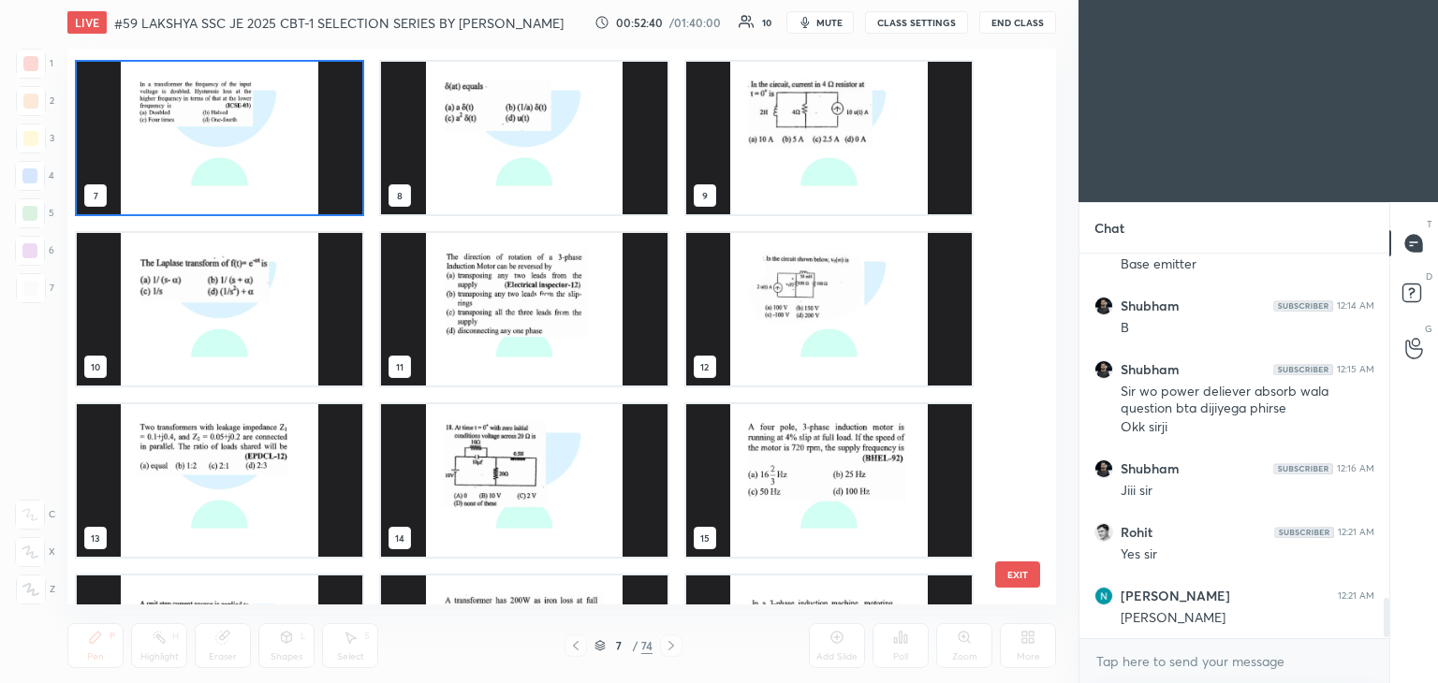
click at [250, 183] on img "grid" at bounding box center [219, 138] width 285 height 153
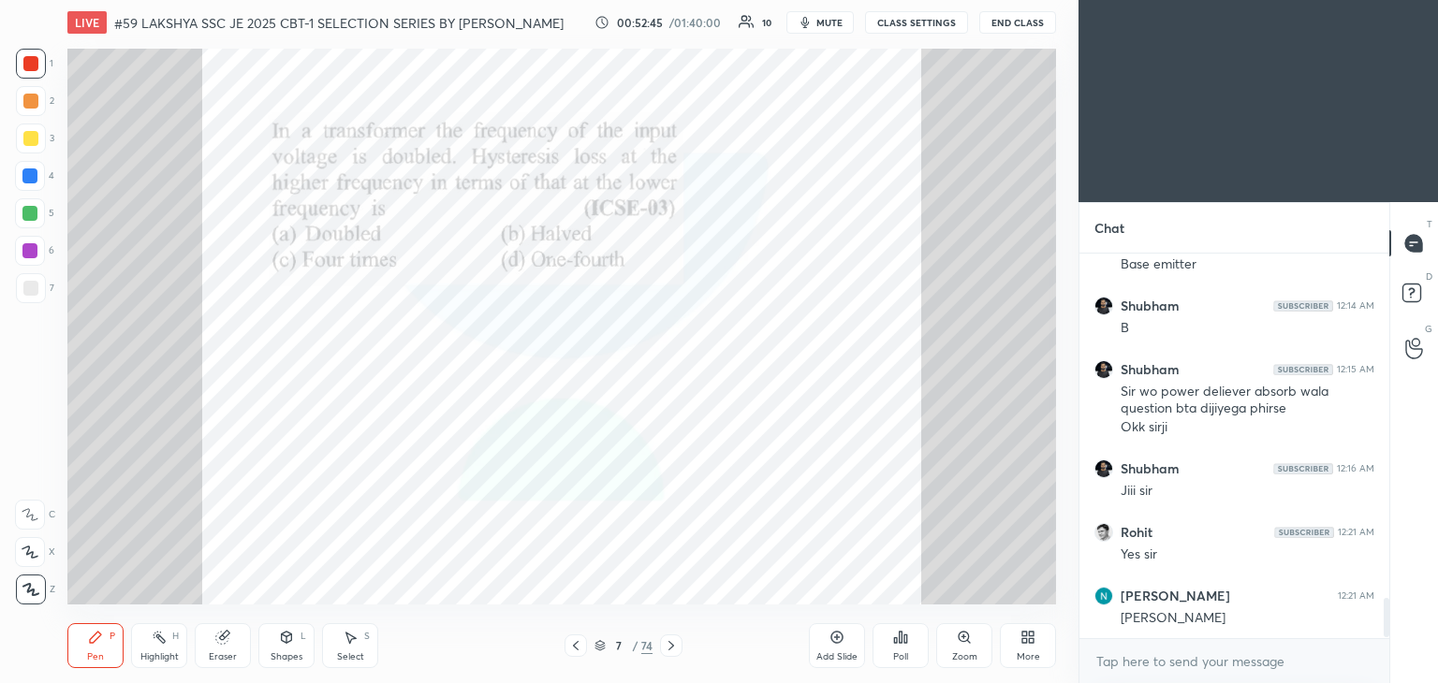
click at [967, 640] on icon at bounding box center [968, 641] width 3 height 3
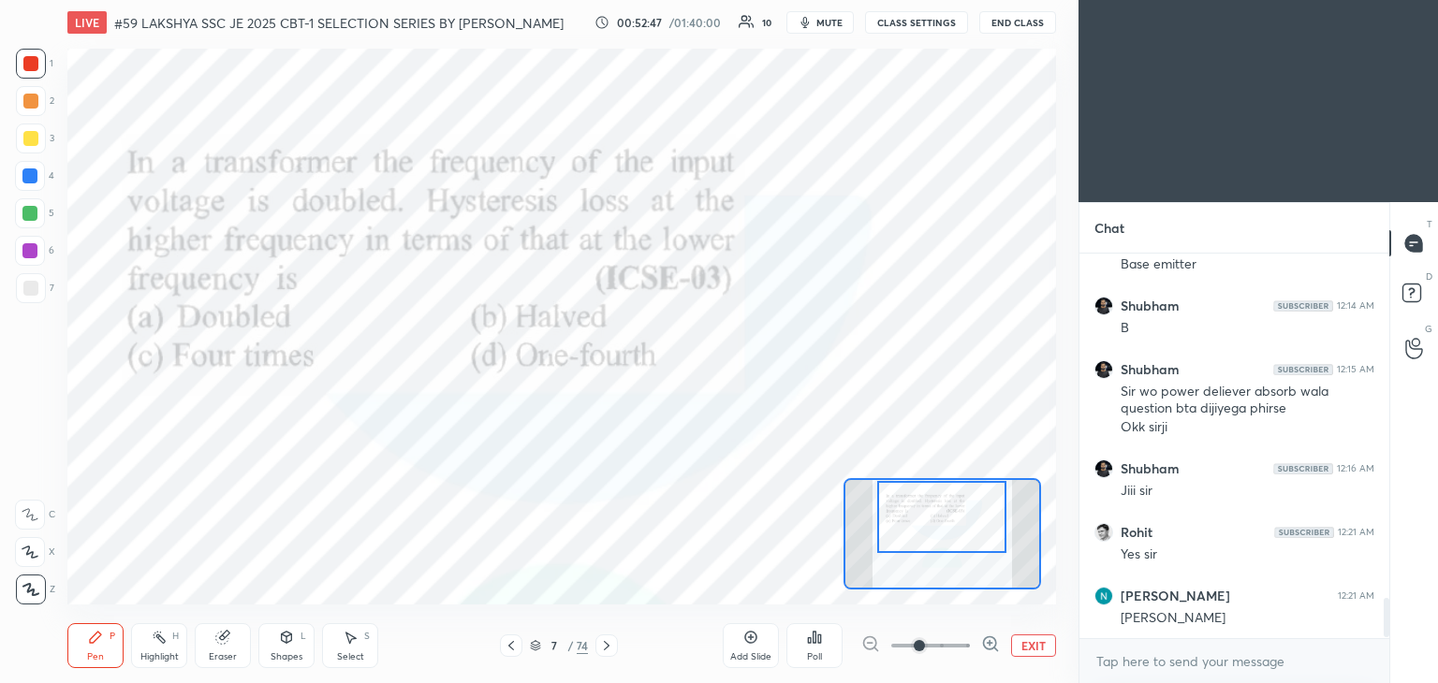
drag, startPoint x: 946, startPoint y: 532, endPoint x: 946, endPoint y: 519, distance: 13.1
click at [946, 519] on div at bounding box center [941, 517] width 129 height 72
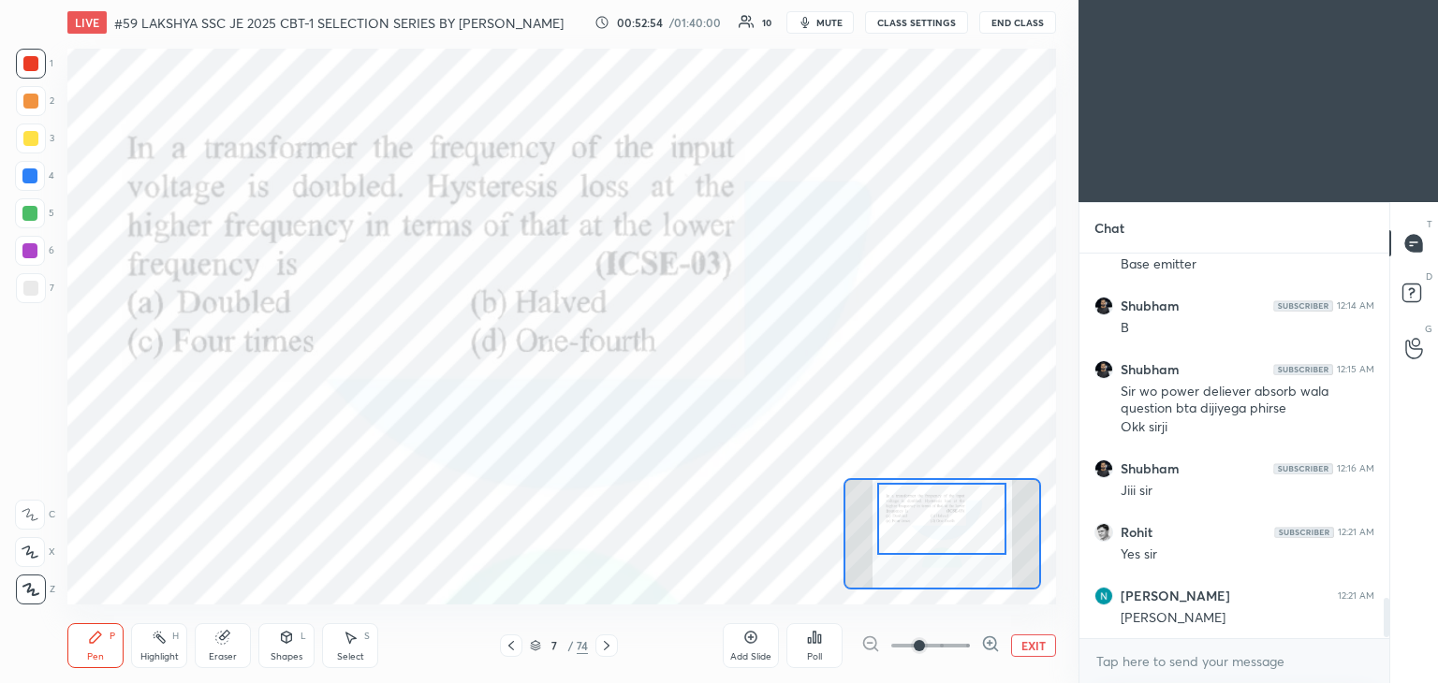
click at [816, 646] on div "Poll" at bounding box center [814, 645] width 56 height 45
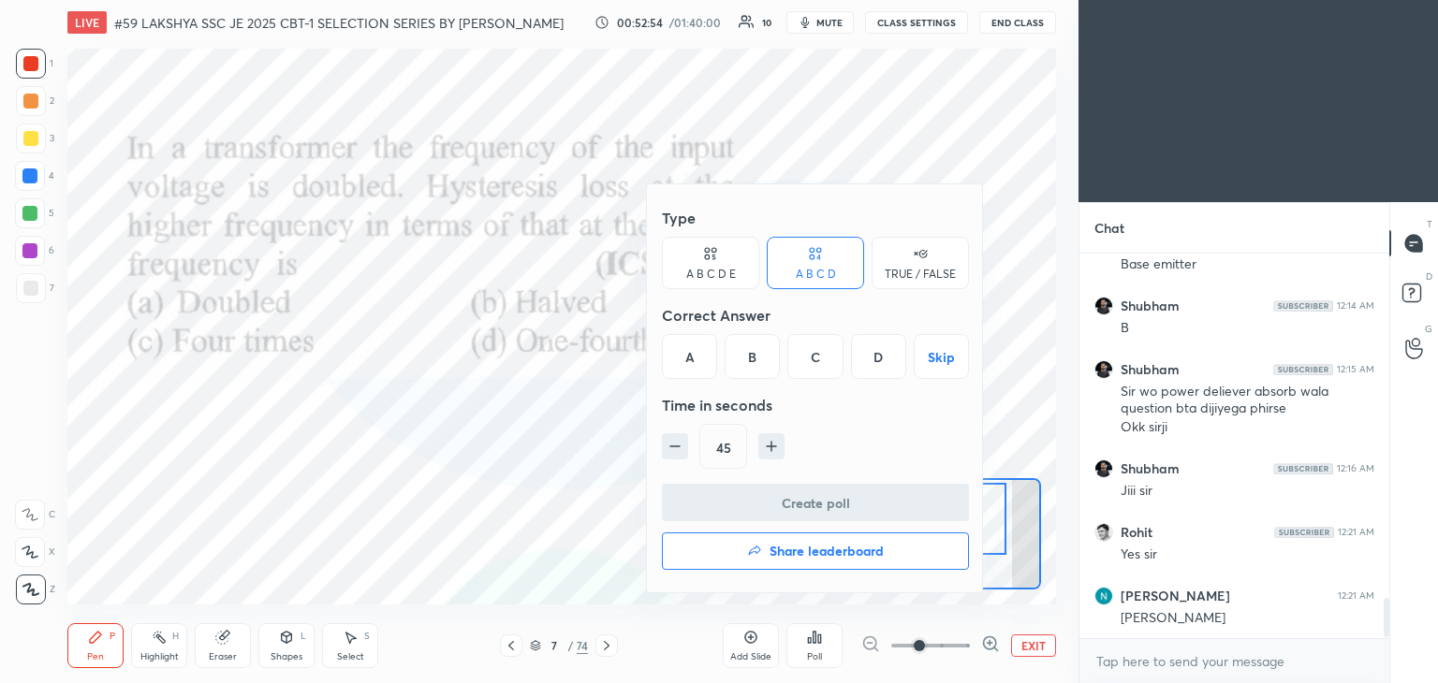
click at [818, 652] on div at bounding box center [719, 341] width 1438 height 683
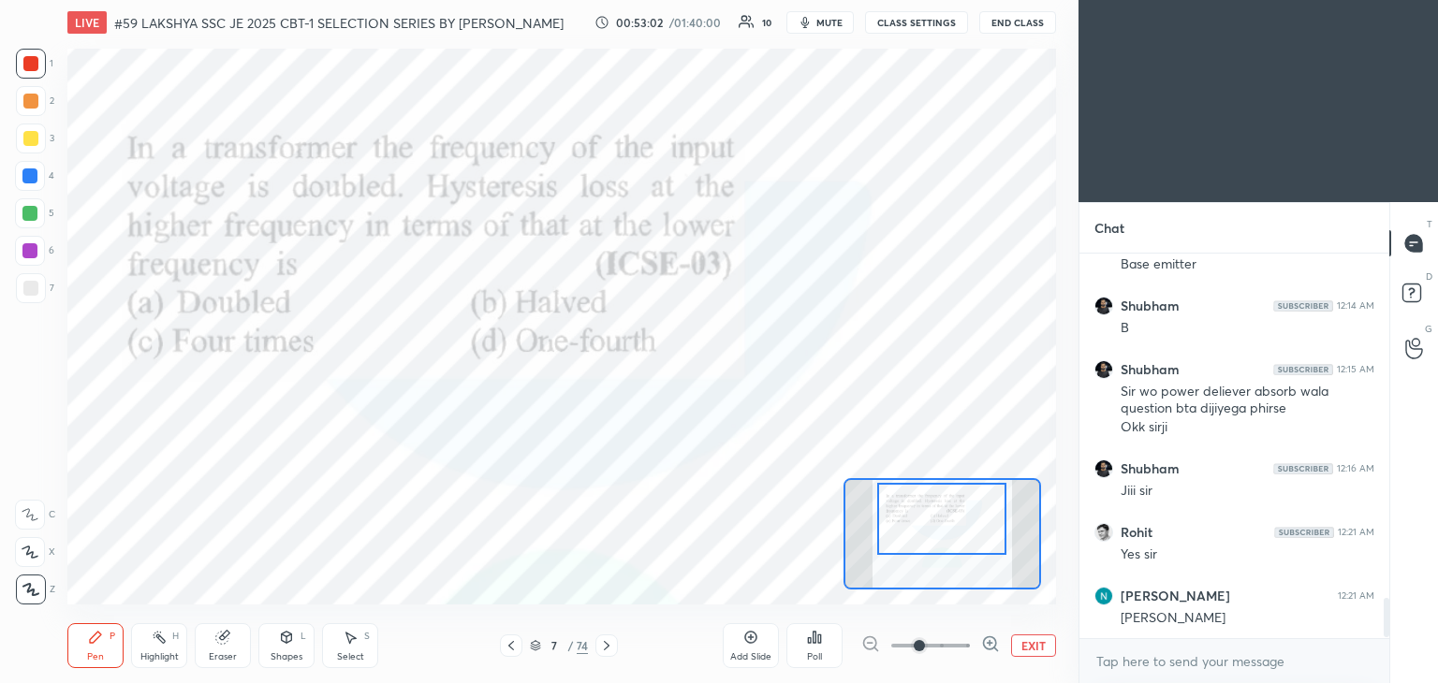
click at [816, 648] on div "Poll" at bounding box center [814, 645] width 56 height 45
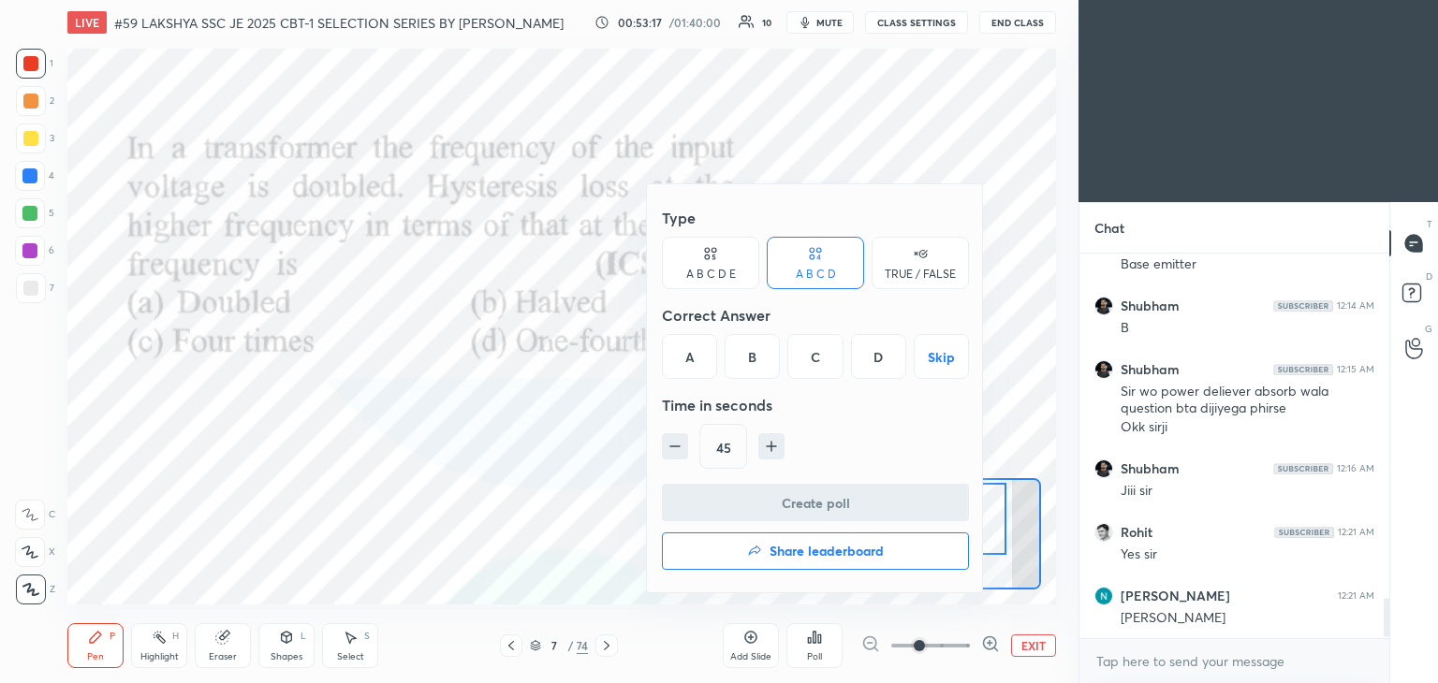
drag, startPoint x: 751, startPoint y: 361, endPoint x: 753, endPoint y: 392, distance: 30.9
click at [749, 363] on div "B" at bounding box center [751, 356] width 55 height 45
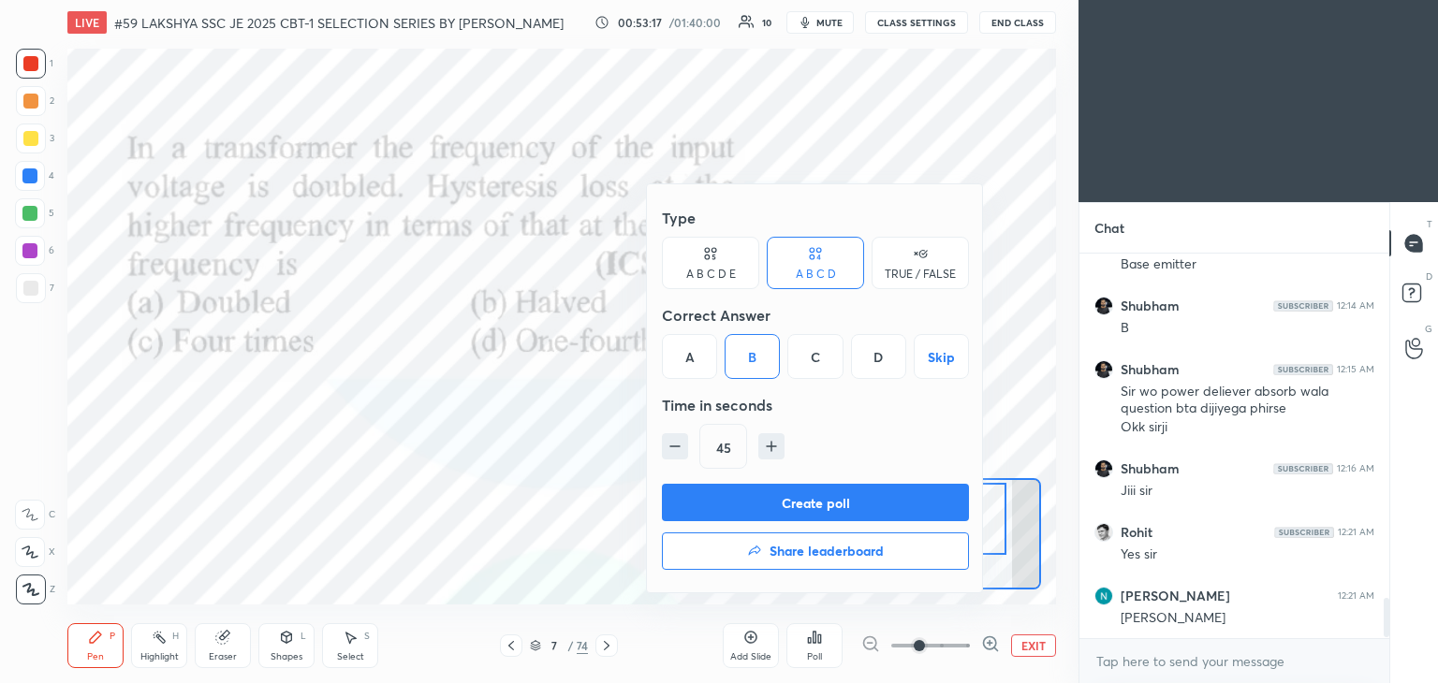
click at [744, 500] on button "Create poll" at bounding box center [815, 502] width 307 height 37
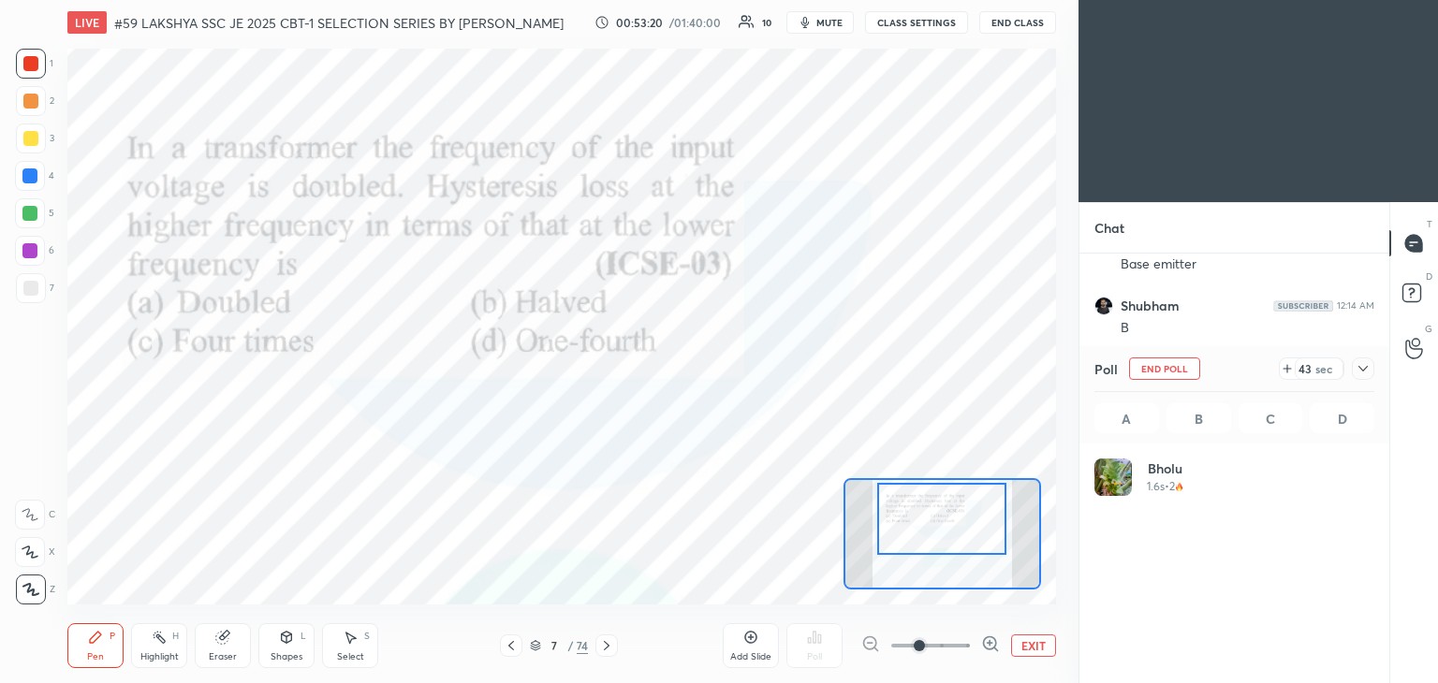
scroll to position [219, 274]
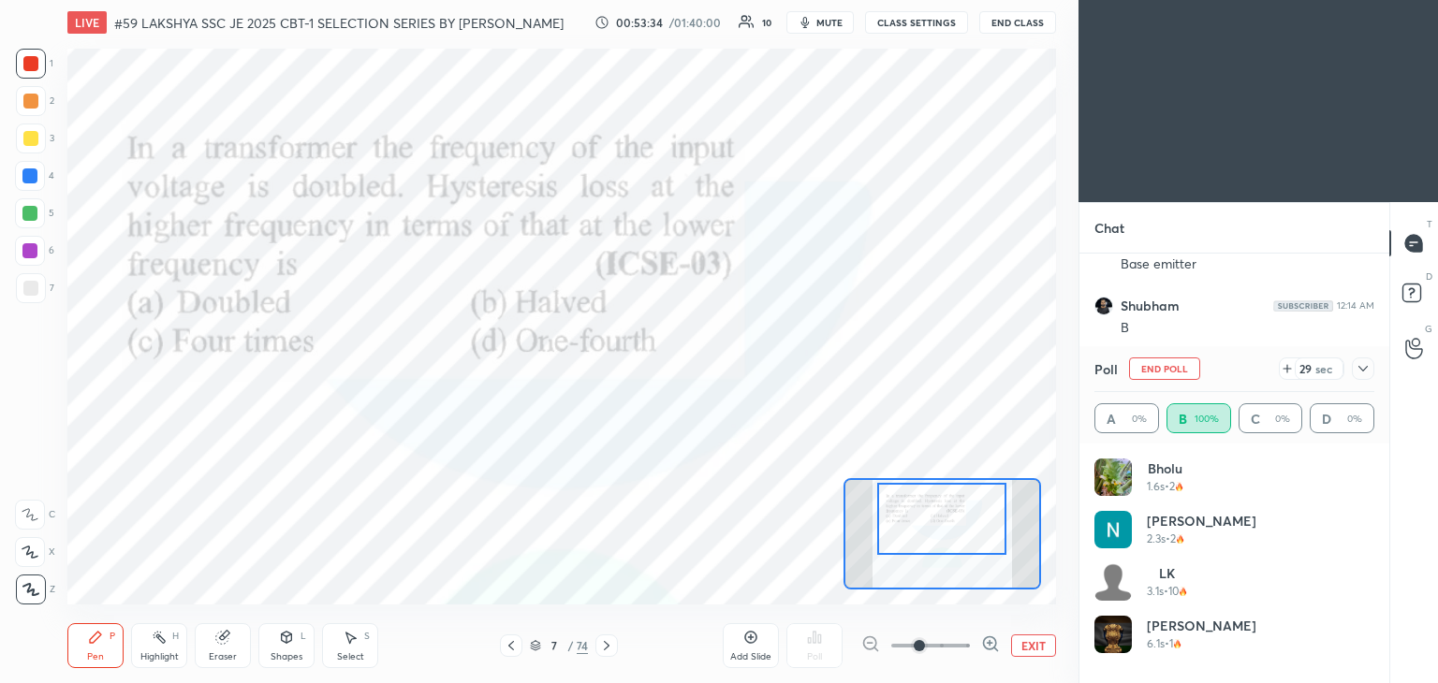
drag, startPoint x: 225, startPoint y: 650, endPoint x: 210, endPoint y: 649, distance: 15.0
click at [224, 650] on div "Eraser" at bounding box center [223, 645] width 56 height 45
click at [44, 594] on div "Erase all" at bounding box center [30, 590] width 30 height 30
click at [94, 645] on div "Pen P" at bounding box center [95, 645] width 56 height 45
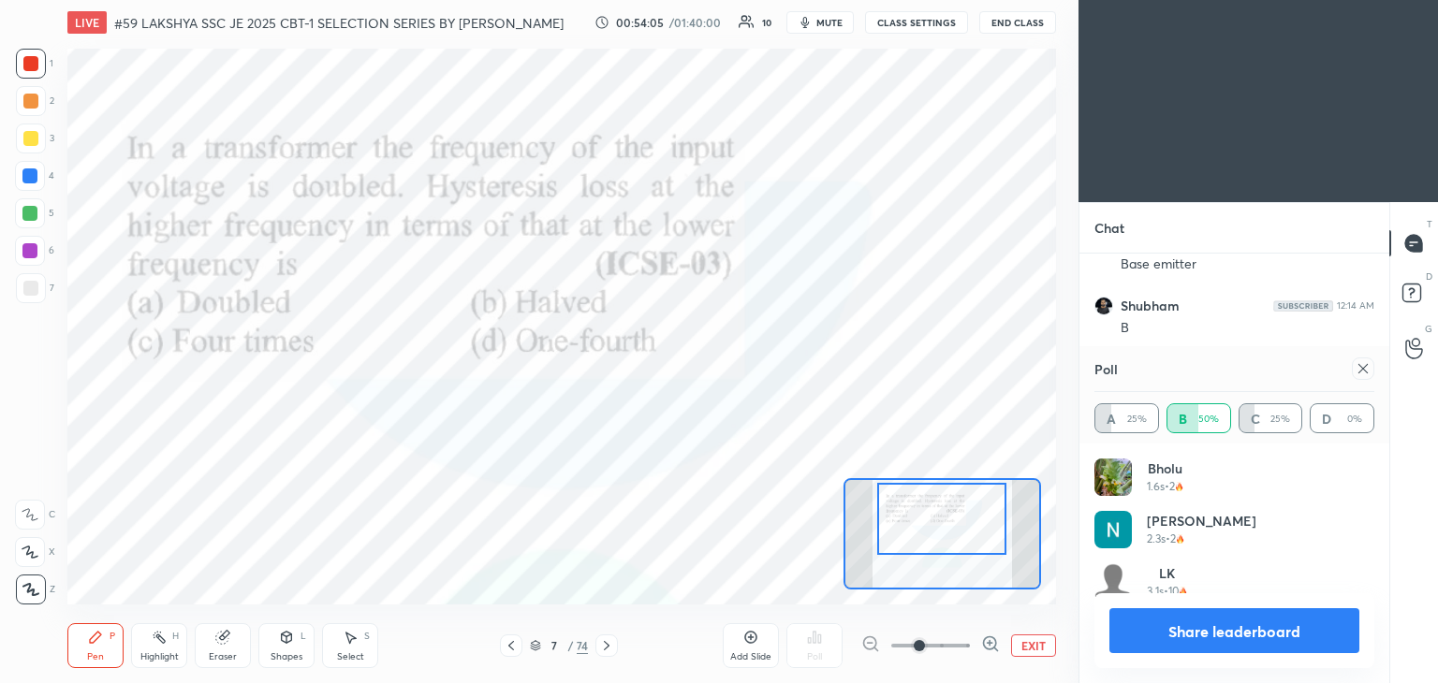
click at [38, 176] on div at bounding box center [30, 176] width 30 height 30
click at [31, 177] on div at bounding box center [29, 175] width 15 height 15
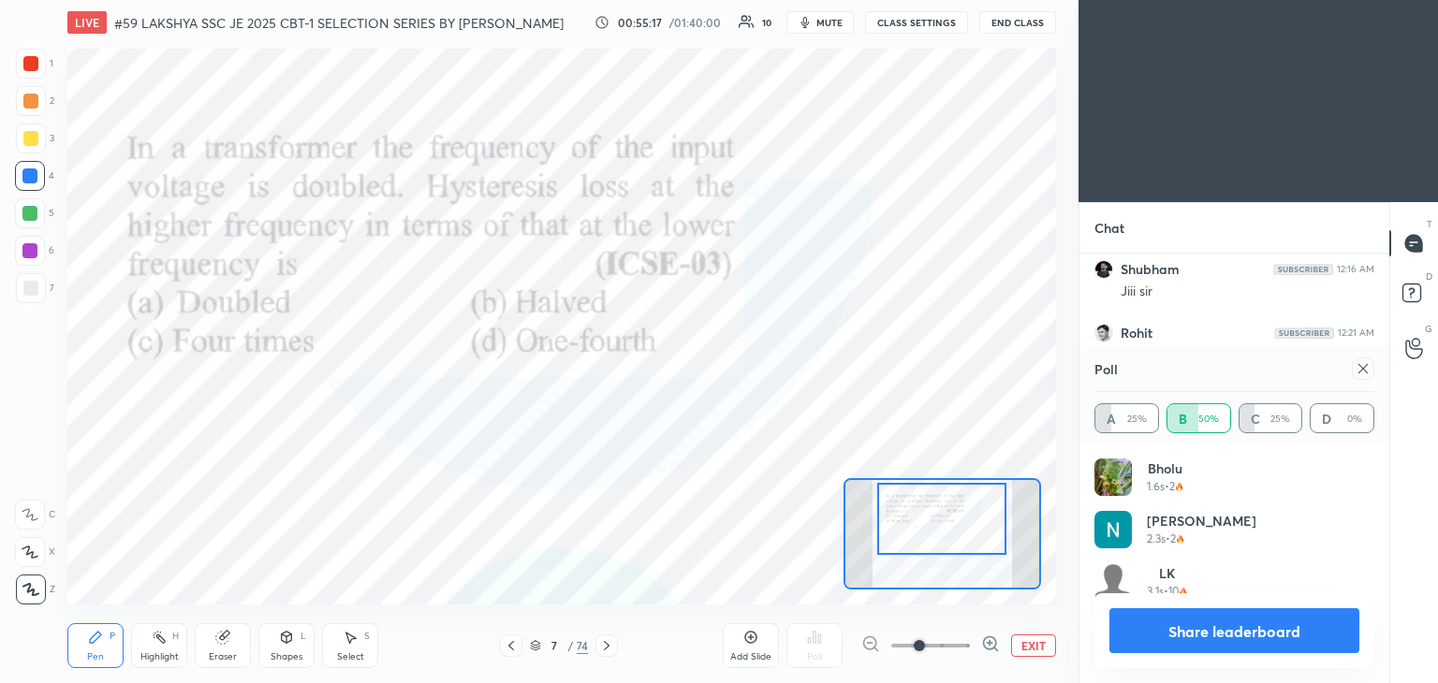
click at [228, 641] on icon at bounding box center [222, 637] width 15 height 15
click at [38, 589] on span "Erase all" at bounding box center [30, 589] width 28 height 13
click at [86, 651] on div "Pen P" at bounding box center [95, 645] width 56 height 45
click at [1365, 367] on icon at bounding box center [1362, 368] width 15 height 15
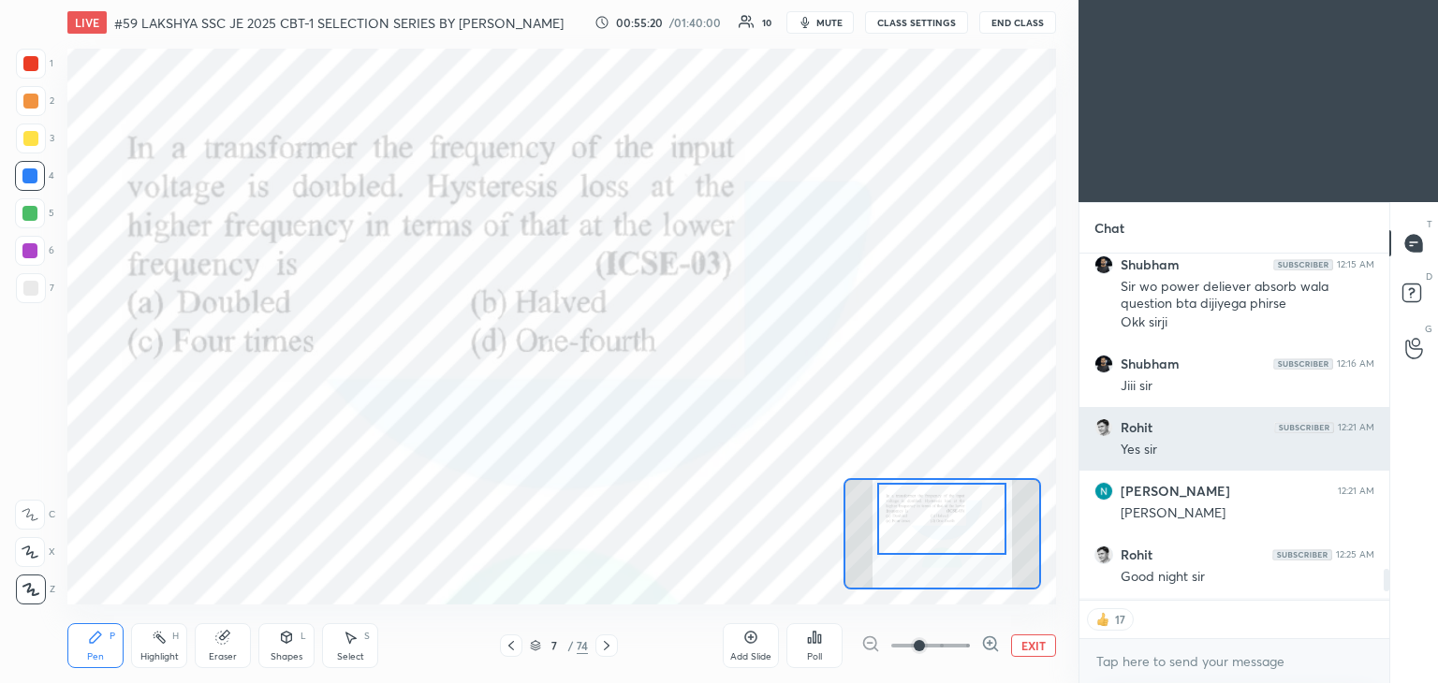
scroll to position [342, 304]
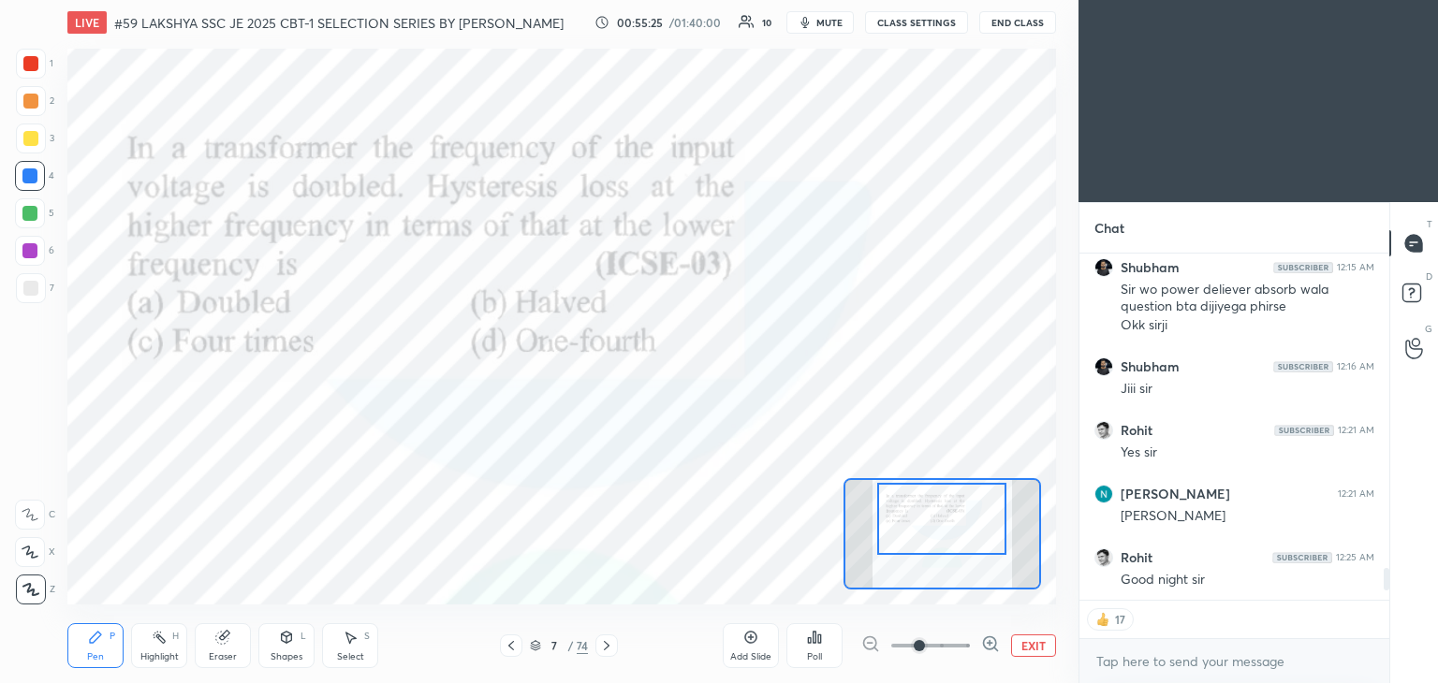
click at [608, 649] on icon at bounding box center [606, 645] width 15 height 15
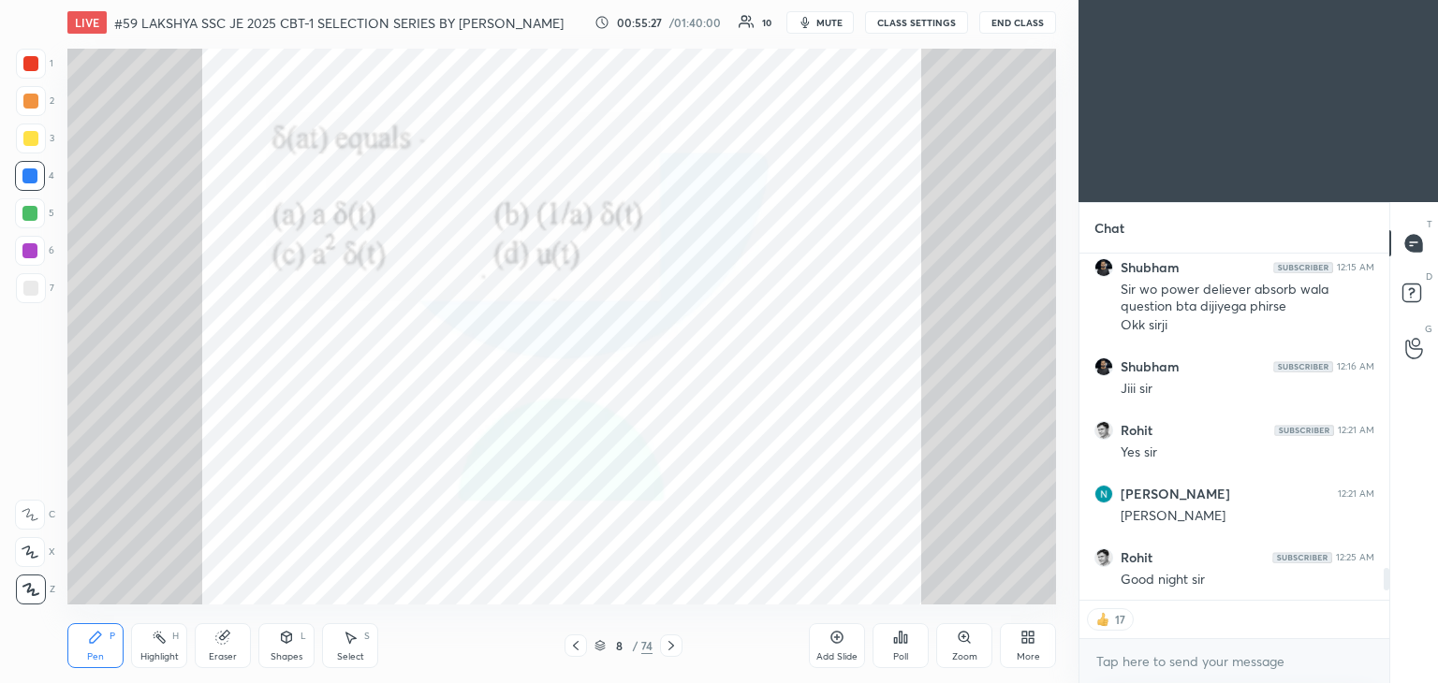
click at [887, 649] on div "Poll" at bounding box center [900, 645] width 56 height 45
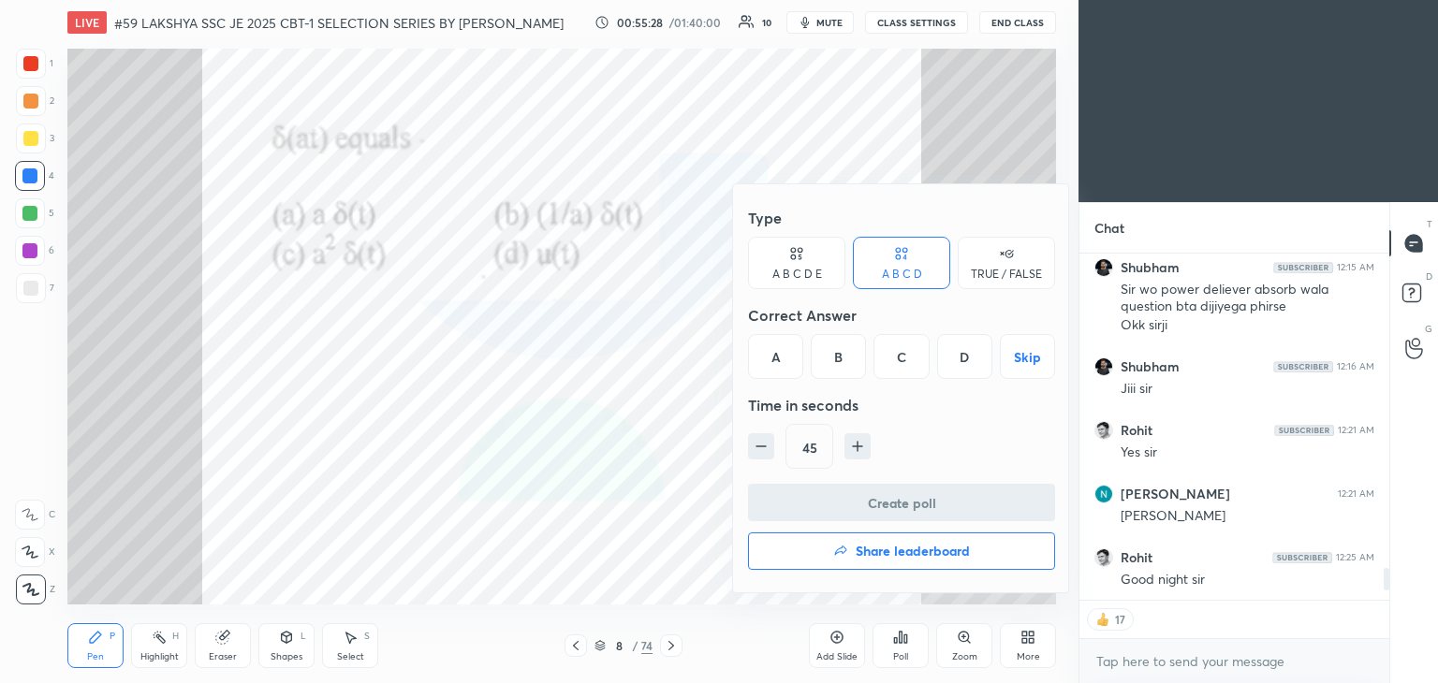
drag, startPoint x: 847, startPoint y: 360, endPoint x: 828, endPoint y: 458, distance: 99.1
click at [846, 360] on div "B" at bounding box center [838, 356] width 55 height 45
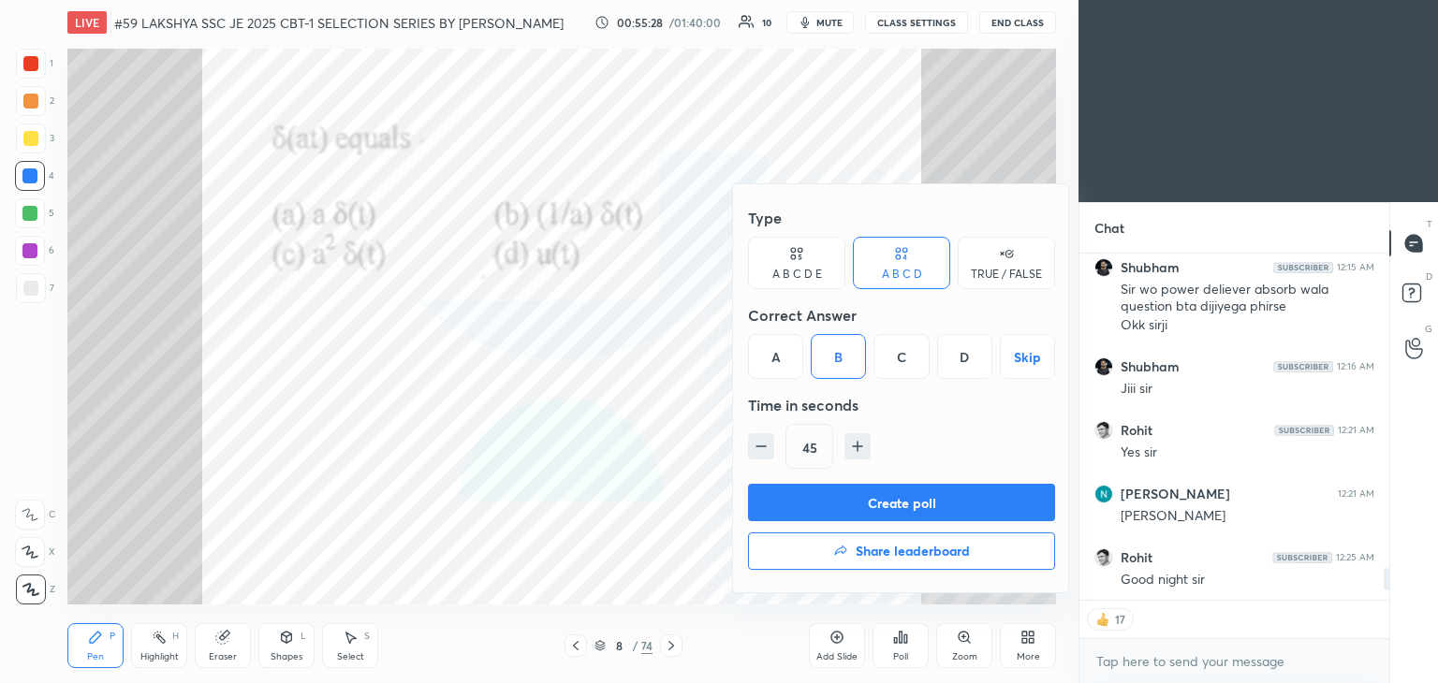
click at [831, 510] on button "Create poll" at bounding box center [901, 502] width 307 height 37
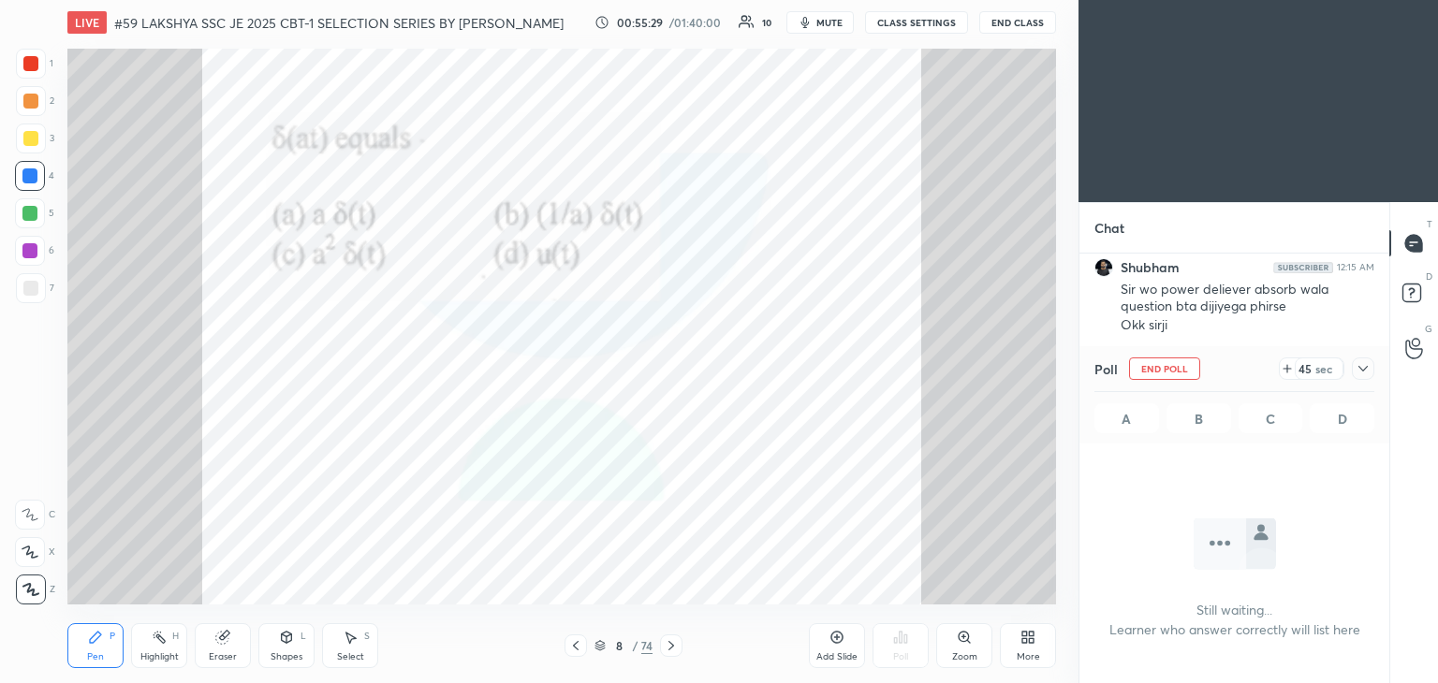
scroll to position [3487, 0]
click at [34, 63] on div at bounding box center [30, 63] width 15 height 15
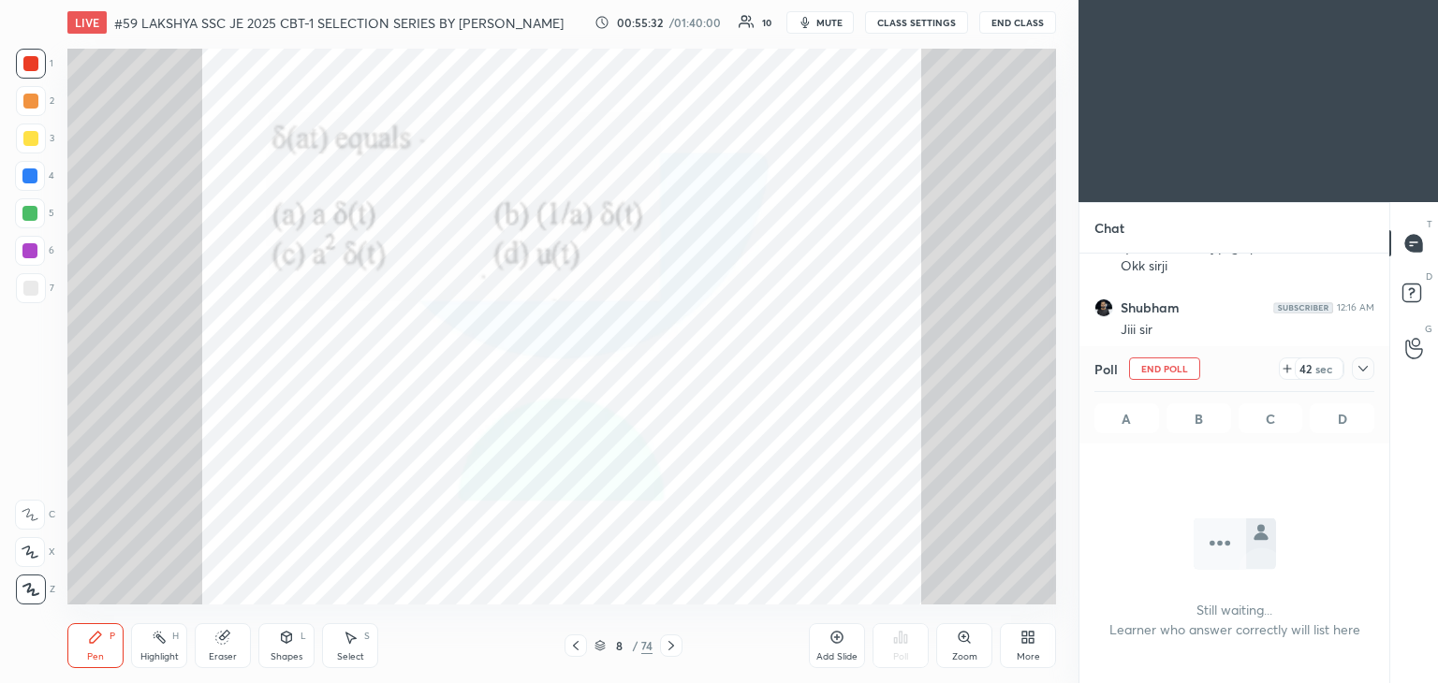
click at [26, 108] on div at bounding box center [30, 101] width 15 height 15
click at [26, 143] on div at bounding box center [30, 138] width 15 height 15
click at [28, 185] on div at bounding box center [30, 176] width 30 height 30
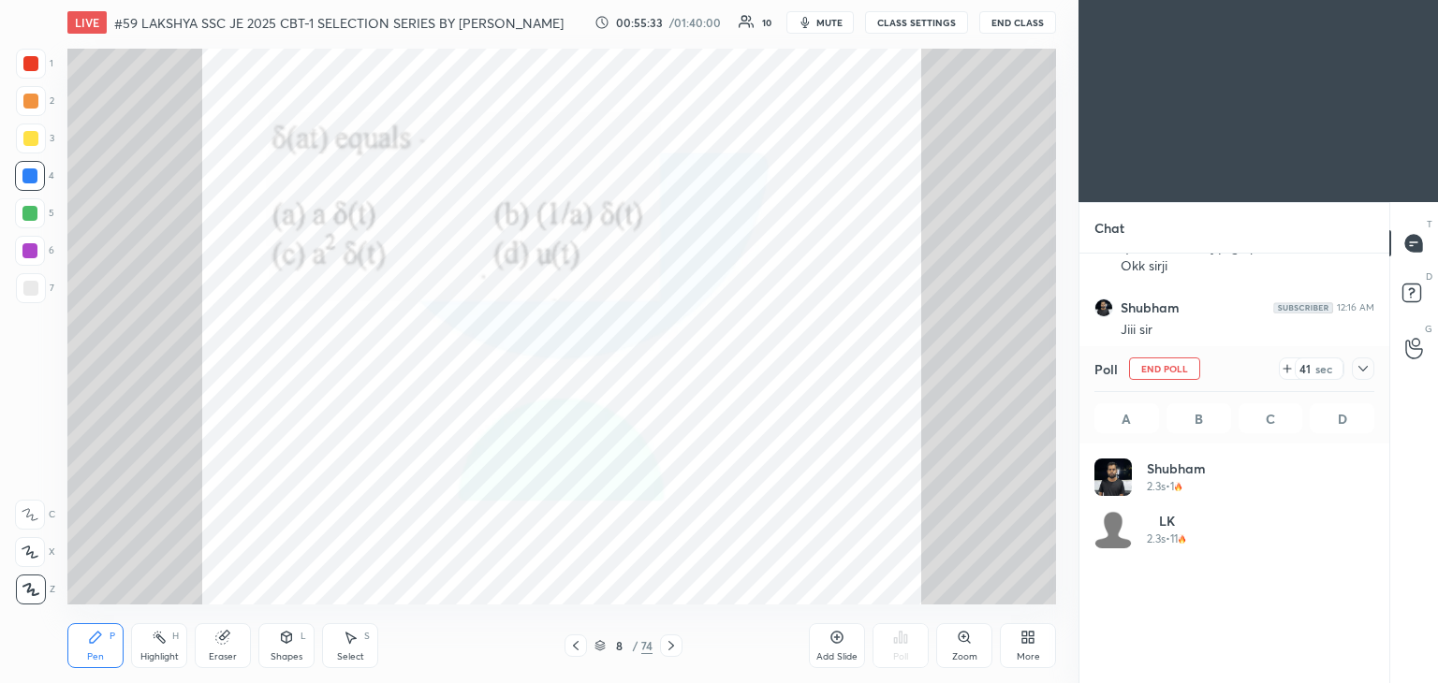
scroll to position [219, 274]
drag, startPoint x: 25, startPoint y: 213, endPoint x: 25, endPoint y: 245, distance: 31.8
click at [25, 214] on div at bounding box center [29, 213] width 15 height 15
click at [27, 258] on div at bounding box center [30, 251] width 30 height 30
drag, startPoint x: 32, startPoint y: 290, endPoint x: 30, endPoint y: 274, distance: 16.0
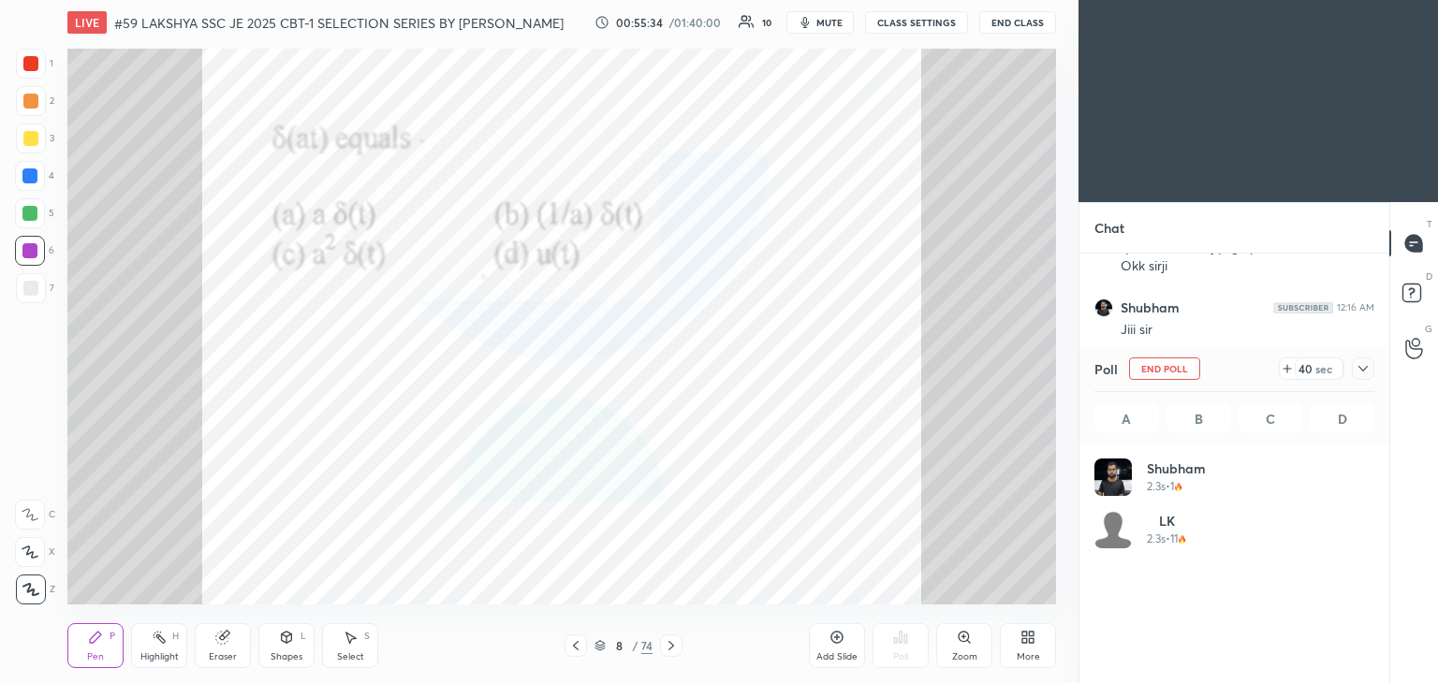
click at [32, 289] on div at bounding box center [30, 288] width 15 height 15
drag, startPoint x: 26, startPoint y: 147, endPoint x: 22, endPoint y: 138, distance: 10.1
click at [26, 147] on div at bounding box center [31, 139] width 30 height 30
click at [24, 117] on div "2" at bounding box center [35, 104] width 38 height 37
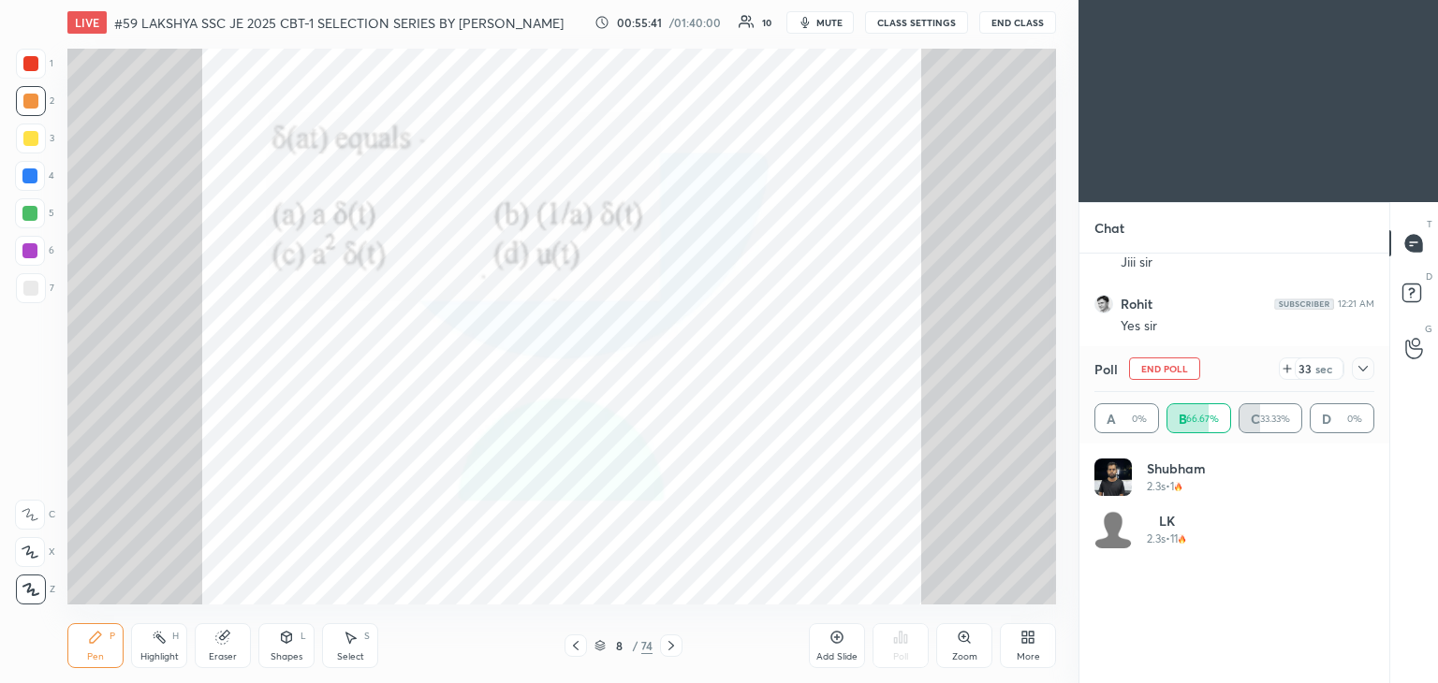
click at [34, 66] on div at bounding box center [30, 63] width 15 height 15
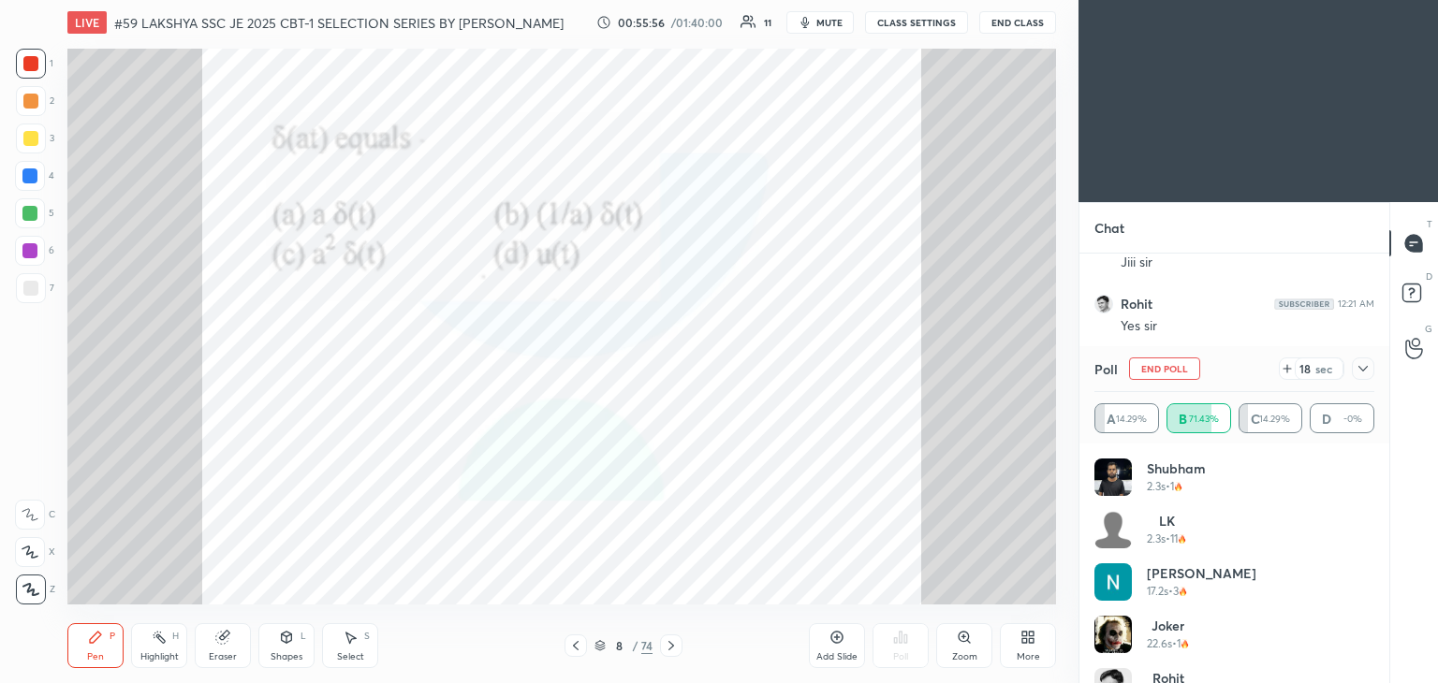
drag, startPoint x: 29, startPoint y: 180, endPoint x: 31, endPoint y: 206, distance: 26.3
click at [29, 179] on div at bounding box center [29, 175] width 15 height 15
drag, startPoint x: 30, startPoint y: 225, endPoint x: 34, endPoint y: 251, distance: 26.5
click at [31, 225] on div at bounding box center [30, 213] width 30 height 30
click at [34, 256] on div at bounding box center [29, 250] width 15 height 15
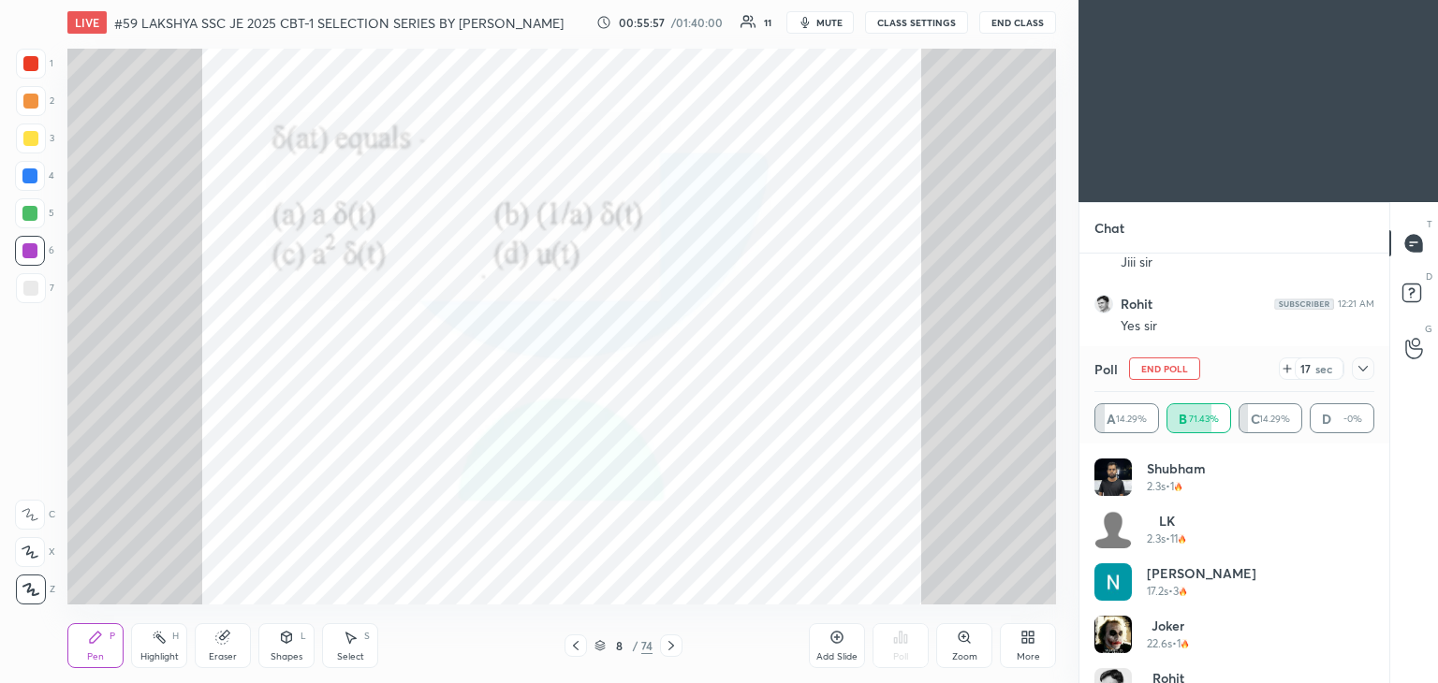
click at [34, 300] on div at bounding box center [31, 288] width 30 height 30
click at [26, 66] on div at bounding box center [30, 63] width 15 height 15
click at [32, 112] on div at bounding box center [31, 101] width 30 height 30
click at [32, 151] on div at bounding box center [31, 139] width 30 height 30
click at [34, 192] on div "4" at bounding box center [34, 179] width 39 height 37
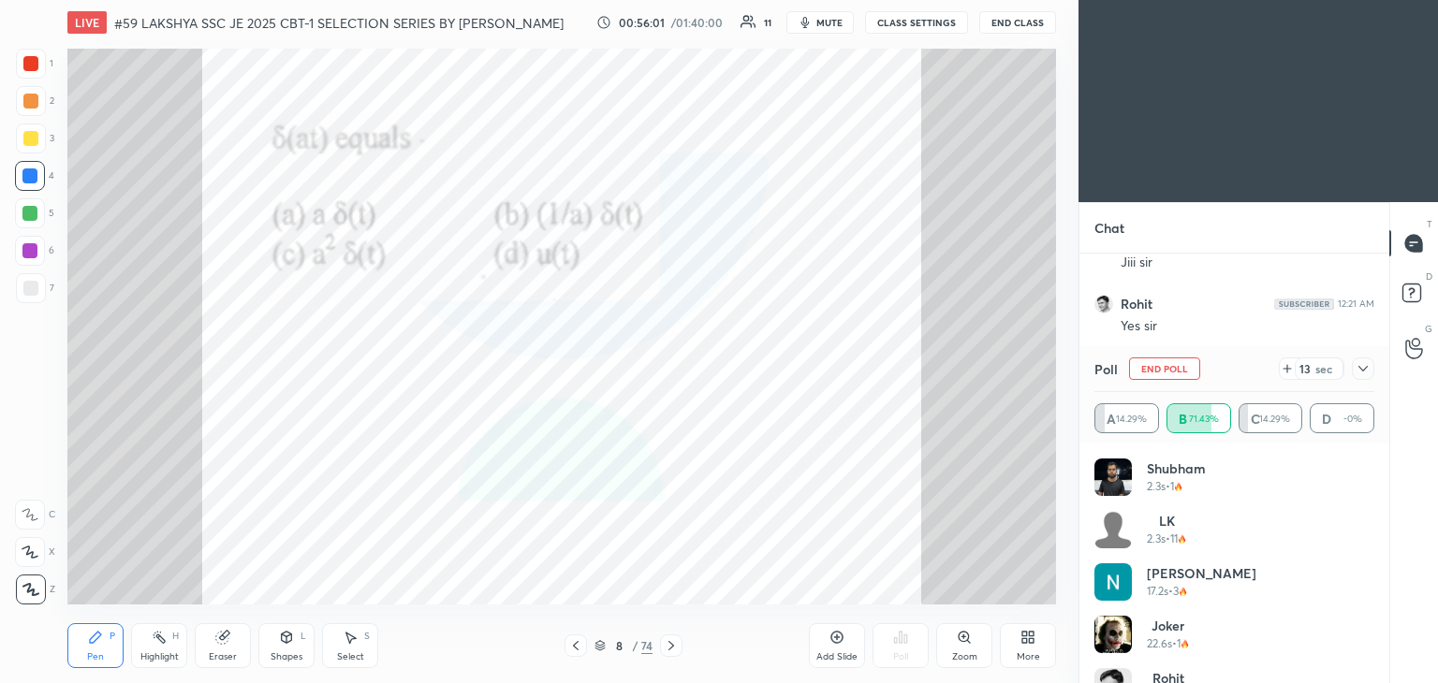
click at [33, 226] on div at bounding box center [30, 213] width 30 height 30
click at [34, 256] on div at bounding box center [29, 250] width 15 height 15
drag, startPoint x: 31, startPoint y: 288, endPoint x: 26, endPoint y: 270, distance: 18.4
click at [32, 288] on div at bounding box center [30, 288] width 15 height 15
click at [32, 67] on div at bounding box center [30, 63] width 15 height 15
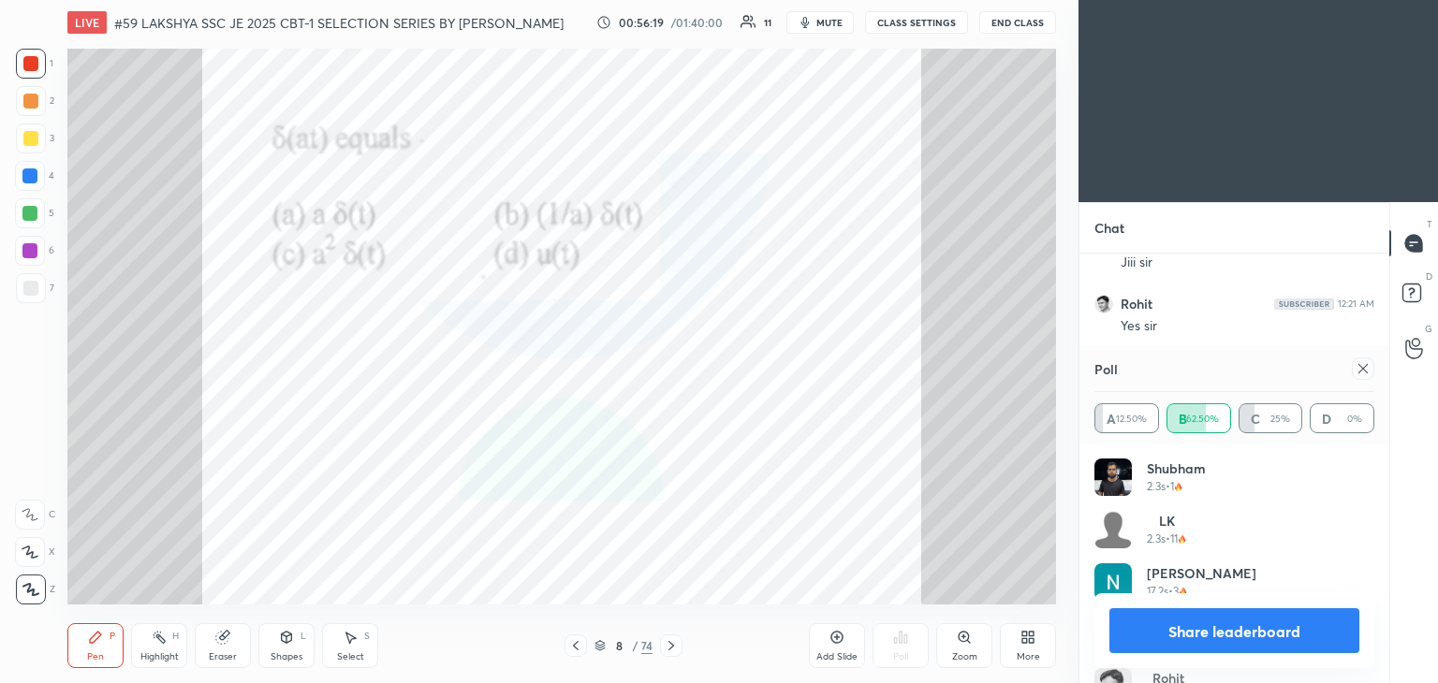
click at [224, 641] on icon at bounding box center [222, 638] width 12 height 12
click at [30, 585] on span "Erase all" at bounding box center [30, 589] width 28 height 13
click at [78, 658] on div "Pen P" at bounding box center [95, 645] width 56 height 45
click at [228, 641] on icon at bounding box center [222, 637] width 15 height 15
click at [38, 593] on span "Erase all" at bounding box center [30, 589] width 28 height 13
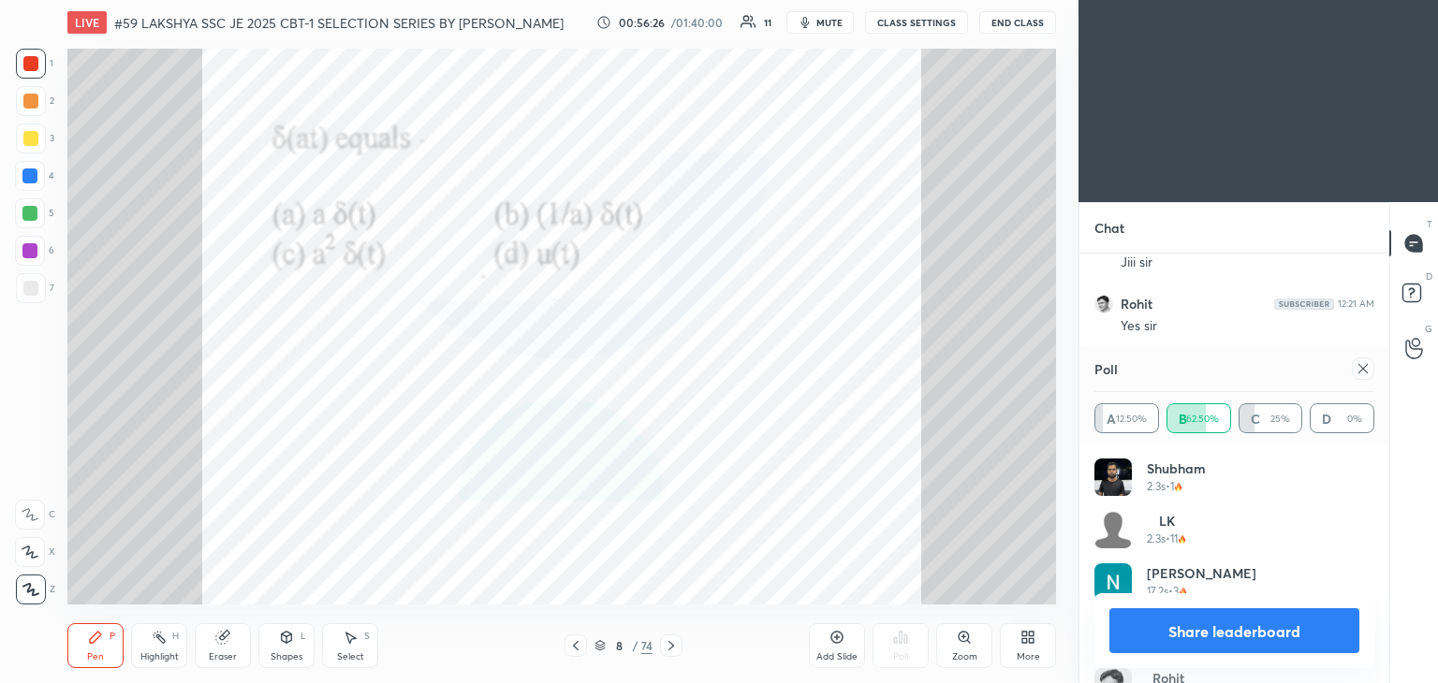
click at [88, 645] on icon at bounding box center [95, 637] width 15 height 15
click at [1364, 371] on icon at bounding box center [1362, 368] width 9 height 9
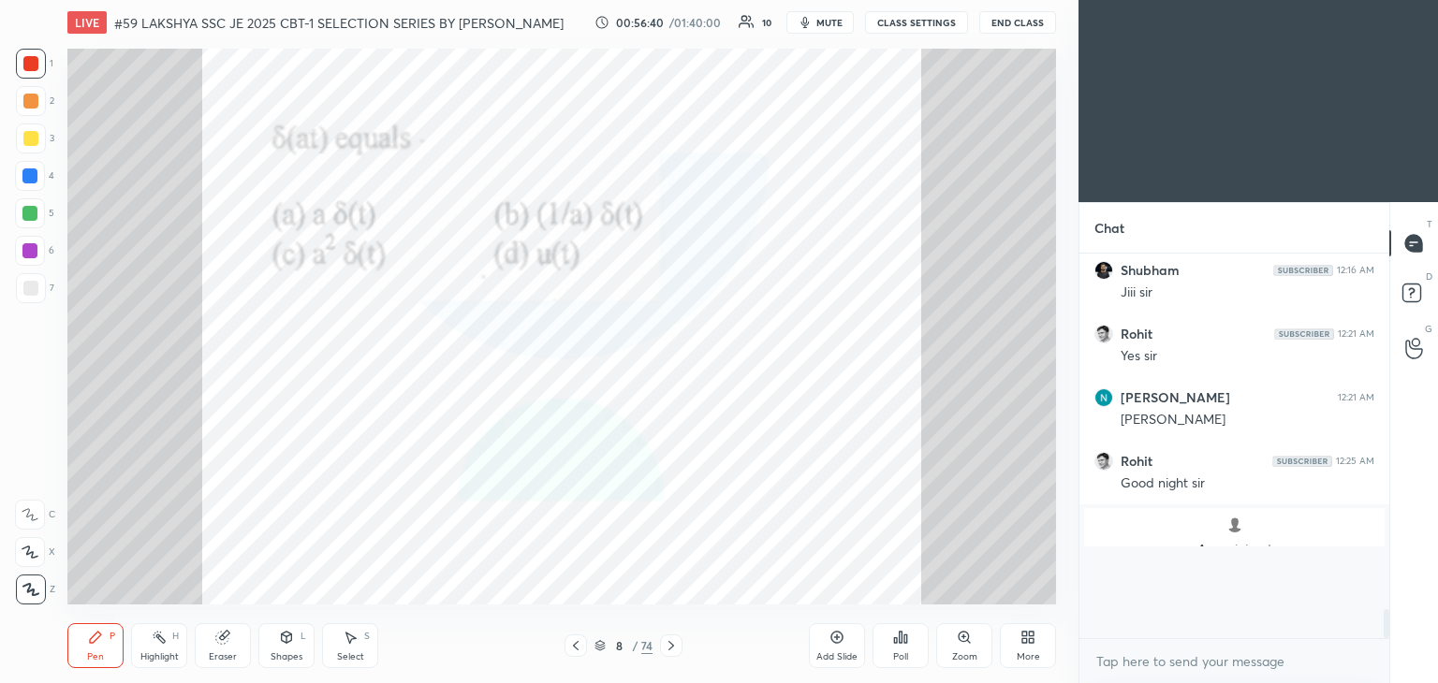
scroll to position [3468, 0]
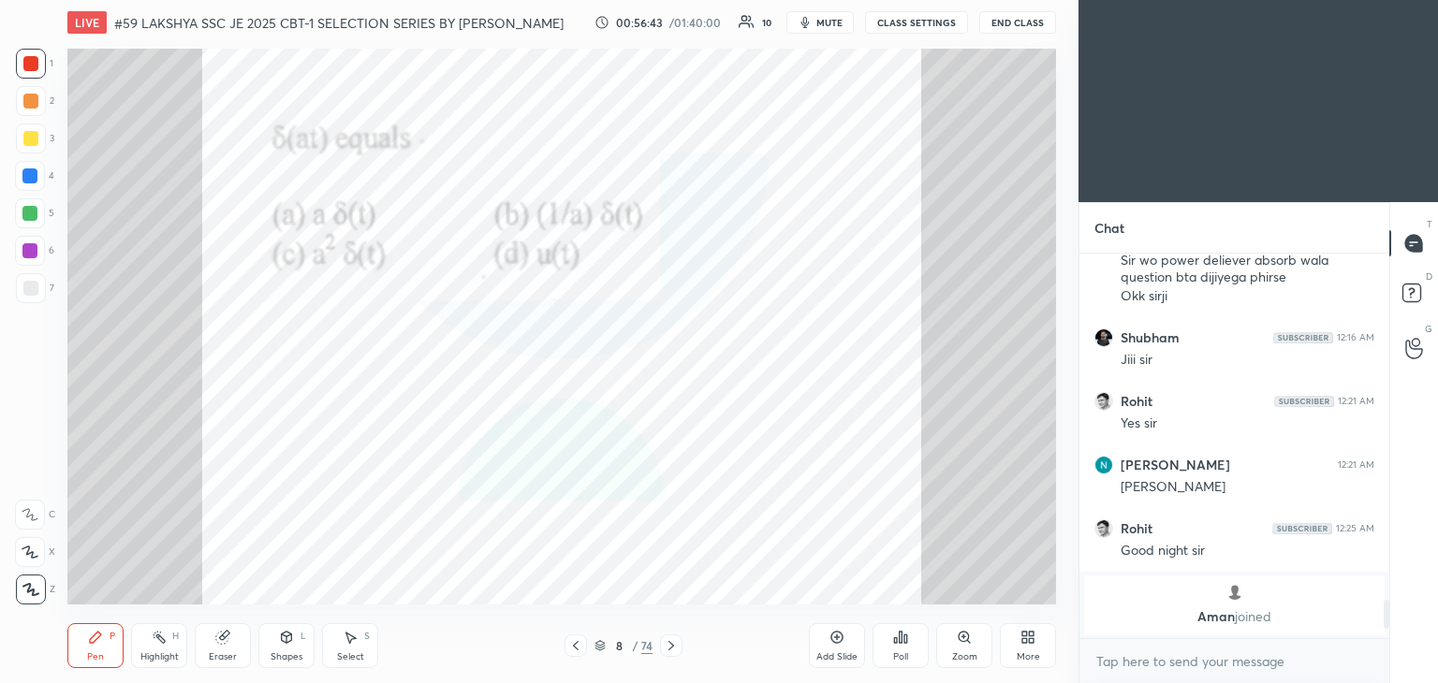
click at [694, 539] on div "LIVE #59 LAKSHYA SSC JE 2025 CBT-1 SELECTION SERIES BY [PERSON_NAME] 00:56:43 /…" at bounding box center [561, 341] width 1003 height 683
click at [599, 649] on icon at bounding box center [599, 645] width 11 height 11
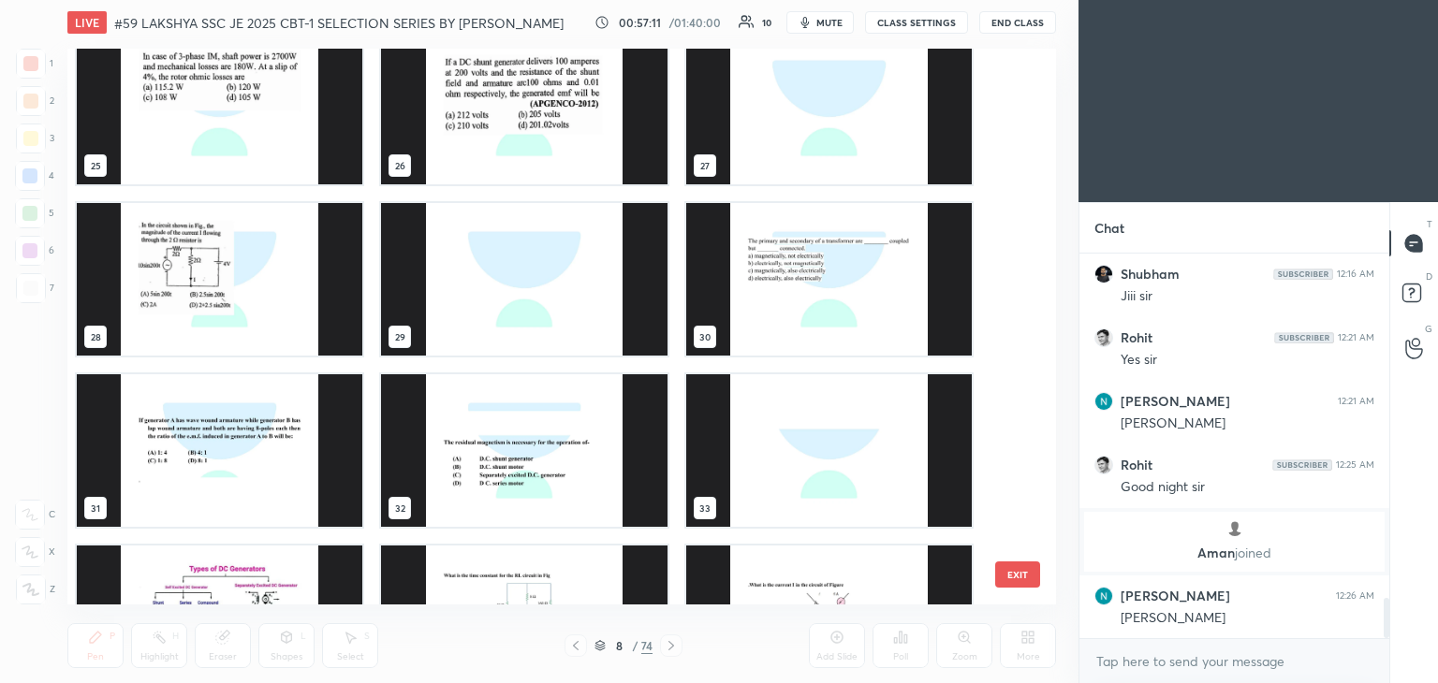
scroll to position [3399, 0]
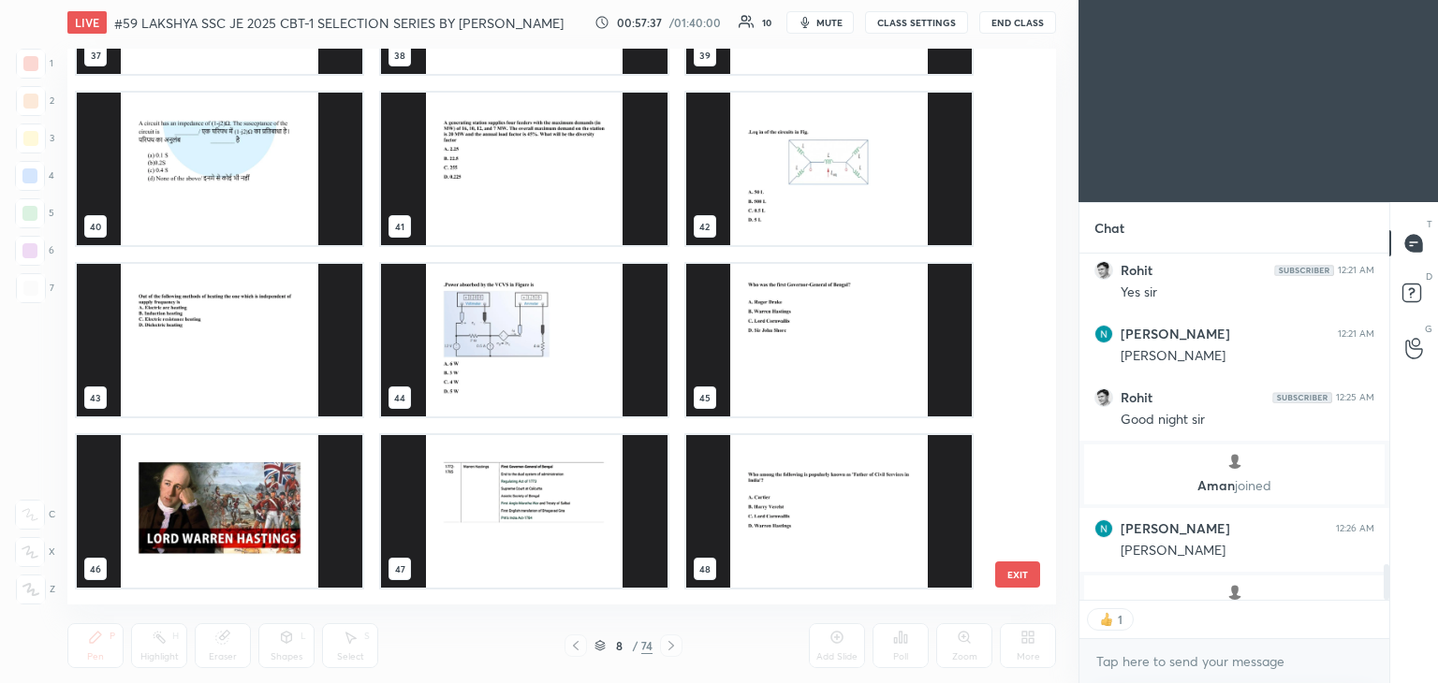
click at [1024, 573] on button "EXIT" at bounding box center [1017, 575] width 45 height 26
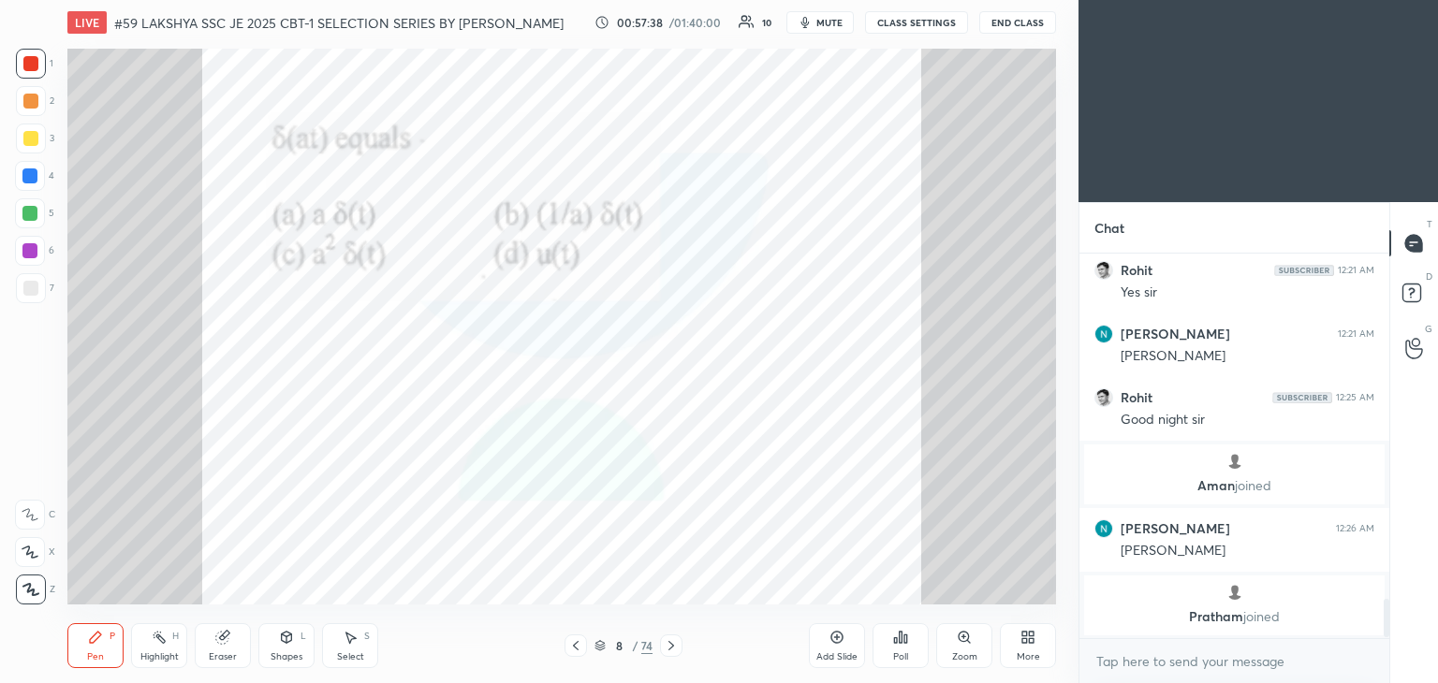
click at [1029, 649] on div "More" at bounding box center [1028, 645] width 56 height 45
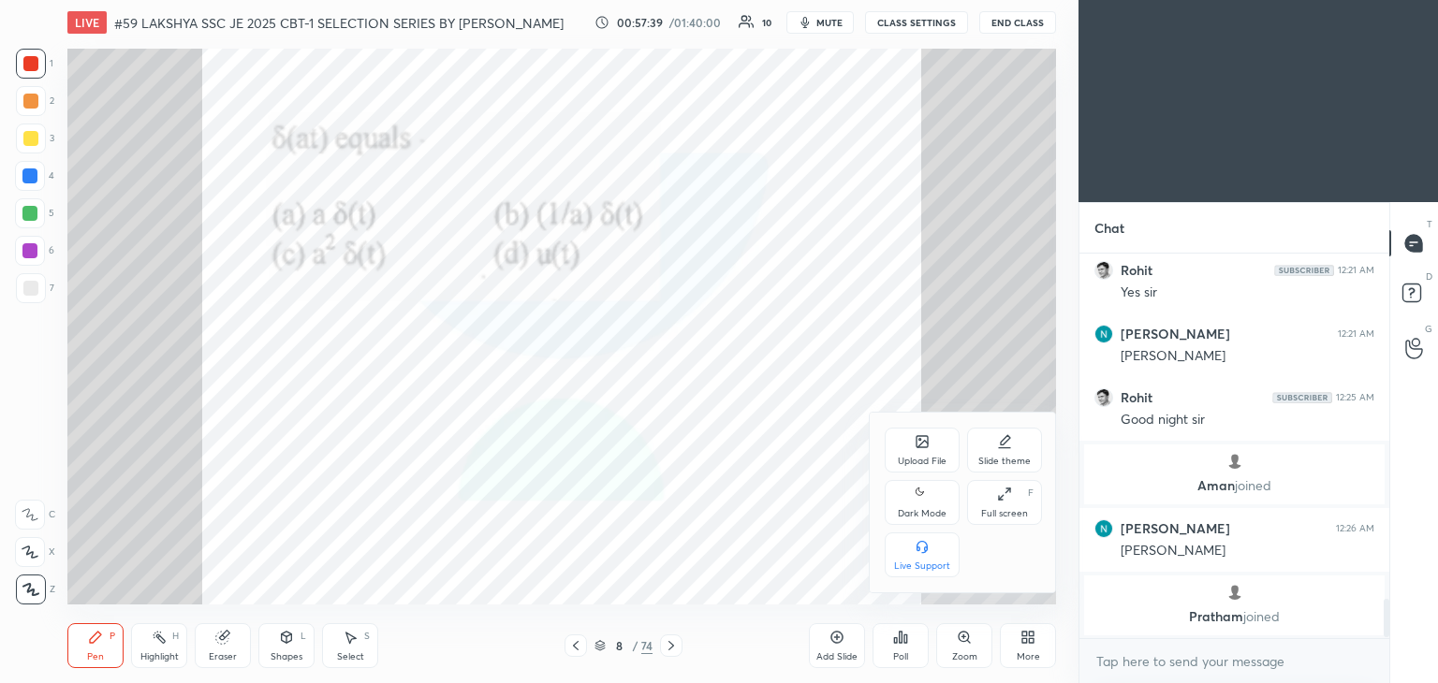
click at [925, 462] on div "Upload File" at bounding box center [922, 461] width 49 height 9
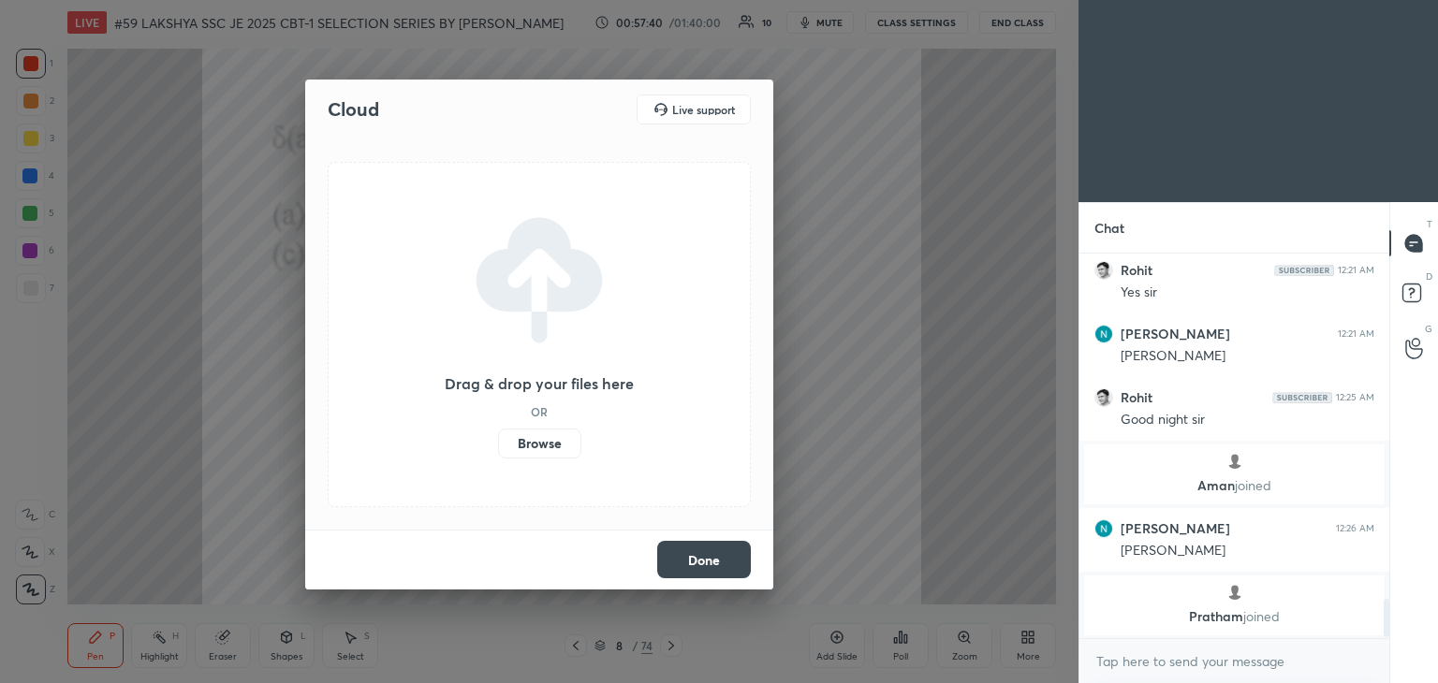
click at [539, 446] on label "Browse" at bounding box center [539, 444] width 83 height 30
click at [498, 446] on input "Browse" at bounding box center [498, 444] width 0 height 30
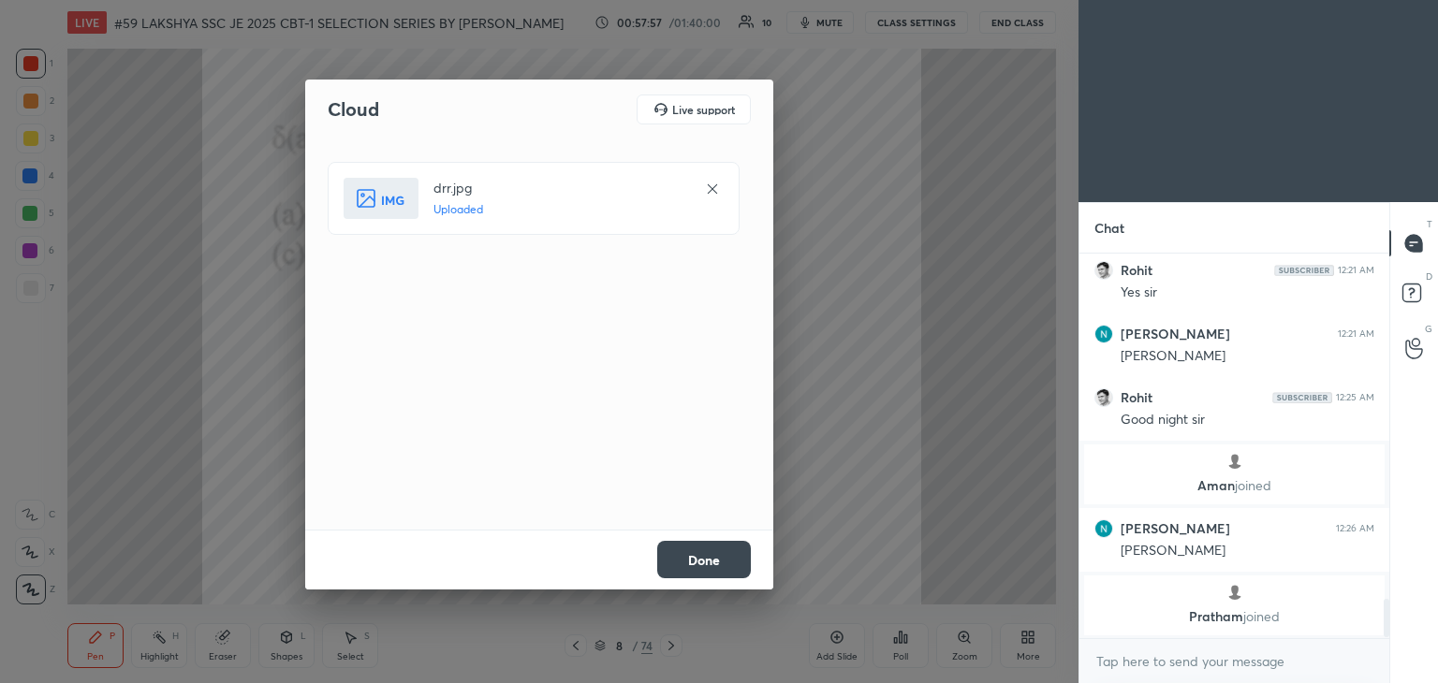
drag, startPoint x: 693, startPoint y: 563, endPoint x: 685, endPoint y: 554, distance: 11.3
click at [693, 563] on button "Done" at bounding box center [704, 559] width 94 height 37
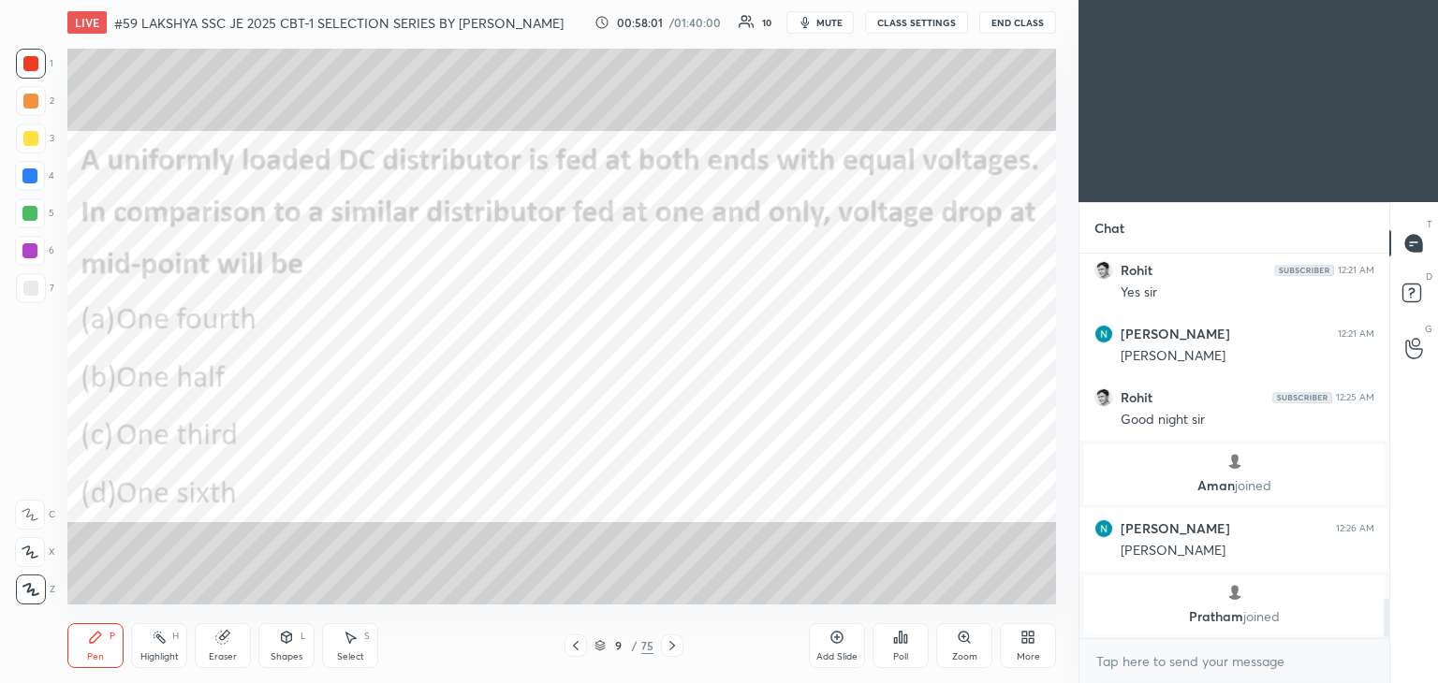
click at [26, 184] on div at bounding box center [30, 176] width 30 height 30
click at [27, 214] on div at bounding box center [29, 213] width 15 height 15
click at [26, 258] on div at bounding box center [30, 251] width 30 height 30
click at [899, 649] on div "Poll" at bounding box center [900, 645] width 56 height 45
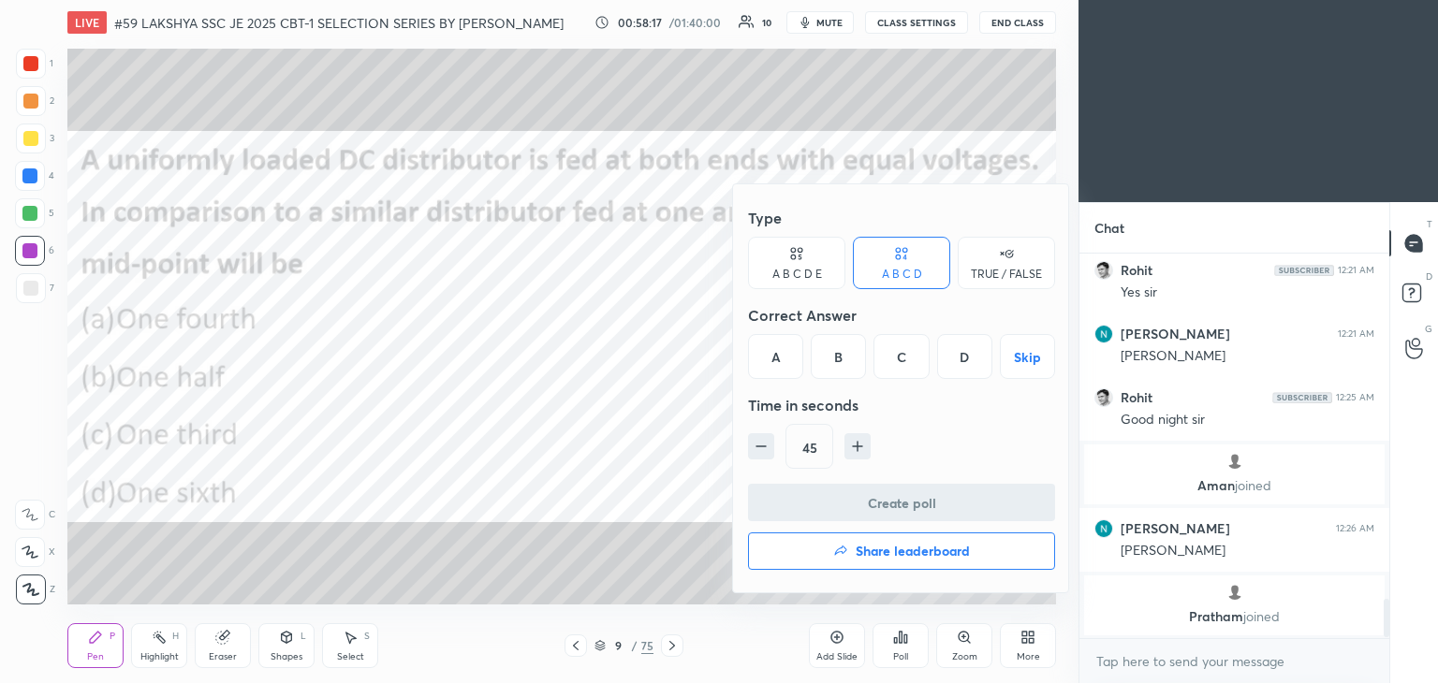
click at [768, 358] on div "A" at bounding box center [775, 356] width 55 height 45
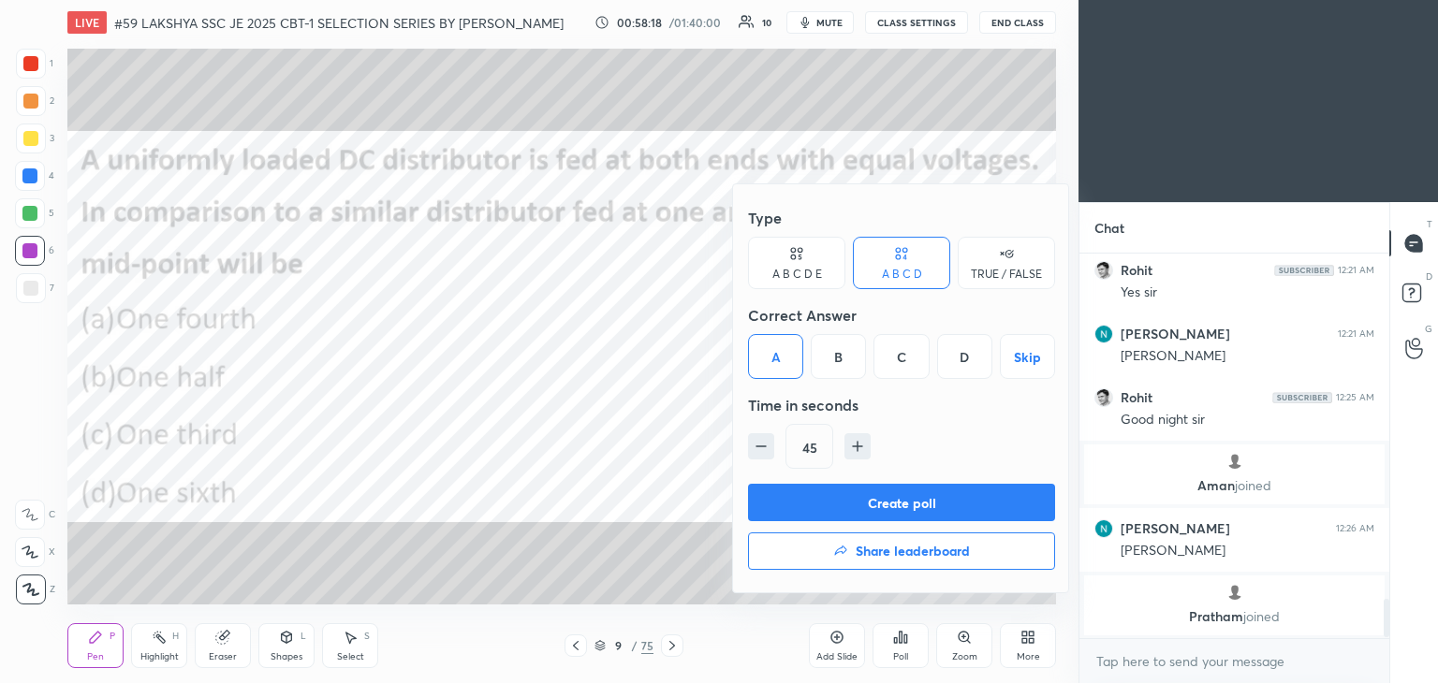
click at [788, 502] on button "Create poll" at bounding box center [901, 502] width 307 height 37
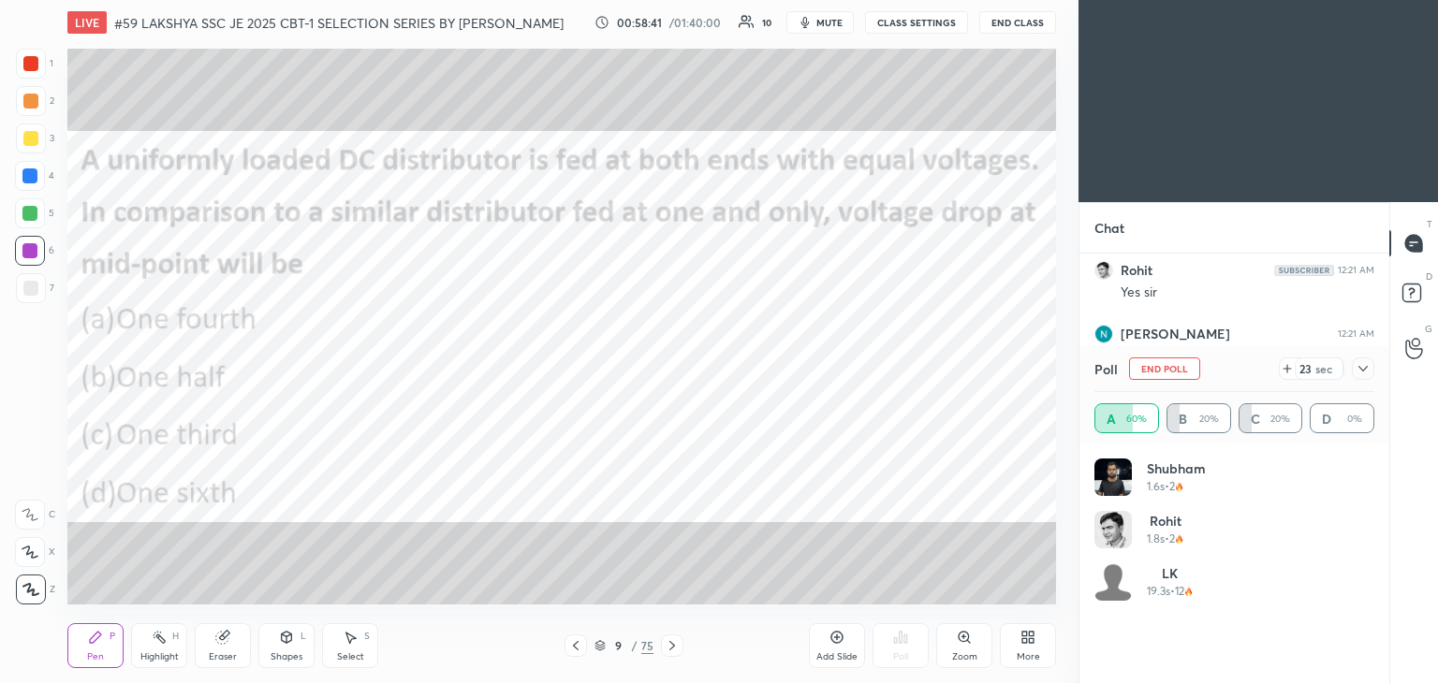
scroll to position [3544, 0]
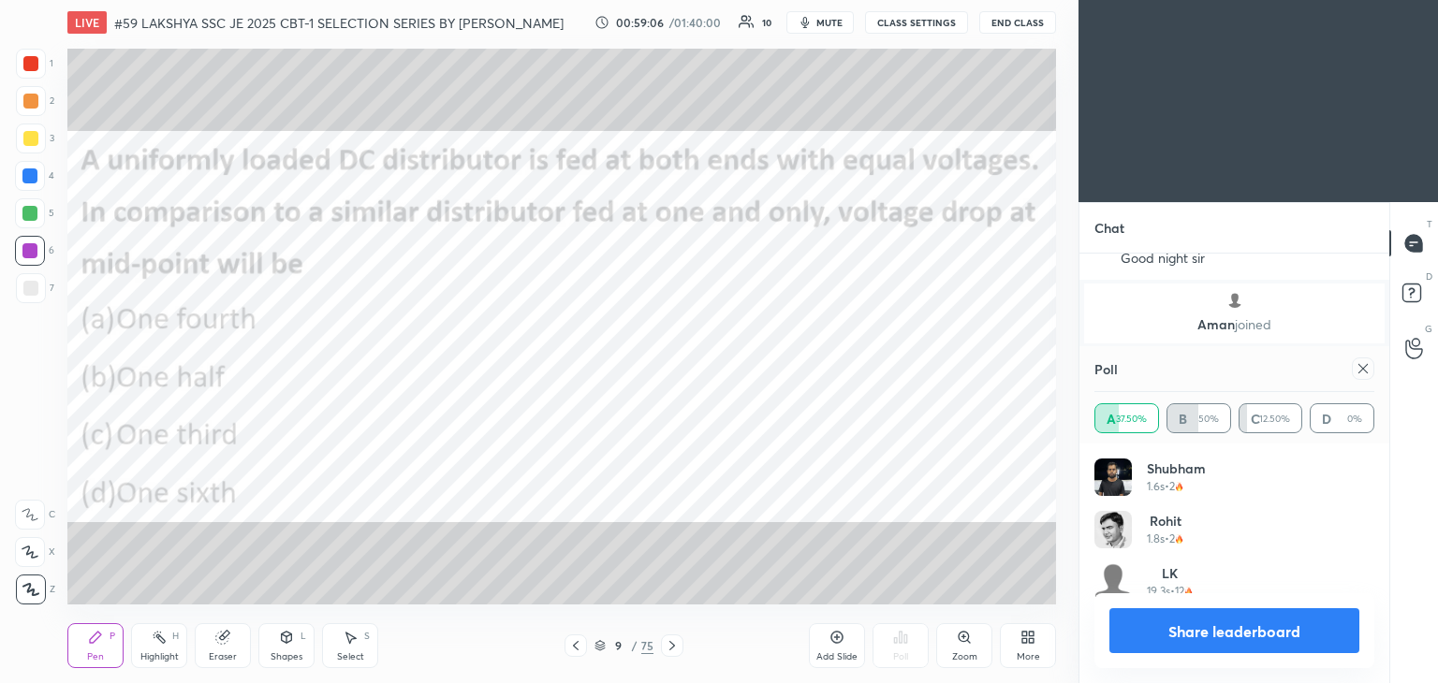
click at [1359, 376] on div at bounding box center [1363, 369] width 22 height 22
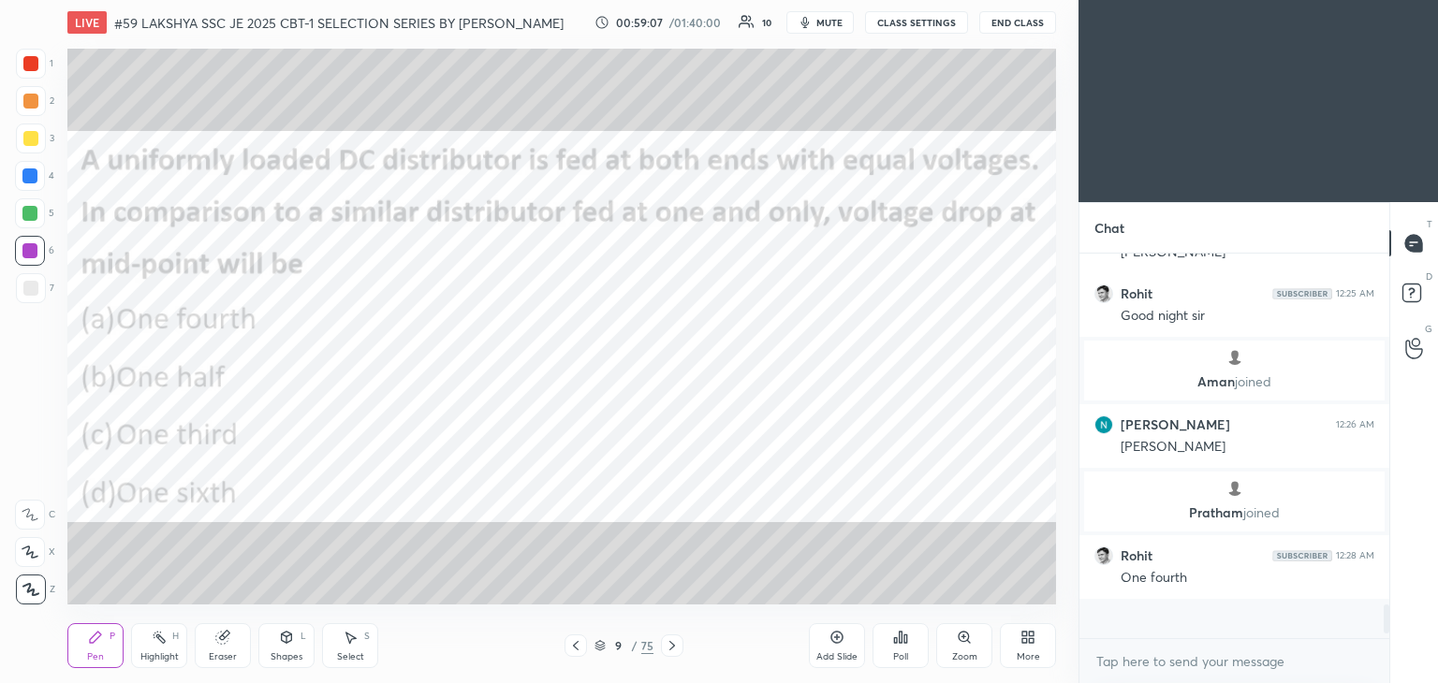
scroll to position [379, 304]
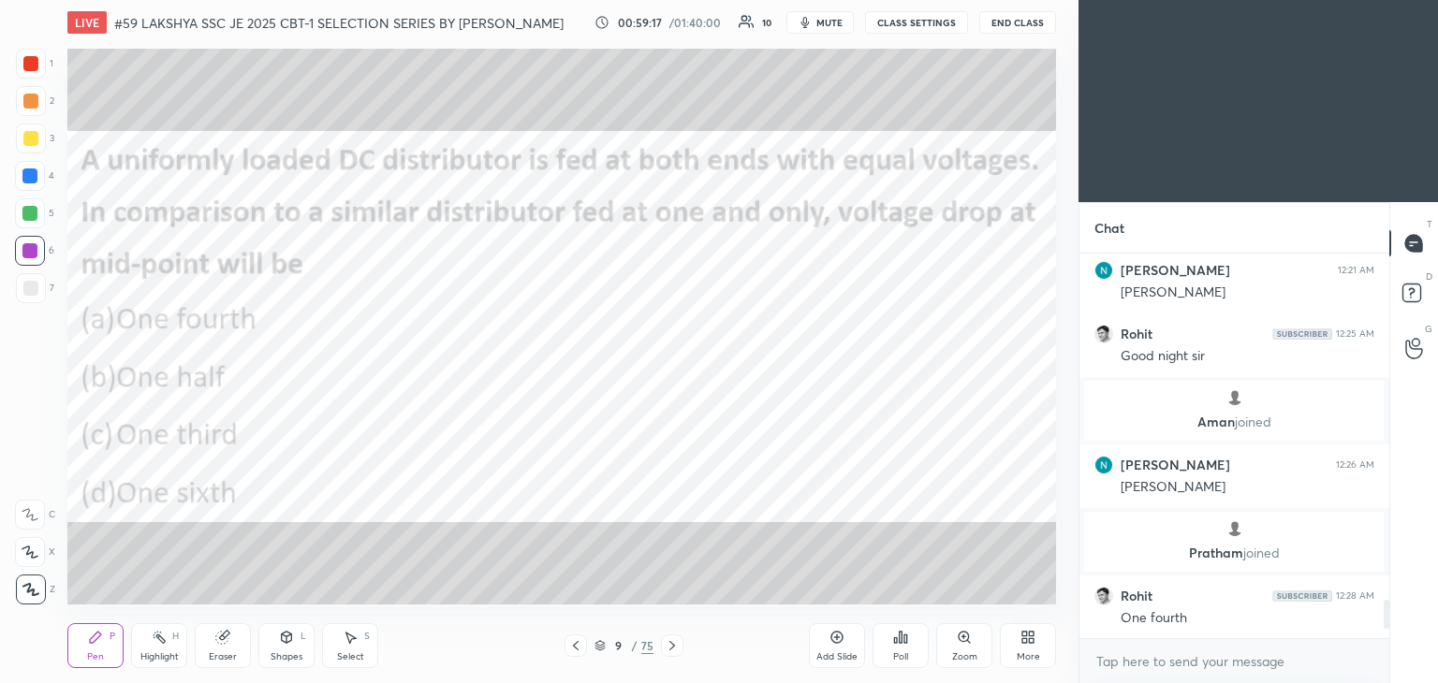
click at [228, 639] on icon at bounding box center [222, 637] width 15 height 15
click at [37, 589] on span "Erase all" at bounding box center [30, 589] width 28 height 13
click at [120, 664] on div "Pen P Highlight H Eraser Shapes L Select S" at bounding box center [252, 645] width 371 height 45
drag, startPoint x: 241, startPoint y: 640, endPoint x: 258, endPoint y: 619, distance: 27.3
click at [247, 635] on div "Eraser" at bounding box center [223, 645] width 56 height 45
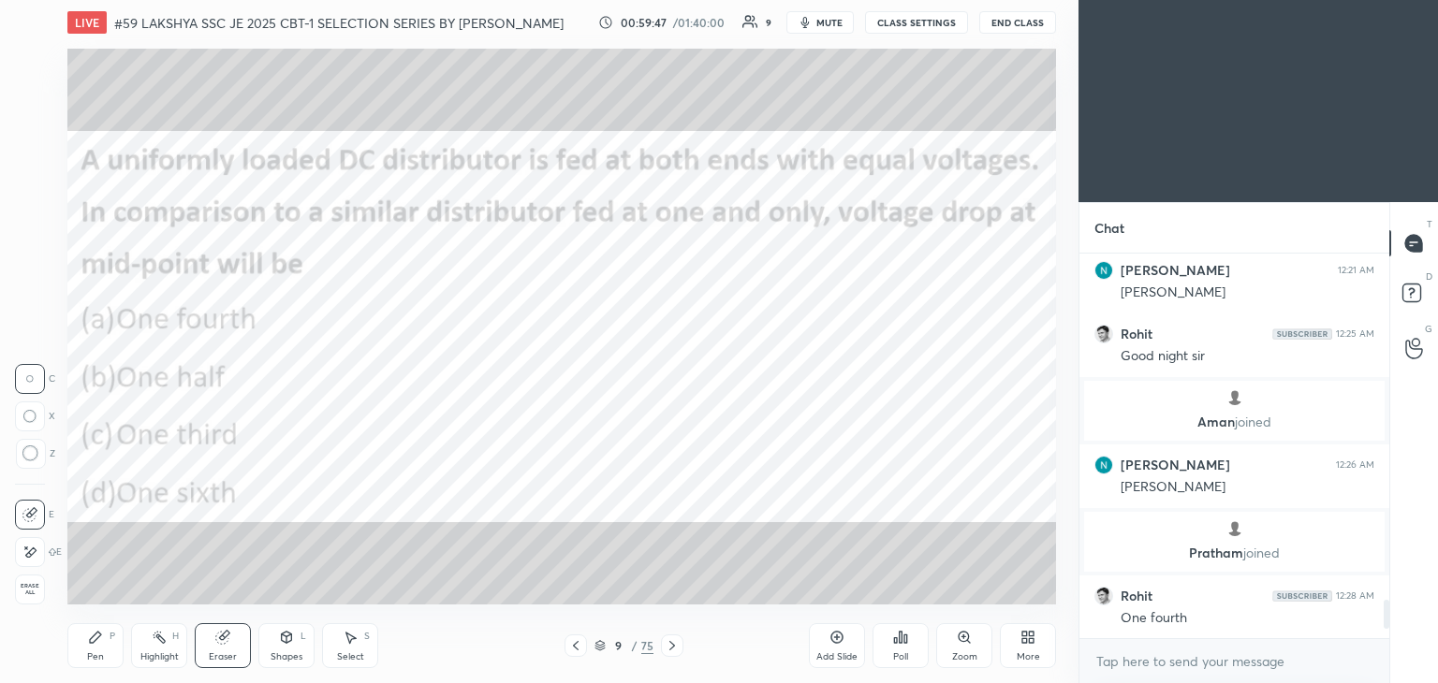
click at [106, 640] on div "Pen P" at bounding box center [95, 645] width 56 height 45
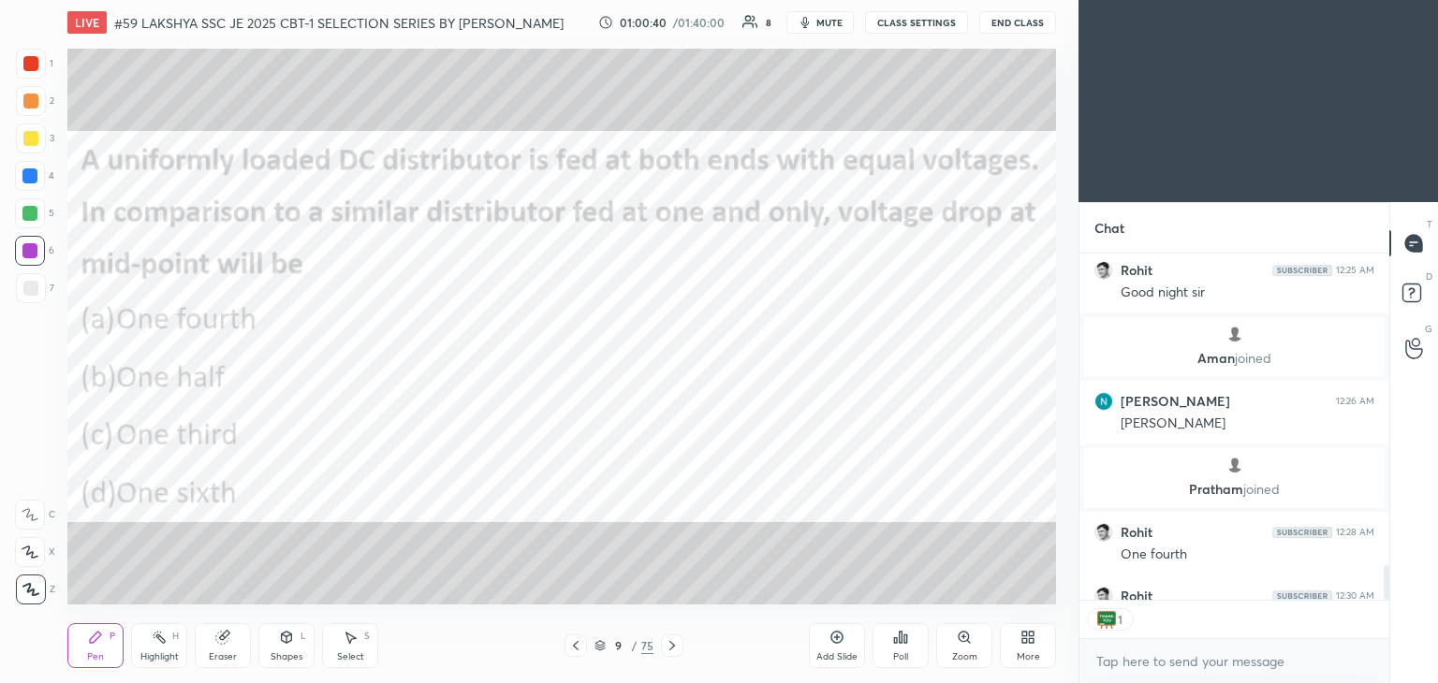
scroll to position [7, 6]
click at [899, 651] on div "Poll" at bounding box center [900, 645] width 56 height 45
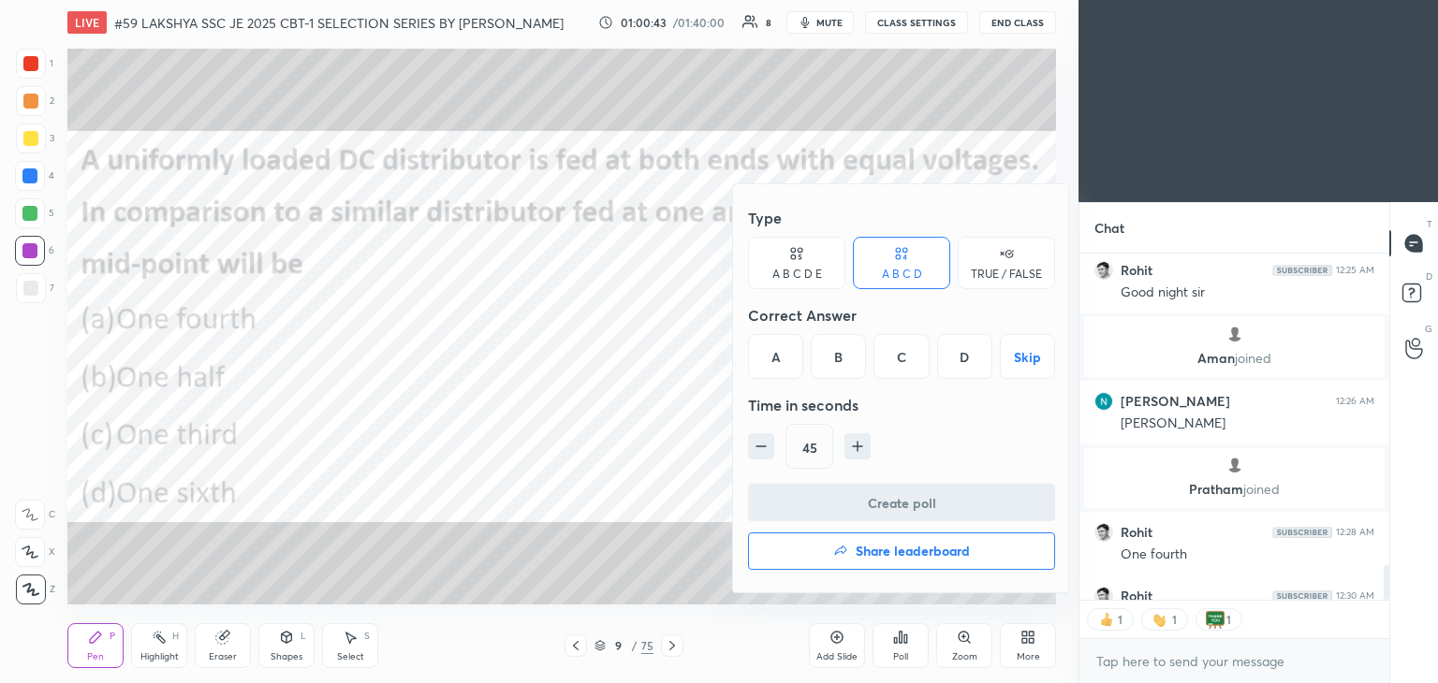
drag, startPoint x: 902, startPoint y: 649, endPoint x: 779, endPoint y: 666, distance: 124.8
click at [901, 649] on div at bounding box center [719, 341] width 1438 height 683
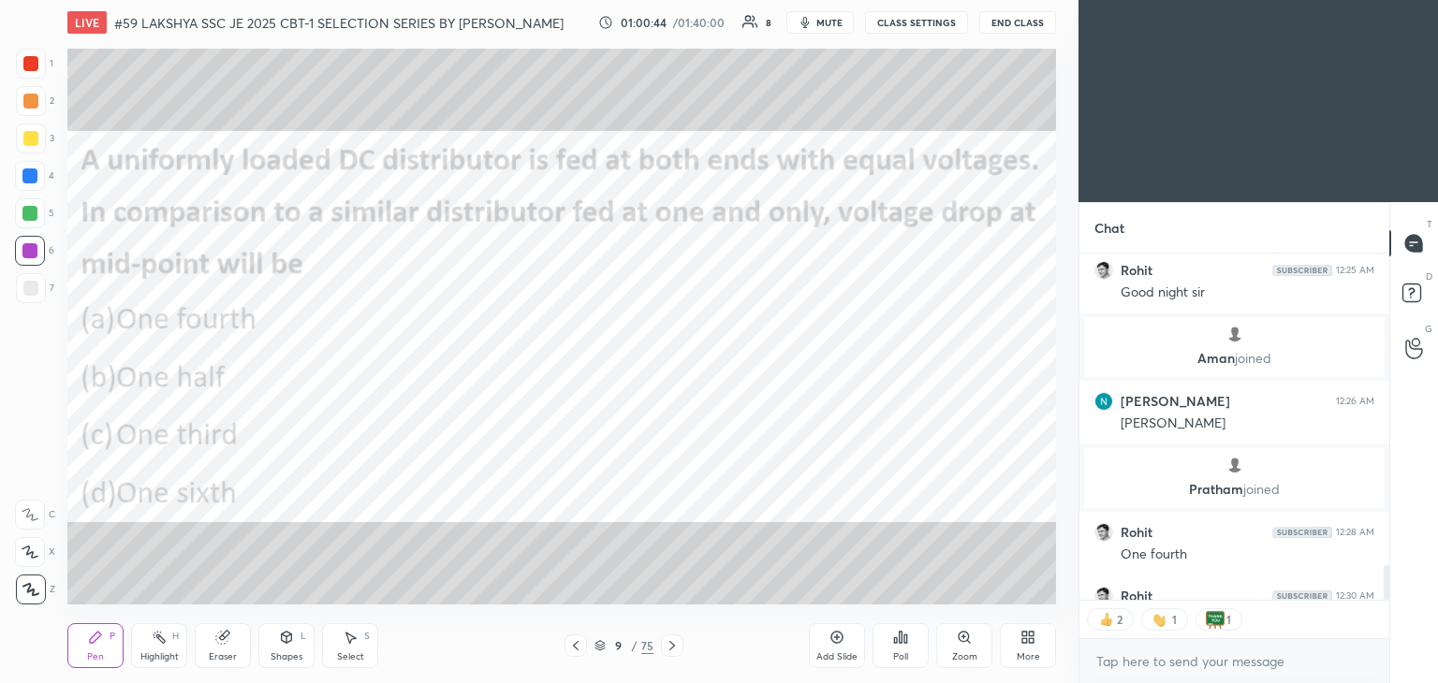
click at [599, 645] on icon at bounding box center [599, 643] width 9 height 5
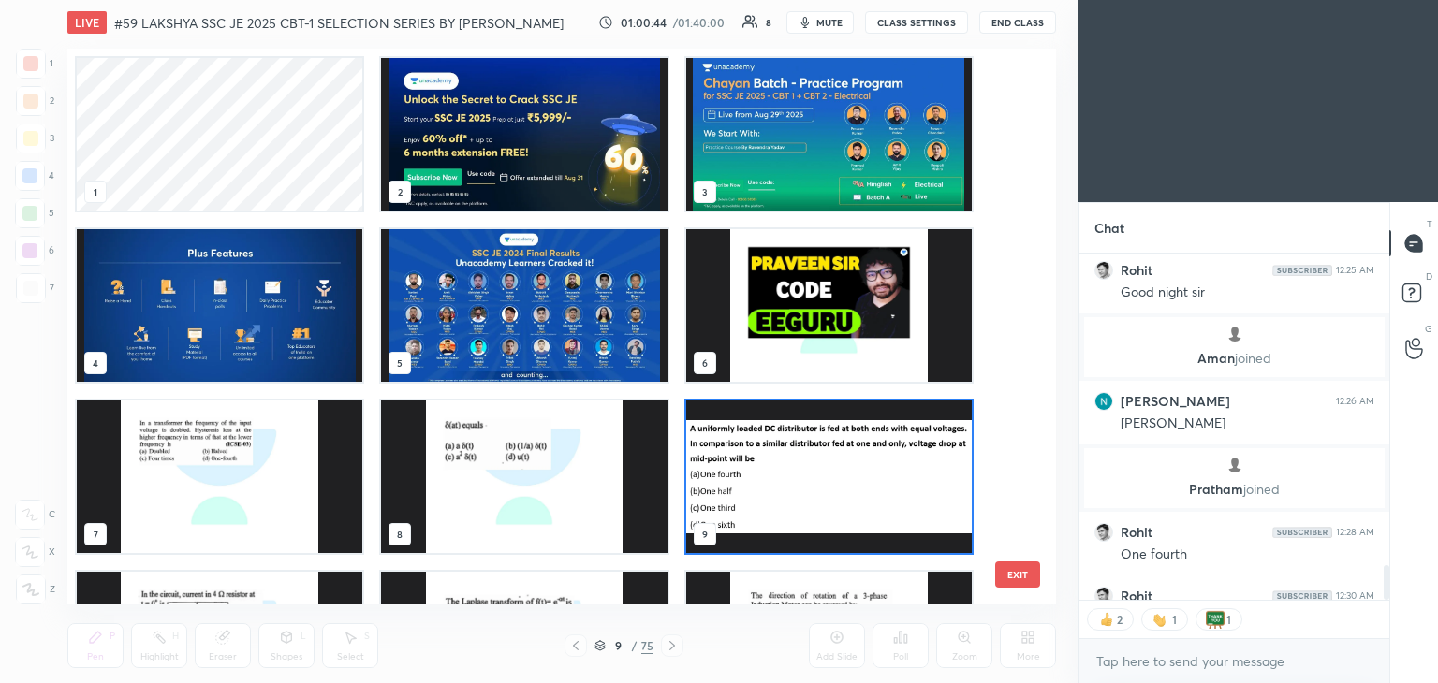
scroll to position [6, 9]
click at [595, 159] on img "grid" at bounding box center [523, 134] width 285 height 153
click at [594, 159] on img "grid" at bounding box center [523, 134] width 285 height 153
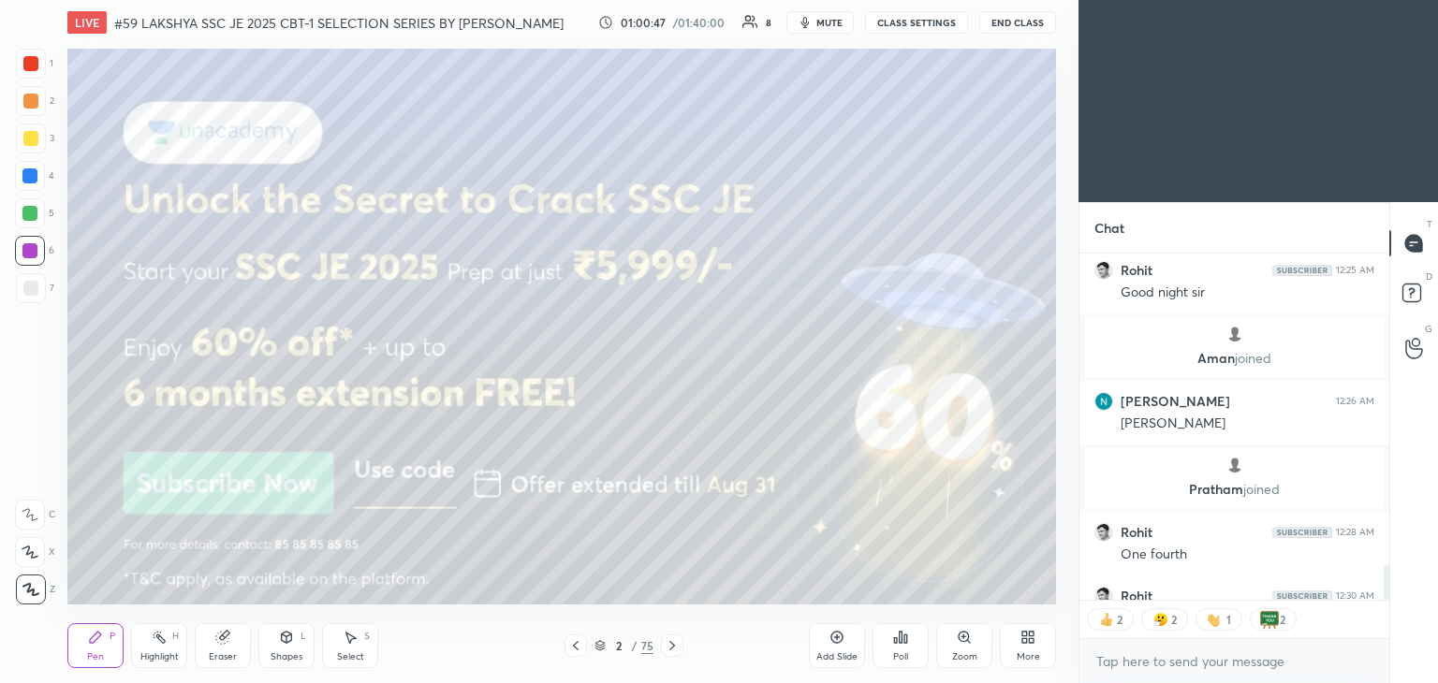
click at [598, 159] on img "grid" at bounding box center [523, 134] width 285 height 153
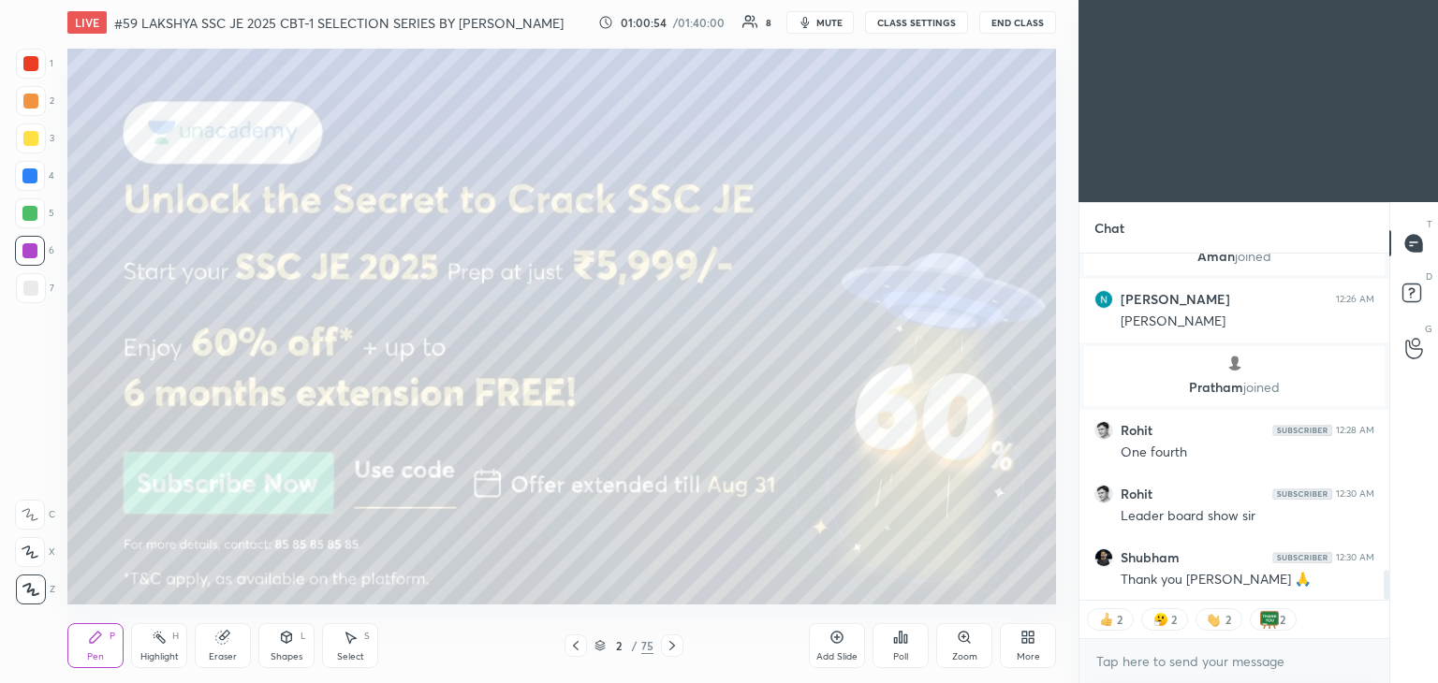
click at [673, 648] on icon at bounding box center [672, 645] width 15 height 15
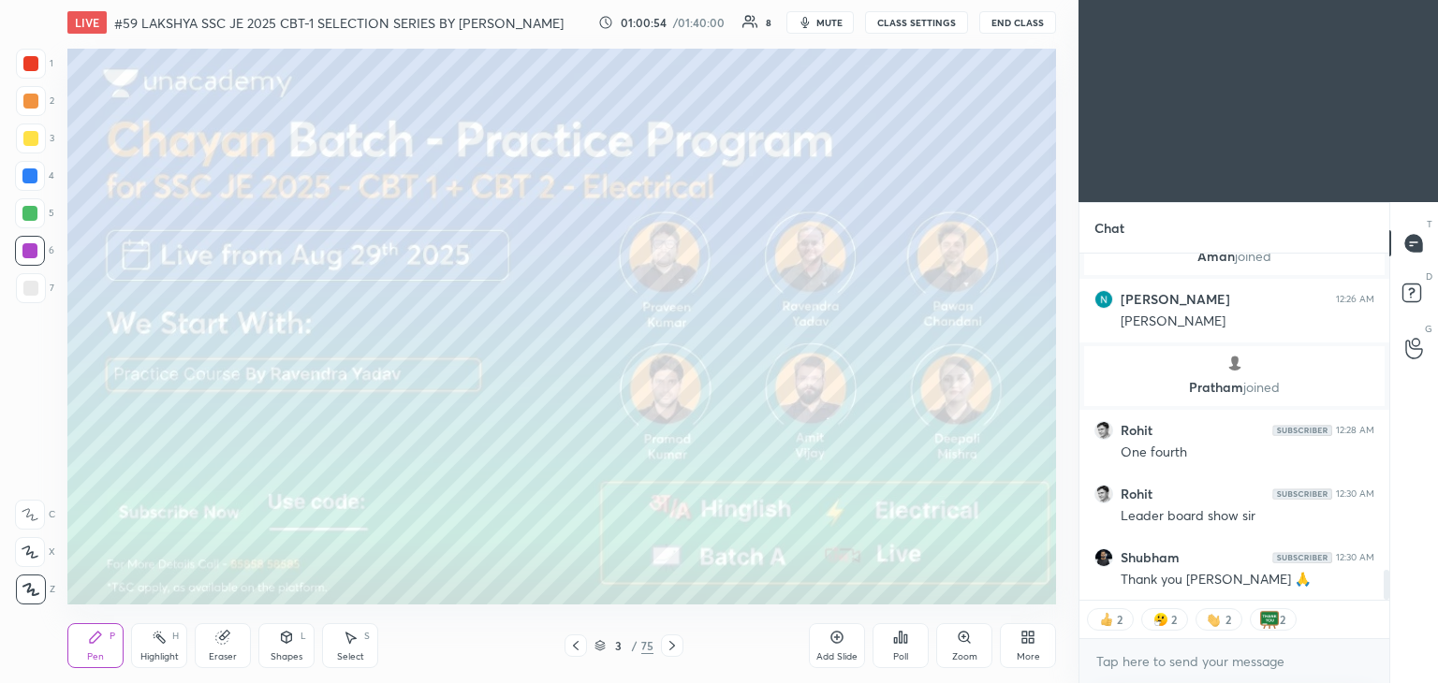
scroll to position [3676, 0]
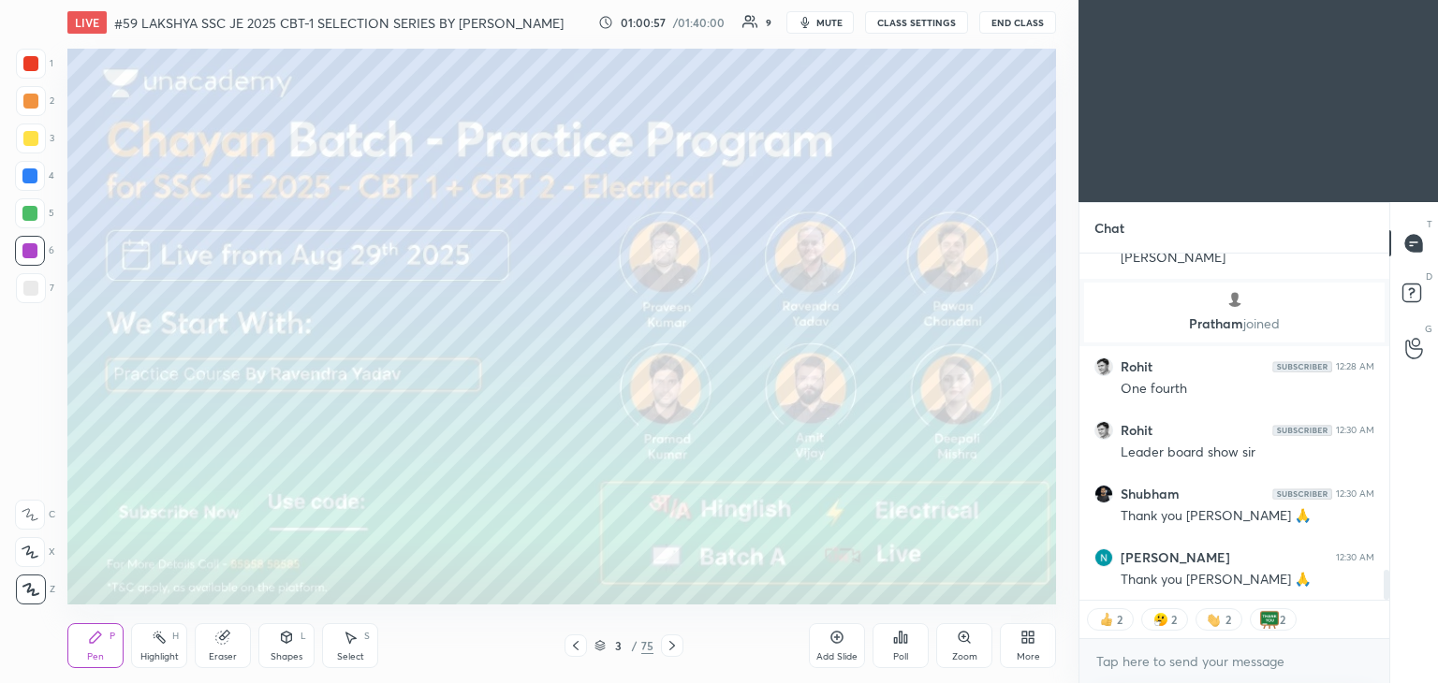
click at [670, 649] on icon at bounding box center [672, 645] width 15 height 15
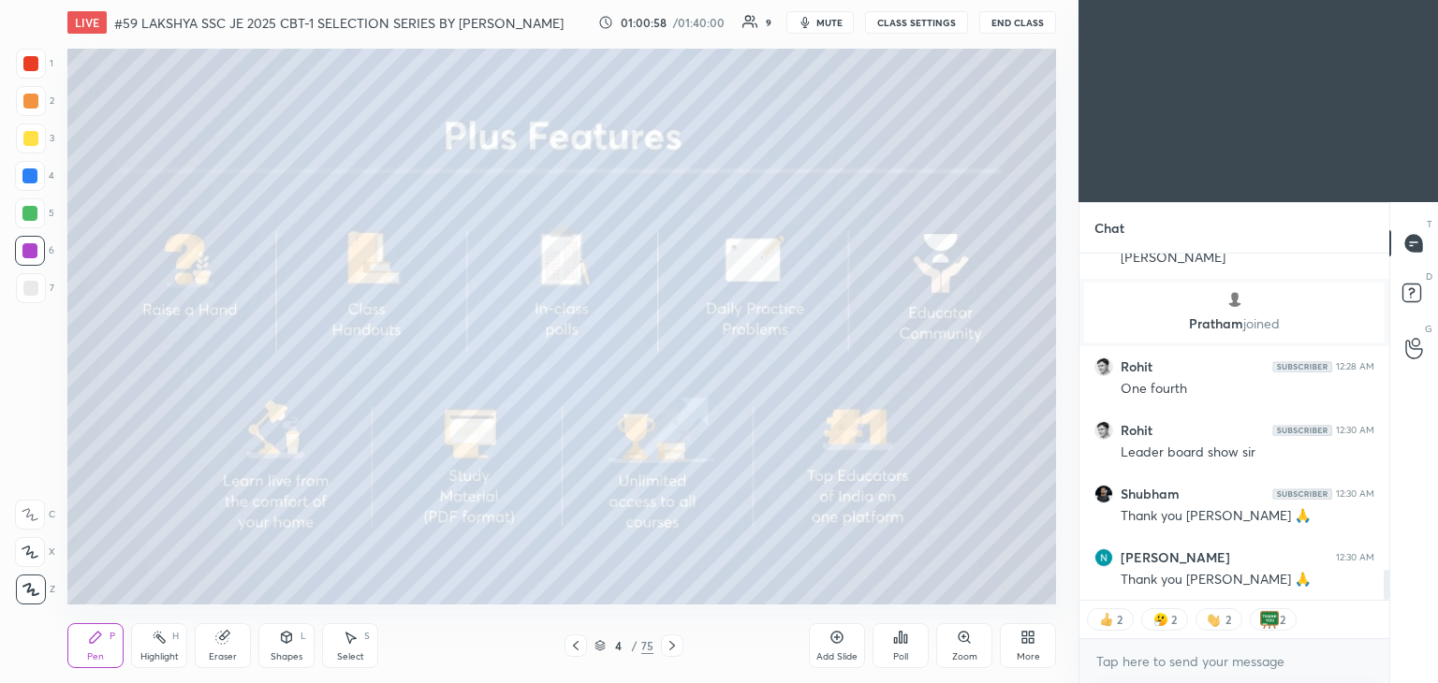
scroll to position [379, 304]
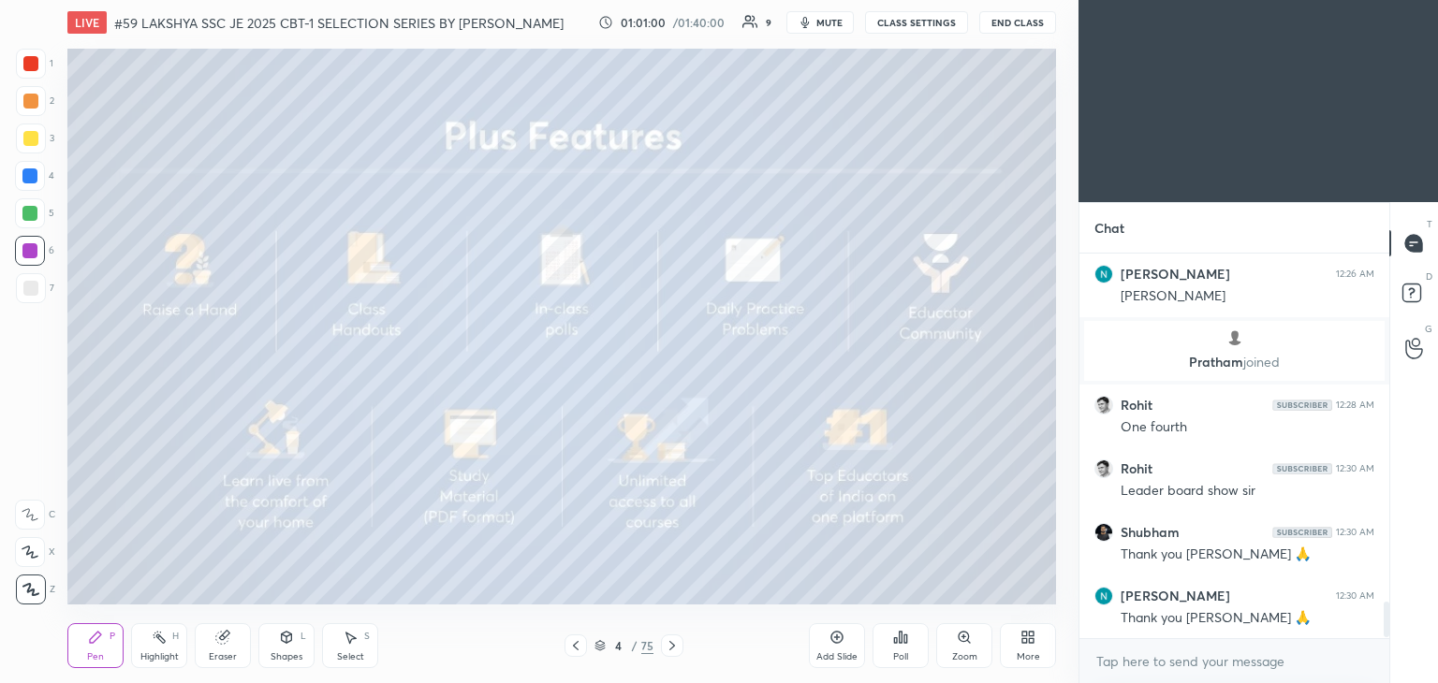
drag, startPoint x: 592, startPoint y: 665, endPoint x: 584, endPoint y: 643, distance: 23.1
click at [573, 649] on icon at bounding box center [575, 645] width 15 height 15
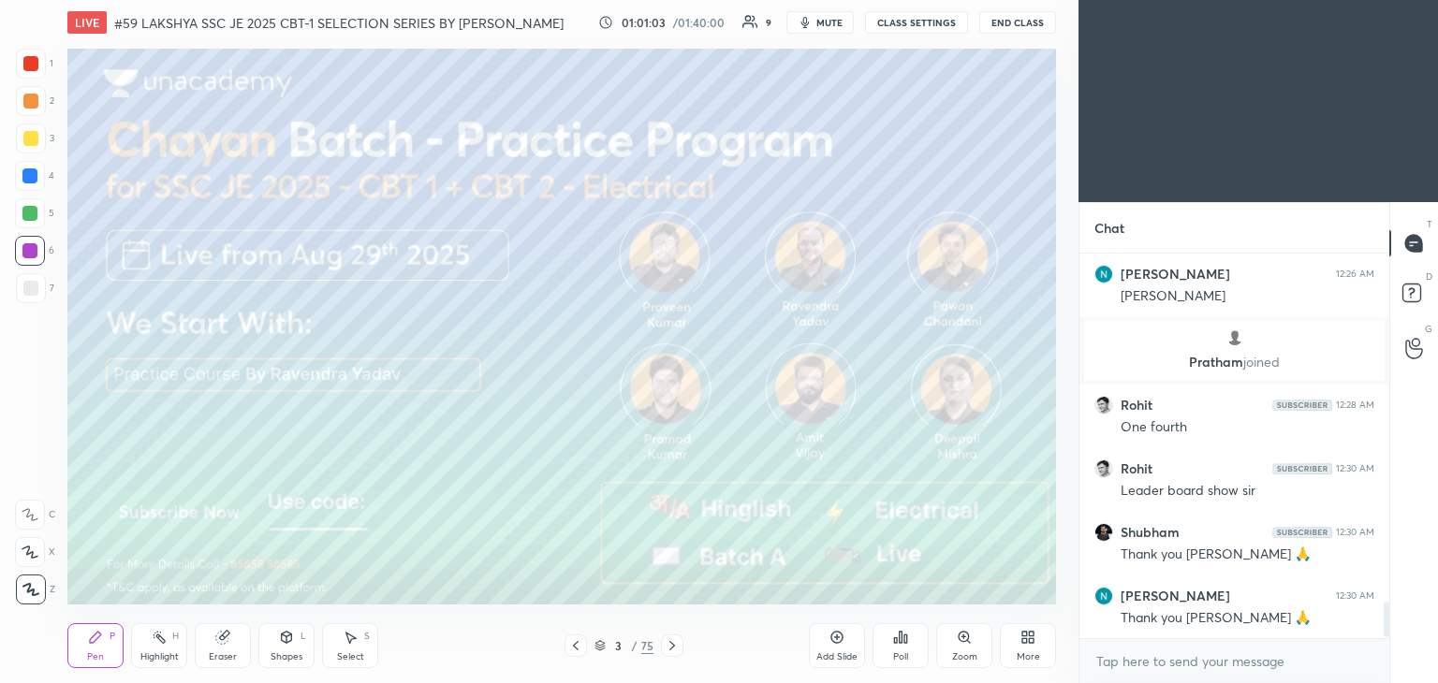
click at [30, 66] on div at bounding box center [30, 63] width 15 height 15
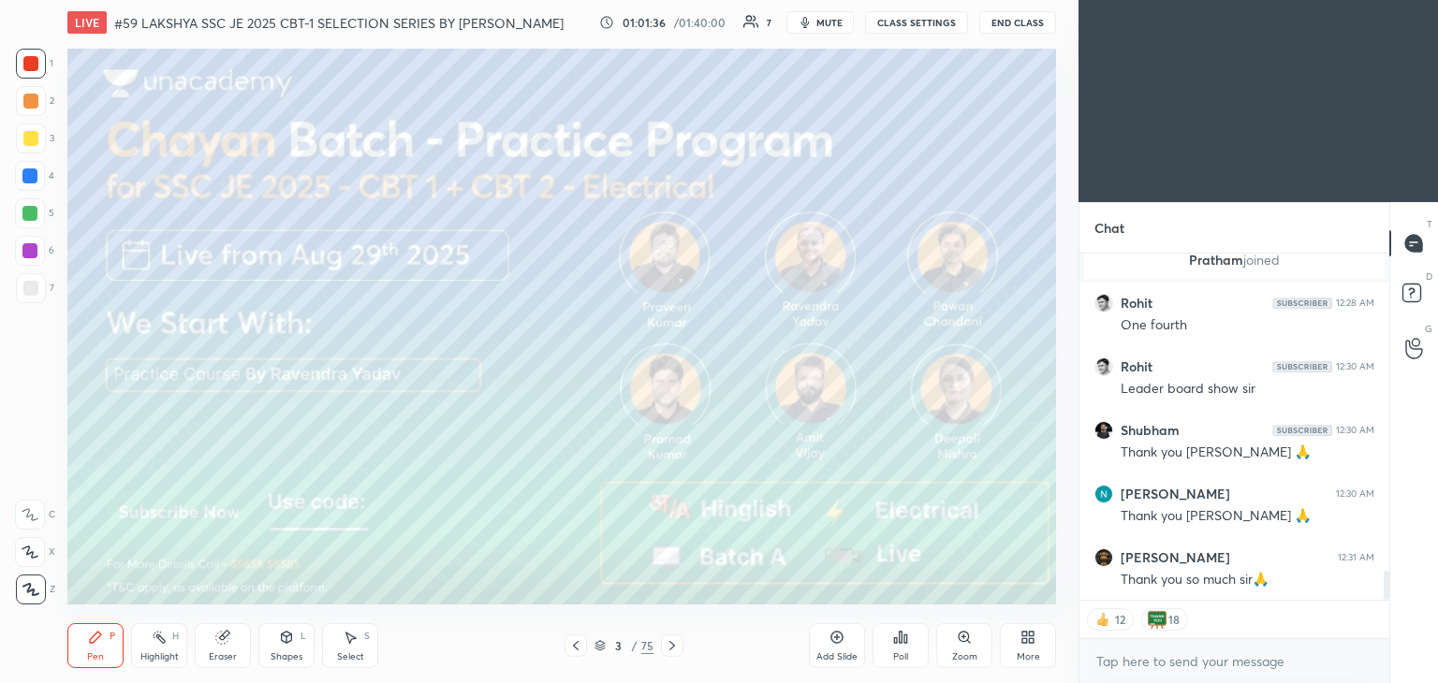
click at [829, 25] on span "mute" at bounding box center [829, 22] width 26 height 13
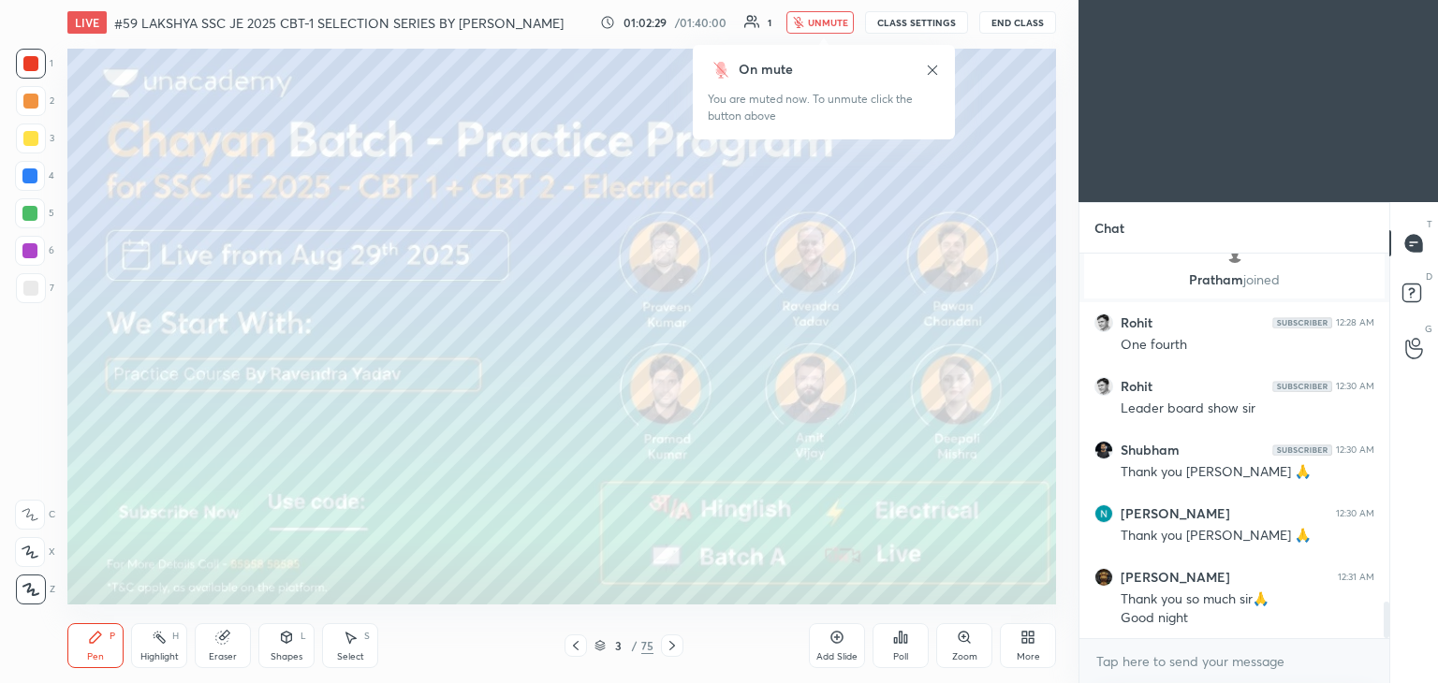
scroll to position [3787, 0]
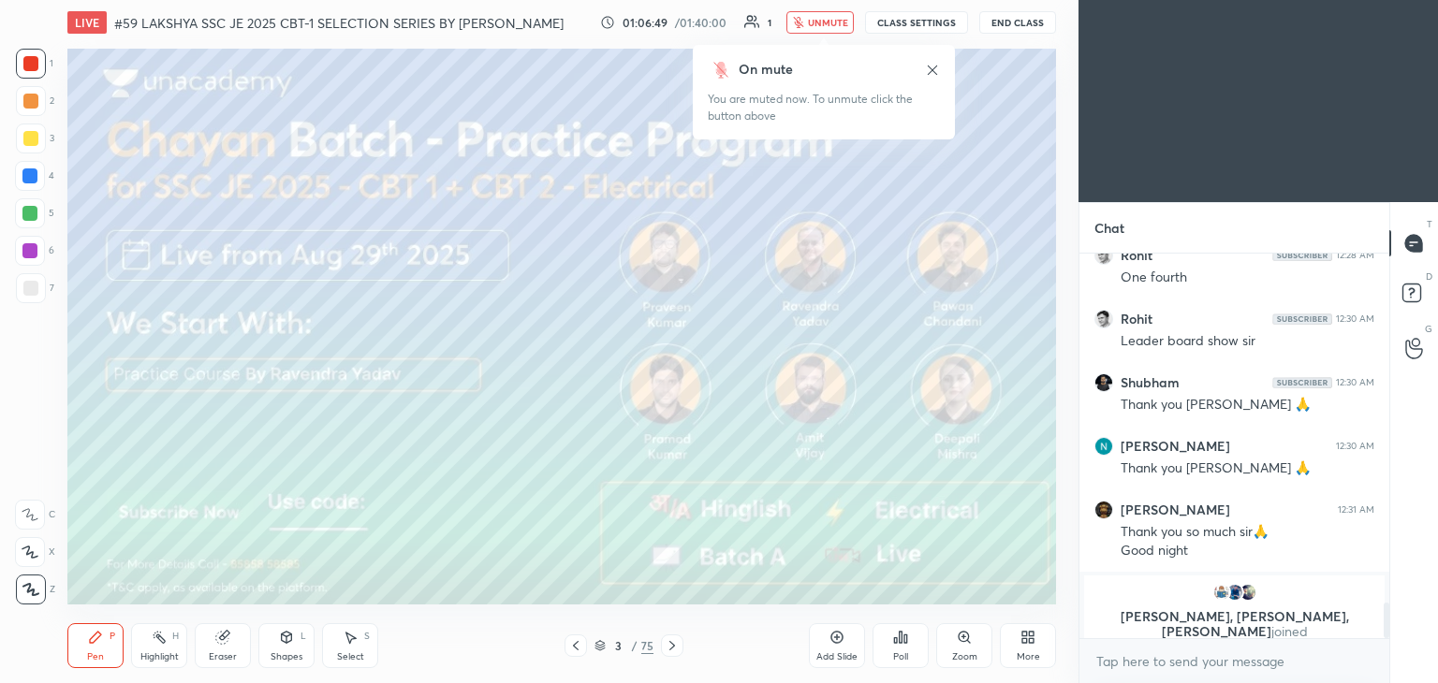
click at [1036, 26] on button "End Class" at bounding box center [1017, 22] width 77 height 22
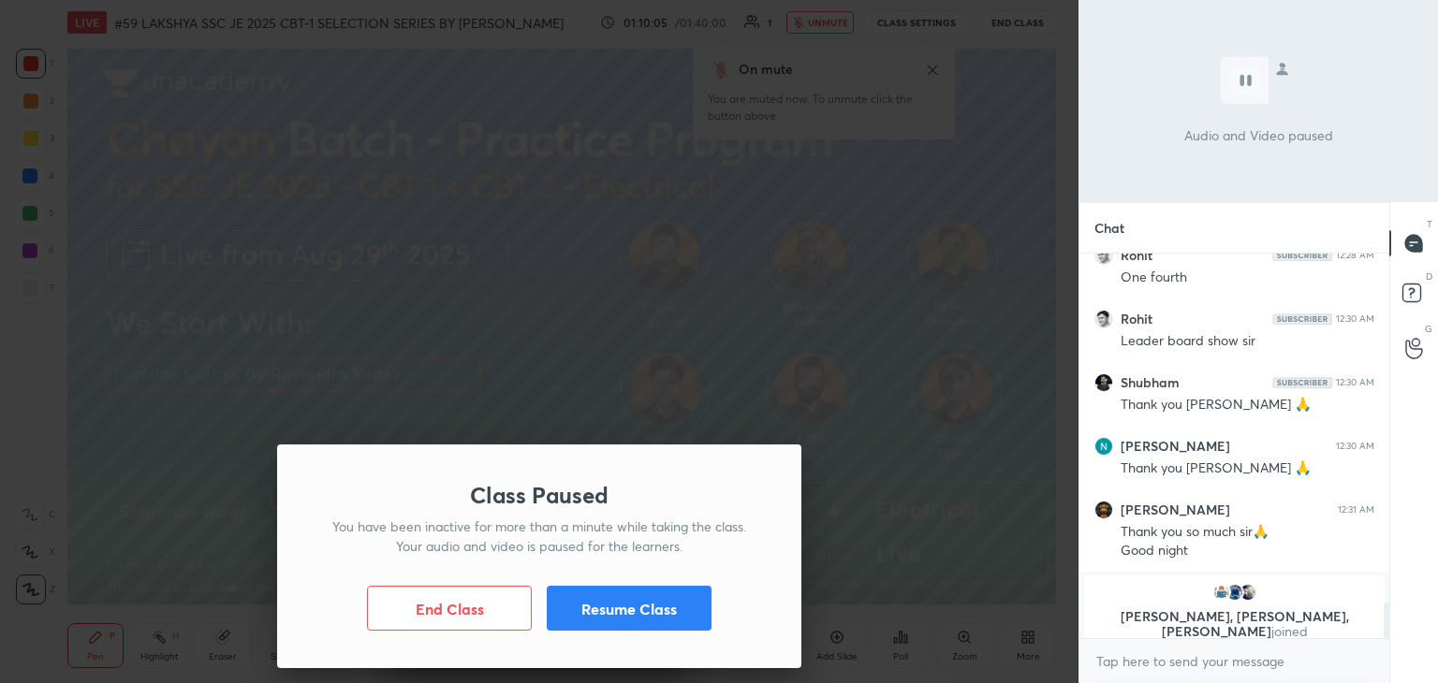
click at [626, 619] on button "Resume Class" at bounding box center [629, 608] width 165 height 45
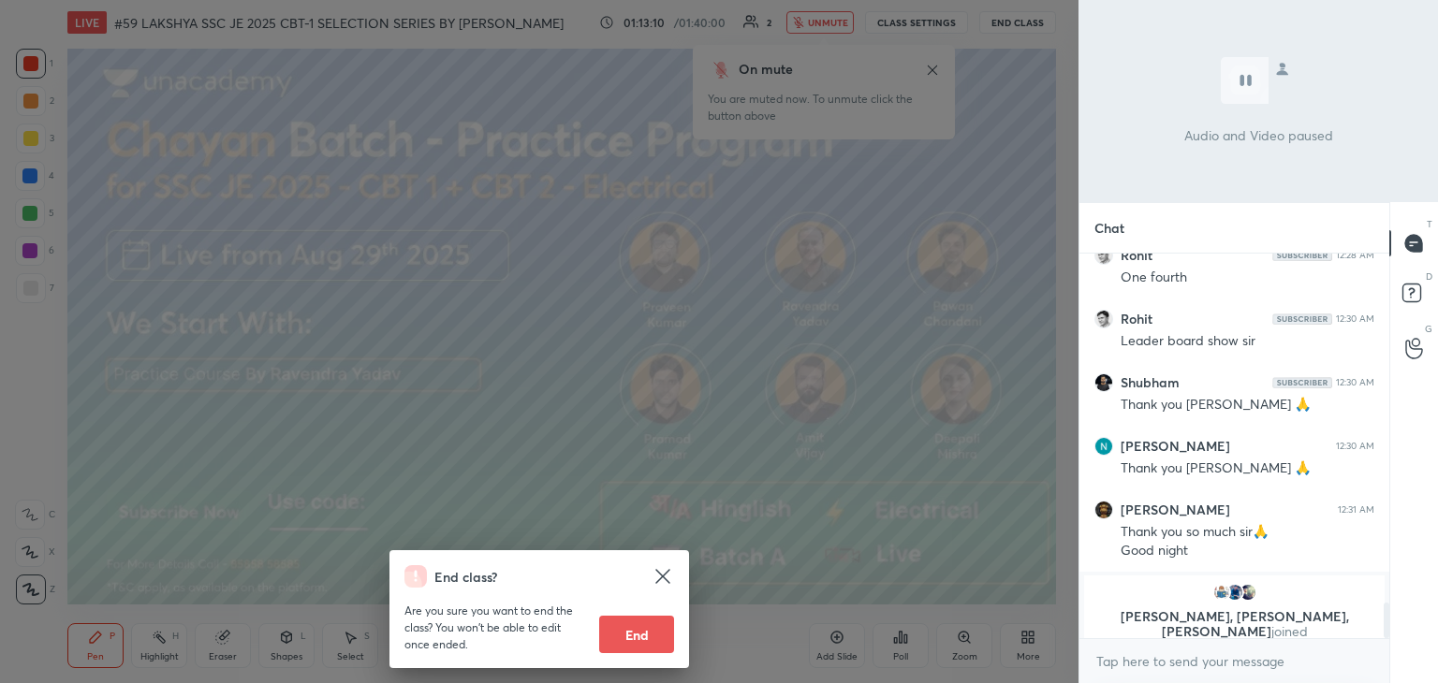
click at [333, 491] on div "End class? Are you sure you want to end the class? You won’t be able to edit on…" at bounding box center [539, 341] width 1078 height 683
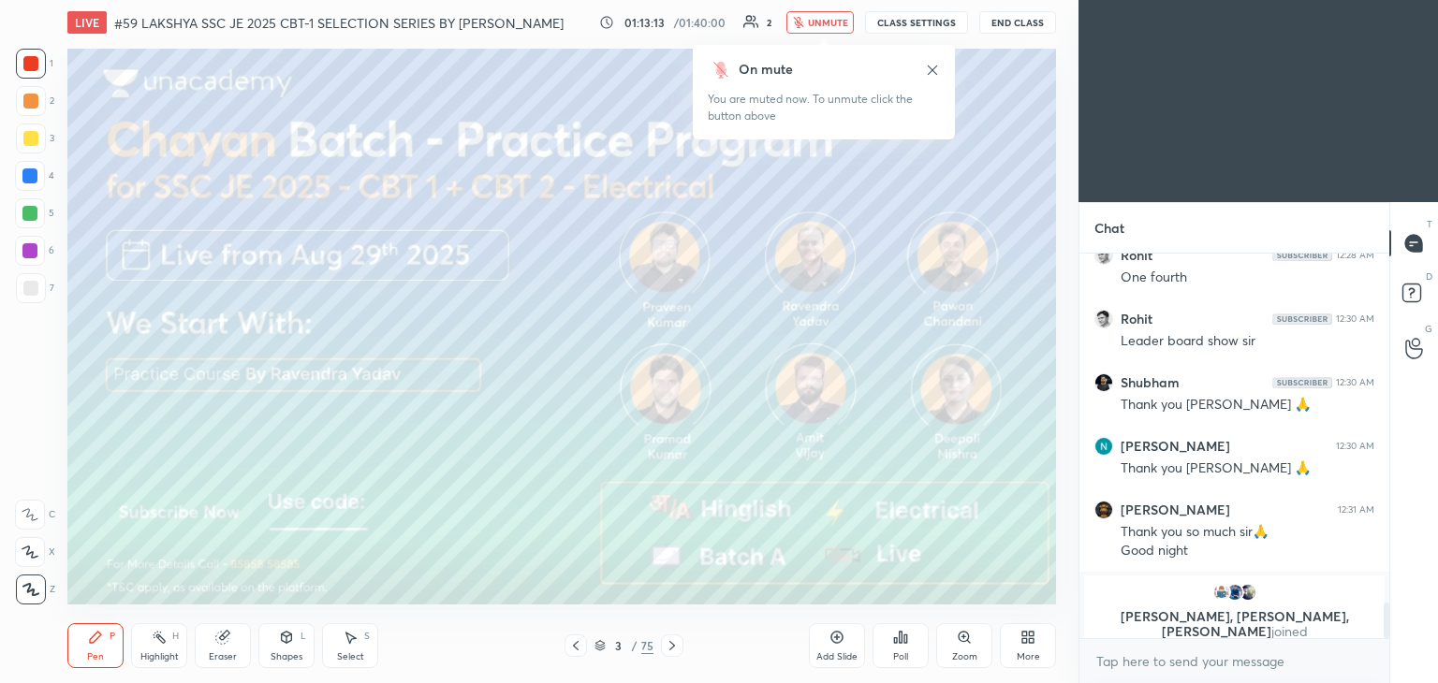
click at [26, 59] on div at bounding box center [30, 63] width 15 height 15
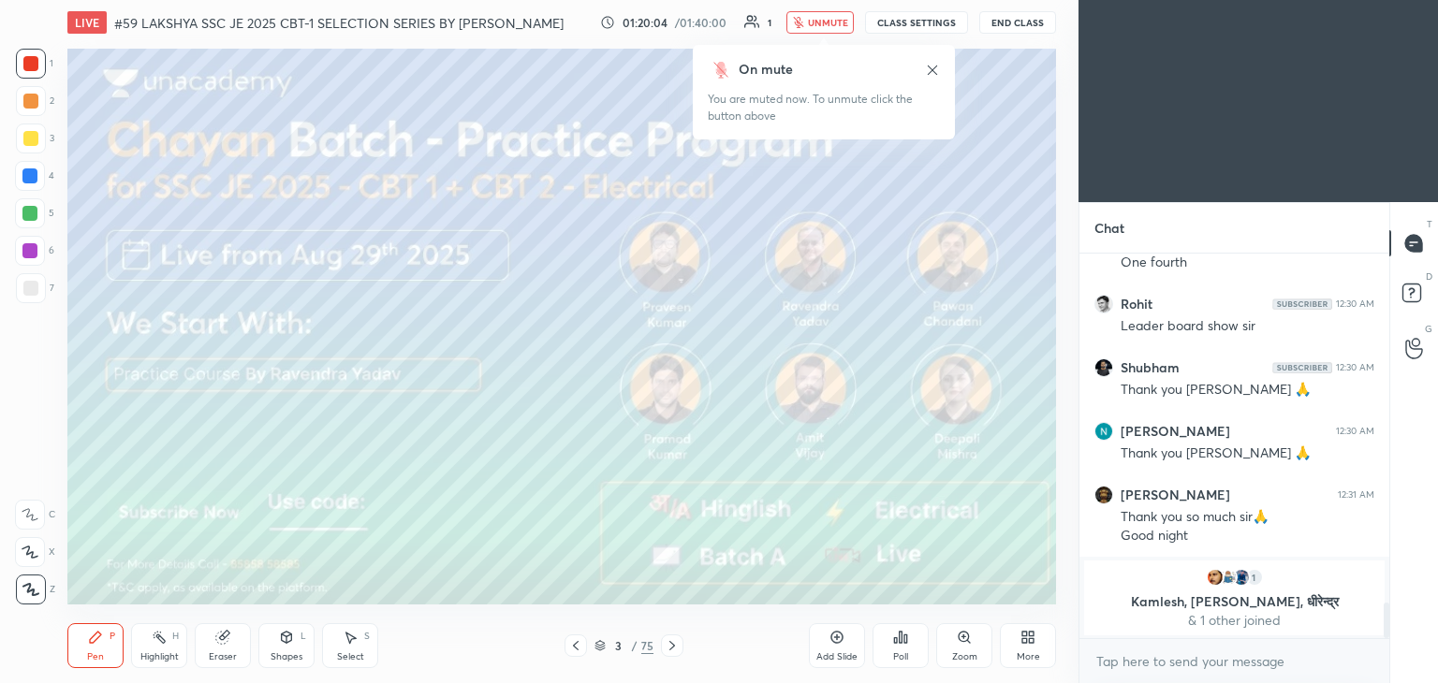
click at [1030, 28] on button "End Class" at bounding box center [1017, 22] width 77 height 22
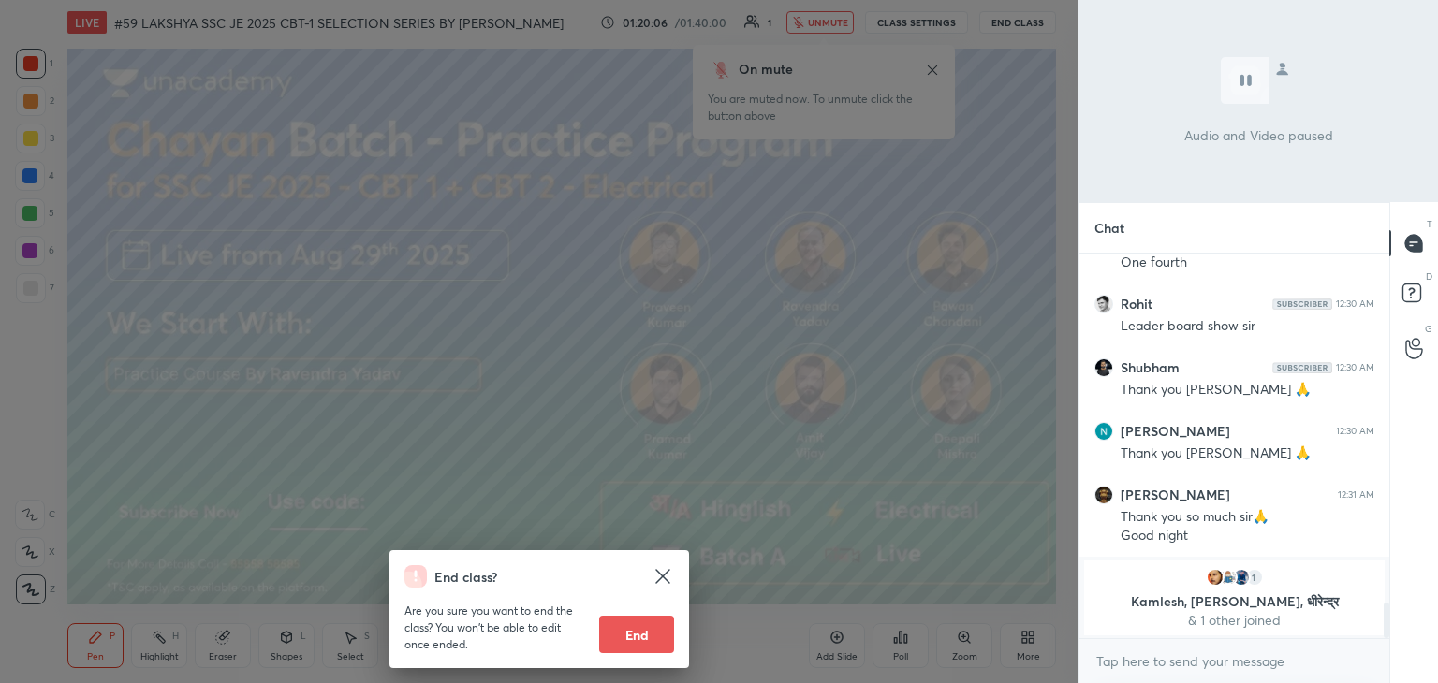
click at [625, 639] on button "End" at bounding box center [636, 634] width 75 height 37
type textarea "x"
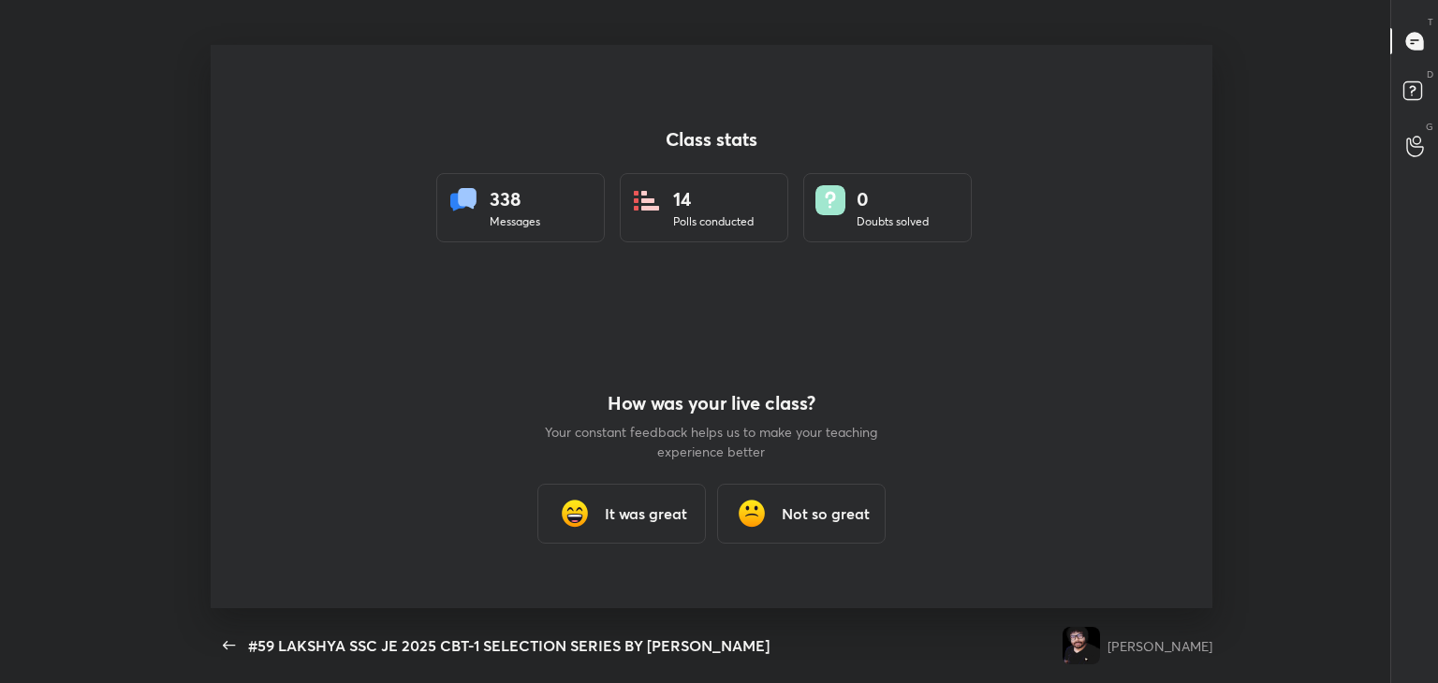
scroll to position [0, 0]
click at [646, 521] on h3 "It was great" at bounding box center [646, 514] width 82 height 22
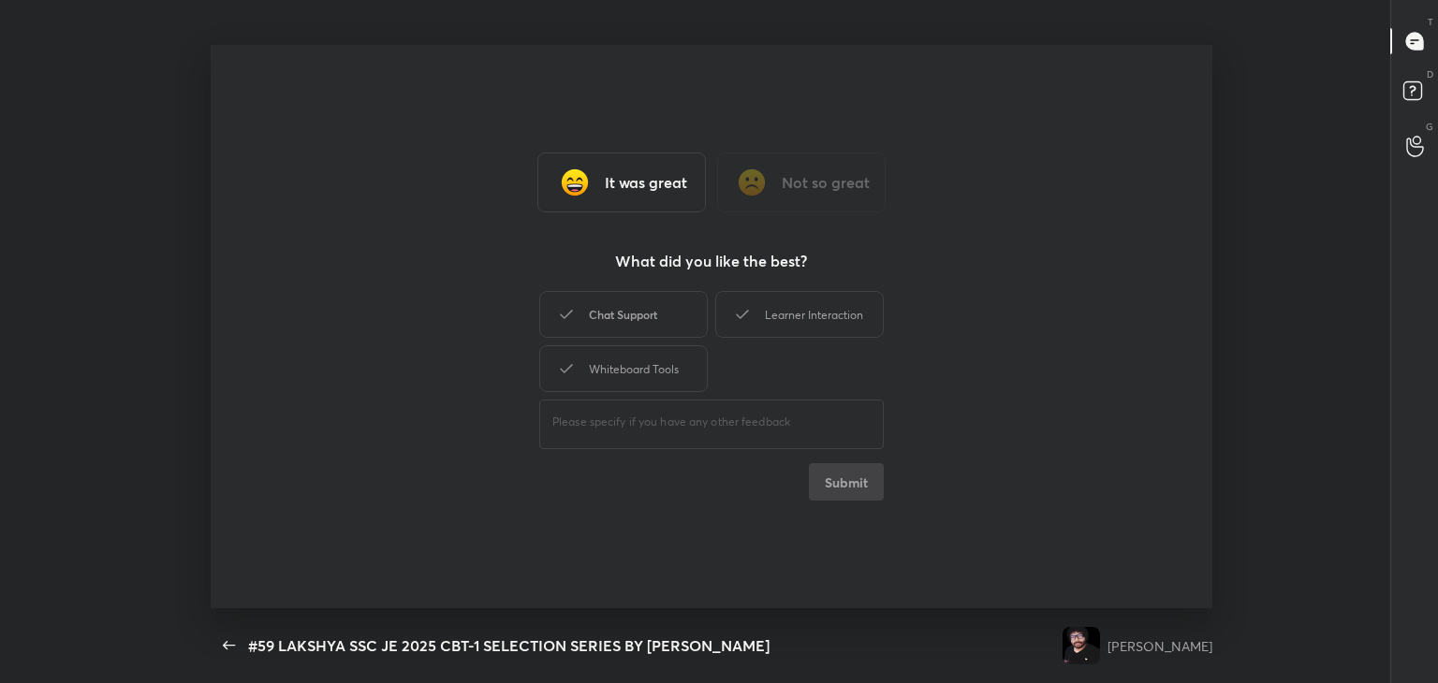
click at [607, 306] on div "Chat Support" at bounding box center [623, 314] width 168 height 47
click at [659, 379] on div "Whiteboard Tools" at bounding box center [623, 368] width 168 height 47
click at [801, 321] on div "Learner Interaction" at bounding box center [799, 314] width 168 height 47
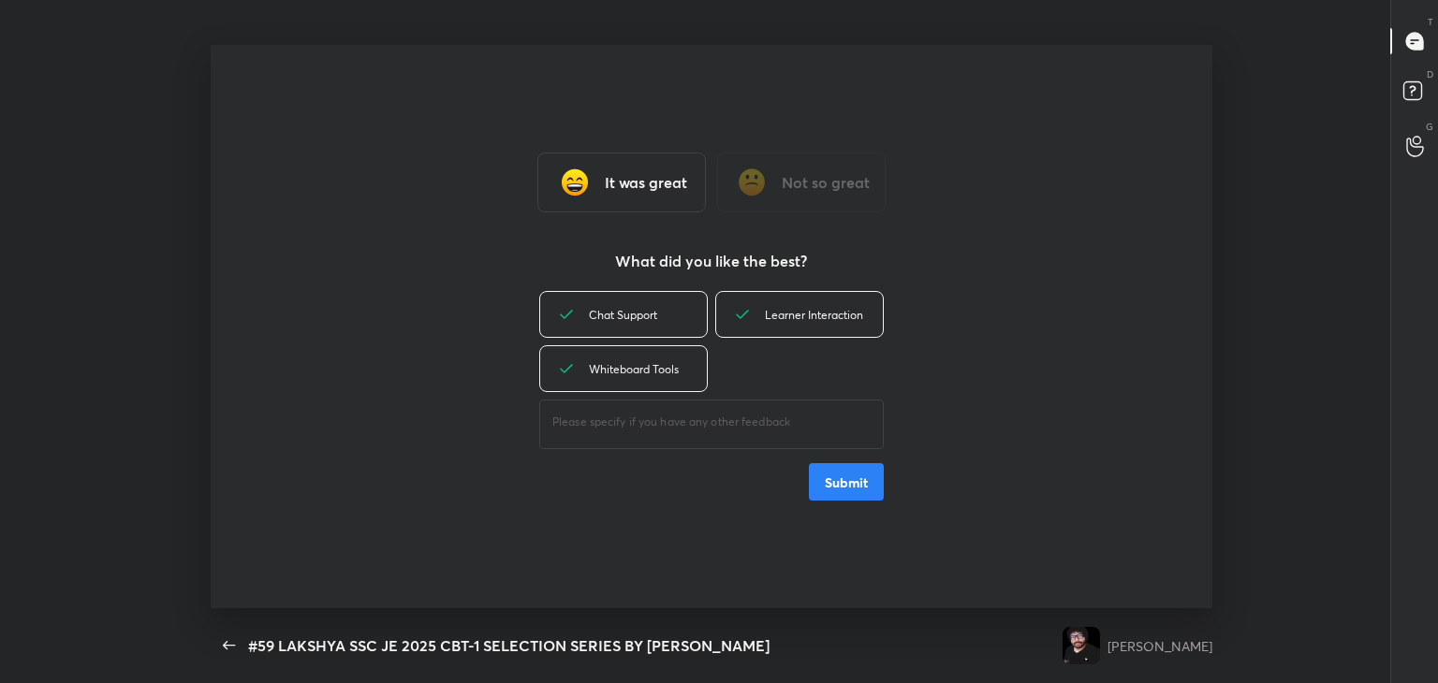
click at [846, 488] on button "Submit" at bounding box center [846, 481] width 75 height 37
